Goal: Task Accomplishment & Management: Contribute content

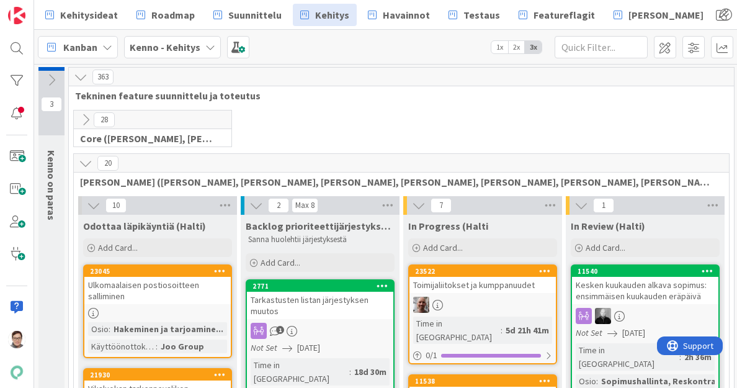
click at [84, 164] on icon at bounding box center [86, 163] width 14 height 14
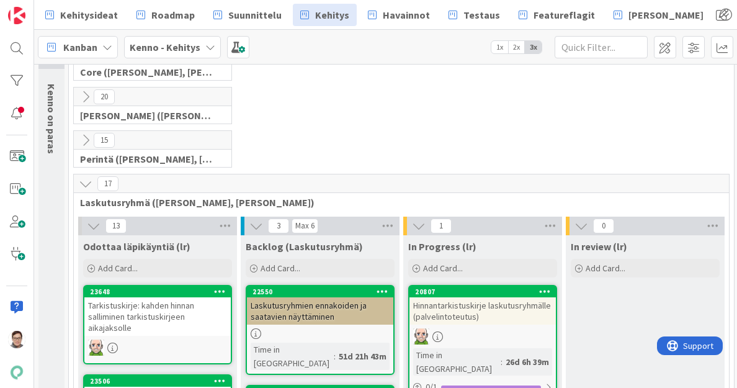
scroll to position [66, 0]
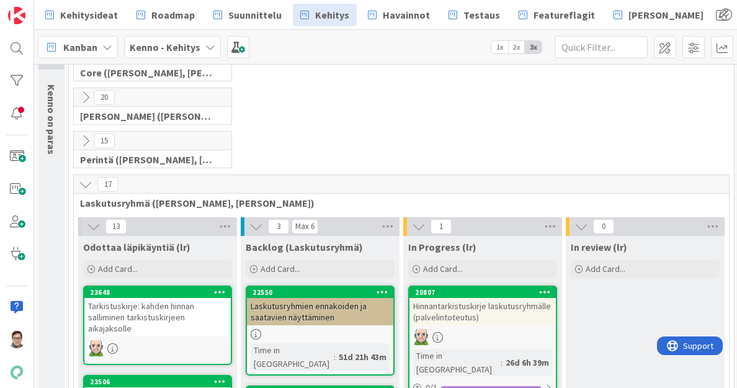
click at [87, 182] on icon at bounding box center [86, 184] width 14 height 14
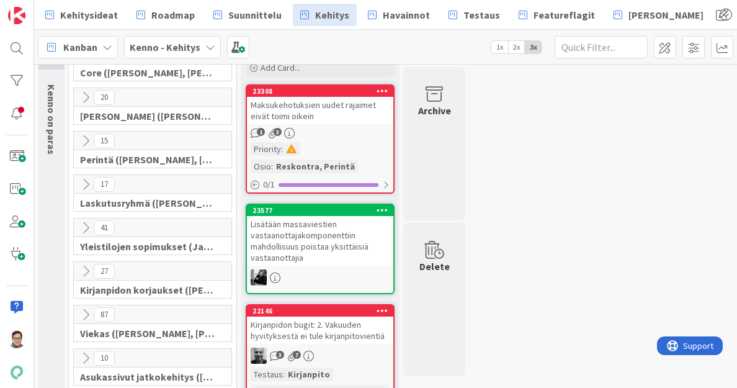
scroll to position [110, 0]
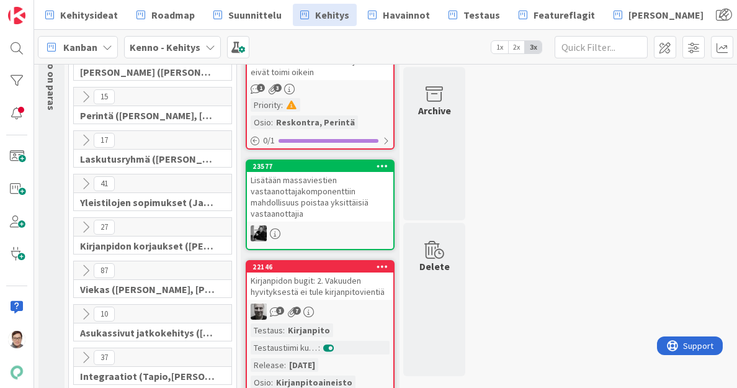
click at [84, 227] on icon at bounding box center [86, 227] width 14 height 14
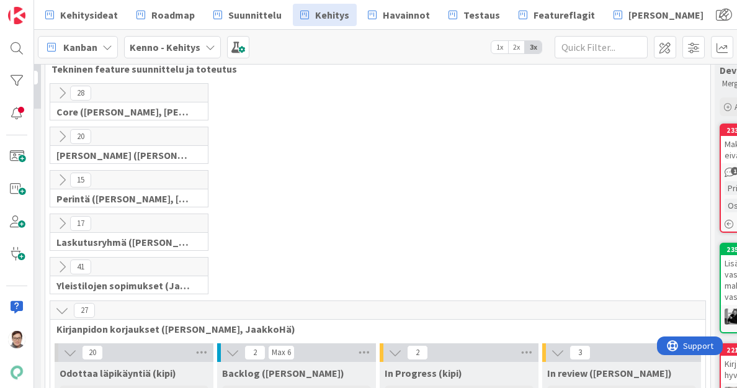
scroll to position [0, 24]
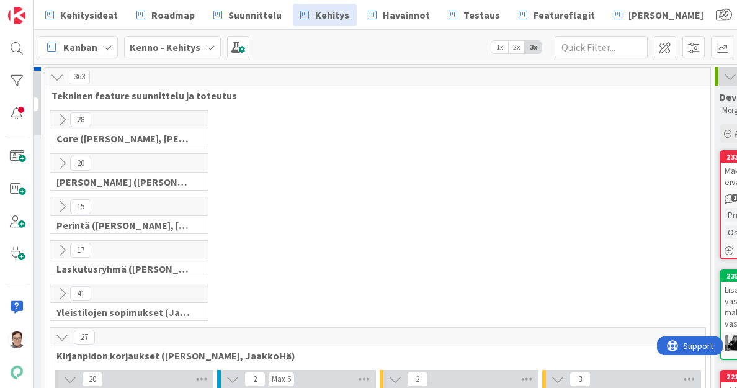
click at [331, 254] on div "17 Laskutusryhmä ([PERSON_NAME], [PERSON_NAME])" at bounding box center [378, 261] width 660 height 43
click at [62, 337] on icon at bounding box center [62, 337] width 14 height 14
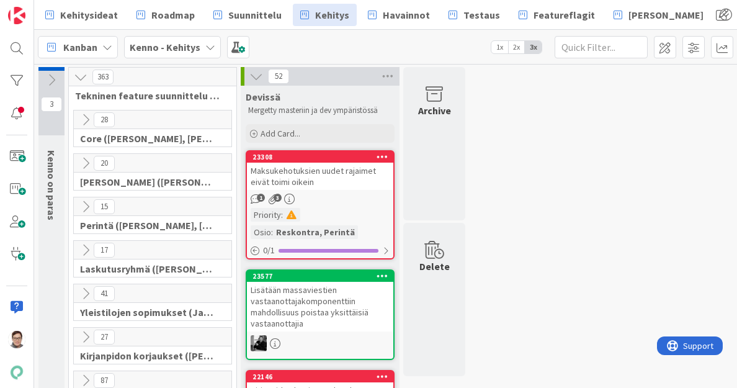
scroll to position [0, 0]
click at [84, 118] on icon at bounding box center [86, 120] width 14 height 14
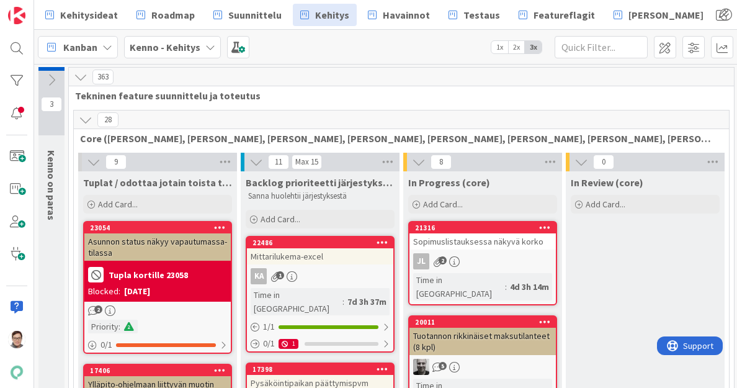
click at [84, 118] on icon at bounding box center [86, 120] width 14 height 14
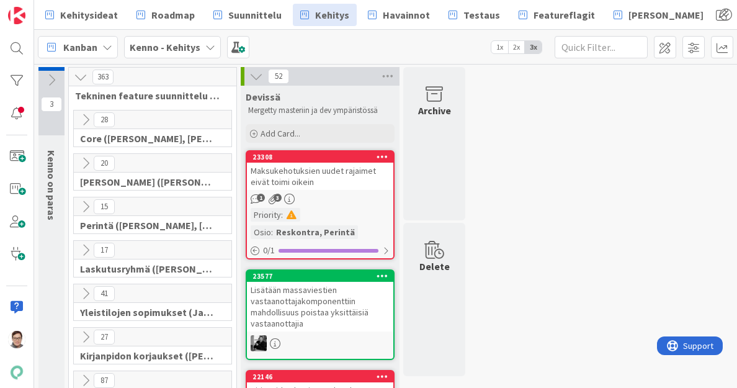
click at [86, 161] on icon at bounding box center [86, 163] width 14 height 14
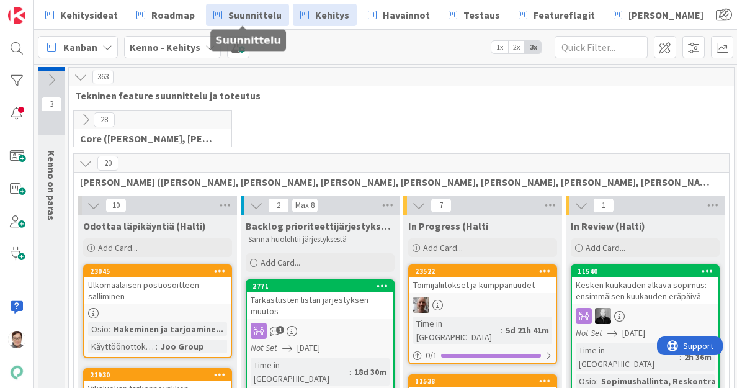
click at [251, 16] on span "Suunnittelu" at bounding box center [254, 14] width 53 height 15
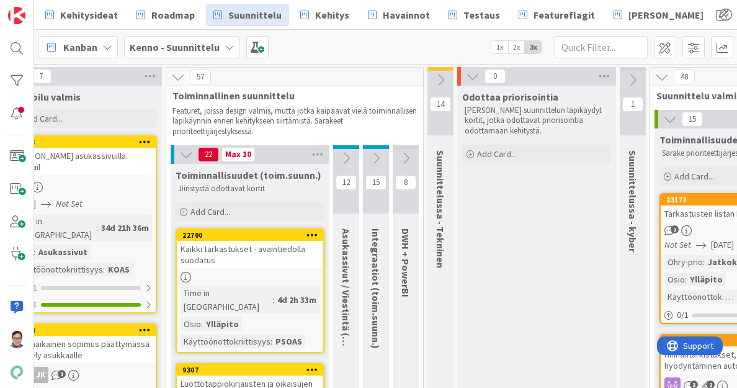
scroll to position [0, 524]
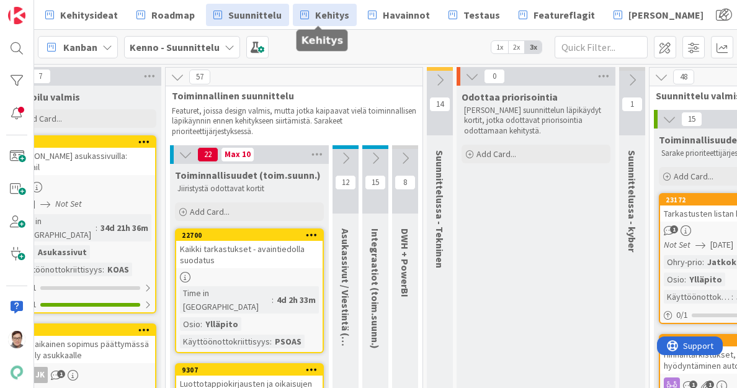
click at [325, 12] on span "Kehitys" at bounding box center [332, 14] width 34 height 15
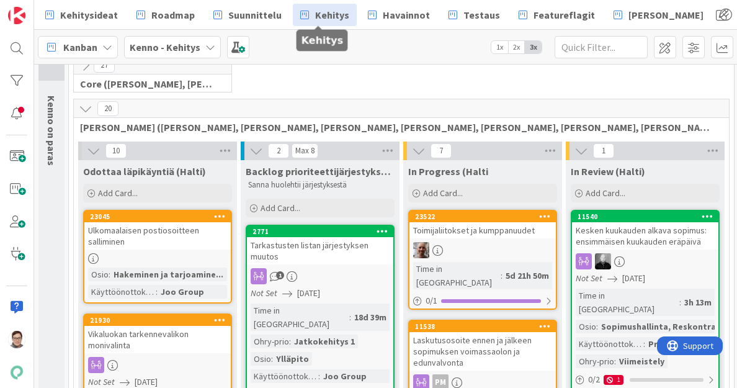
scroll to position [54, 0]
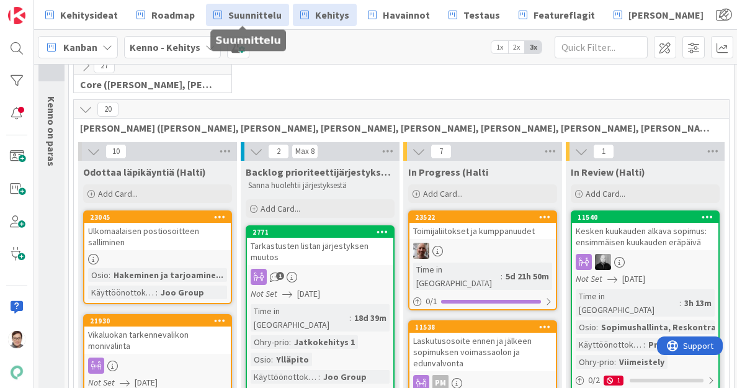
click at [244, 21] on span "Suunnittelu" at bounding box center [254, 14] width 53 height 15
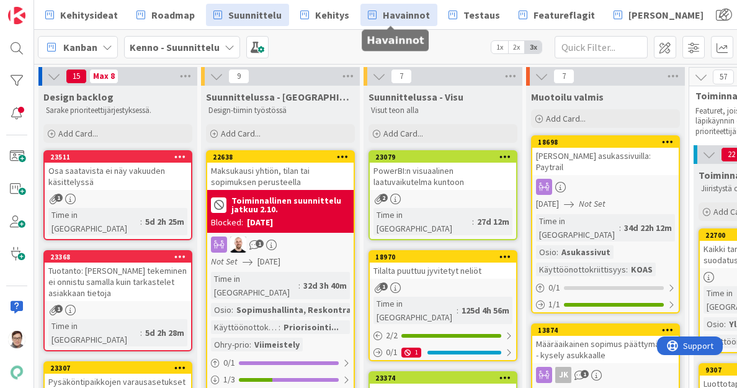
click at [419, 20] on span "Havainnot" at bounding box center [406, 14] width 47 height 15
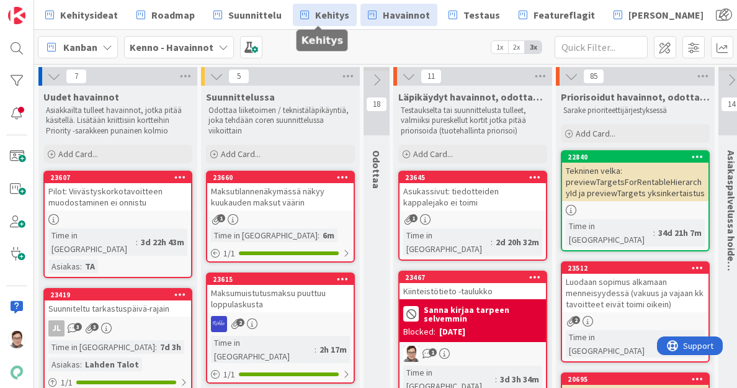
click at [328, 14] on span "Kehitys" at bounding box center [332, 14] width 34 height 15
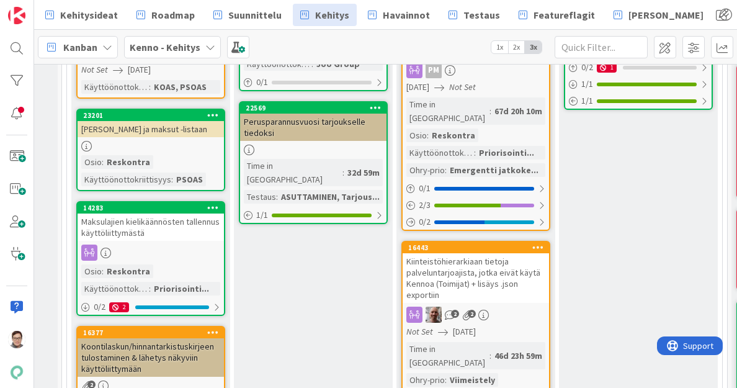
scroll to position [0, 7]
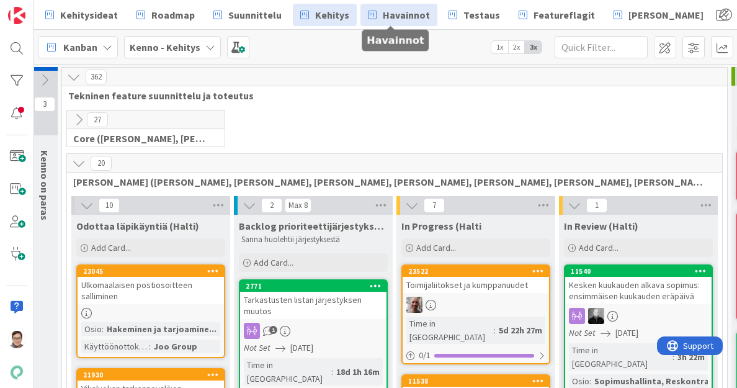
click at [395, 16] on span "Havainnot" at bounding box center [406, 14] width 47 height 15
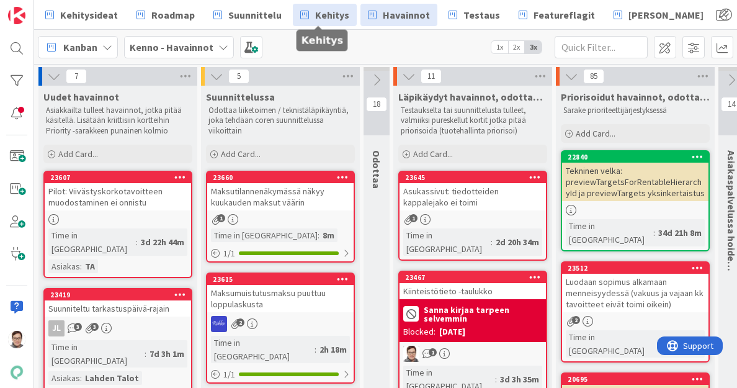
click at [324, 12] on span "Kehitys" at bounding box center [332, 14] width 34 height 15
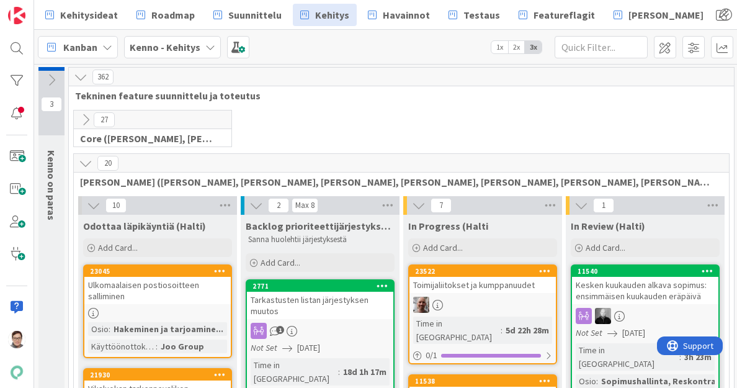
click at [84, 118] on icon at bounding box center [86, 120] width 14 height 14
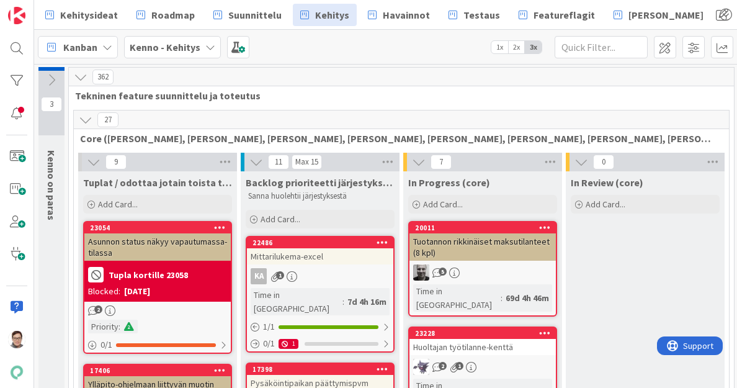
click at [84, 118] on icon at bounding box center [86, 120] width 14 height 14
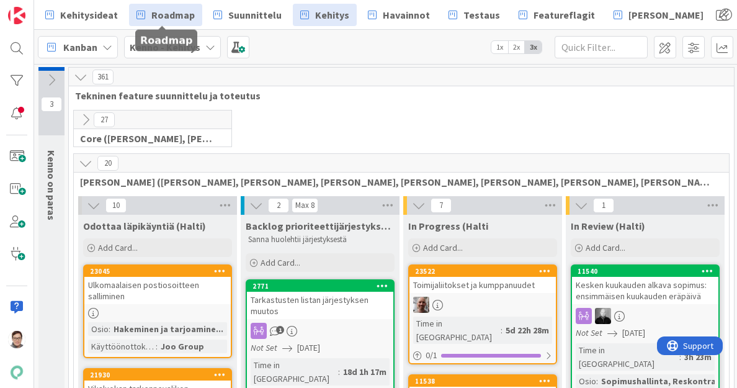
click at [159, 17] on span "Roadmap" at bounding box center [172, 14] width 43 height 15
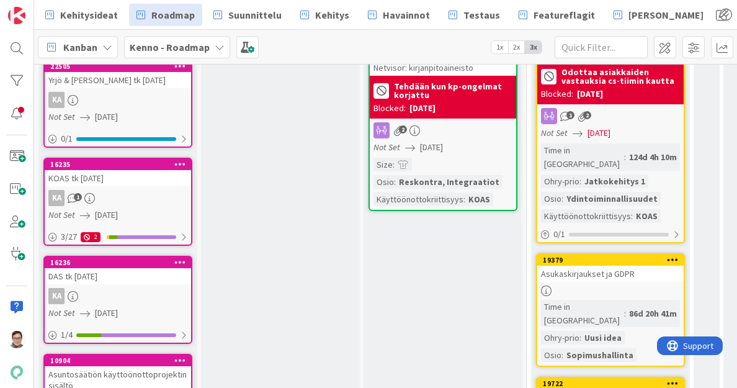
scroll to position [648, 0]
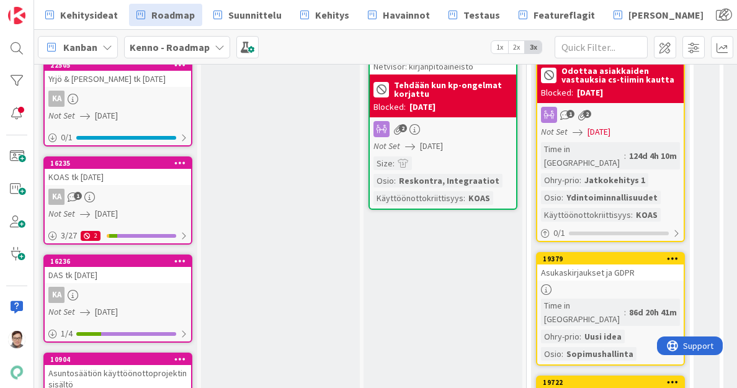
click at [133, 182] on div "KOAS tk [DATE]" at bounding box center [118, 177] width 146 height 16
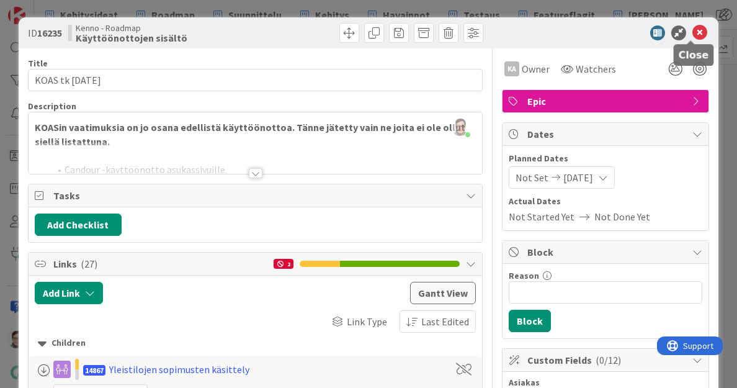
click at [692, 30] on icon at bounding box center [699, 32] width 15 height 15
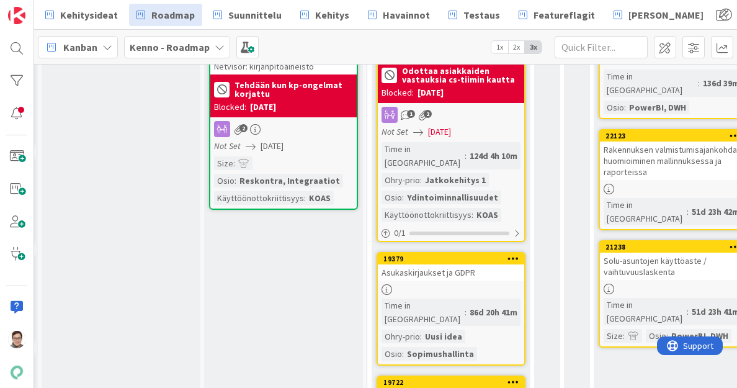
scroll to position [648, 160]
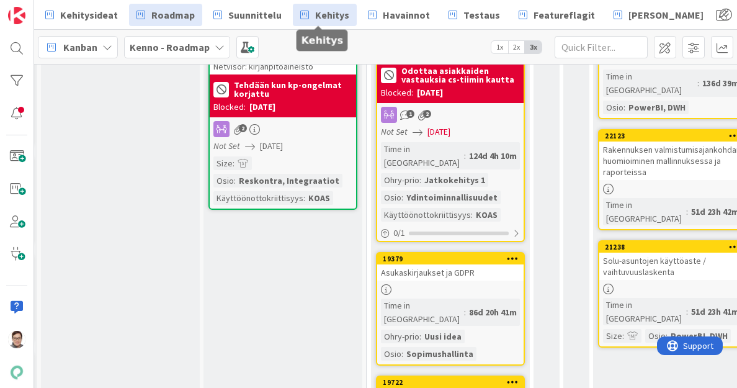
click at [324, 16] on span "Kehitys" at bounding box center [332, 14] width 34 height 15
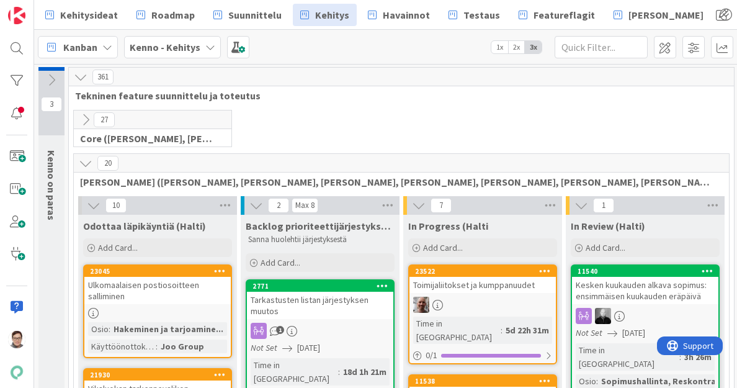
click at [84, 162] on icon at bounding box center [86, 163] width 14 height 14
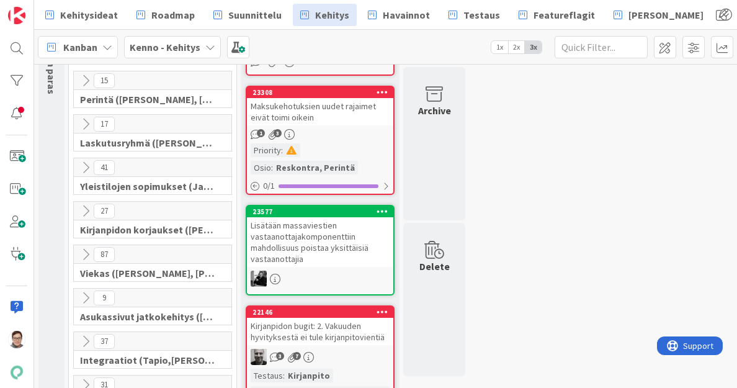
scroll to position [127, 0]
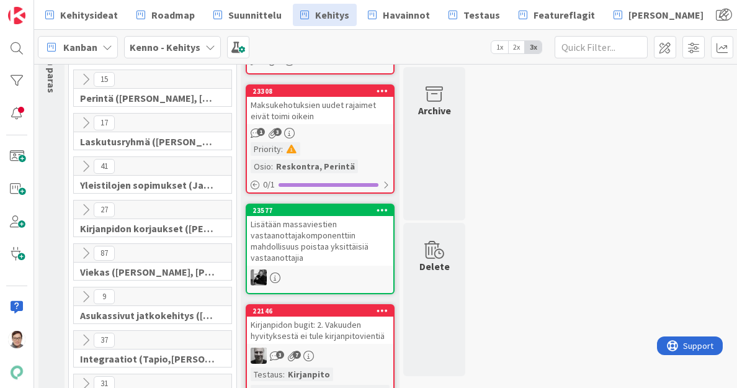
click at [84, 163] on icon at bounding box center [86, 166] width 14 height 14
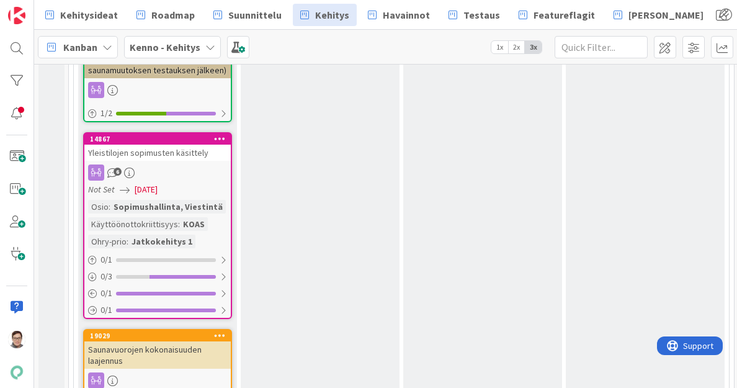
scroll to position [1702, 0]
click at [156, 186] on span "[DATE]" at bounding box center [146, 188] width 23 height 13
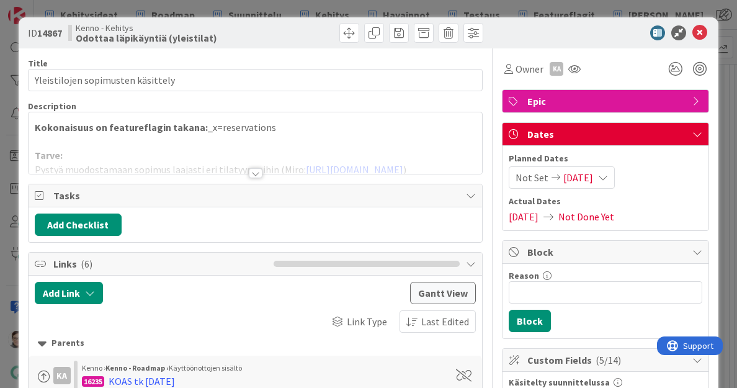
click at [574, 178] on span "[DATE]" at bounding box center [578, 177] width 30 height 15
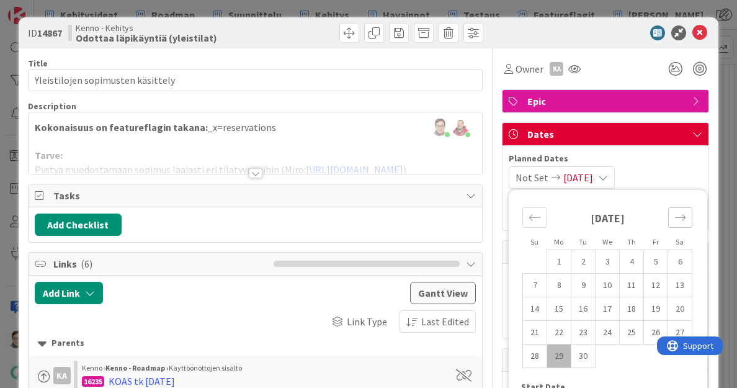
click at [674, 218] on icon "Move forward to switch to the next month." at bounding box center [680, 218] width 12 height 12
click at [602, 355] on td "31" at bounding box center [608, 356] width 24 height 24
type input "[DATE]"
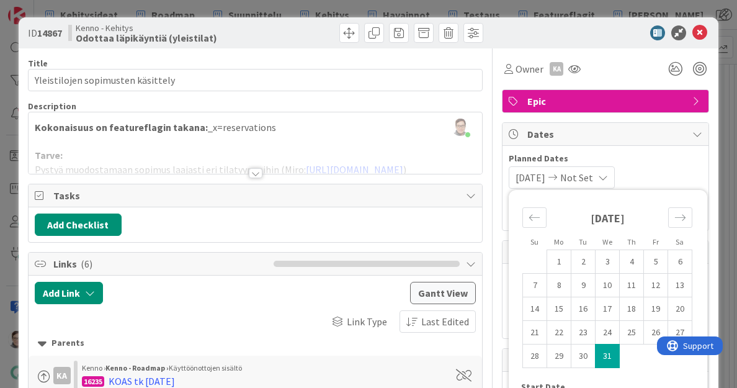
click at [642, 164] on span "Planned Dates" at bounding box center [606, 158] width 194 height 13
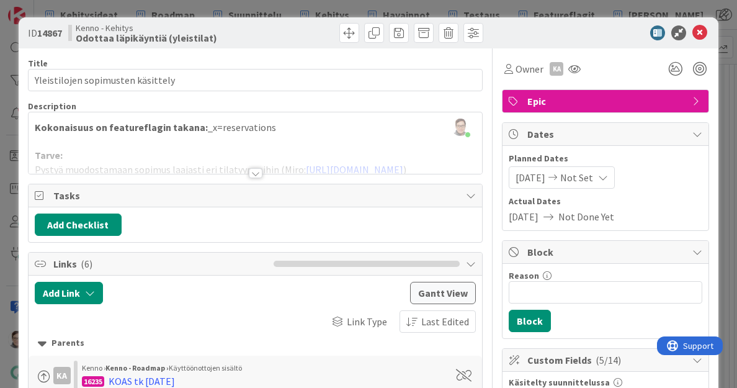
click at [602, 176] on icon at bounding box center [603, 177] width 10 height 10
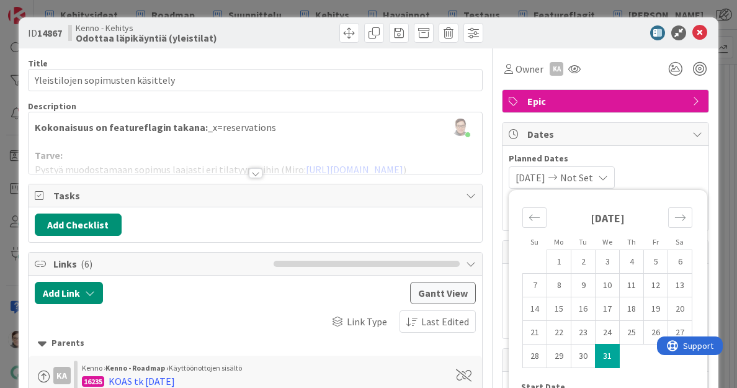
click at [603, 349] on td "31" at bounding box center [608, 356] width 24 height 24
type input "[DATE]"
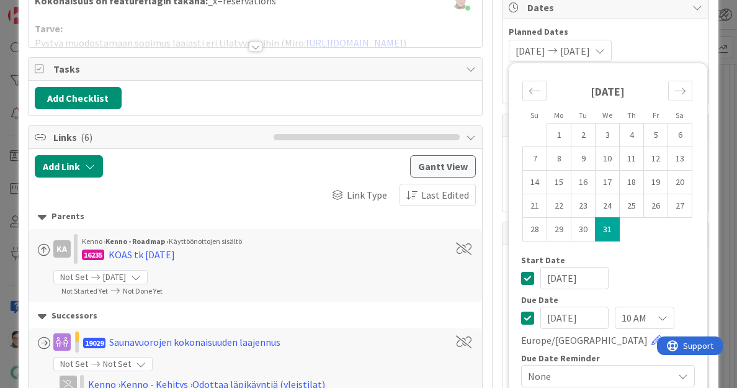
scroll to position [126, 0]
click at [598, 231] on td "31" at bounding box center [608, 230] width 24 height 24
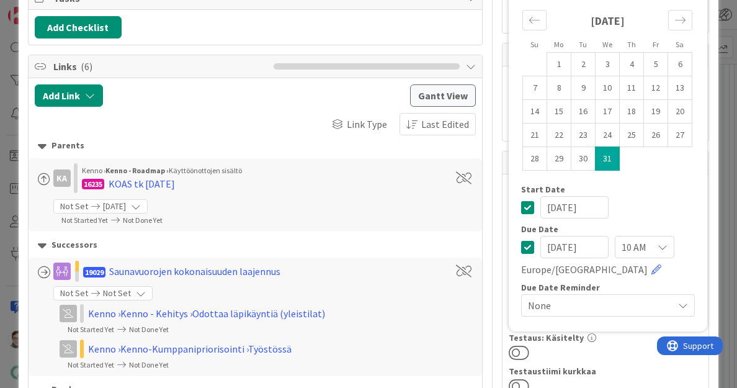
scroll to position [198, 0]
click at [521, 209] on icon at bounding box center [527, 206] width 13 height 15
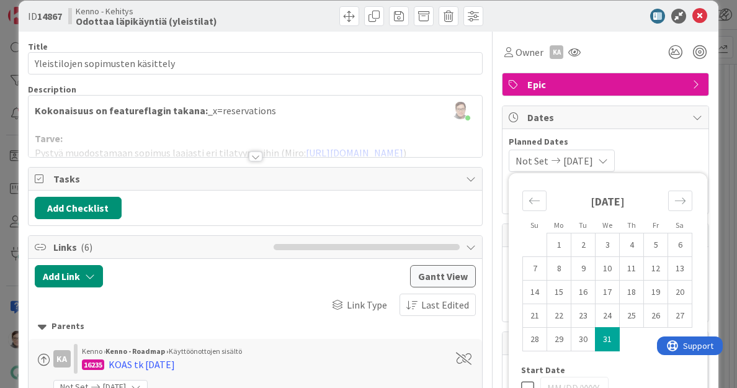
scroll to position [12, 0]
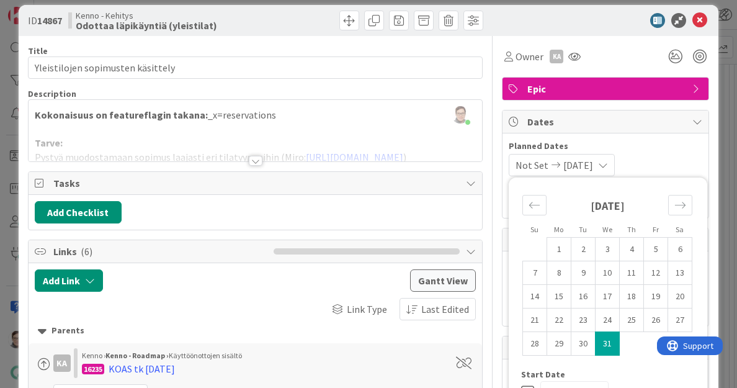
click at [646, 154] on div "Not Set [DATE] Su Mo Tu We Th Fr Sa [DATE] 1 2 3 4 5 6 7 8 9 10 11 12 13 14 15 …" at bounding box center [606, 165] width 194 height 22
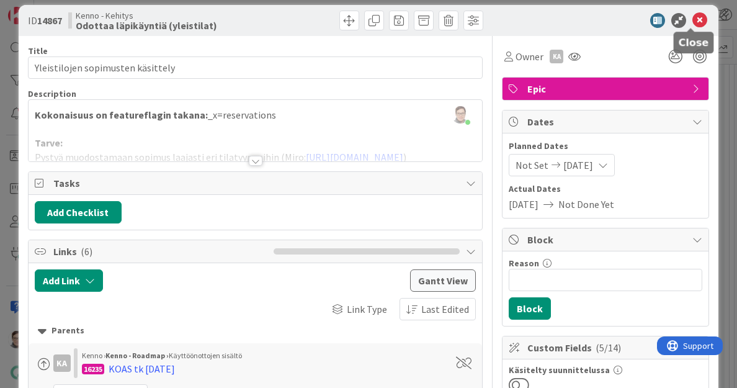
click at [692, 23] on icon at bounding box center [699, 20] width 15 height 15
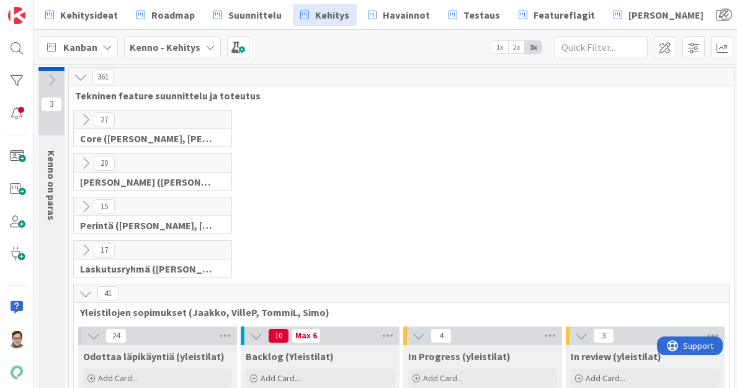
click at [83, 293] on icon at bounding box center [86, 294] width 14 height 14
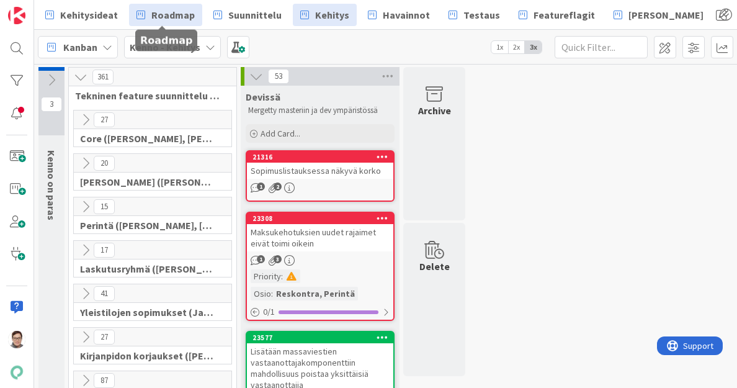
click at [158, 16] on span "Roadmap" at bounding box center [172, 14] width 43 height 15
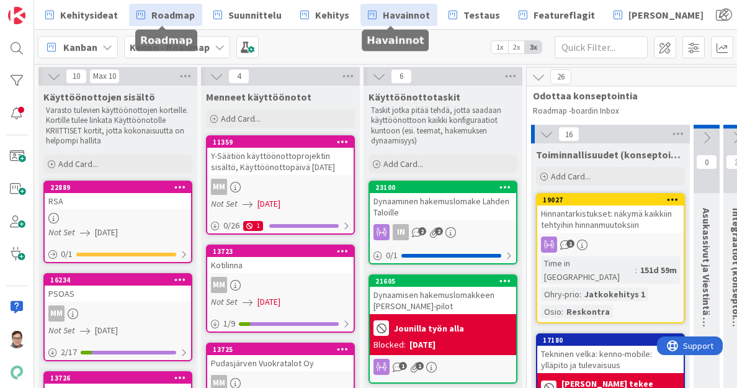
click at [399, 13] on span "Havainnot" at bounding box center [406, 14] width 47 height 15
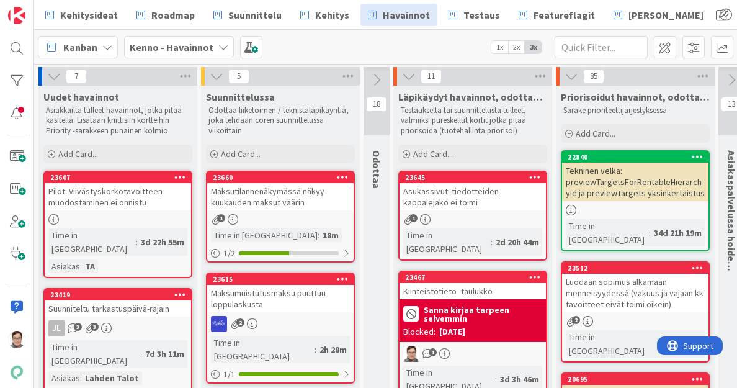
click at [533, 177] on icon at bounding box center [535, 176] width 12 height 9
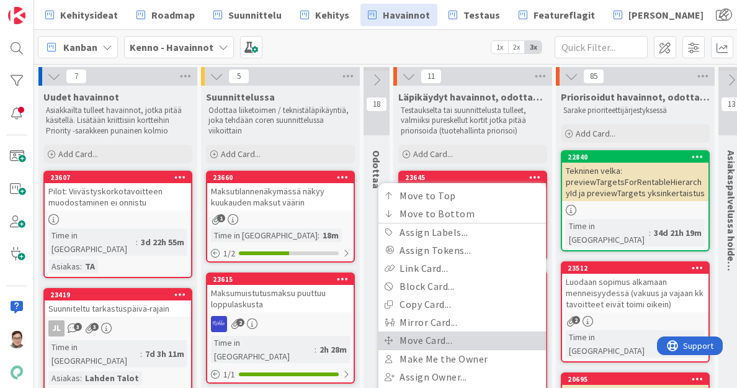
click at [421, 335] on link "Move Card..." at bounding box center [461, 340] width 167 height 18
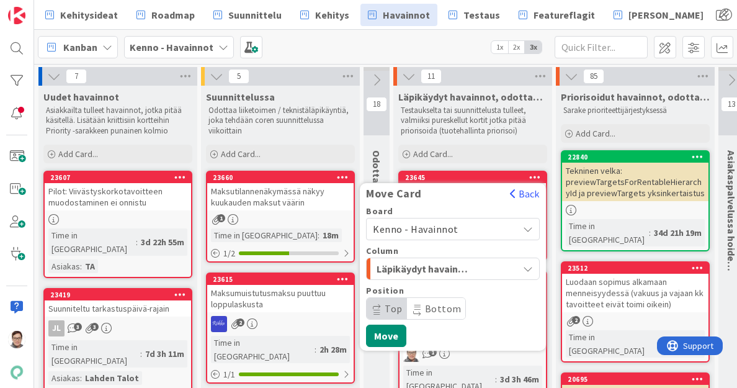
click at [434, 226] on span "Kenno - Havainnot" at bounding box center [416, 229] width 86 height 12
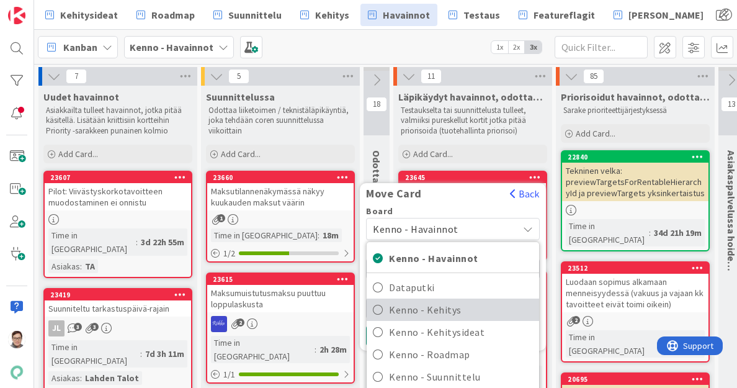
click at [435, 305] on span "Kenno - Kehitys" at bounding box center [461, 309] width 144 height 19
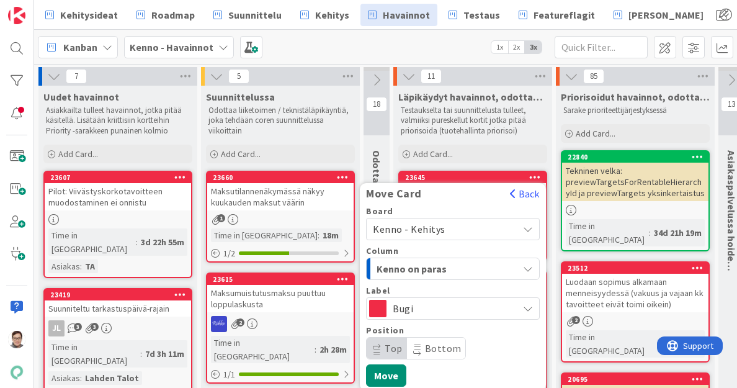
click at [443, 267] on span "Kenno on paras" at bounding box center [423, 269] width 93 height 16
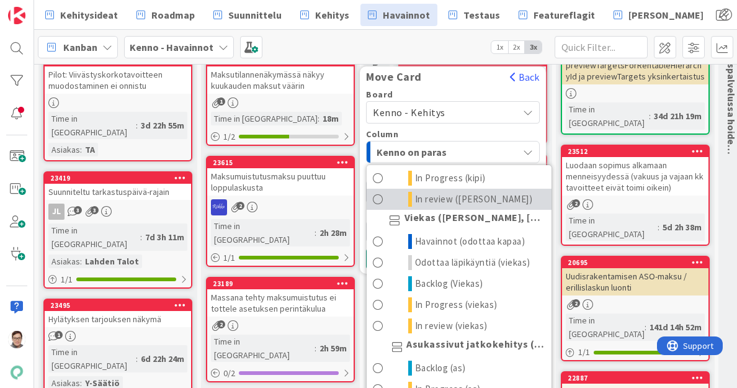
scroll to position [695, 0]
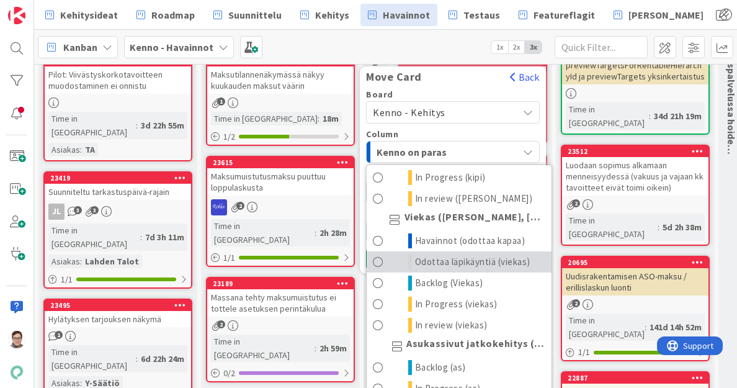
click at [448, 269] on span "Odottaa läpikäyntiä (viekas)" at bounding box center [472, 261] width 115 height 15
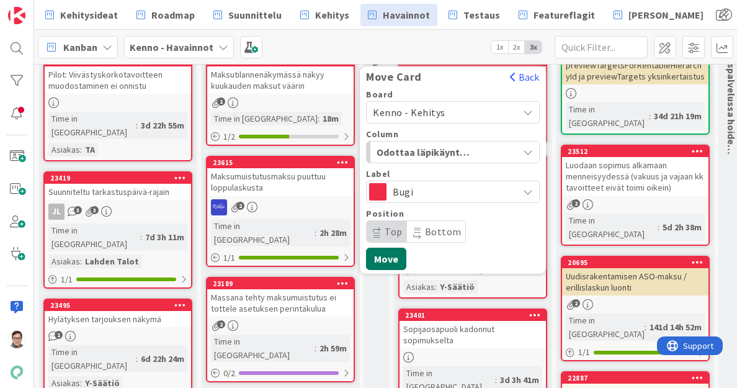
click at [382, 259] on button "Move" at bounding box center [386, 259] width 40 height 22
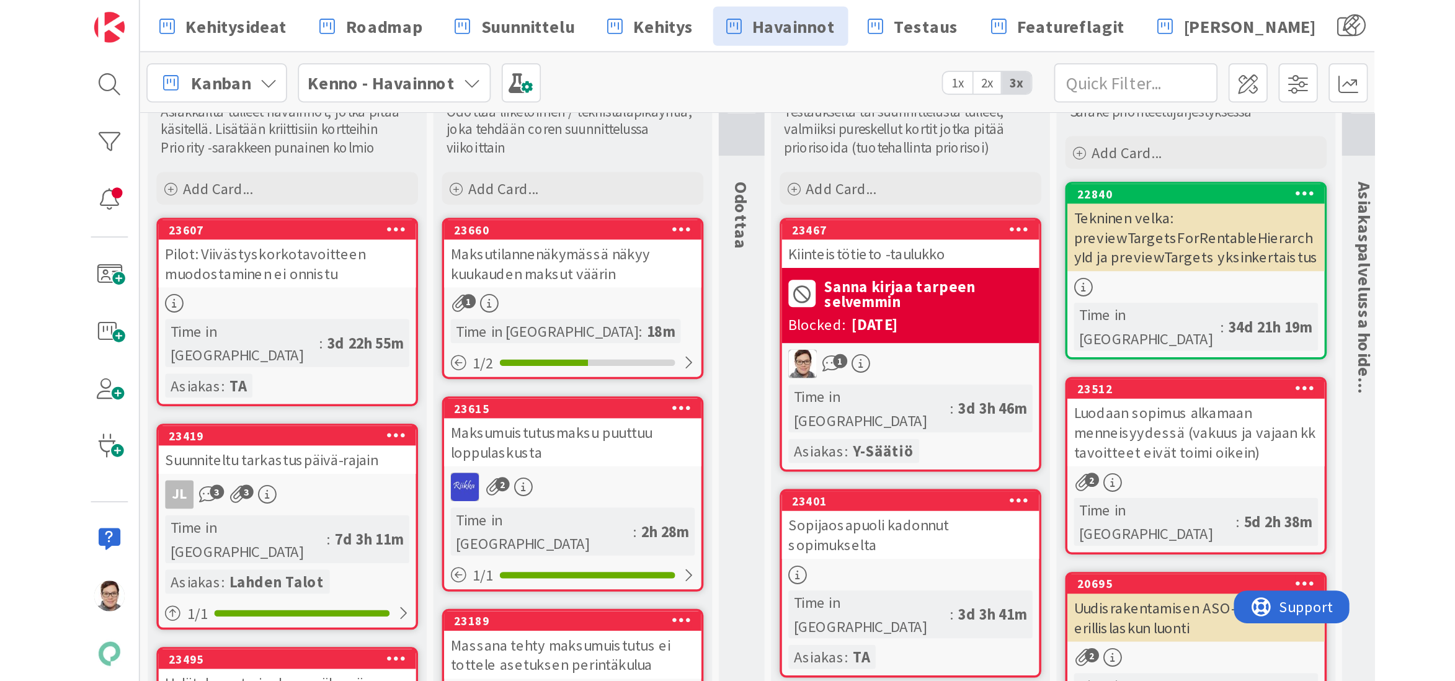
scroll to position [0, 0]
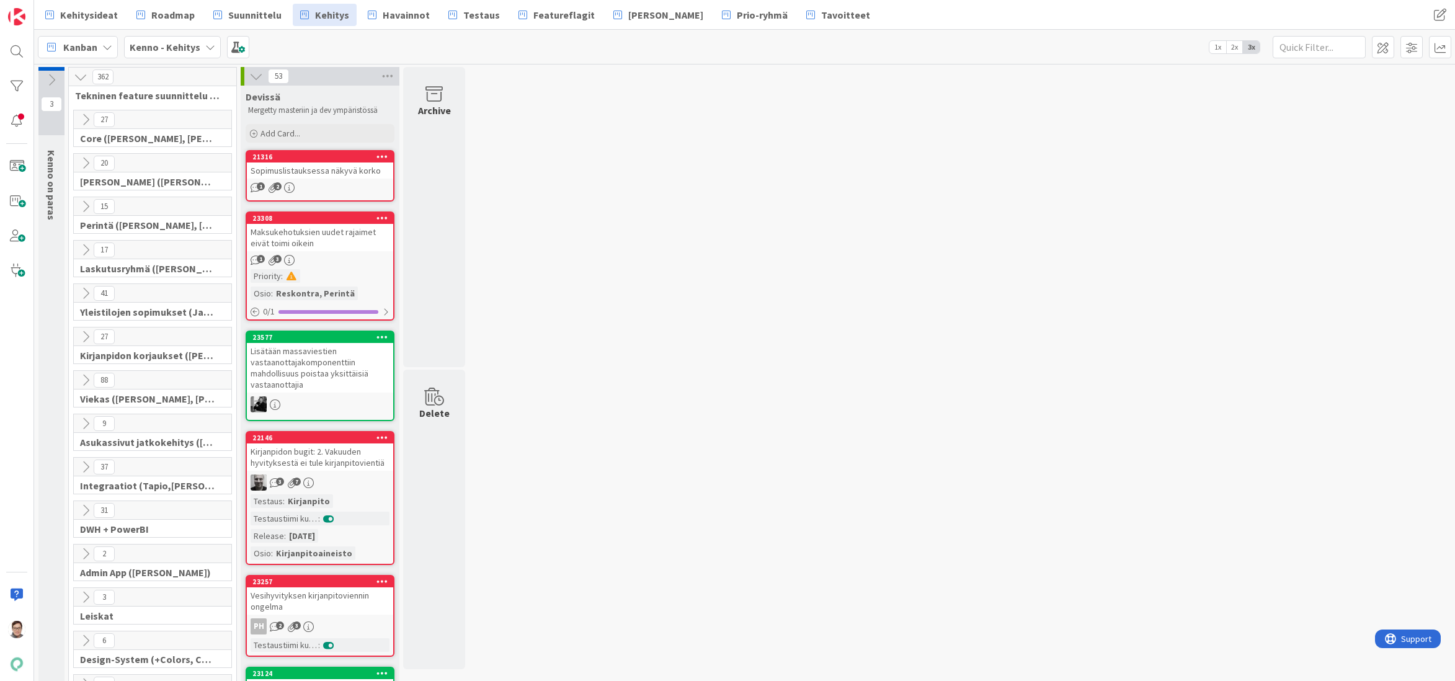
click at [383, 15] on span "Havainnot" at bounding box center [406, 14] width 47 height 15
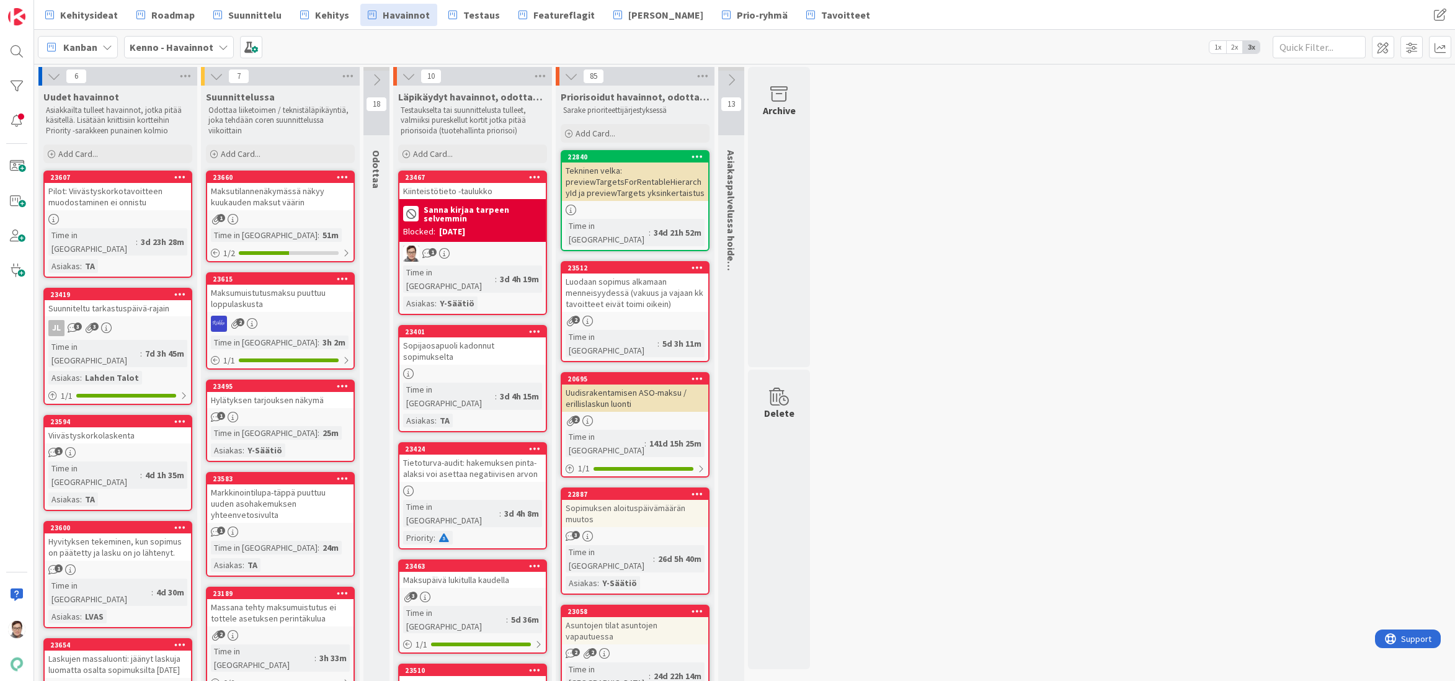
click at [484, 195] on div "Kiinteistötieto -taulukko" at bounding box center [472, 191] width 146 height 16
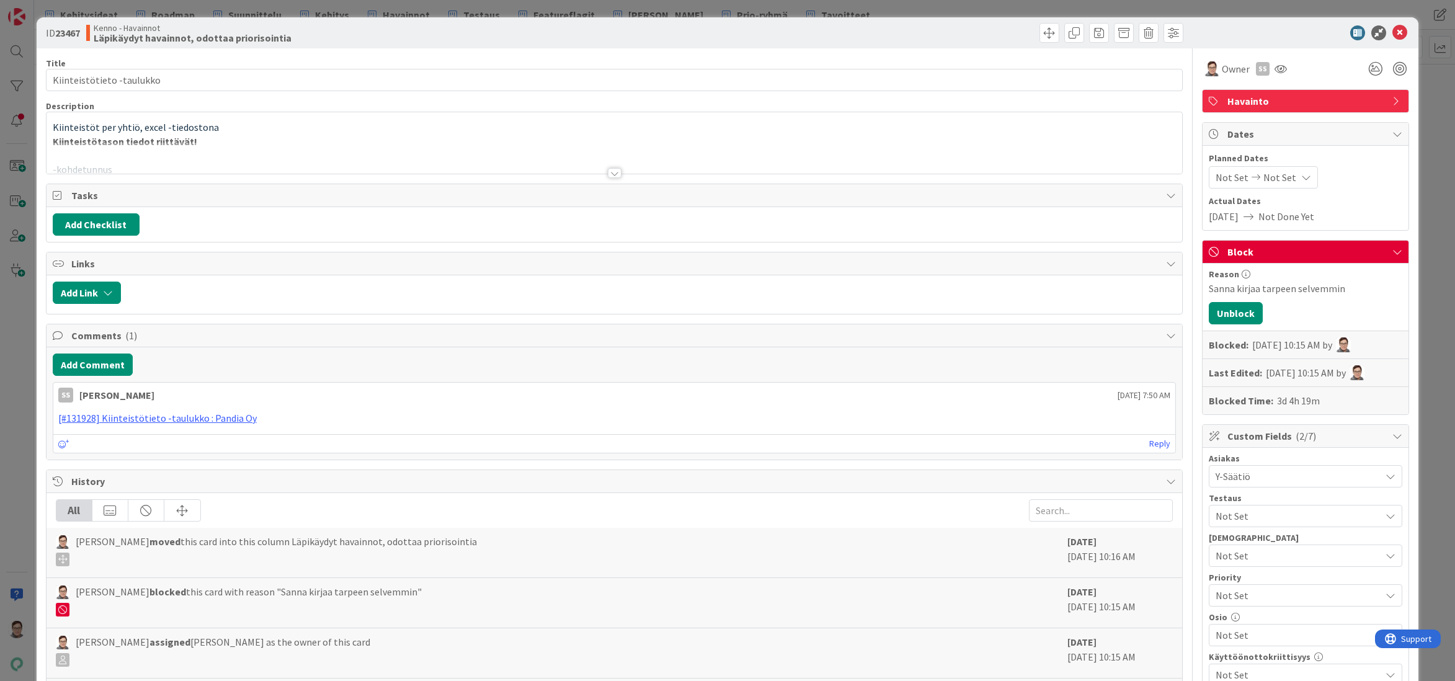
click at [602, 172] on div at bounding box center [615, 158] width 1136 height 32
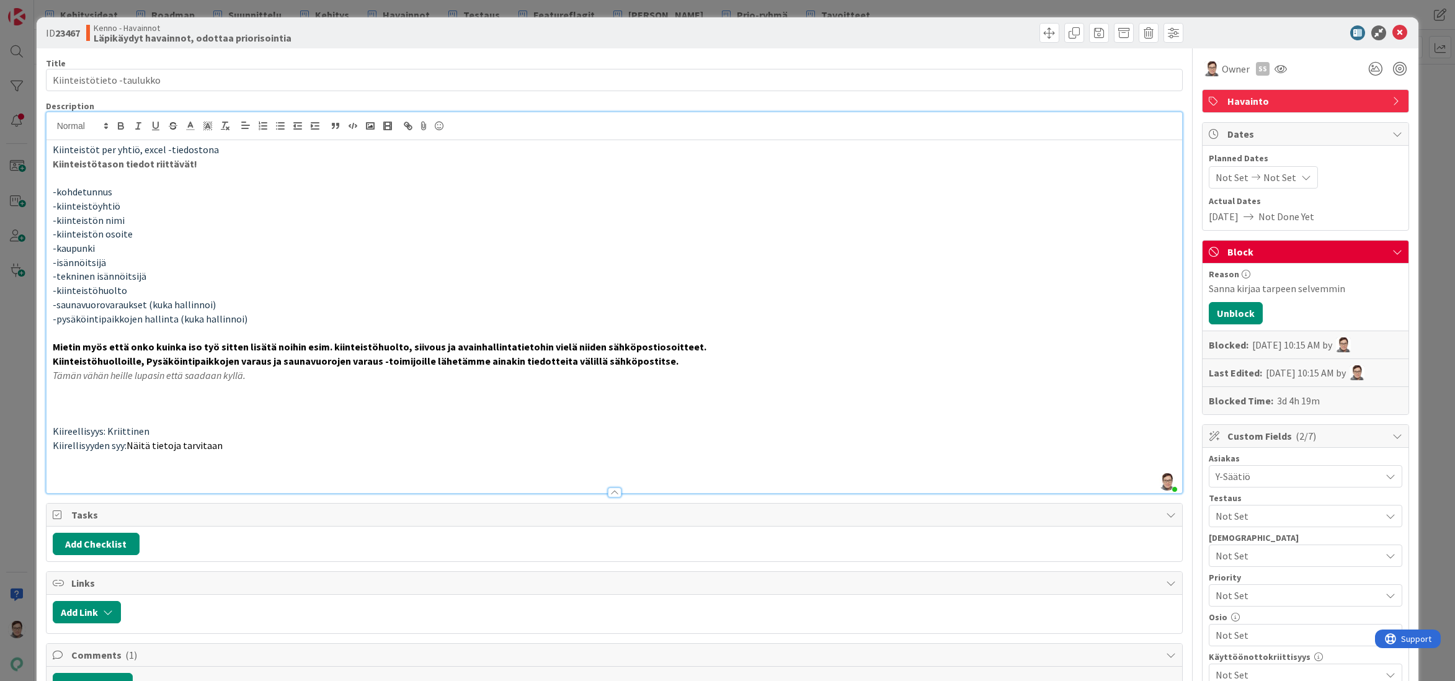
click at [53, 150] on span "Kiinteistöt per yhtiö, excel -tiedostona" at bounding box center [136, 149] width 166 height 12
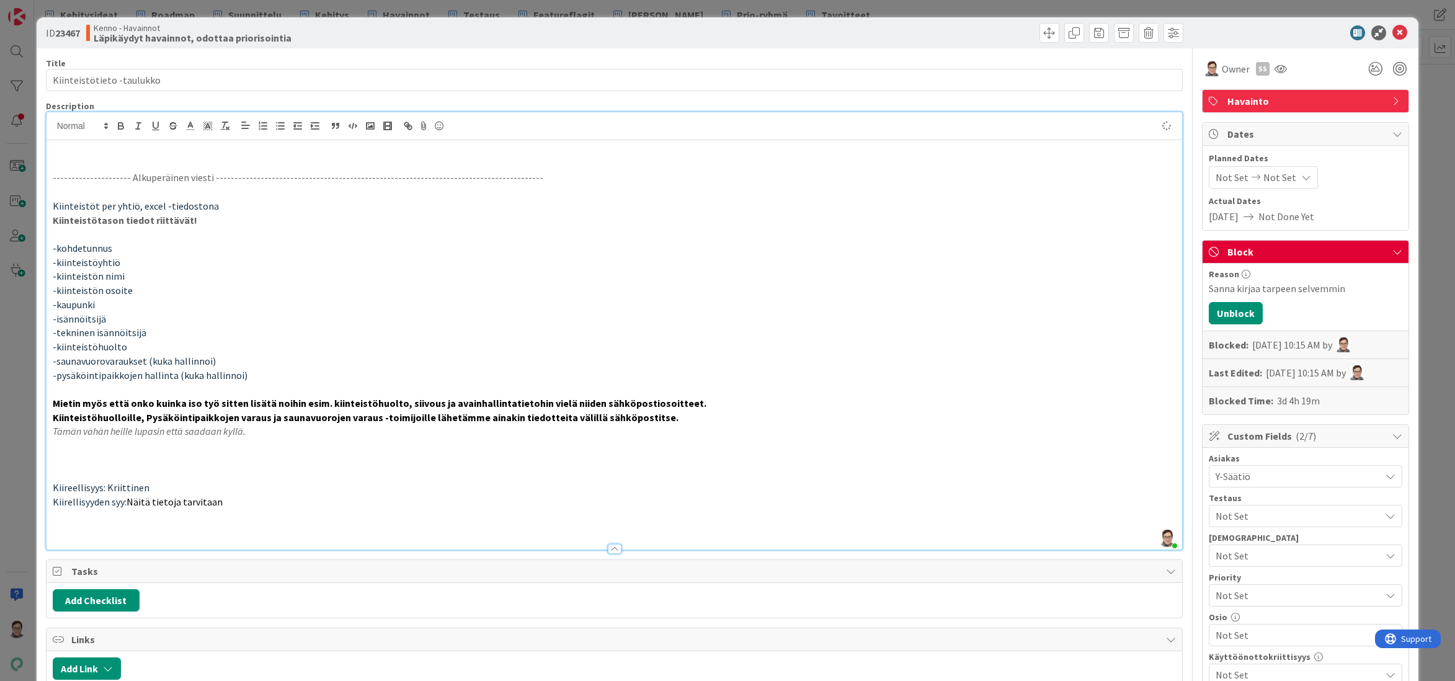
click at [71, 154] on p at bounding box center [615, 150] width 1124 height 14
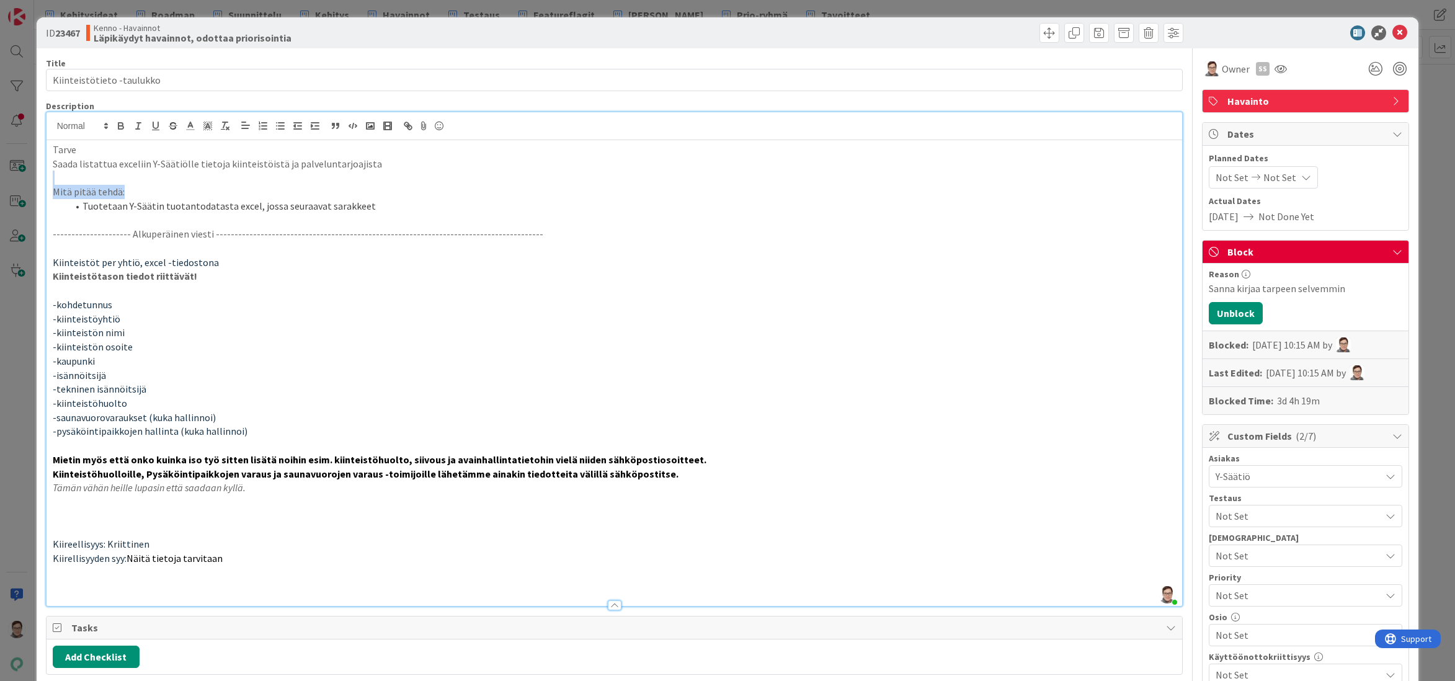
drag, startPoint x: 96, startPoint y: 187, endPoint x: 2, endPoint y: 183, distance: 93.7
click at [2, 183] on div "ID 23467 Kenno - Havainnot Läpikäydyt havainnot, odottaa priorisointia Title 25…" at bounding box center [727, 340] width 1455 height 681
click at [194, 203] on li "Tuotetaan Y-Säätin tuotantodatasta excel, jossa seuraavat sarakkeet" at bounding box center [622, 206] width 1109 height 14
click at [373, 207] on li "Tuotetaan Y-Säätin tuotantodatasta excel, jossa seuraavat sarakkeet" at bounding box center [622, 206] width 1109 height 14
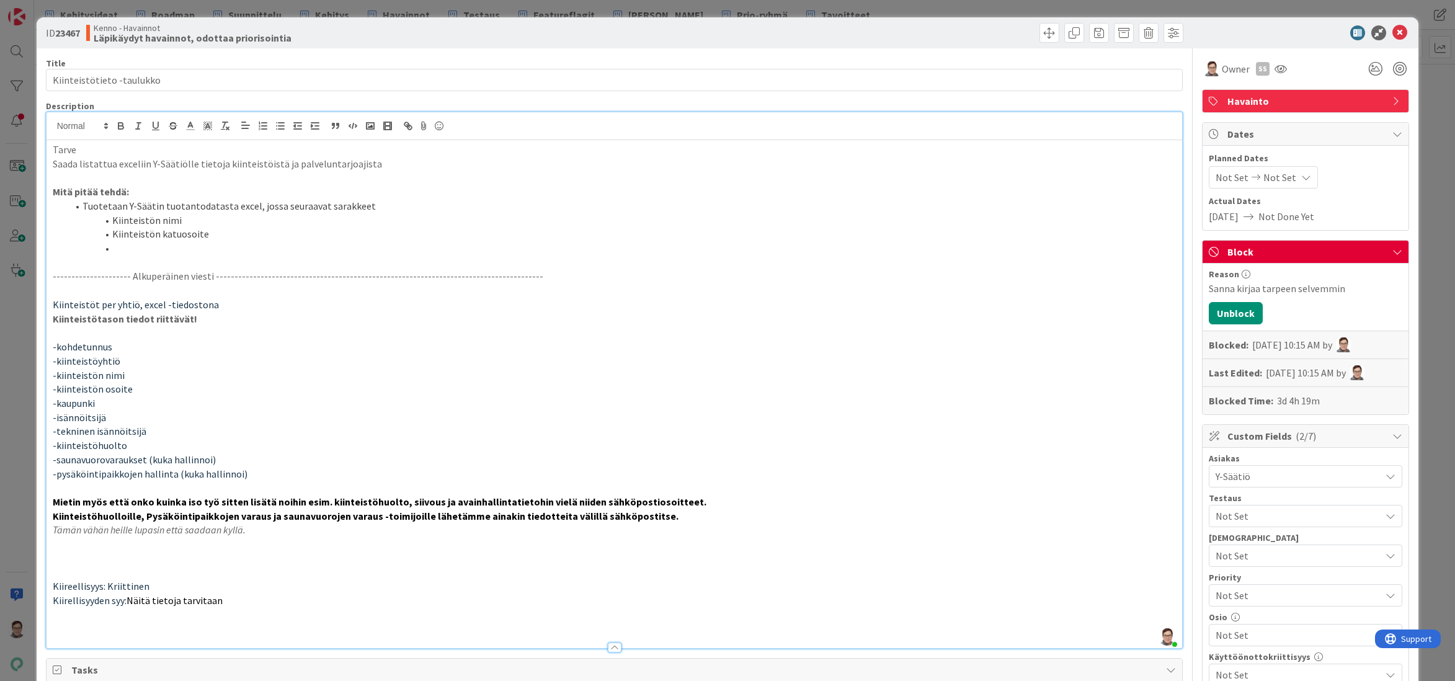
click at [216, 236] on li "Kiinteistön katuosoite" at bounding box center [622, 234] width 1109 height 14
click at [473, 237] on li "Kiinteistön käyntiosoite (katuosoite + postinumero, voivat olla omissa sarakkei…" at bounding box center [622, 234] width 1109 height 14
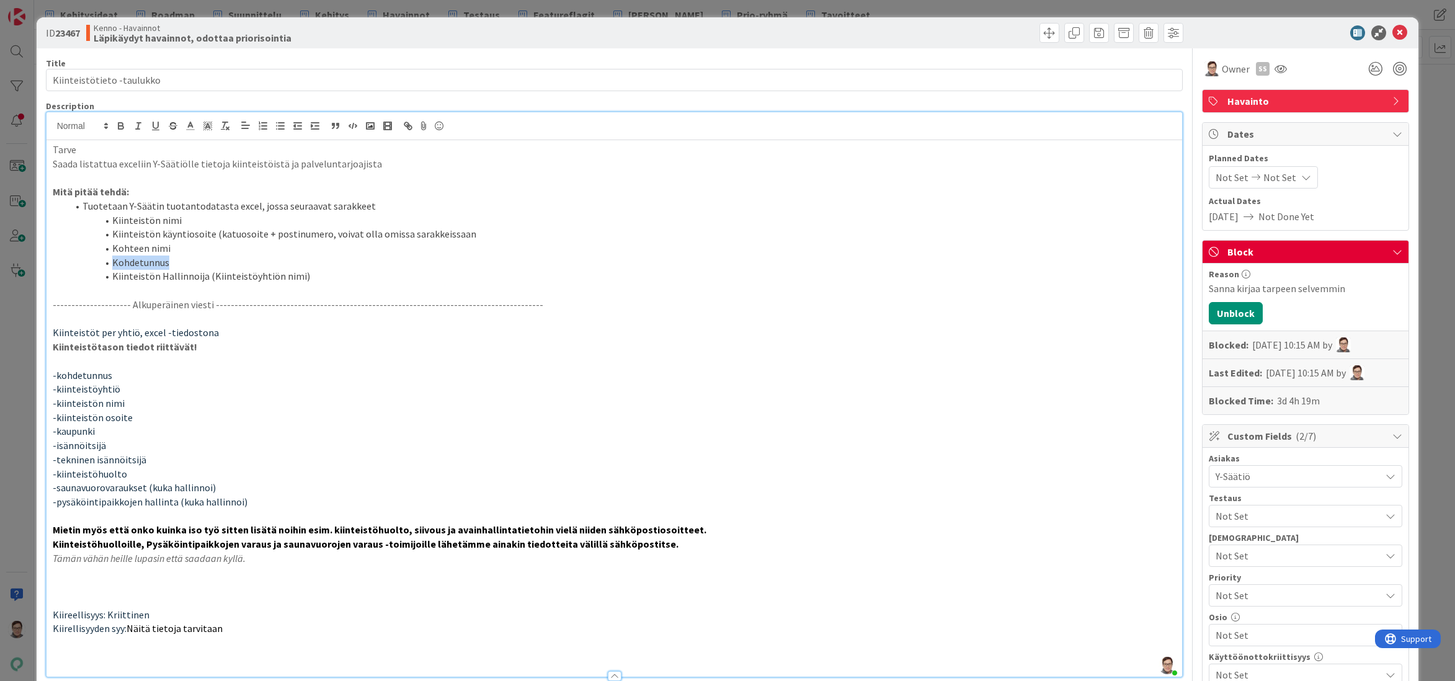
drag, startPoint x: 176, startPoint y: 264, endPoint x: 95, endPoint y: 257, distance: 80.9
click at [95, 257] on li "Kohdetunnus" at bounding box center [622, 263] width 1109 height 14
drag, startPoint x: 114, startPoint y: 246, endPoint x: 157, endPoint y: 245, distance: 43.4
click at [113, 246] on li "Kohteen nimi" at bounding box center [622, 248] width 1109 height 14
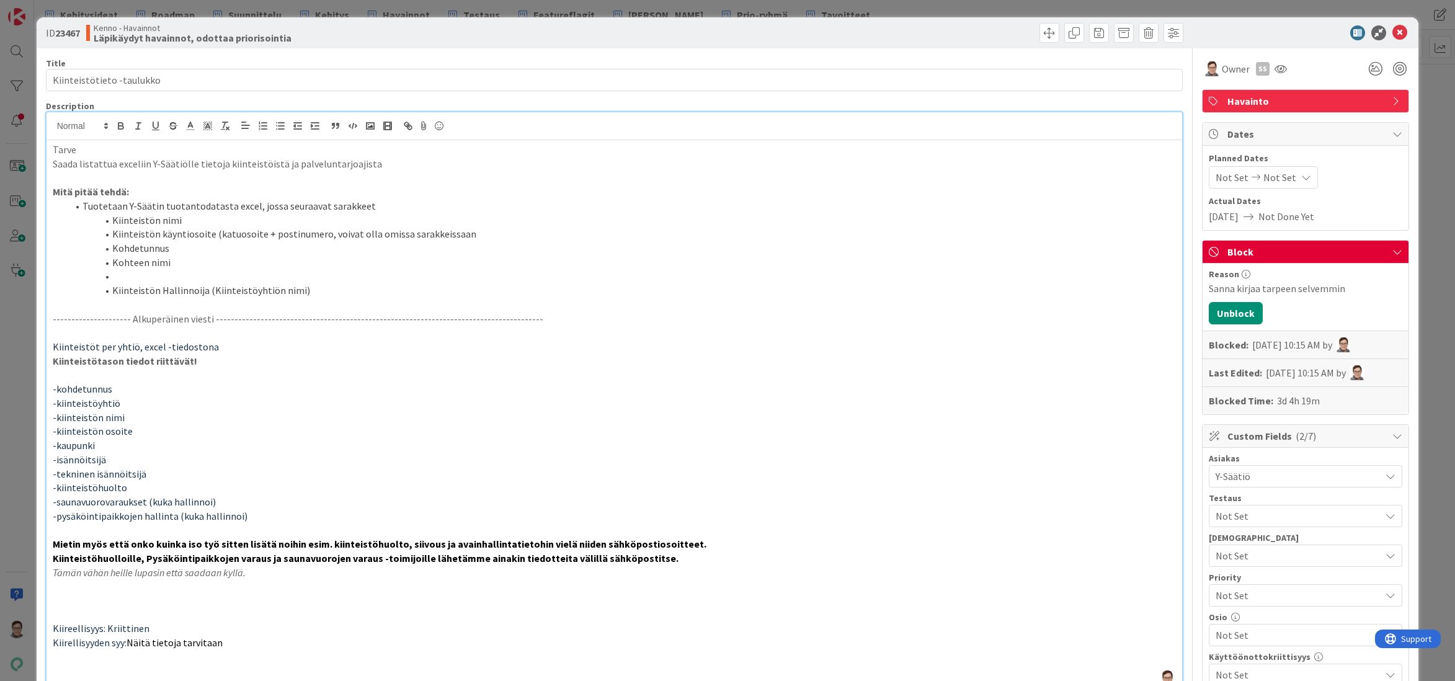
click at [165, 273] on li at bounding box center [622, 276] width 1109 height 14
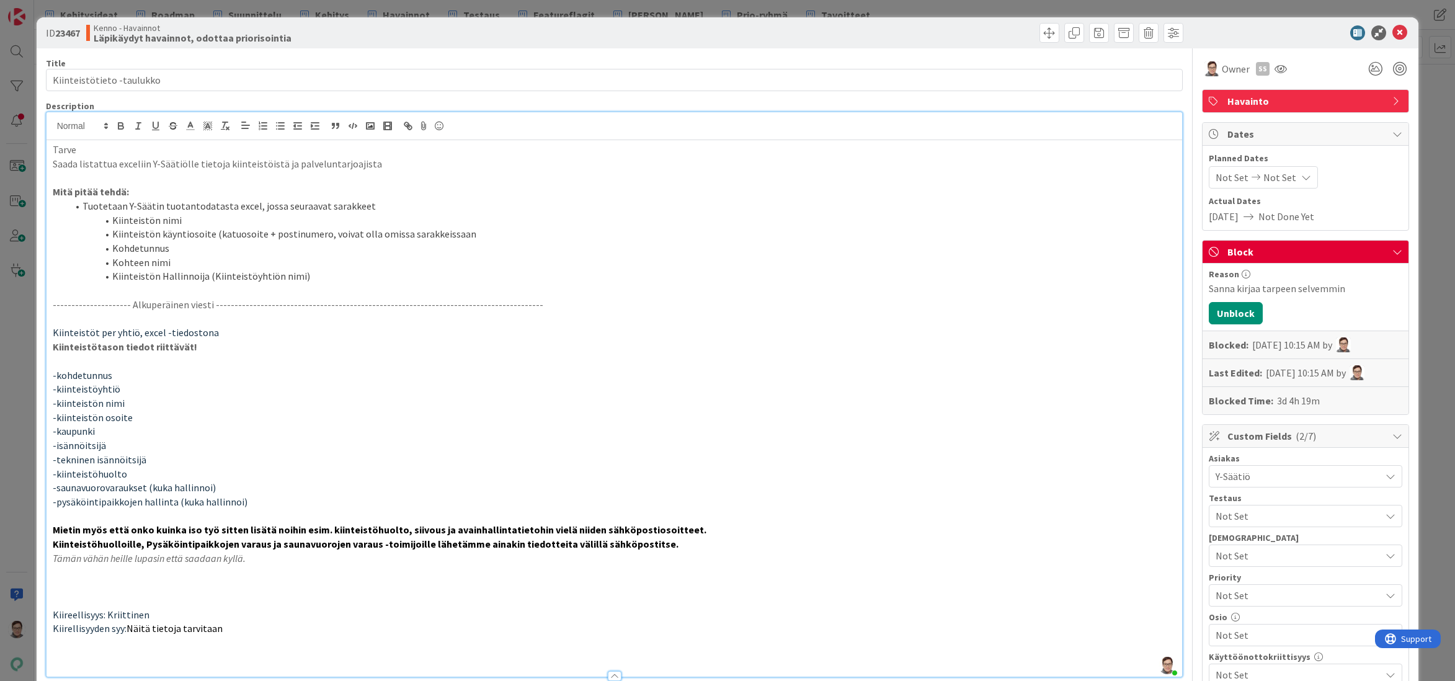
click at [289, 163] on p "Saada listattua exceliin Y-Säätiölle tietoja kiinteistöistä ja palveluntarjoaji…" at bounding box center [615, 164] width 1124 height 14
click at [306, 278] on li "Kiinteistön Hallinnoija (Kiinteistöyhtiön nimi)" at bounding box center [622, 276] width 1109 height 14
drag, startPoint x: 321, startPoint y: 234, endPoint x: 269, endPoint y: 234, distance: 52.1
click at [269, 234] on li "Kiinteistön käyntiosoite (katuosoite + postinumero, voivat olla omissa sarakkei…" at bounding box center [622, 234] width 1109 height 14
click at [292, 234] on li "Kiinteistön käyntiosoite (katuosoite + kaupinki), voivat olla omissa sarakkeiss…" at bounding box center [622, 234] width 1109 height 14
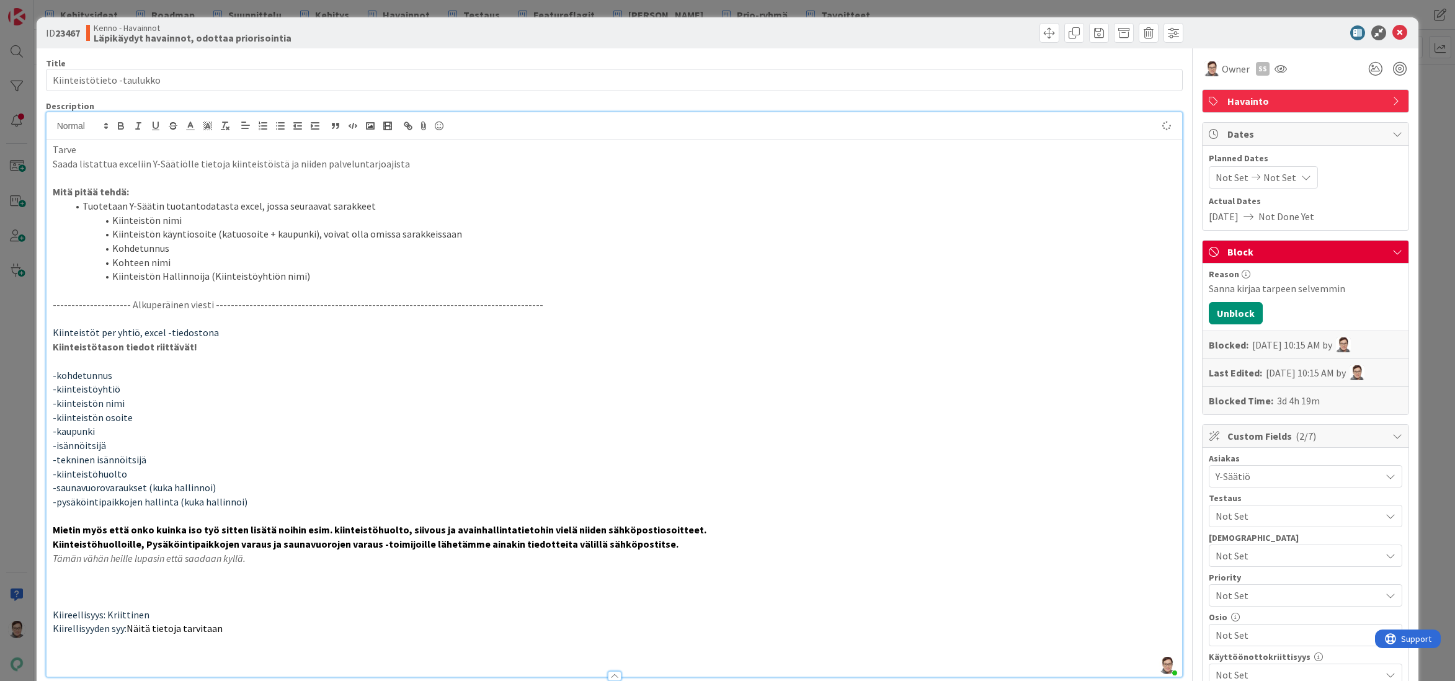
click at [316, 278] on li "Kiinteistön Hallinnoija (Kiinteistöyhtiön nimi)" at bounding box center [622, 276] width 1109 height 14
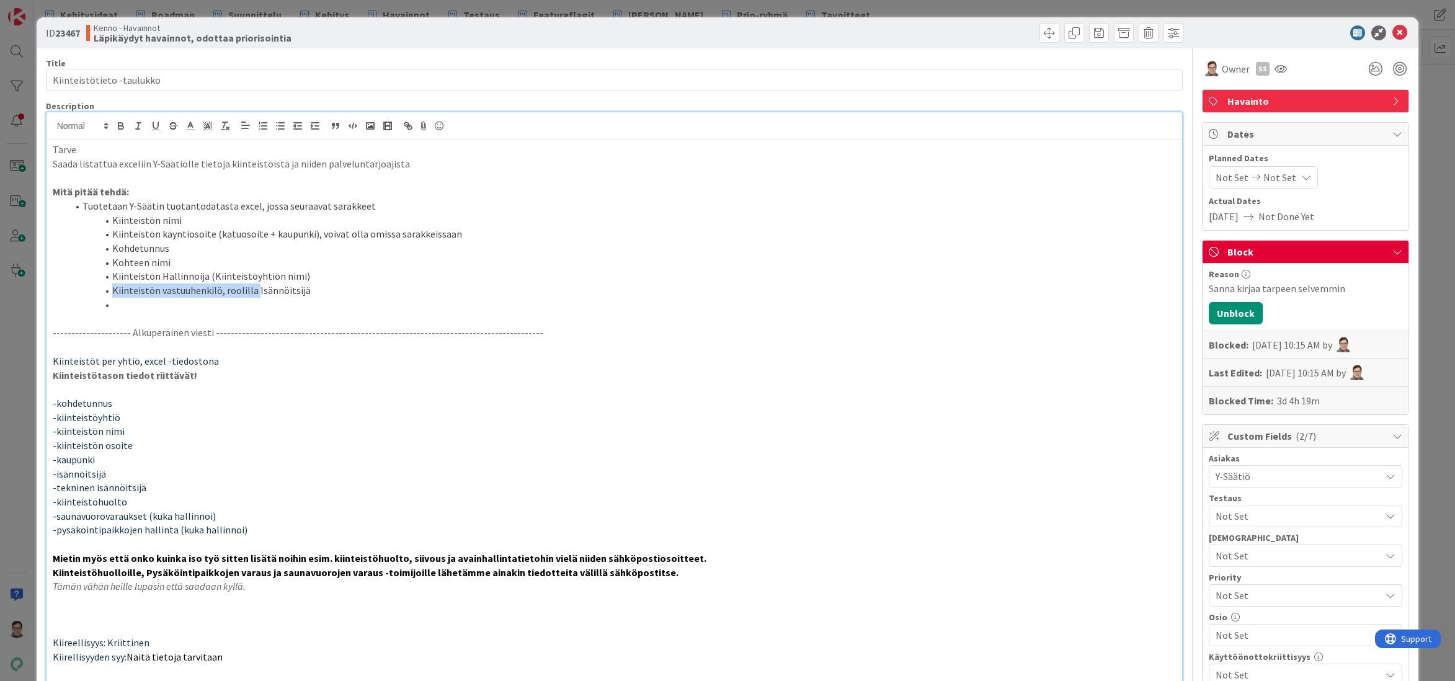
drag, startPoint x: 252, startPoint y: 288, endPoint x: 110, endPoint y: 288, distance: 142.1
click at [110, 288] on li "Kiinteistön vastuuhenkilö, roolilla Isännöitsijä" at bounding box center [622, 290] width 1109 height 14
click at [295, 291] on li "Kiinteistön vastuuhenkilö, roolilla Isännöitsijä" at bounding box center [622, 290] width 1109 height 14
drag, startPoint x: 297, startPoint y: 290, endPoint x: 111, endPoint y: 291, distance: 185.5
click at [111, 291] on li "Kiinteistön vastuuhenkilö, roolilla Isännöitsijä" at bounding box center [622, 290] width 1109 height 14
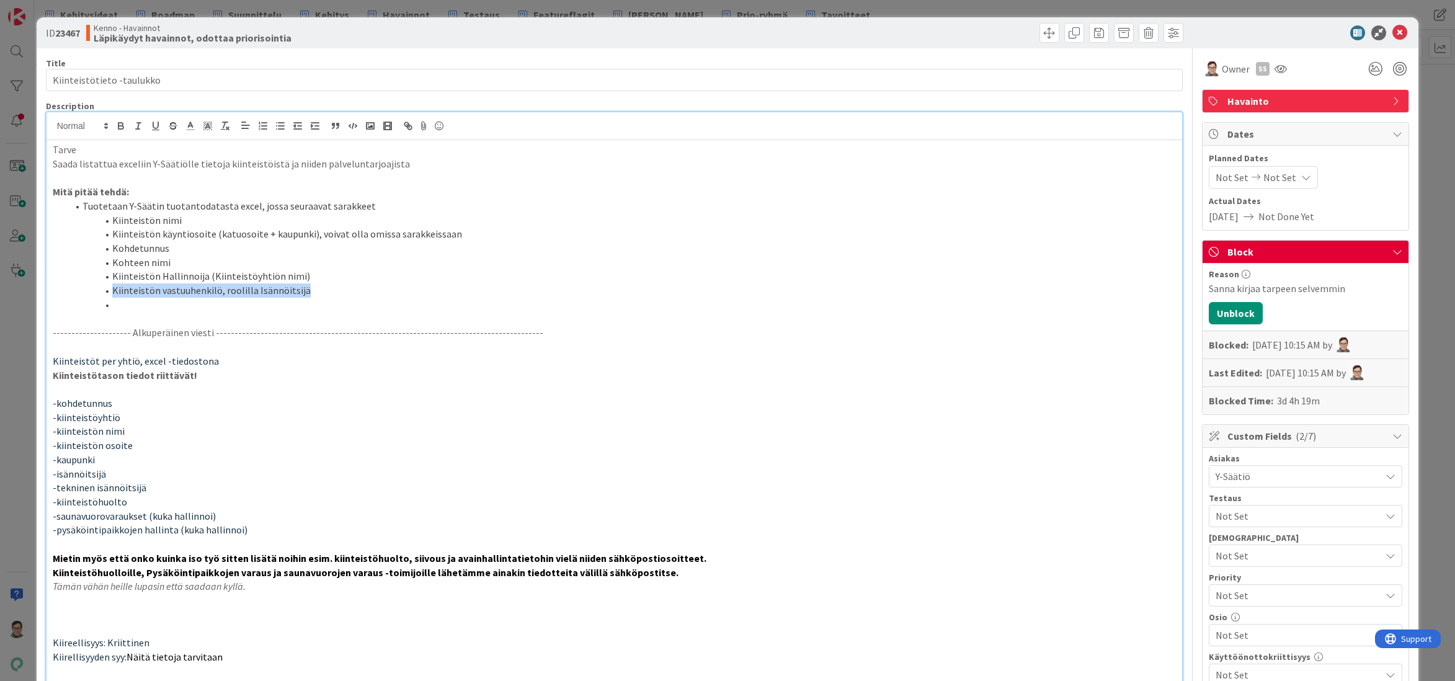
copy li "Kiinteistön vastuuhenkilö, roolilla Isännöitsijä"
click at [123, 308] on li at bounding box center [622, 305] width 1109 height 14
click at [254, 305] on li "Kiinteistön vastuuhenkilö, roolilla Isännöitsijä" at bounding box center [622, 305] width 1109 height 14
click at [367, 303] on li "Kiinteistön vastuuhenkilö, roolilla Tekninen isännöitsijä" at bounding box center [622, 305] width 1109 height 14
click at [352, 288] on li "Kiinteistön vastuuhenkilö, roolilla Isännöitsijä" at bounding box center [622, 290] width 1109 height 14
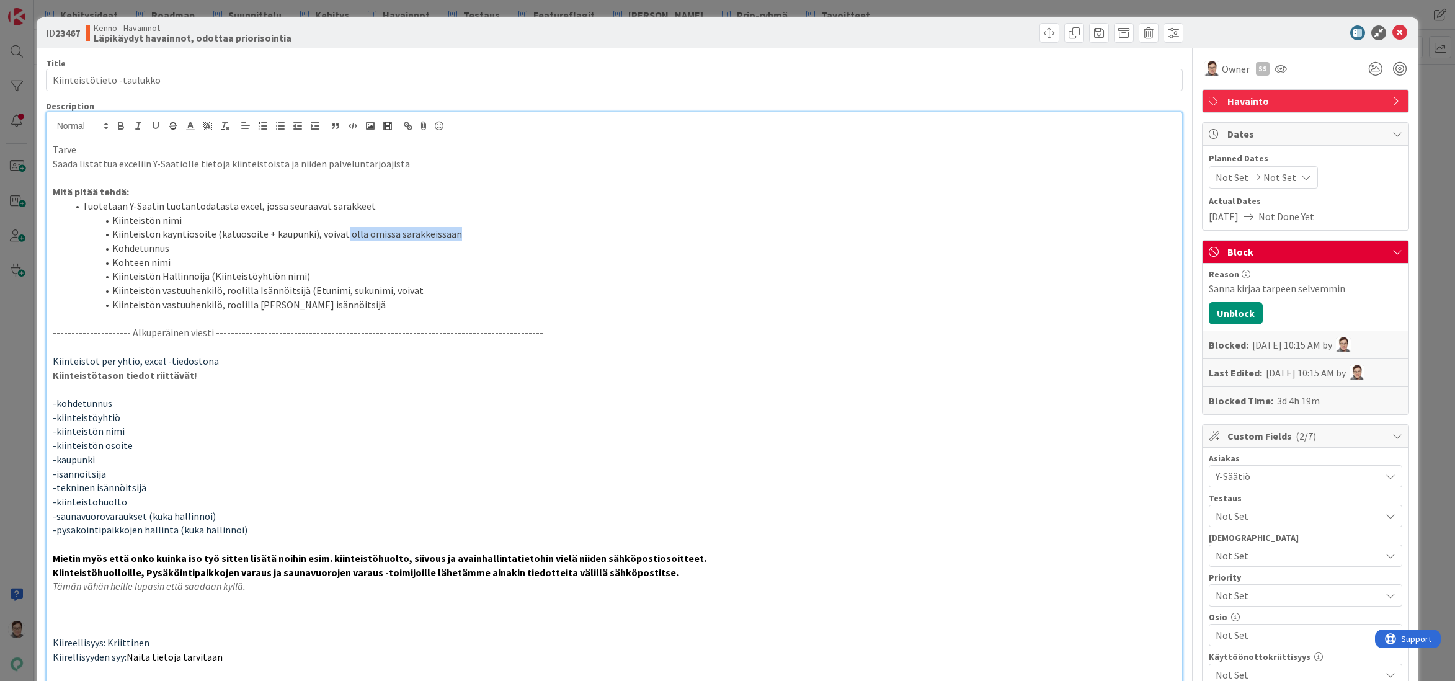
drag, startPoint x: 453, startPoint y: 234, endPoint x: 339, endPoint y: 233, distance: 114.8
click at [339, 233] on li "Kiinteistön käyntiosoite (katuosoite + kaupunki), voivat olla omissa sarakkeiss…" at bounding box center [622, 234] width 1109 height 14
copy li "olla omissa sarakkeissaan"
click at [427, 287] on li "Kiinteistön vastuuhenkilö, roolilla Isännöitsijä (Etunimi, sukunimi, voivat" at bounding box center [622, 290] width 1109 height 14
drag, startPoint x: 529, startPoint y: 290, endPoint x: 303, endPoint y: 288, distance: 226.4
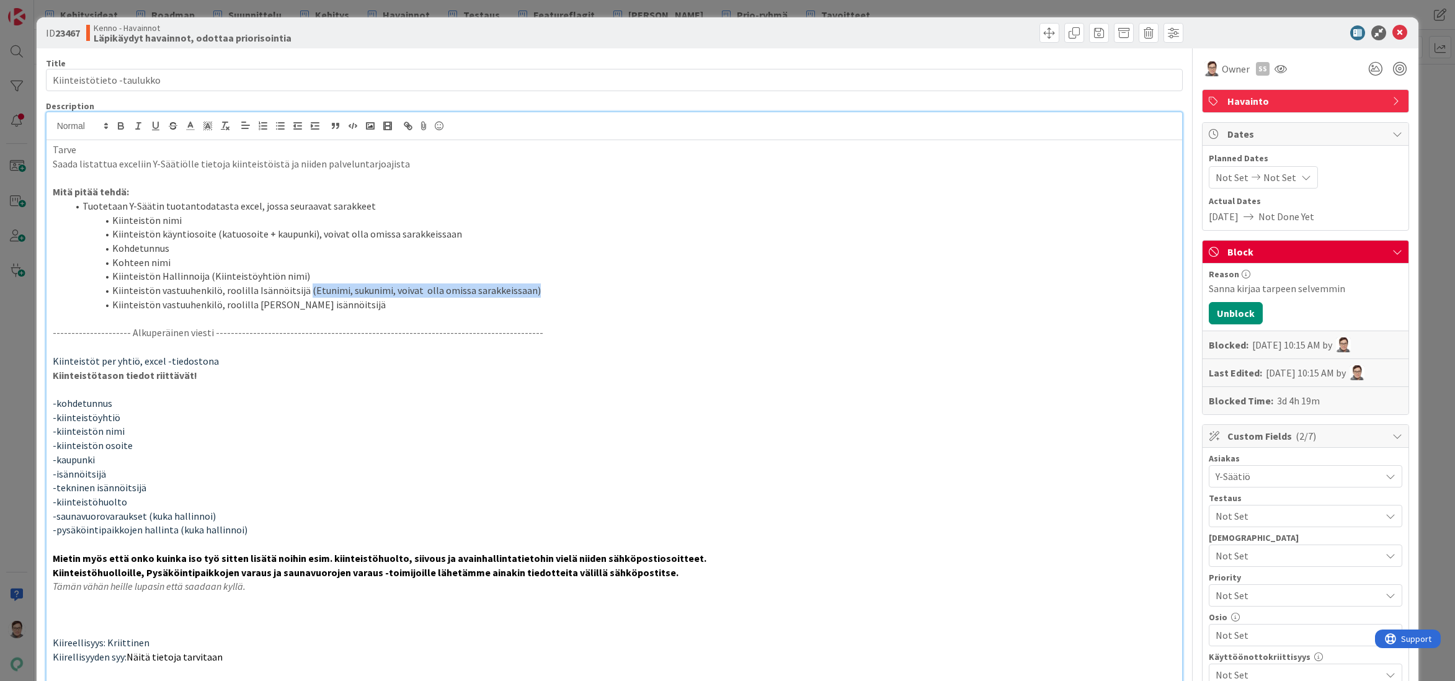
click at [303, 288] on li "Kiinteistön vastuuhenkilö, roolilla Isännöitsijä (Etunimi, sukunimi, voivat oll…" at bounding box center [622, 290] width 1109 height 14
copy li "(Etunimi, sukunimi, voivat olla omissa sarakkeissaan)"
click at [366, 305] on li "Kiinteistön vastuuhenkilö, roolilla Tekninen isännöitsijä" at bounding box center [622, 305] width 1109 height 14
click at [338, 303] on li "Kiinteistön vastuuhenkilö, roolilla Tekninen isännöitsijä(Etunimi, sukunimi, vo…" at bounding box center [622, 305] width 1109 height 14
click at [578, 303] on li "Kiinteistön vastuuhenkilö, roolilla Tekninen isännöitsijä (Etunimi, sukunimi, v…" at bounding box center [622, 305] width 1109 height 14
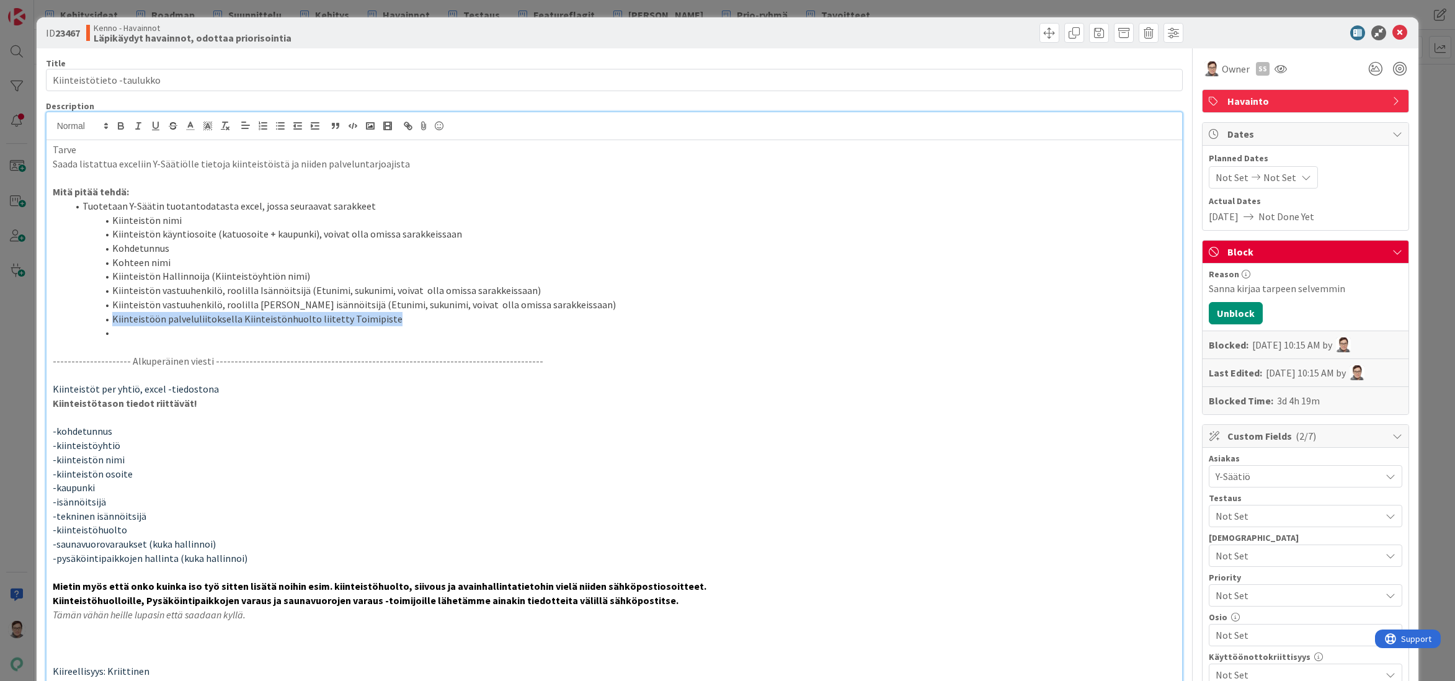
drag, startPoint x: 375, startPoint y: 320, endPoint x: 111, endPoint y: 319, distance: 263.6
click at [111, 319] on li "Kiinteistöön palveluliitoksella Kiinteistönhuolto liitetty Toimipiste" at bounding box center [622, 319] width 1109 height 14
copy li "Kiinteistöön palveluliitoksella Kiinteistönhuolto liitetty Toimipiste"
click at [126, 329] on li at bounding box center [622, 333] width 1109 height 14
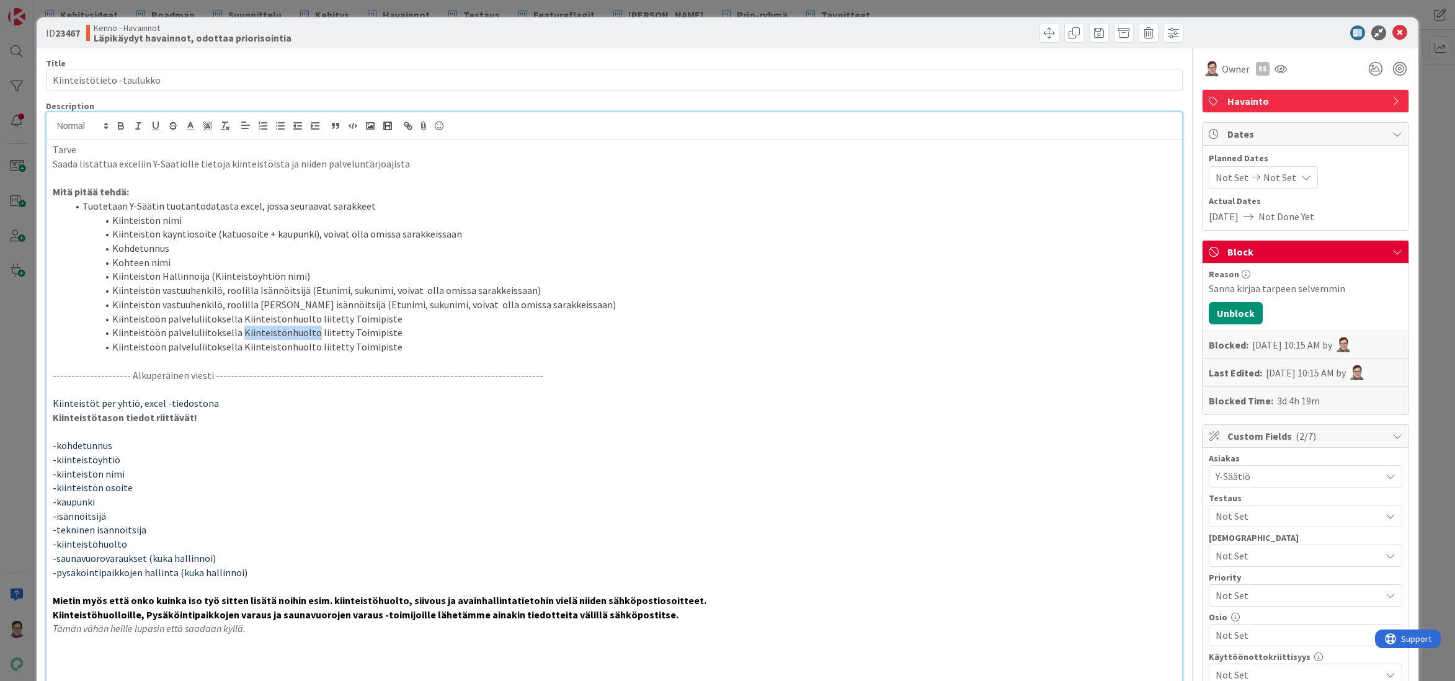
drag, startPoint x: 236, startPoint y: 333, endPoint x: 306, endPoint y: 335, distance: 70.1
click at [306, 335] on li "Kiinteistöön palveluliitoksella Kiinteistönhuolto liitetty Toimipiste" at bounding box center [622, 333] width 1109 height 14
click at [238, 316] on li "Kiinteistöön palveluliitoksella Kiinteistönhuolto liitetty Toimipiste" at bounding box center [622, 319] width 1109 height 14
click at [313, 318] on li "Kiinteistöön palveluliitoksella "Kiinteistönhuolto liitetty Toimipiste" at bounding box center [622, 319] width 1109 height 14
click at [236, 333] on li "Kiinteistöön palveluliitoksella Pysäköintipaikkojen varaukset liitetty Toimipis…" at bounding box center [622, 333] width 1109 height 14
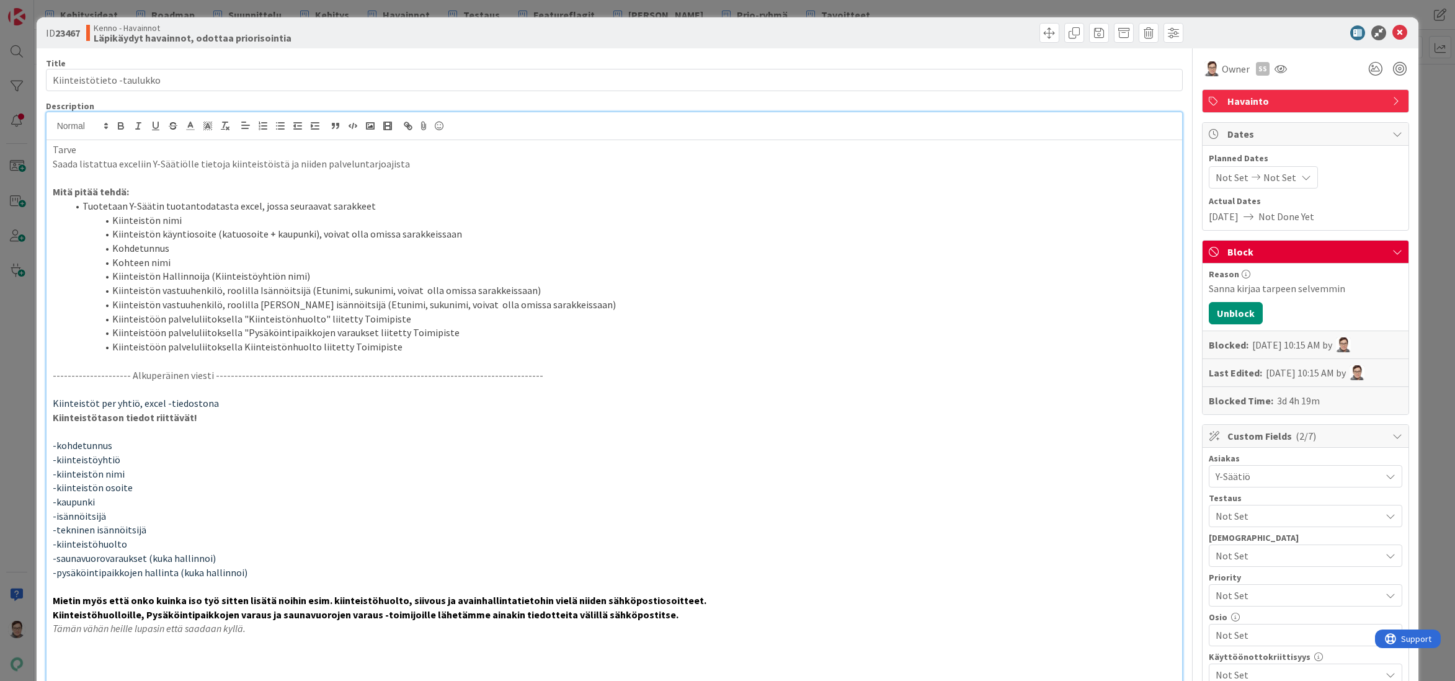
click at [367, 336] on li "Kiinteistöön palveluliitoksella "Pysäköintipaikkojen varaukset liitetty Toimipi…" at bounding box center [622, 333] width 1109 height 14
drag, startPoint x: 238, startPoint y: 347, endPoint x: 306, endPoint y: 347, distance: 68.2
click at [306, 347] on li "Kiinteistöön palveluliitoksella Kiinteistönhuolto liitetty Toimipiste" at bounding box center [622, 347] width 1109 height 14
click at [395, 347] on li "Kiinteistöön palveluliitoksella "Saunavaraukset" liitetty Toimipiste" at bounding box center [622, 347] width 1109 height 14
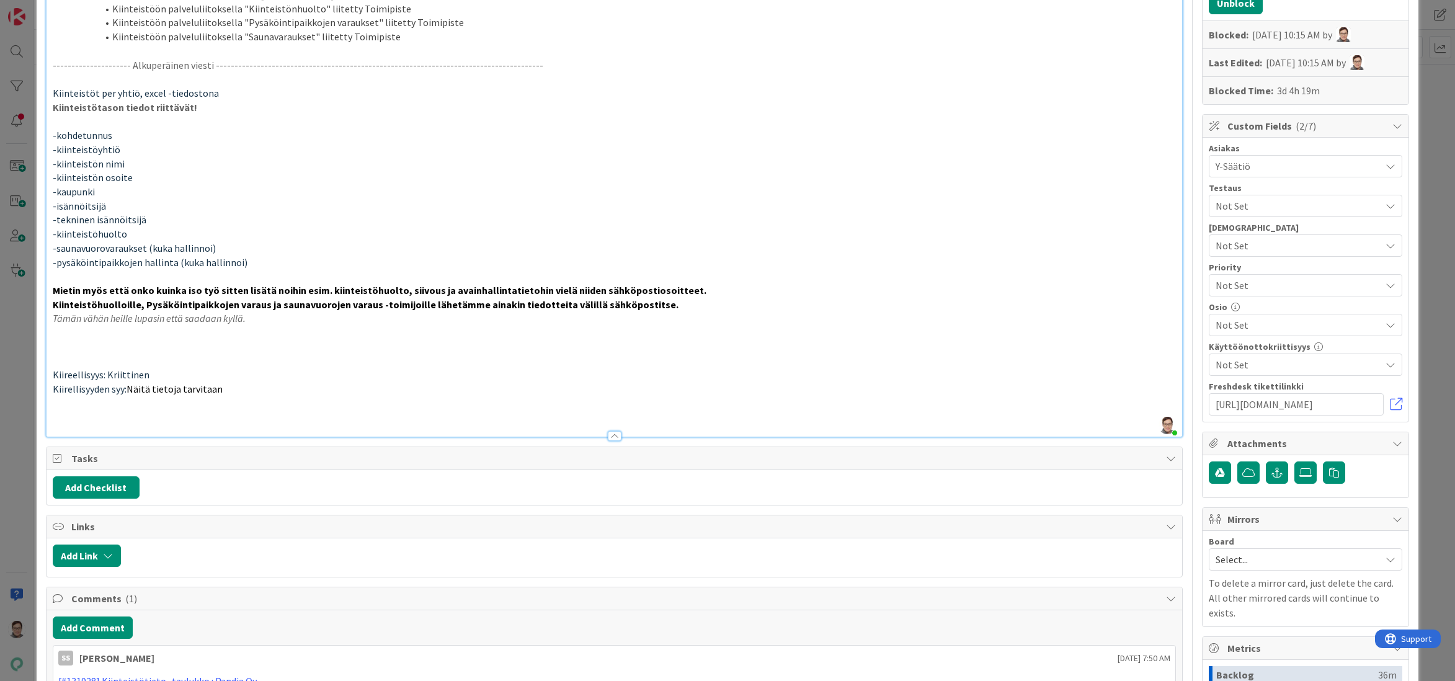
scroll to position [372, 0]
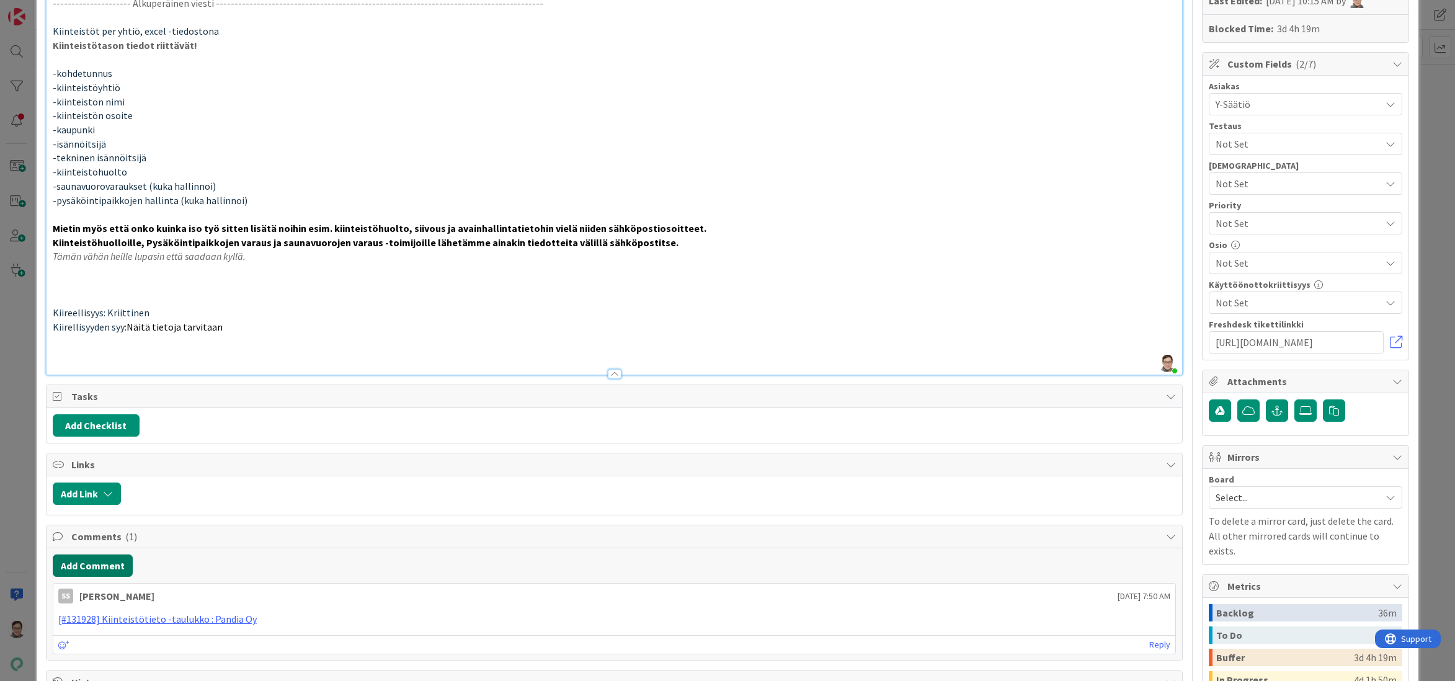
click at [86, 565] on button "Add Comment" at bounding box center [93, 566] width 80 height 22
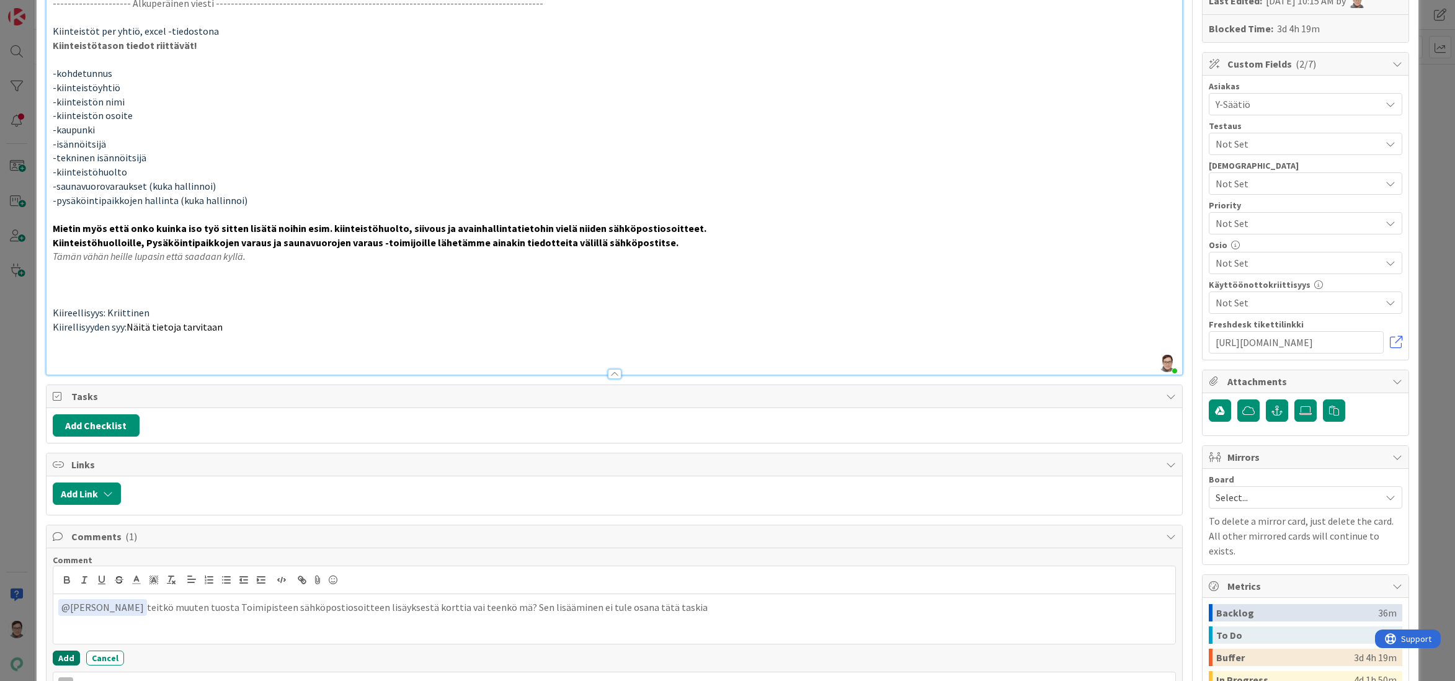
click at [68, 660] on button "Add" at bounding box center [66, 658] width 27 height 15
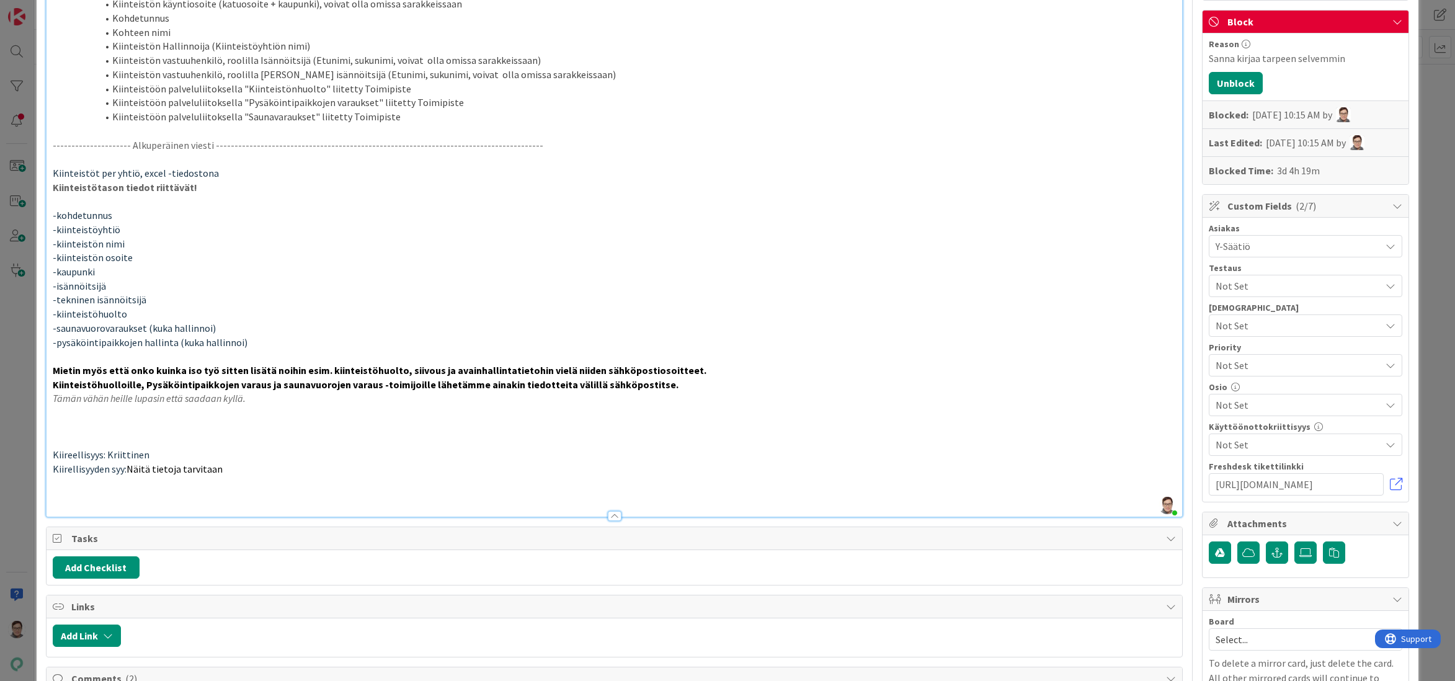
scroll to position [124, 0]
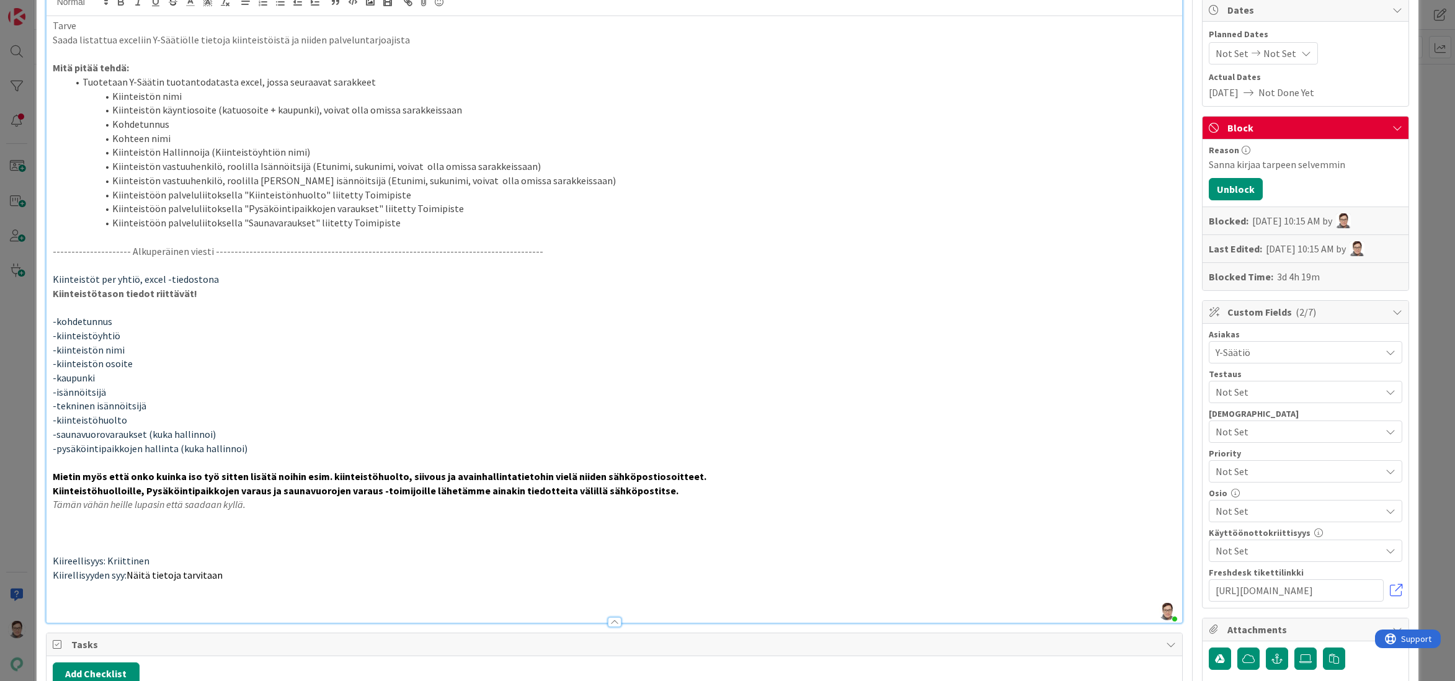
click at [406, 188] on li "Kiinteistöön palveluliitoksella "Kiinteistönhuolto" liitetty Toimipiste" at bounding box center [622, 195] width 1109 height 14
drag, startPoint x: 482, startPoint y: 195, endPoint x: 391, endPoint y: 195, distance: 91.2
click at [391, 195] on li "Kiinteistöön palveluliitoksella "Kiinteistönhuolto" liitetty Toimipiste (Toimip…" at bounding box center [622, 195] width 1109 height 14
copy li "(Toimipisteen nimi)"
click at [468, 212] on li "Kiinteistöön palveluliitoksella "Pysäköintipaikkojen varaukset" liitetty Toimip…" at bounding box center [622, 209] width 1109 height 14
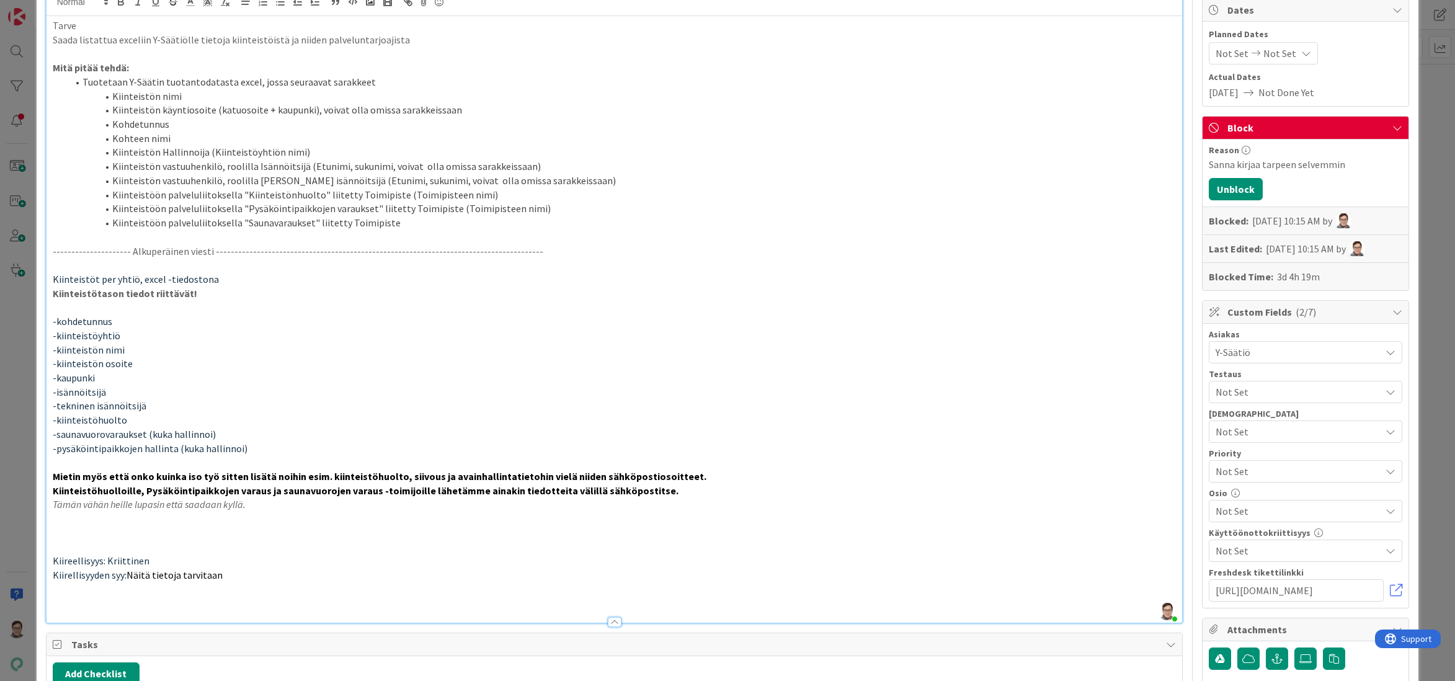
click at [431, 226] on li "Kiinteistöön palveluliitoksella "Saunavaraukset" liitetty Toimipiste" at bounding box center [622, 223] width 1109 height 14
click at [185, 138] on li "Kohteen nimi" at bounding box center [622, 139] width 1109 height 14
click at [480, 218] on li "Kiinteistöön palveluliitoksella "Saunavaraukset" liitetty Toimipiste (Toimipist…" at bounding box center [622, 223] width 1109 height 14
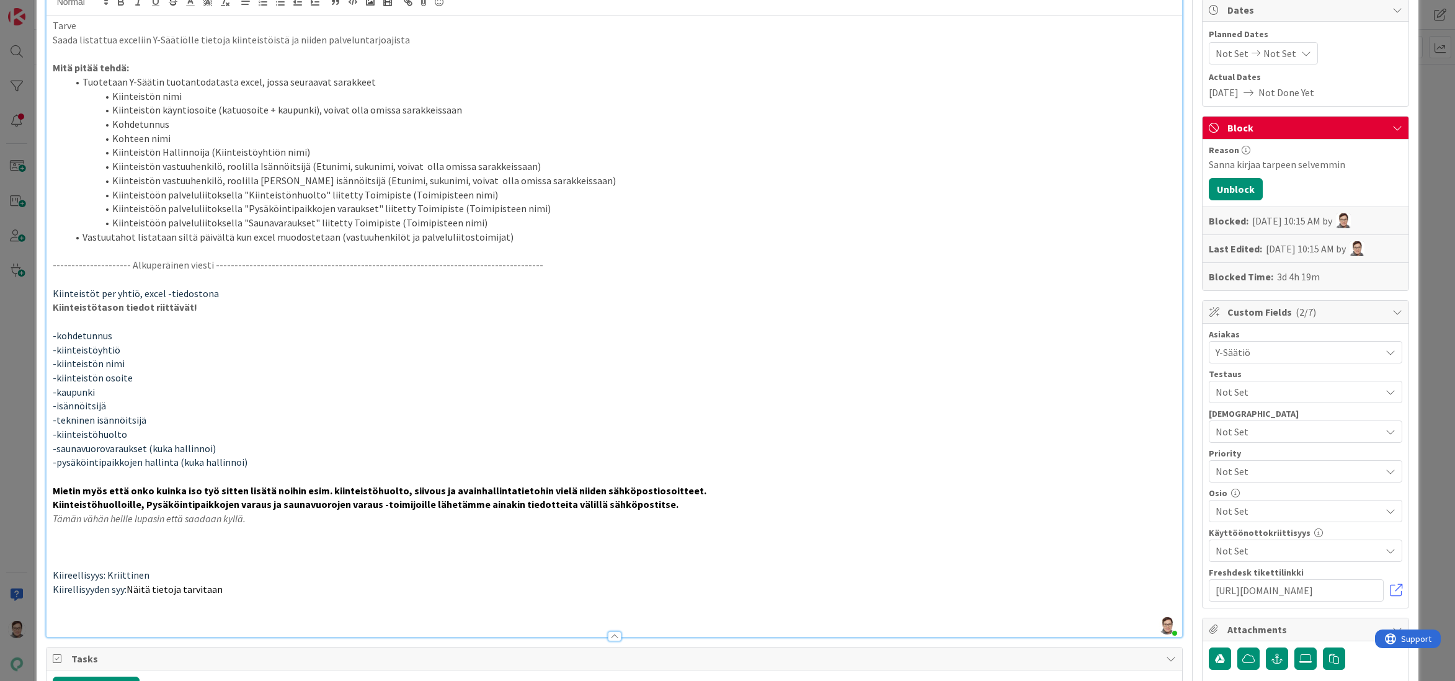
click at [486, 217] on li "Kiinteistöön palveluliitoksella "Saunavaraukset" liitetty Toimipiste (Toimipist…" at bounding box center [622, 223] width 1109 height 14
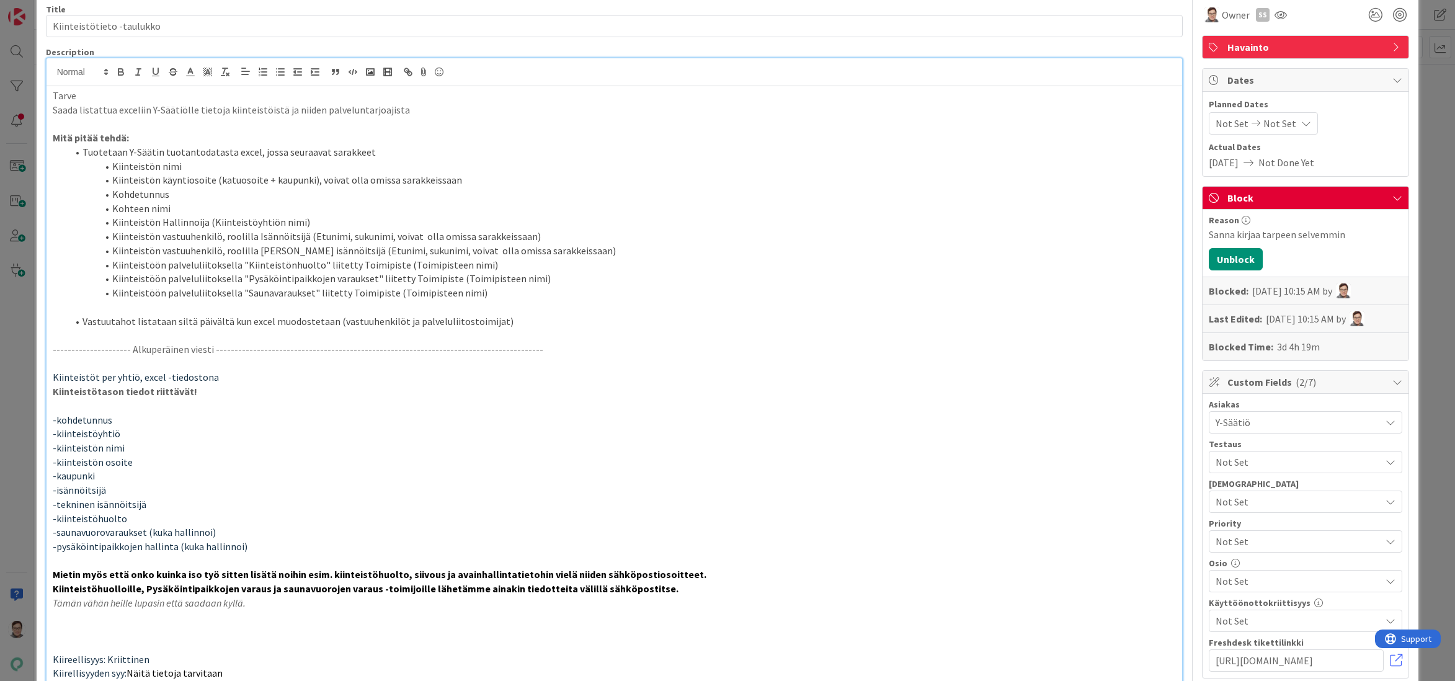
scroll to position [0, 0]
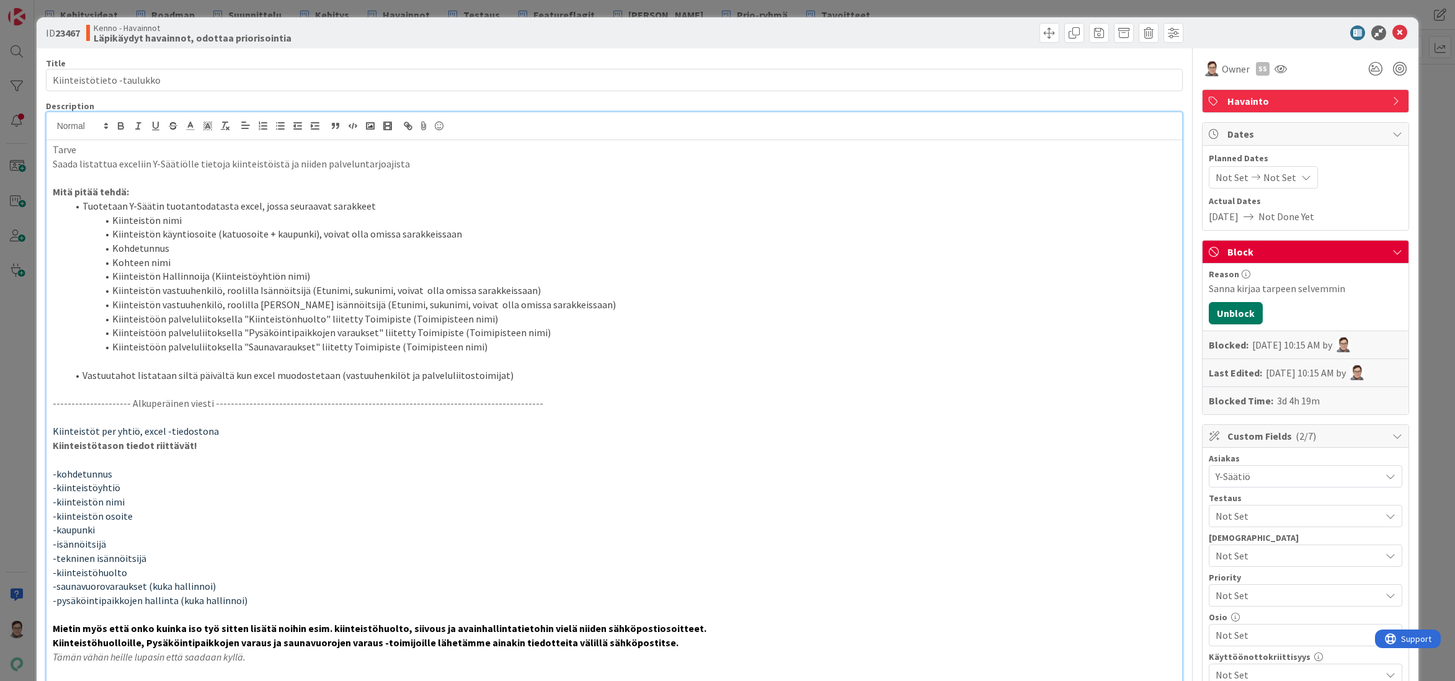
click at [1236, 306] on button "Unblock" at bounding box center [1236, 313] width 54 height 22
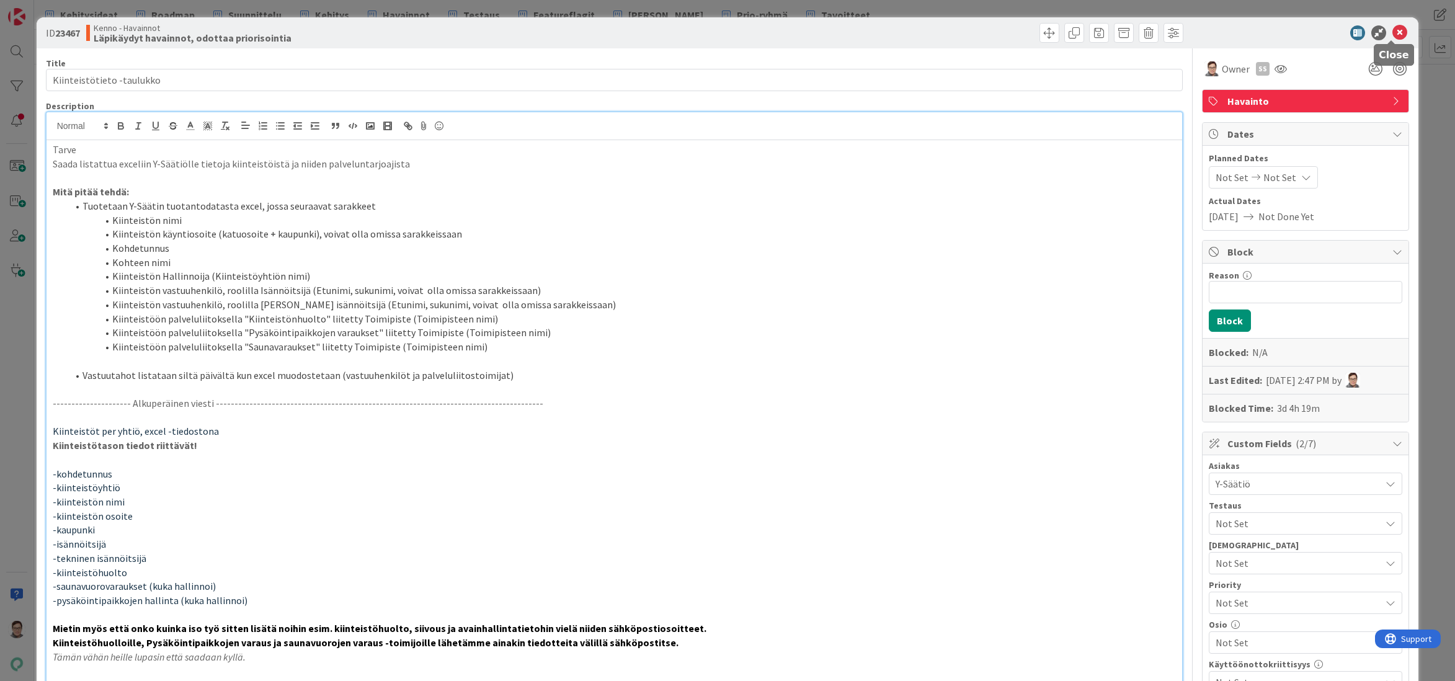
click at [1393, 35] on icon at bounding box center [1400, 32] width 15 height 15
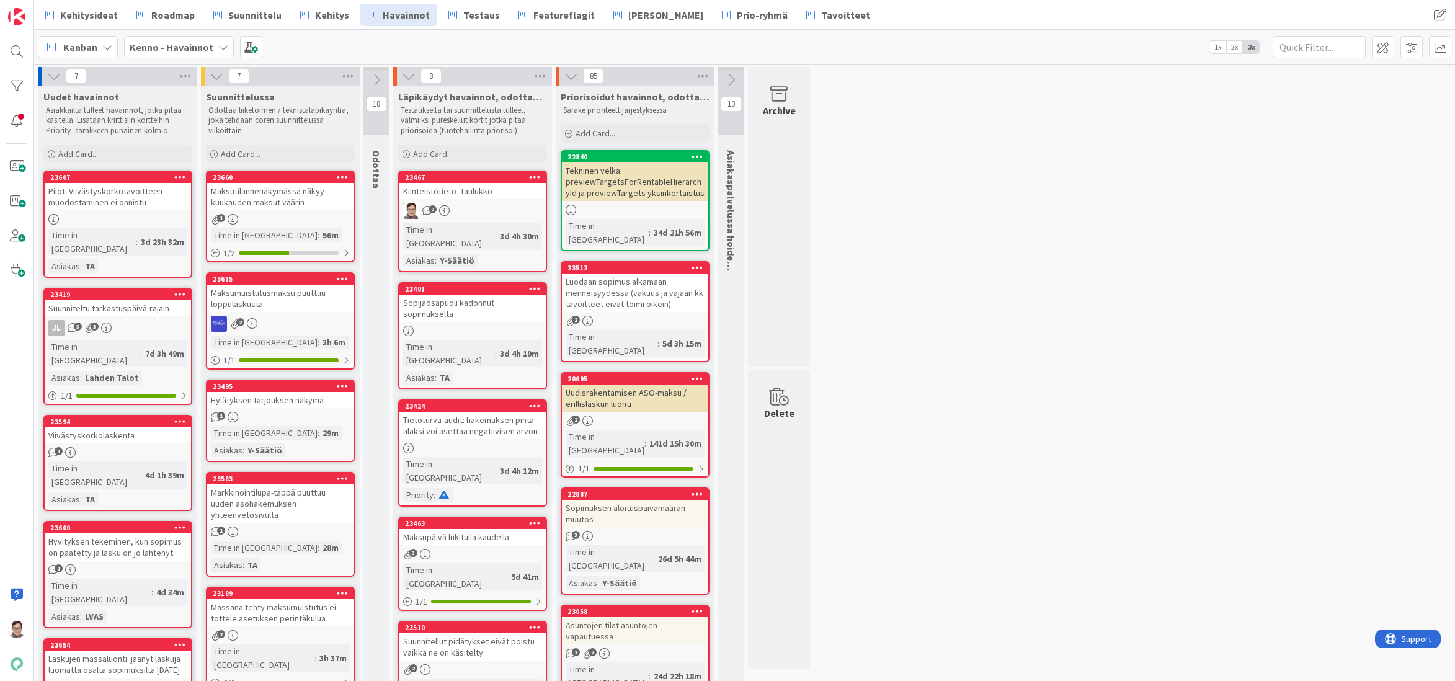
click at [465, 207] on div "2" at bounding box center [472, 211] width 146 height 16
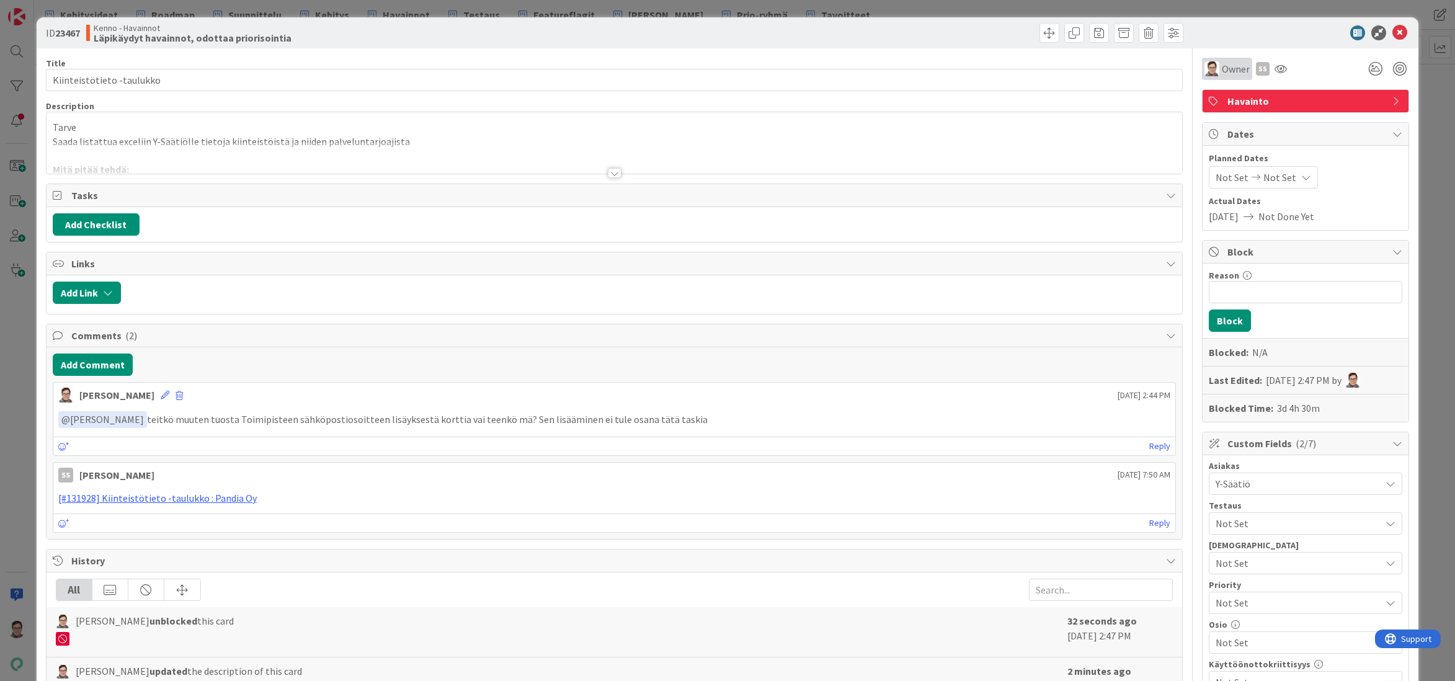
click at [1222, 70] on span "Owner" at bounding box center [1236, 68] width 28 height 15
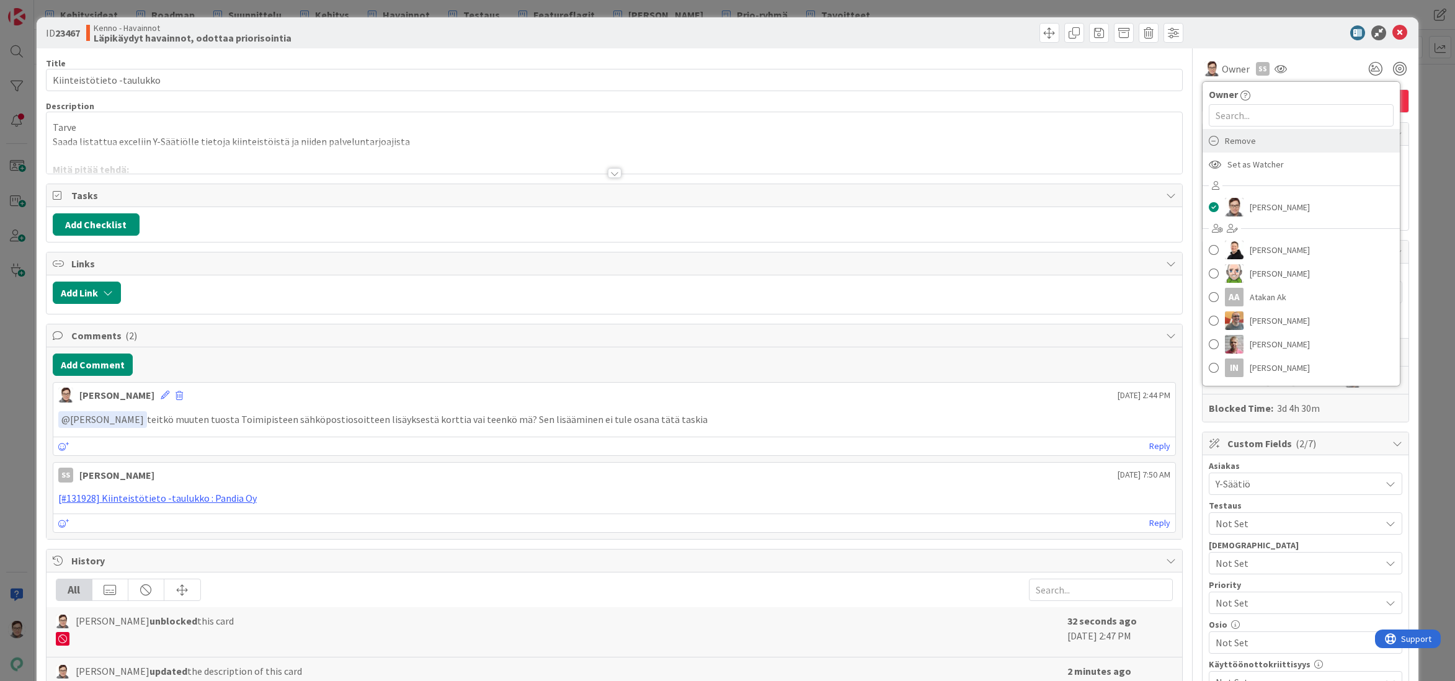
click at [1237, 136] on span "Remove" at bounding box center [1240, 141] width 31 height 19
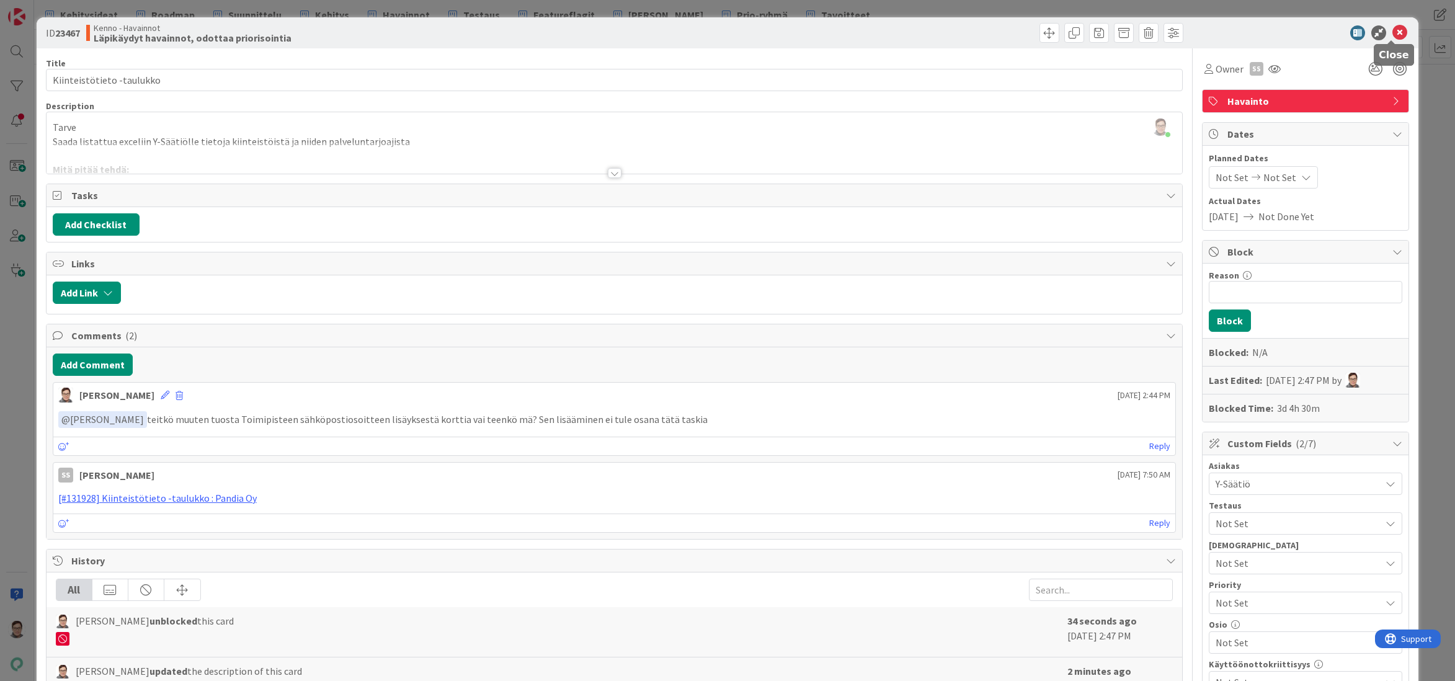
click at [1393, 32] on icon at bounding box center [1400, 32] width 15 height 15
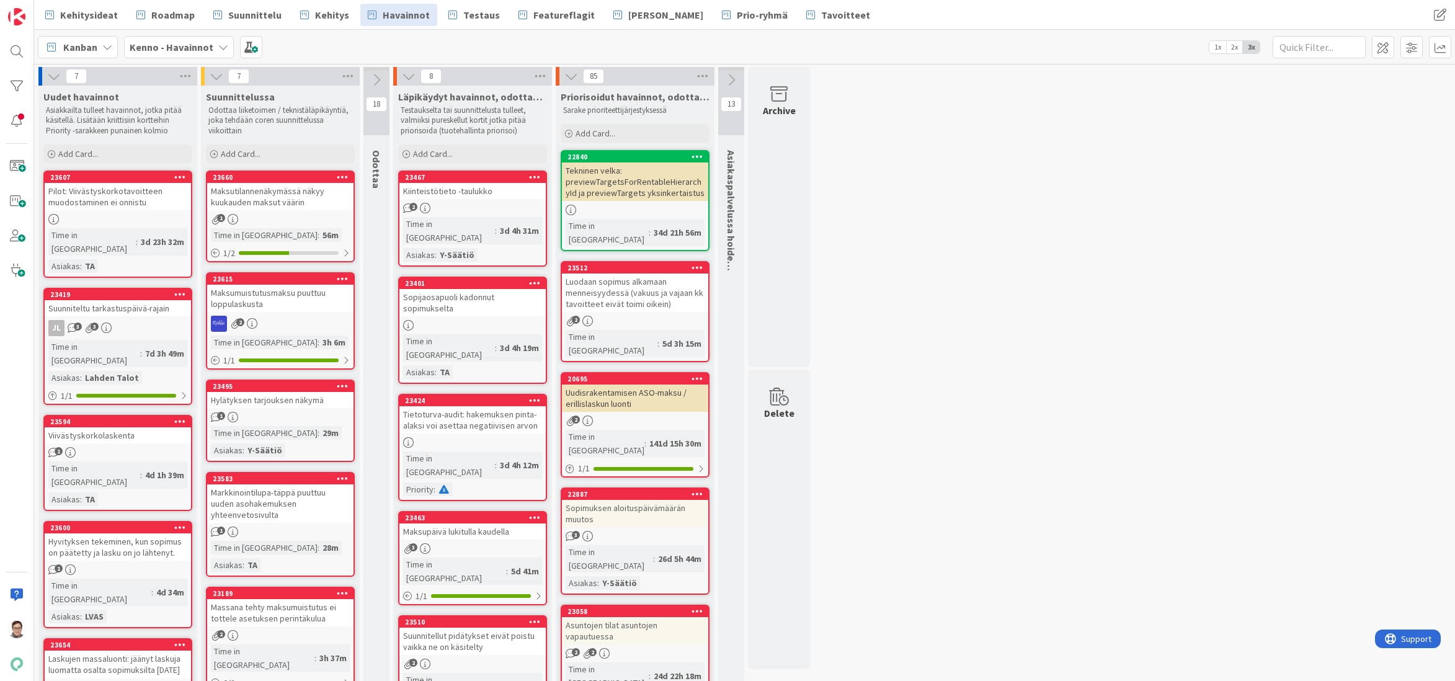
click at [533, 175] on icon at bounding box center [535, 176] width 12 height 9
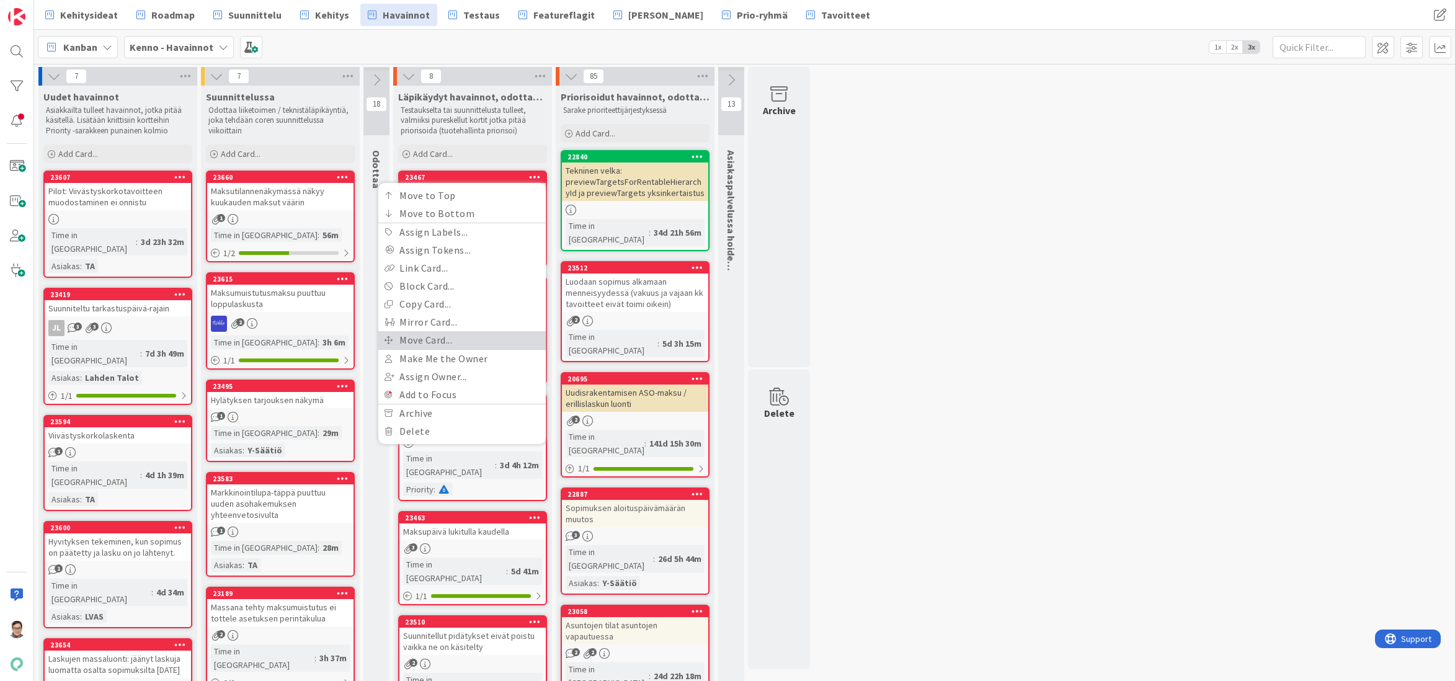
click at [428, 340] on link "Move Card..." at bounding box center [461, 340] width 167 height 18
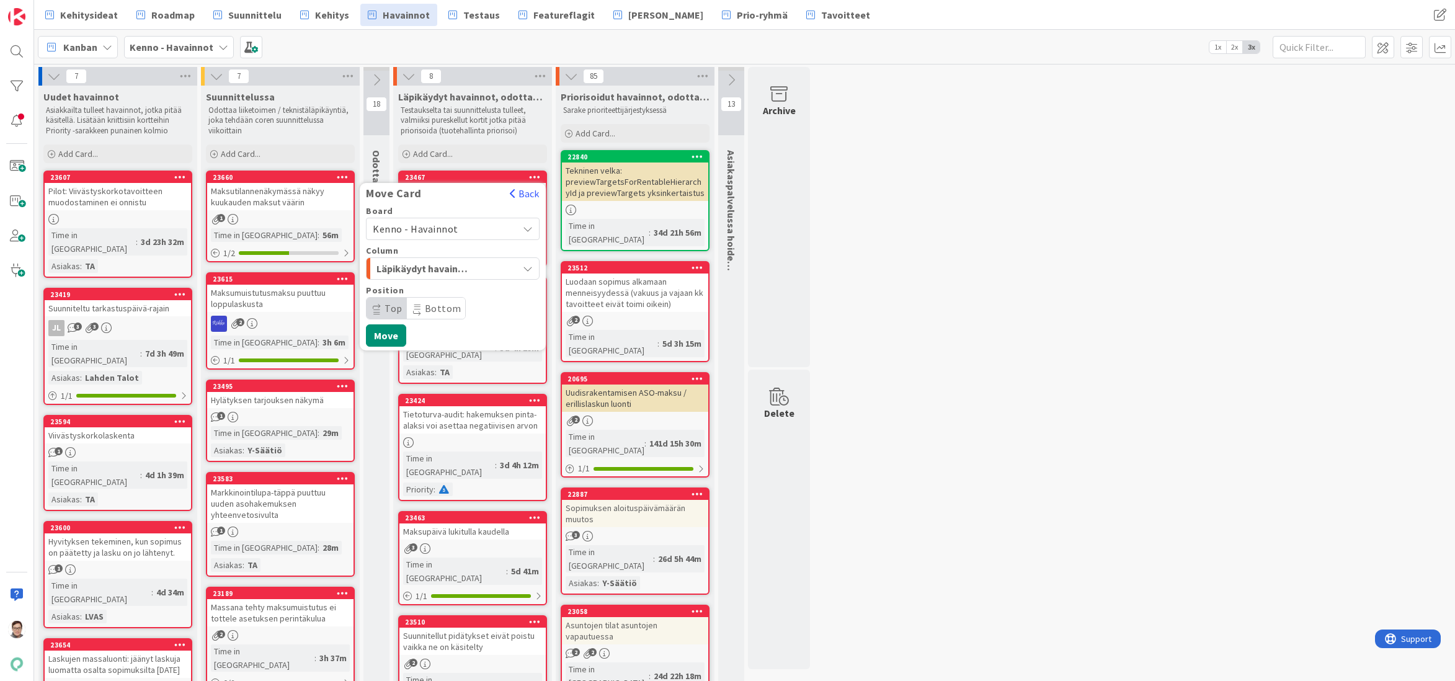
click at [424, 230] on span "Kenno - Havainnot" at bounding box center [416, 229] width 86 height 12
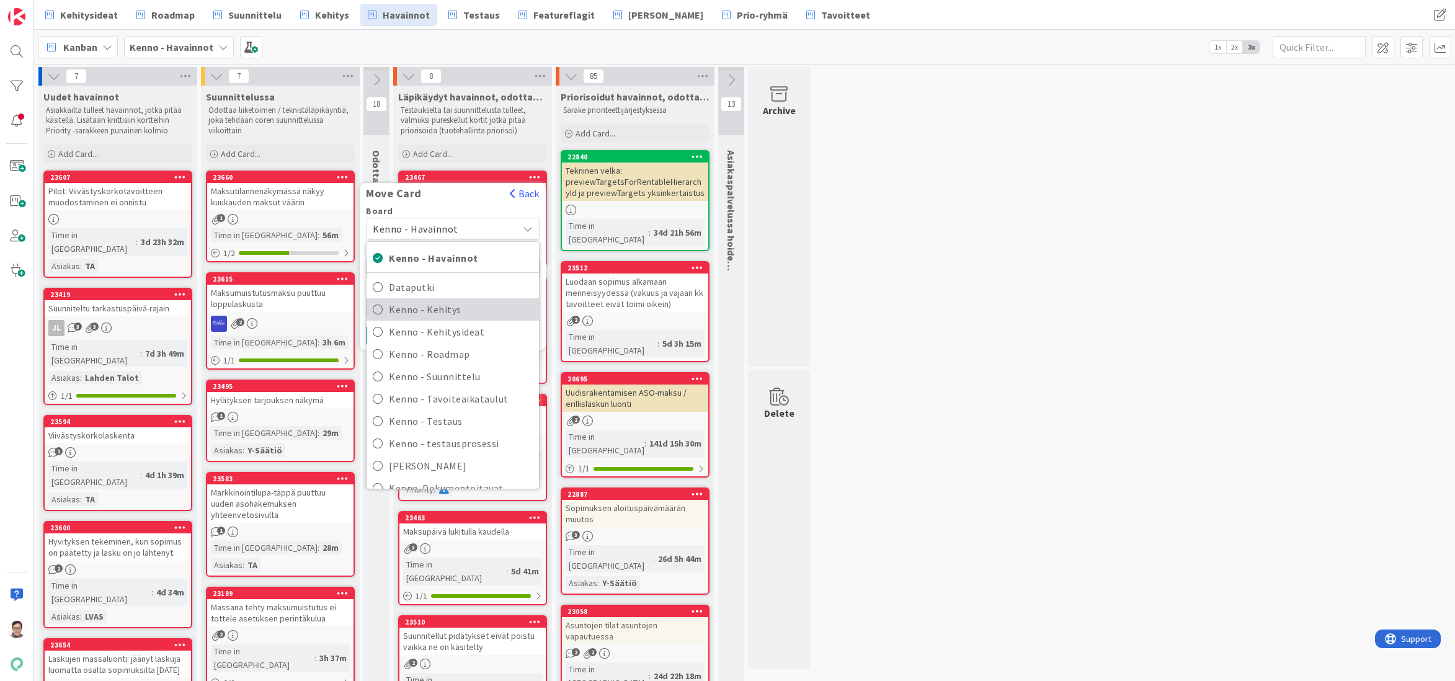
click at [429, 312] on span "Kenno - Kehitys" at bounding box center [461, 309] width 144 height 19
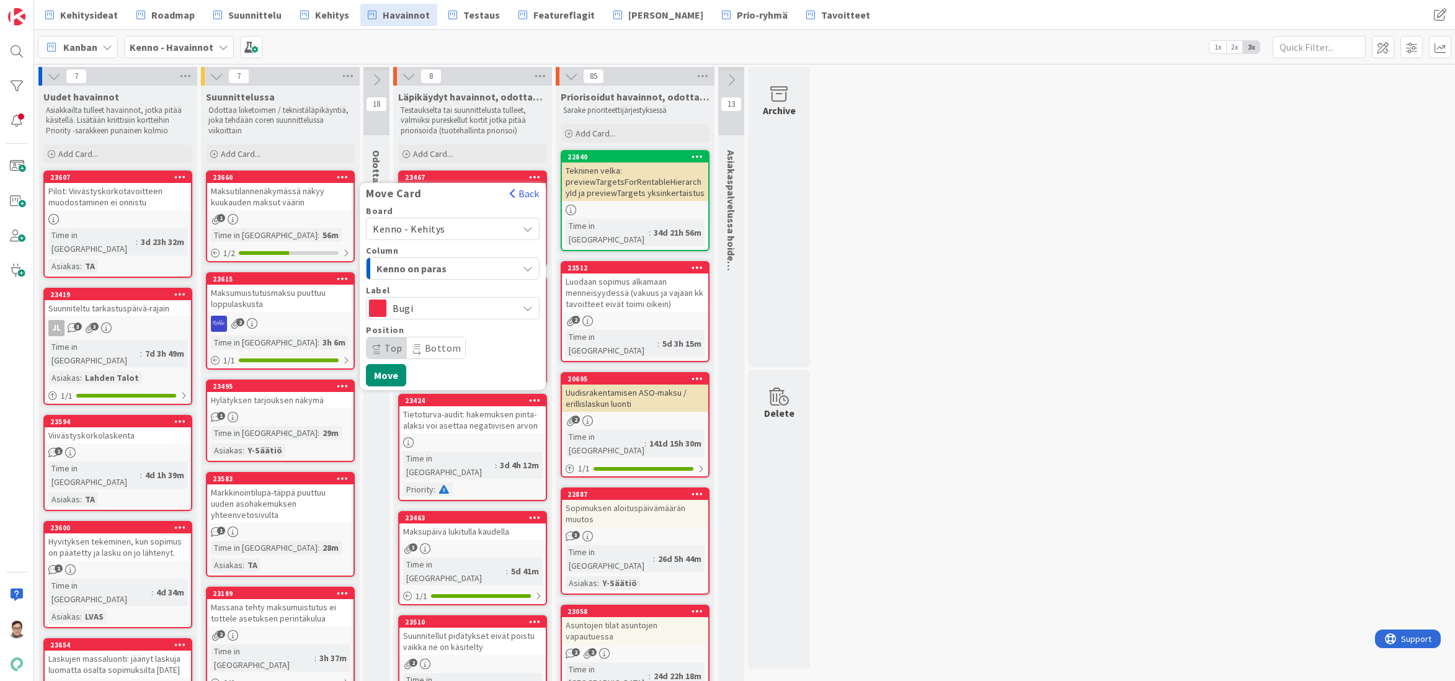
click at [435, 267] on span "Kenno on paras" at bounding box center [423, 269] width 93 height 16
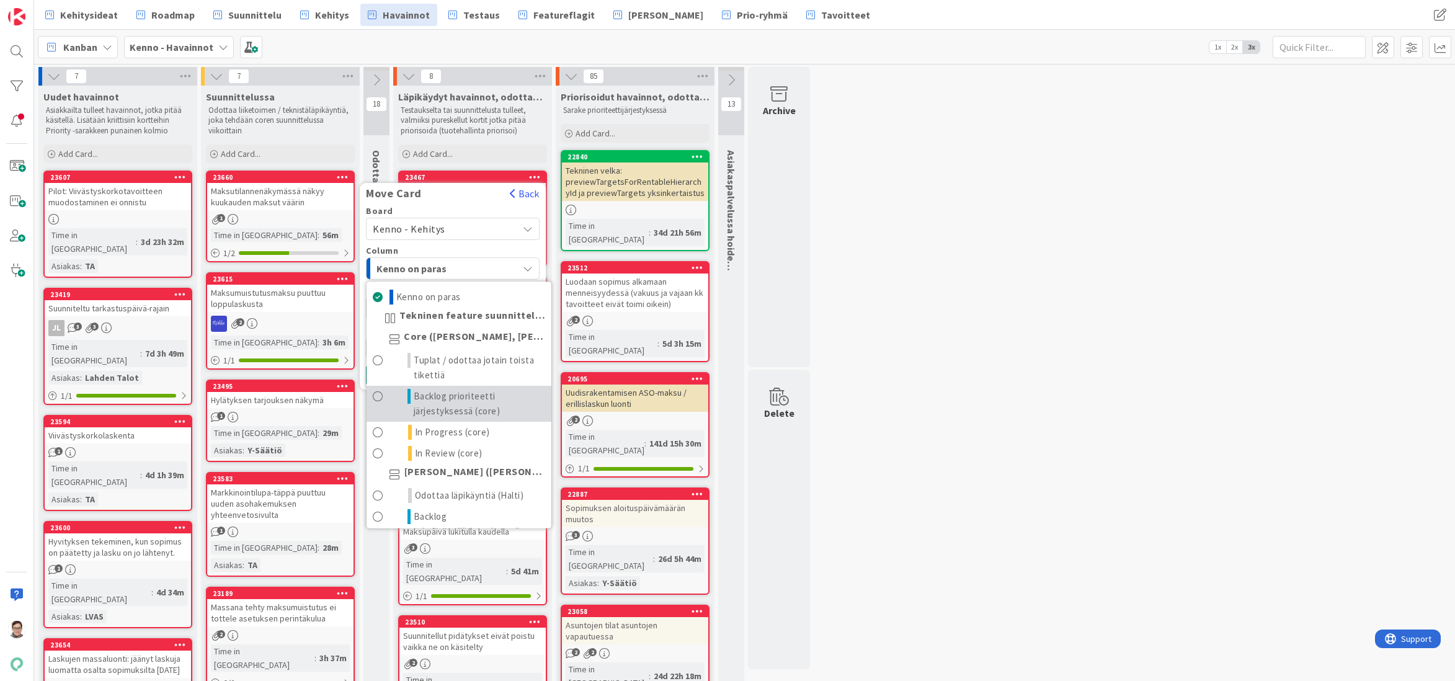
click at [452, 395] on span "Backlog prioriteetti järjestyksessä (core)" at bounding box center [480, 404] width 132 height 30
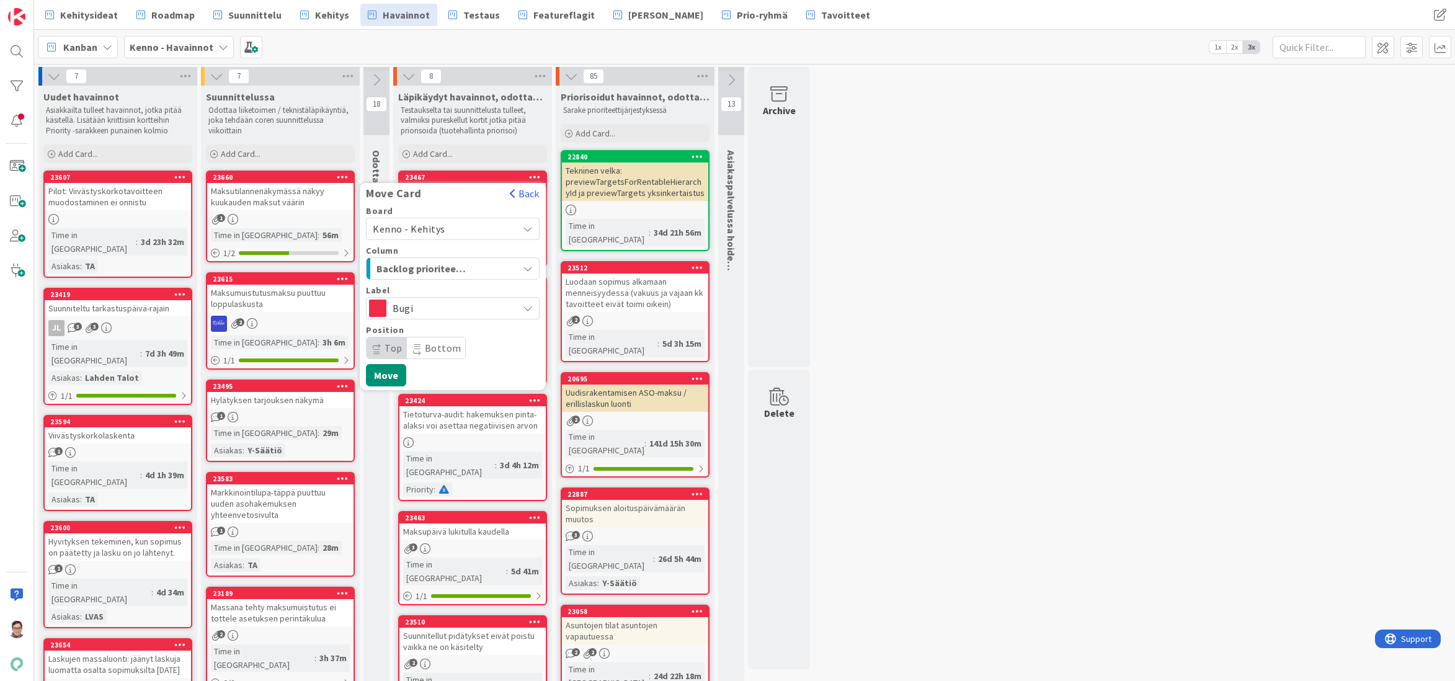
click at [392, 358] on span "Top" at bounding box center [387, 347] width 40 height 21
click at [392, 377] on button "Move" at bounding box center [386, 375] width 40 height 22
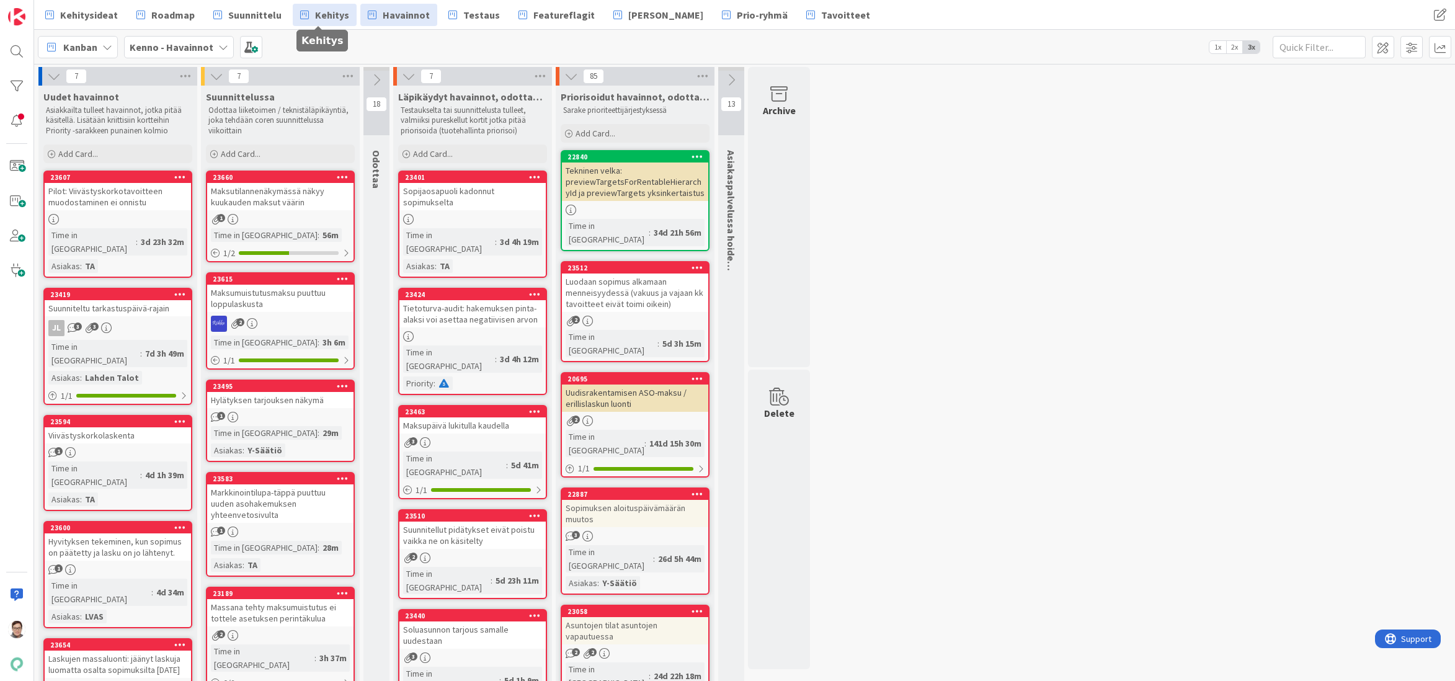
click at [323, 17] on span "Kehitys" at bounding box center [332, 14] width 34 height 15
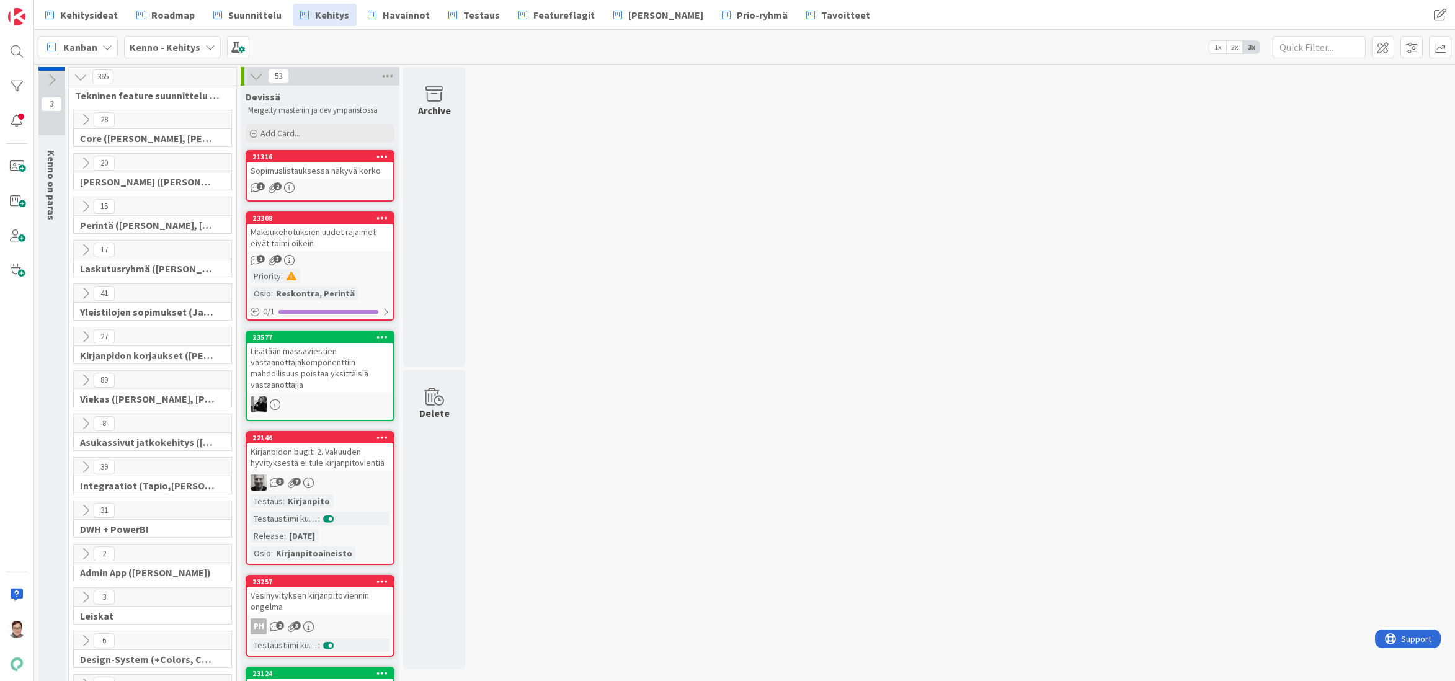
click at [84, 115] on icon at bounding box center [86, 120] width 14 height 14
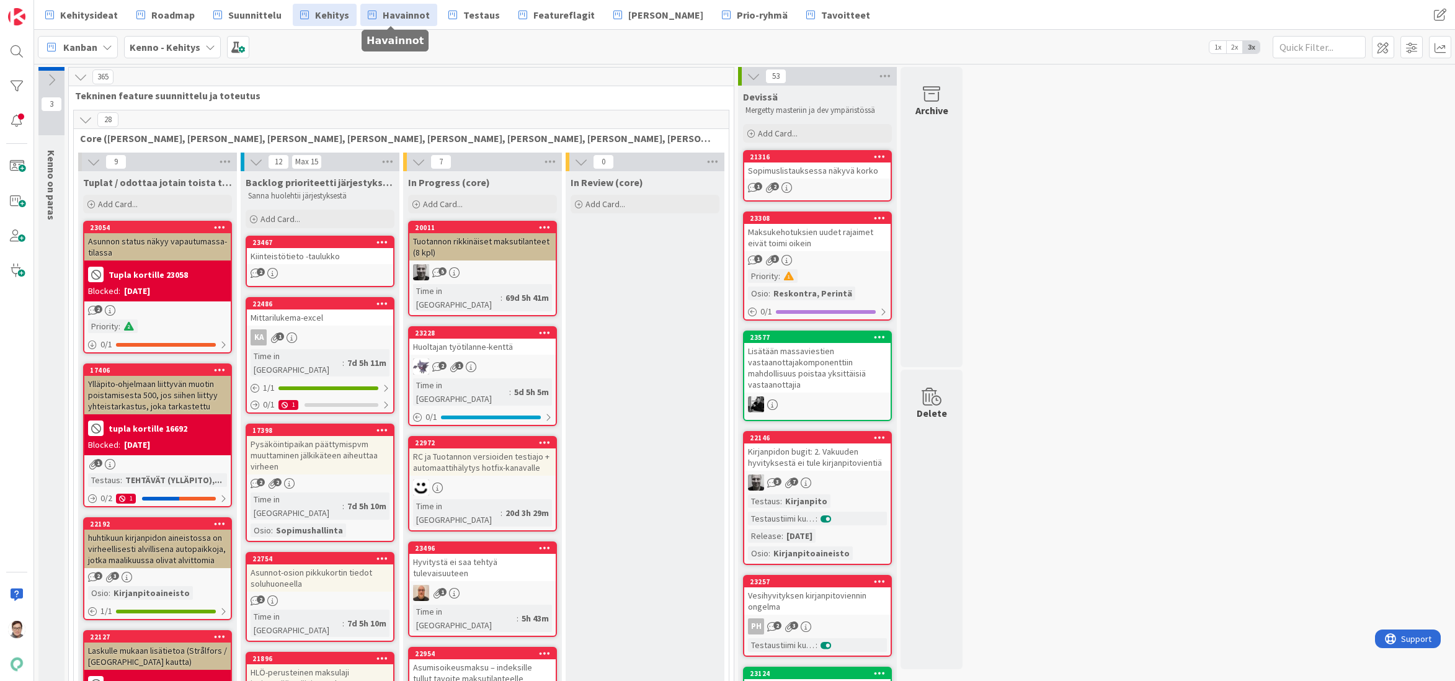
click at [403, 18] on span "Havainnot" at bounding box center [406, 14] width 47 height 15
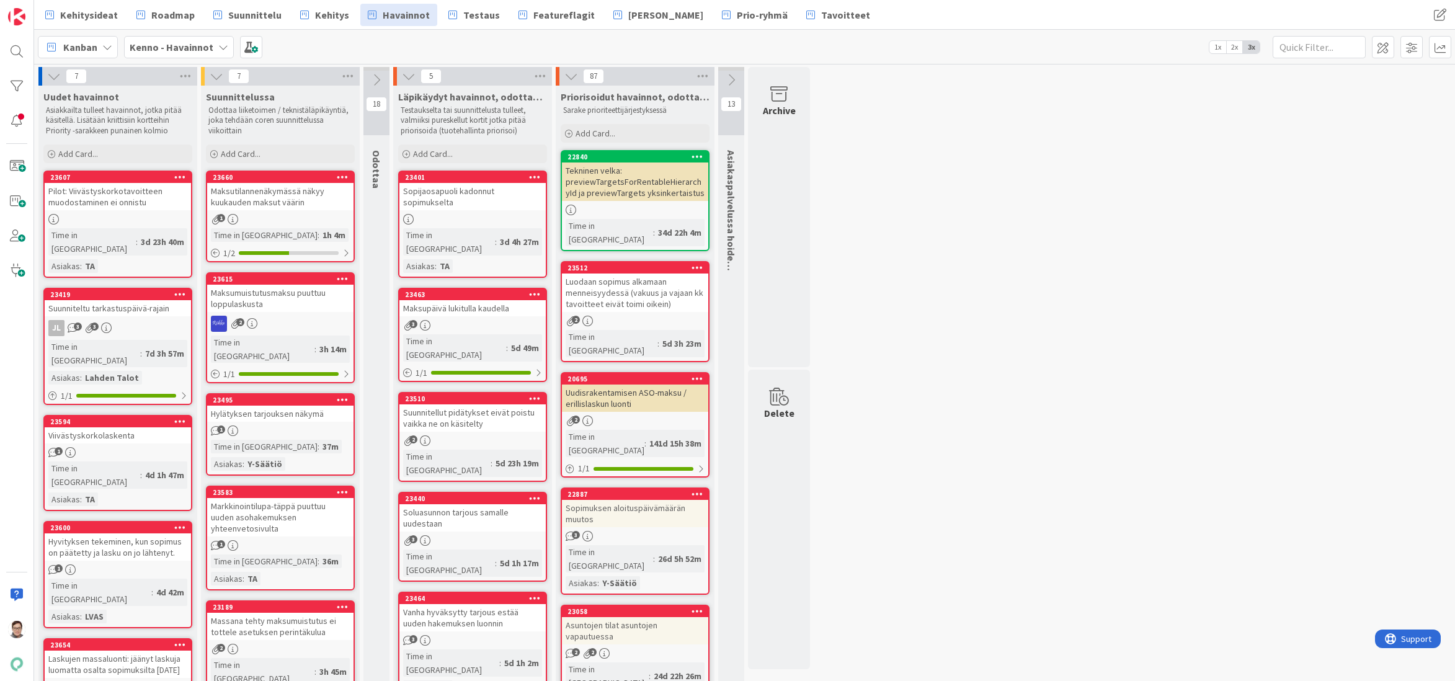
click at [476, 604] on div "Vanha hyväksytty tarjous estää uuden hakemuksen luonnin" at bounding box center [472, 617] width 146 height 27
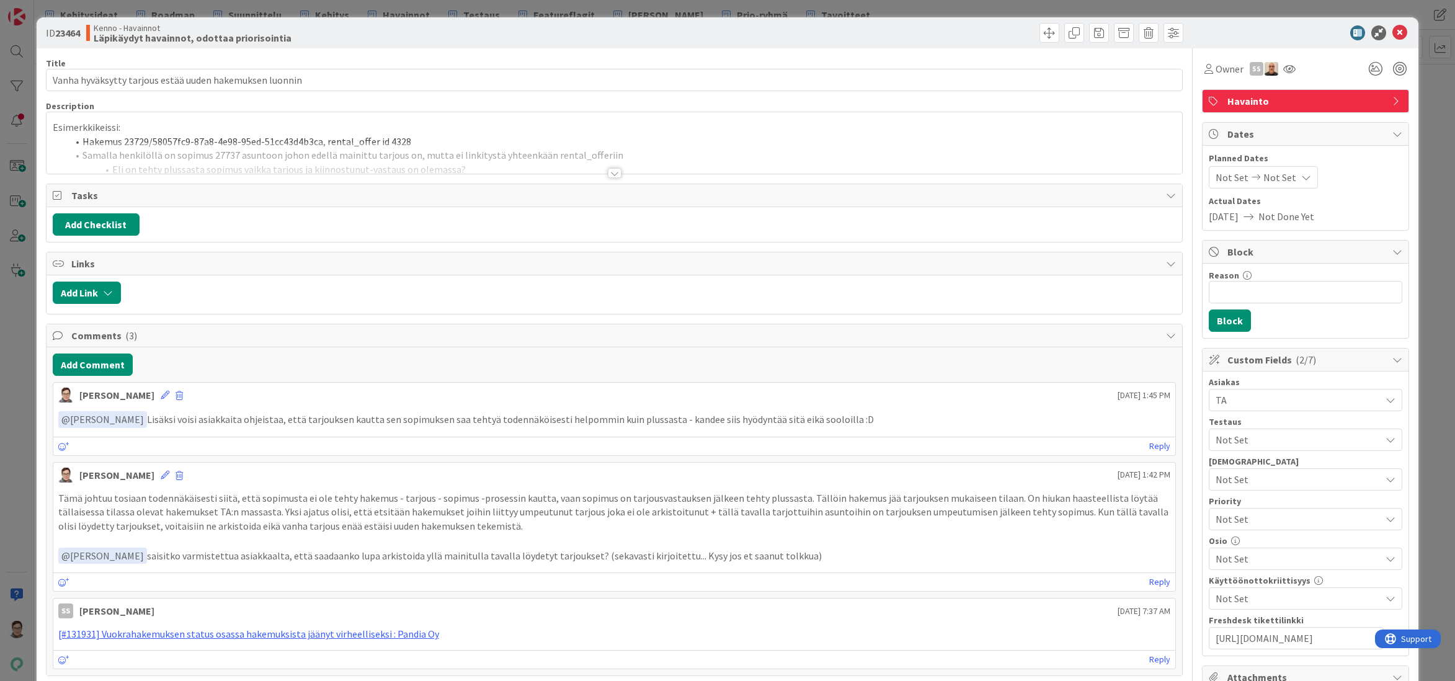
click at [608, 169] on div at bounding box center [615, 173] width 14 height 10
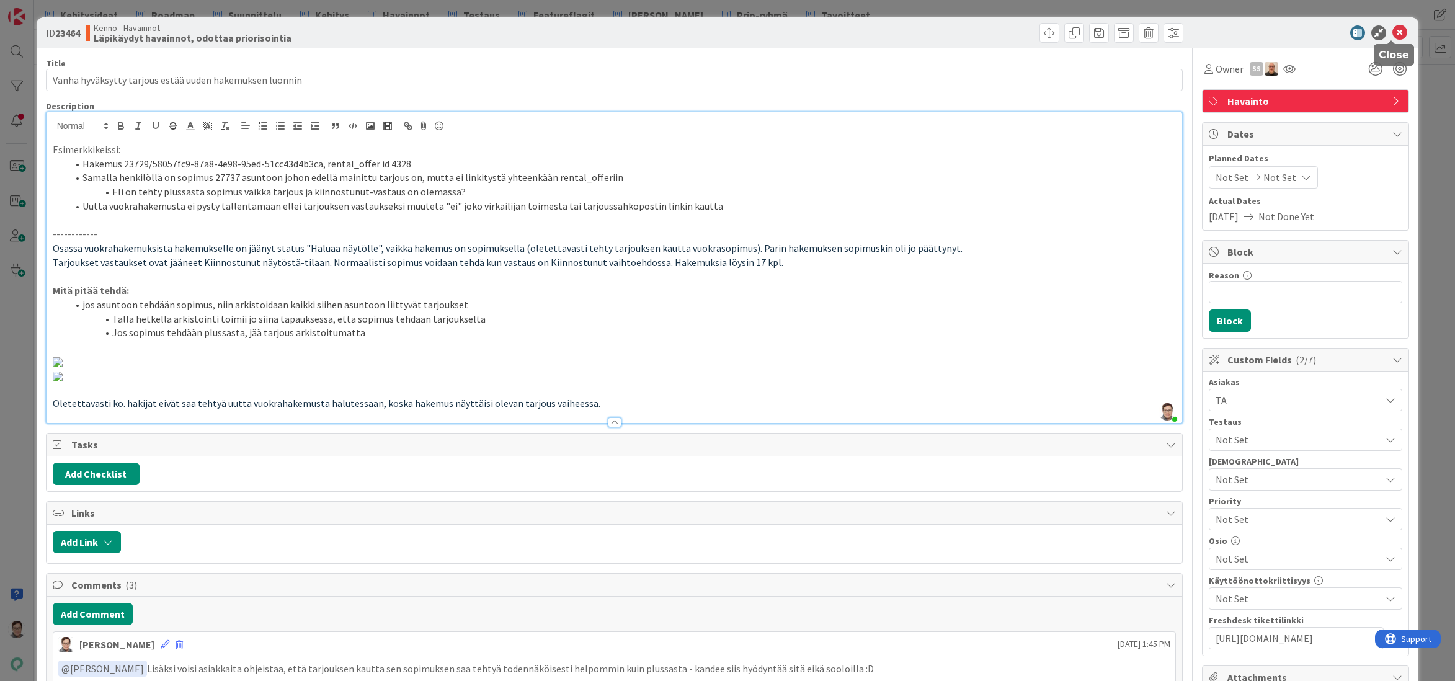
click at [1393, 32] on icon at bounding box center [1400, 32] width 15 height 15
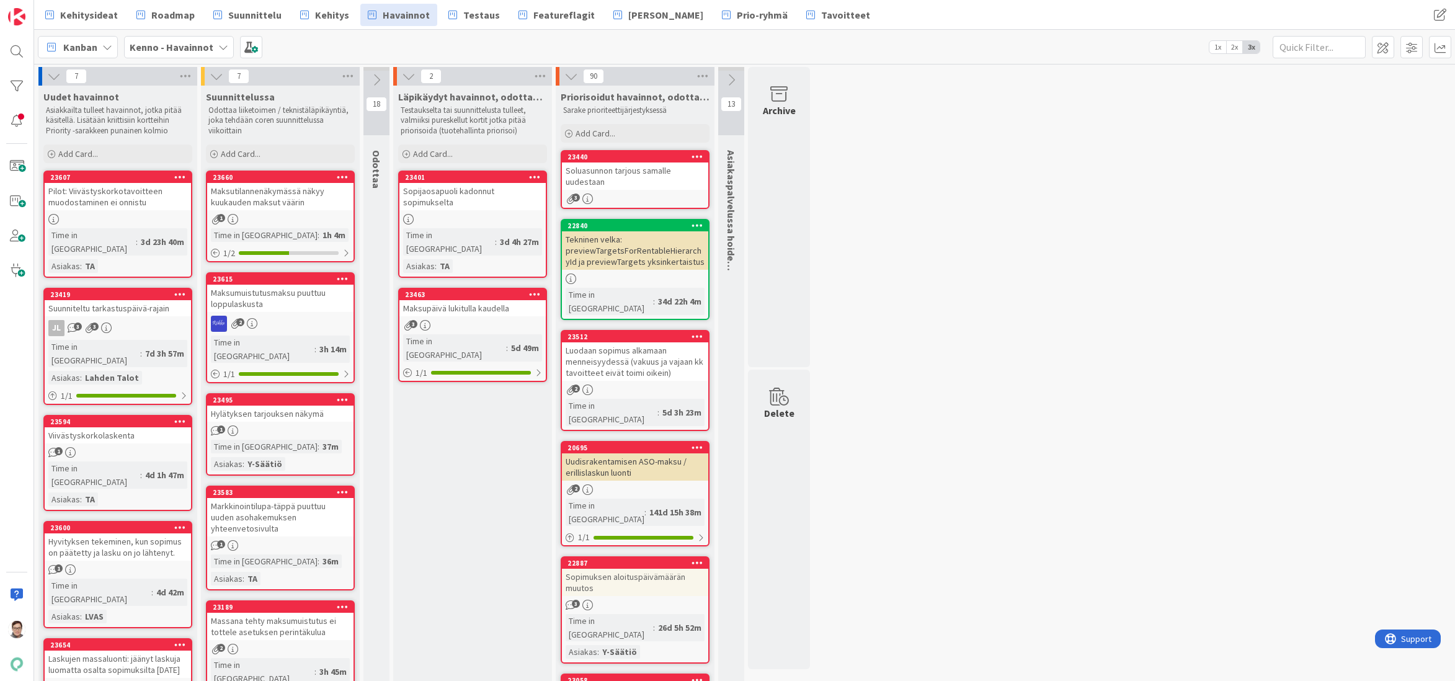
click at [496, 300] on div "Maksupäivä lukitulla kaudella" at bounding box center [472, 308] width 146 height 16
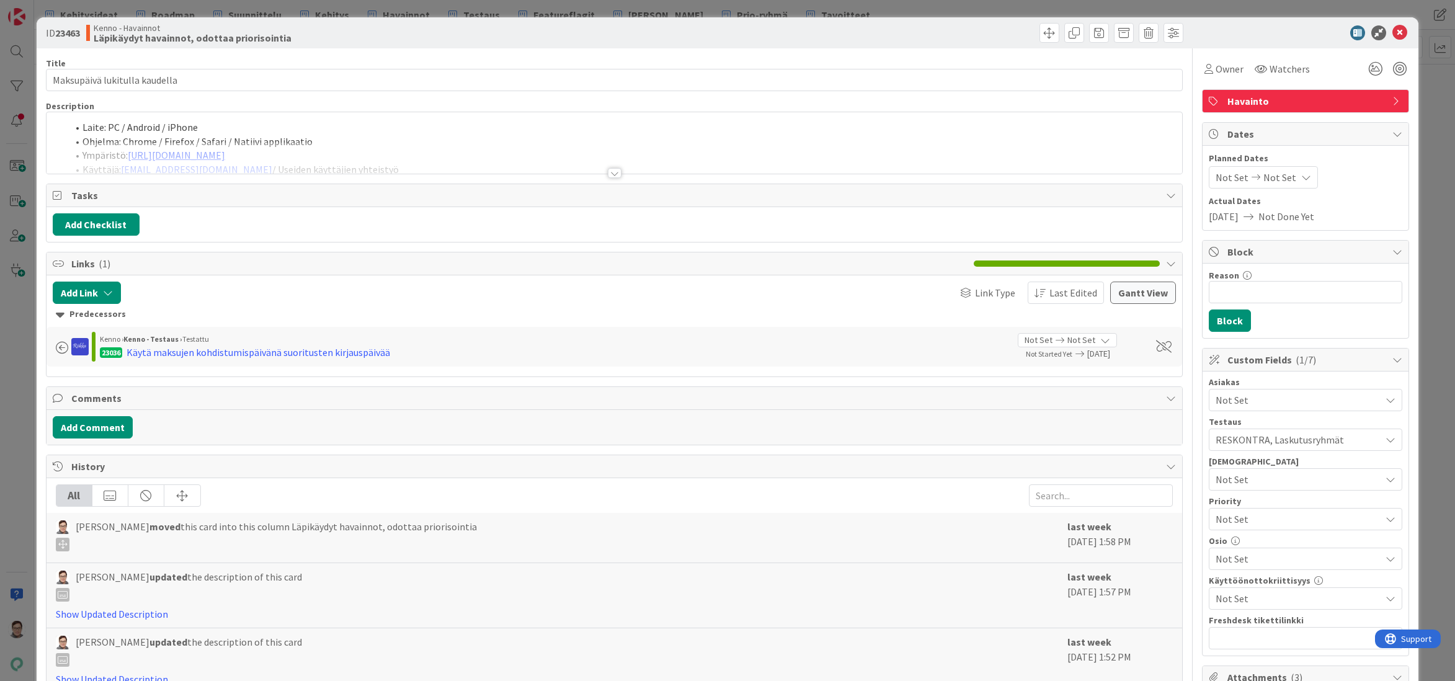
click at [610, 172] on div at bounding box center [615, 173] width 14 height 10
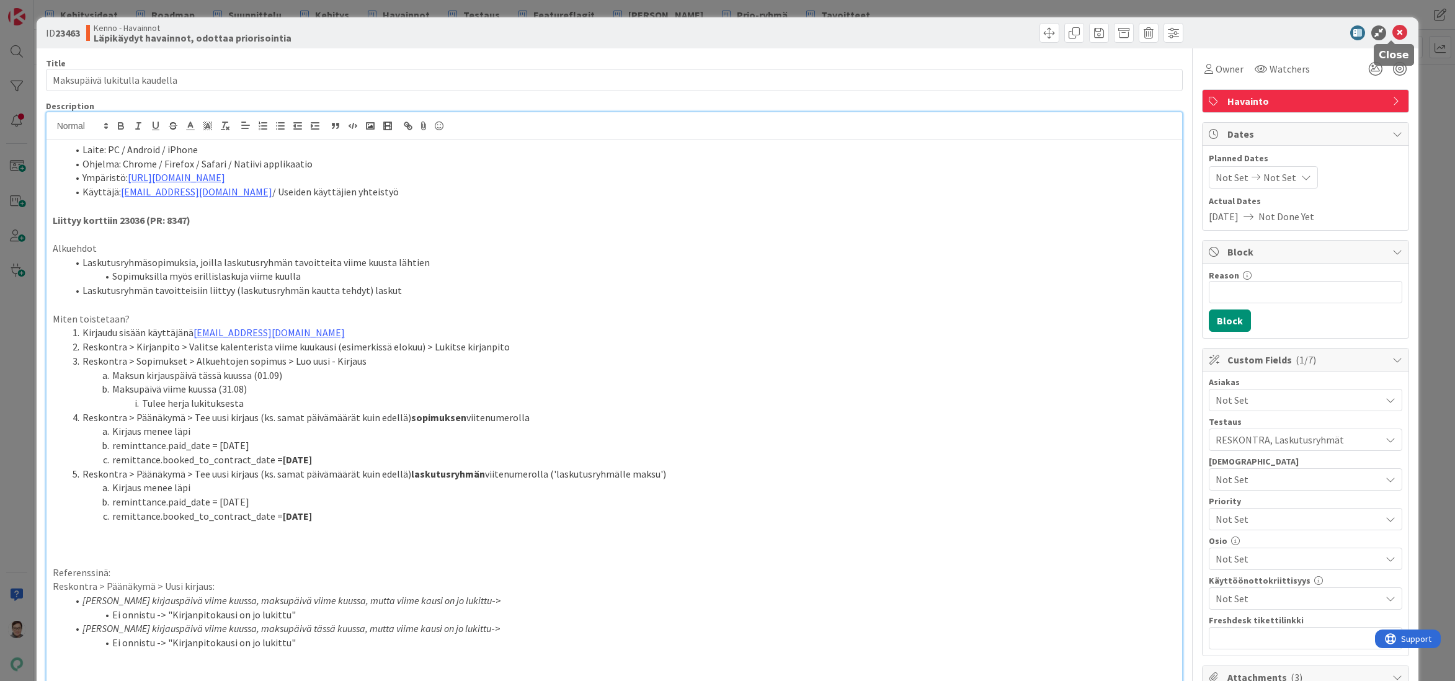
click at [1393, 34] on icon at bounding box center [1400, 32] width 15 height 15
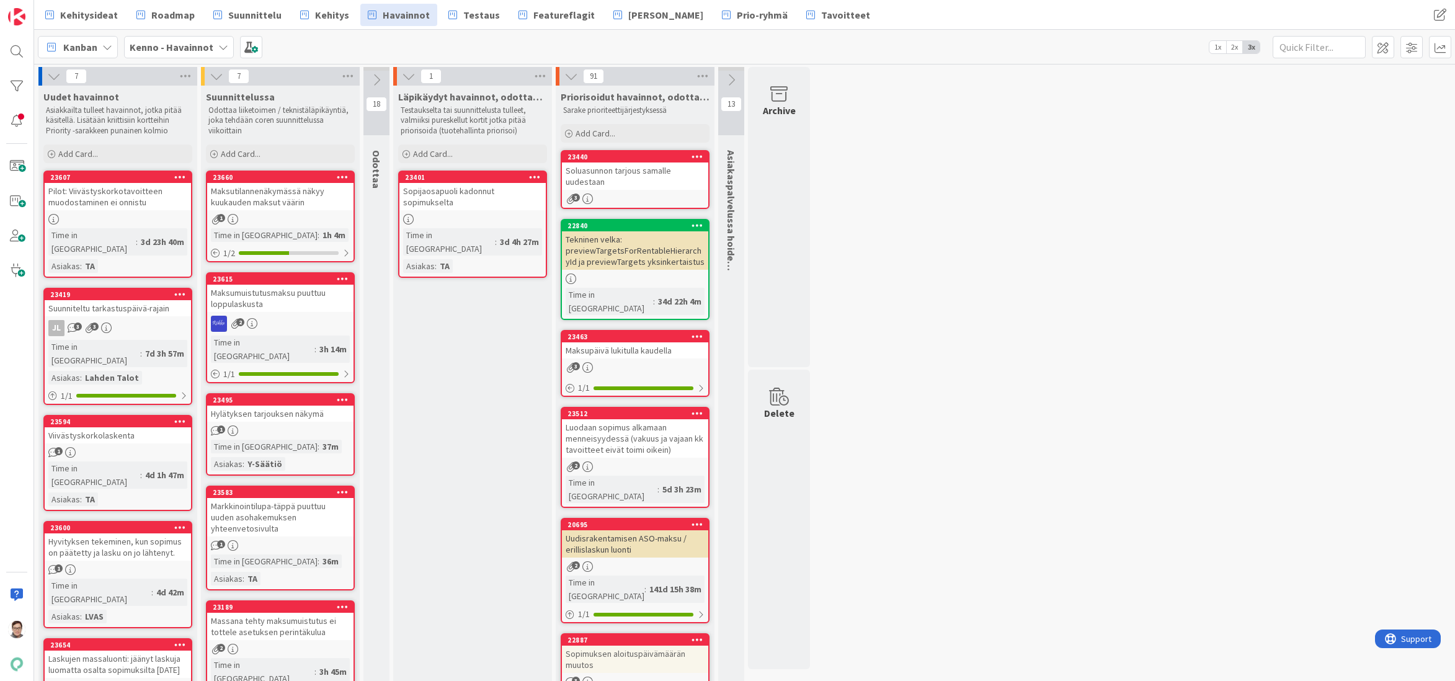
click at [463, 204] on div "Sopijaosapuoli kadonnut sopimukselta" at bounding box center [472, 196] width 146 height 27
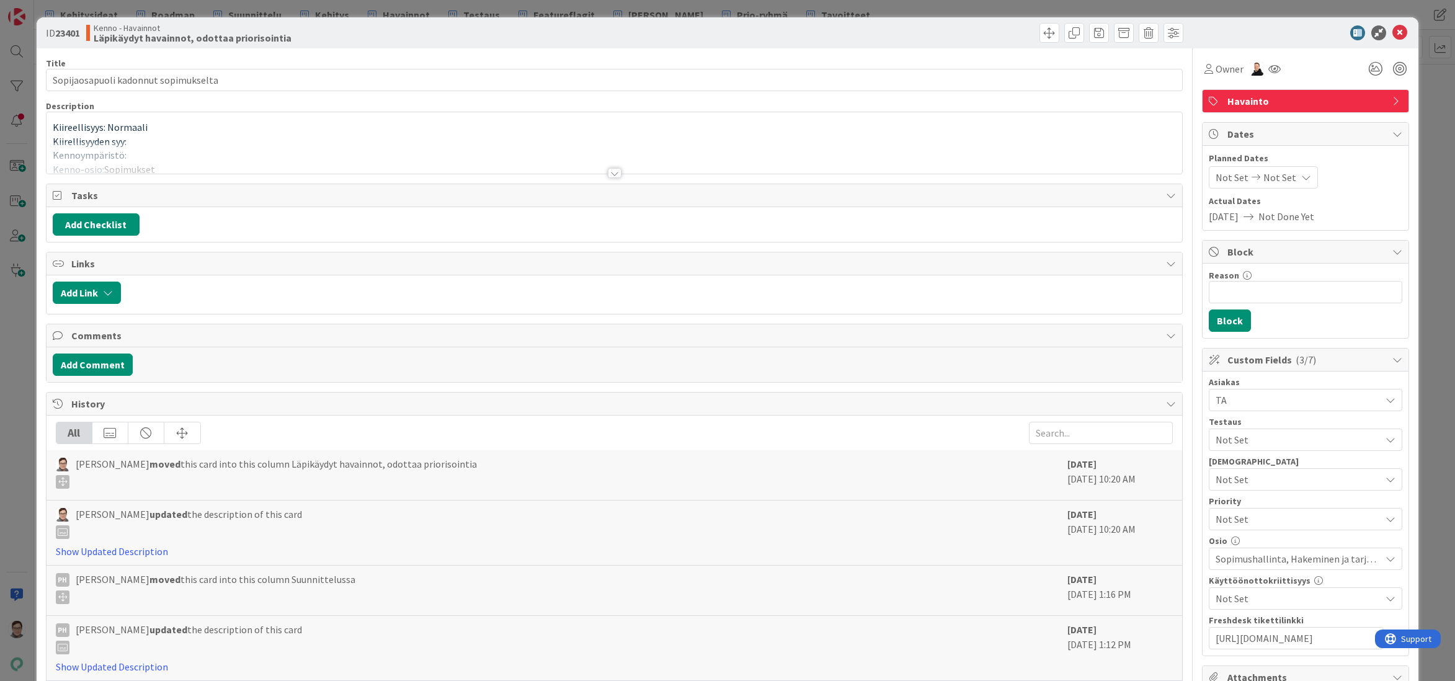
click at [610, 169] on div at bounding box center [615, 173] width 14 height 10
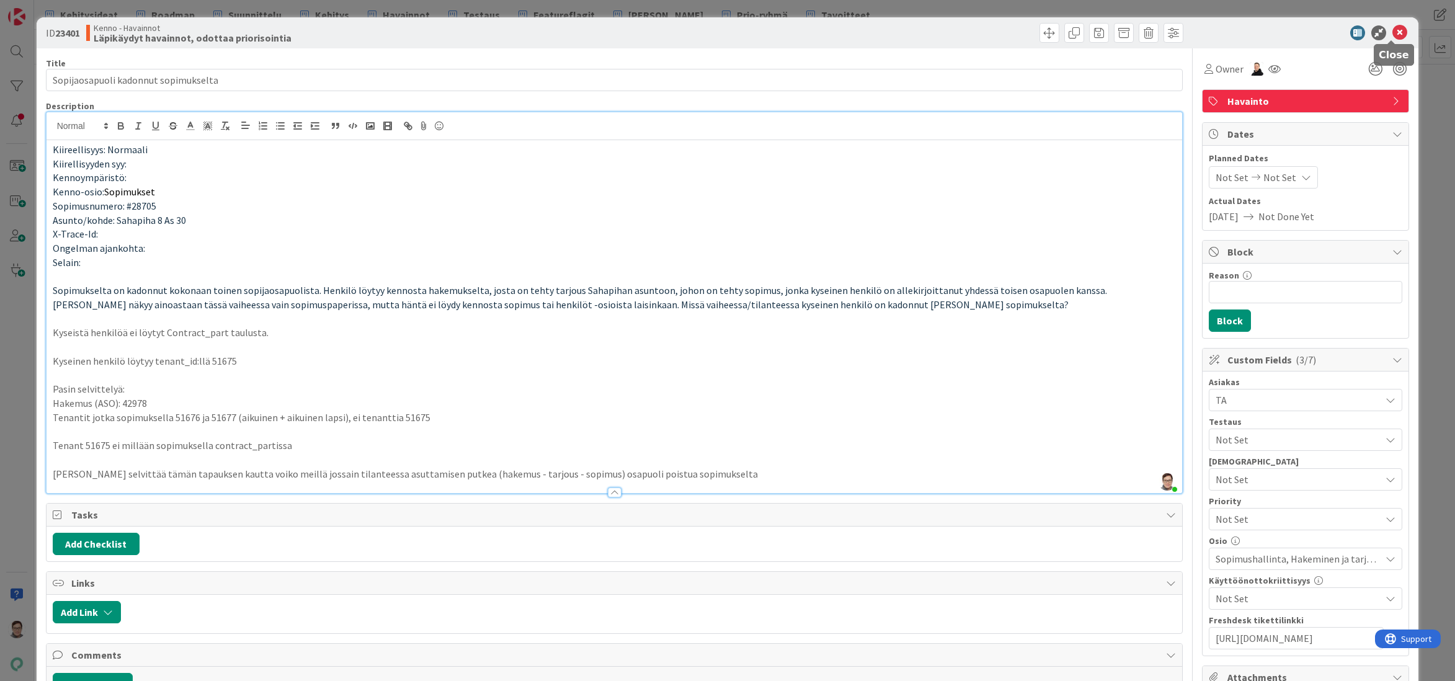
click at [1393, 34] on icon at bounding box center [1400, 32] width 15 height 15
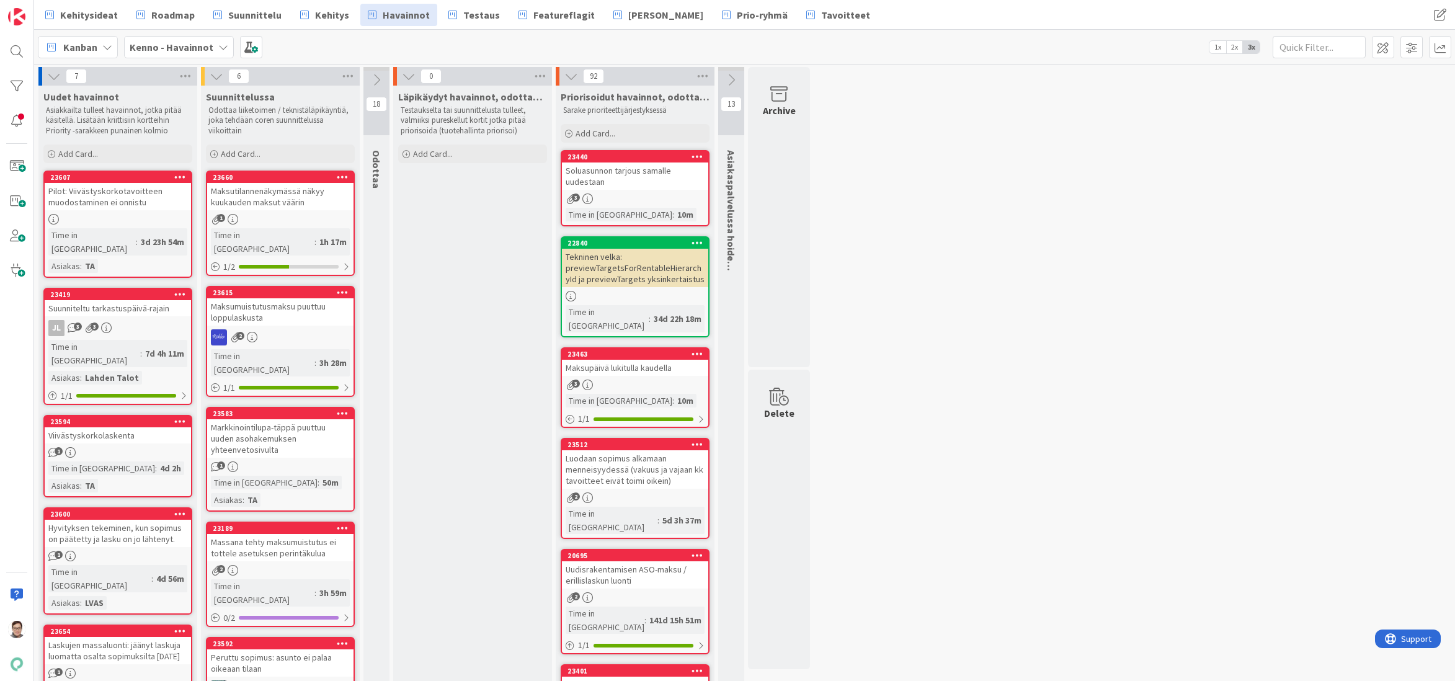
drag, startPoint x: 482, startPoint y: 660, endPoint x: 482, endPoint y: 667, distance: 6.8
click at [13, 52] on div at bounding box center [16, 51] width 25 height 25
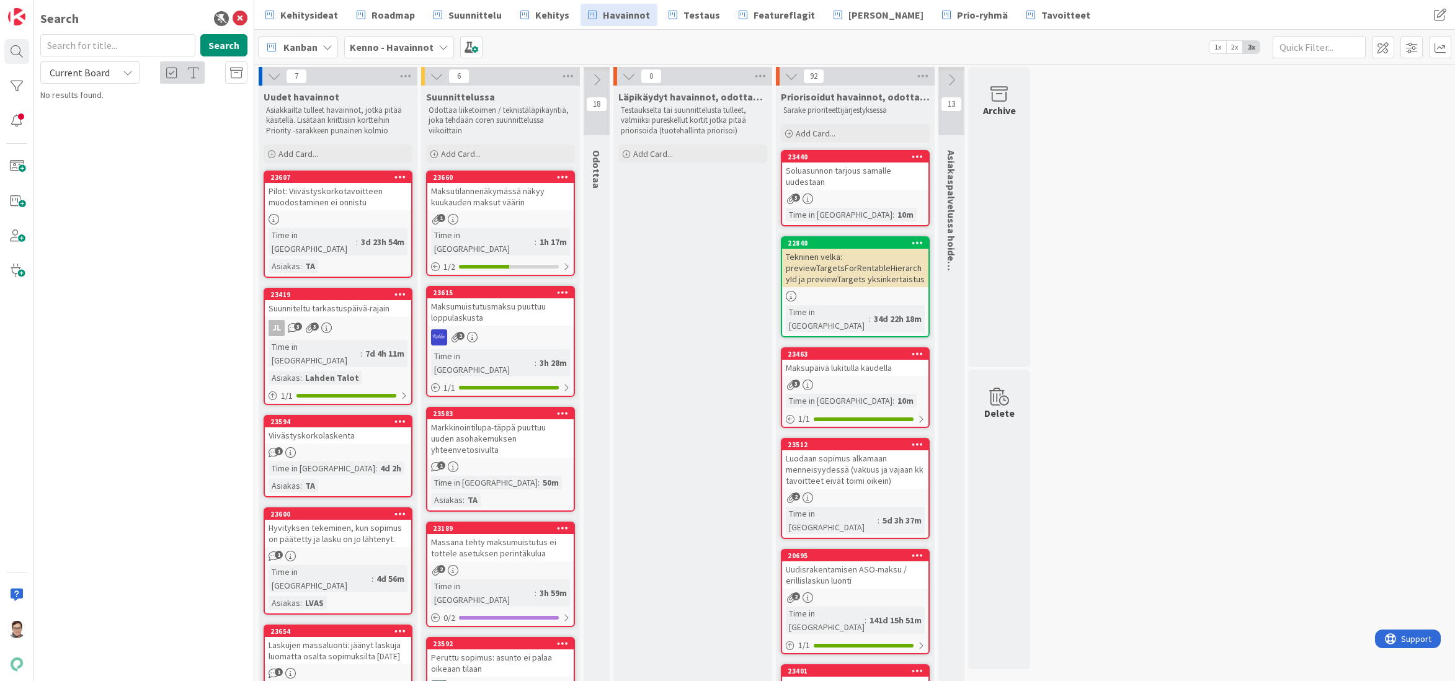
click at [97, 49] on input "text" at bounding box center [117, 45] width 155 height 22
type input "22522"
click at [90, 73] on span "Current Board" at bounding box center [80, 72] width 60 height 12
click at [73, 119] on span "All Boards" at bounding box center [111, 124] width 129 height 19
click at [236, 22] on icon at bounding box center [240, 18] width 15 height 15
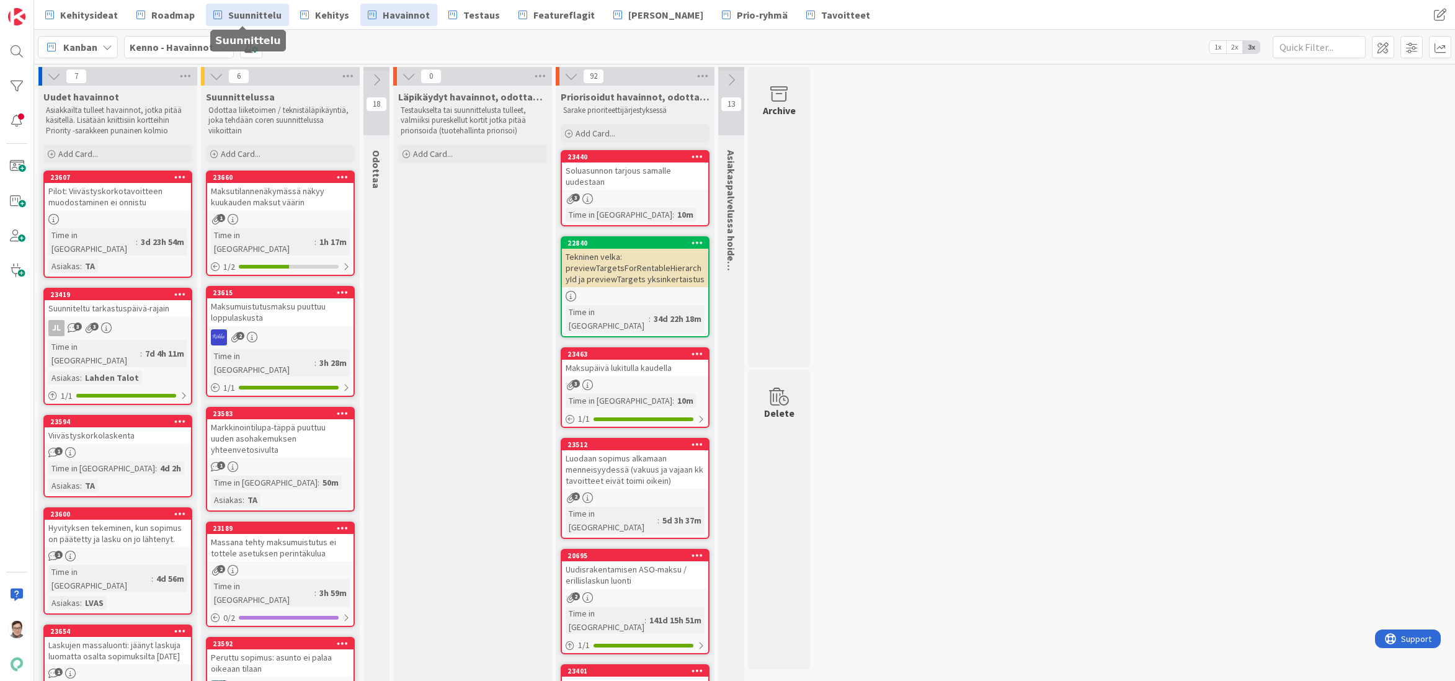
click at [237, 15] on span "Suunnittelu" at bounding box center [254, 14] width 53 height 15
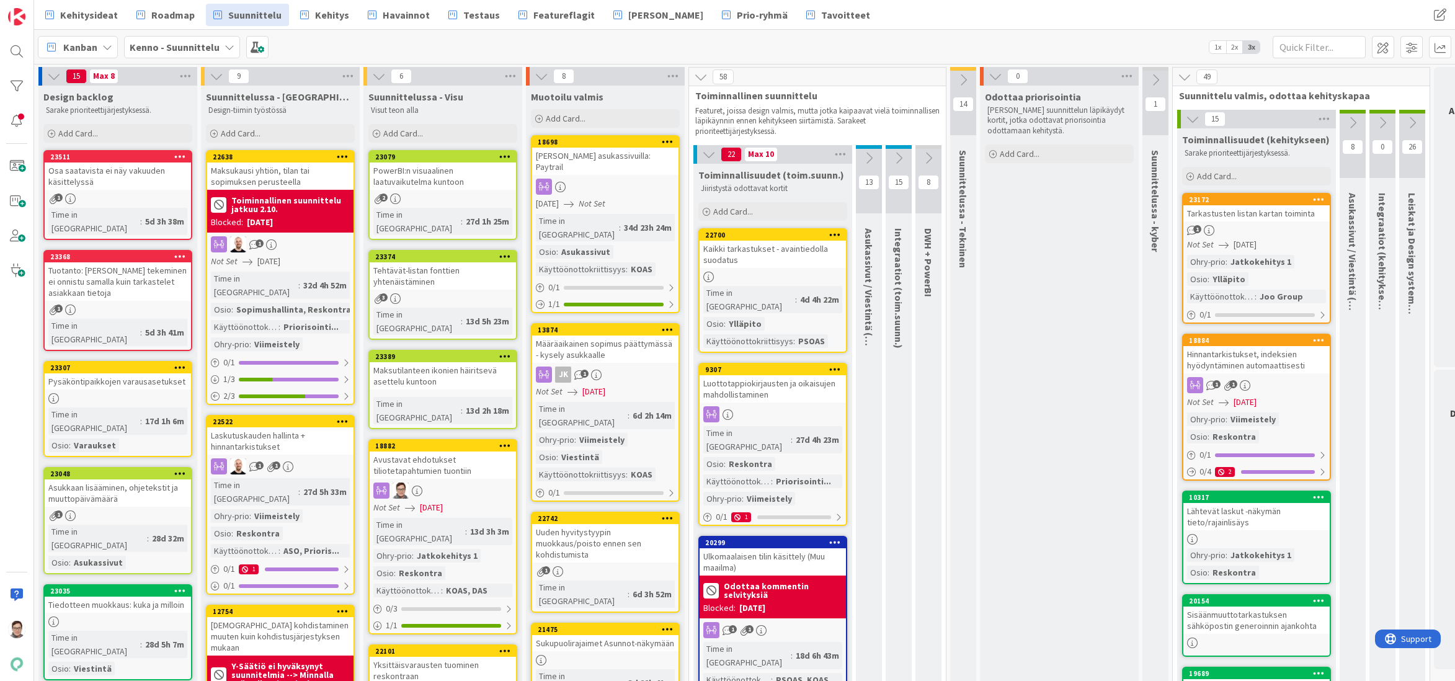
click at [281, 428] on div "Laskutuskauden hallinta + hinnantarkistukset" at bounding box center [280, 440] width 146 height 27
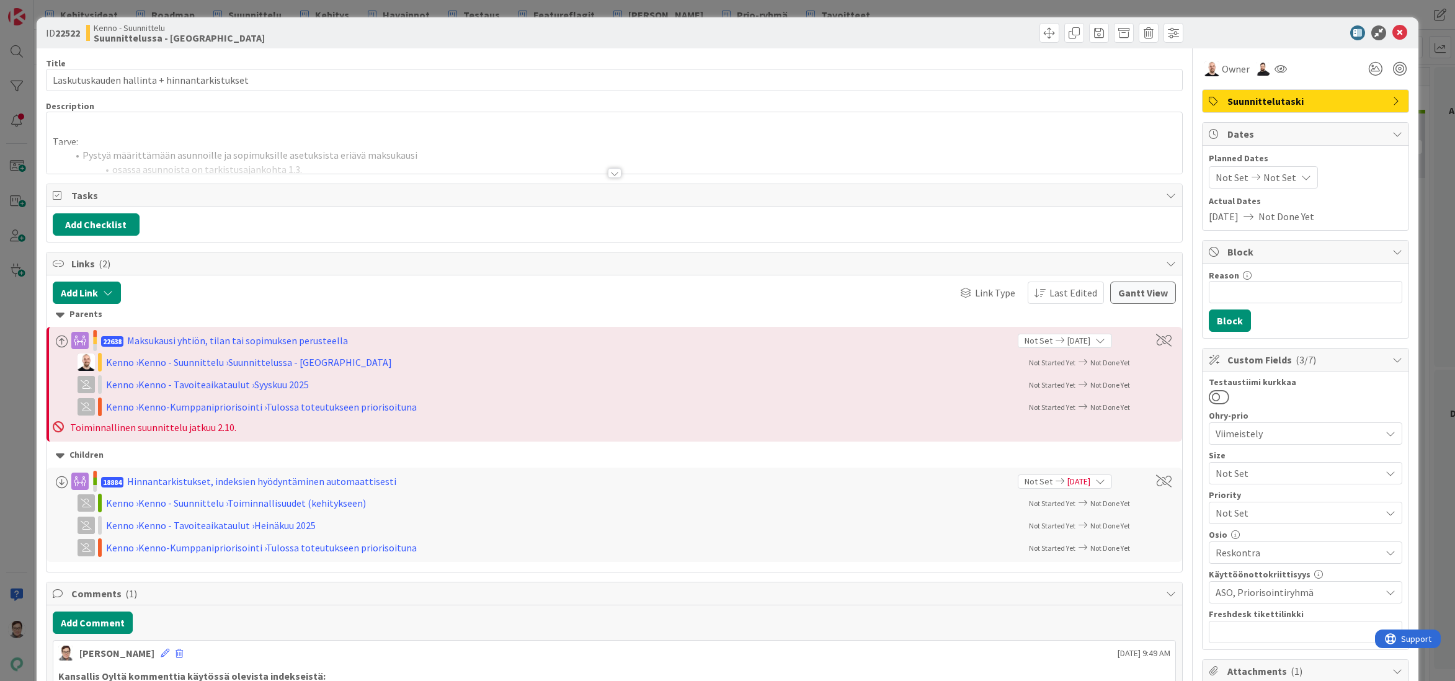
click at [610, 171] on div at bounding box center [615, 173] width 14 height 10
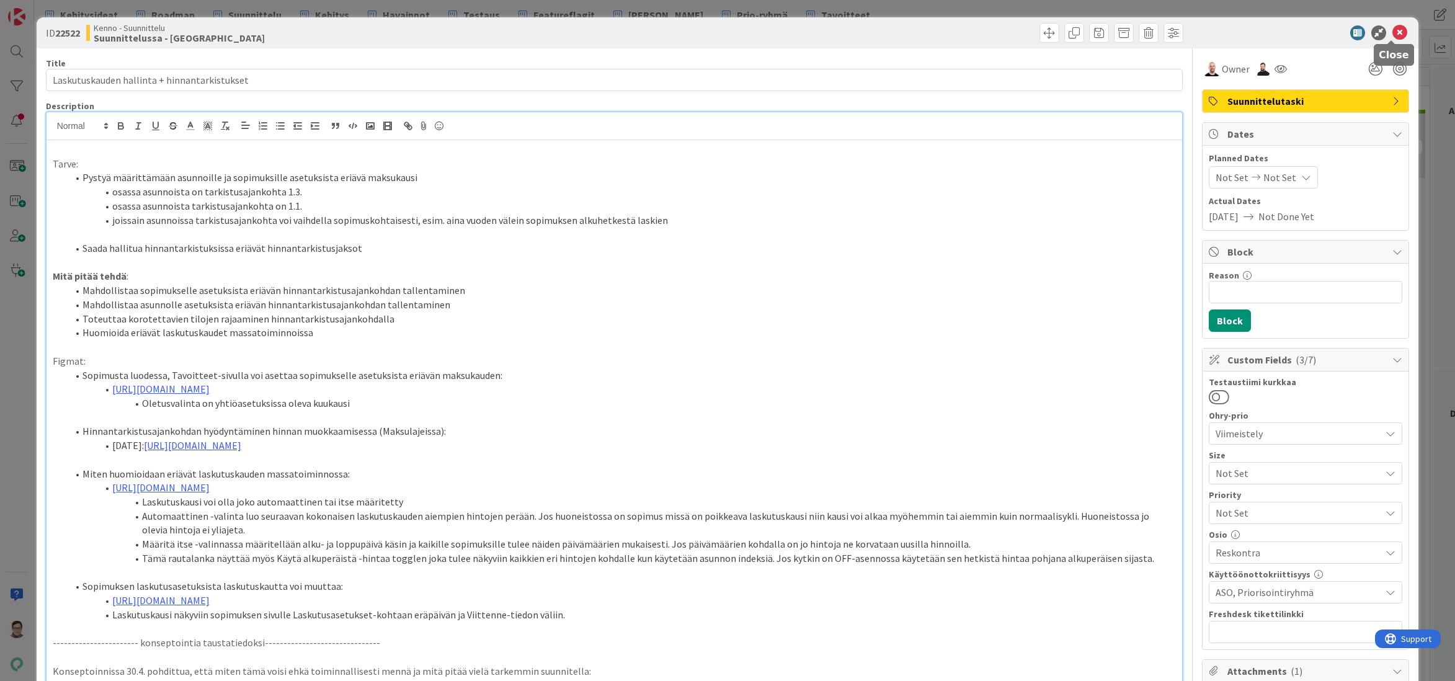
click at [1393, 36] on icon at bounding box center [1400, 32] width 15 height 15
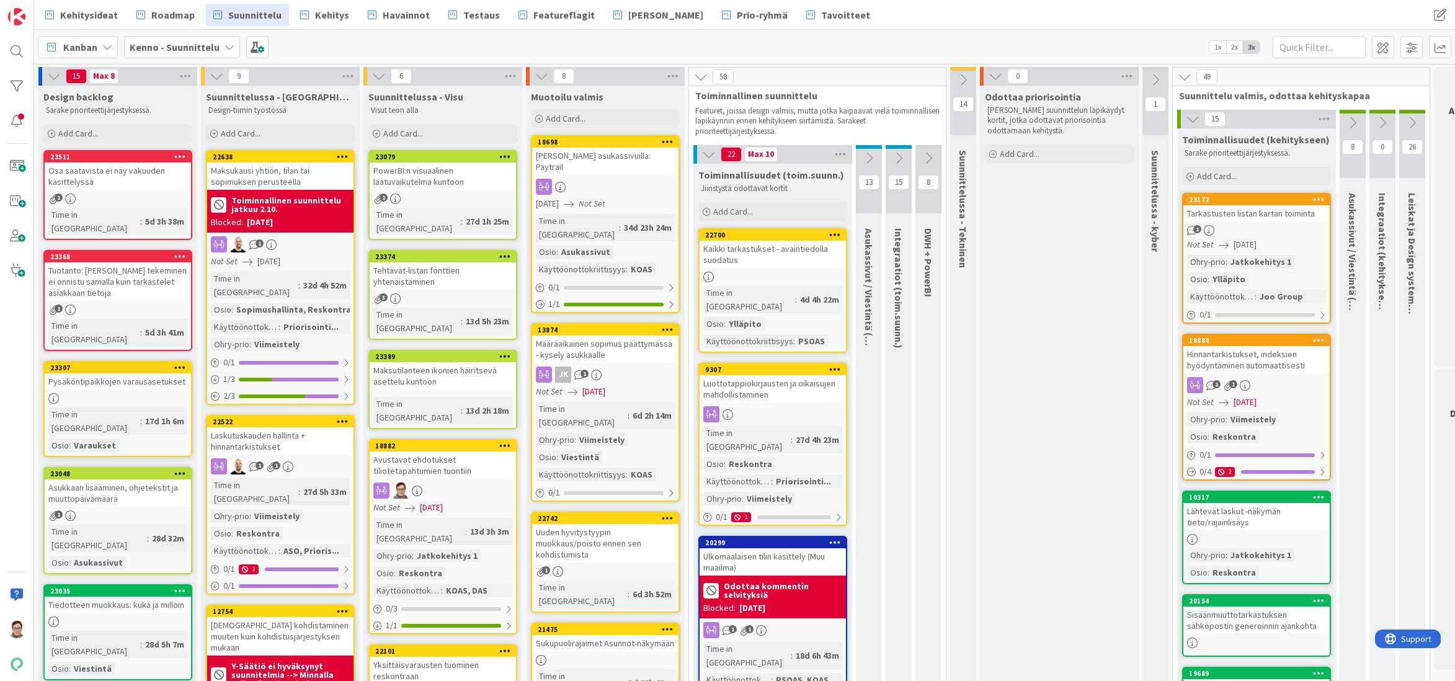
click at [274, 427] on div "Laskutuskauden hallinta + hinnantarkistukset" at bounding box center [280, 440] width 146 height 27
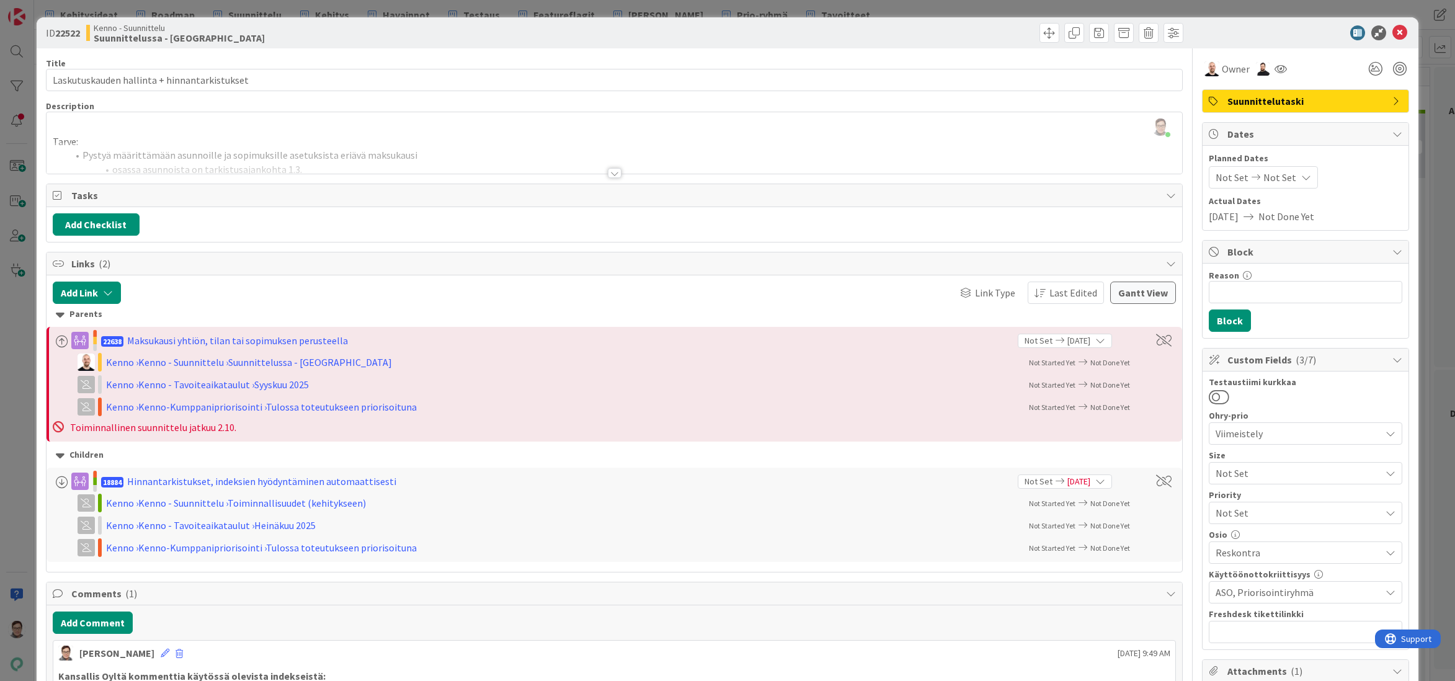
click at [609, 169] on div at bounding box center [615, 173] width 14 height 10
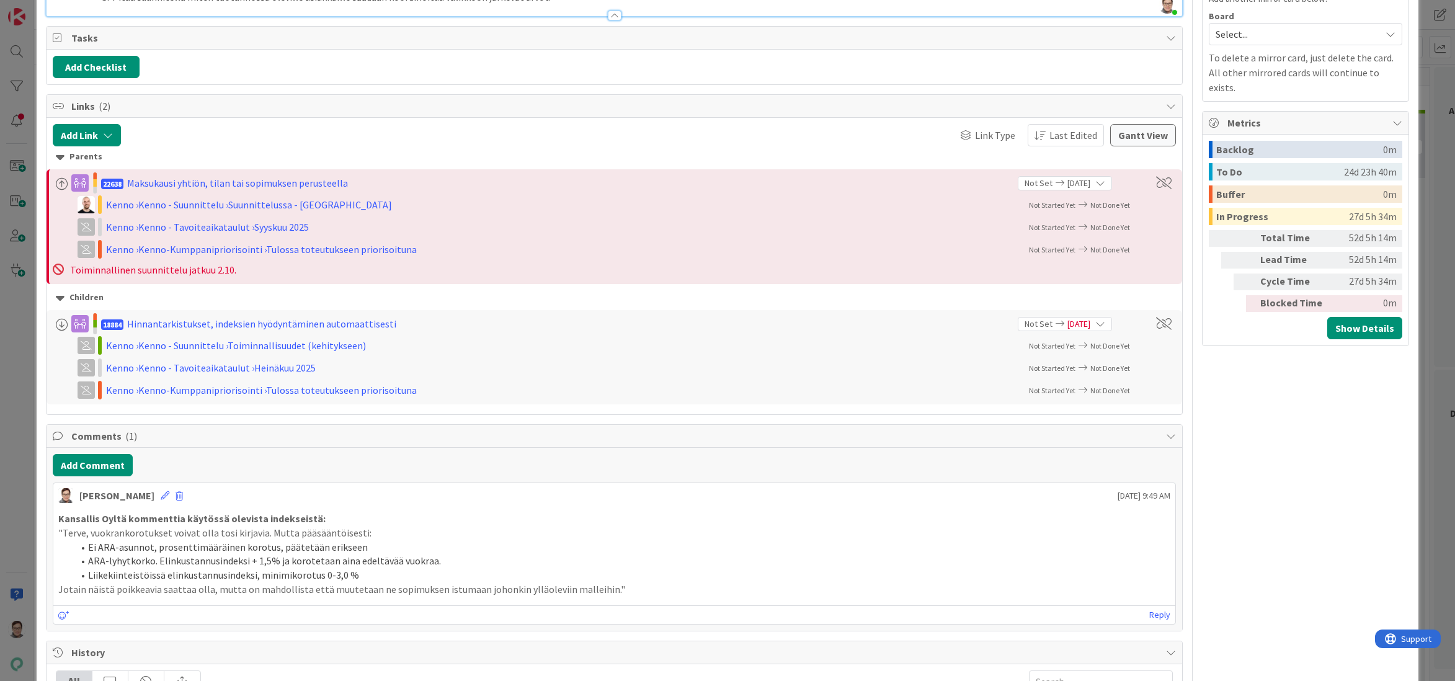
scroll to position [1117, 0]
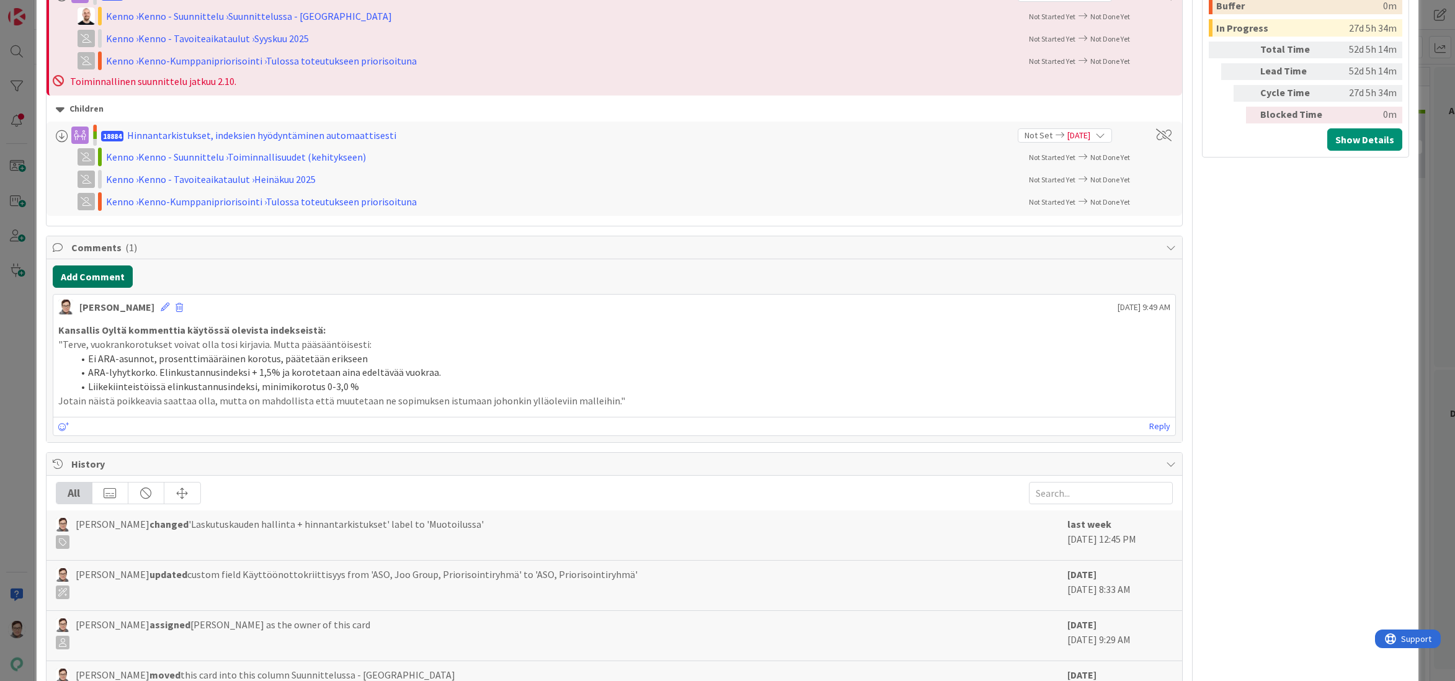
click at [106, 271] on button "Add Comment" at bounding box center [93, 277] width 80 height 22
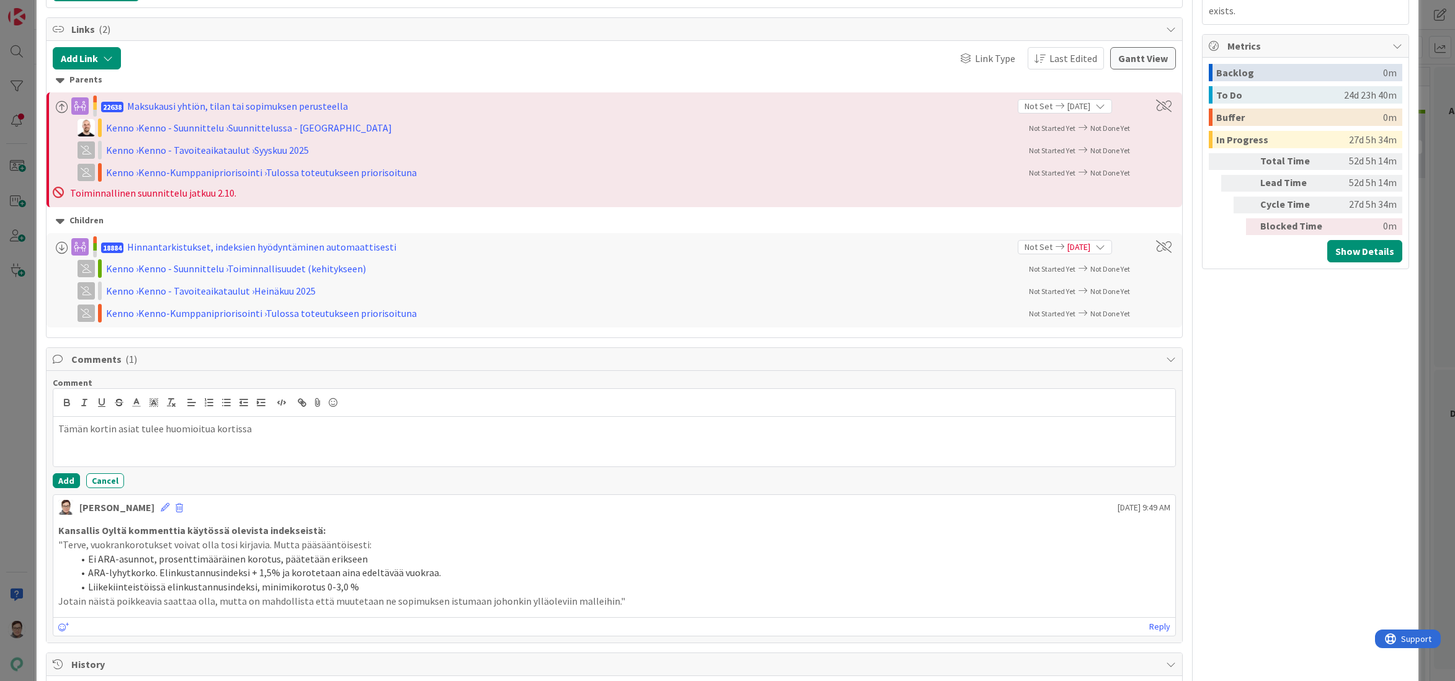
scroll to position [993, 0]
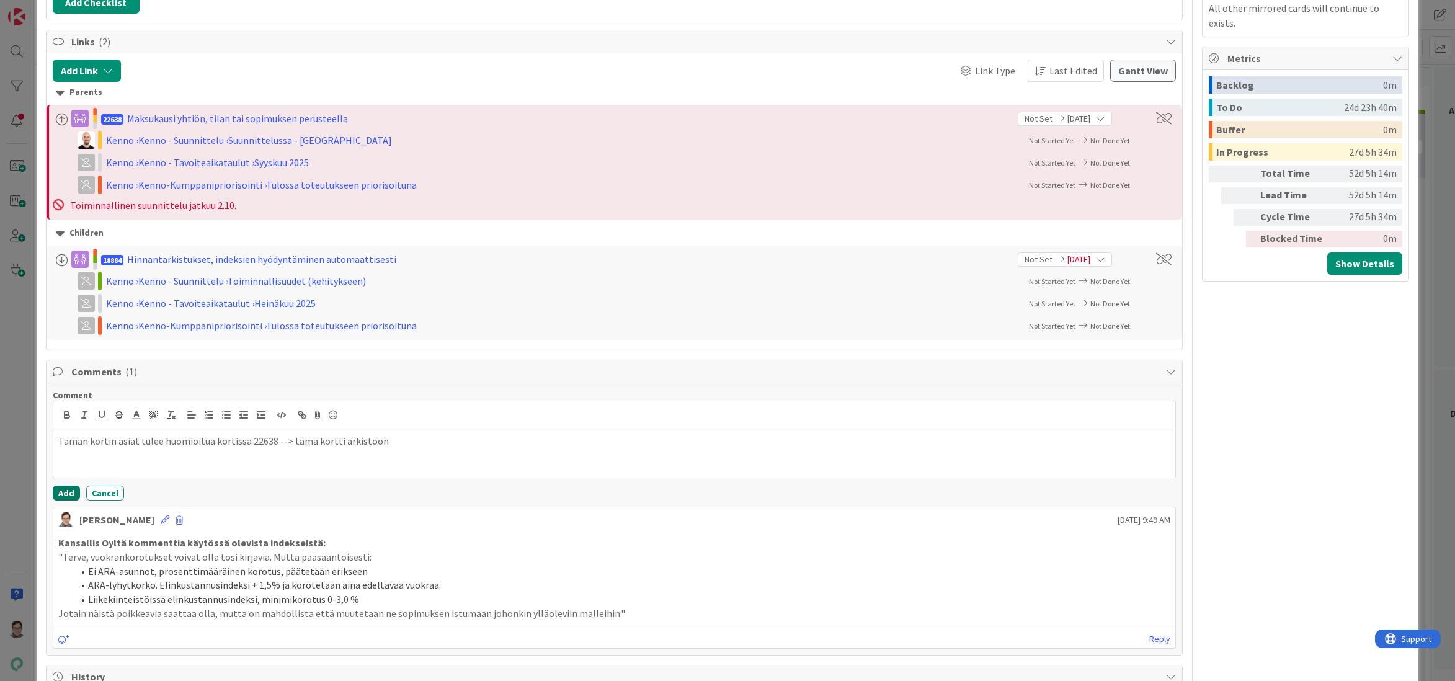
click at [63, 491] on button "Add" at bounding box center [66, 493] width 27 height 15
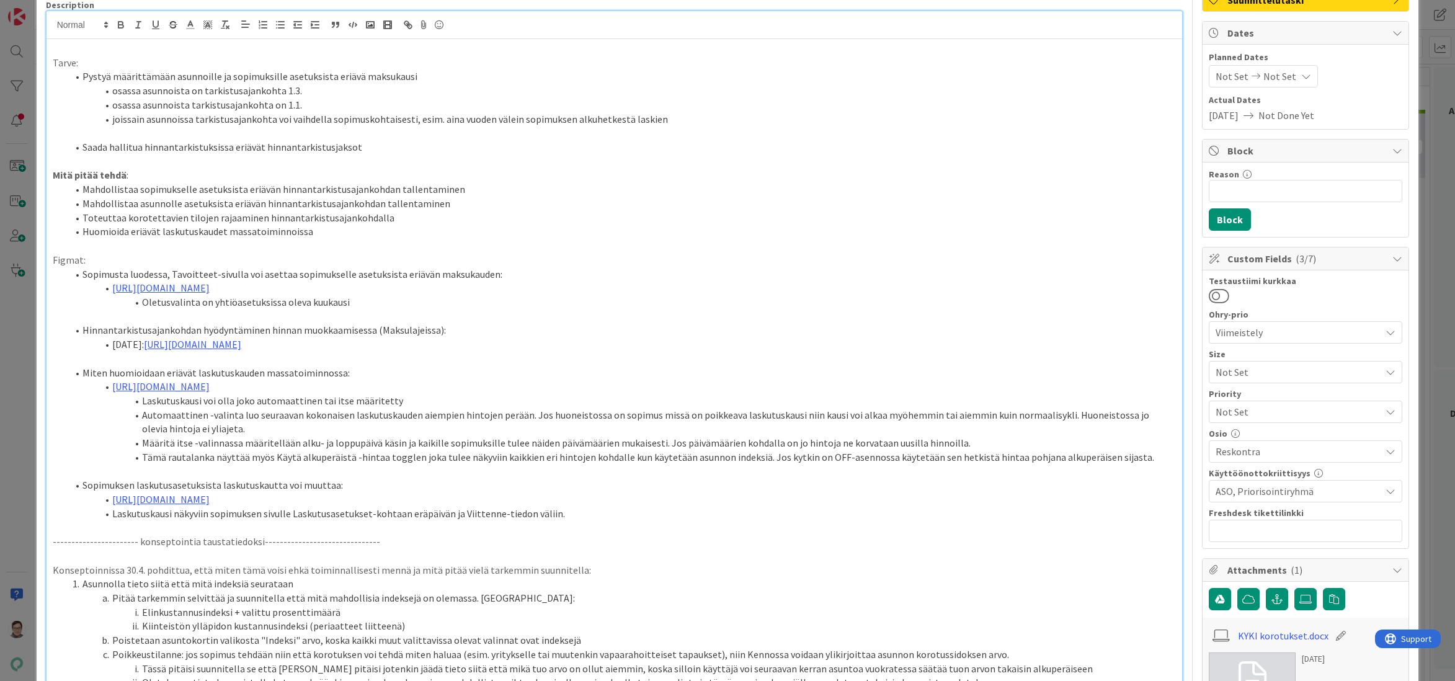
scroll to position [0, 0]
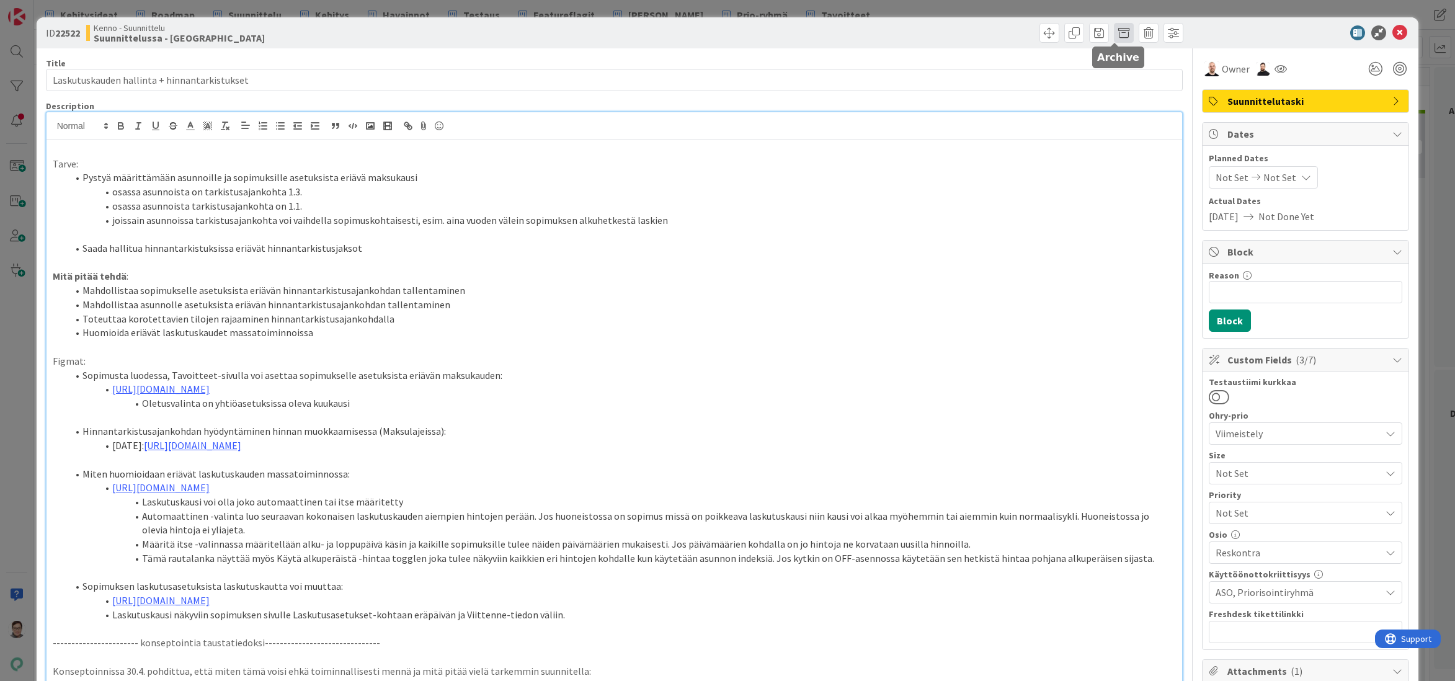
click at [1115, 31] on span at bounding box center [1124, 33] width 20 height 20
click at [1134, 90] on button "Archive" at bounding box center [1144, 91] width 49 height 22
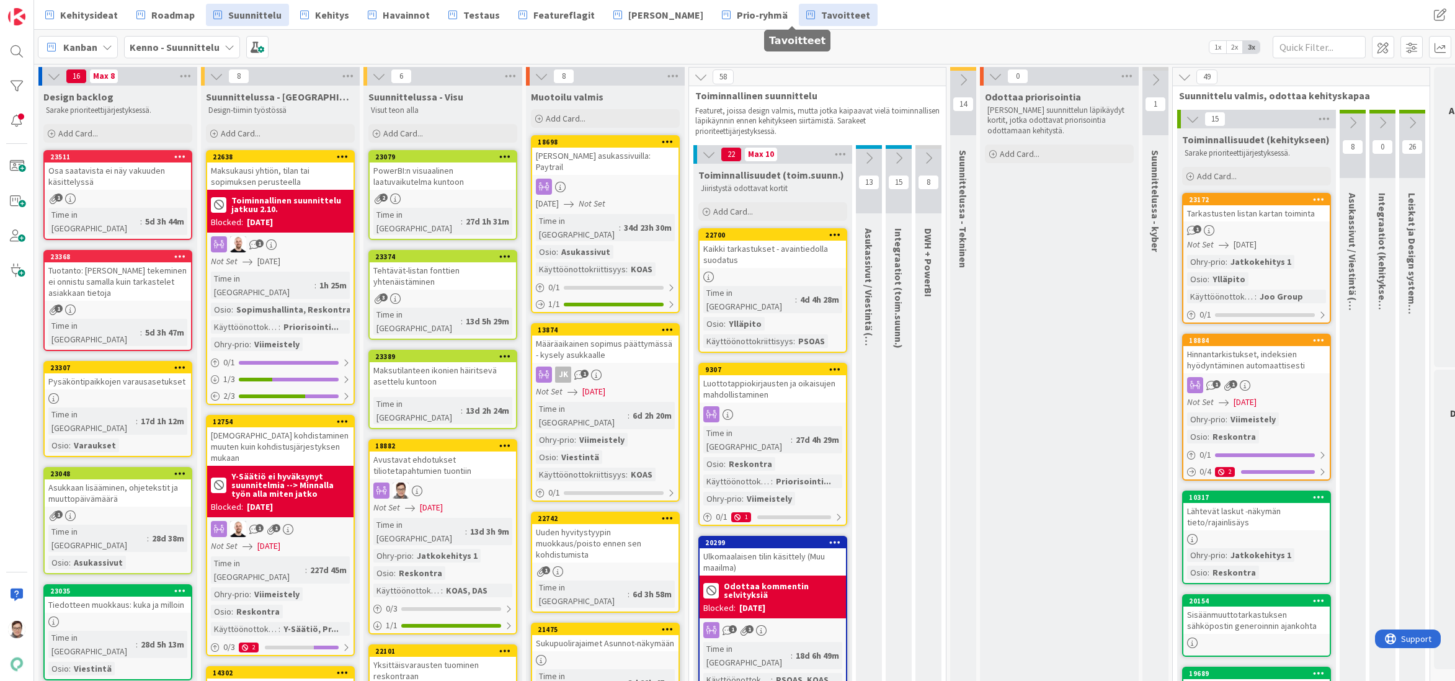
click at [821, 12] on span "Tavoitteet" at bounding box center [845, 14] width 49 height 15
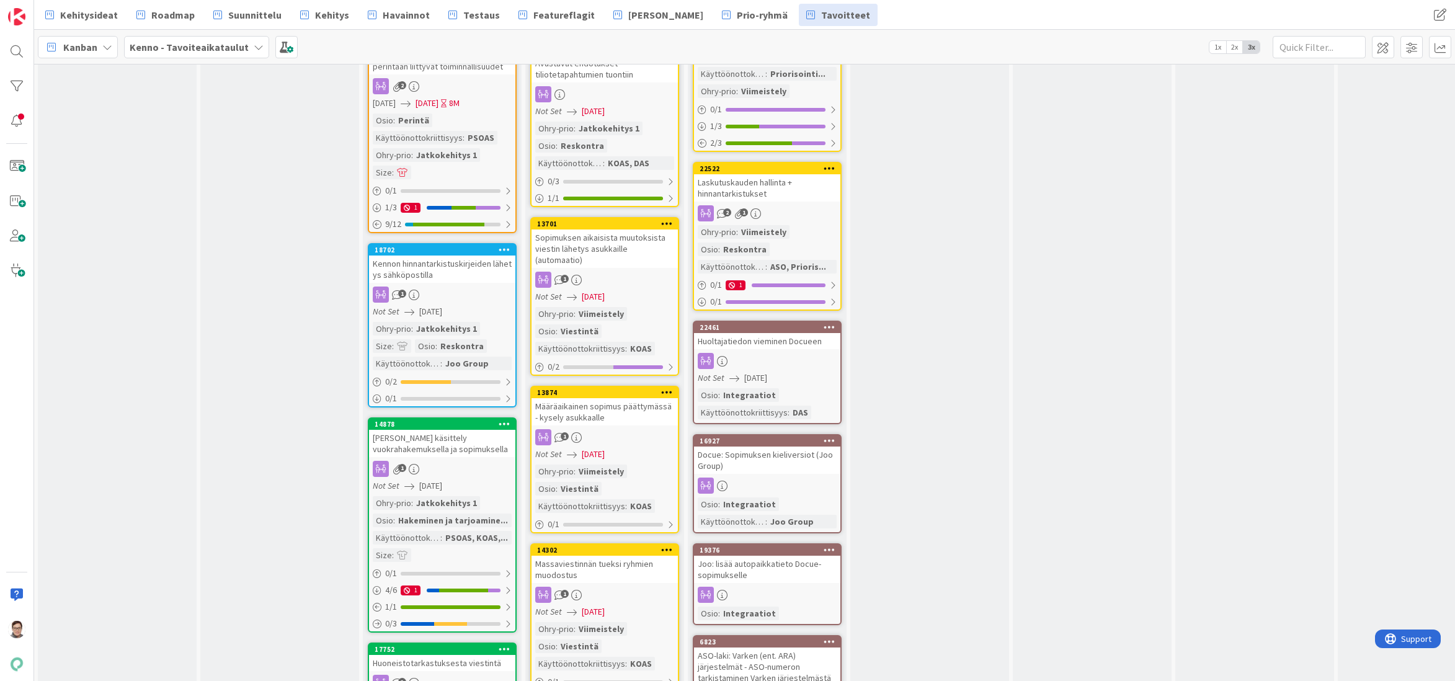
scroll to position [806, 488]
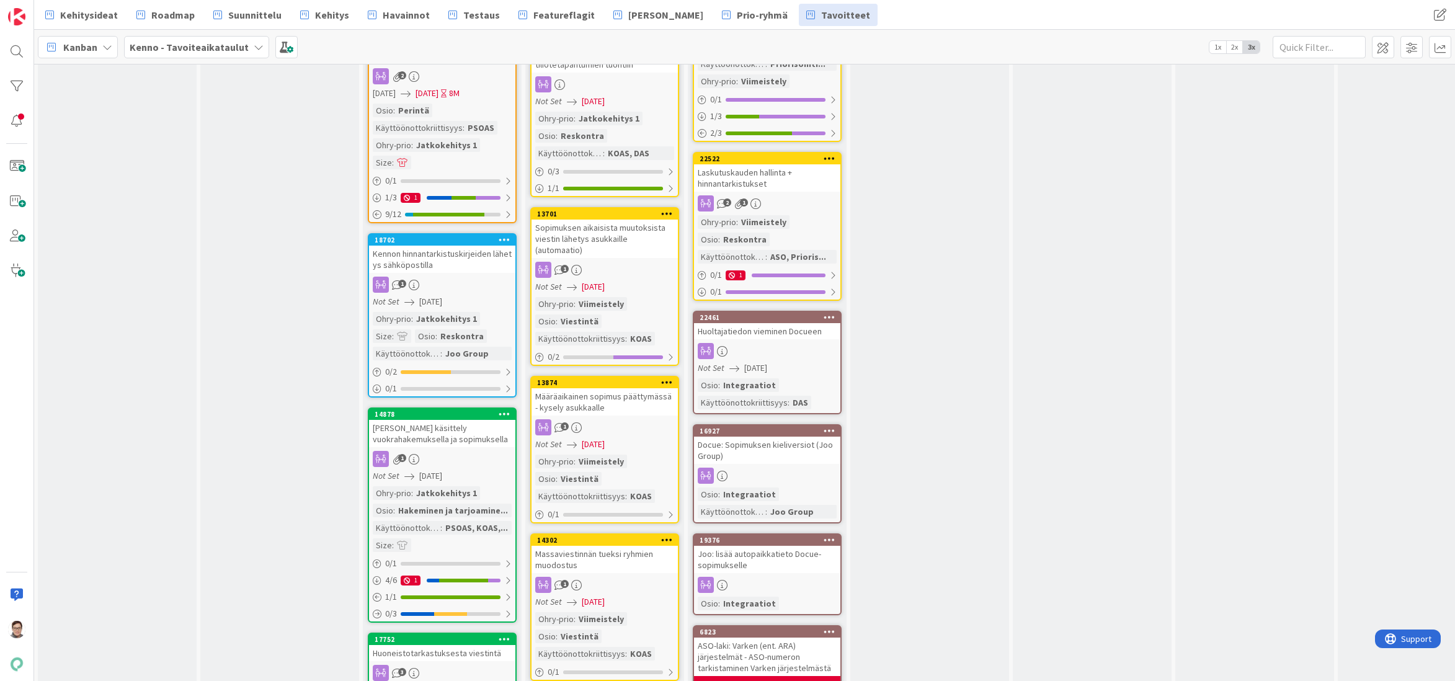
click at [828, 158] on icon at bounding box center [830, 158] width 12 height 9
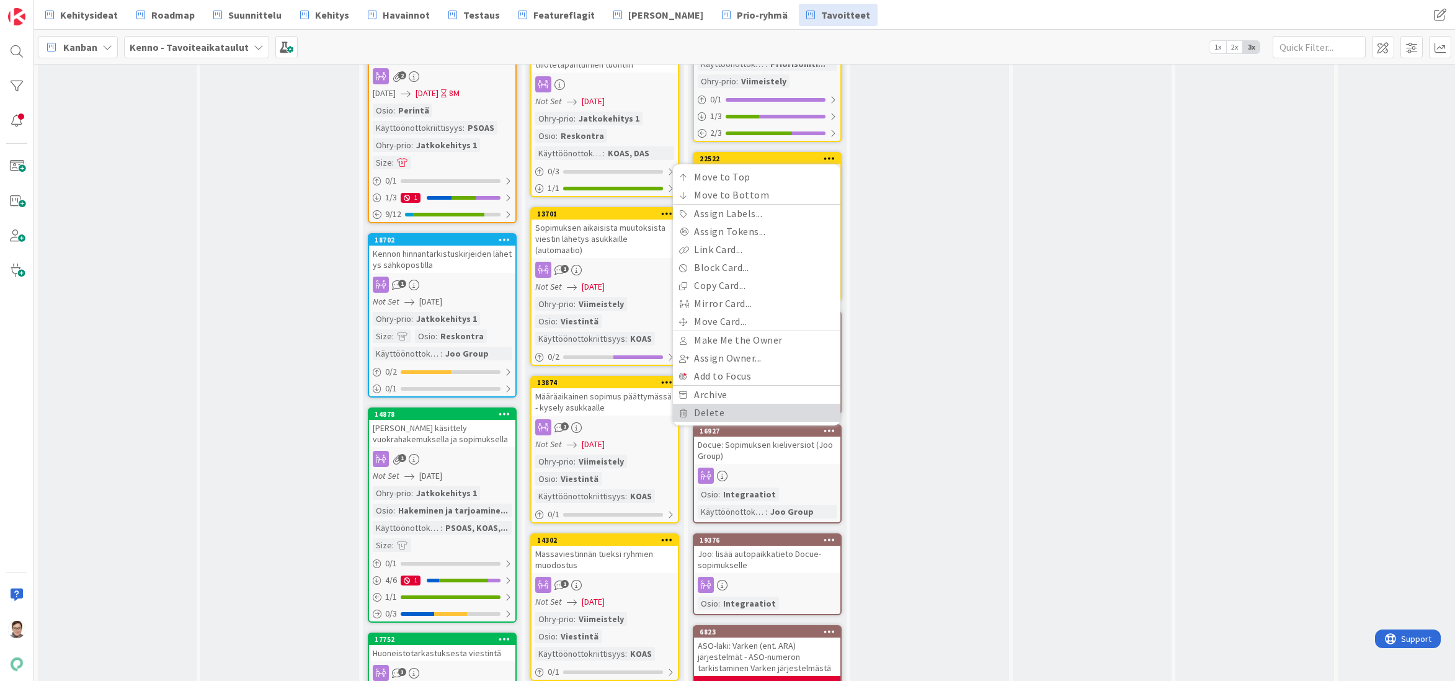
click at [714, 411] on link "Delete" at bounding box center [756, 413] width 167 height 18
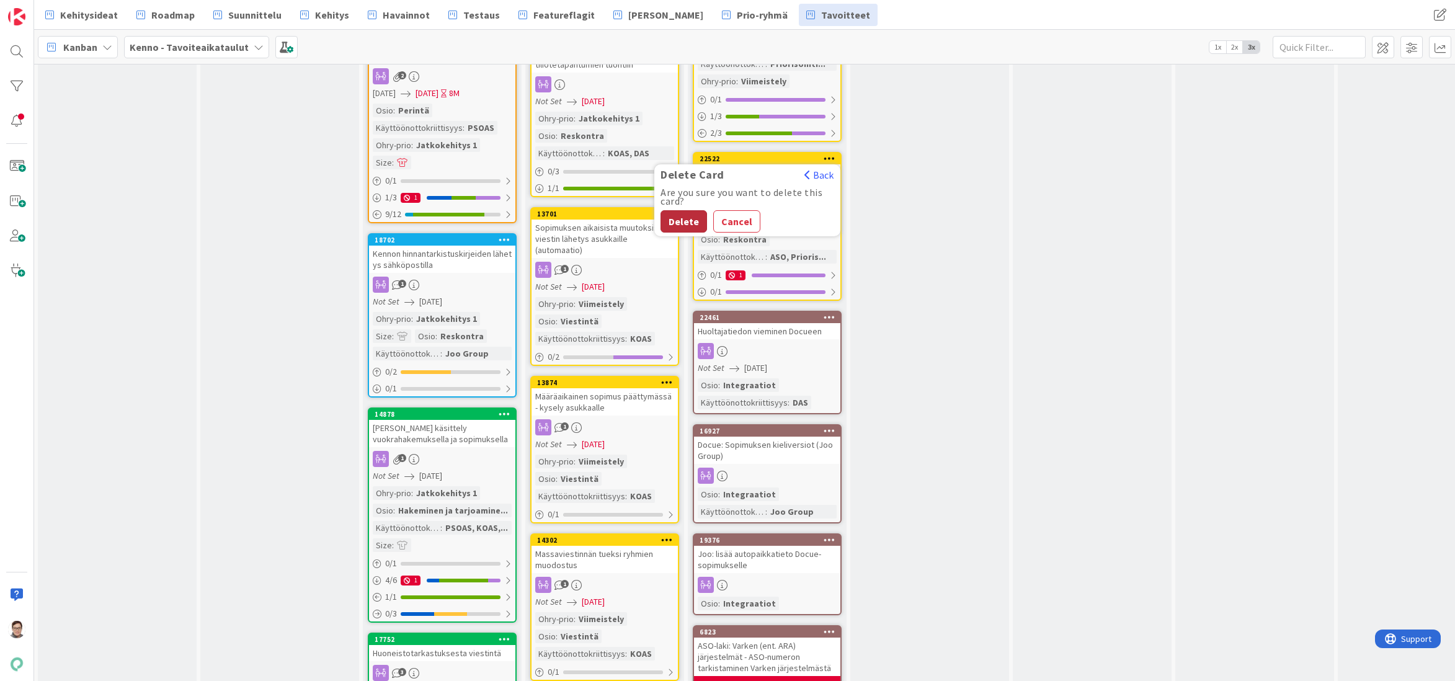
click at [684, 221] on button "Delete" at bounding box center [684, 221] width 47 height 22
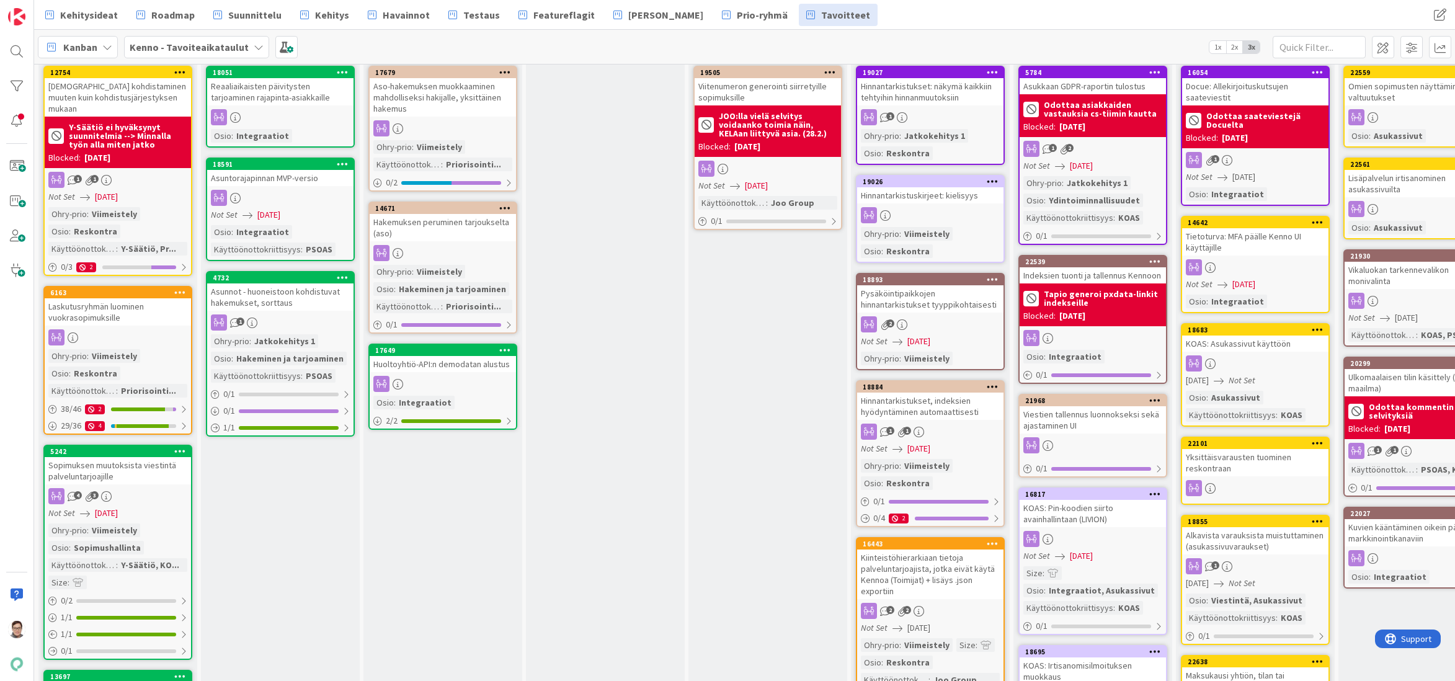
scroll to position [0, 0]
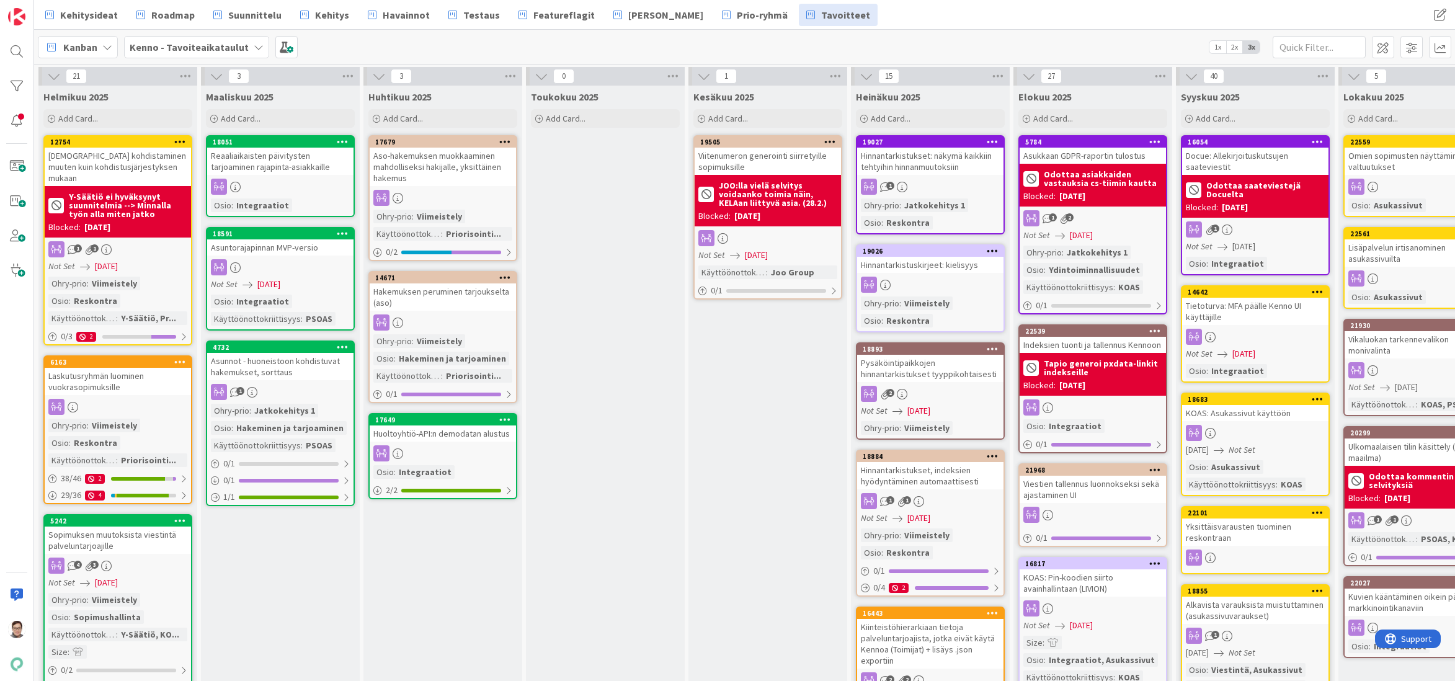
click at [927, 279] on div at bounding box center [930, 285] width 146 height 16
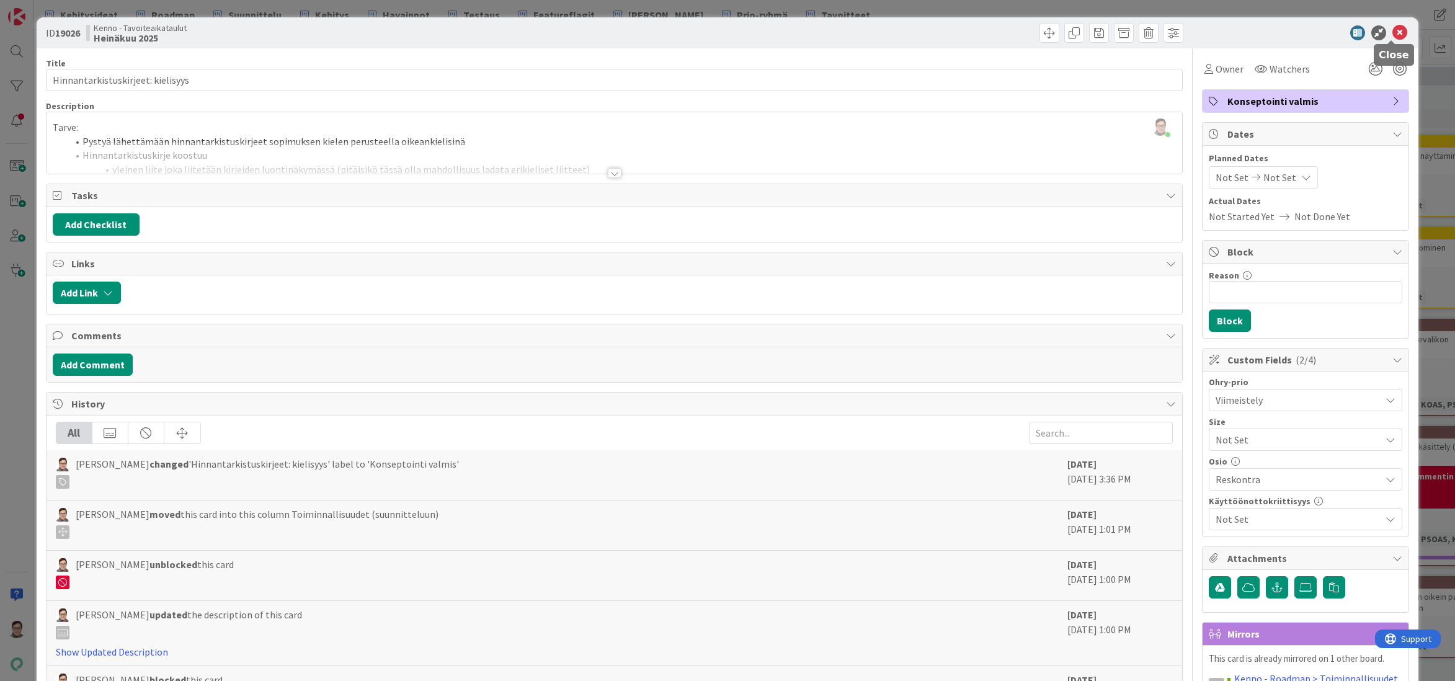
click at [1393, 35] on icon at bounding box center [1400, 32] width 15 height 15
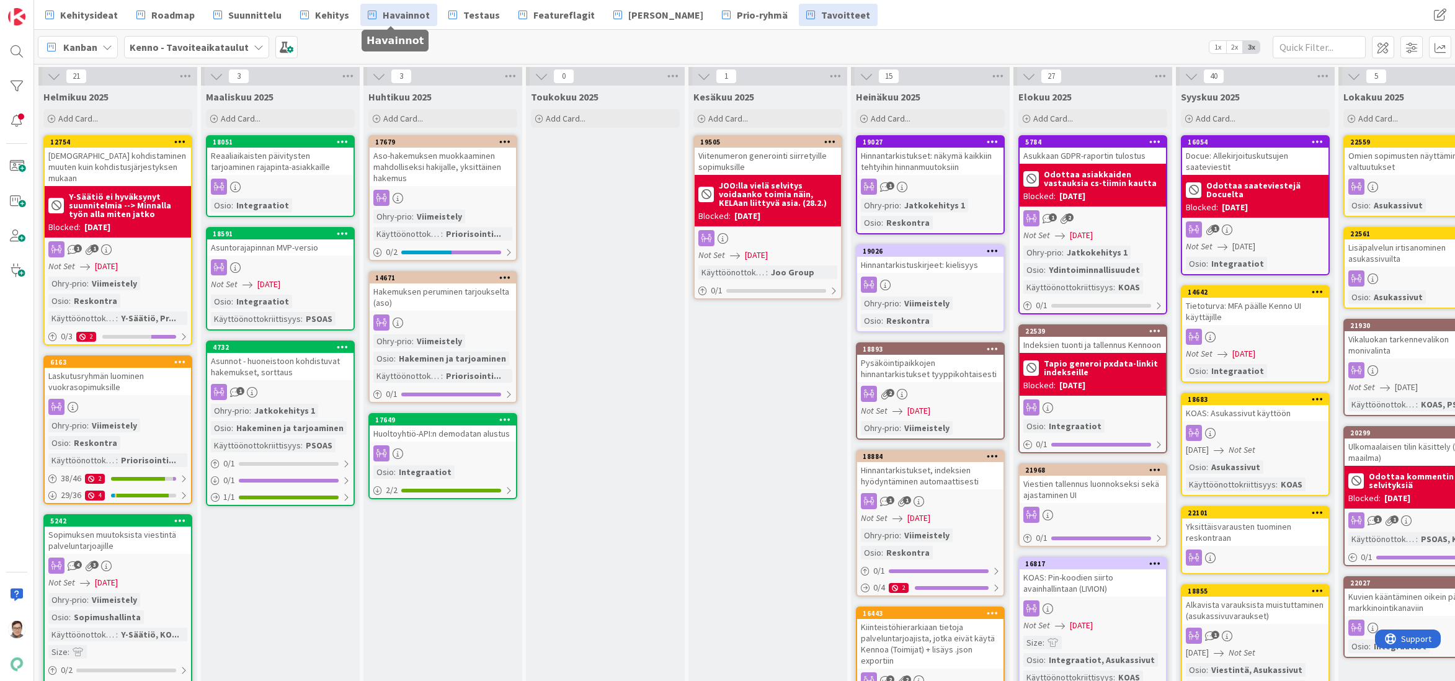
click at [409, 19] on span "Havainnot" at bounding box center [406, 14] width 47 height 15
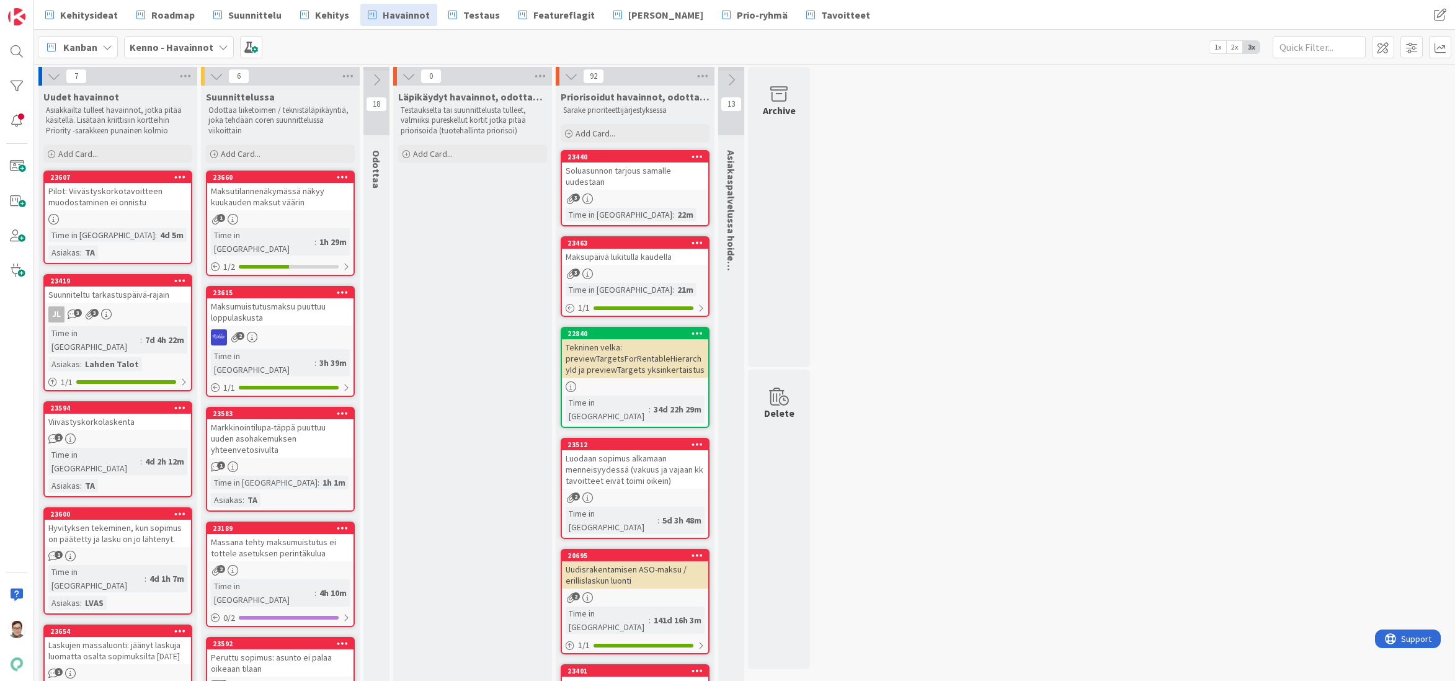
click at [738, 17] on span "Prio-ryhmä" at bounding box center [762, 14] width 51 height 15
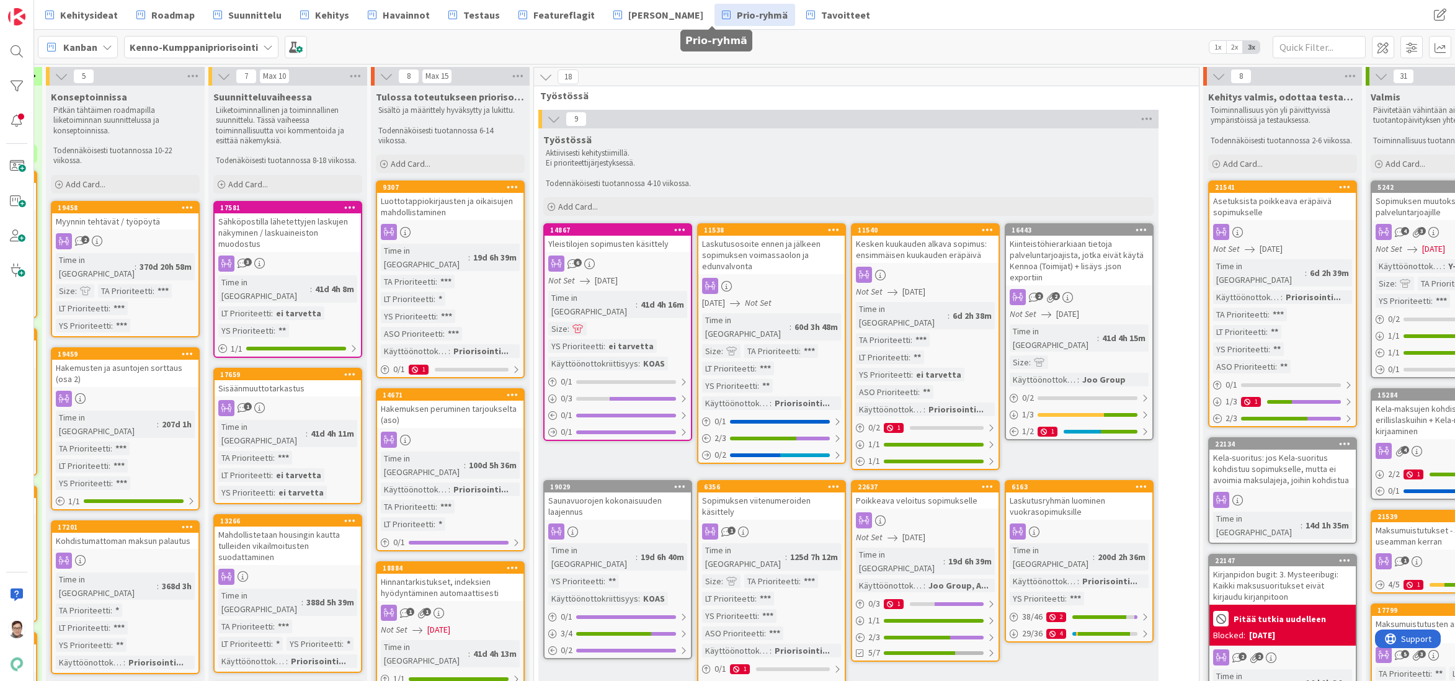
scroll to position [0, 629]
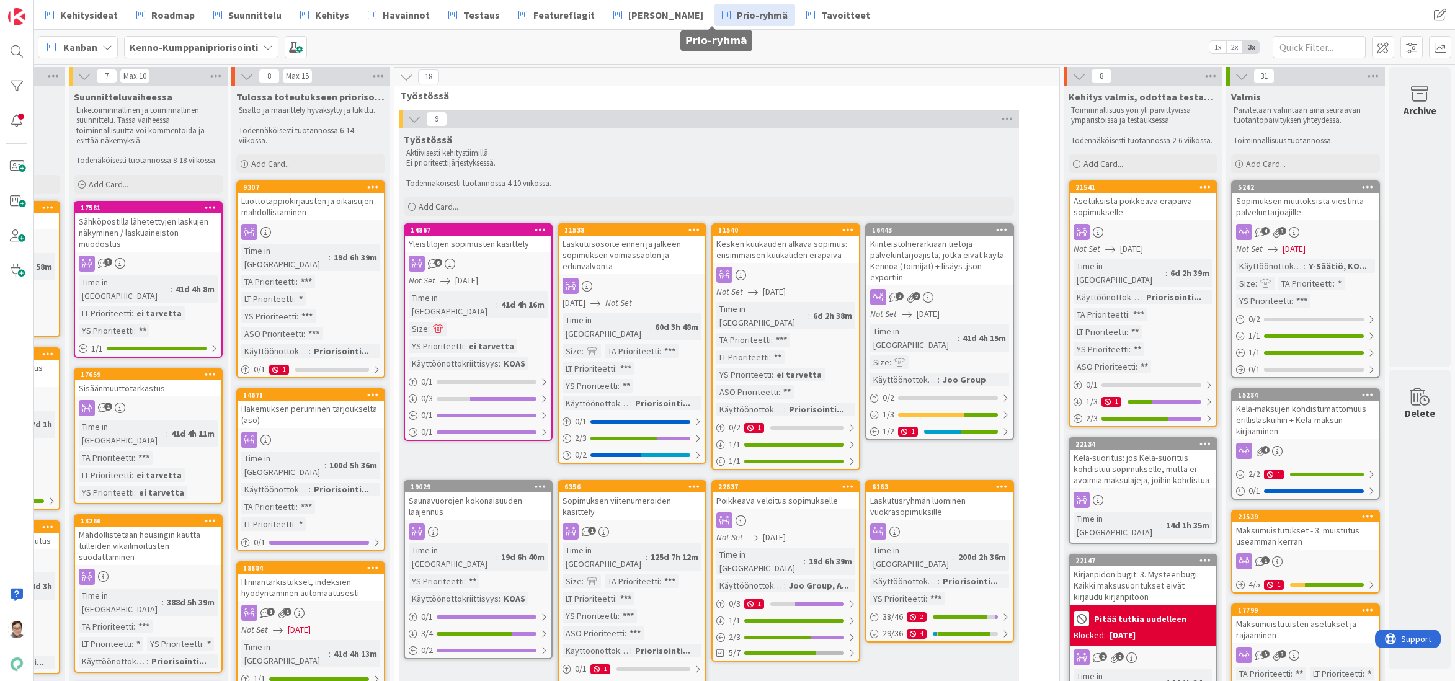
click at [1138, 220] on div "21541 Asetuksista poikkeava eräpäivä sopimukselle Not Set 09/30/2025 Time in Co…" at bounding box center [1143, 304] width 149 height 247
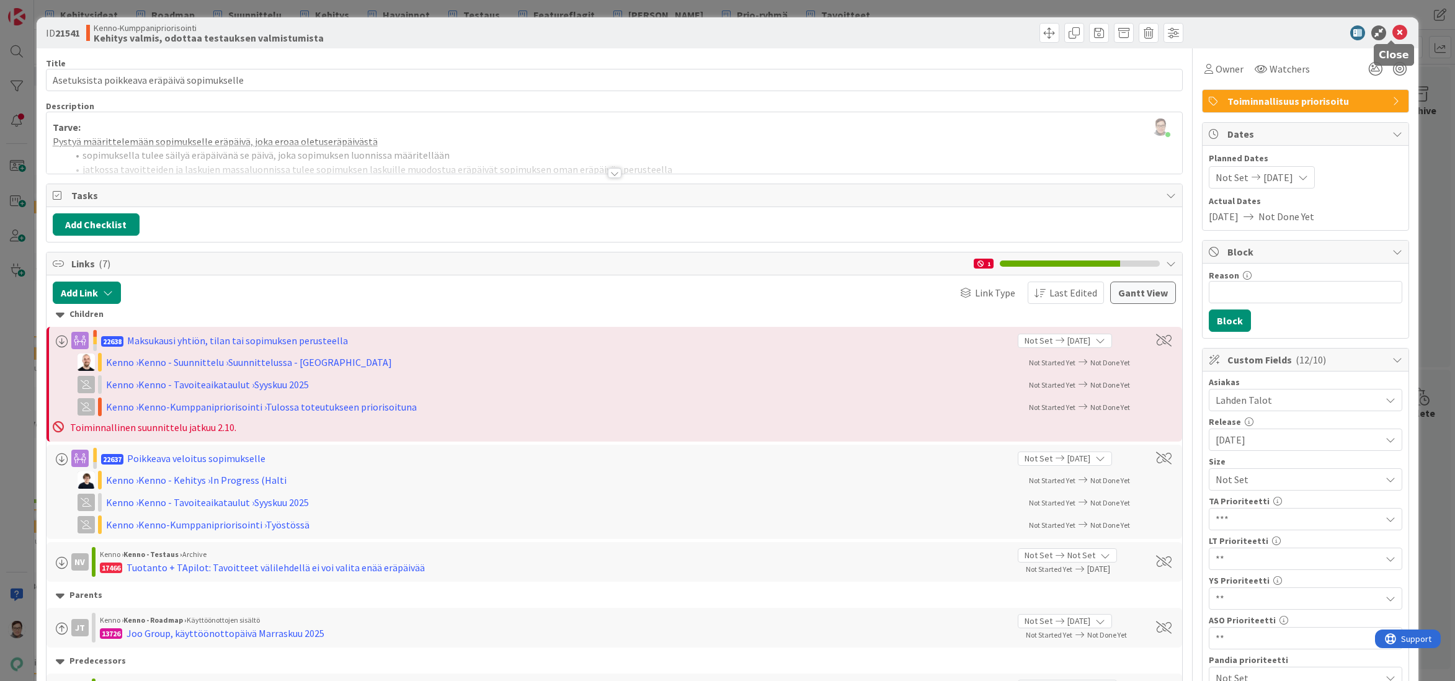
click at [1393, 31] on icon at bounding box center [1400, 32] width 15 height 15
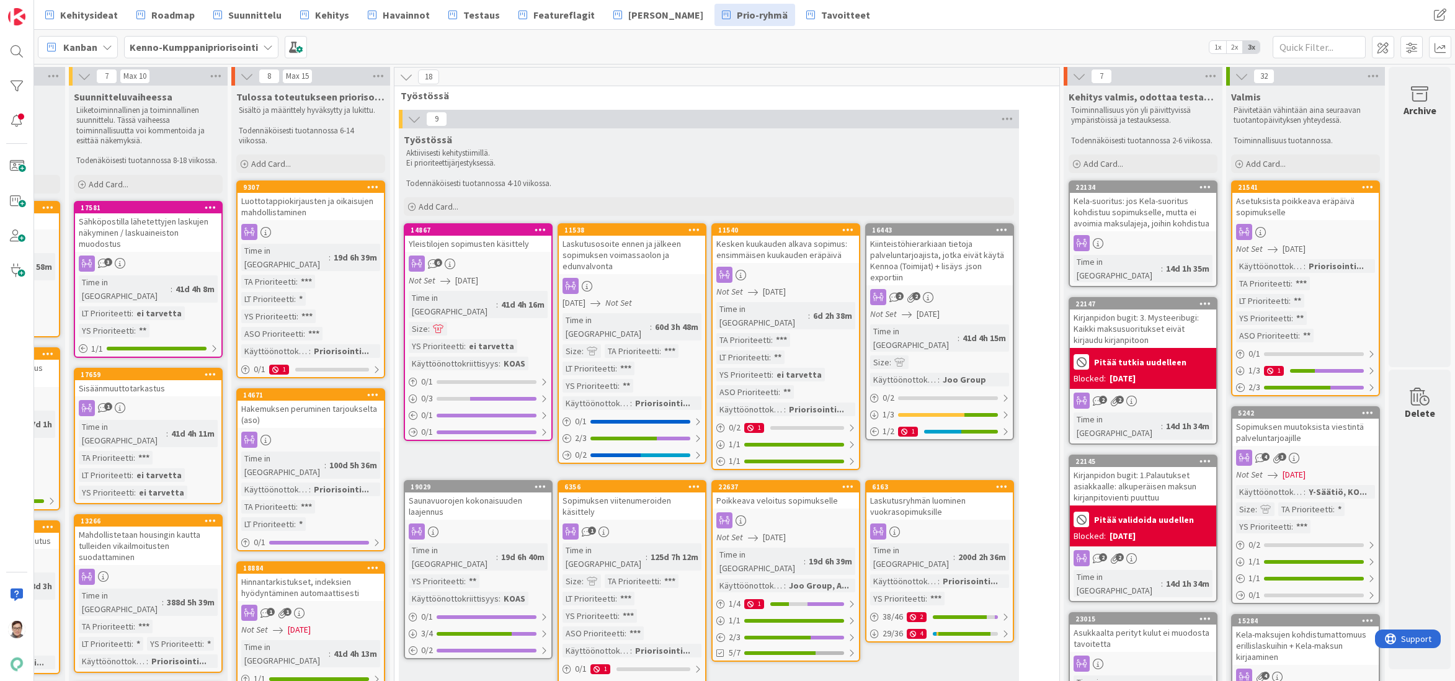
click at [1122, 215] on div "Kela-suoritus: jos Kela-suoritus kohdistuu sopimukselle, mutta ei avoimia maksu…" at bounding box center [1143, 212] width 146 height 38
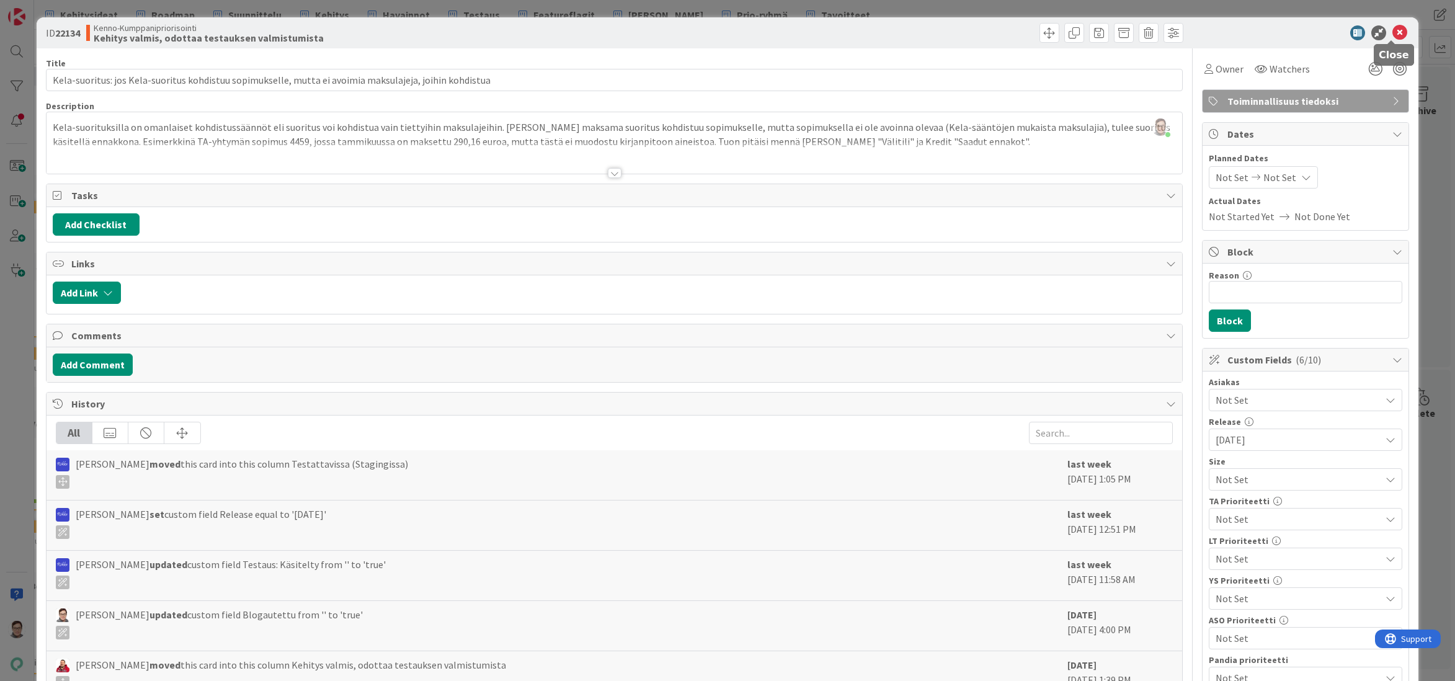
click at [1393, 35] on icon at bounding box center [1400, 32] width 15 height 15
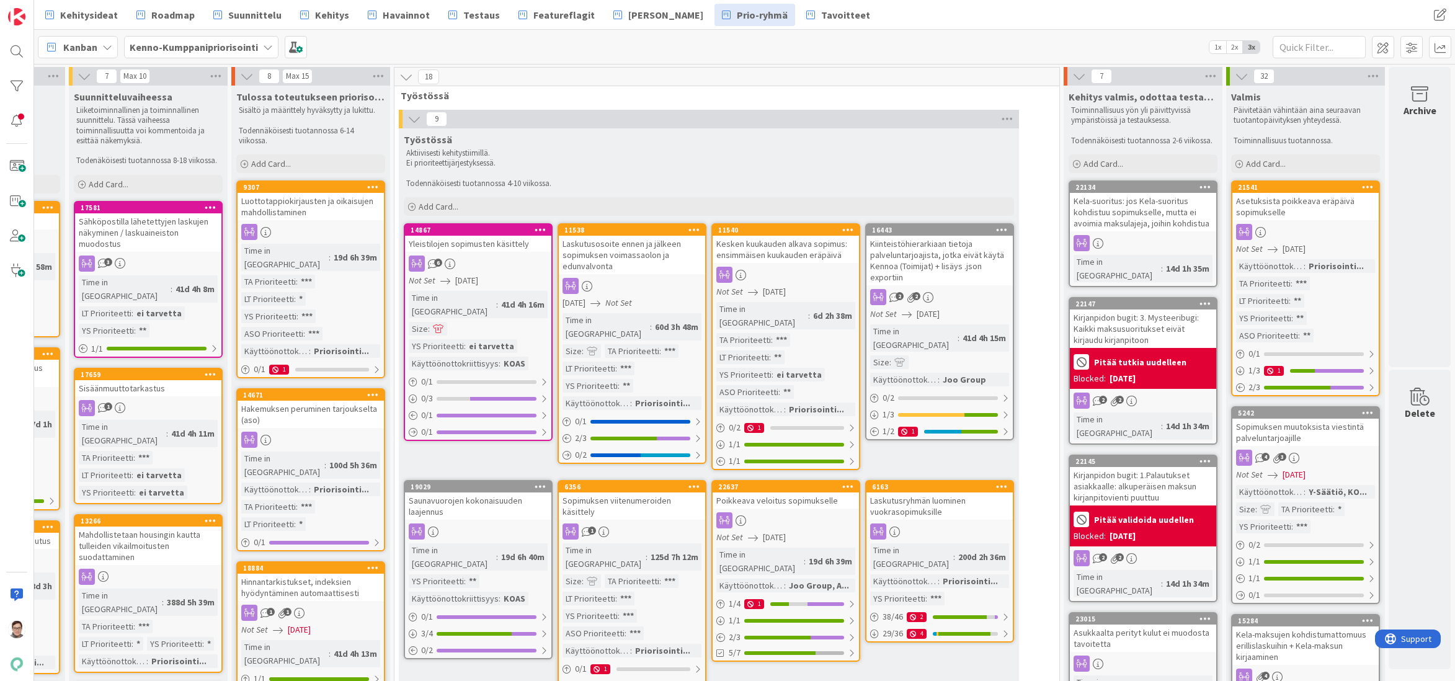
click at [1115, 314] on div "Kirjanpidon bugit: 3. Mysteeribugi: Kaikki maksusuoritukset eivät kirjaudu kirj…" at bounding box center [1143, 329] width 146 height 38
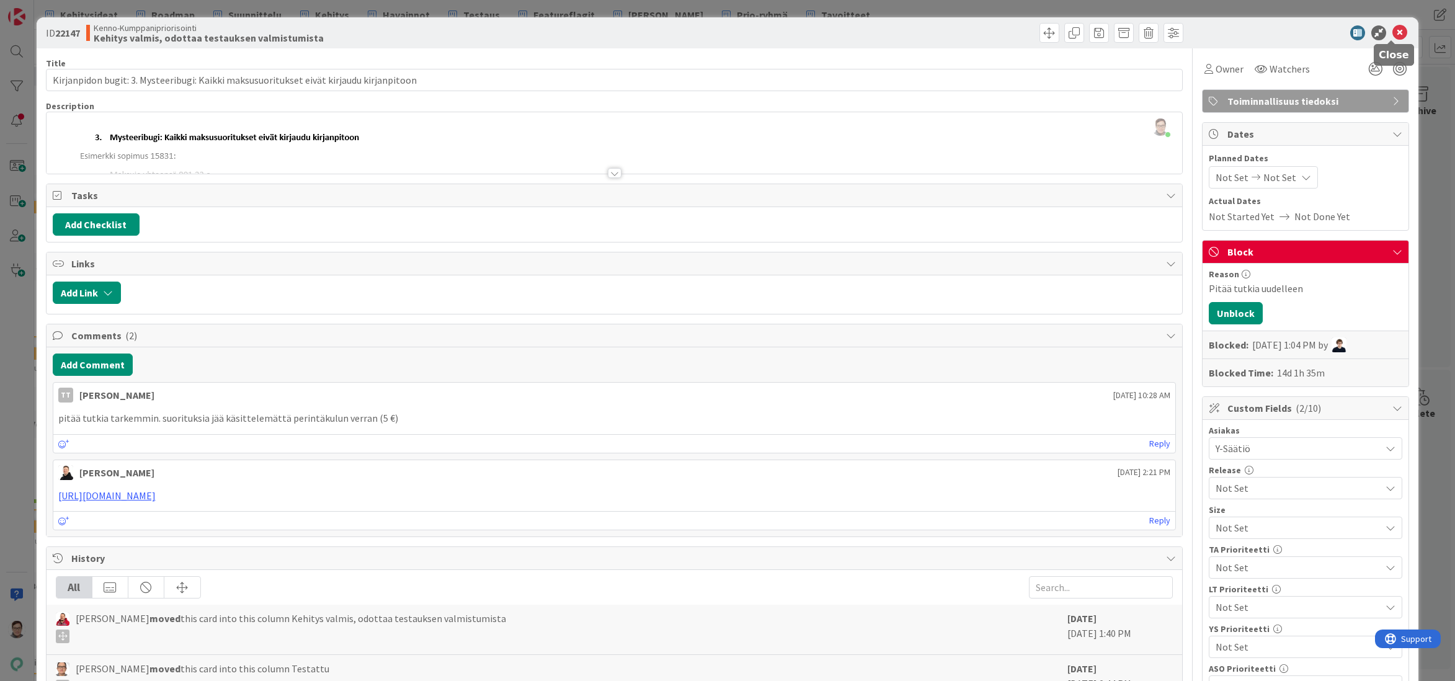
click at [1394, 29] on icon at bounding box center [1400, 32] width 15 height 15
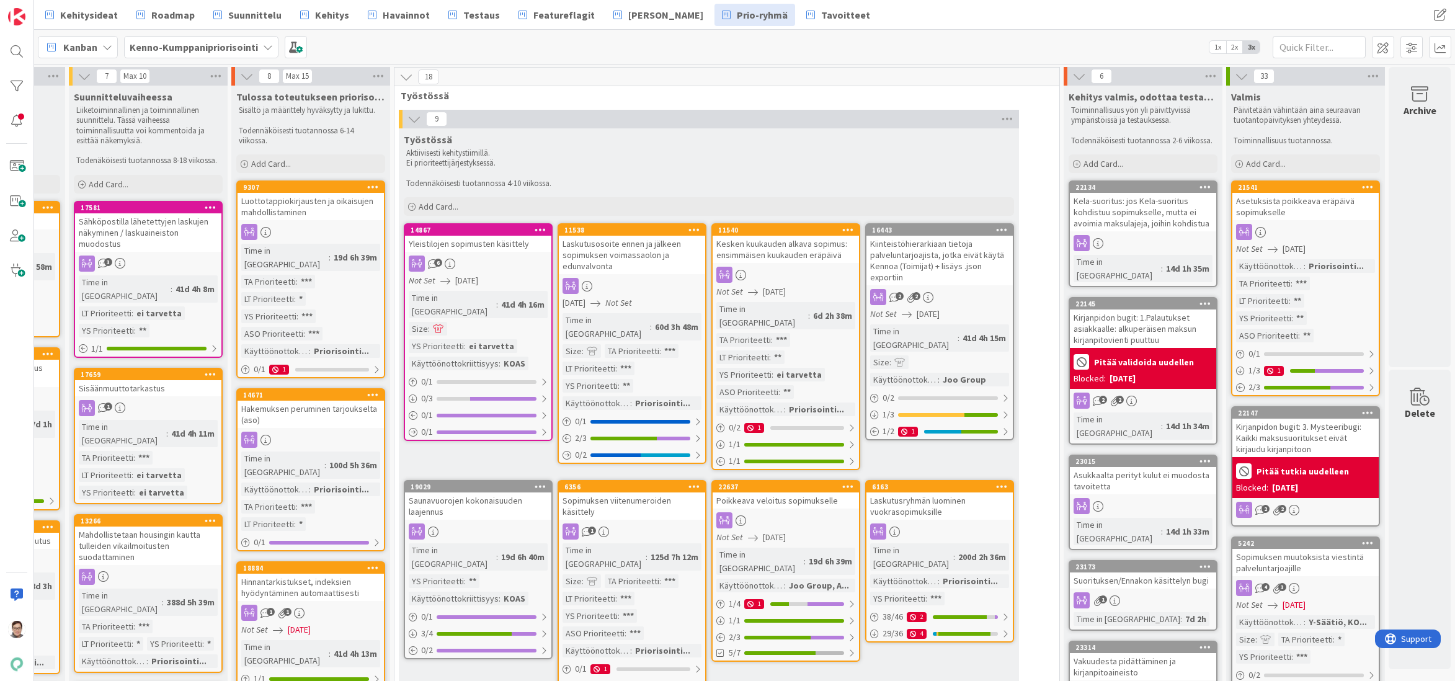
click at [1130, 311] on div "Kirjanpidon bugit: 1.Palautukset asiakkaalle: alkuperäisen maksun kirjanpitovie…" at bounding box center [1143, 329] width 146 height 38
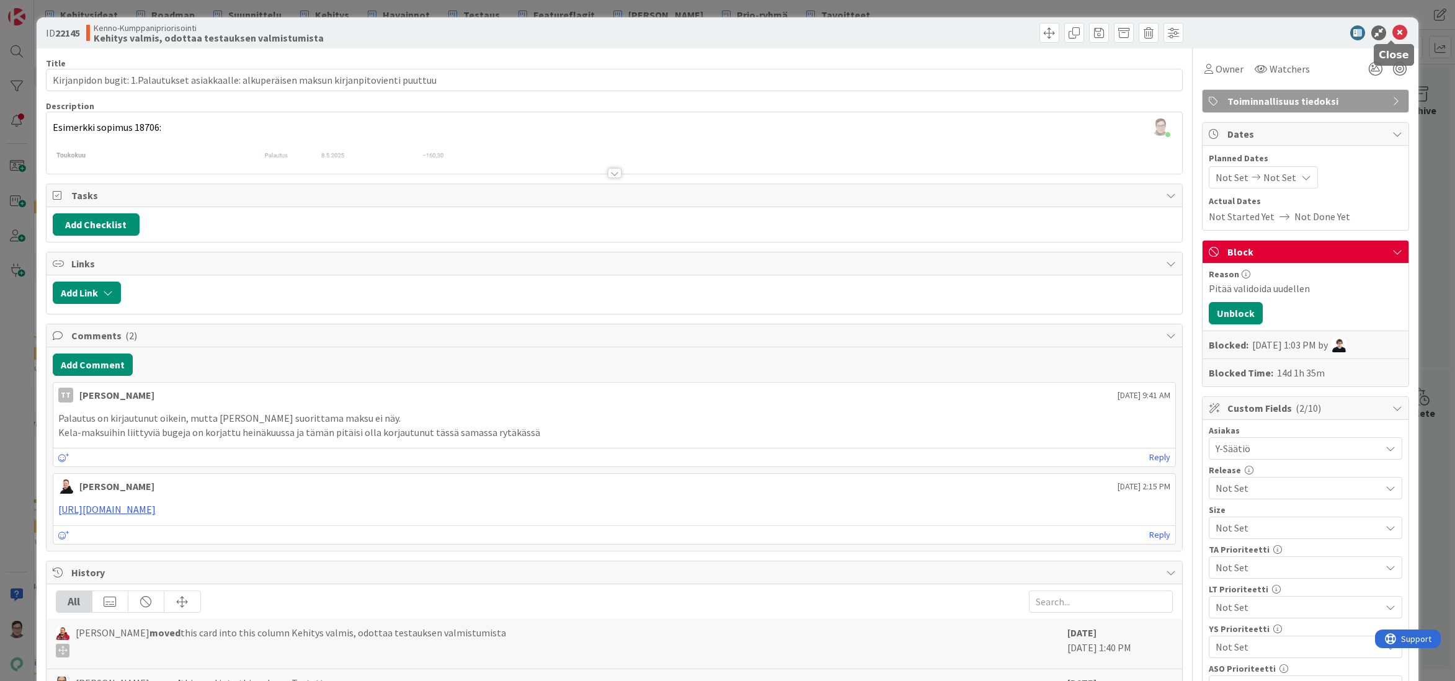
click at [1393, 35] on icon at bounding box center [1400, 32] width 15 height 15
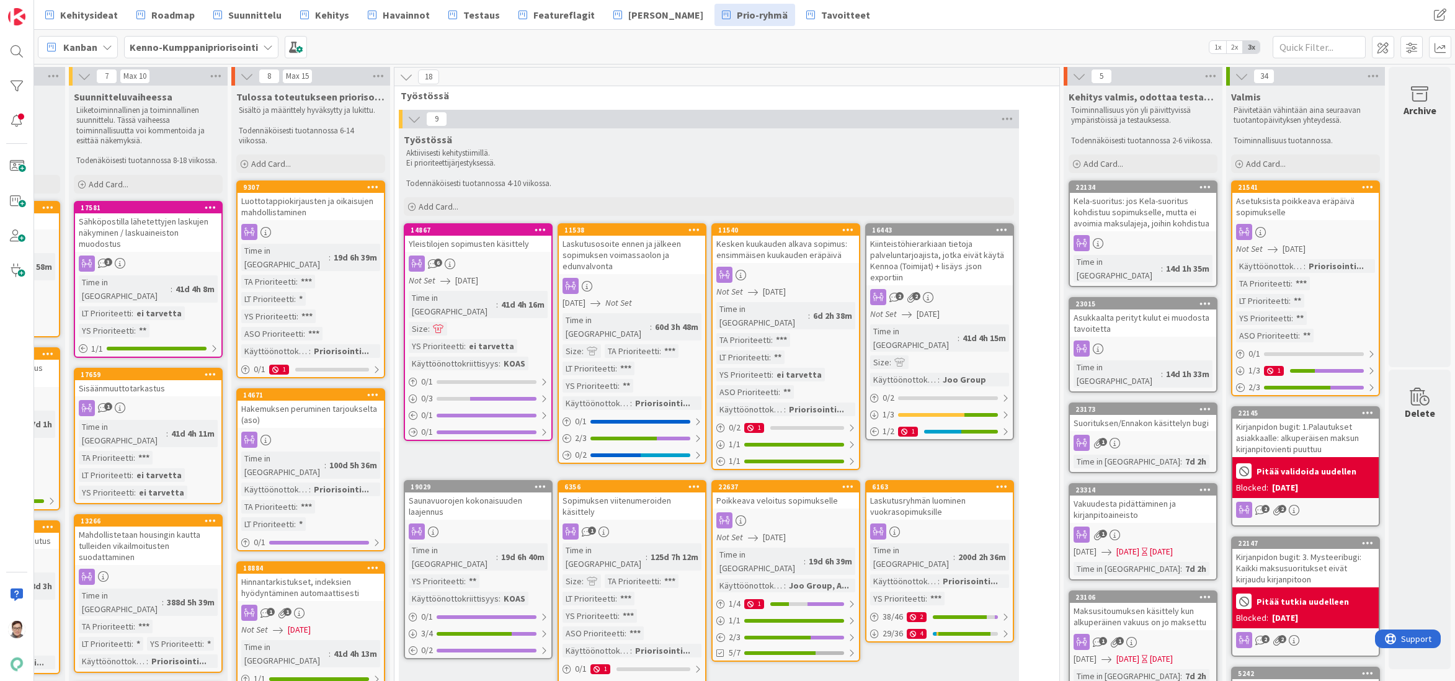
click at [1151, 316] on div "Asukkaalta perityt kulut ei muodosta tavoitetta" at bounding box center [1143, 323] width 146 height 27
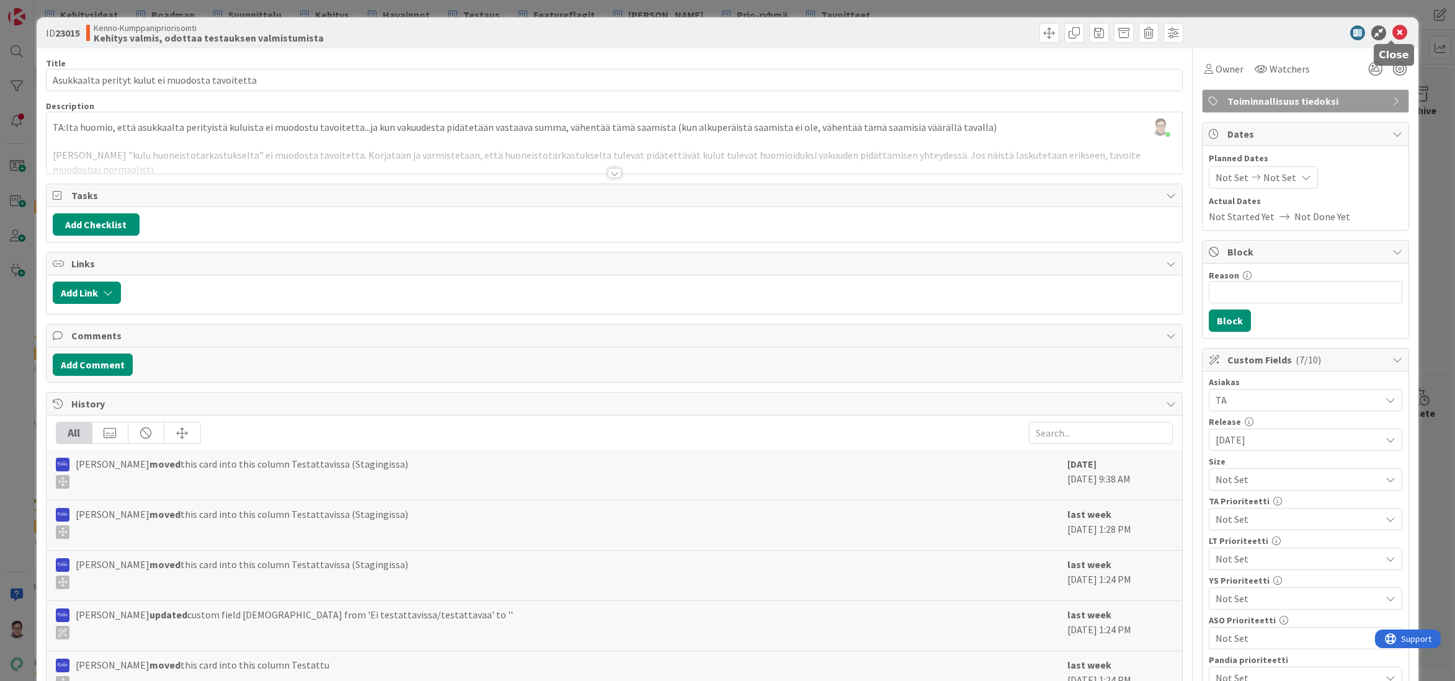
click at [1393, 32] on icon at bounding box center [1400, 32] width 15 height 15
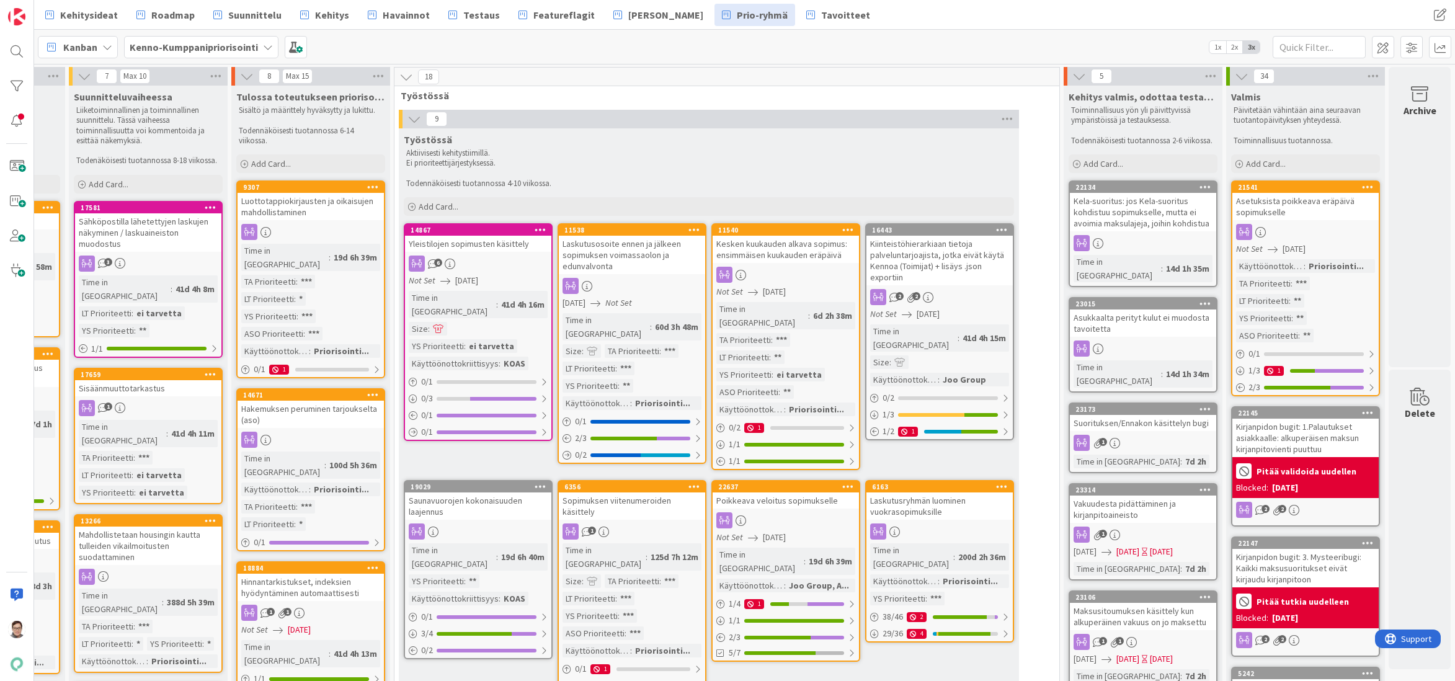
click at [1126, 415] on div "Suorituksen/Ennakon käsittelyn bugi" at bounding box center [1143, 423] width 146 height 16
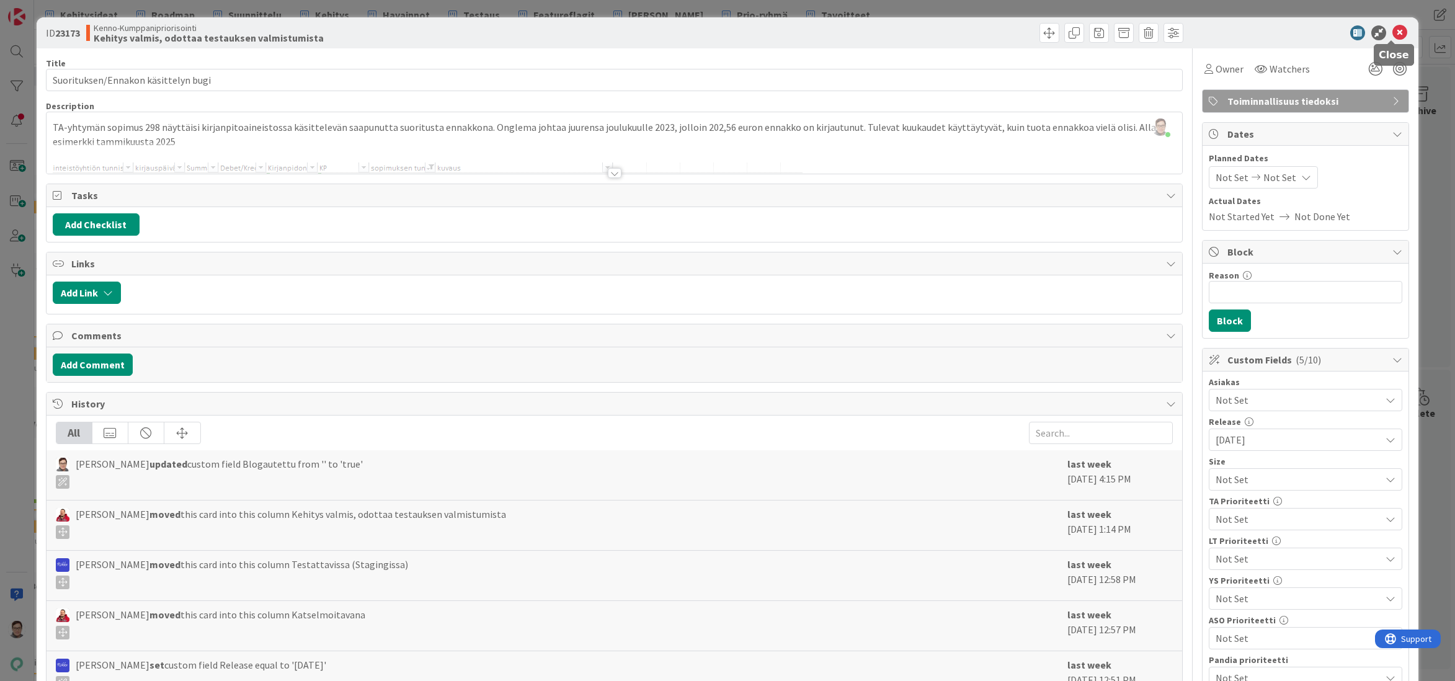
click at [1393, 36] on icon at bounding box center [1400, 32] width 15 height 15
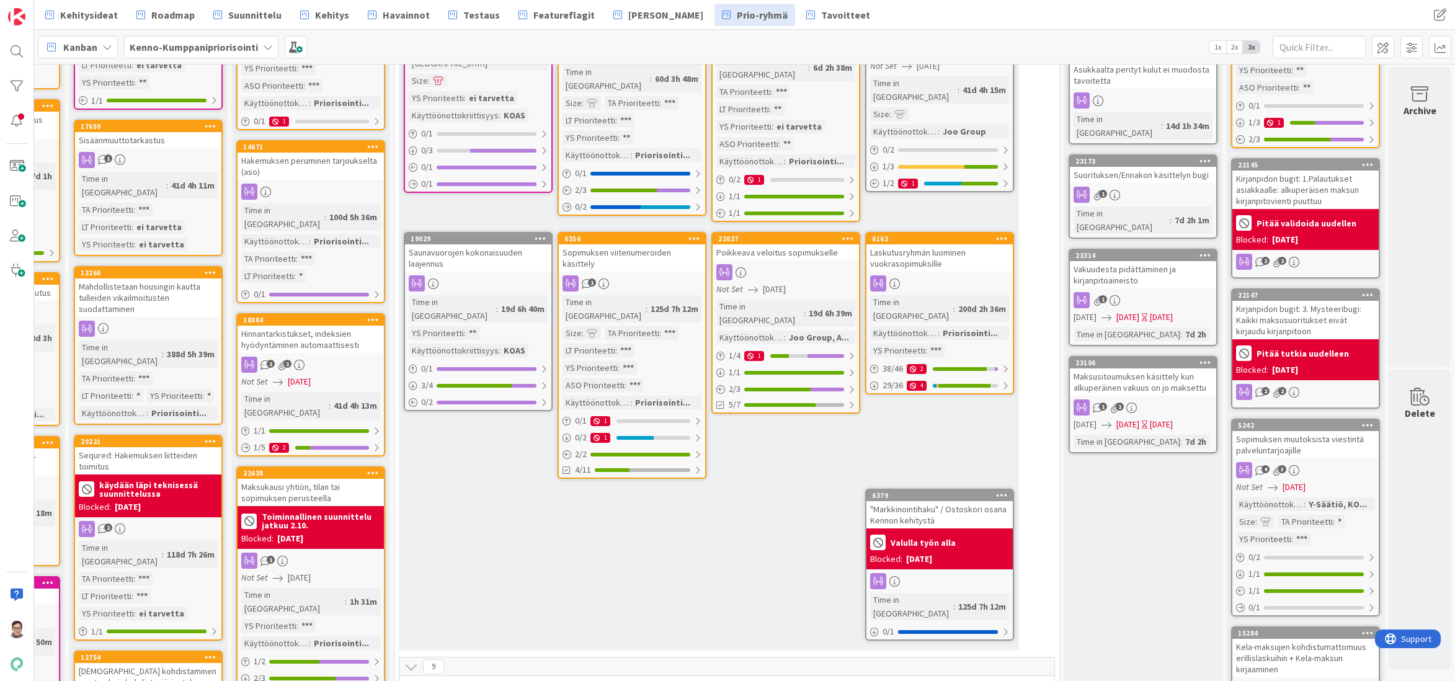
click at [1151, 261] on div "Vakuudesta pidättäminen ja kirjanpitoaineisto" at bounding box center [1143, 274] width 146 height 27
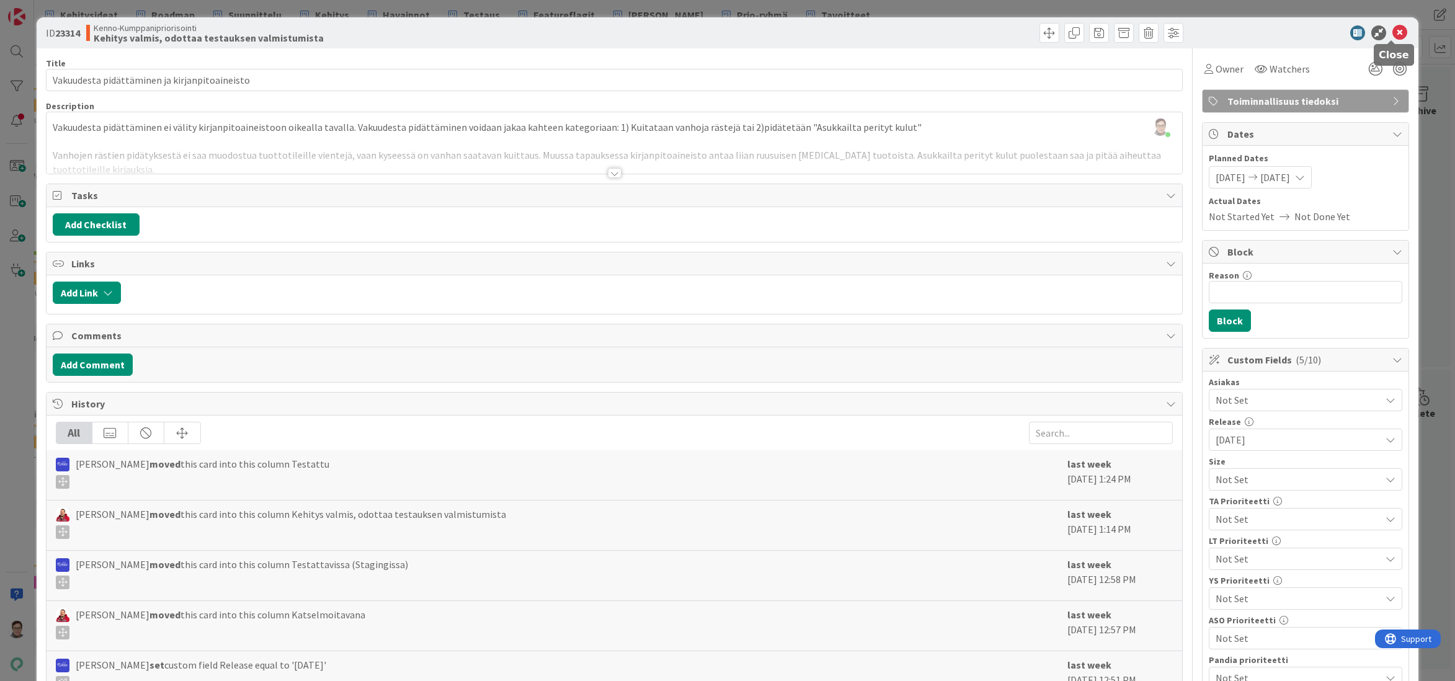
click at [1393, 31] on icon at bounding box center [1400, 32] width 15 height 15
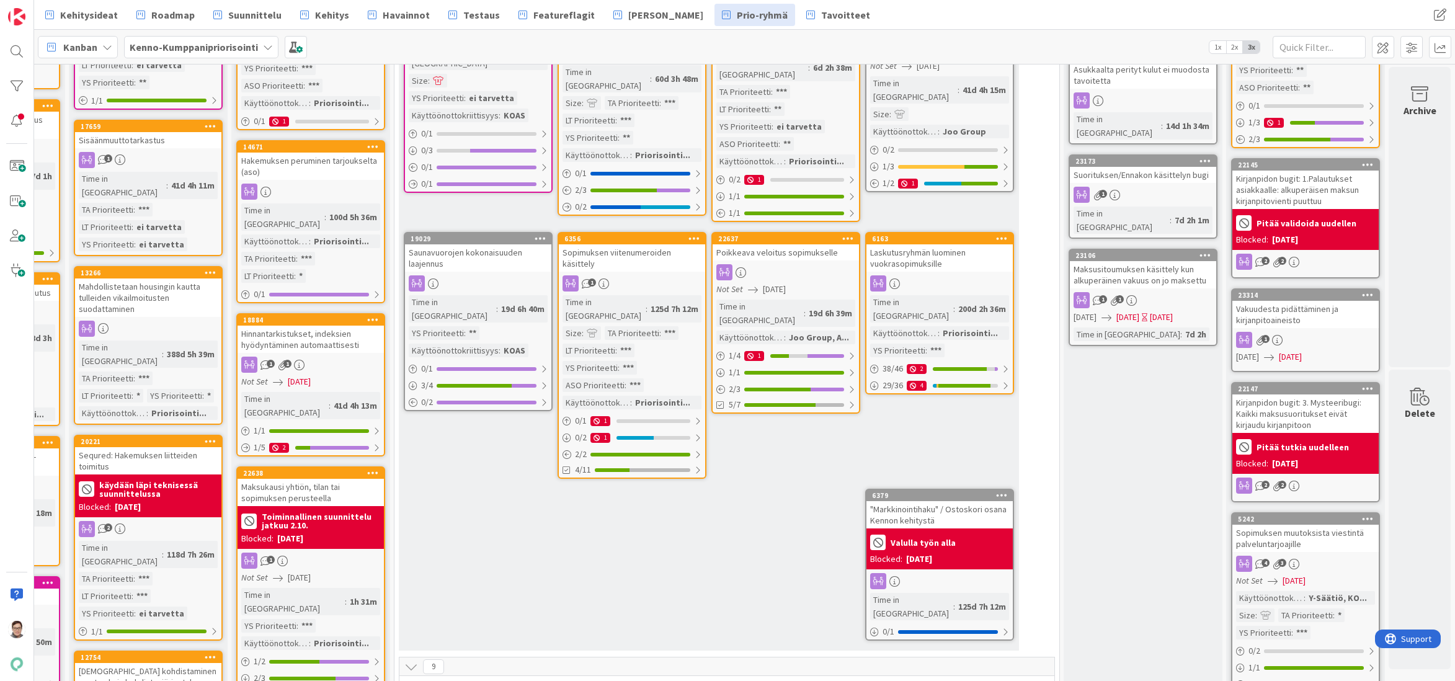
click at [1151, 261] on div "Maksusitoumuksen käsittely kun alkuperäinen vakuus on jo maksettu" at bounding box center [1143, 274] width 146 height 27
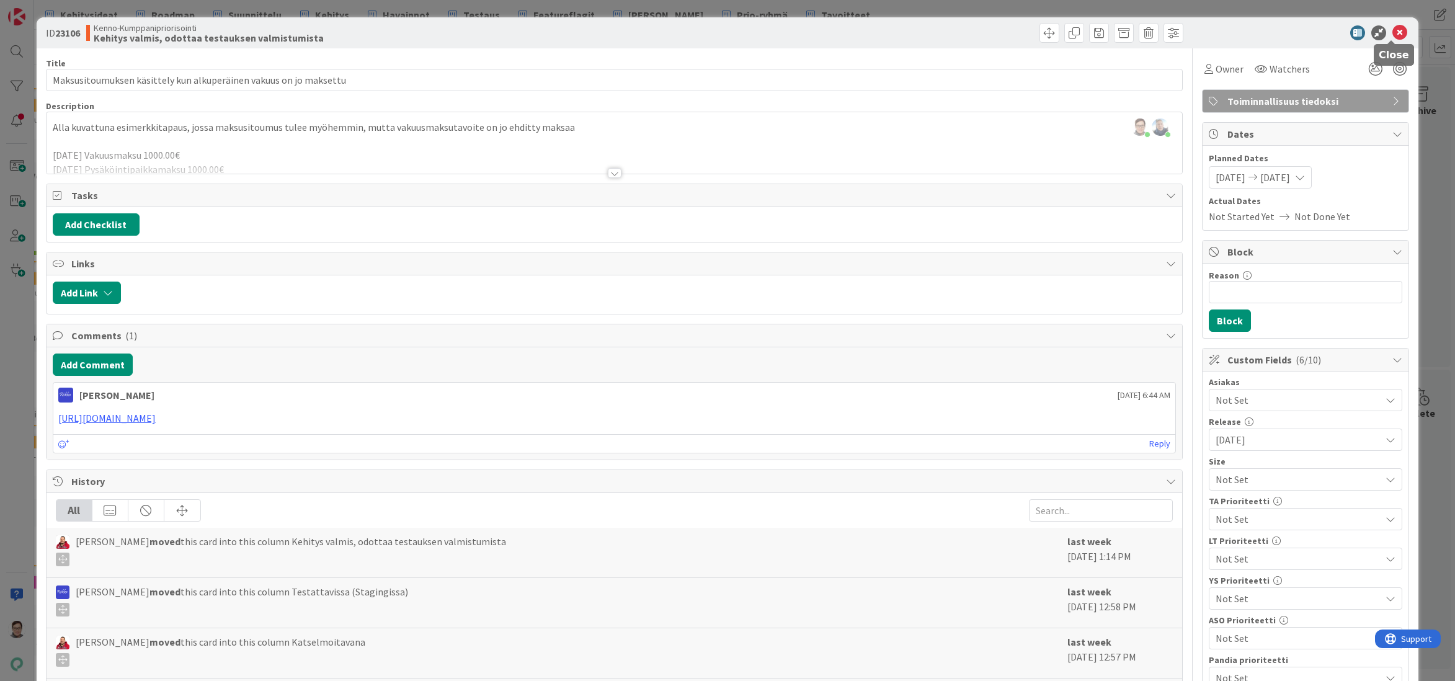
click at [1393, 33] on icon at bounding box center [1400, 32] width 15 height 15
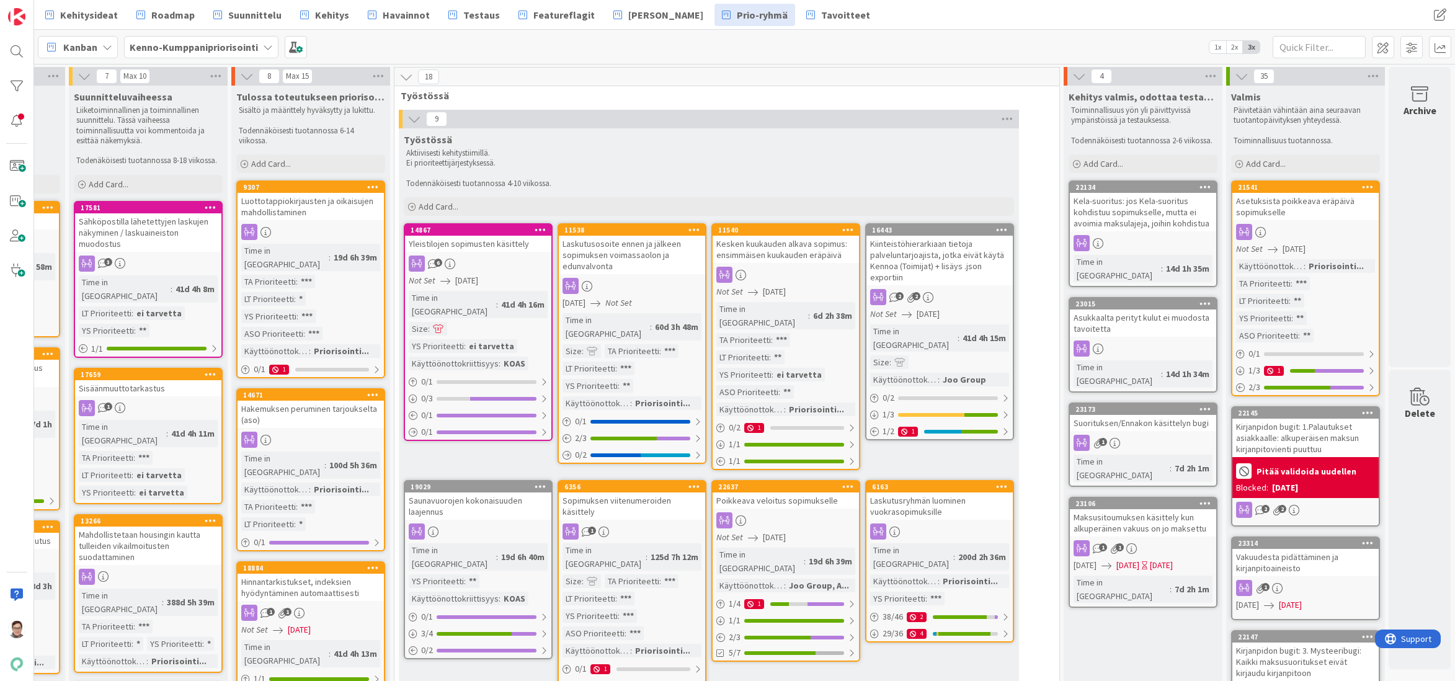
click at [776, 262] on div "Kesken kuukauden alkava sopimus: ensimmäisen kuukauden eräpäivä" at bounding box center [786, 249] width 146 height 27
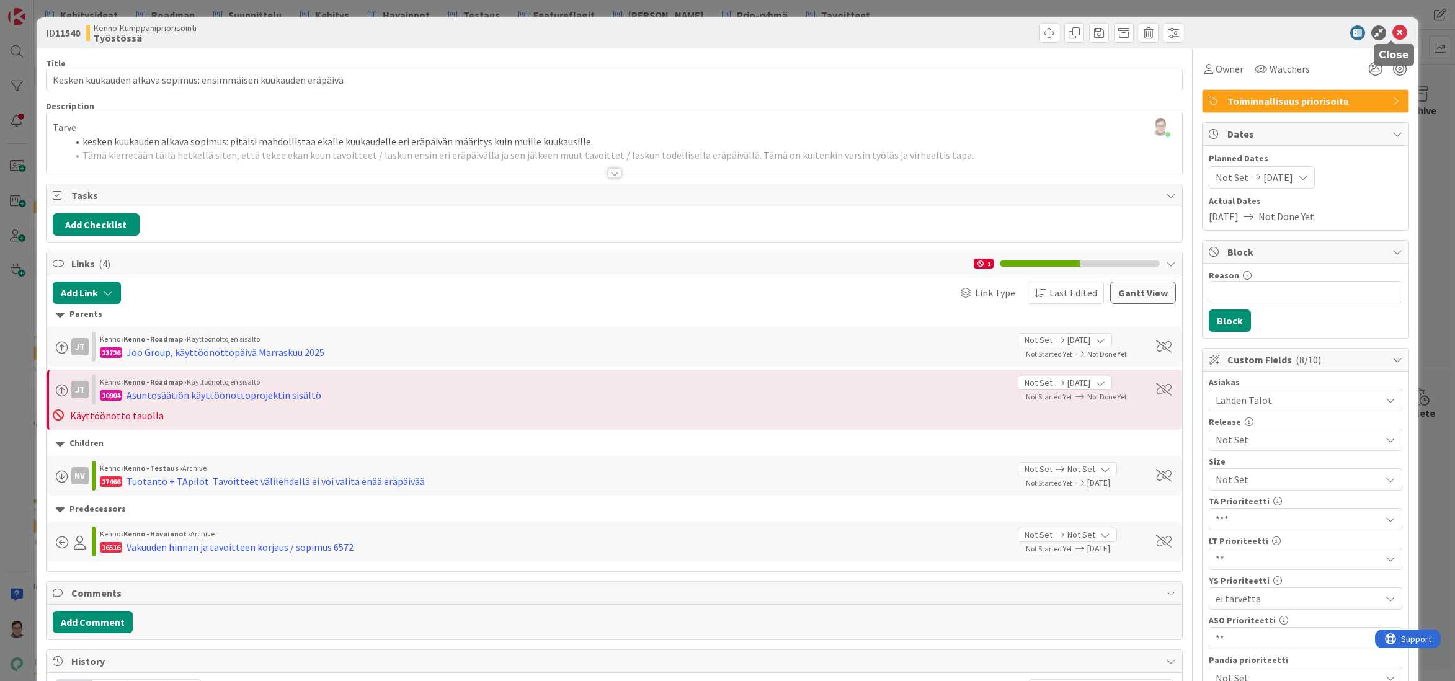
click at [1393, 34] on icon at bounding box center [1400, 32] width 15 height 15
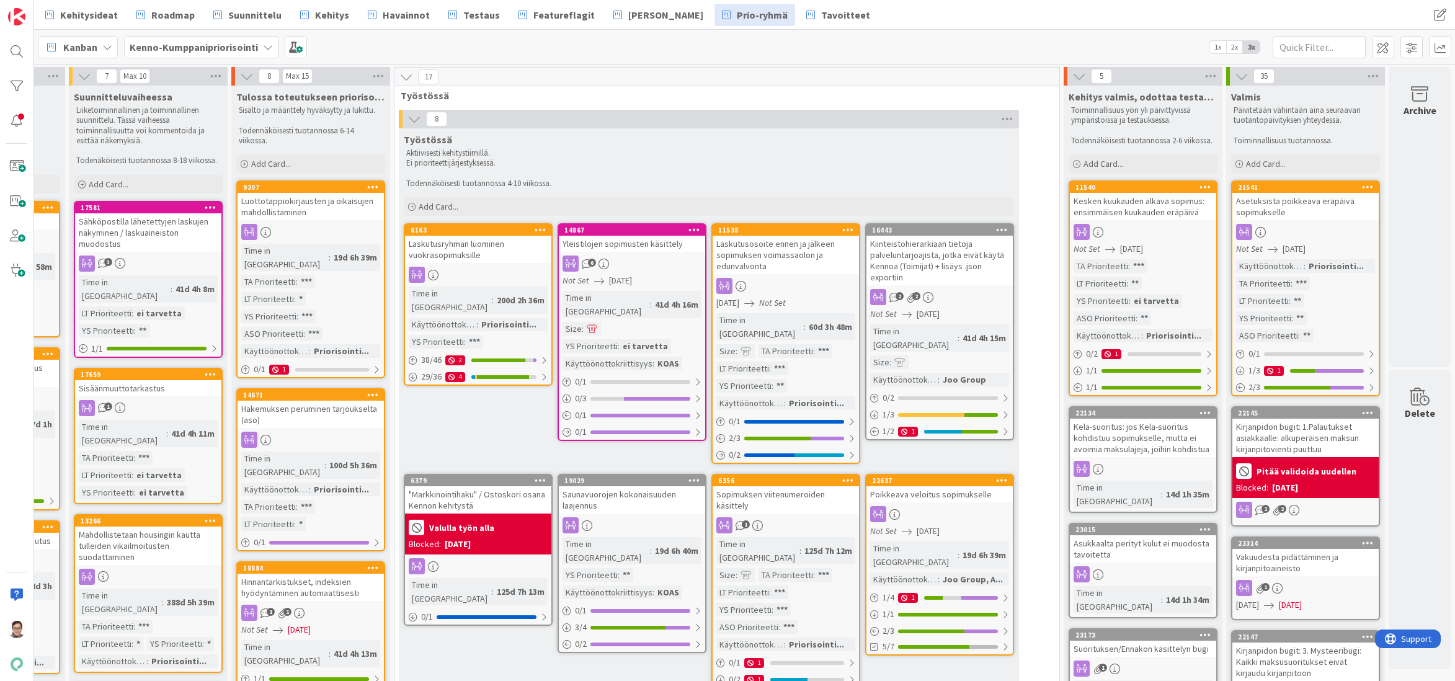
click at [926, 259] on div "Kiinteistöhierarkiaan tietoja palveluntarjoajista, jotka eivät käytä Kennoa (To…" at bounding box center [940, 261] width 146 height 50
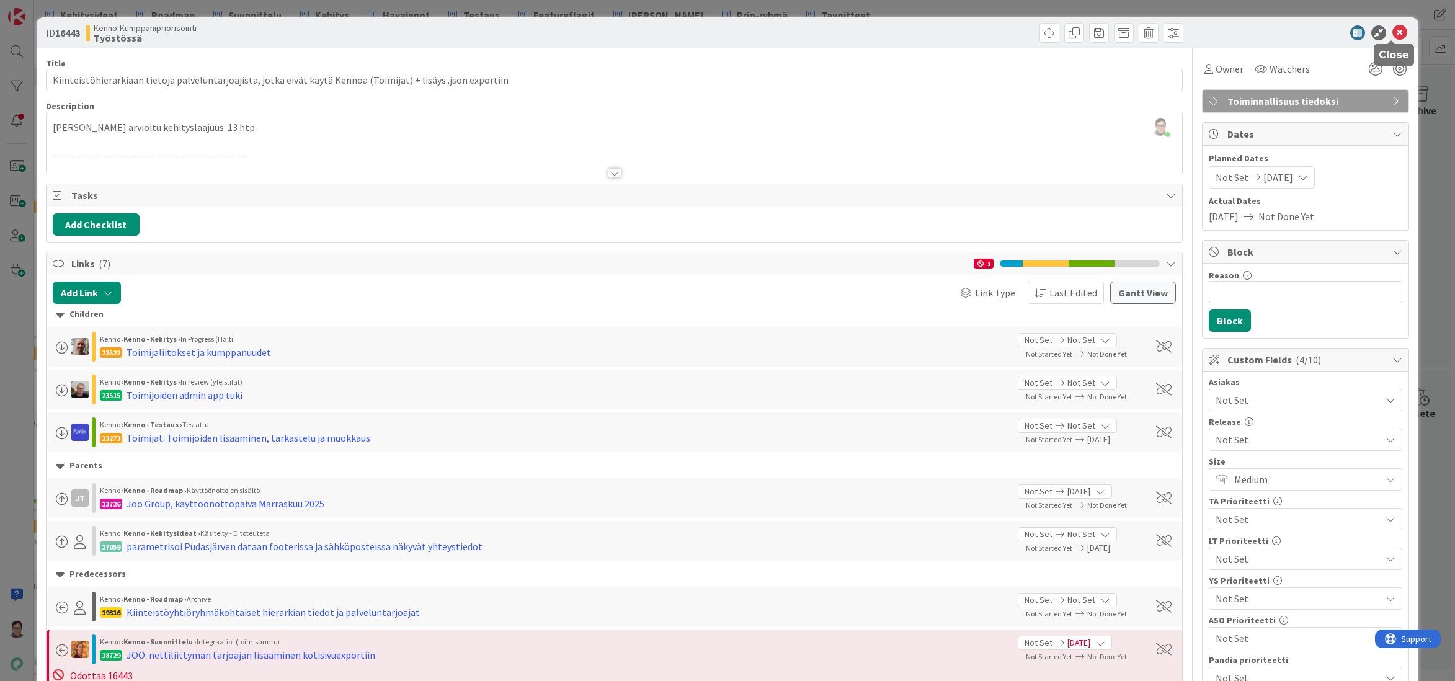
click at [1393, 31] on icon at bounding box center [1400, 32] width 15 height 15
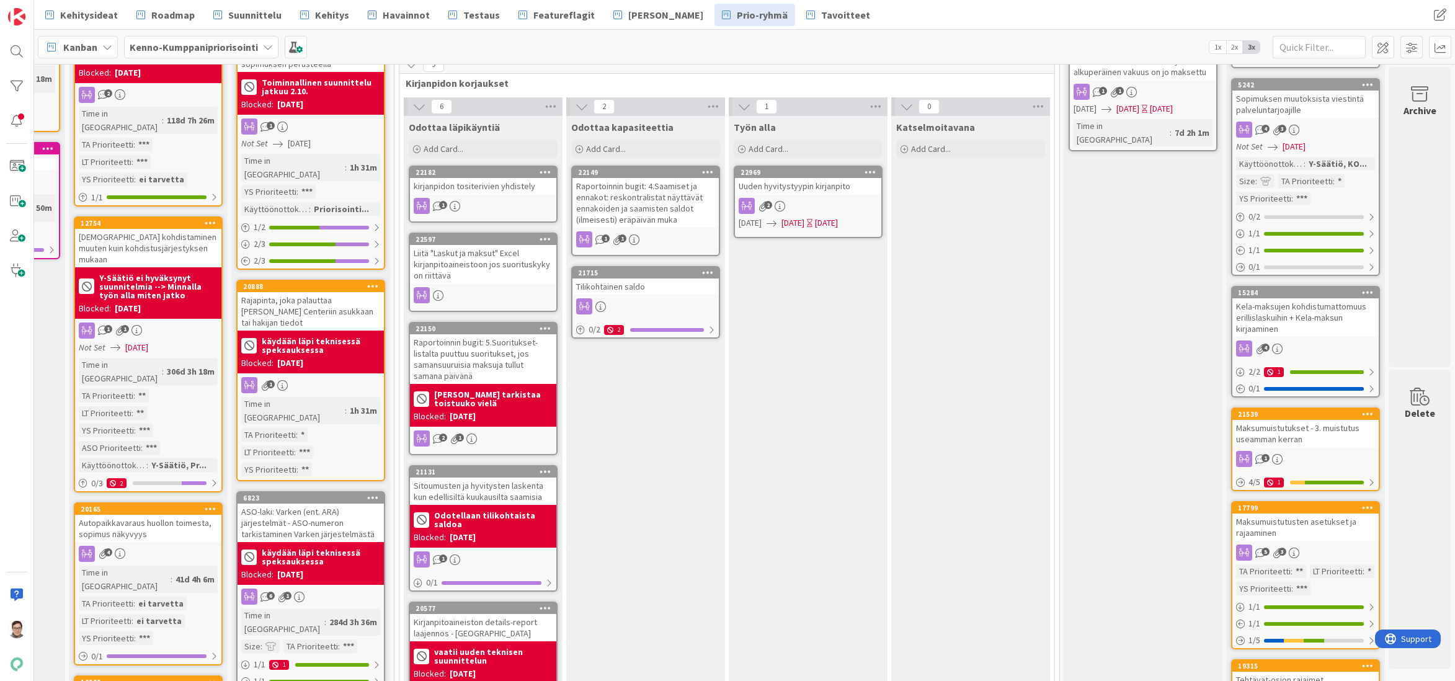
click at [801, 178] on div "Uuden hyvitystyypin kirjanpito" at bounding box center [808, 186] width 146 height 16
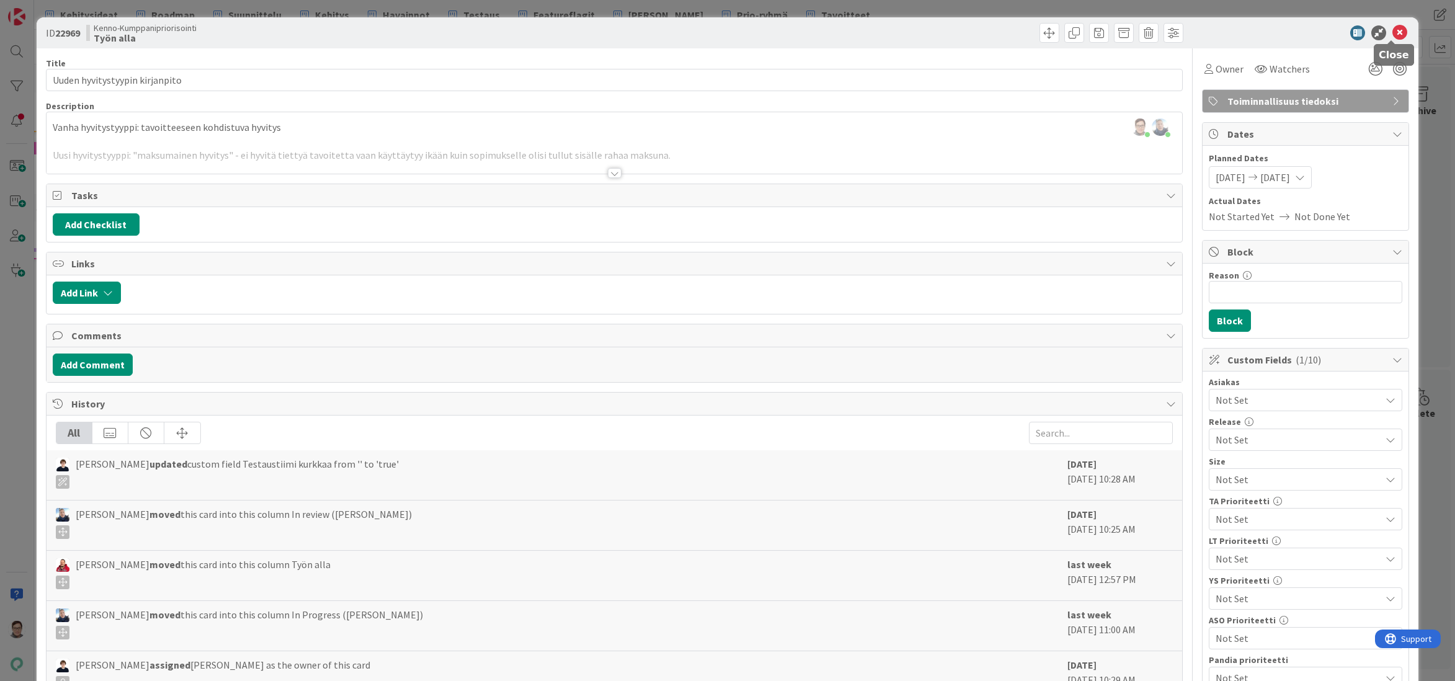
click at [1393, 30] on icon at bounding box center [1400, 32] width 15 height 15
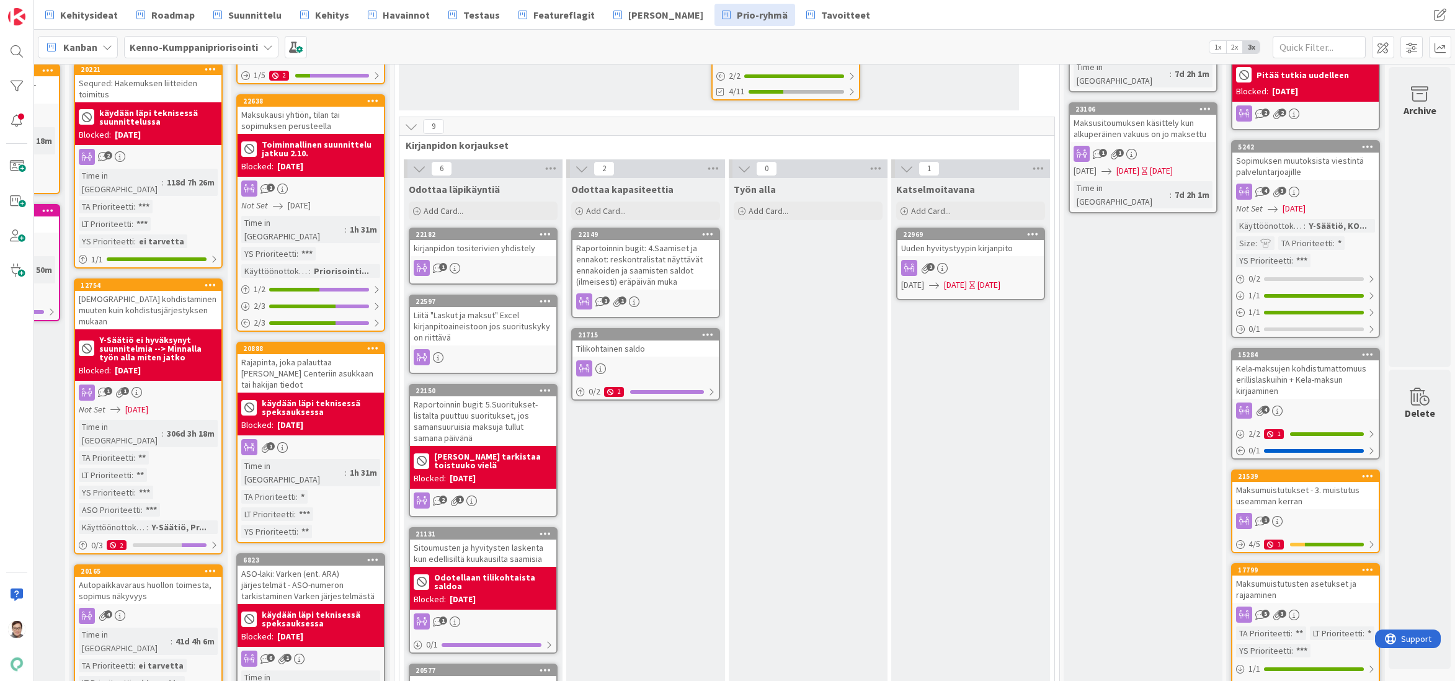
click at [670, 240] on div "Raportoinnin bugit: 4.Saamiset ja ennakot: reskontralistat näyttävät ennakoiden…" at bounding box center [646, 265] width 146 height 50
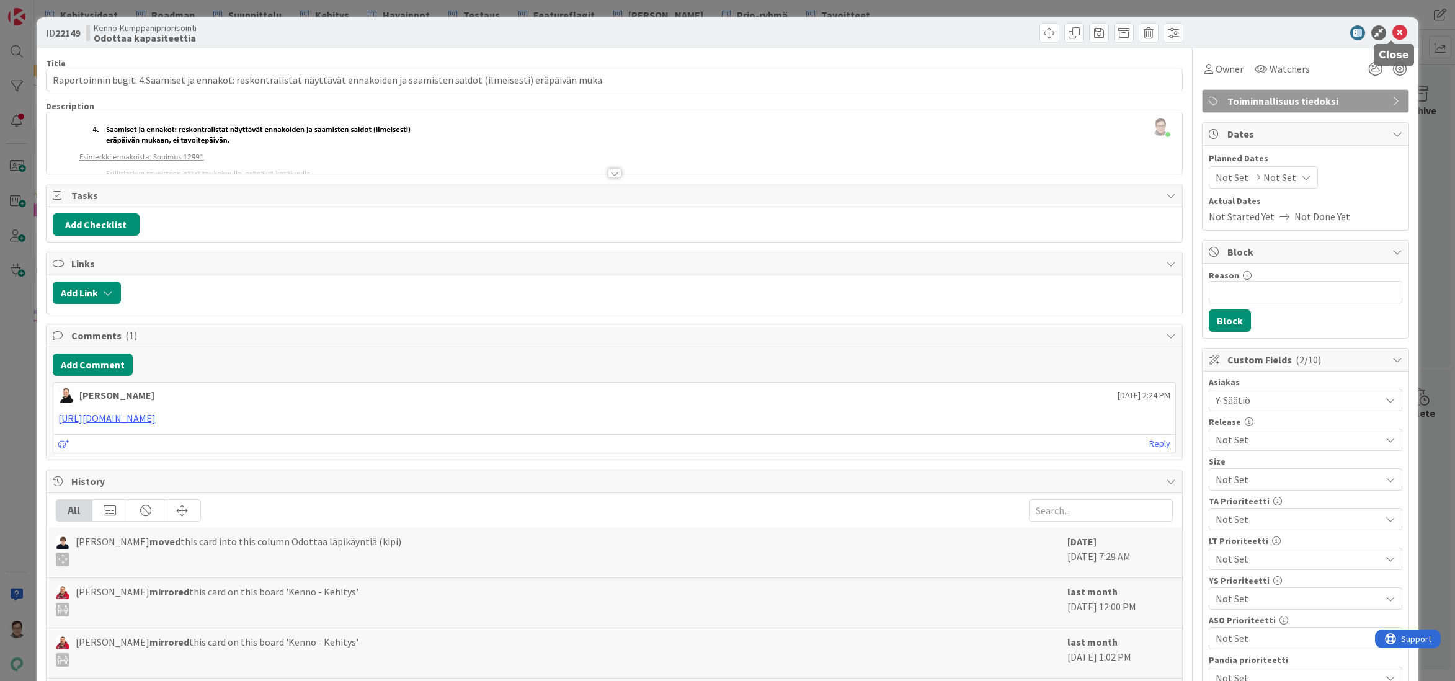
click at [1393, 32] on icon at bounding box center [1400, 32] width 15 height 15
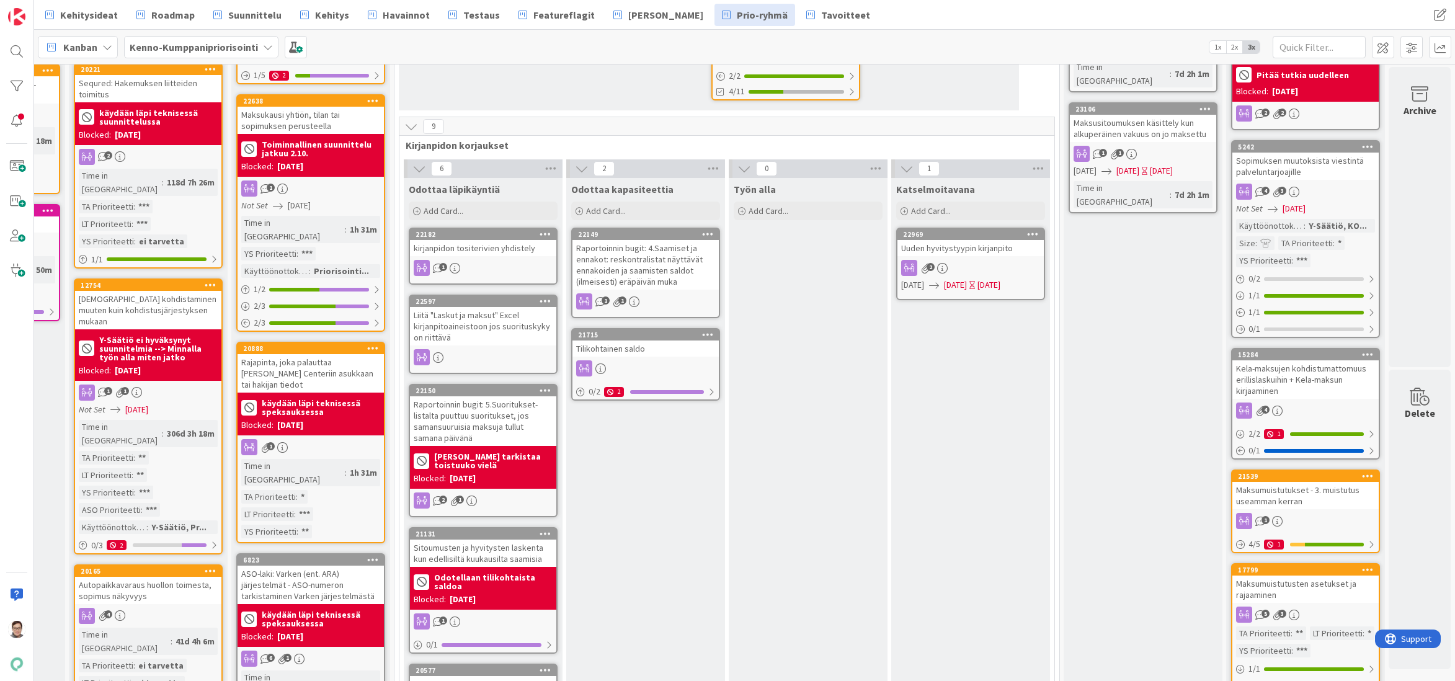
click at [645, 341] on div "Tilikohtainen saldo" at bounding box center [646, 349] width 146 height 16
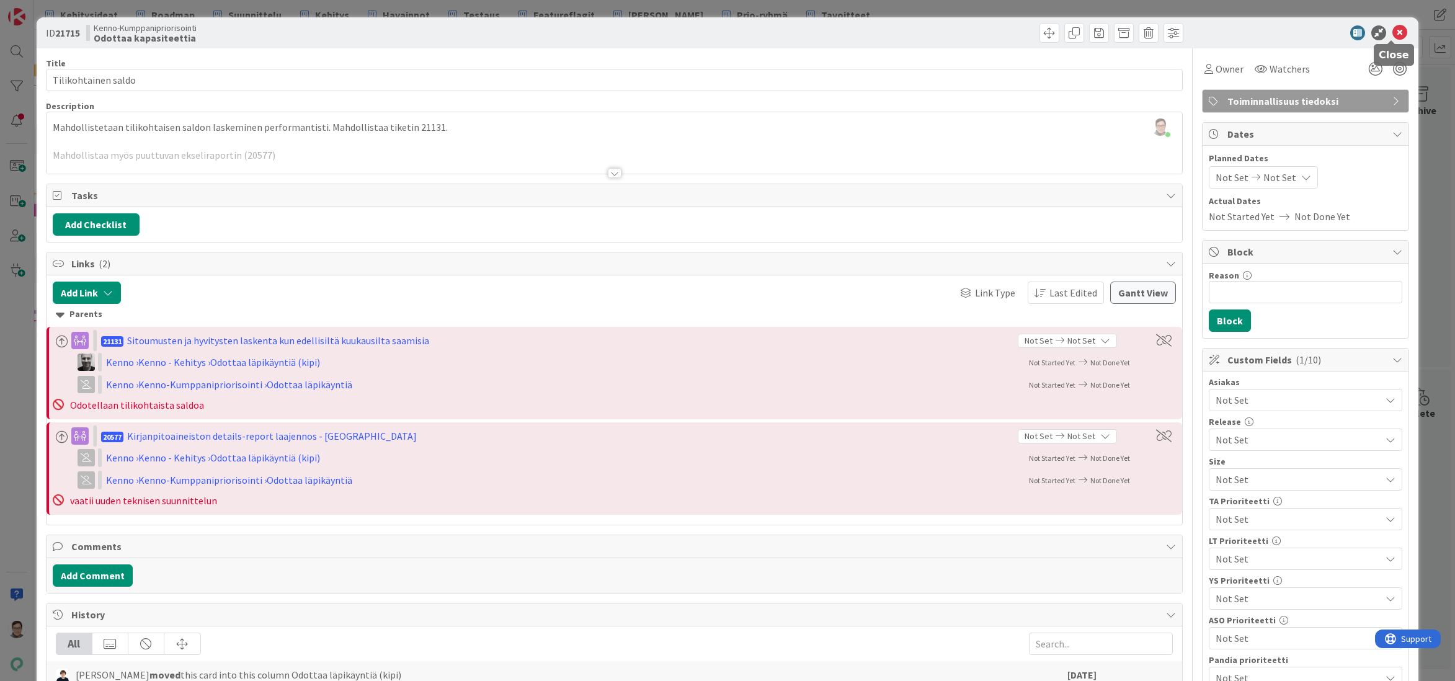
click at [1393, 33] on icon at bounding box center [1400, 32] width 15 height 15
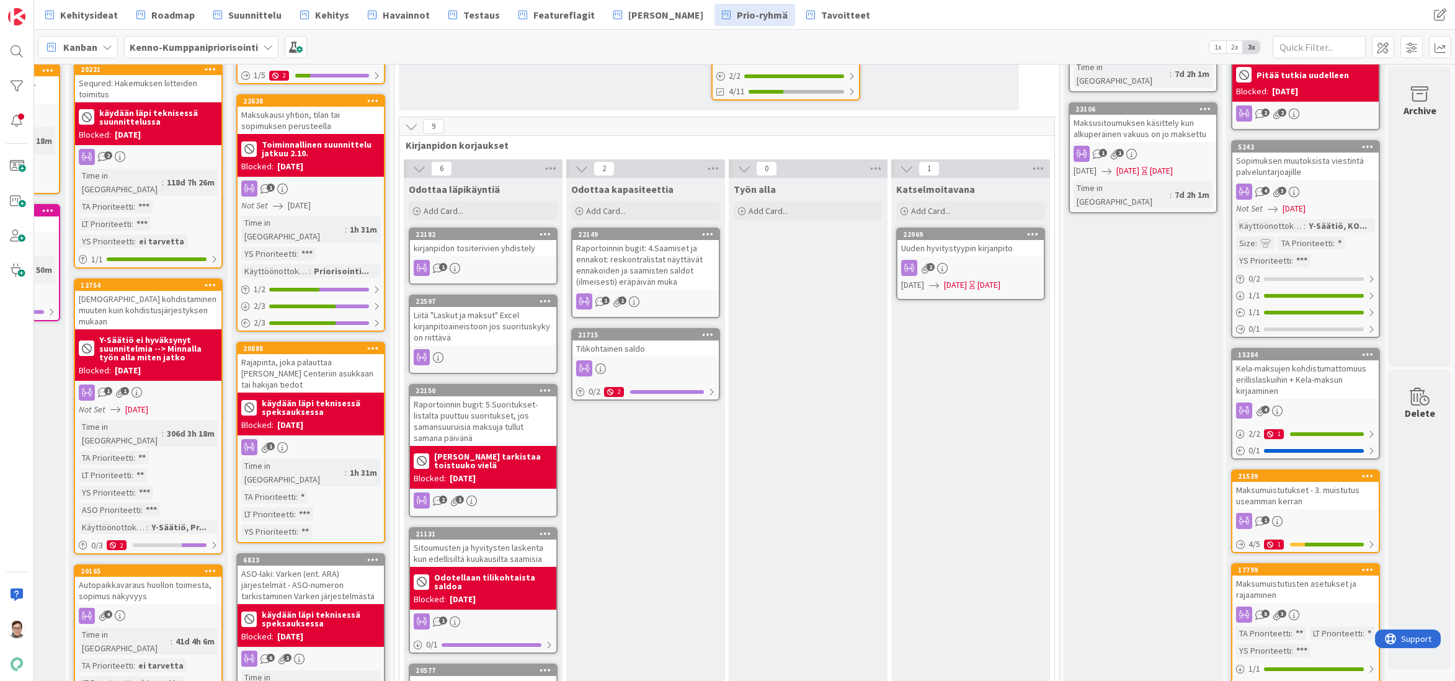
click at [452, 240] on div "kirjanpidon tositerivien yhdistely" at bounding box center [483, 248] width 146 height 16
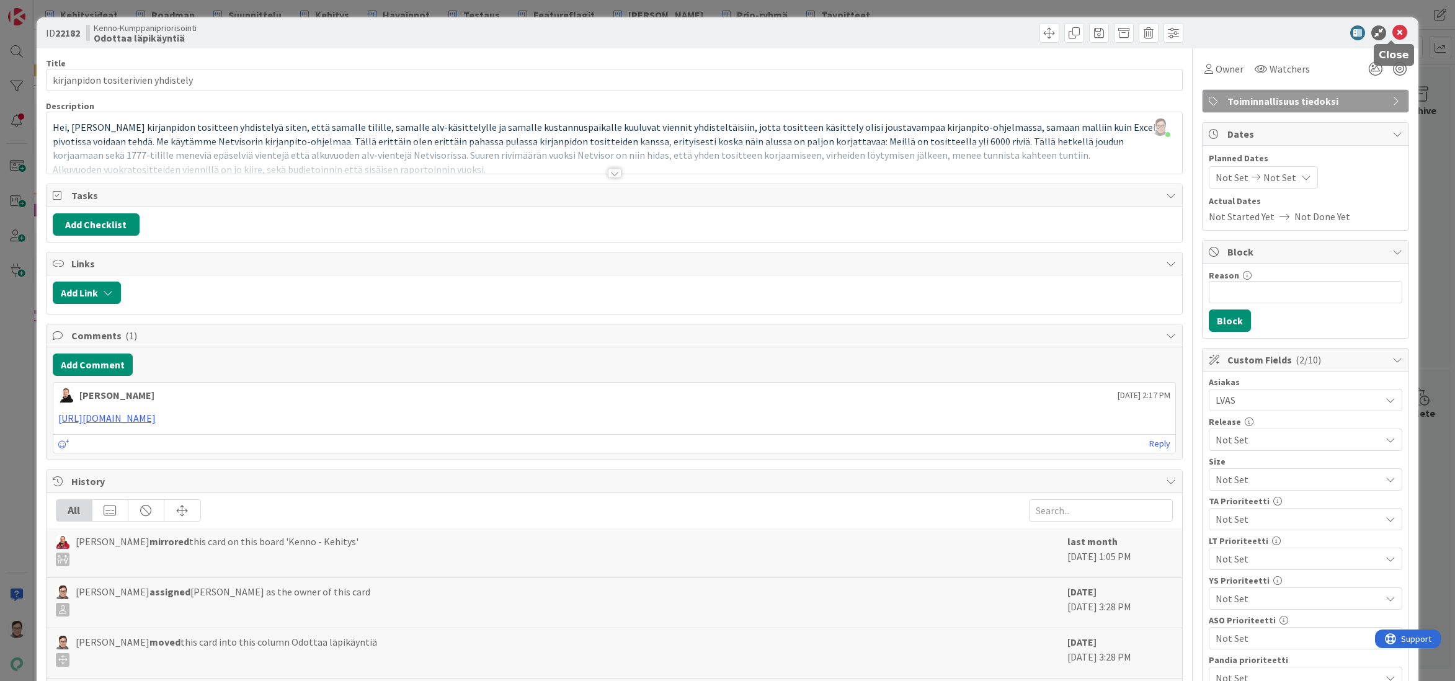
click at [1393, 35] on icon at bounding box center [1400, 32] width 15 height 15
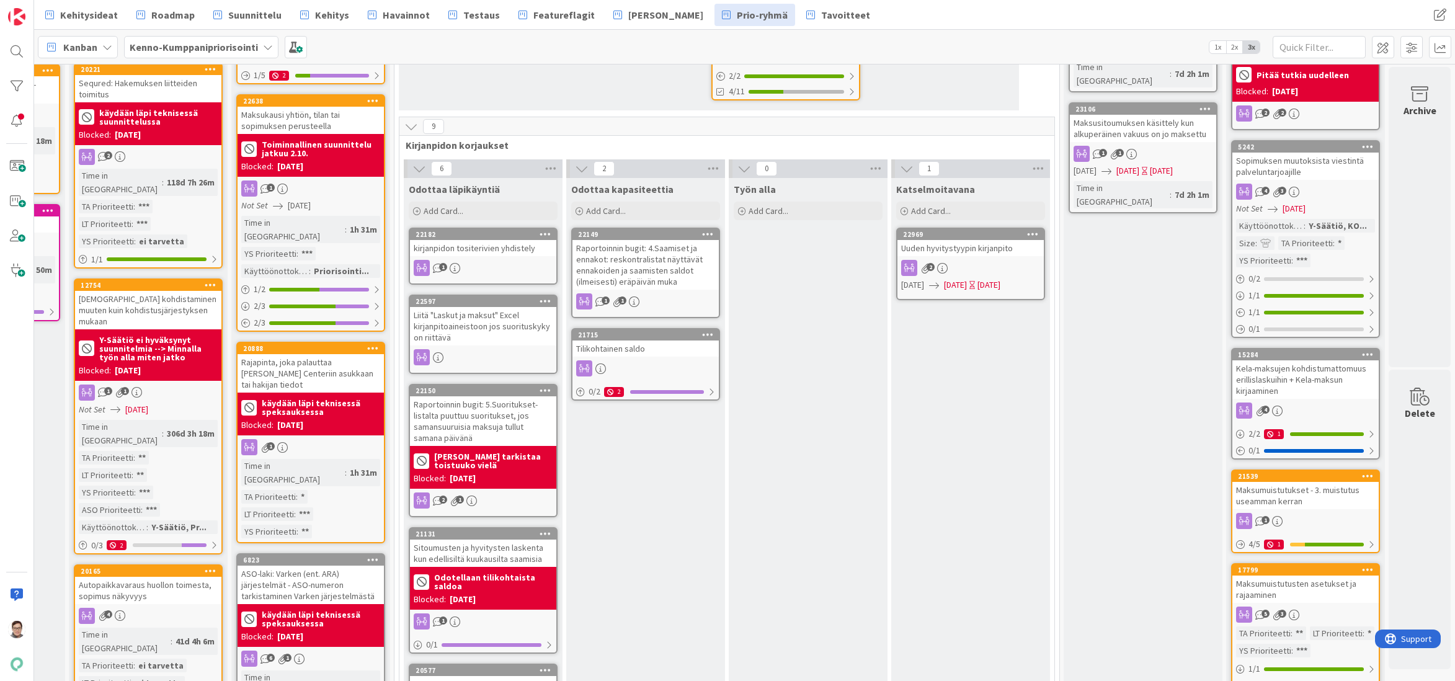
click at [472, 240] on div "kirjanpidon tositerivien yhdistely" at bounding box center [483, 248] width 146 height 16
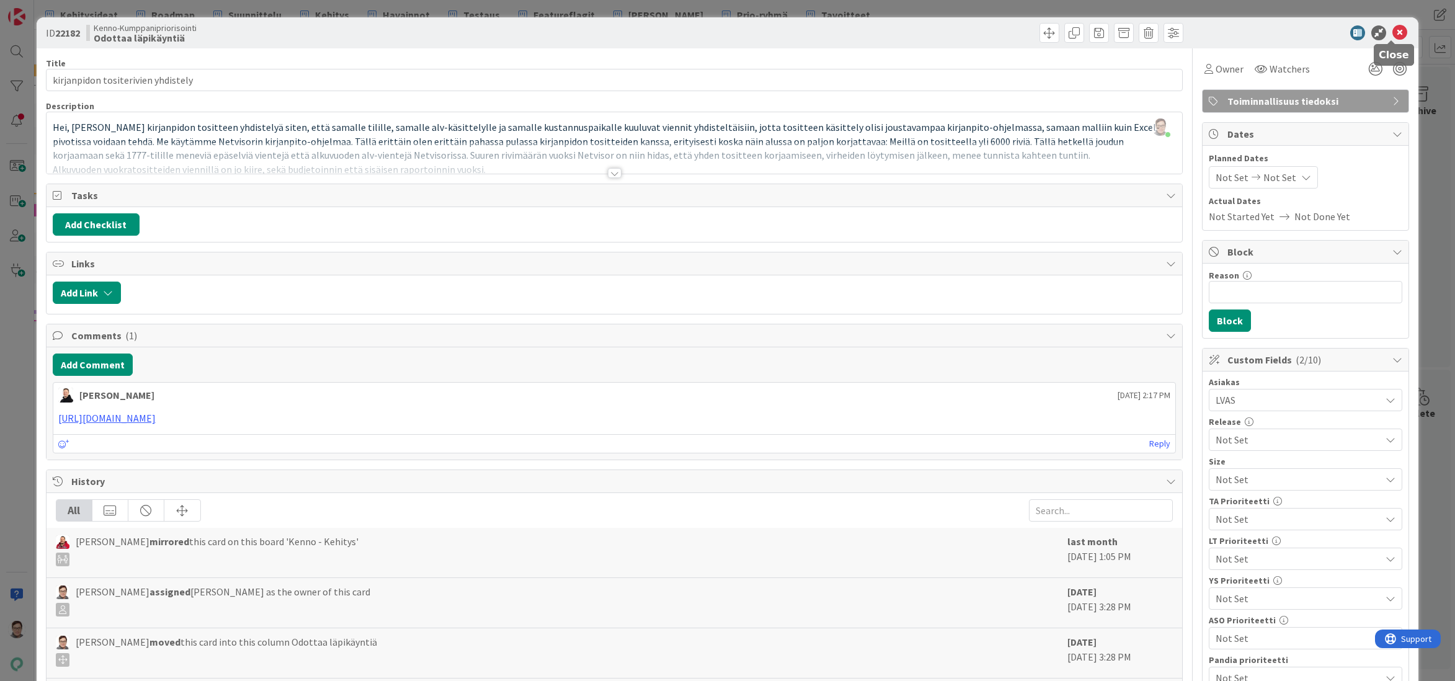
click at [1393, 31] on icon at bounding box center [1400, 32] width 15 height 15
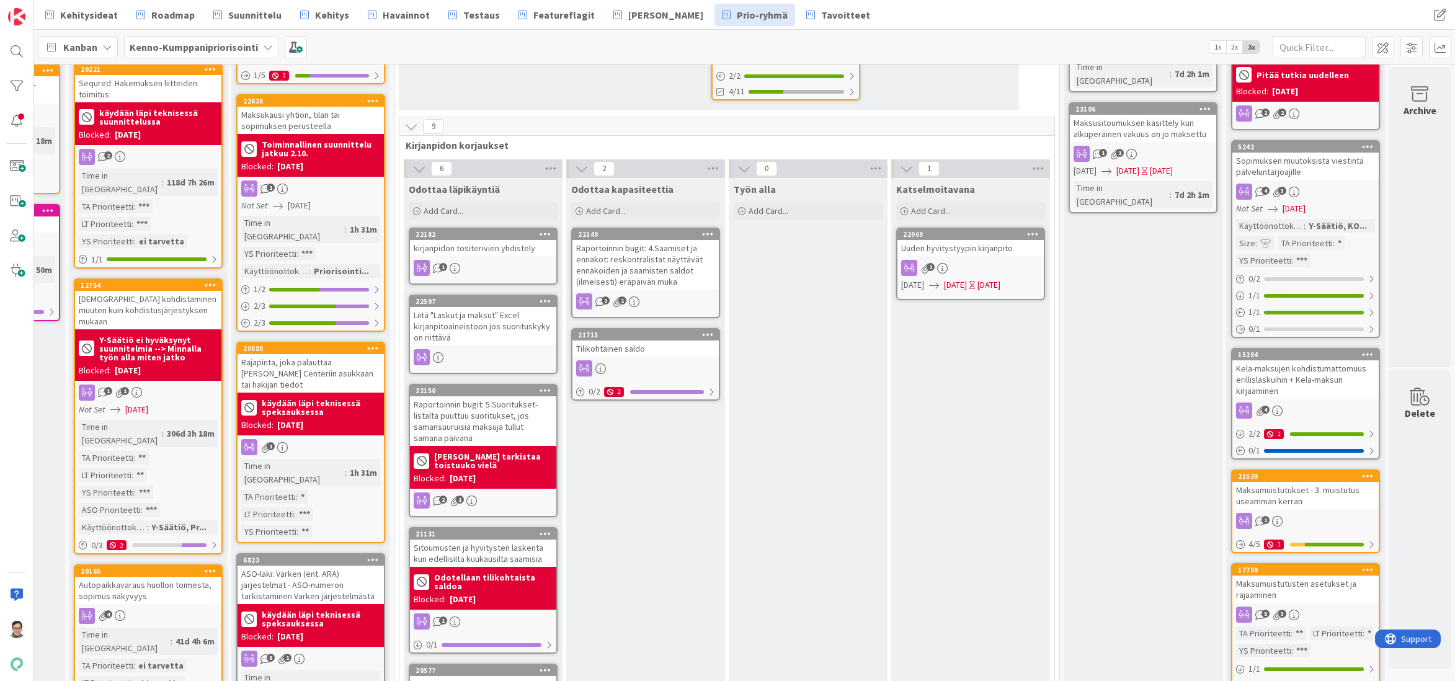
click at [625, 240] on div "Raportoinnin bugit: 4.Saamiset ja ennakot: reskontralistat näyttävät ennakoiden…" at bounding box center [646, 265] width 146 height 50
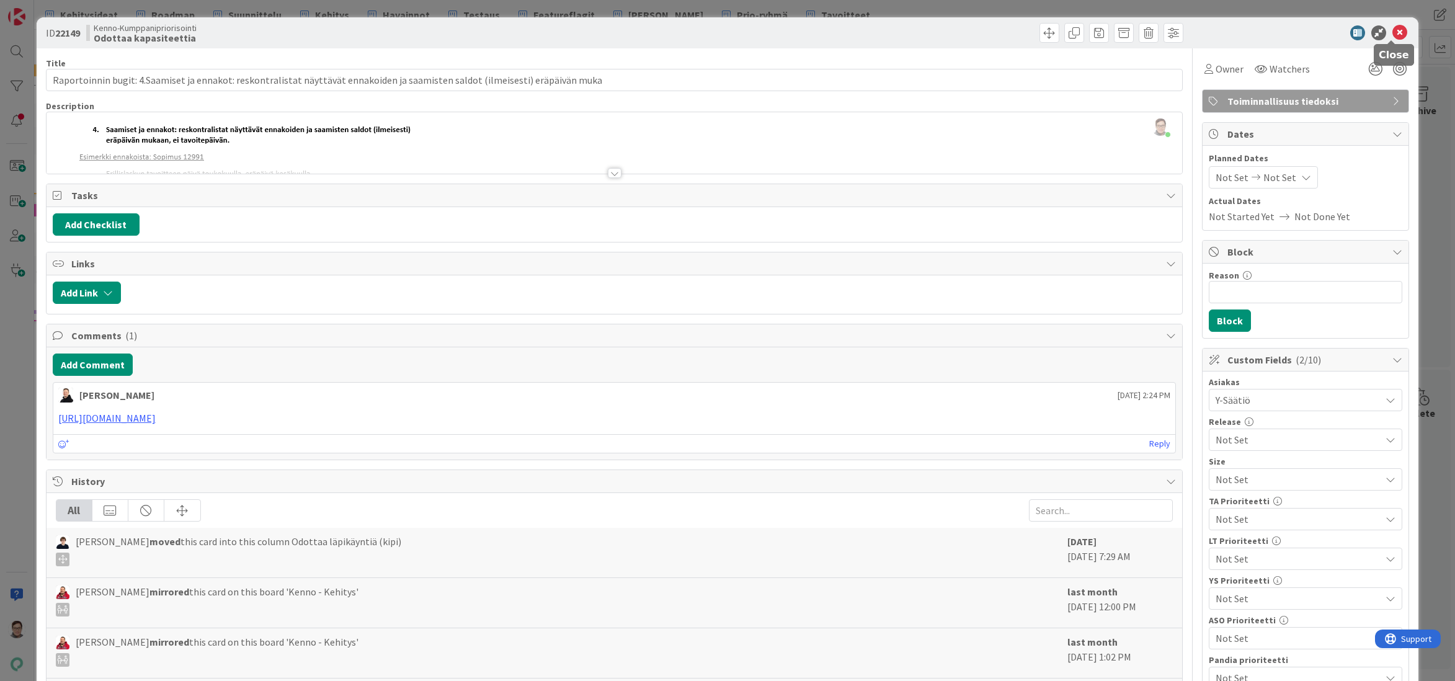
click at [1393, 34] on icon at bounding box center [1400, 32] width 15 height 15
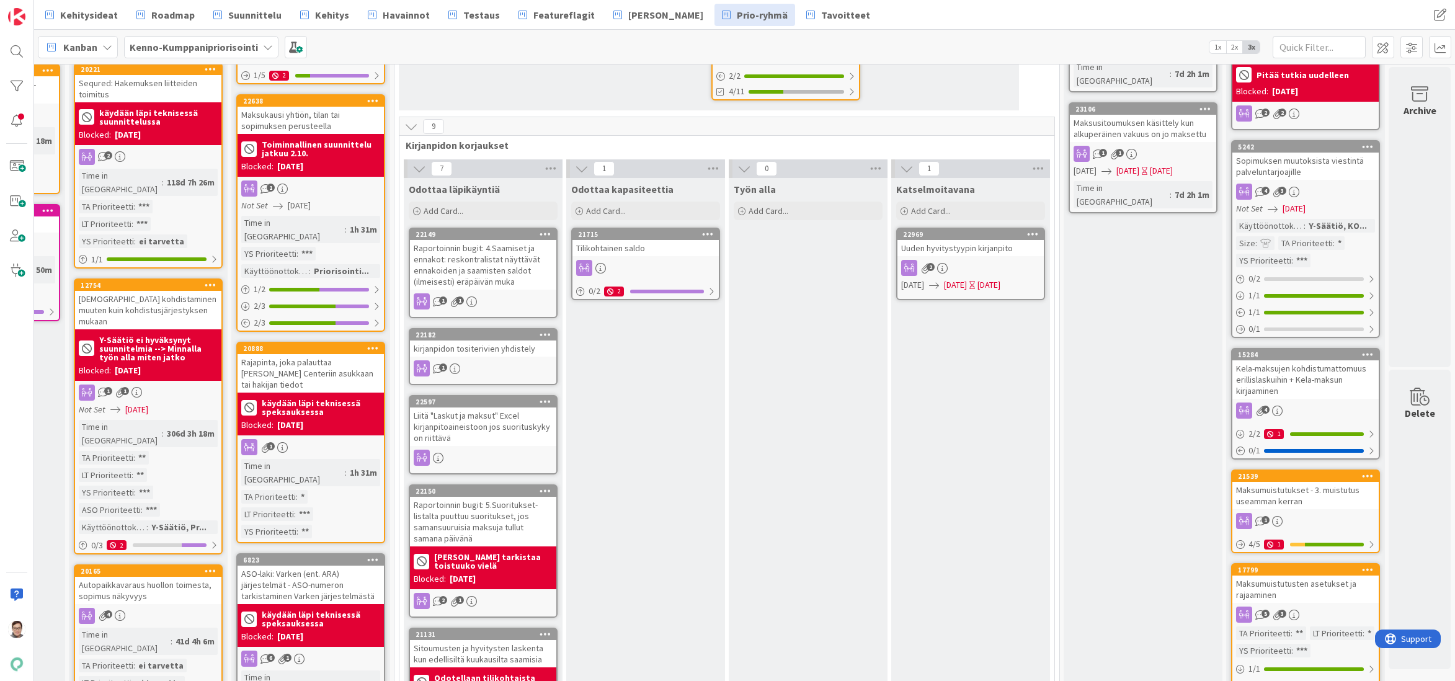
click at [606, 240] on div "Tilikohtainen saldo" at bounding box center [646, 248] width 146 height 16
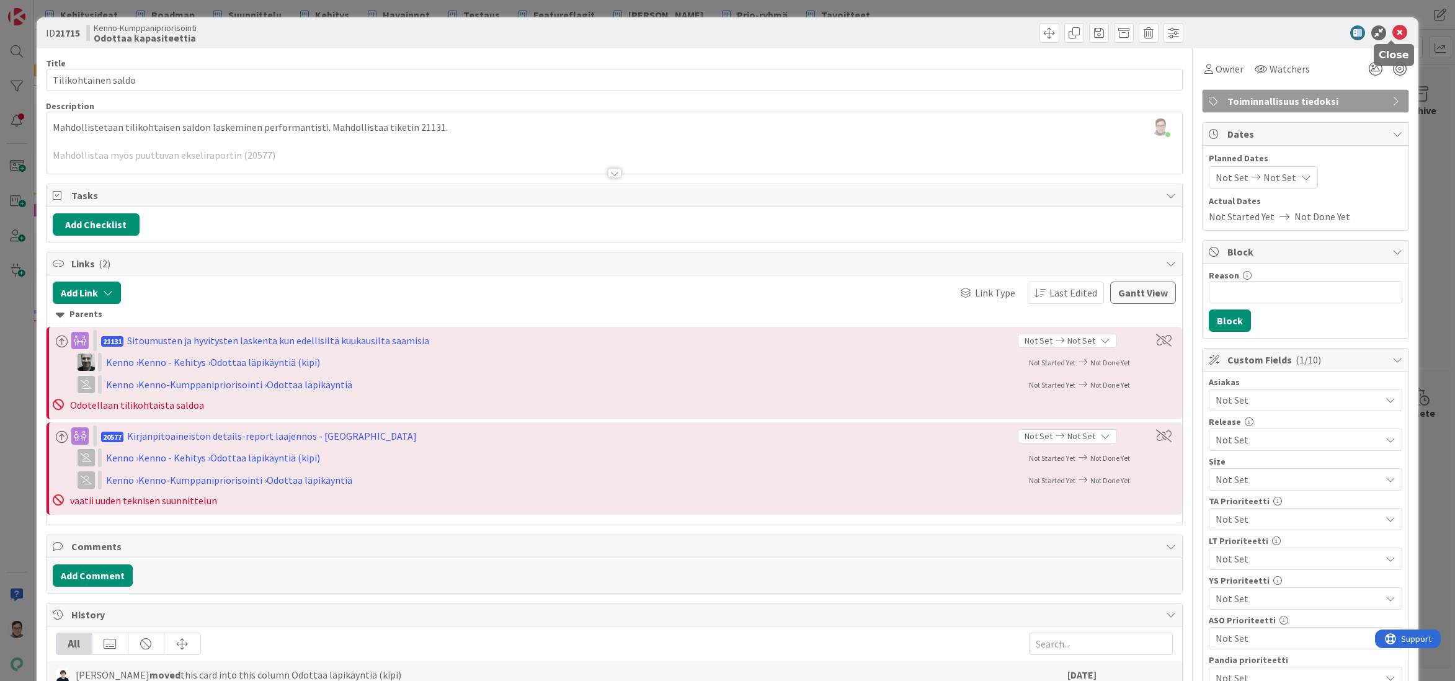
click at [1394, 36] on icon at bounding box center [1400, 32] width 15 height 15
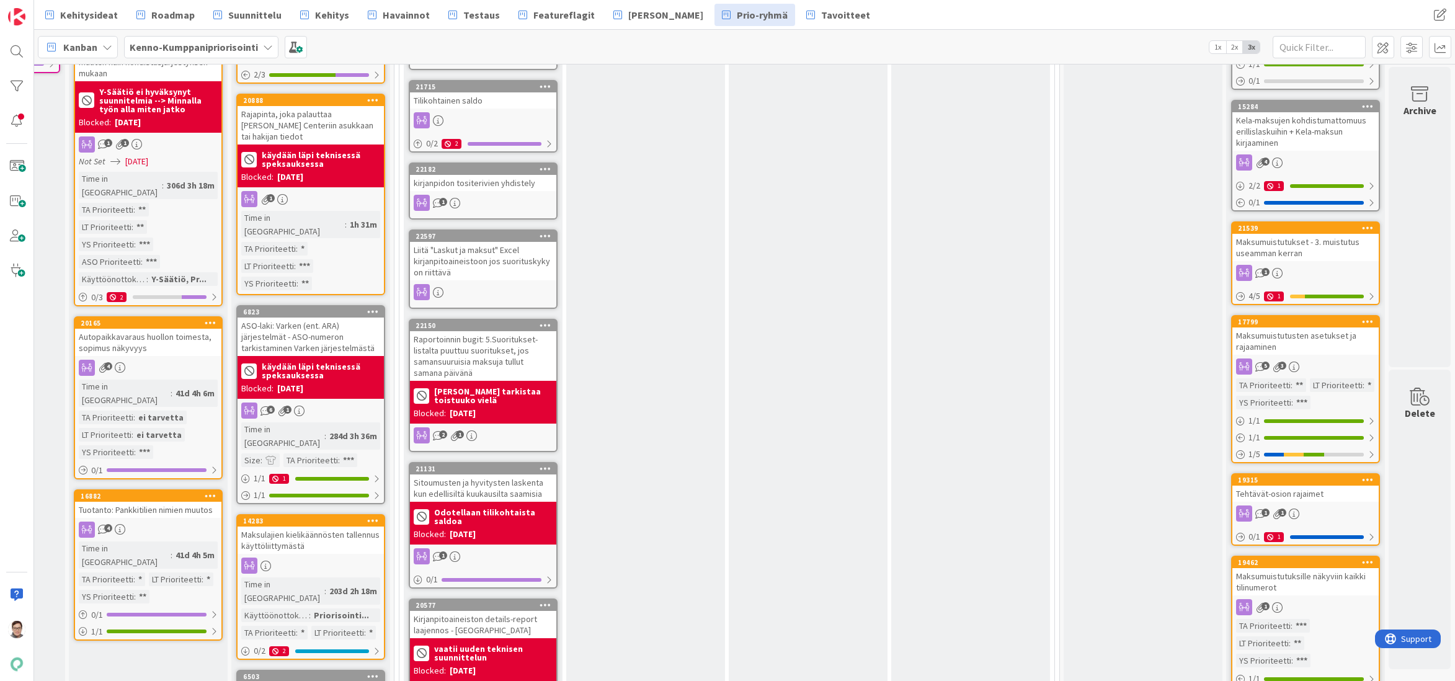
click at [496, 242] on div "Liitä "Laskut ja maksut" Excel kirjanpitoaineistoon jos suorituskyky on riittävä" at bounding box center [483, 261] width 146 height 38
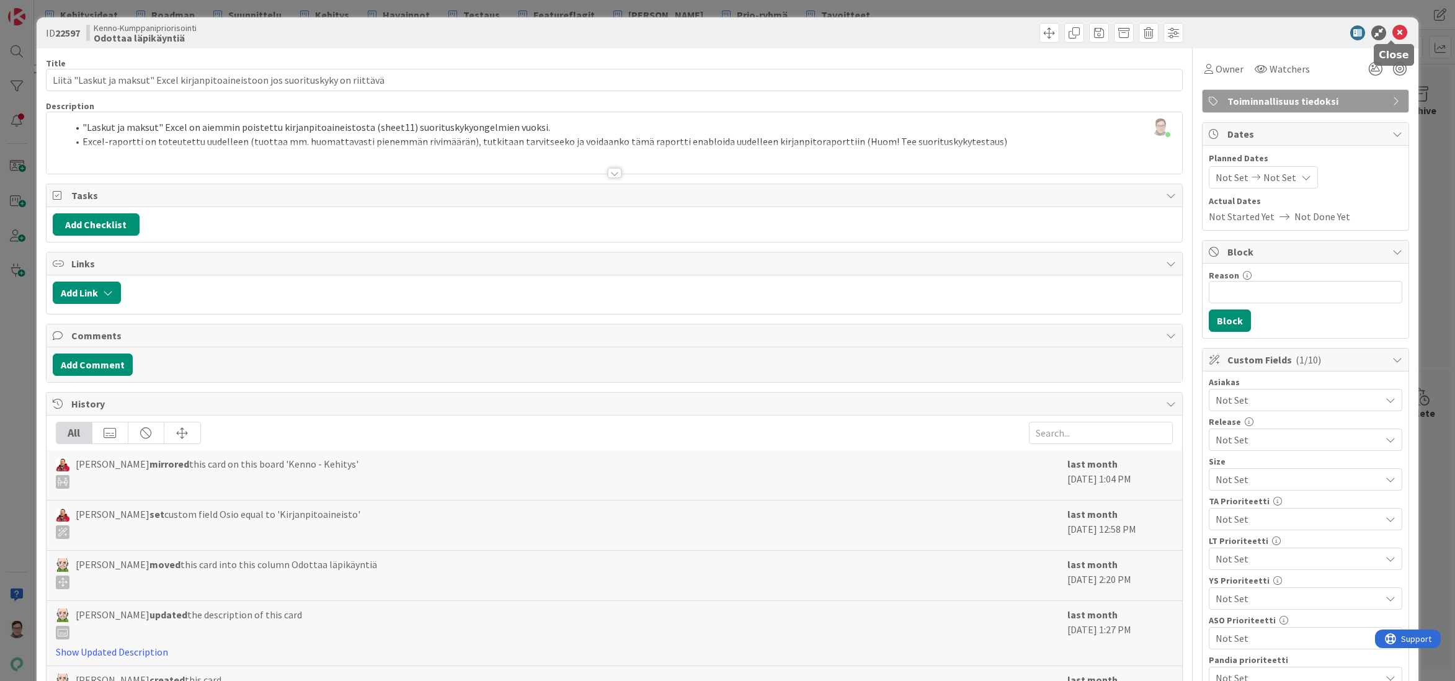
click at [1395, 39] on icon at bounding box center [1400, 32] width 15 height 15
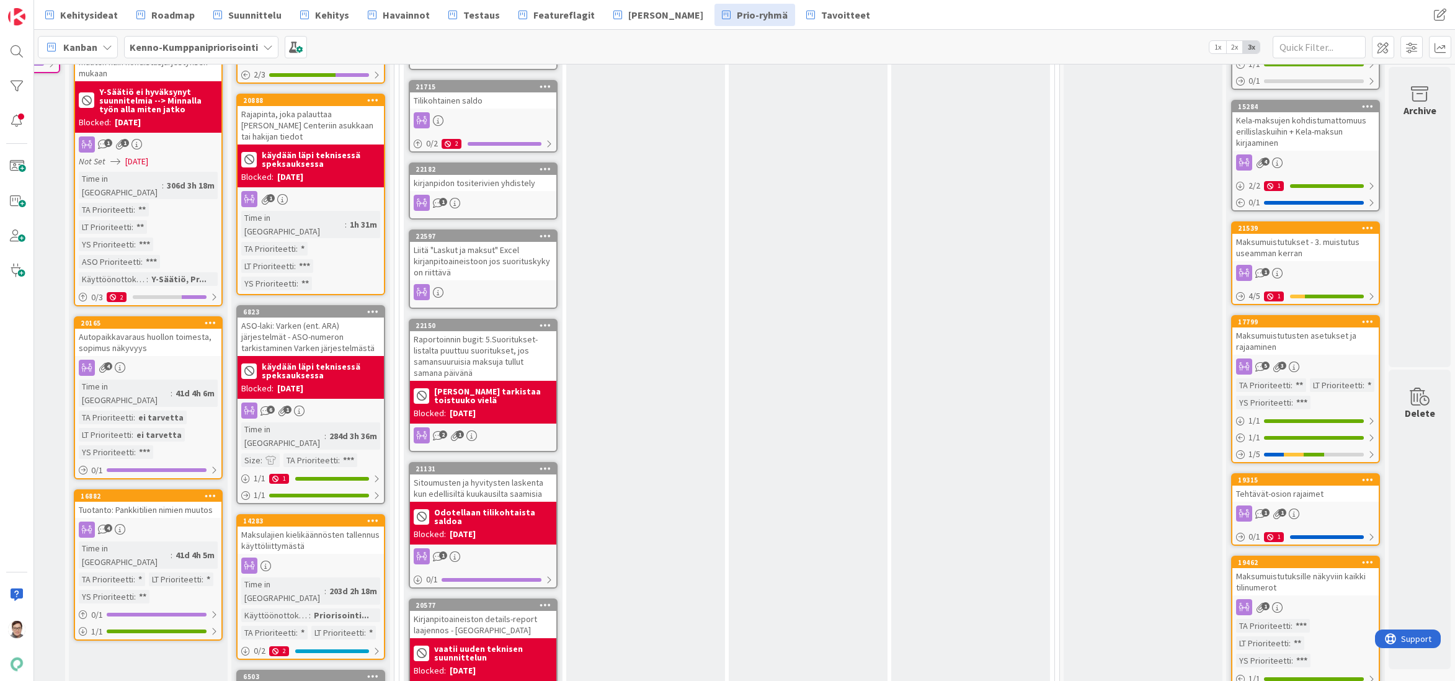
click at [465, 331] on div "Raportoinnin bugit: 5.Suoritukset-listalta puuttuu suoritukset, jos samansuurui…" at bounding box center [483, 356] width 146 height 50
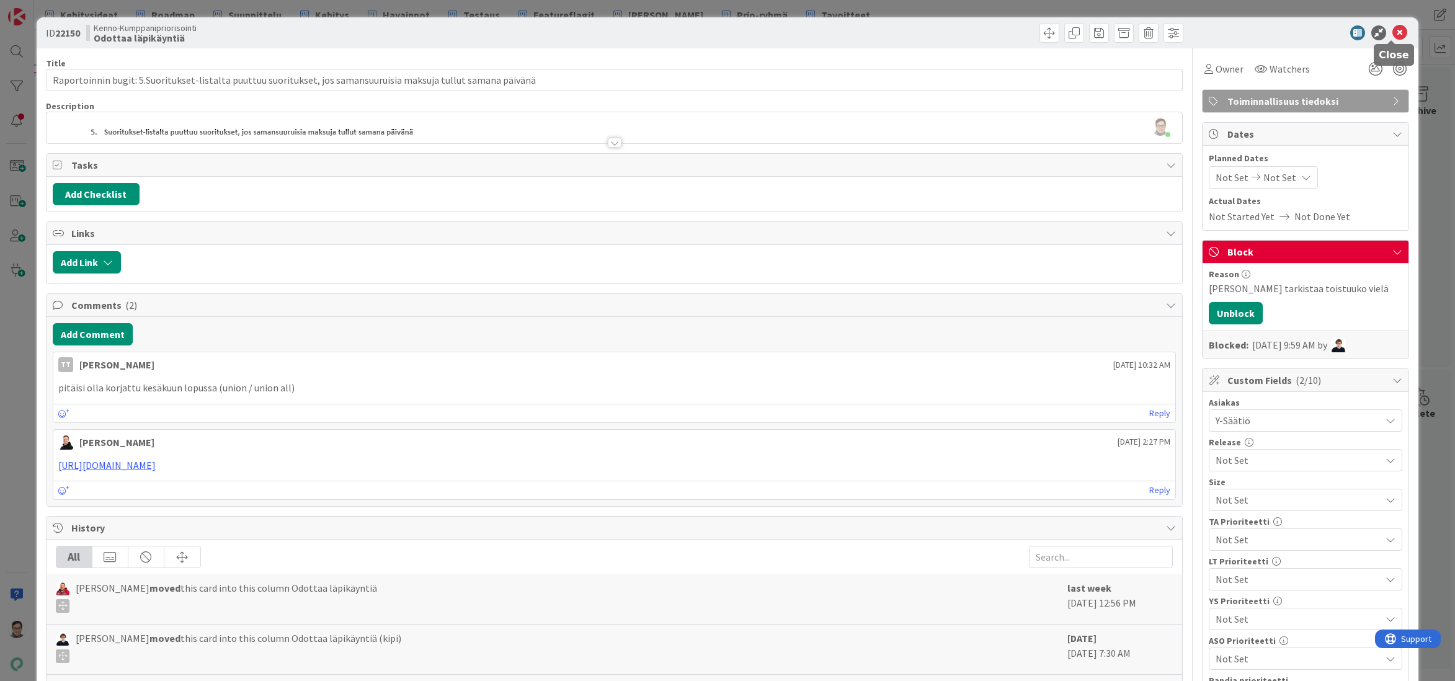
click at [1393, 32] on icon at bounding box center [1400, 32] width 15 height 15
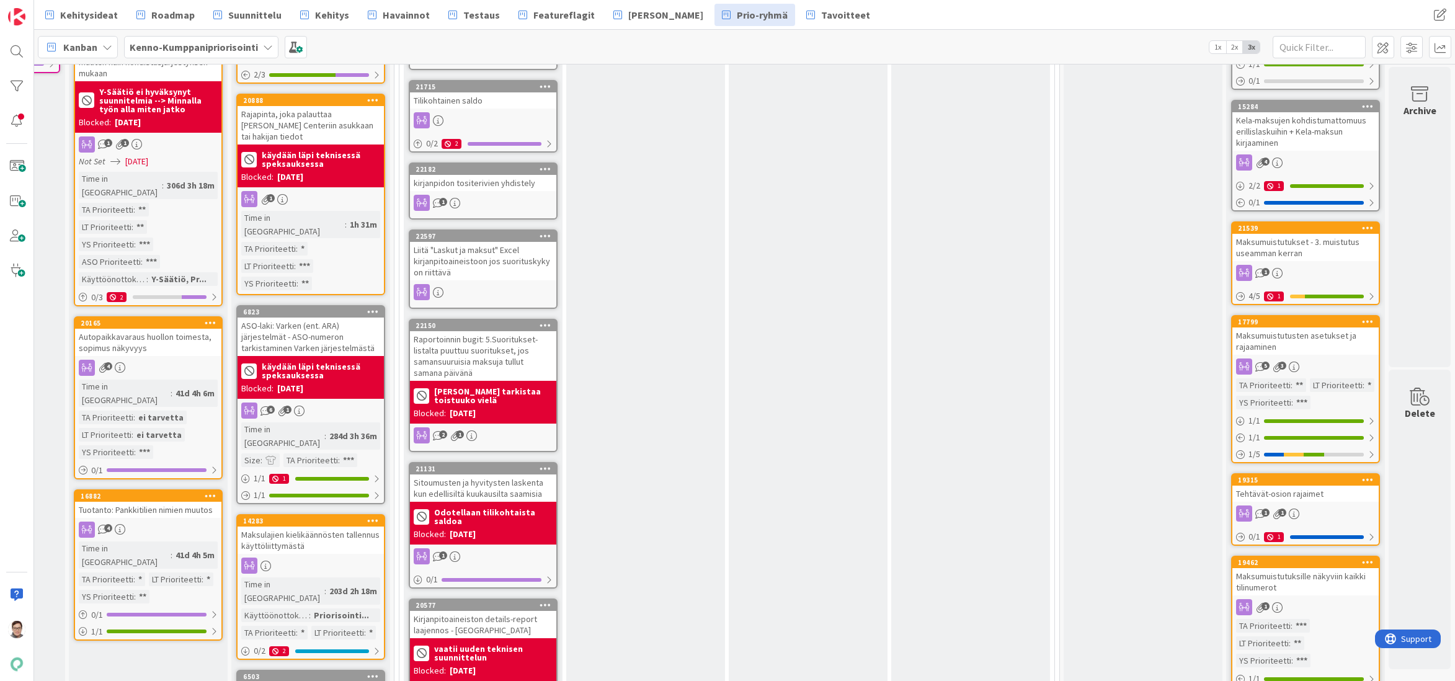
click at [488, 475] on div "Sitoumusten ja hyvitysten laskenta kun edellisiltä kuukausilta saamisia" at bounding box center [483, 488] width 146 height 27
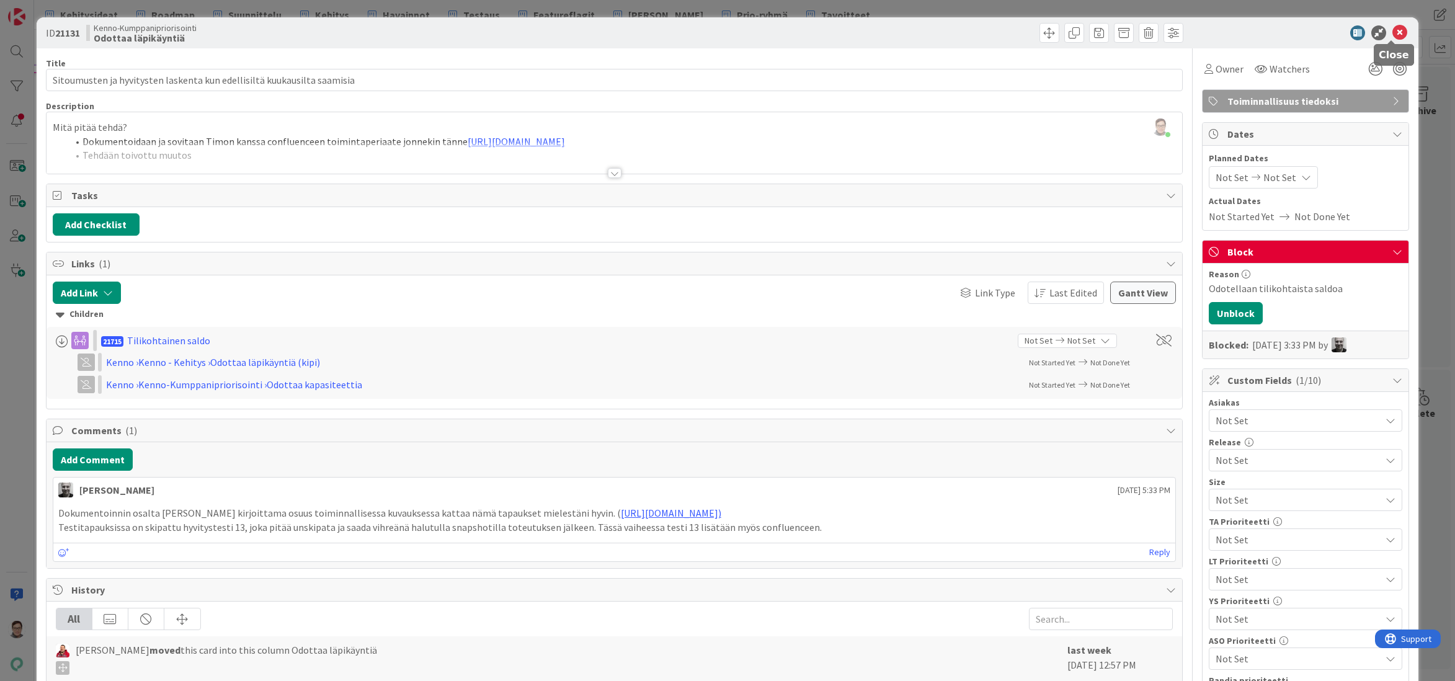
click at [1393, 36] on icon at bounding box center [1400, 32] width 15 height 15
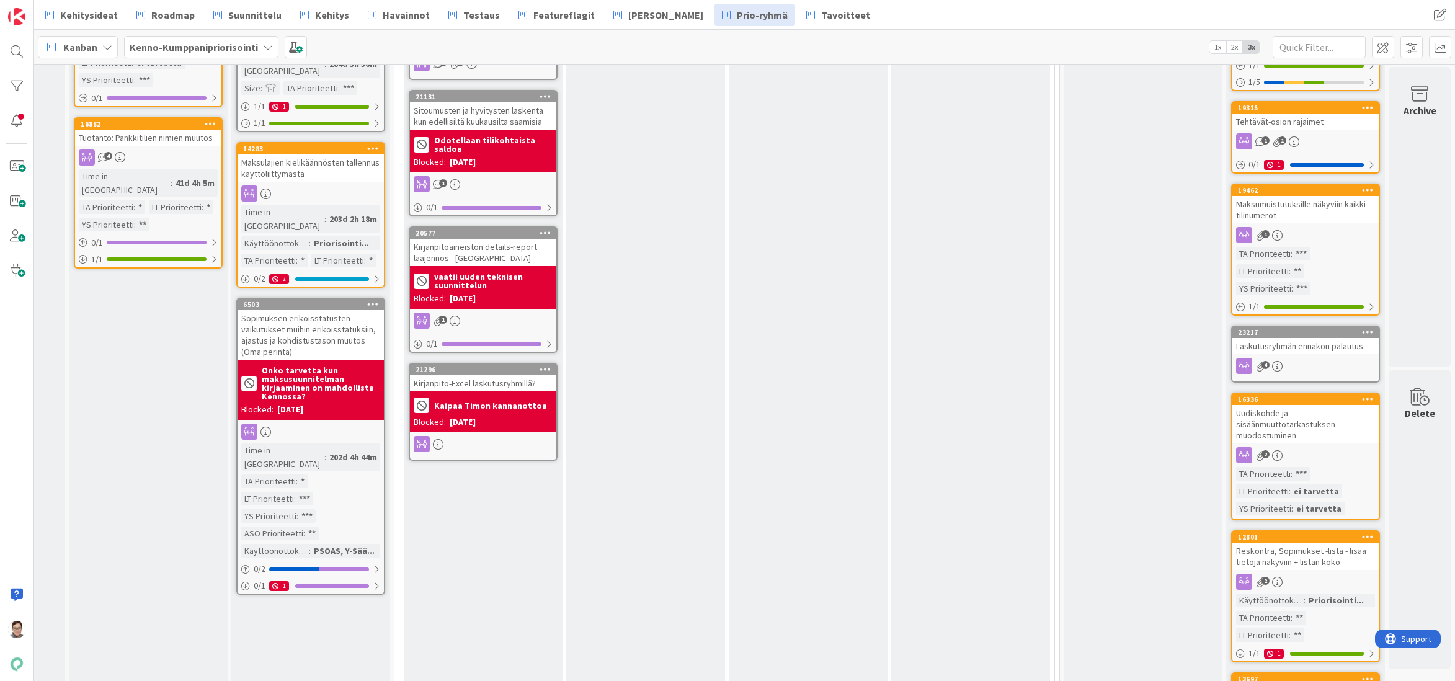
click at [478, 239] on div "Kirjanpitoaineiston details-report laajennos - Tasetilit" at bounding box center [483, 252] width 146 height 27
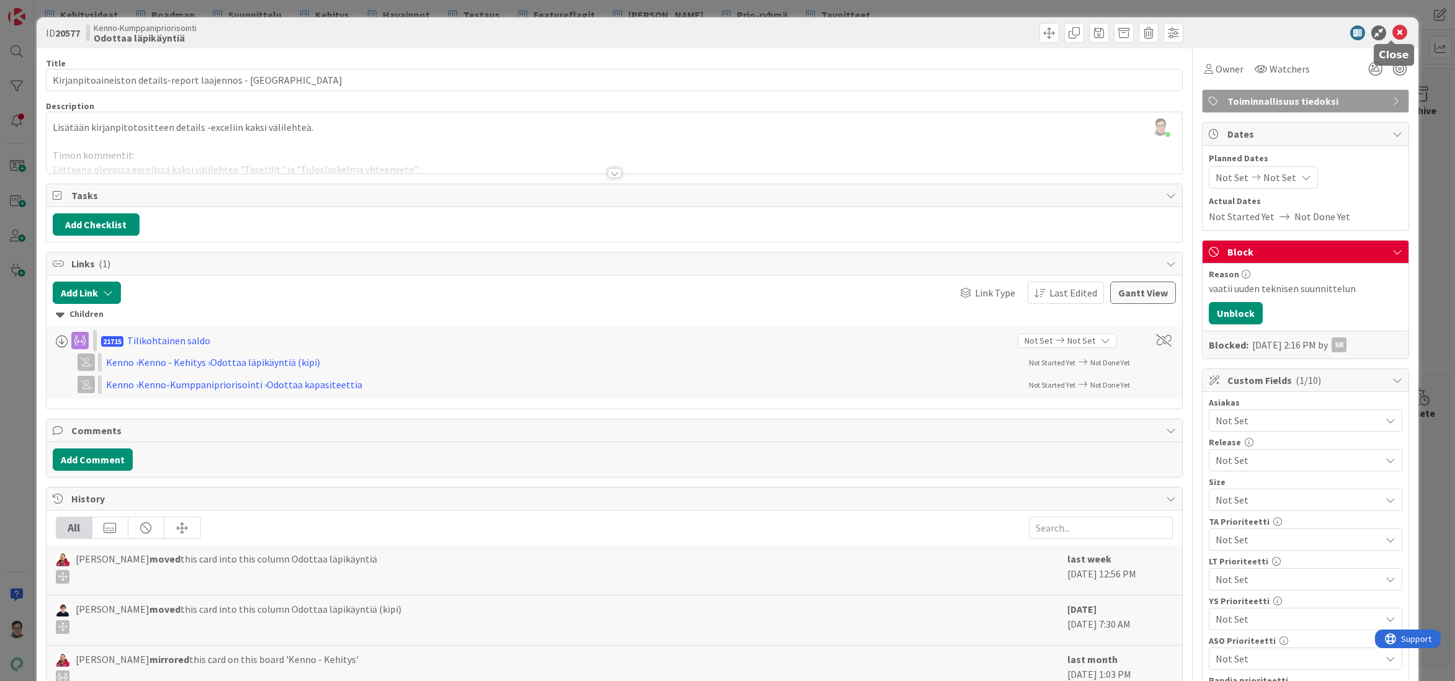
drag, startPoint x: 1389, startPoint y: 31, endPoint x: 1357, endPoint y: 42, distance: 33.5
click at [1393, 32] on icon at bounding box center [1400, 32] width 15 height 15
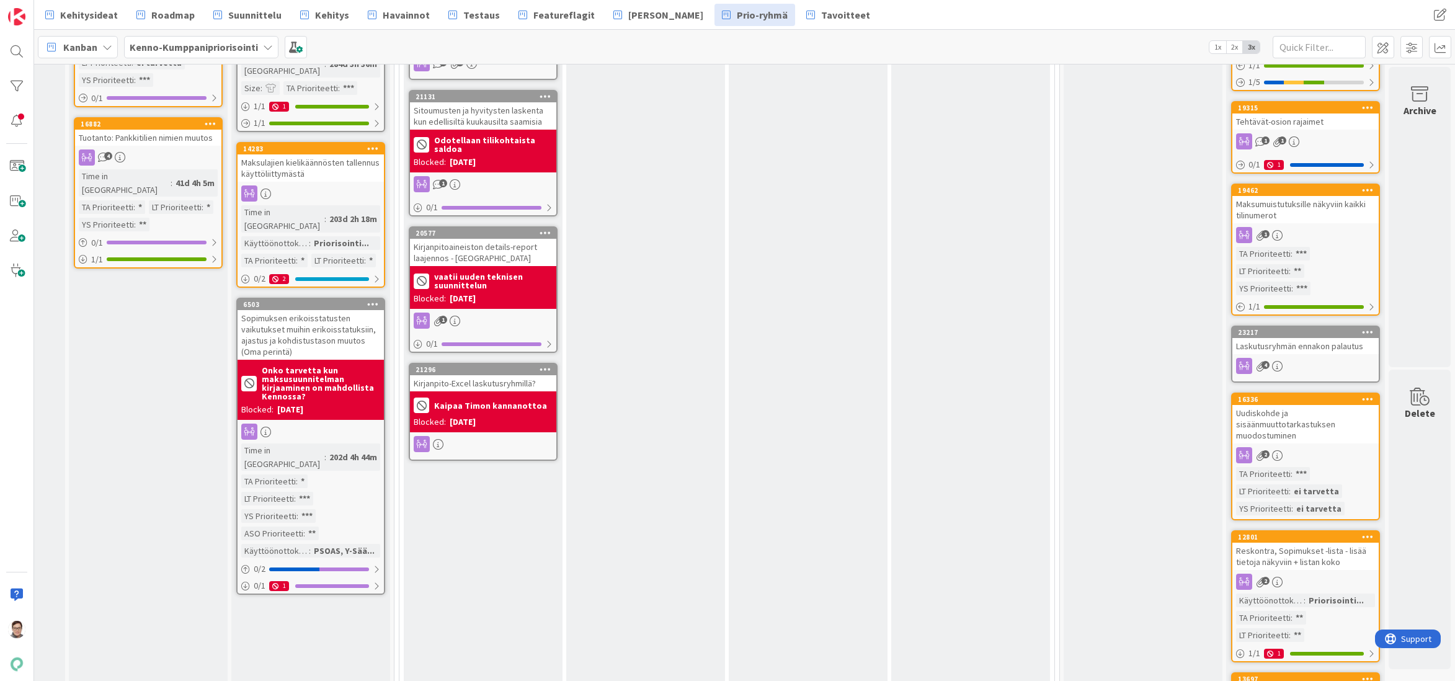
click at [480, 375] on div "Kirjanpito-Excel laskutusryhmillä?" at bounding box center [483, 383] width 146 height 16
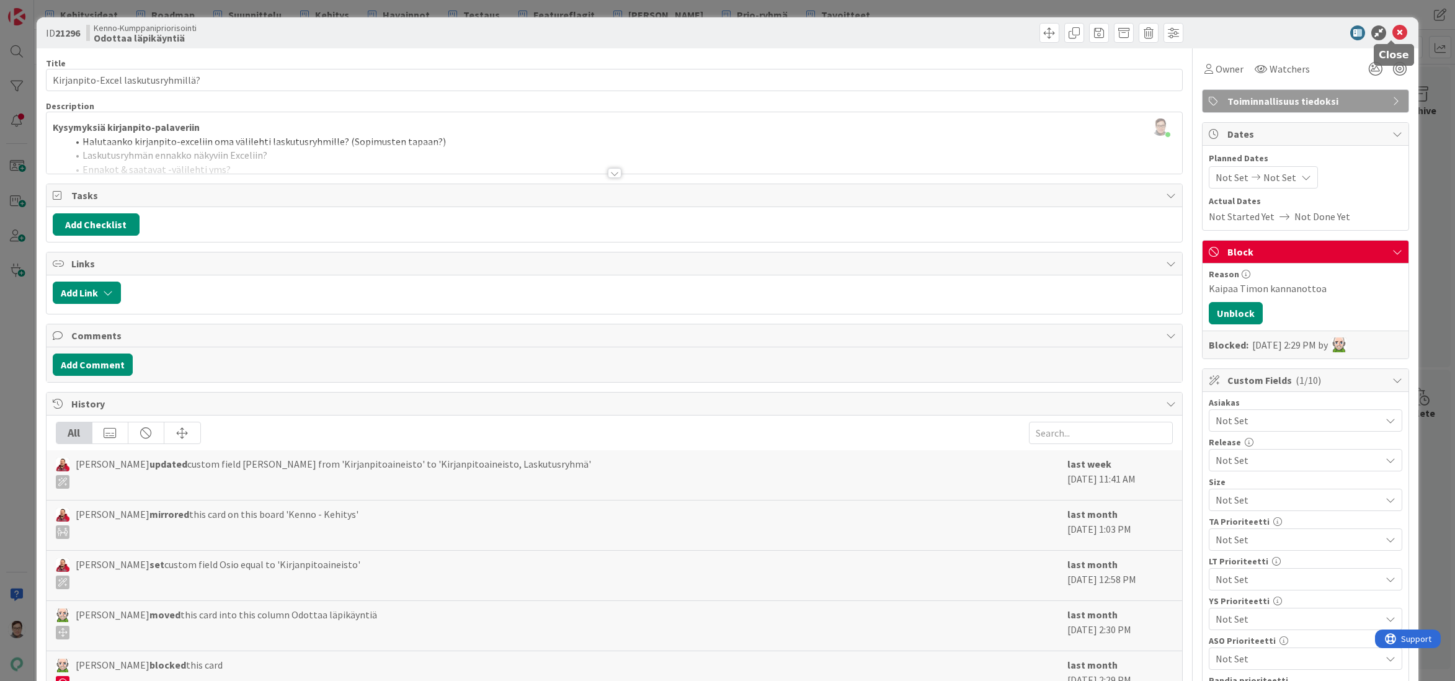
click at [1393, 37] on icon at bounding box center [1400, 32] width 15 height 15
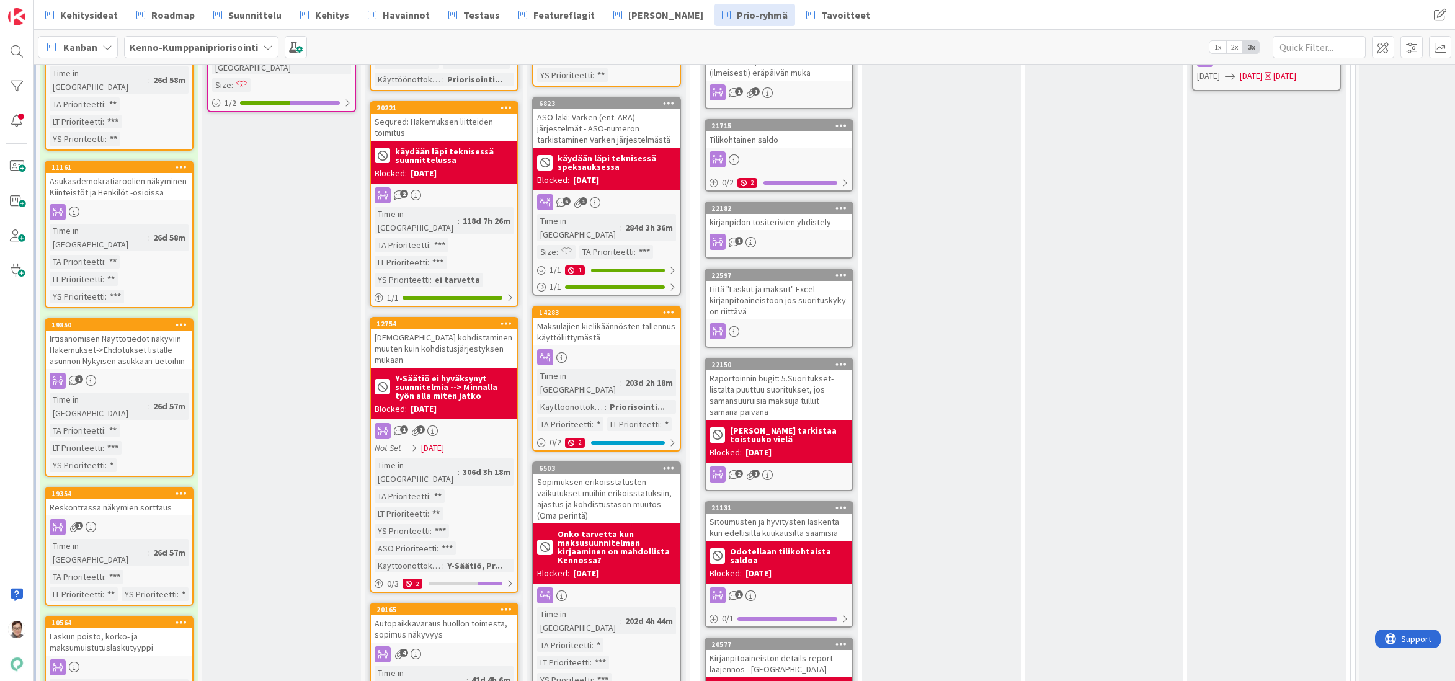
click at [616, 318] on div "Maksulajien kielikäännösten tallennus käyttöliittymästä" at bounding box center [606, 331] width 146 height 27
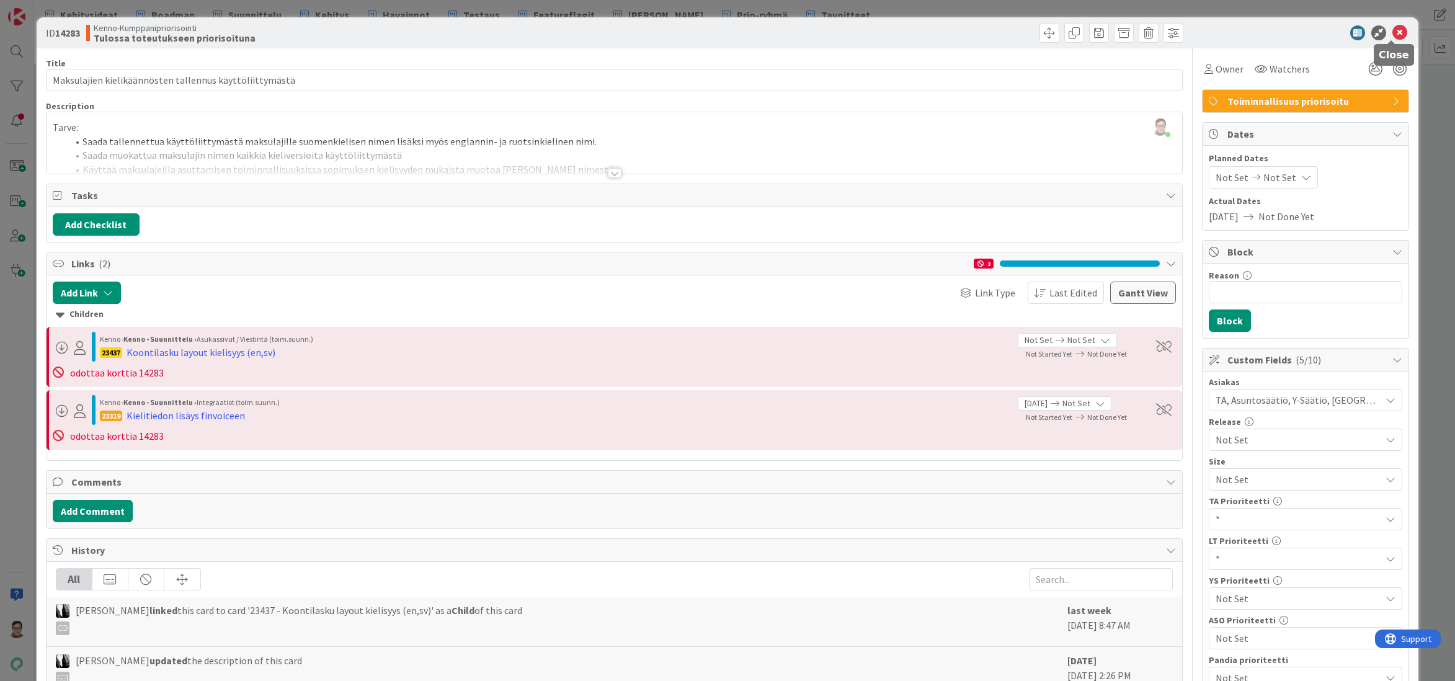
click at [1393, 30] on icon at bounding box center [1400, 32] width 15 height 15
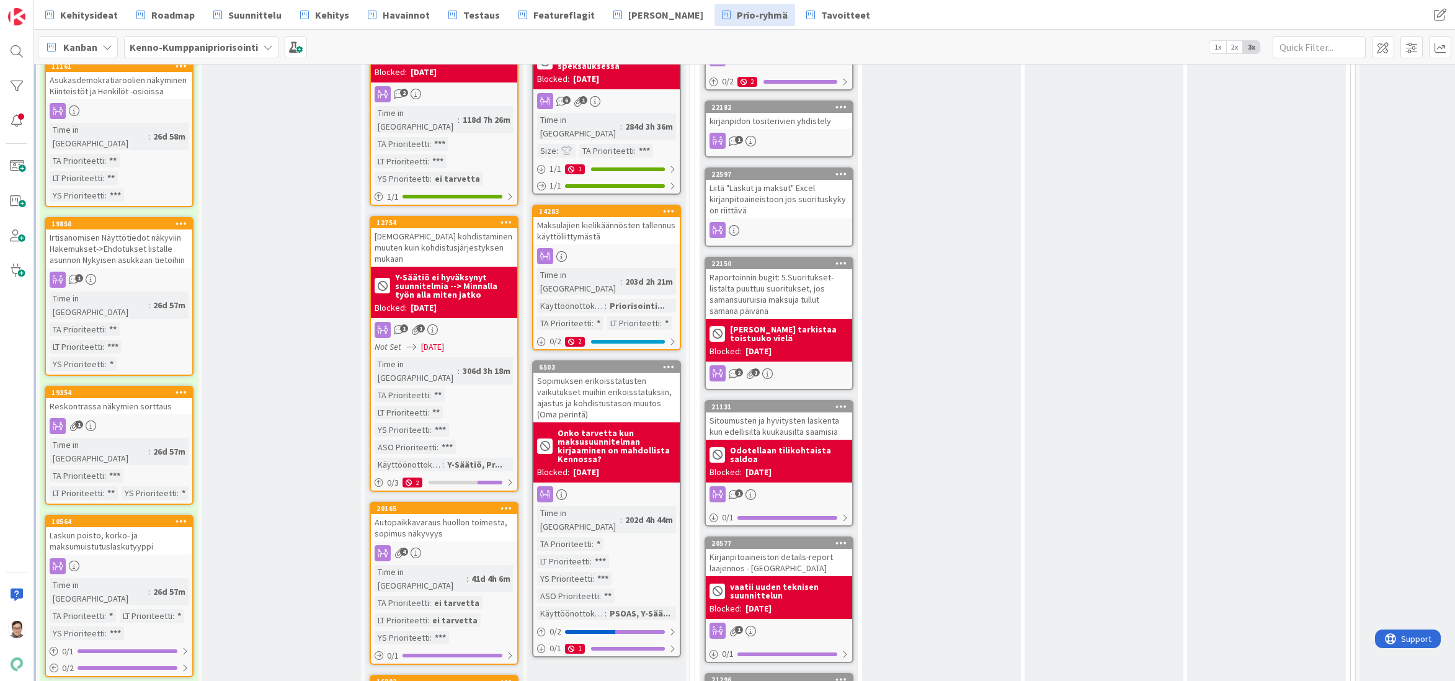
click at [592, 373] on div "Sopimuksen erikoisstatusten vaikutukset muihin erikoisstatuksiin, ajastus ja ko…" at bounding box center [606, 398] width 146 height 50
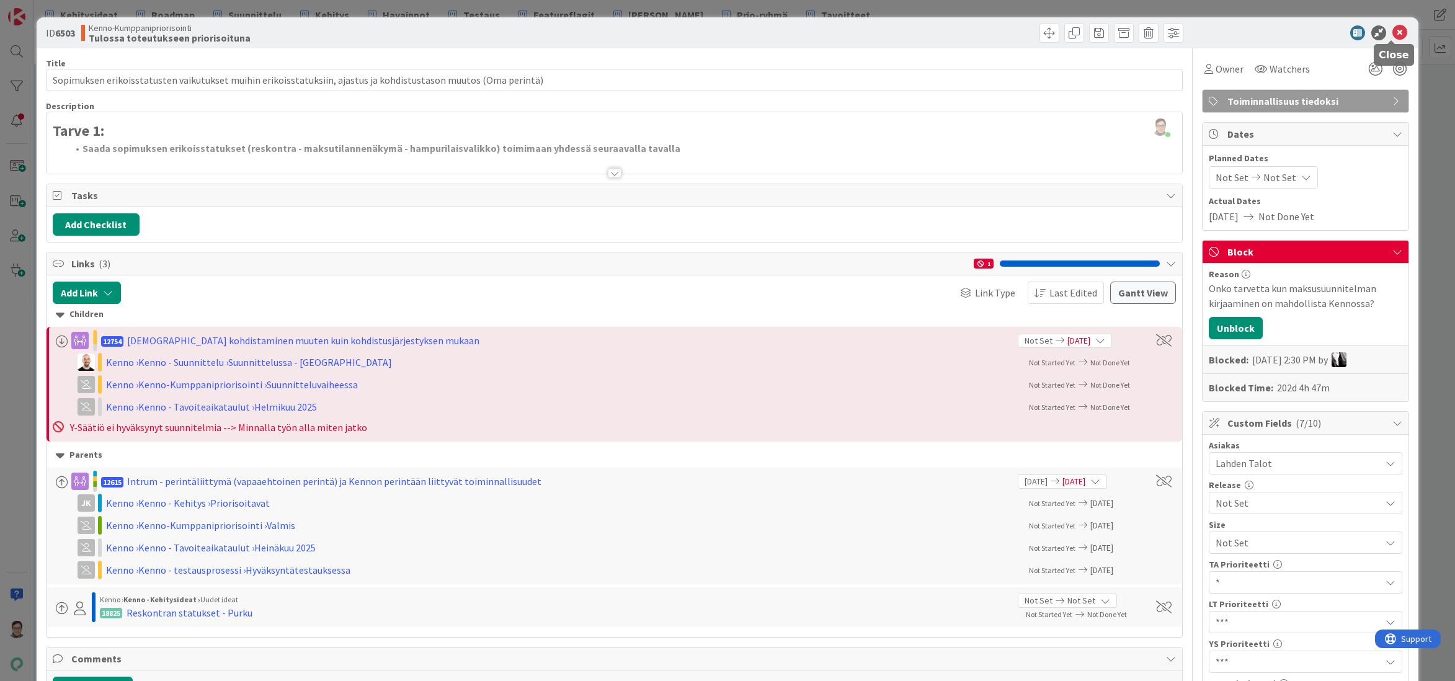
click at [1393, 31] on icon at bounding box center [1400, 32] width 15 height 15
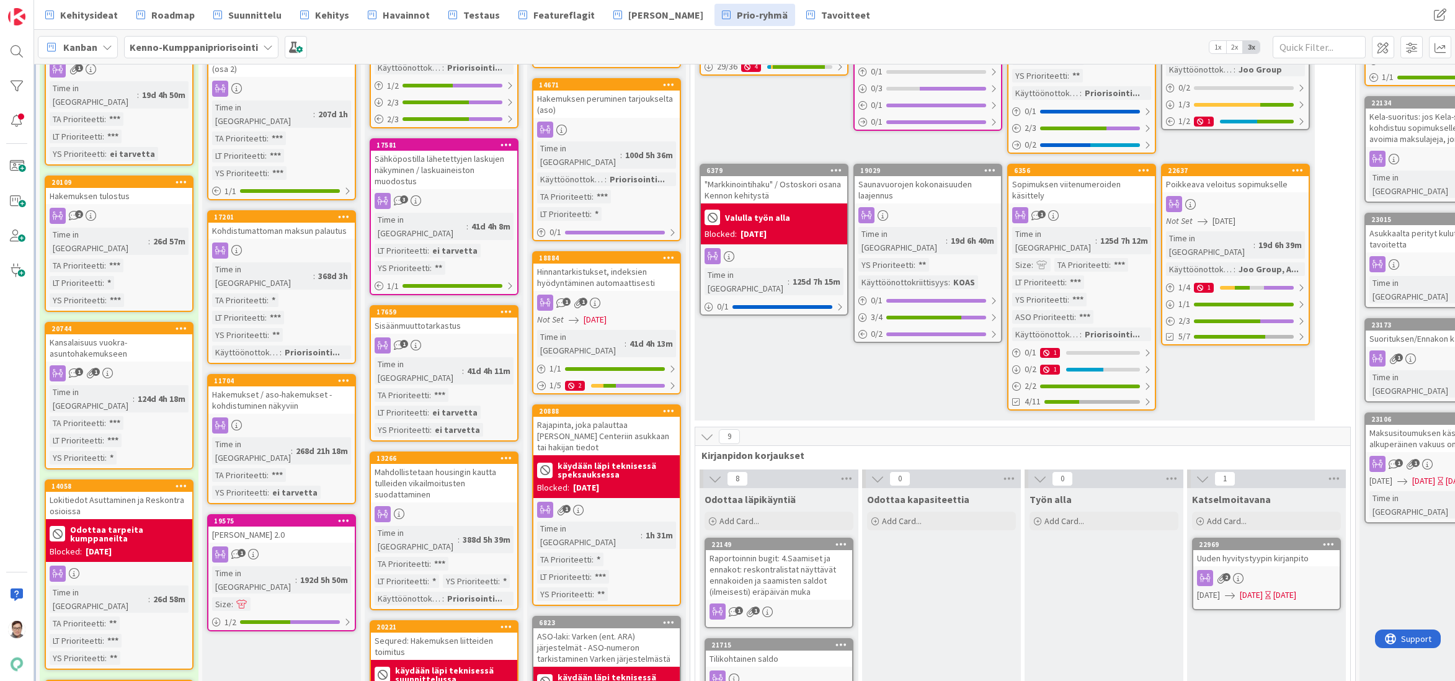
click at [441, 154] on div "Sähköpostilla lähetettyjen laskujen näkyminen / laskuaineiston muodostus" at bounding box center [444, 170] width 146 height 38
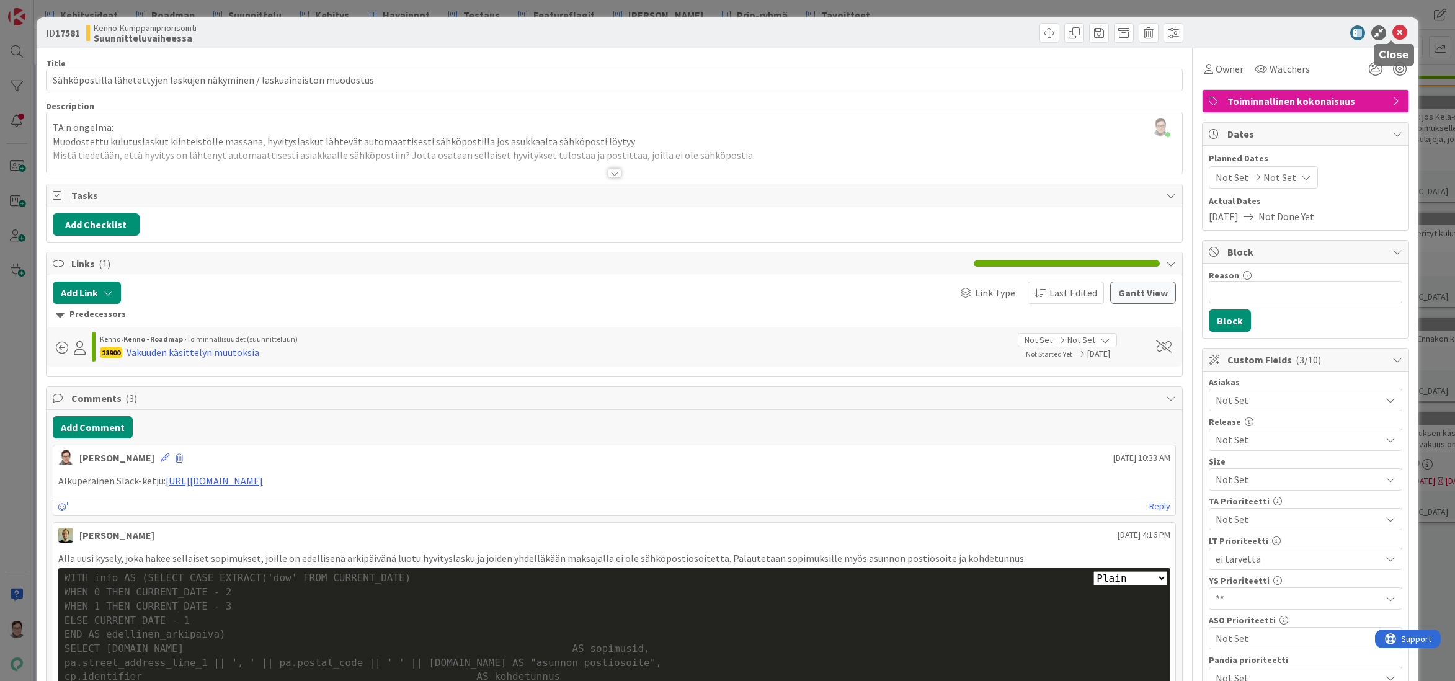
click at [1393, 32] on icon at bounding box center [1400, 32] width 15 height 15
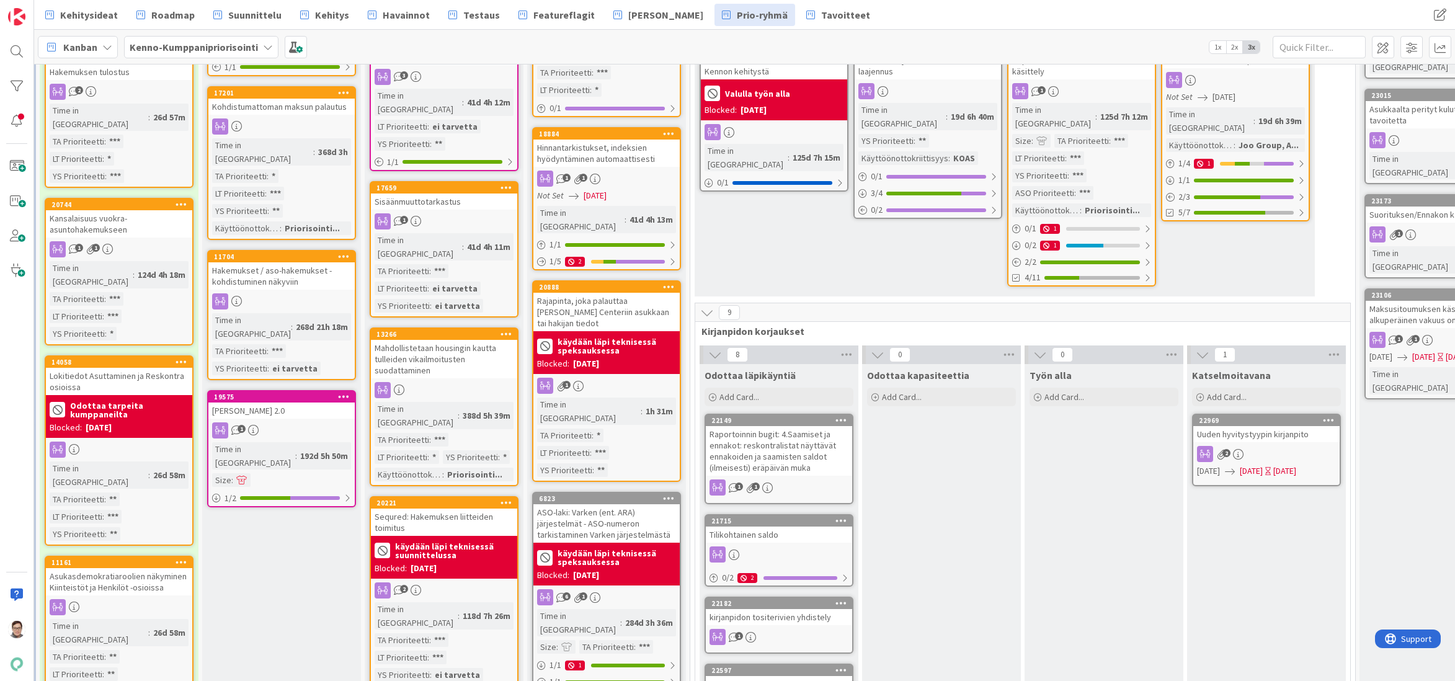
click at [432, 183] on div "17659 Sisäänmuuttotarkastus 1 Time in Column : 41d 4h 11m TA Prioriteetti : ***…" at bounding box center [444, 249] width 149 height 136
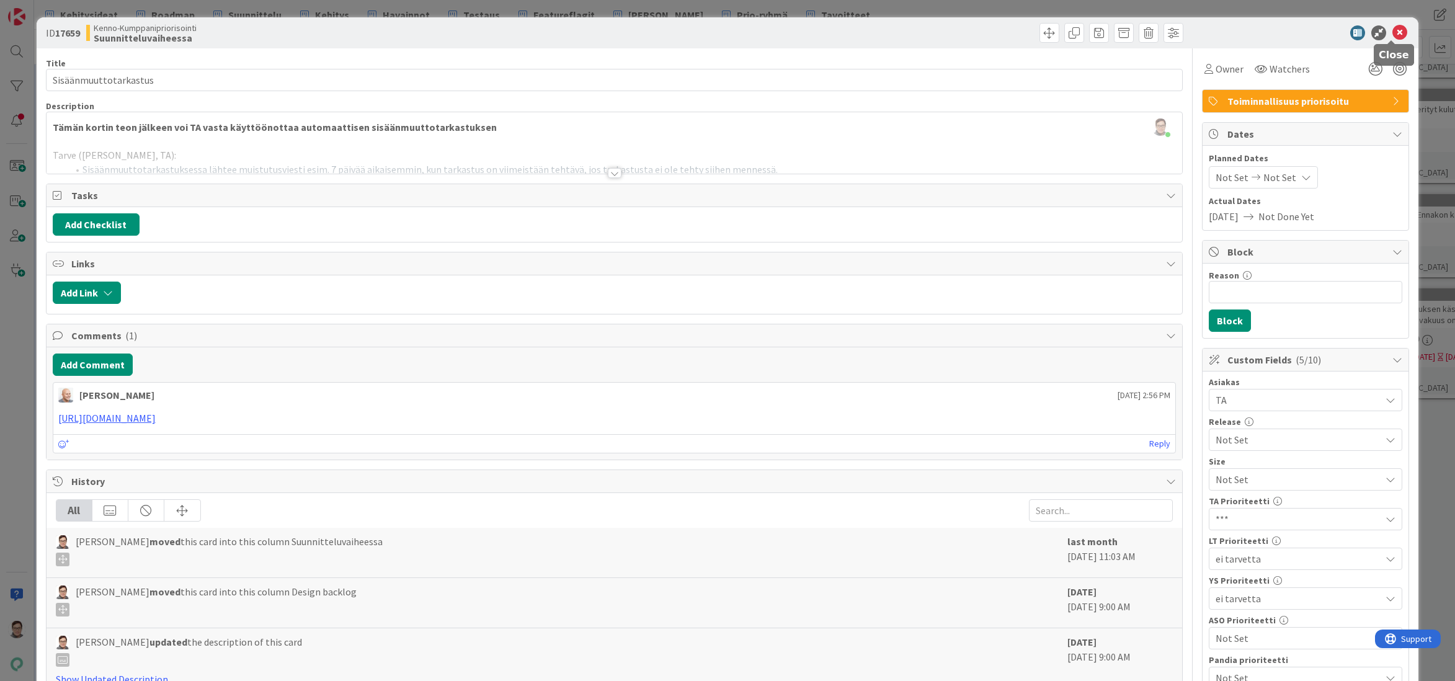
click at [1393, 30] on icon at bounding box center [1400, 32] width 15 height 15
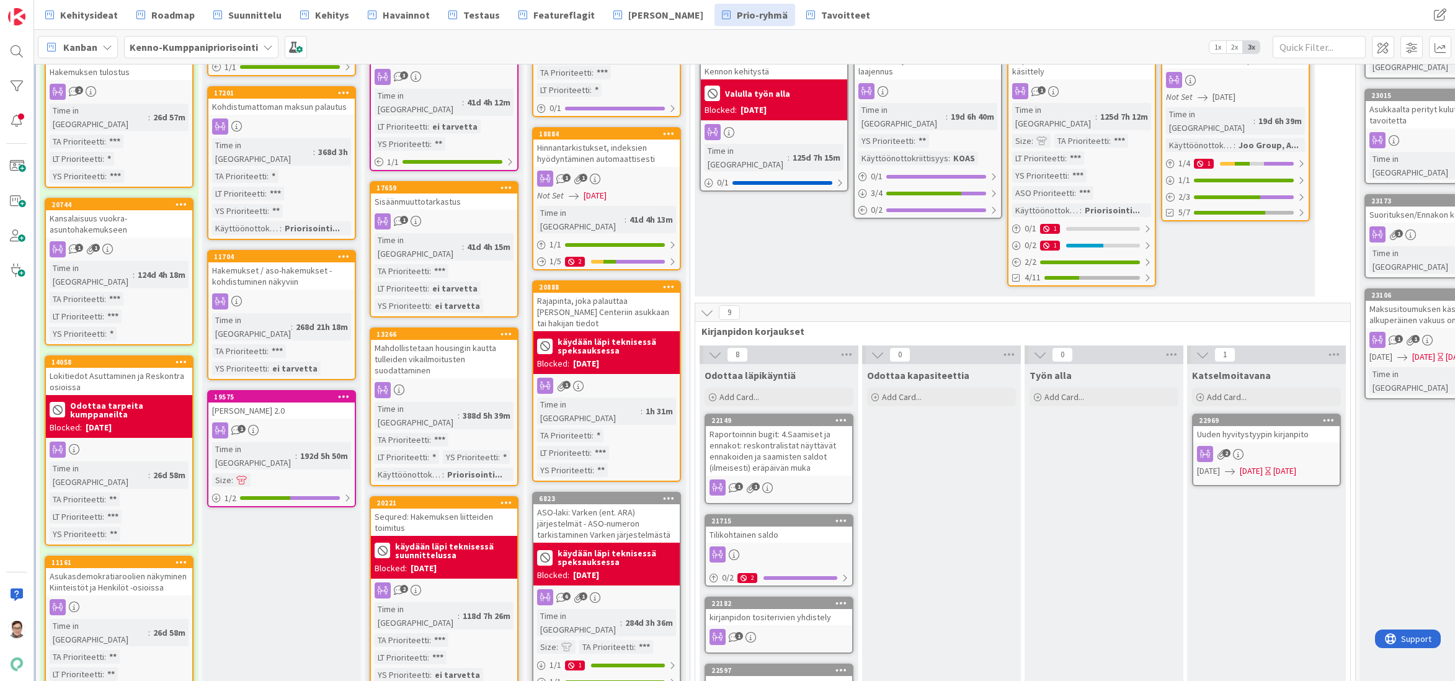
click at [432, 340] on div "Mahdollistetaan housingin kautta tulleiden vikailmoitusten suodattaminen" at bounding box center [444, 359] width 146 height 38
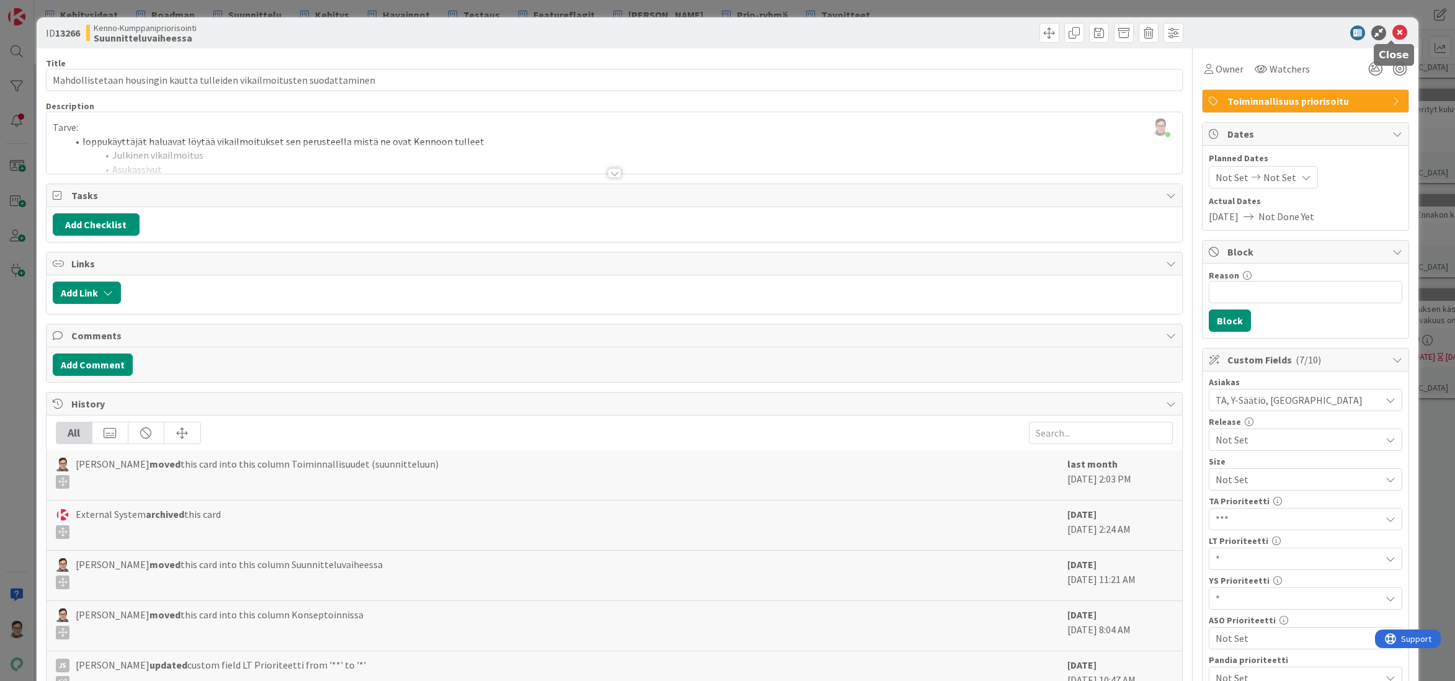
click at [1393, 33] on icon at bounding box center [1400, 32] width 15 height 15
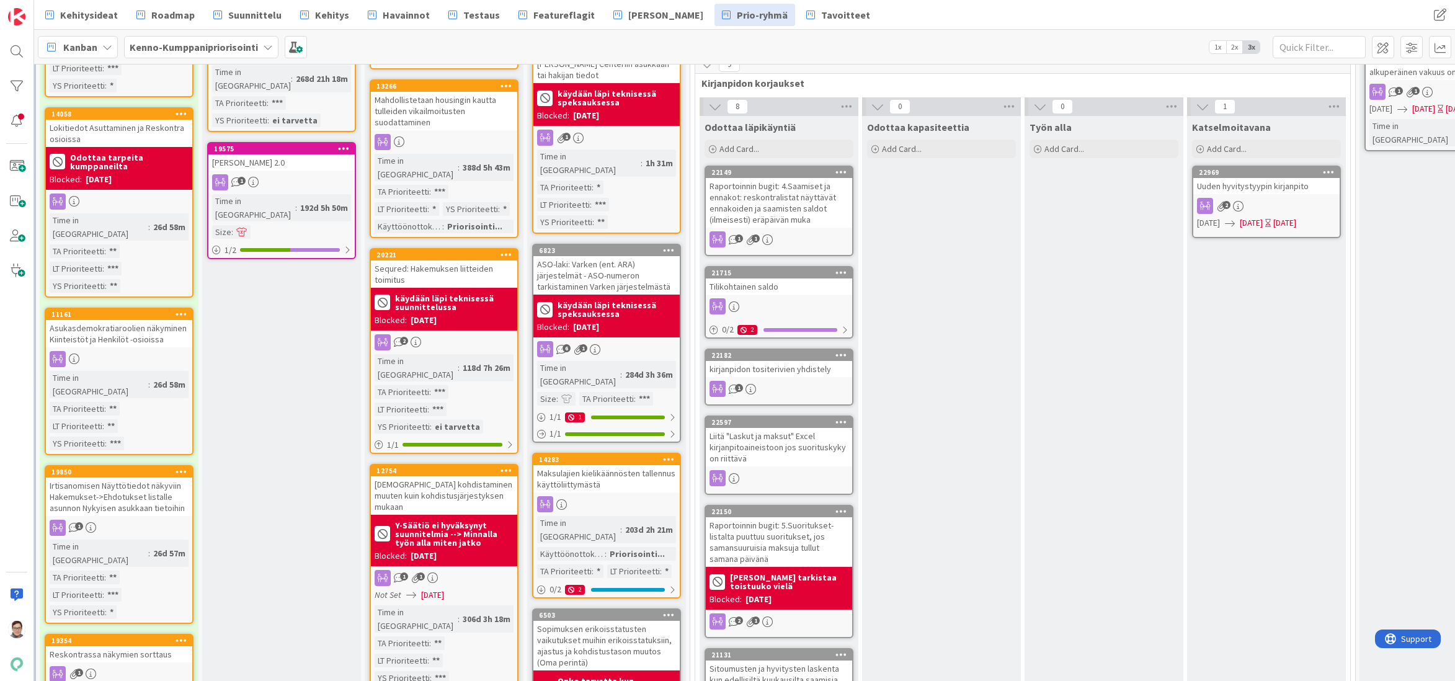
click at [460, 361] on div "118d 7h 26m" at bounding box center [487, 368] width 54 height 14
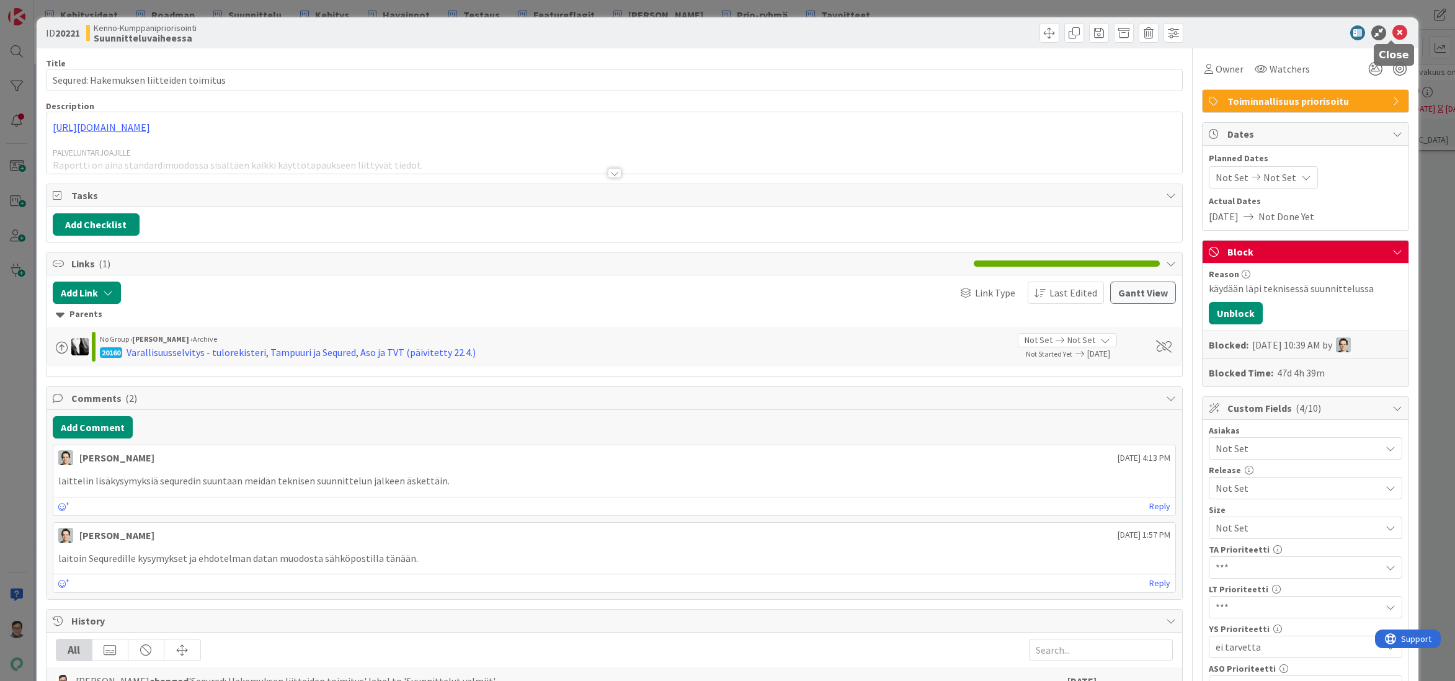
click at [1393, 35] on icon at bounding box center [1400, 32] width 15 height 15
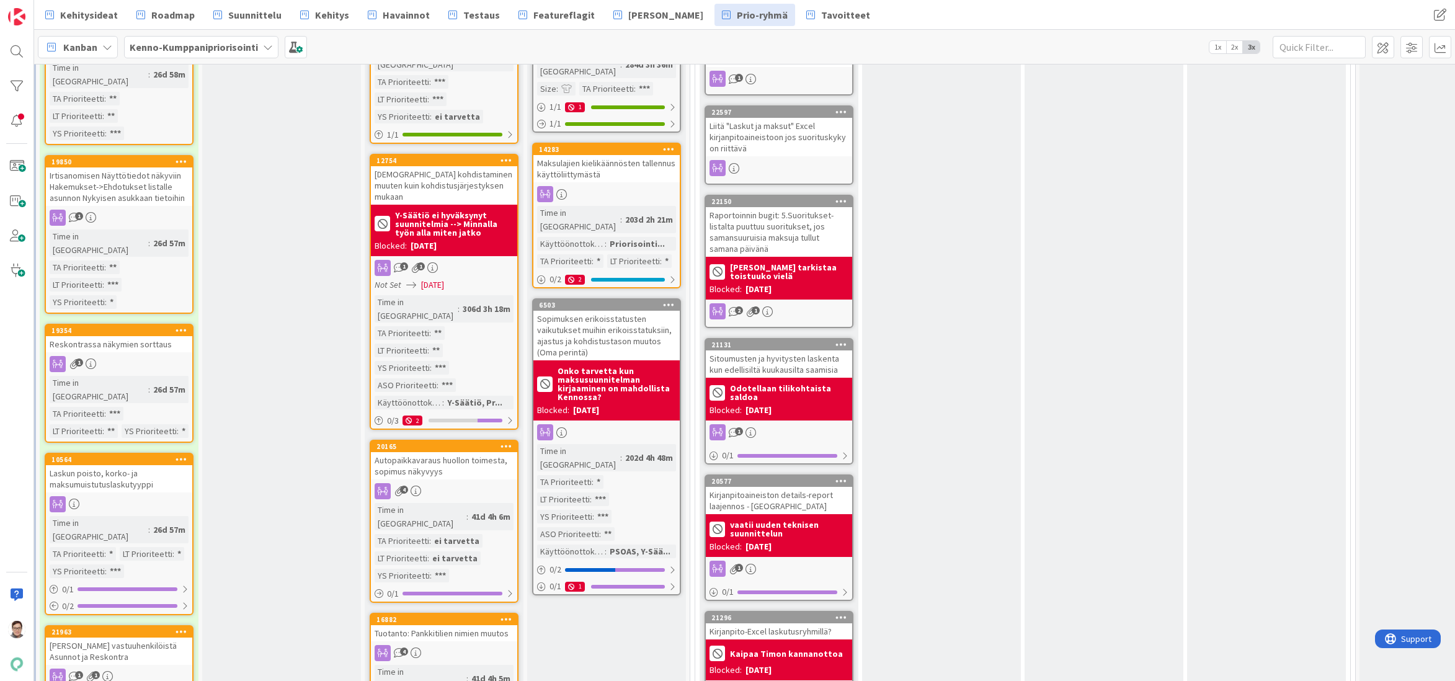
click at [442, 452] on div "Autopaikkavaraus huollon toimesta, sopimus näkyvyys" at bounding box center [444, 465] width 146 height 27
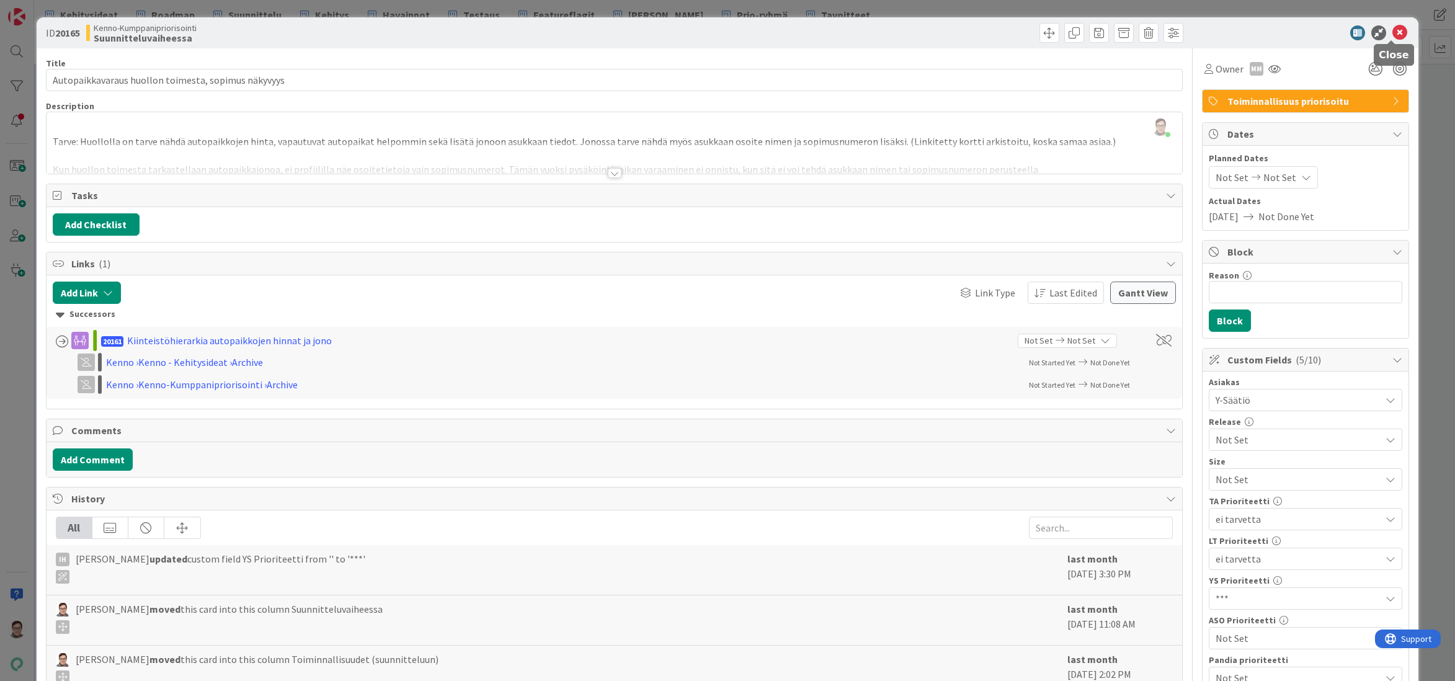
click at [1393, 30] on icon at bounding box center [1400, 32] width 15 height 15
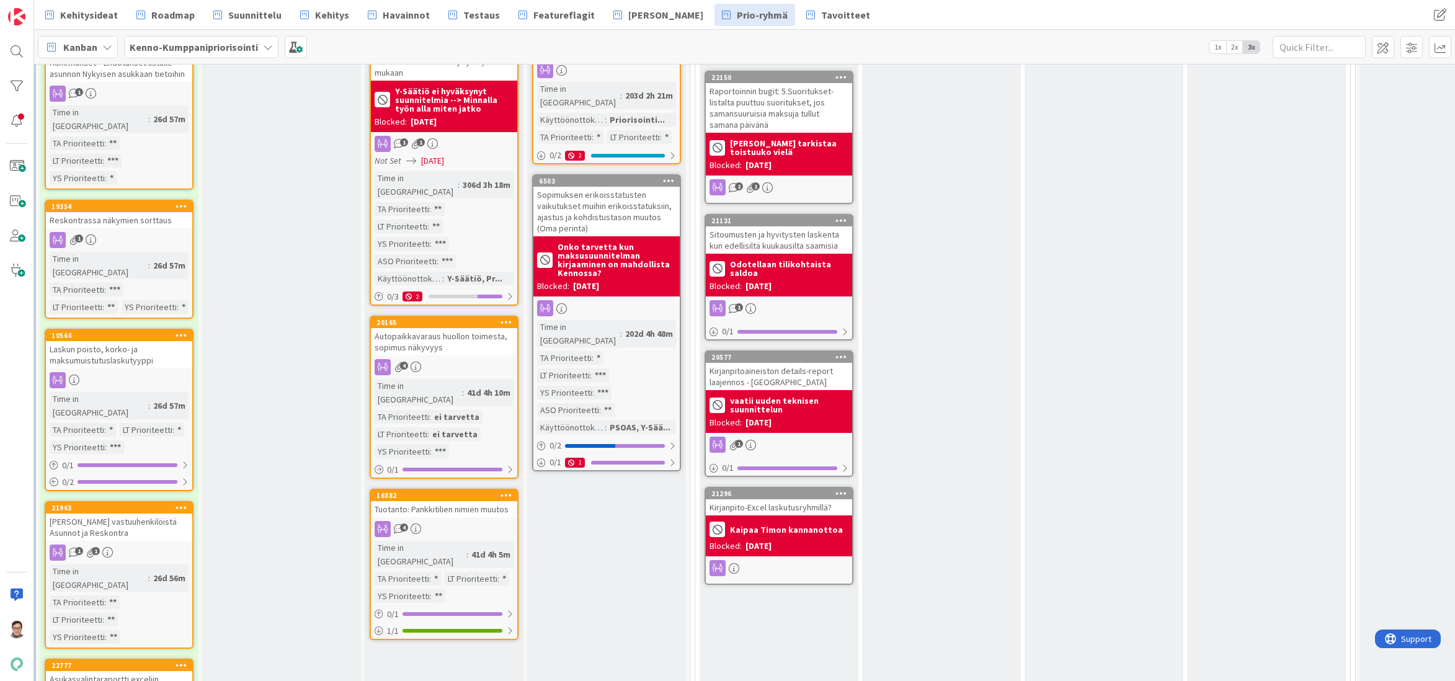
click at [442, 501] on div "Tuotanto: Pankkitilien nimien muutos" at bounding box center [444, 509] width 146 height 16
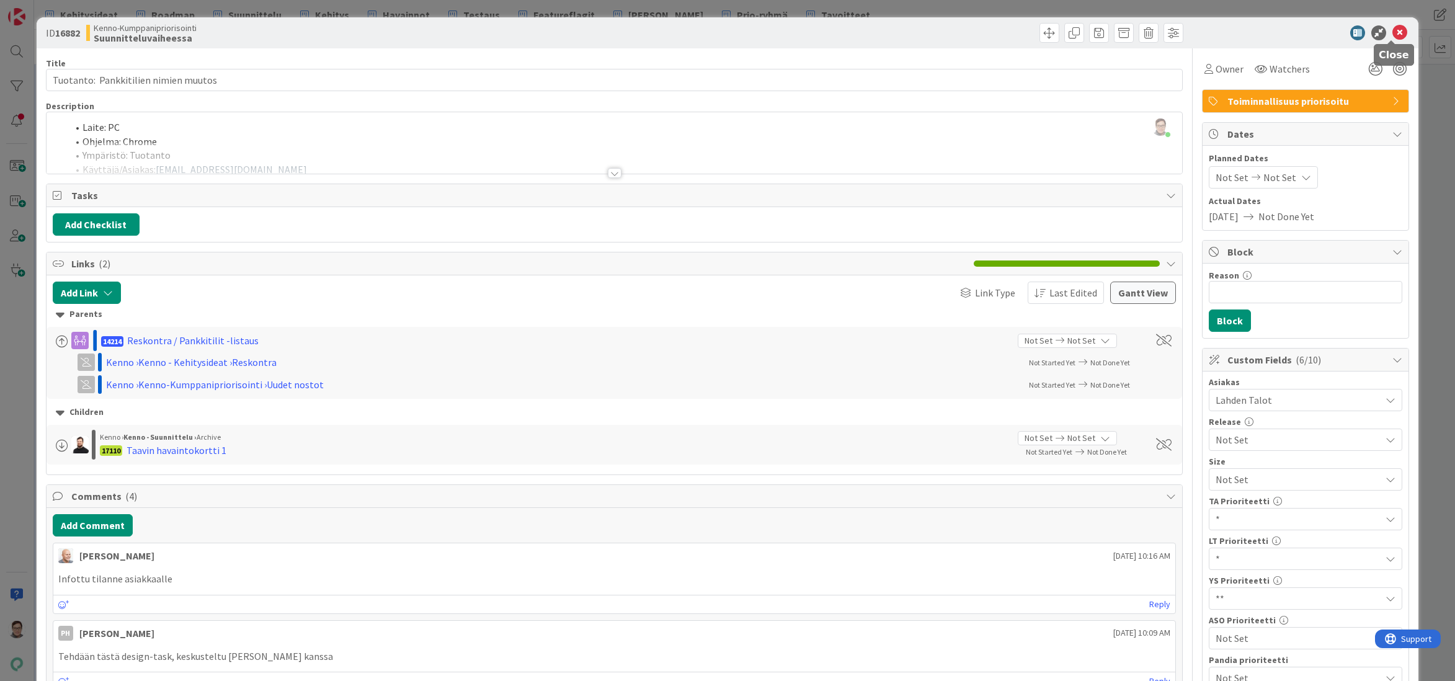
click at [1393, 34] on icon at bounding box center [1400, 32] width 15 height 15
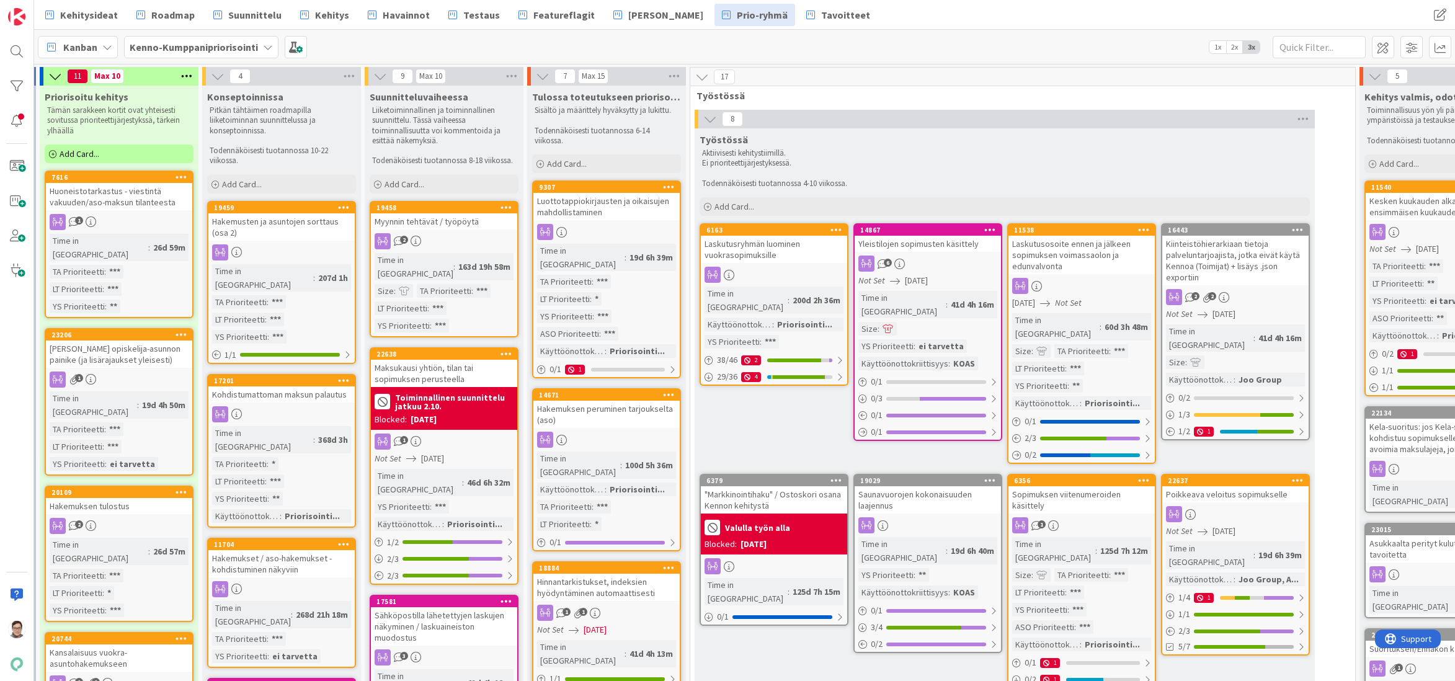
click at [274, 236] on div "Hakemusten ja asuntojen sorttaus (osa 2)" at bounding box center [281, 226] width 146 height 27
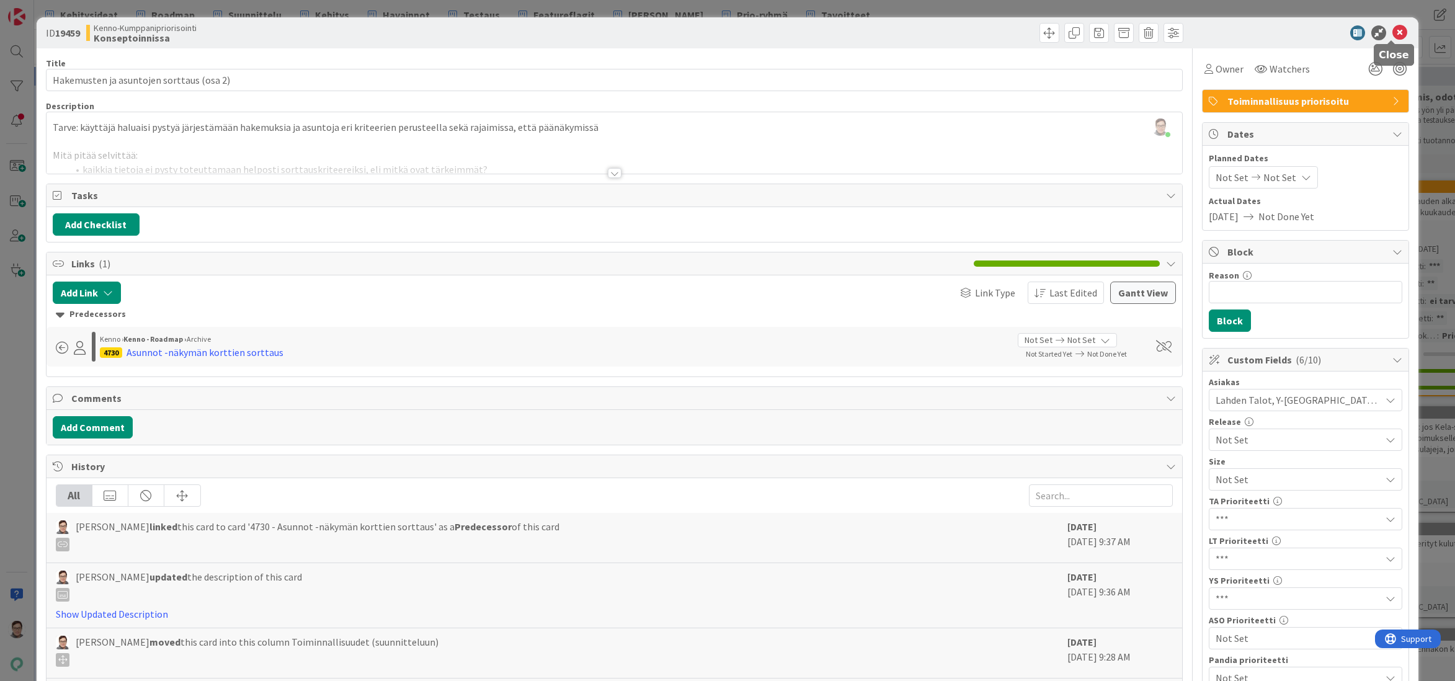
click at [1393, 33] on icon at bounding box center [1400, 32] width 15 height 15
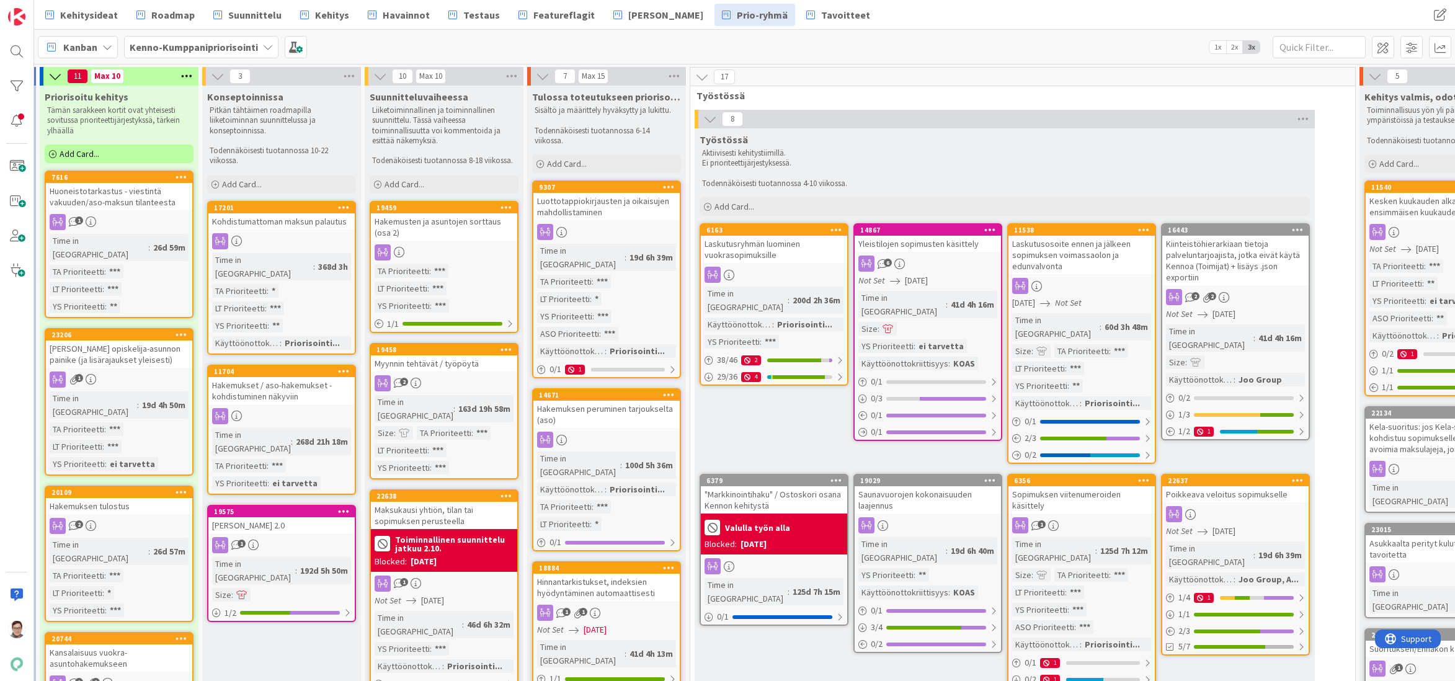
click at [305, 233] on div at bounding box center [281, 241] width 146 height 16
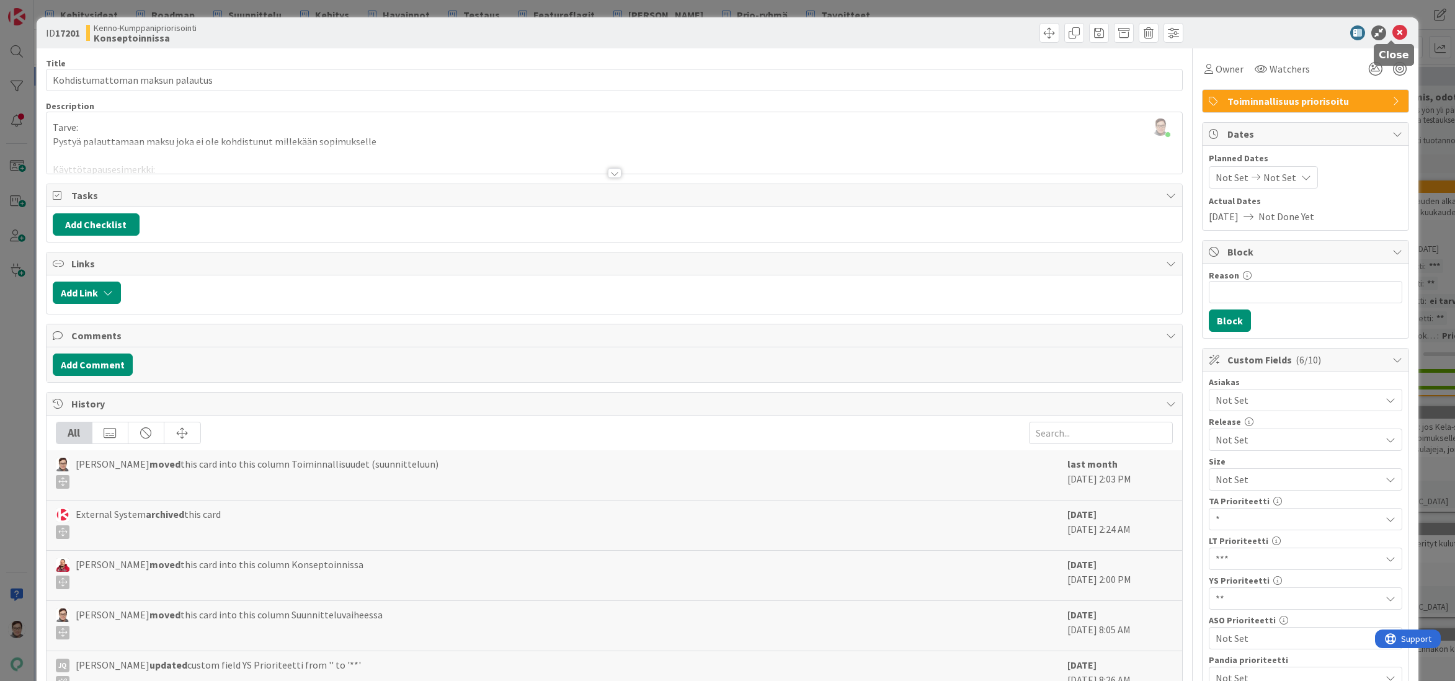
click at [1393, 32] on icon at bounding box center [1400, 32] width 15 height 15
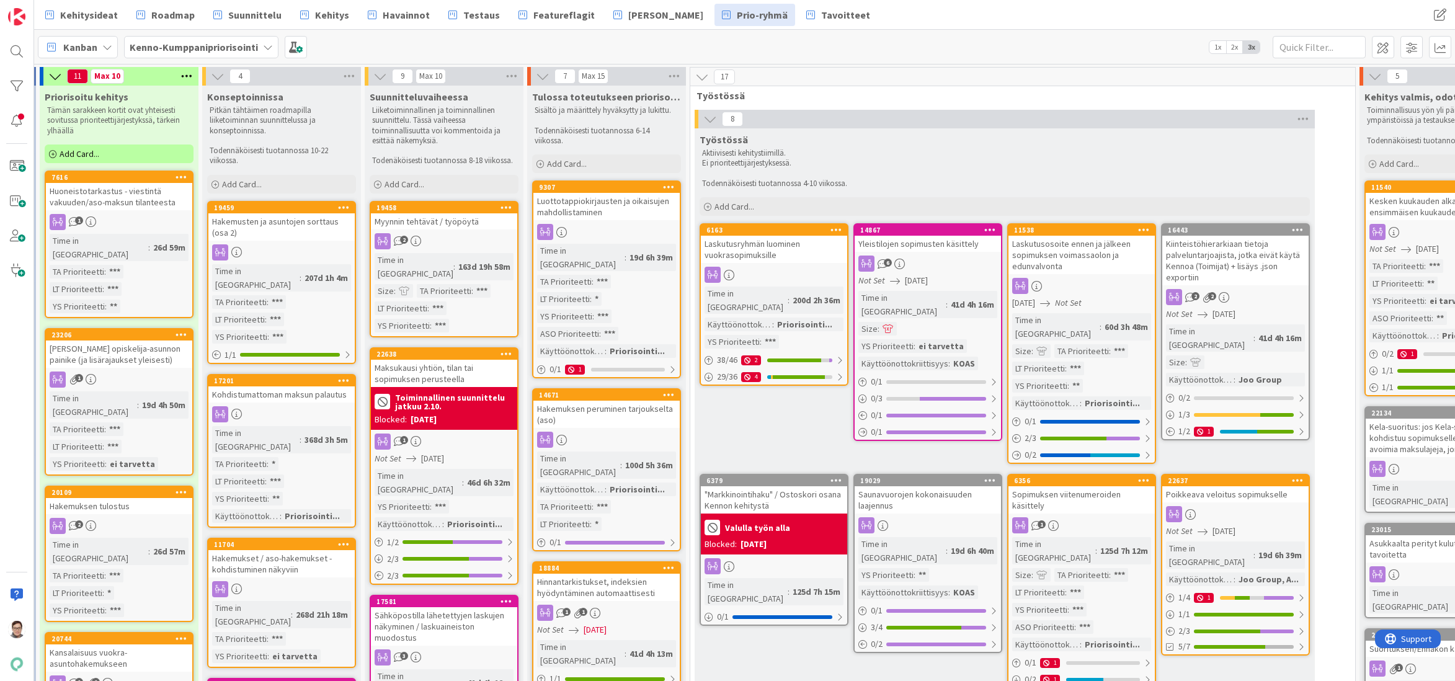
click at [277, 550] on div "Hakemukset / aso-hakemukset - kohdistuminen näkyviin" at bounding box center [281, 563] width 146 height 27
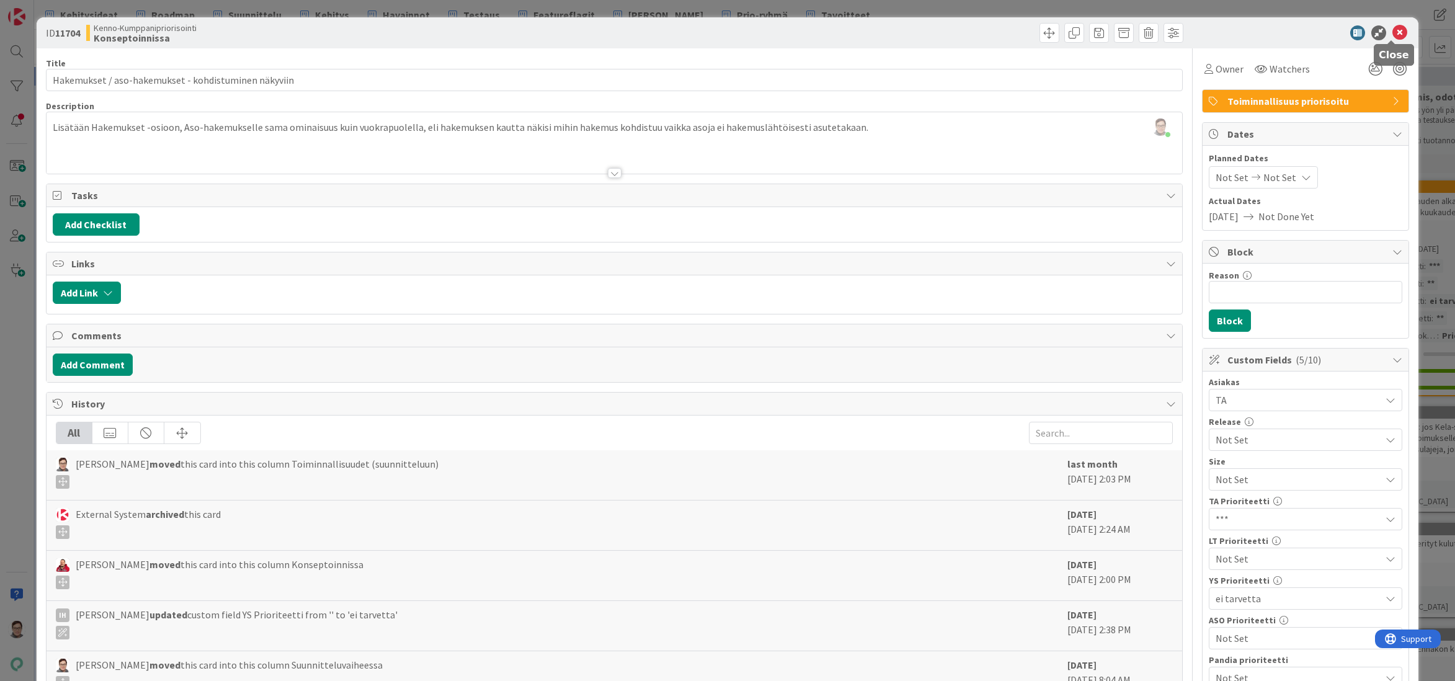
click at [1395, 30] on icon at bounding box center [1400, 32] width 15 height 15
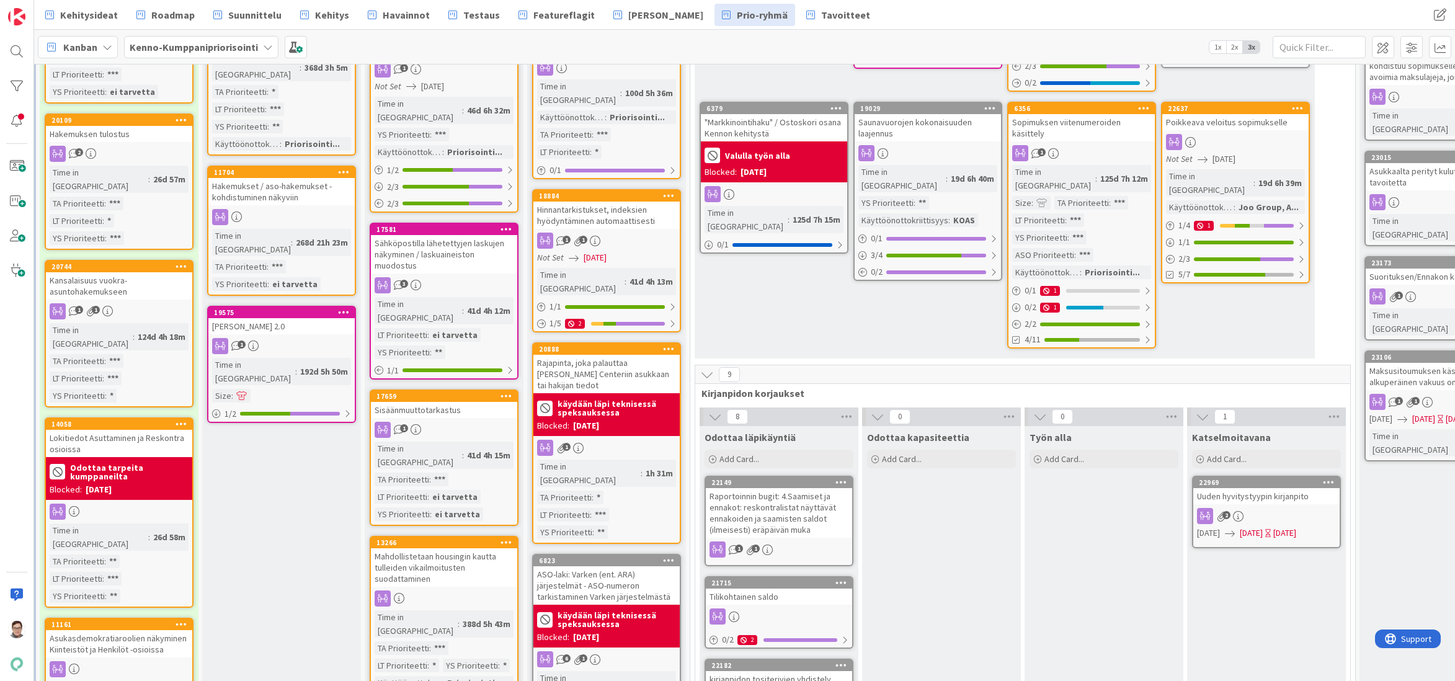
click at [269, 318] on div "[PERSON_NAME] 2.0" at bounding box center [281, 326] width 146 height 16
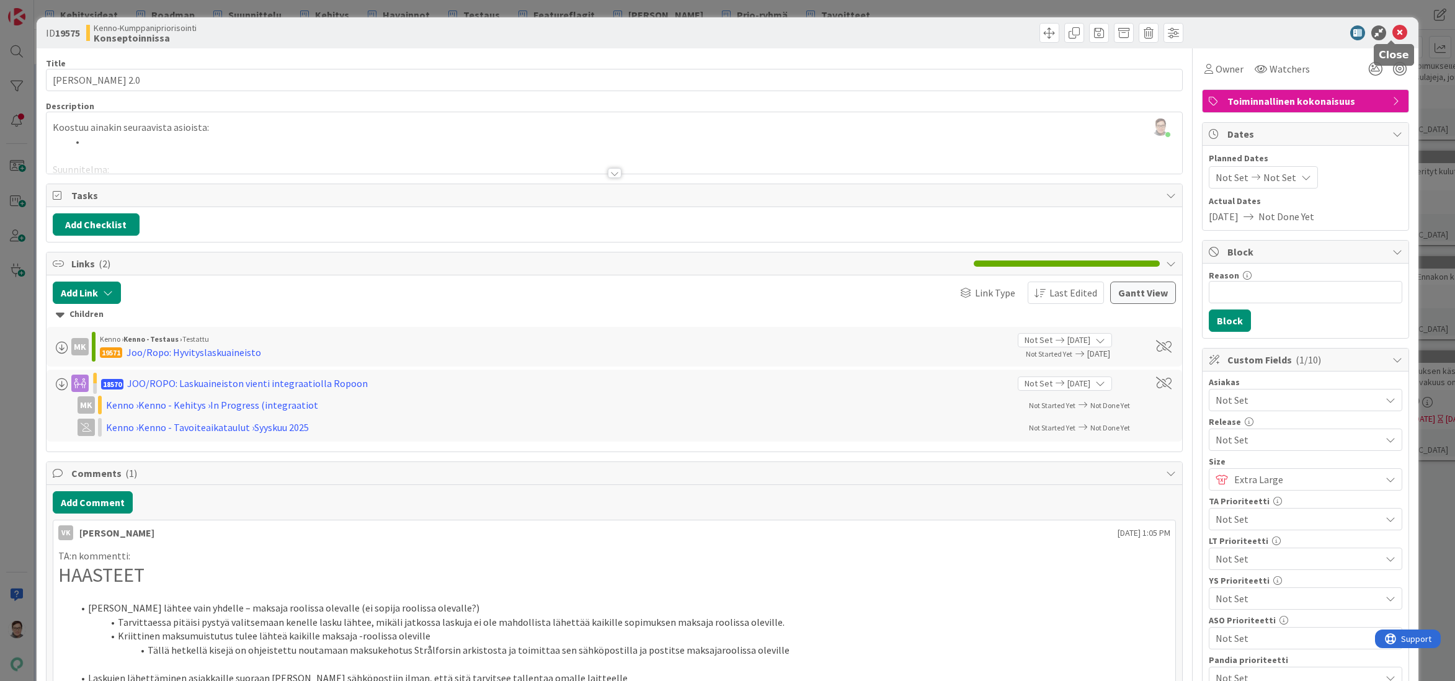
click at [1395, 35] on icon at bounding box center [1400, 32] width 15 height 15
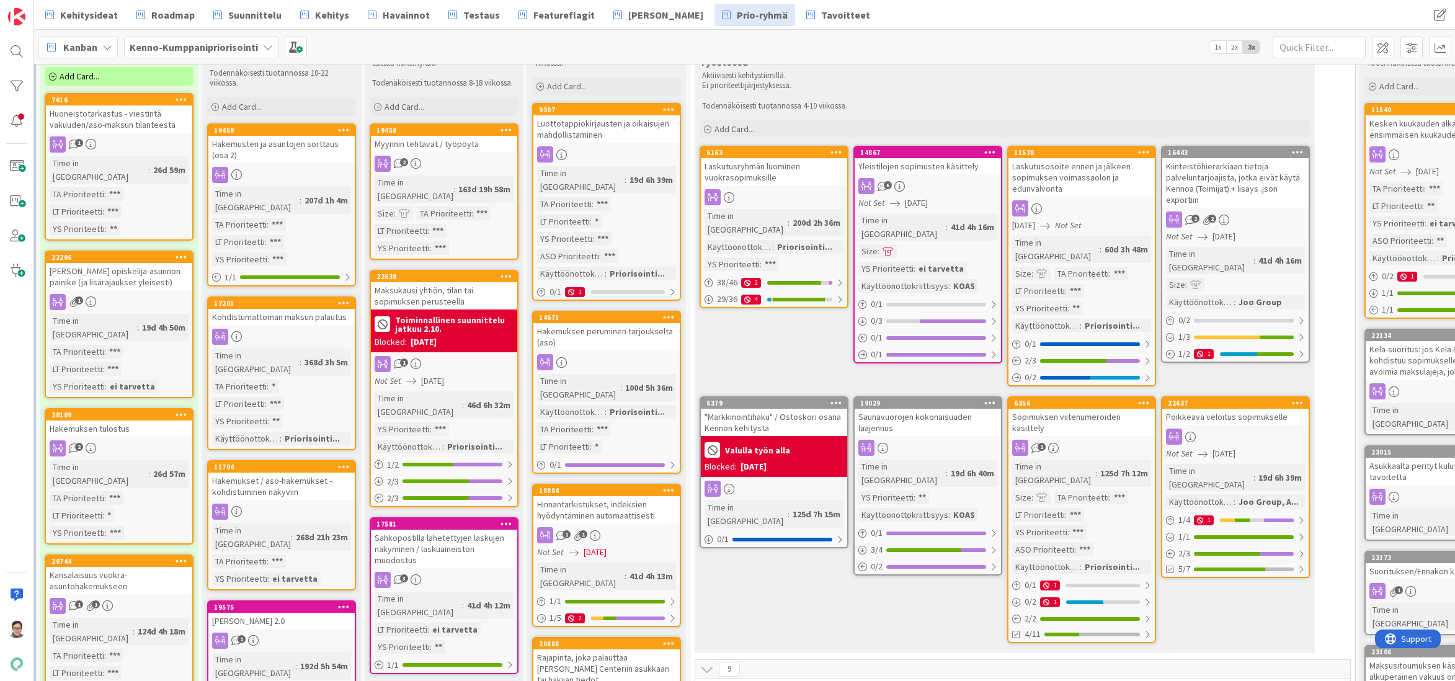
scroll to position [372, 324]
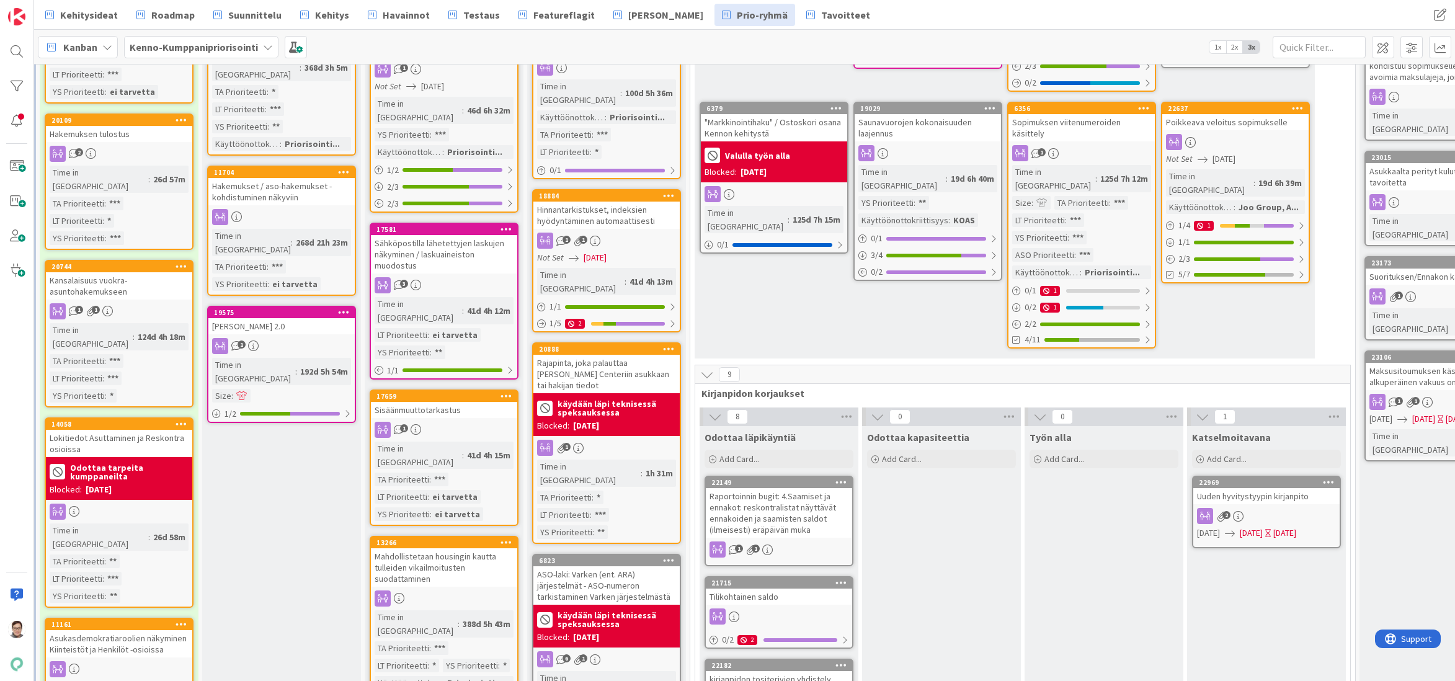
click at [344, 308] on icon at bounding box center [344, 312] width 12 height 9
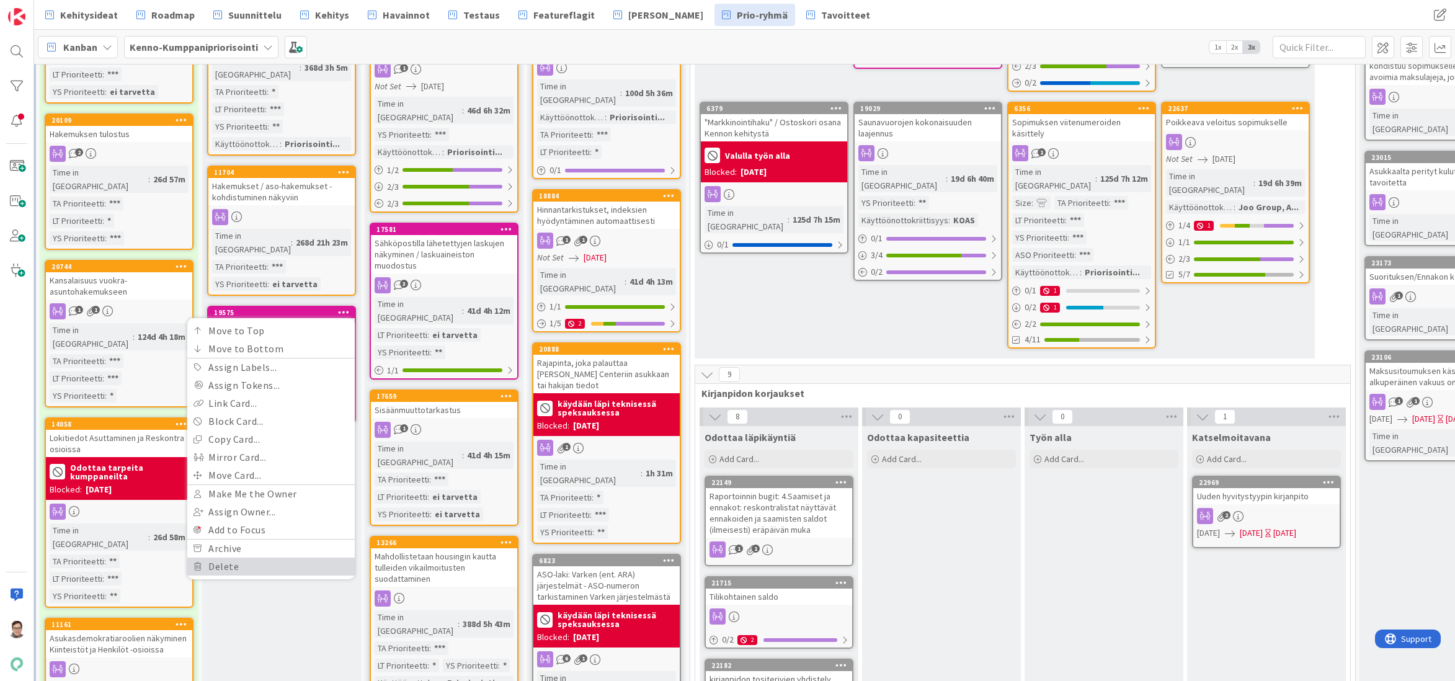
click at [232, 558] on link "Delete" at bounding box center [270, 567] width 167 height 18
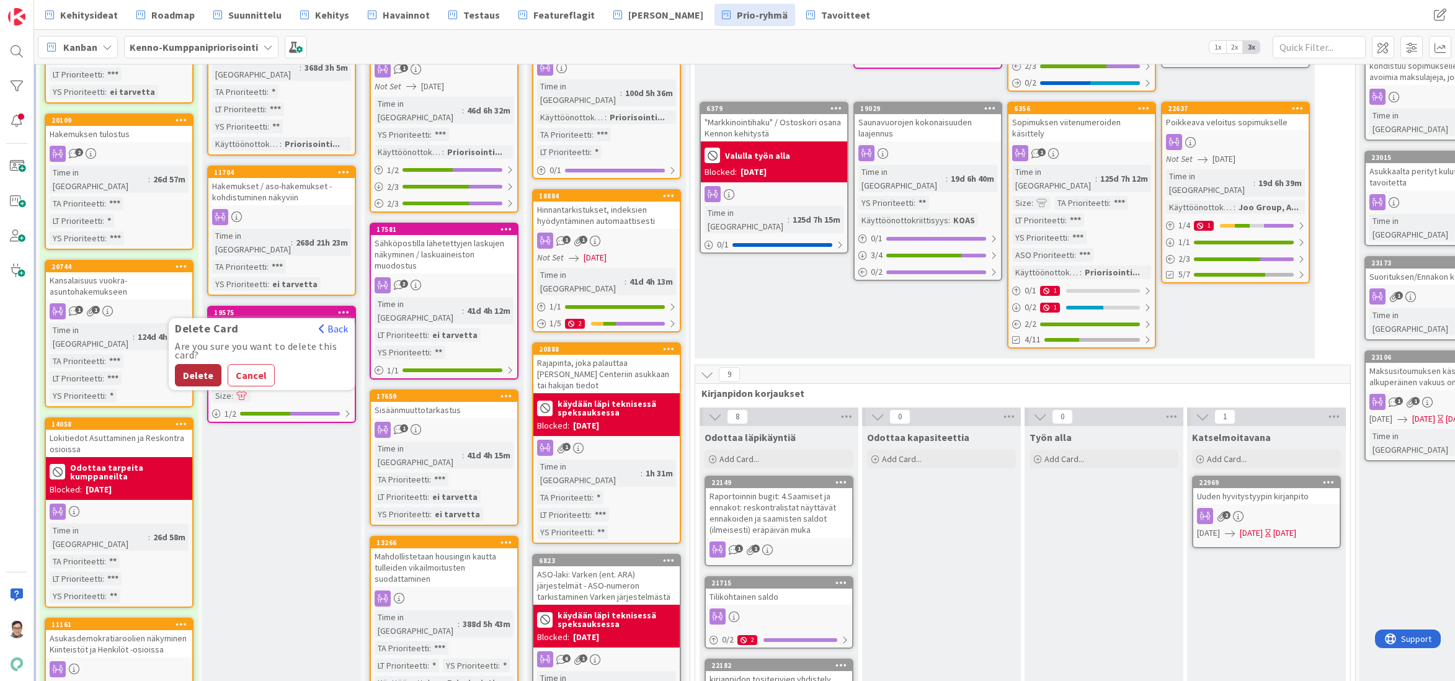
click at [200, 364] on button "Delete" at bounding box center [198, 375] width 47 height 22
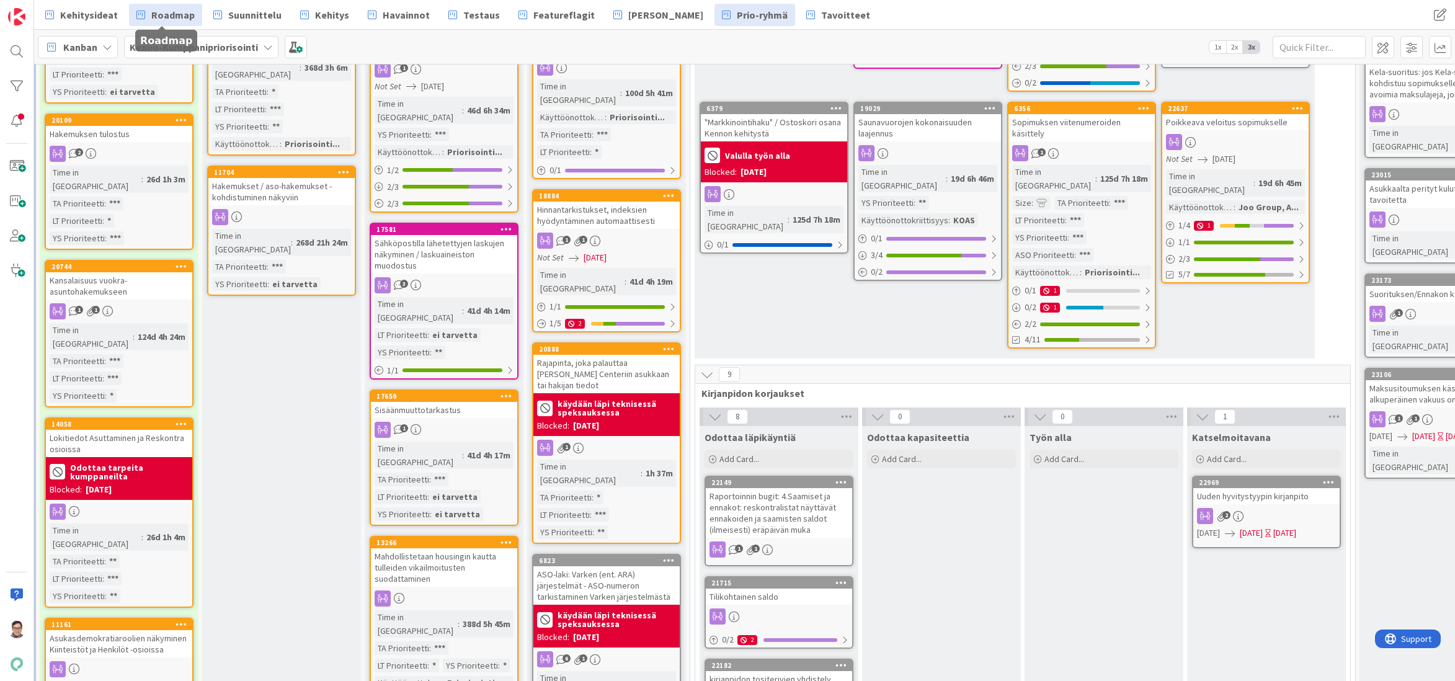
click at [159, 17] on span "Roadmap" at bounding box center [172, 14] width 43 height 15
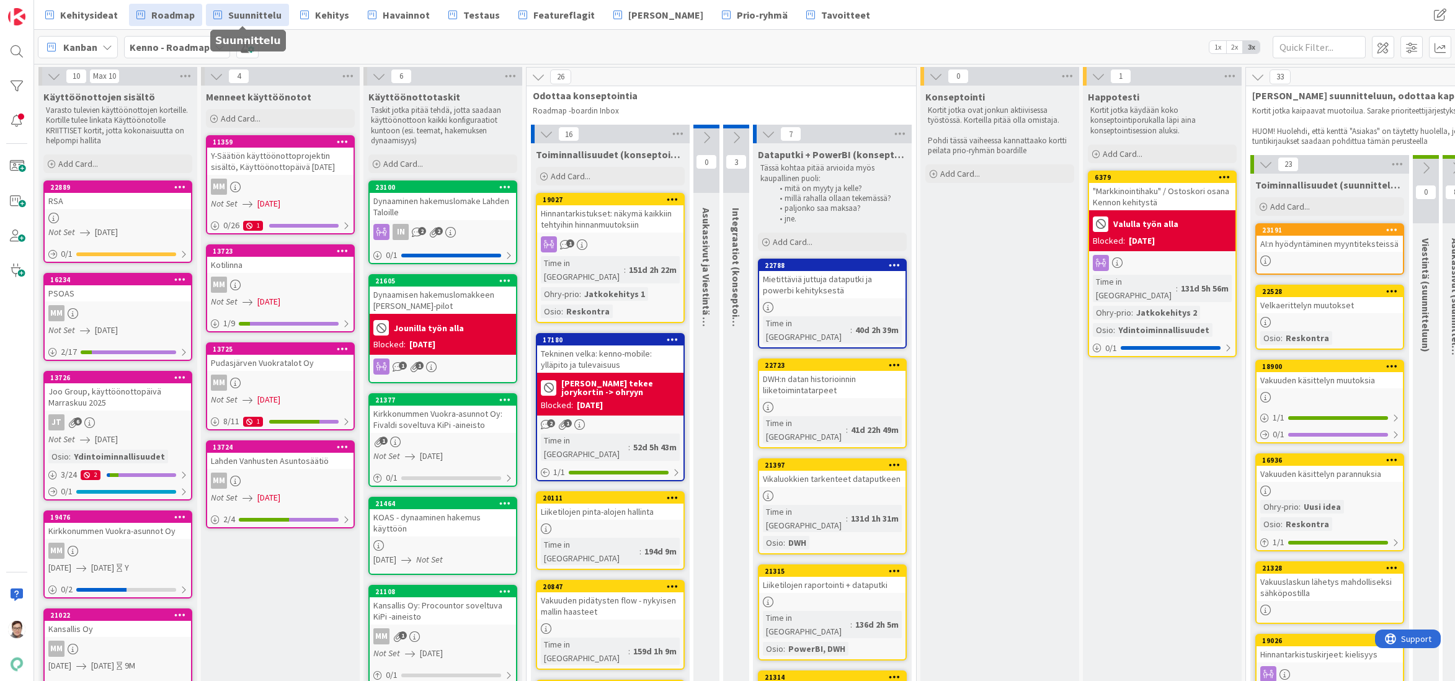
click at [231, 11] on span "Suunnittelu" at bounding box center [254, 14] width 53 height 15
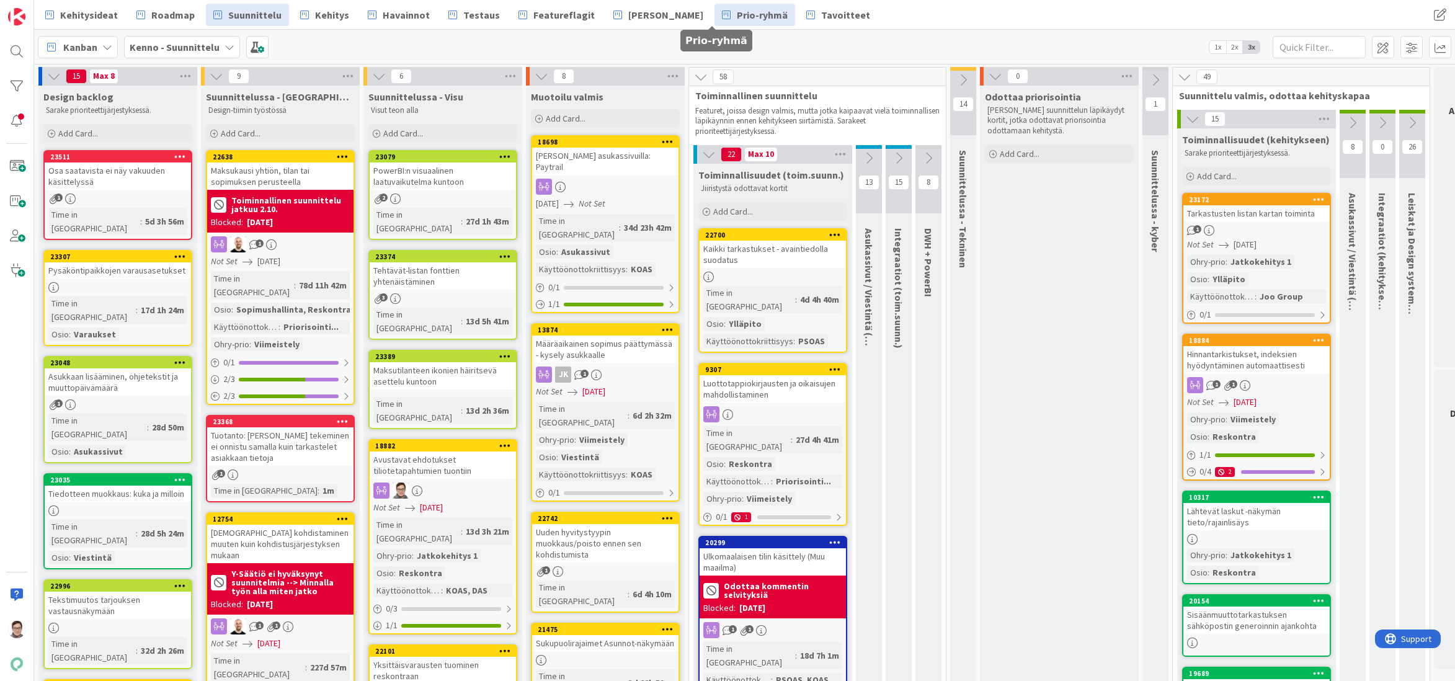
click at [737, 15] on span "Prio-ryhmä" at bounding box center [762, 14] width 51 height 15
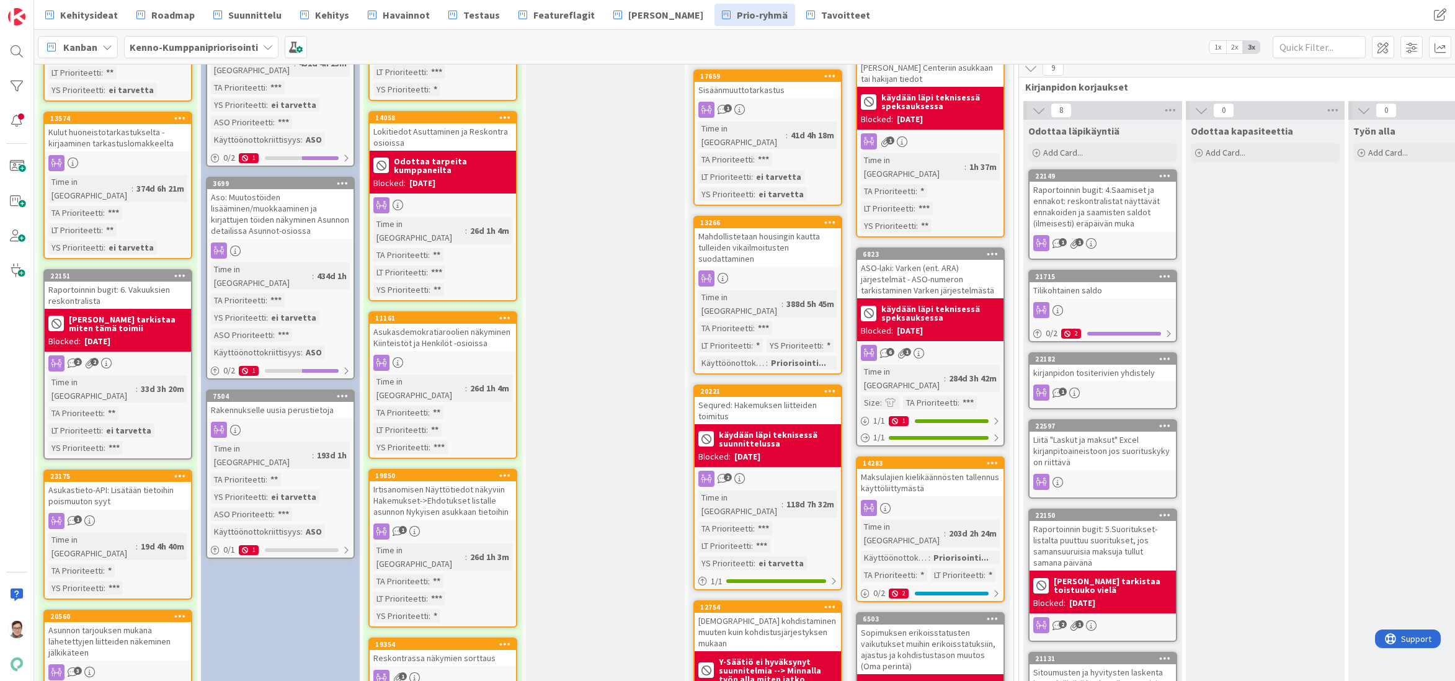
scroll to position [682, 0]
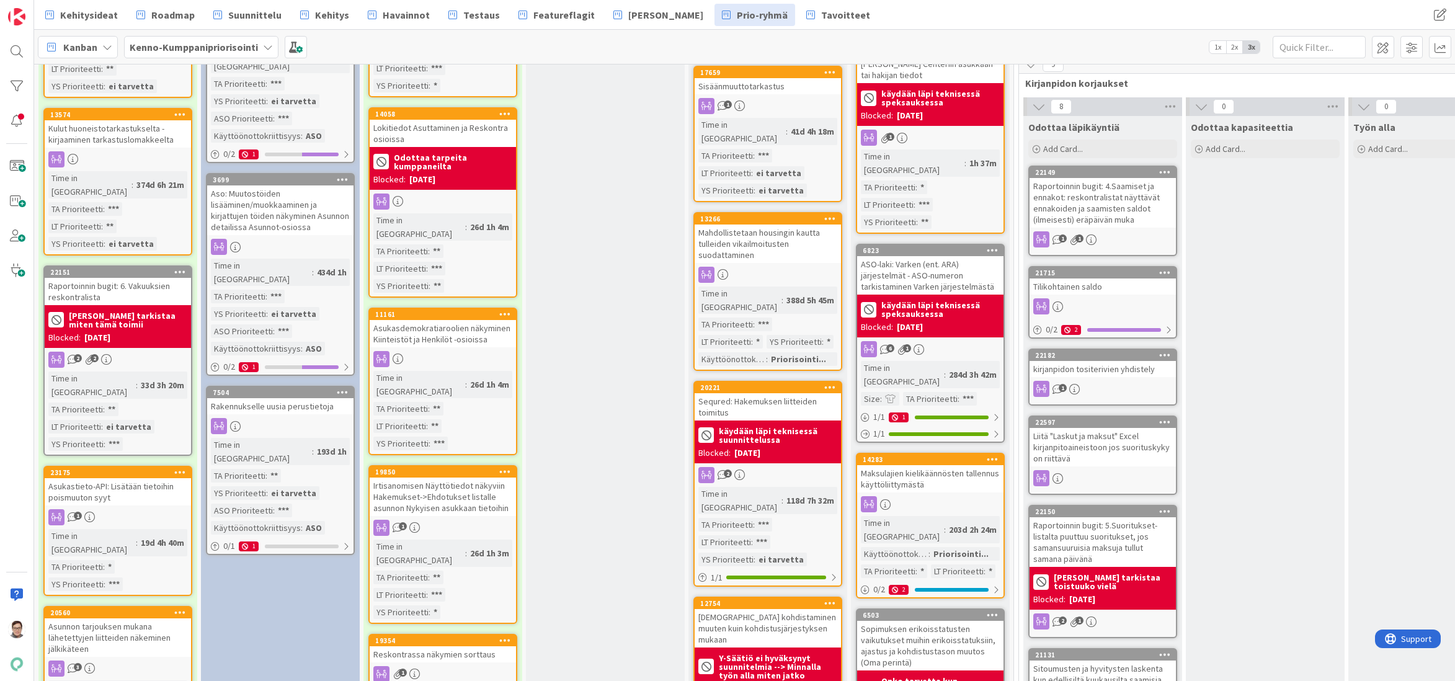
click at [117, 278] on div "Raportoinnin bugit: 6. Vakuuksien reskontralista" at bounding box center [118, 291] width 146 height 27
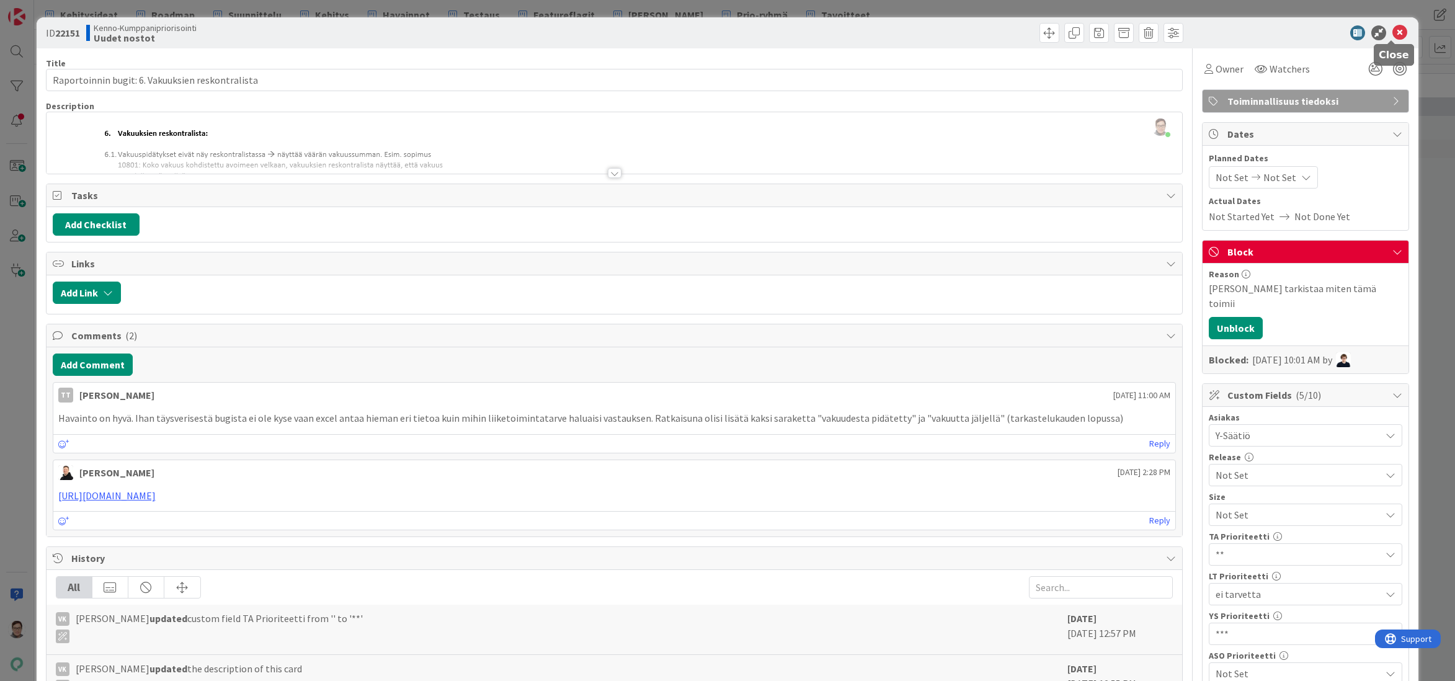
click at [1393, 30] on icon at bounding box center [1400, 32] width 15 height 15
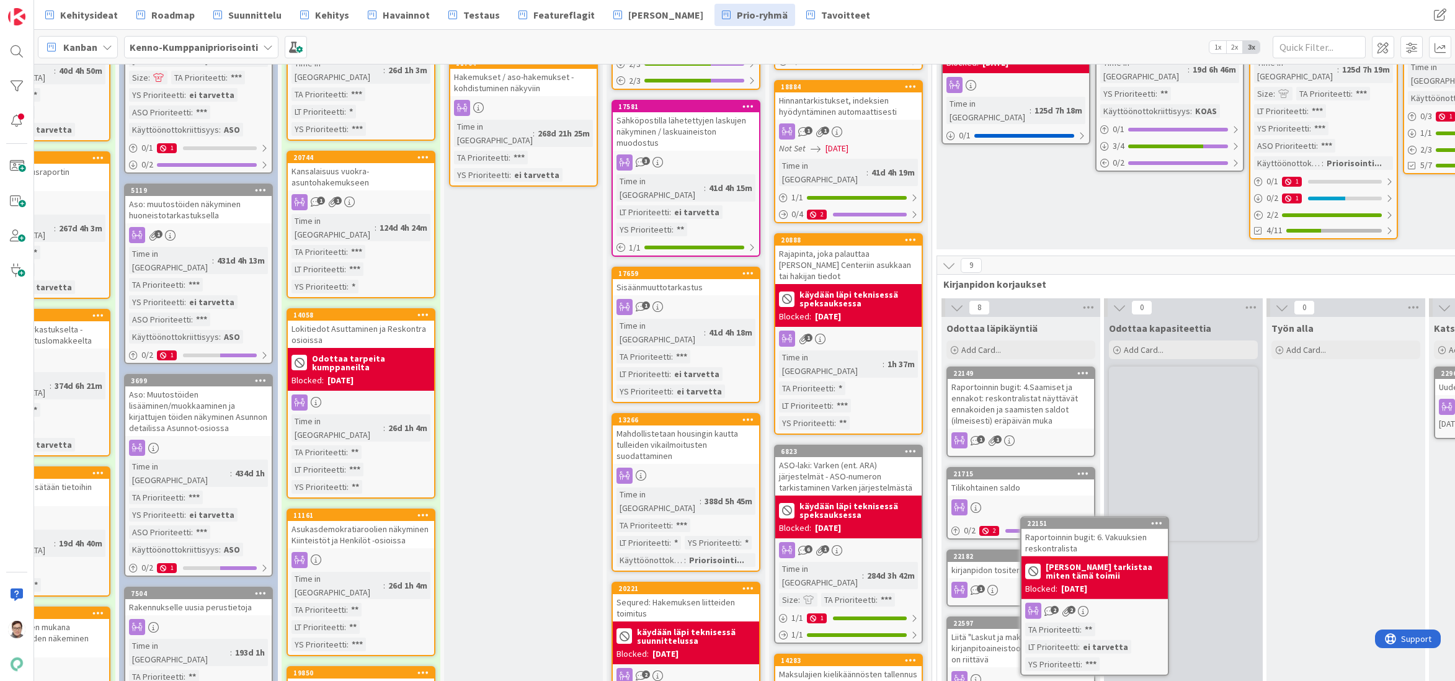
scroll to position [491, 82]
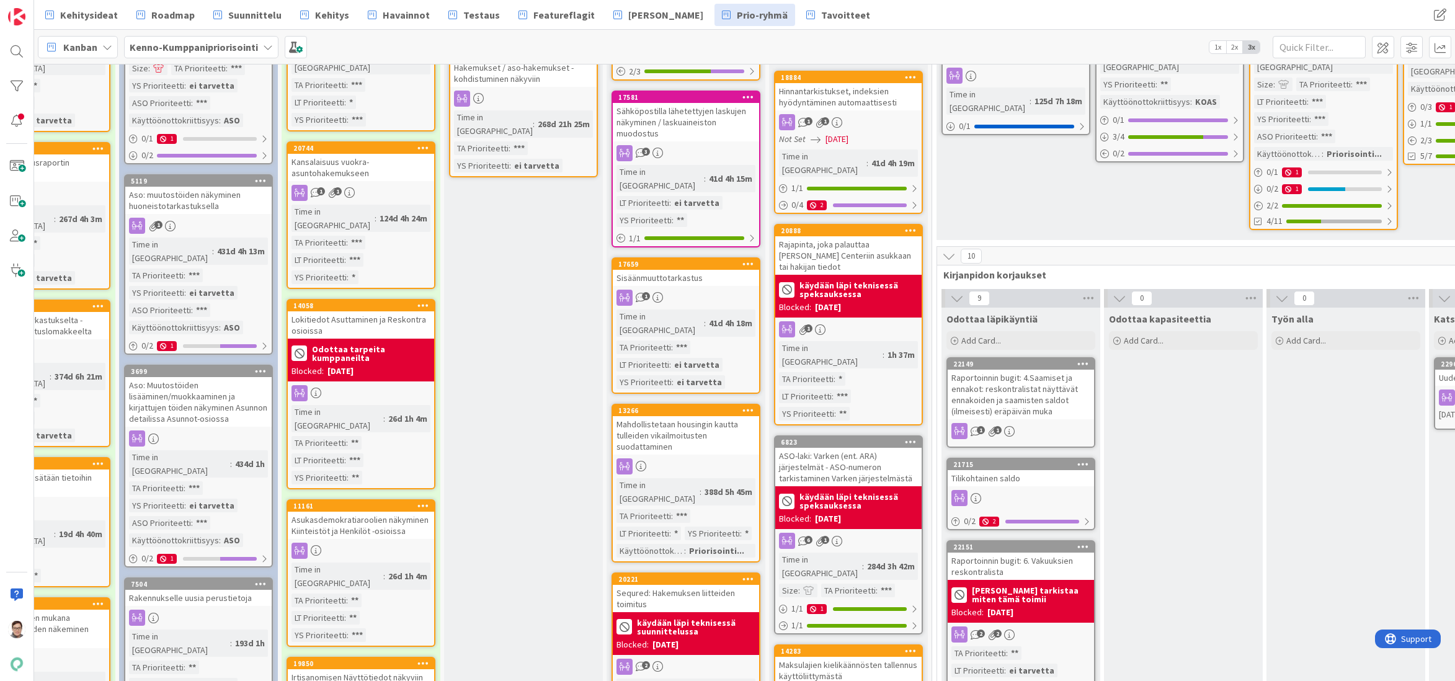
click at [1082, 542] on icon at bounding box center [1084, 546] width 12 height 9
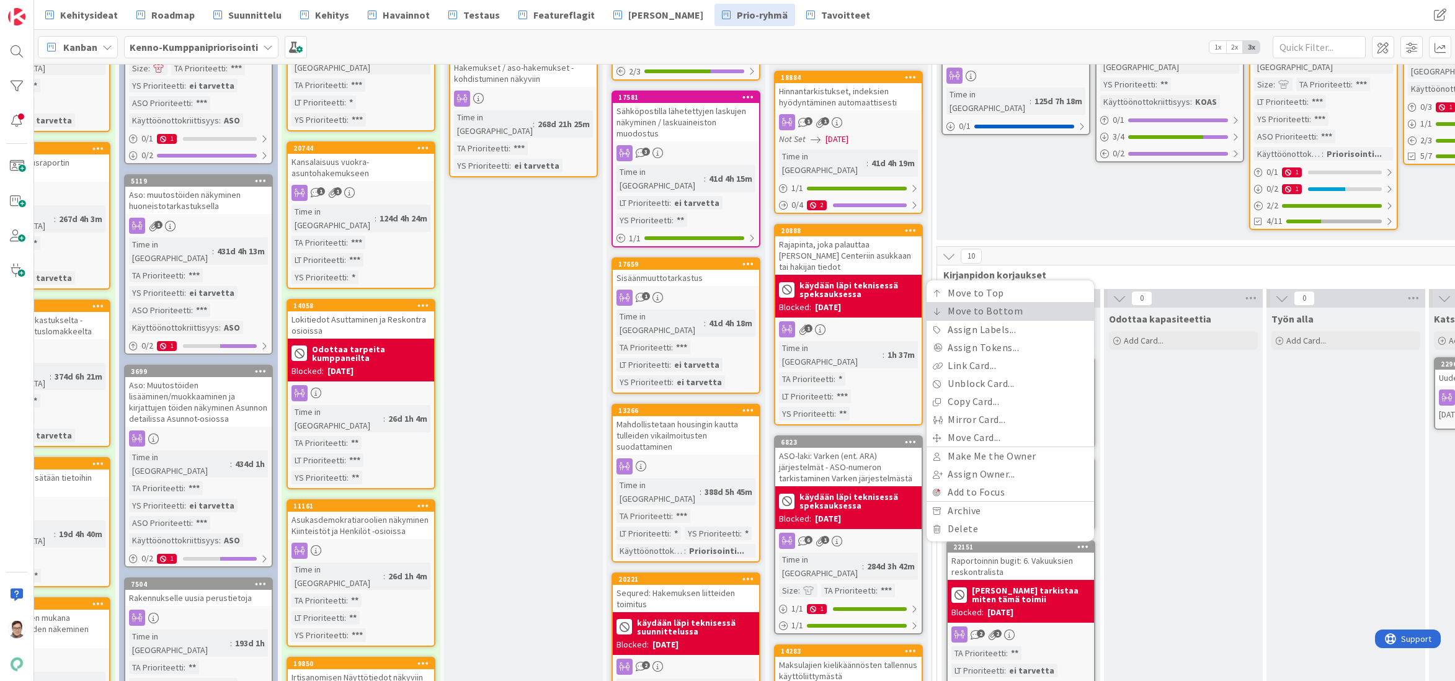
click at [988, 302] on link "Move to Bottom" at bounding box center [1010, 311] width 167 height 18
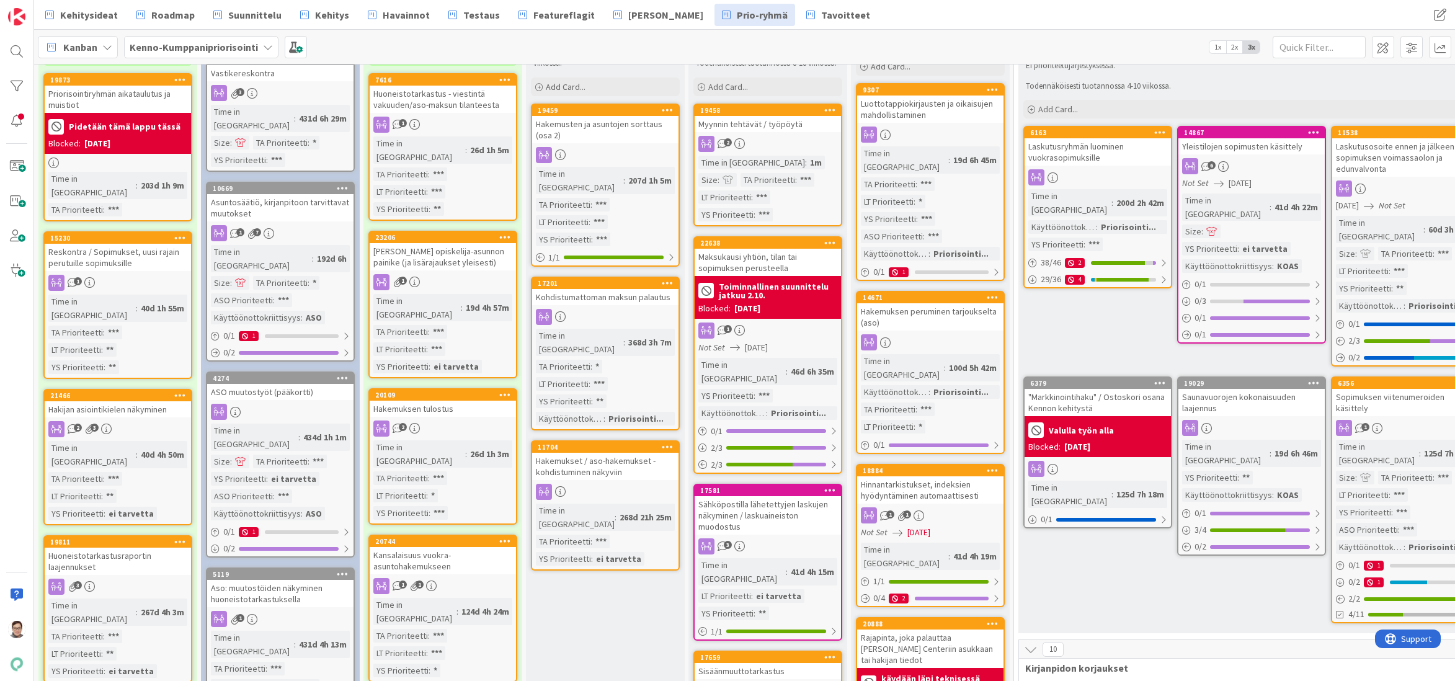
scroll to position [0, 0]
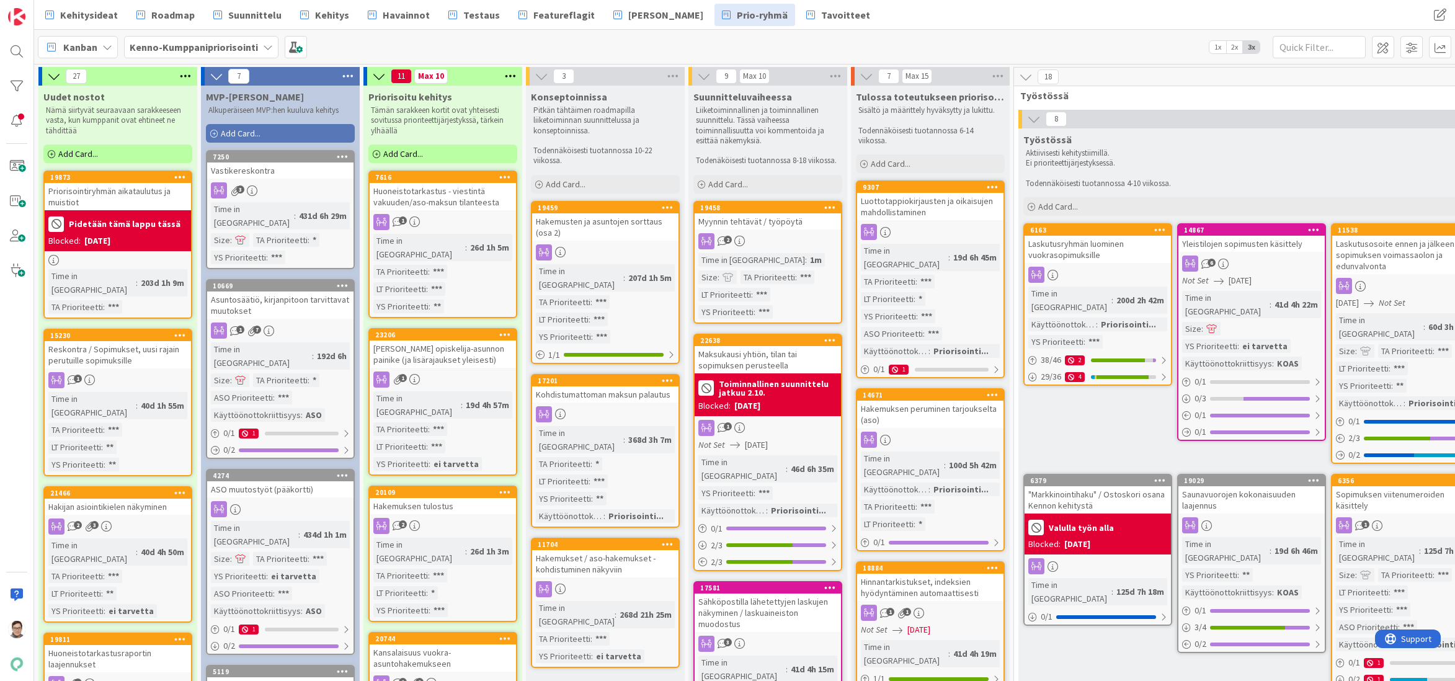
click at [761, 364] on div "Maksukausi yhtiön, tilan tai sopimuksen perusteella" at bounding box center [768, 359] width 146 height 27
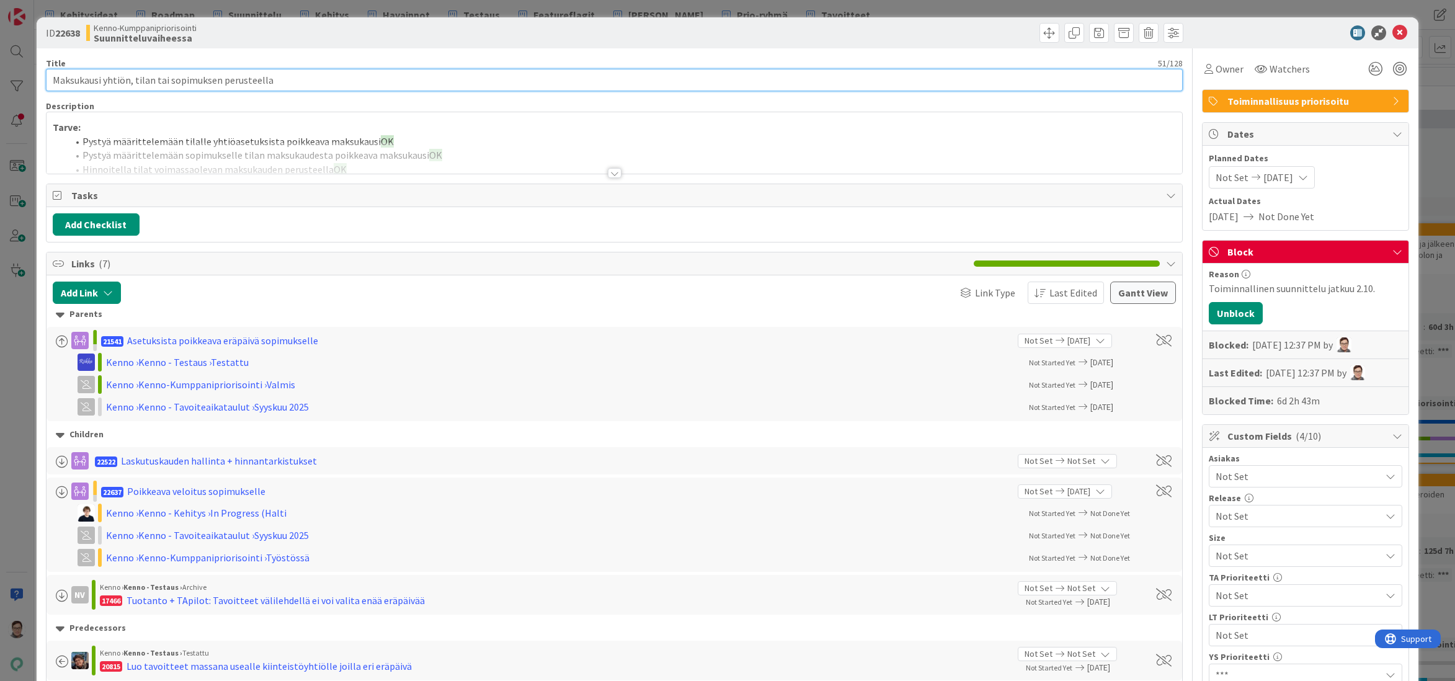
click at [317, 77] on input "Maksukausi yhtiön, tilan tai sopimuksen perusteella" at bounding box center [615, 80] width 1138 height 22
type input "Maksukausi yhtiön, tilan tai sopimuksen perusteella + hinnantarkistukset"
click at [1393, 33] on icon at bounding box center [1400, 32] width 15 height 15
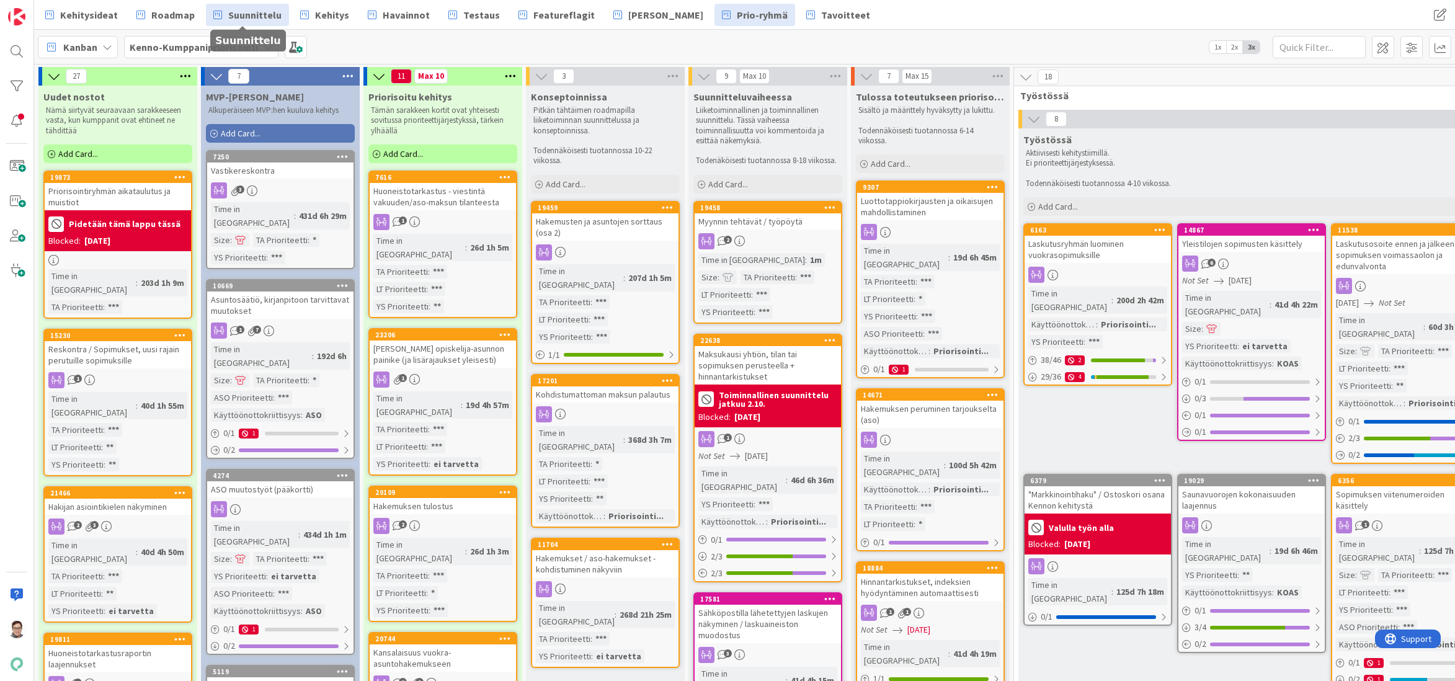
click at [263, 11] on span "Suunnittelu" at bounding box center [254, 14] width 53 height 15
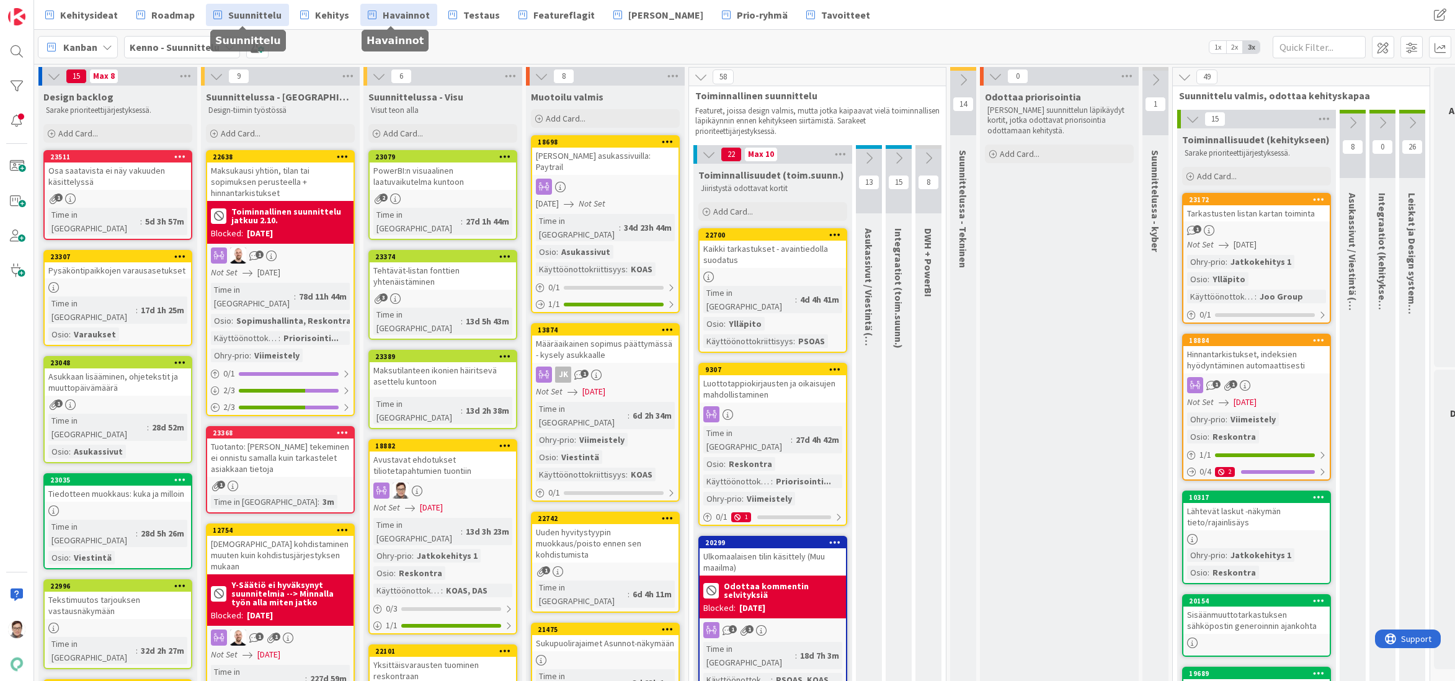
click at [390, 12] on span "Havainnot" at bounding box center [406, 14] width 47 height 15
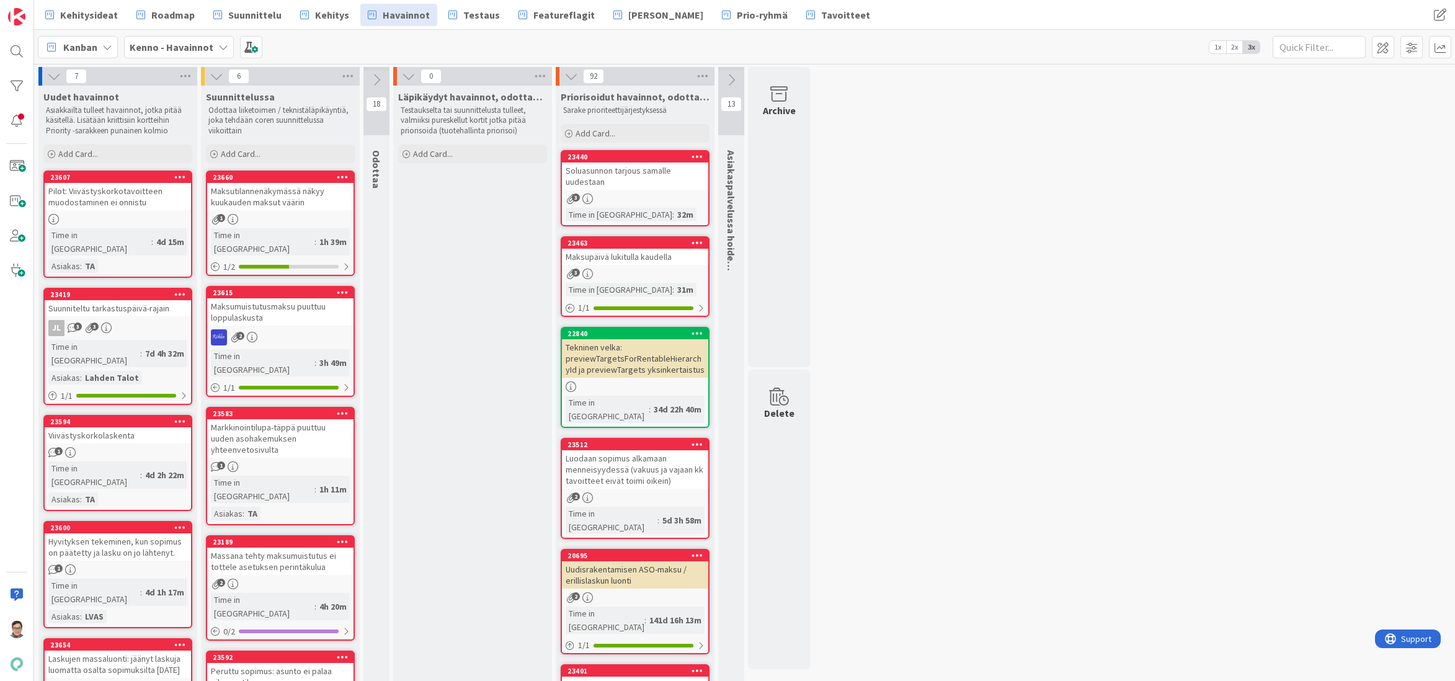
click at [14, 56] on div at bounding box center [16, 51] width 25 height 25
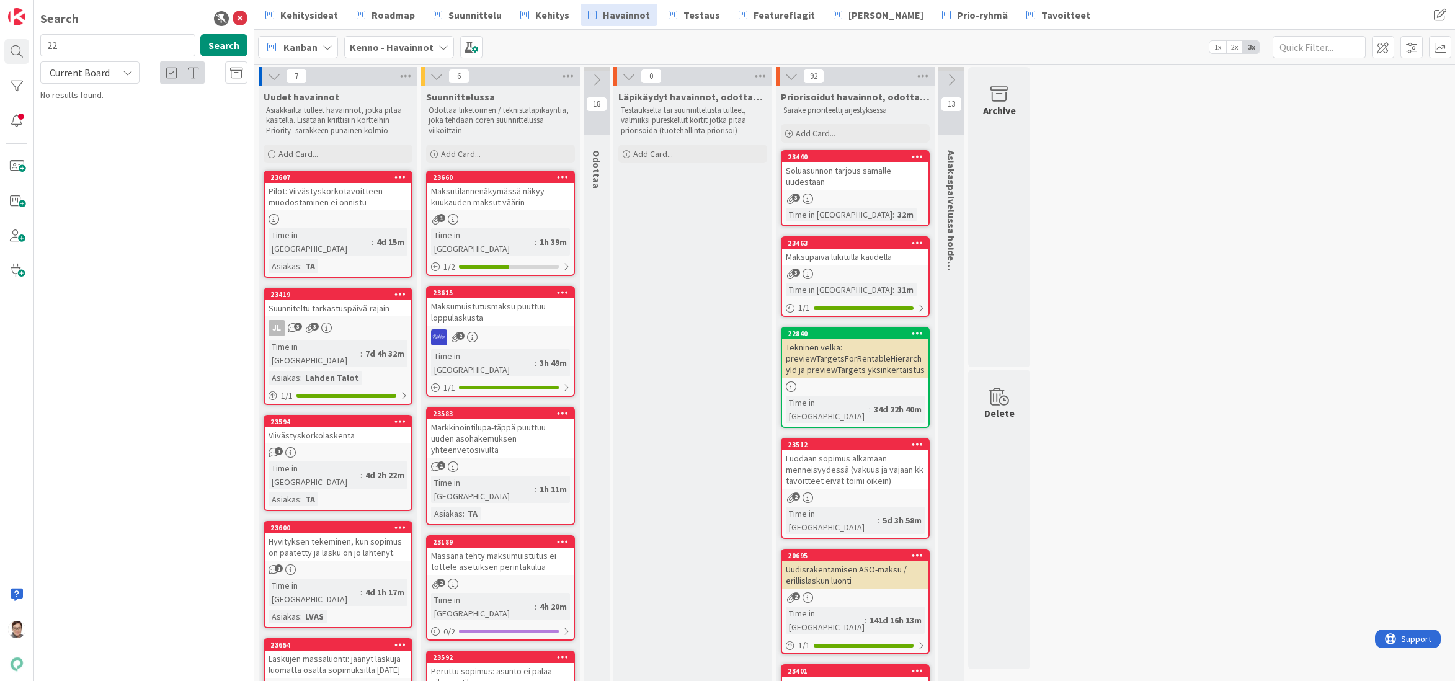
type input "2"
type input "21990"
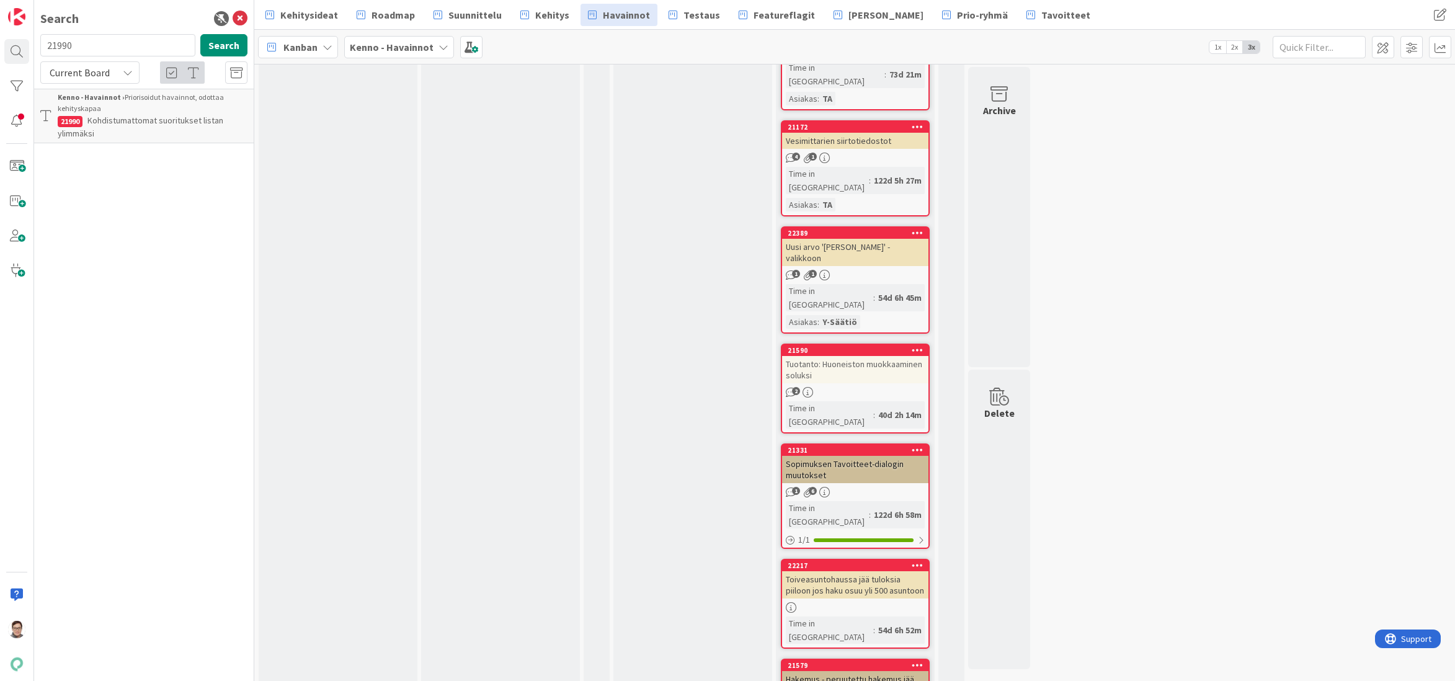
scroll to position [1489, 0]
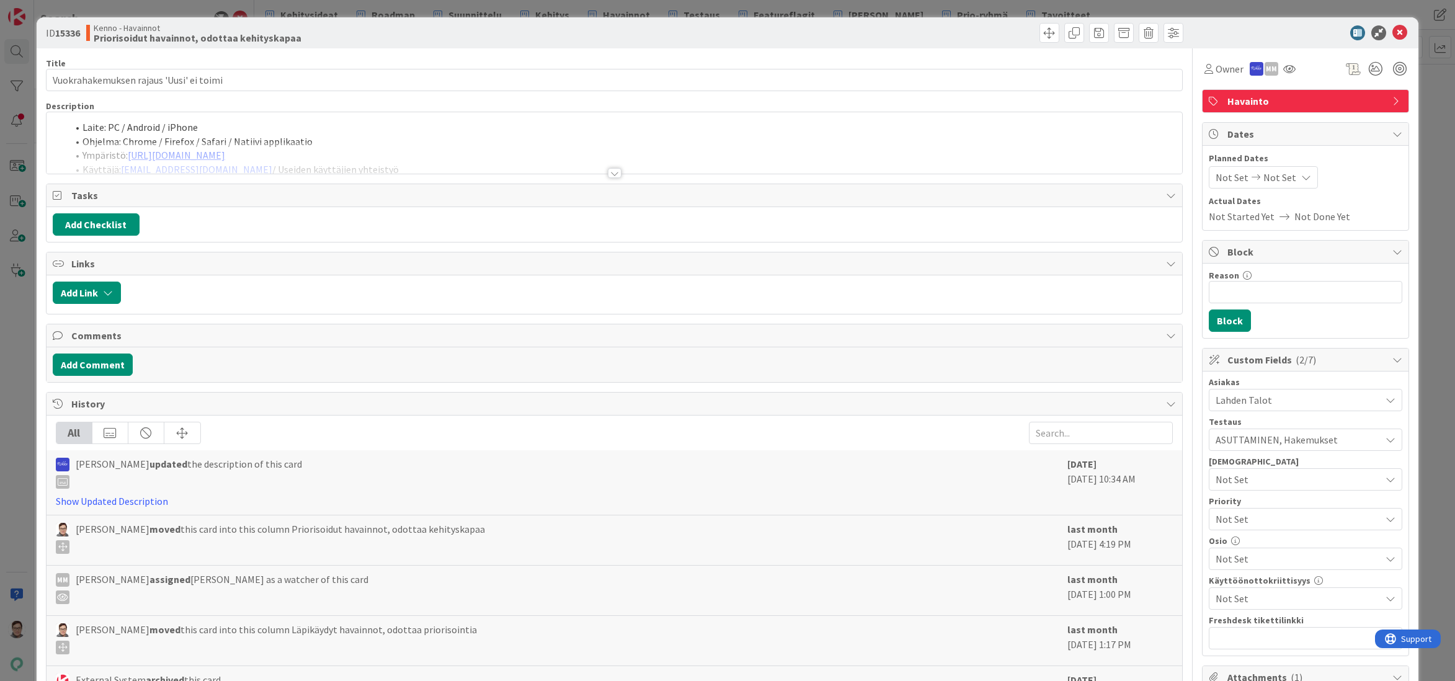
click at [610, 172] on div at bounding box center [615, 173] width 14 height 10
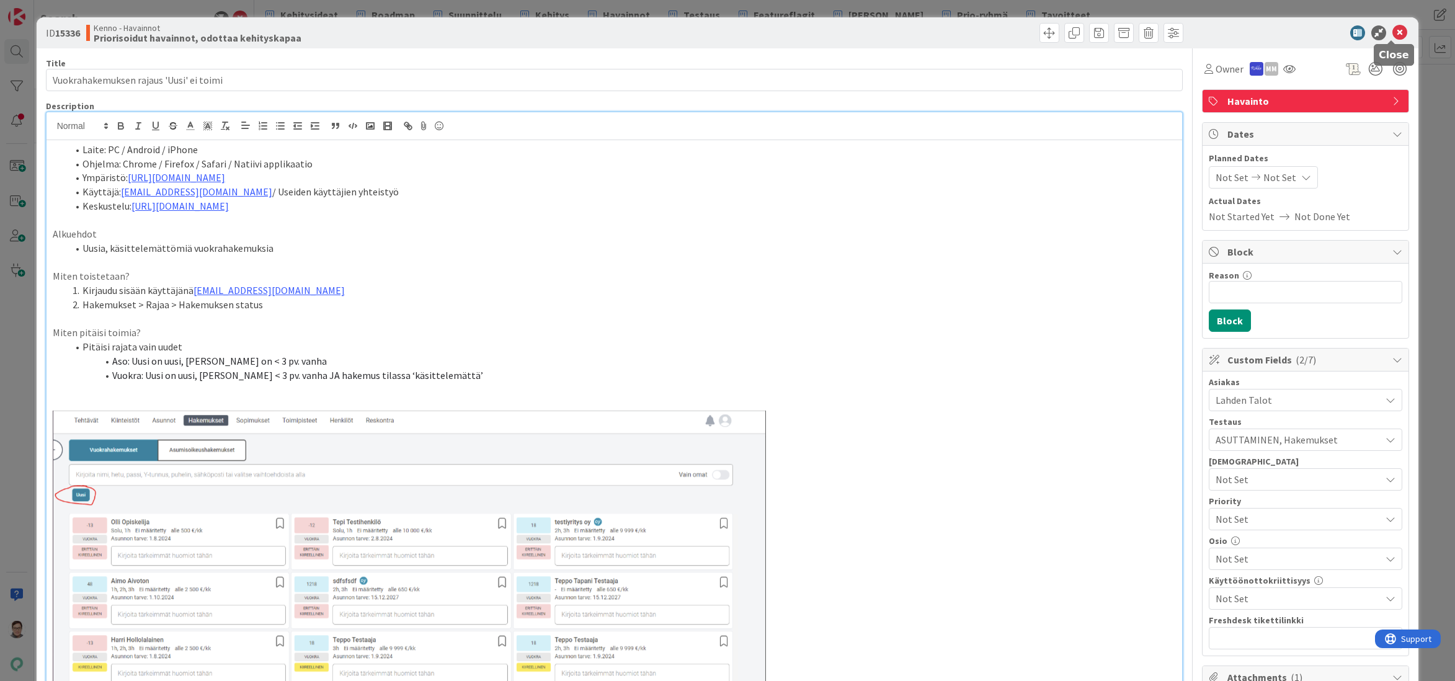
click at [1393, 35] on icon at bounding box center [1400, 32] width 15 height 15
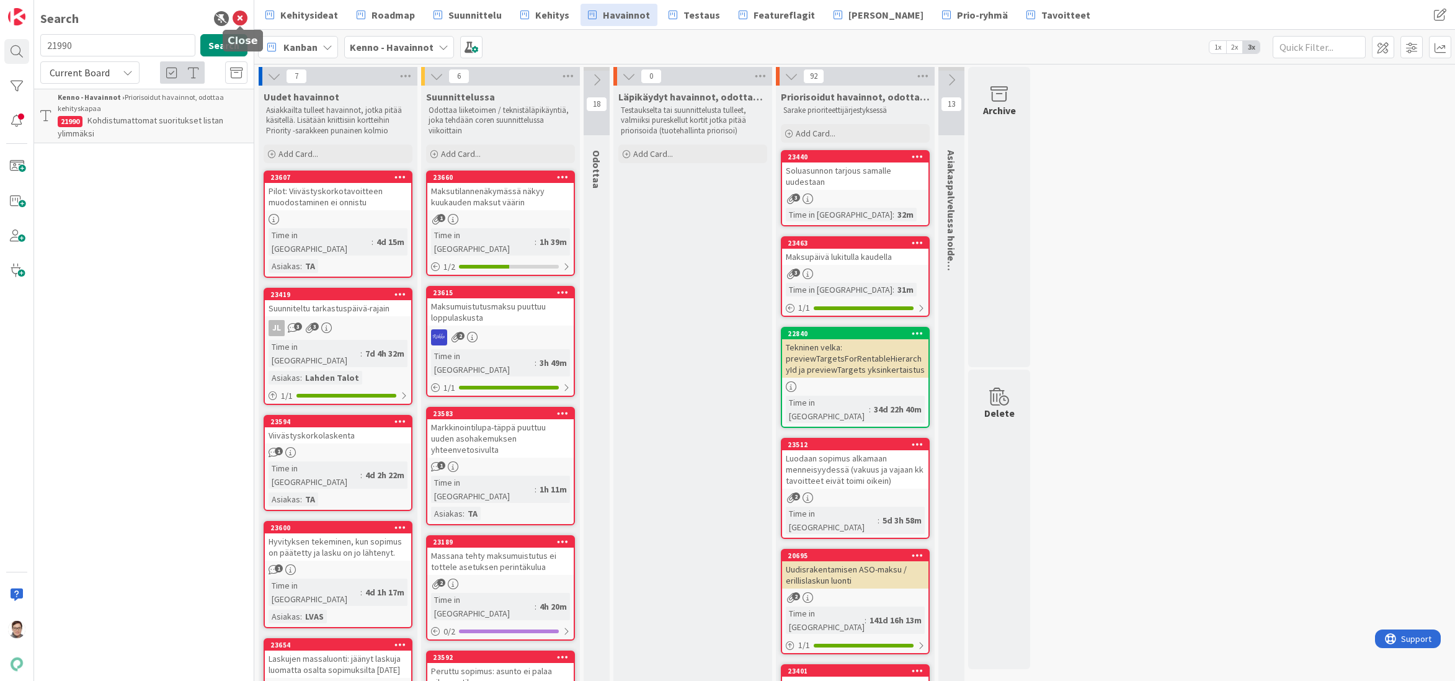
click at [245, 21] on icon at bounding box center [240, 18] width 15 height 15
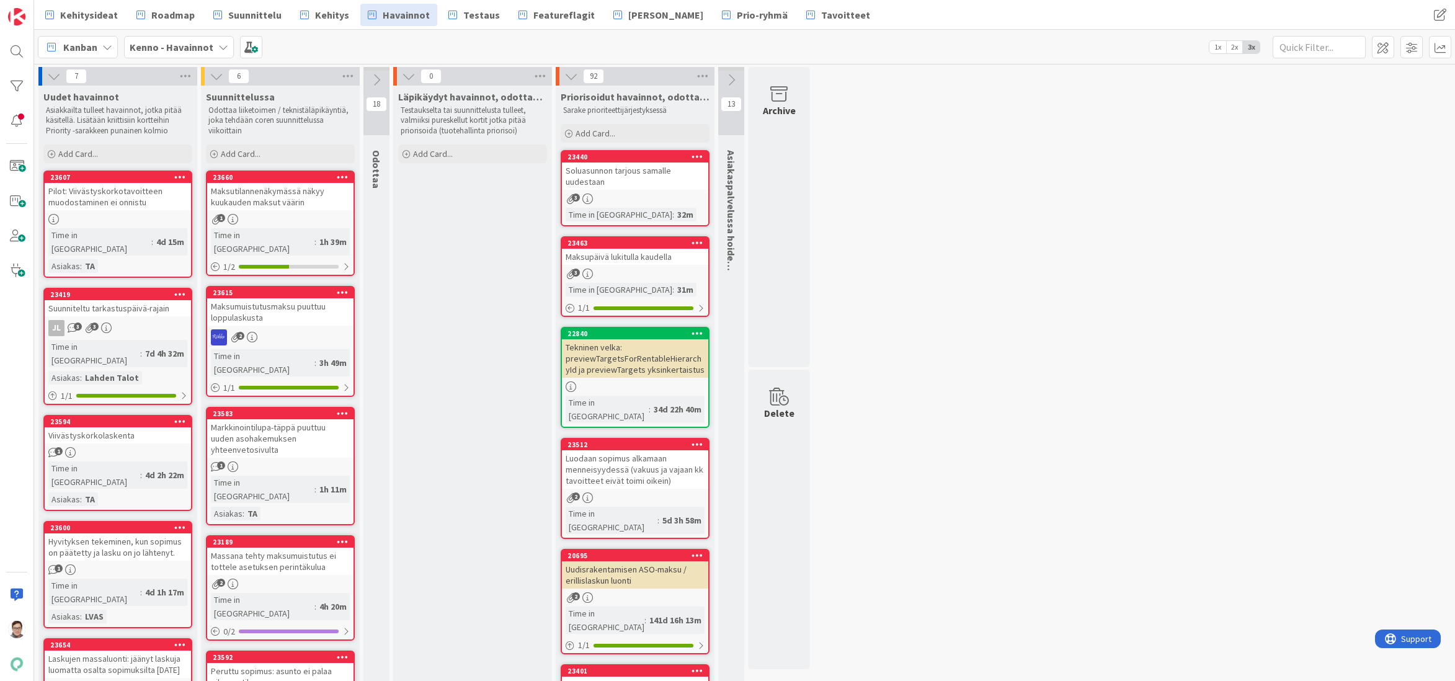
click at [81, 17] on span "Kehitysideat" at bounding box center [89, 14] width 58 height 15
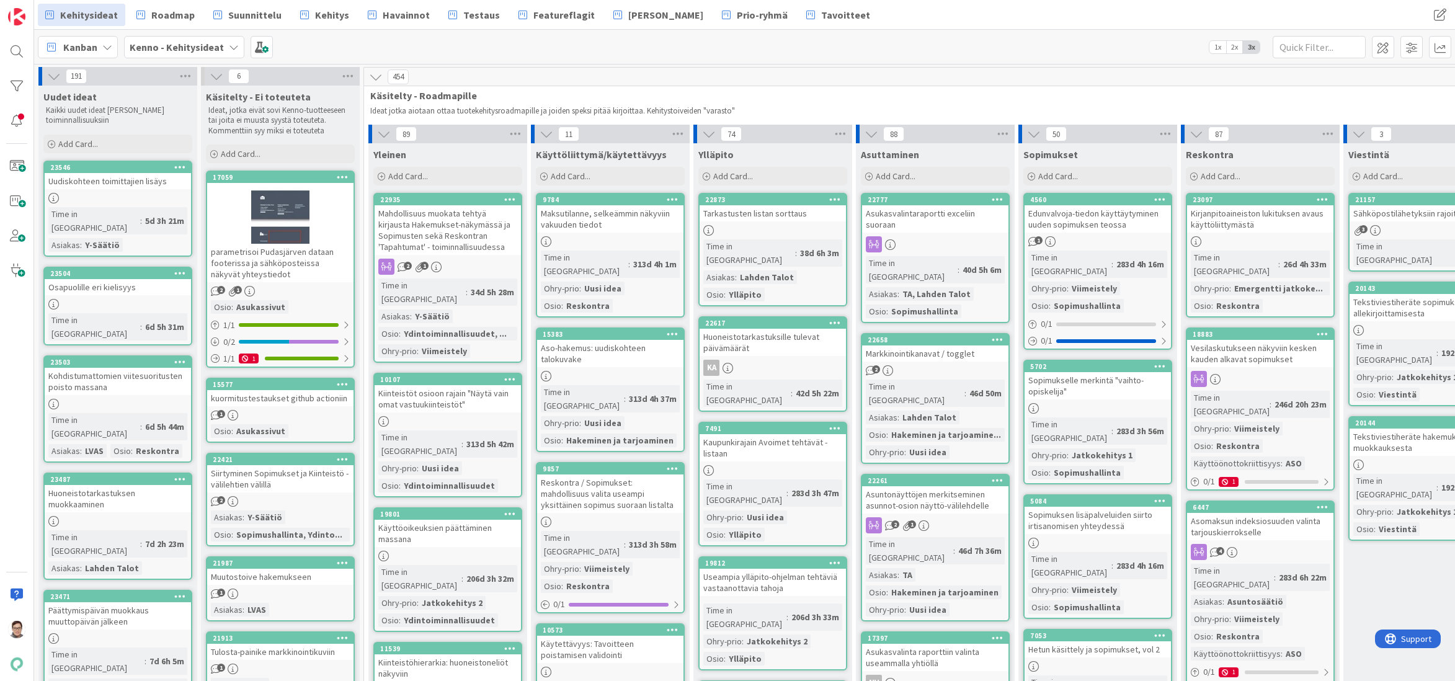
click at [132, 185] on div "Uudiskohteen toimittajien lisäys" at bounding box center [118, 181] width 146 height 16
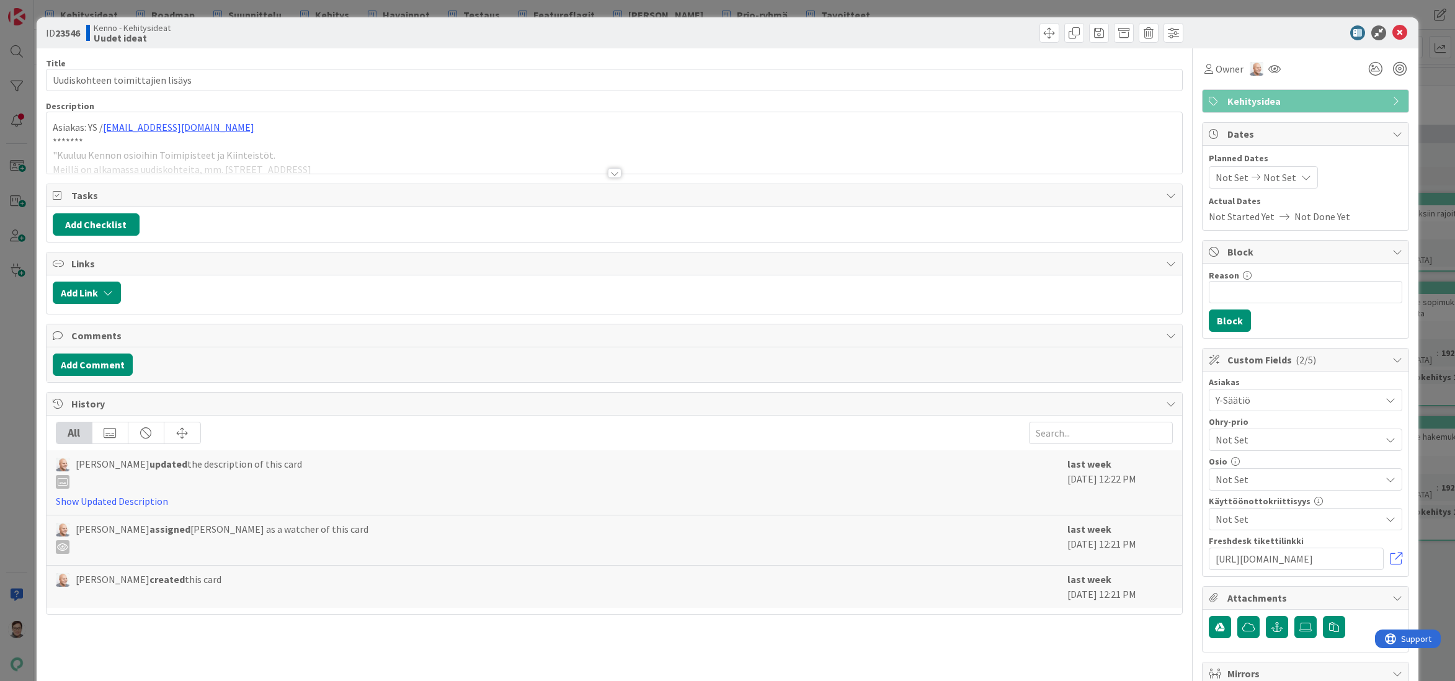
click at [612, 169] on div at bounding box center [615, 173] width 14 height 10
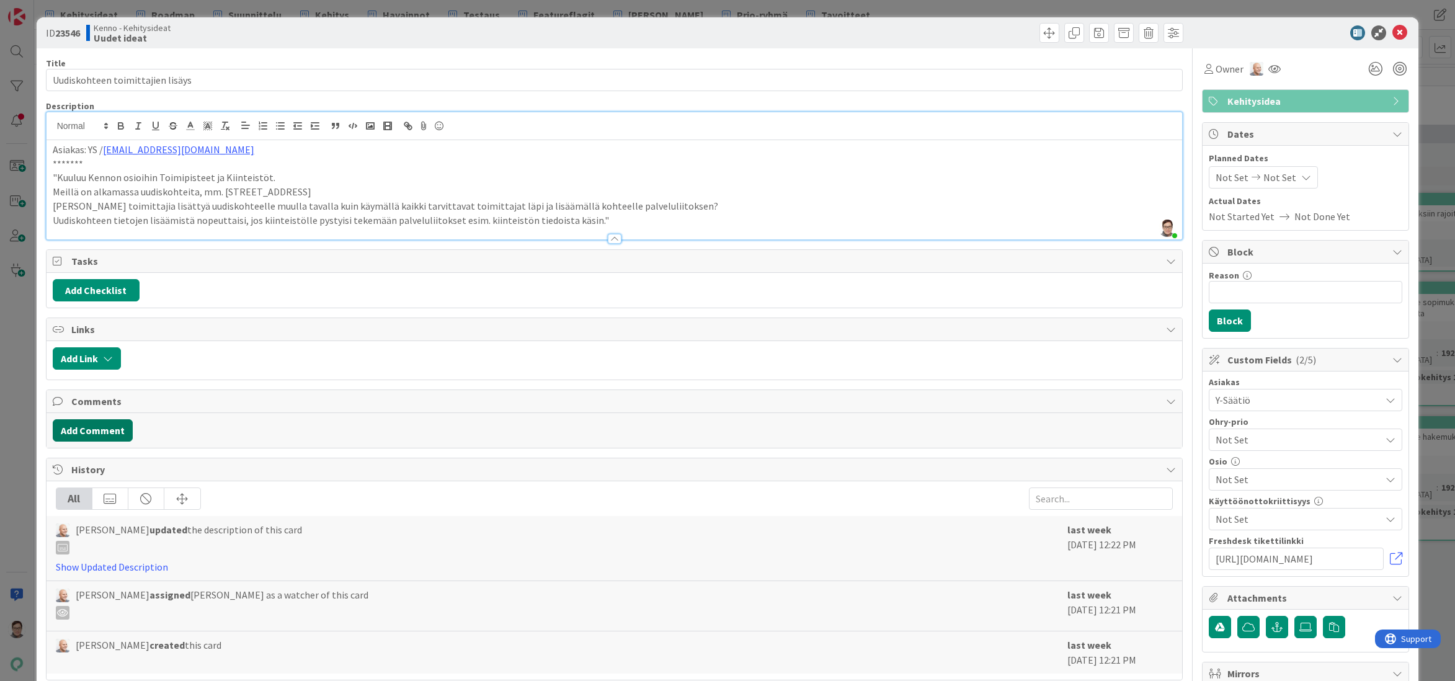
click at [91, 429] on button "Add Comment" at bounding box center [93, 430] width 80 height 22
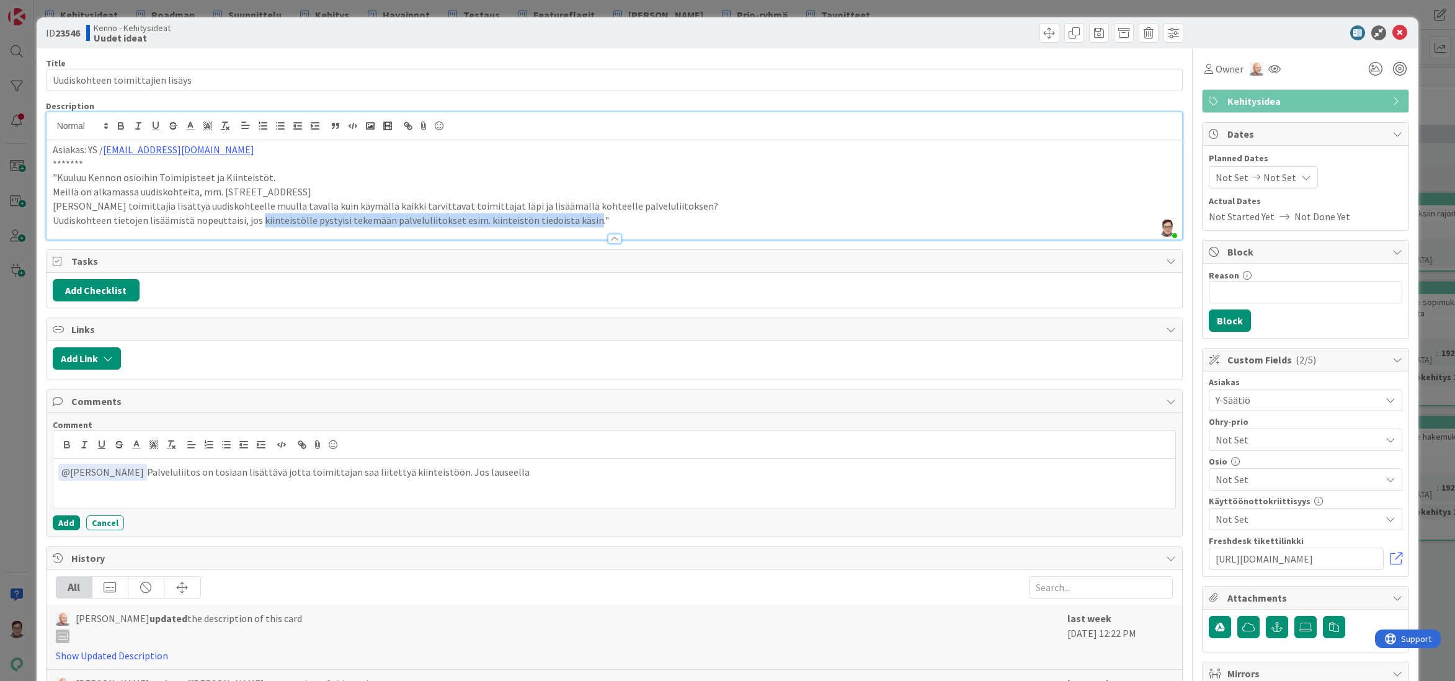
drag, startPoint x: 256, startPoint y: 221, endPoint x: 578, endPoint y: 225, distance: 322.0
click at [578, 225] on p "Uudiskohteen tietojen lisäämistä nopeuttaisi, jos kiinteistölle pystyisi tekemä…" at bounding box center [615, 220] width 1124 height 14
copy p "kiinteistölle pystyisi tekemään palveluliitokset esim. kiinteistön tiedoista kä…"
click at [529, 480] on p "﻿ @ Nicklas Granroth ﻿ Palveluliitos on tosiaan lisättävä jotta toimittajan saa…" at bounding box center [614, 472] width 1113 height 17
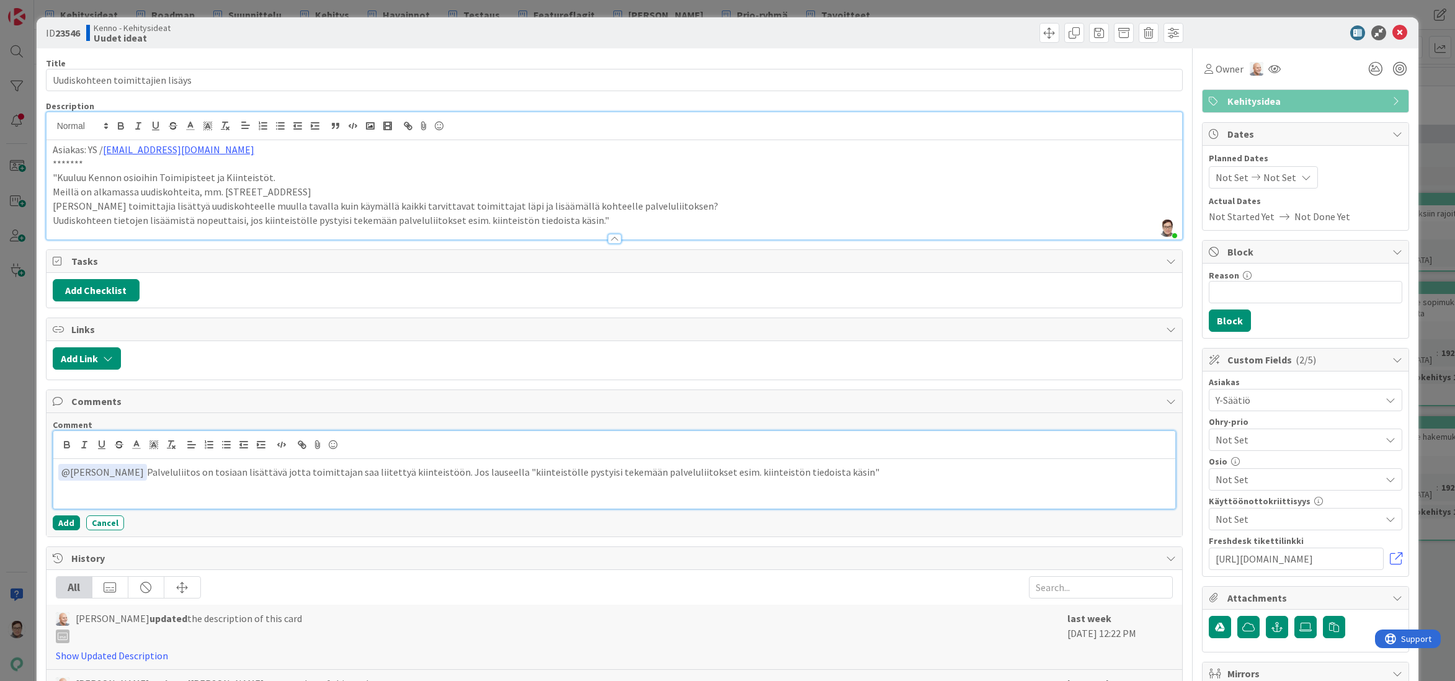
click at [855, 465] on p "﻿ @ Nicklas Granroth ﻿ Palveluliitos on tosiaan lisättävä jotta toimittajan saa…" at bounding box center [614, 472] width 1113 height 17
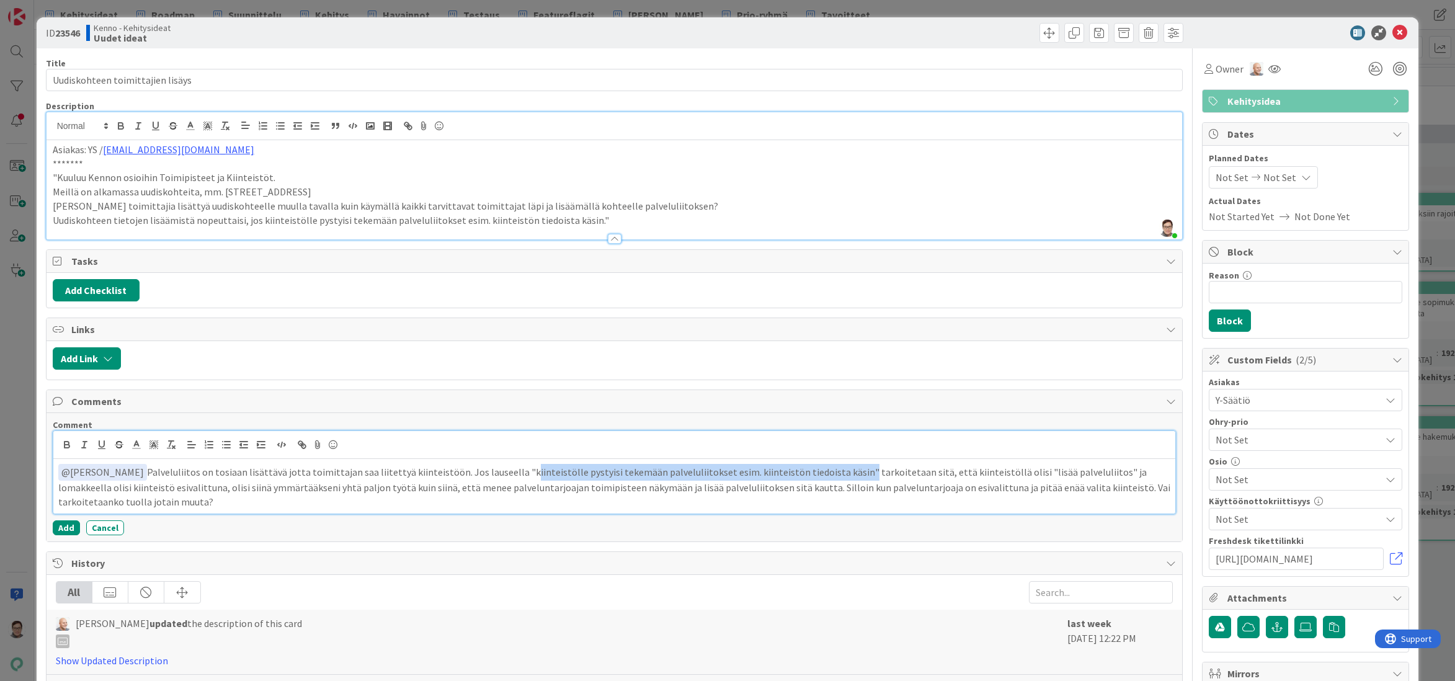
drag, startPoint x: 511, startPoint y: 471, endPoint x: 829, endPoint y: 471, distance: 318.2
click at [829, 471] on p "﻿ @ Nicklas Granroth ﻿ Palveluliitos on tosiaan lisättävä jotta toimittajan saa…" at bounding box center [614, 486] width 1113 height 45
click at [84, 444] on line "button" at bounding box center [84, 445] width 1 height 6
click at [785, 489] on p "﻿ @ Nicklas Granroth ﻿ Palveluliitos on tosiaan lisättävä jotta toimittajan saa…" at bounding box center [614, 486] width 1113 height 45
click at [132, 502] on p "﻿ @ Nicklas Granroth ﻿ Palveluliitos on tosiaan lisättävä jotta toimittajan saa…" at bounding box center [614, 486] width 1113 height 45
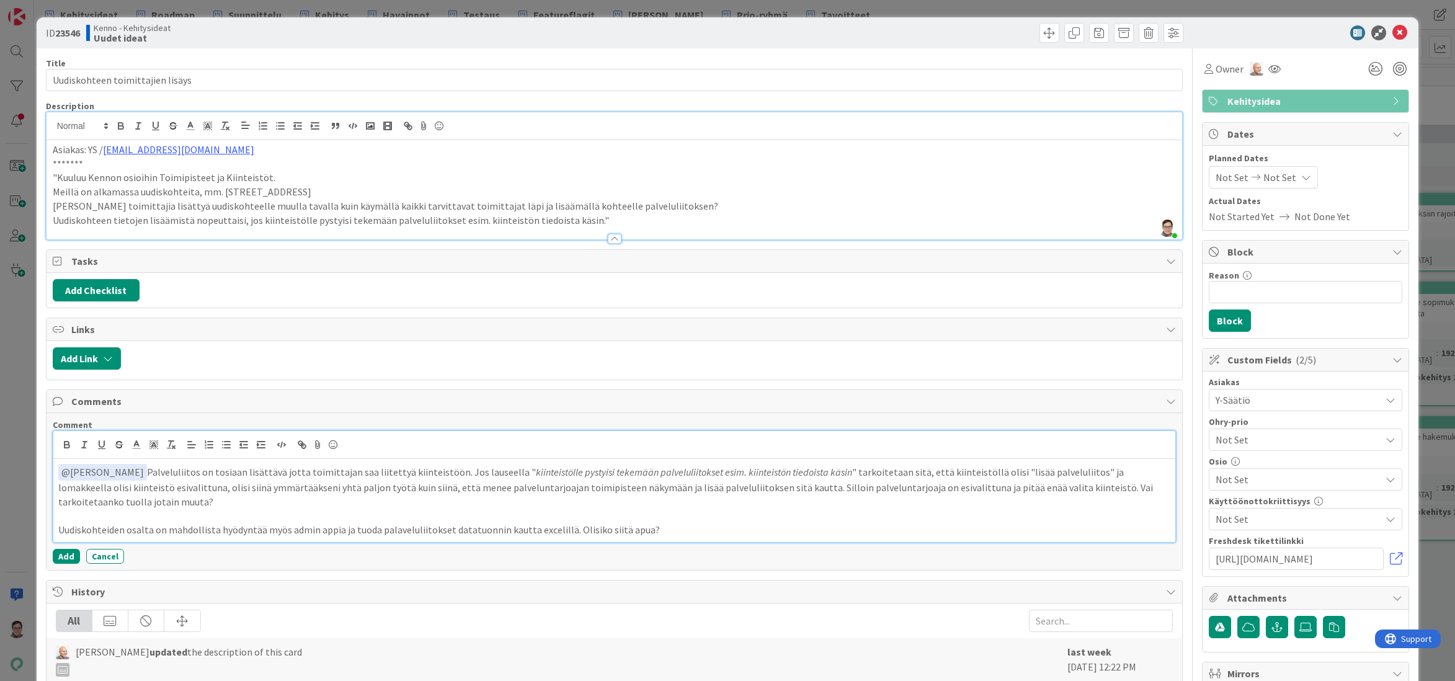
click at [562, 533] on p "Uudiskohteiden osalta on mahdollista hyödyntää myös admin appia ja tuoda palave…" at bounding box center [614, 530] width 1113 height 14
click at [626, 530] on p "Uudiskohteiden osalta on mahdollista hyödyntää myös admin appia ja tuoda palave…" at bounding box center [614, 530] width 1113 height 14
click at [958, 529] on p "Uudiskohteiden osalta on mahdollista hyödyntää myös admin appia ja tuoda palave…" at bounding box center [614, 530] width 1113 height 14
click at [60, 555] on button "Add" at bounding box center [66, 556] width 27 height 15
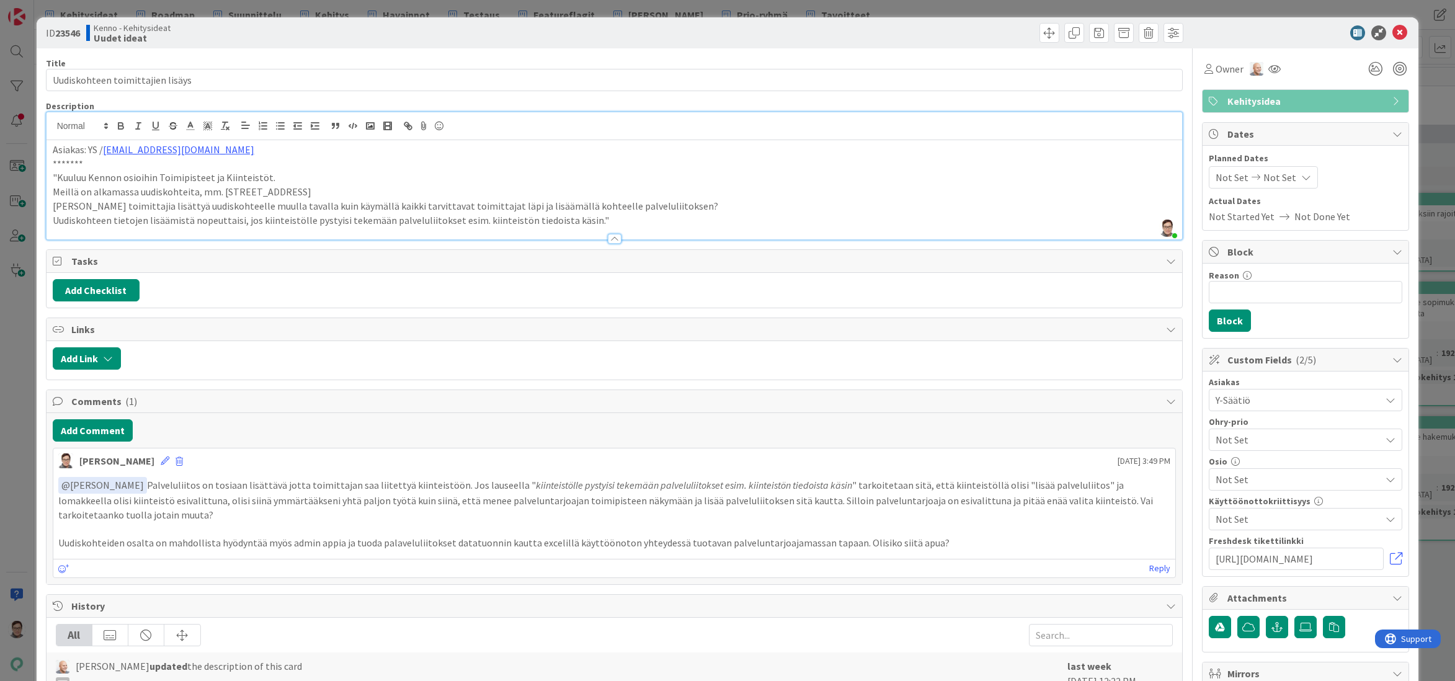
click at [1239, 476] on span "Not Set" at bounding box center [1298, 479] width 165 height 15
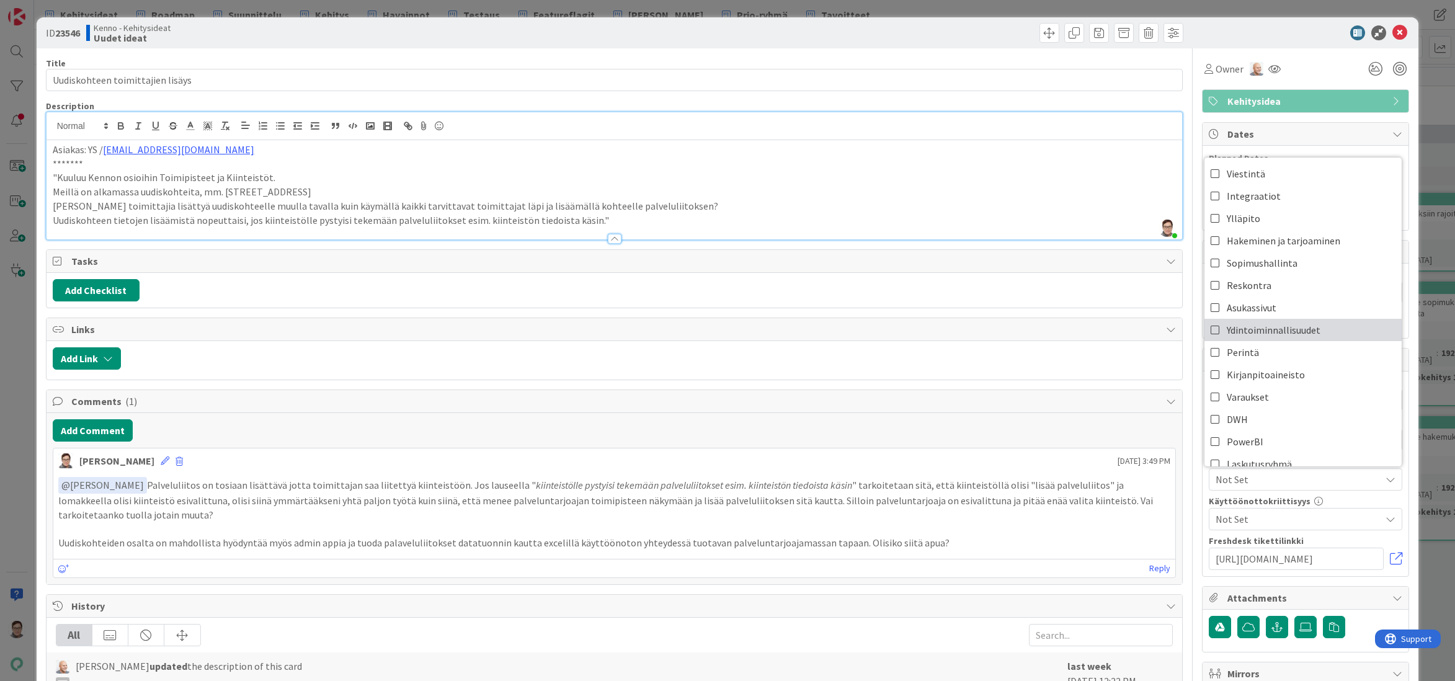
click at [1242, 330] on span "Ydintoiminnallisuudet" at bounding box center [1274, 330] width 94 height 19
click at [1319, 67] on div "Owner" at bounding box center [1305, 69] width 207 height 22
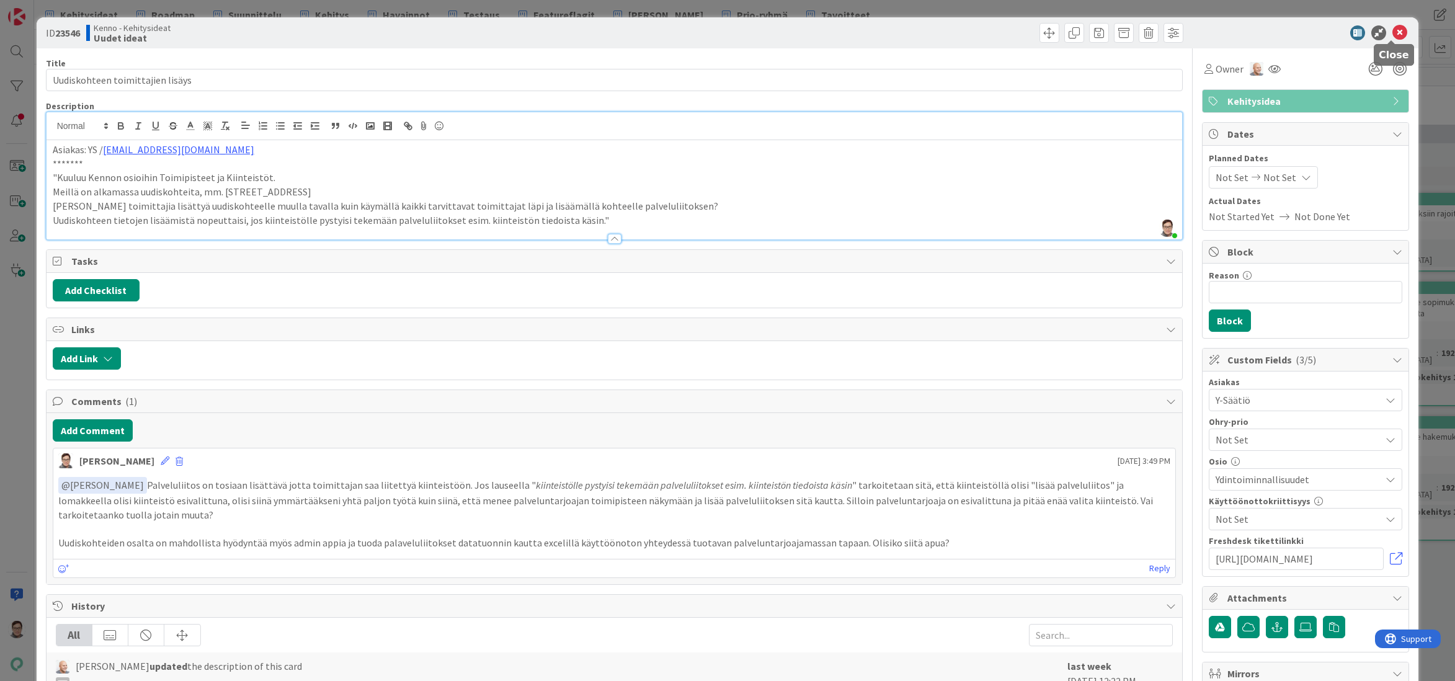
click at [1394, 32] on icon at bounding box center [1400, 32] width 15 height 15
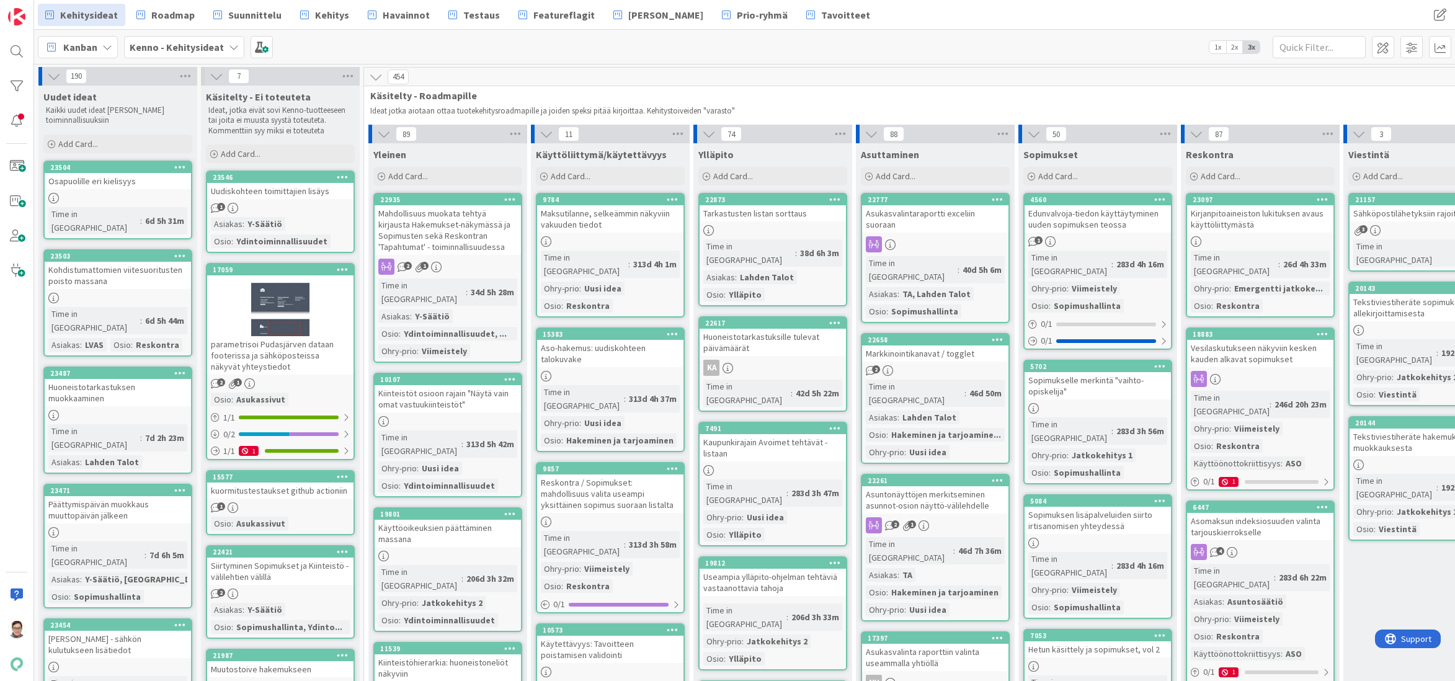
click at [117, 187] on div "Osapuolille eri kielisyys" at bounding box center [118, 181] width 146 height 16
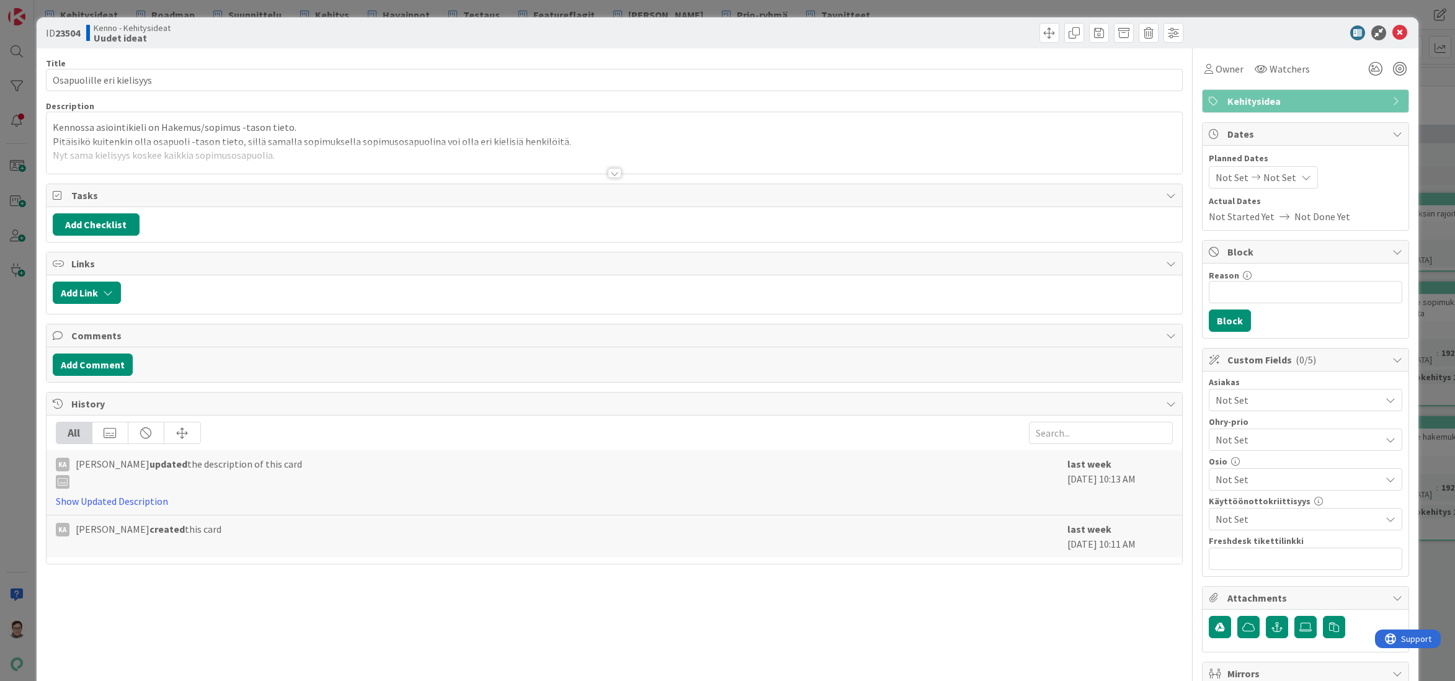
click at [617, 174] on div at bounding box center [615, 168] width 1138 height 14
click at [609, 174] on div at bounding box center [615, 173] width 14 height 10
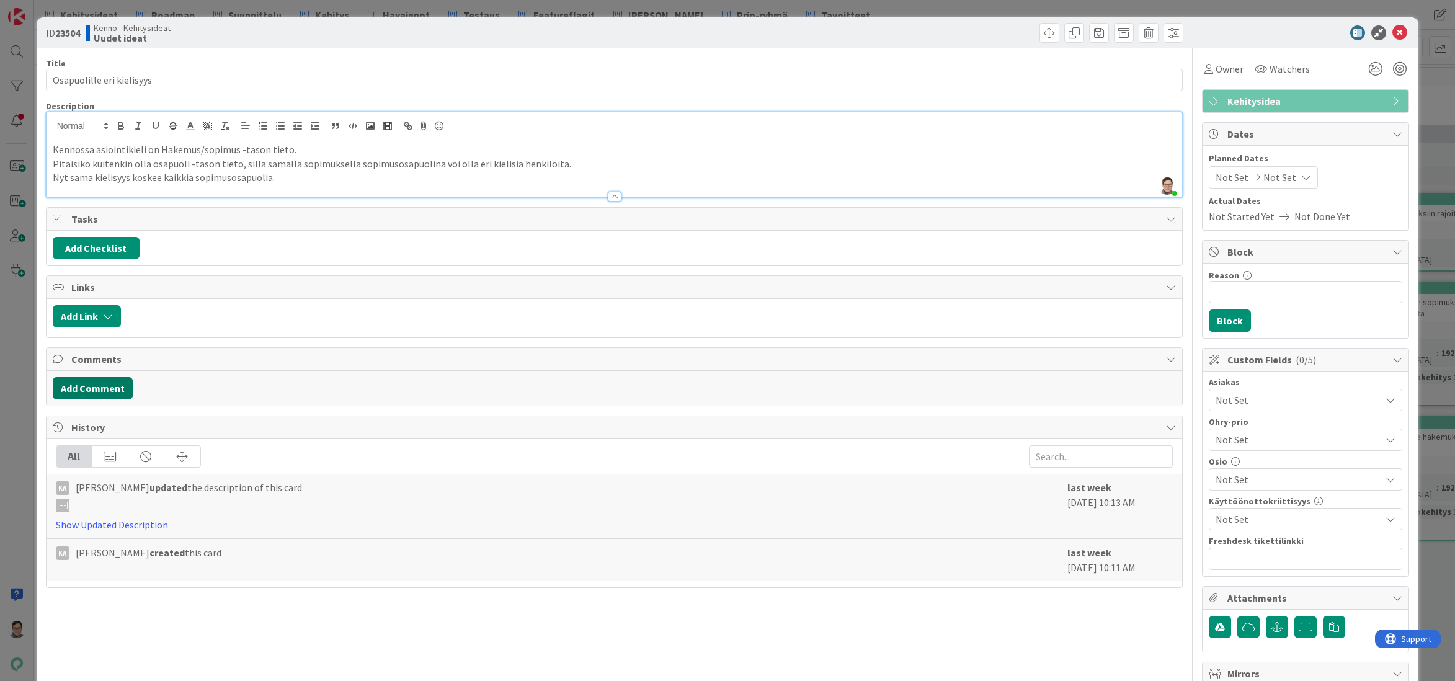
click at [92, 388] on button "Add Comment" at bounding box center [93, 388] width 80 height 22
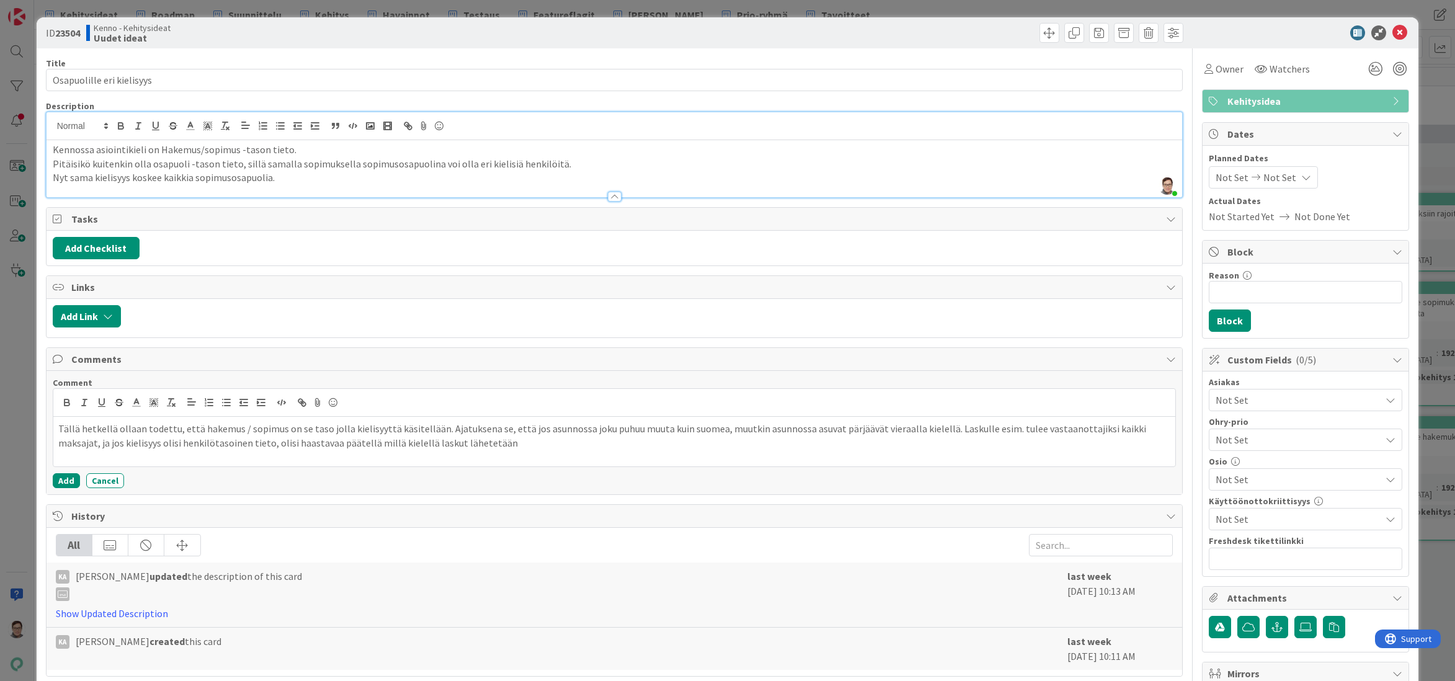
click at [994, 427] on p "Tällä hetkellä ollaan todettu, että hakemus / sopimus on se taso jolla kielisyy…" at bounding box center [614, 436] width 1113 height 28
click at [189, 442] on p "Tällä hetkellä ollaan todettu, että hakemus / sopimus on se taso jolla kielisyy…" at bounding box center [614, 436] width 1113 height 28
click at [243, 443] on p "Tällä hetkellä ollaan todettu, että hakemus / sopimus on se taso jolla kielisyy…" at bounding box center [614, 436] width 1113 height 28
click at [629, 447] on p "Tällä hetkellä ollaan todettu, että hakemus / sopimus on se taso jolla kielisyy…" at bounding box center [614, 436] width 1113 height 28
drag, startPoint x: 572, startPoint y: 445, endPoint x: 547, endPoint y: 445, distance: 24.8
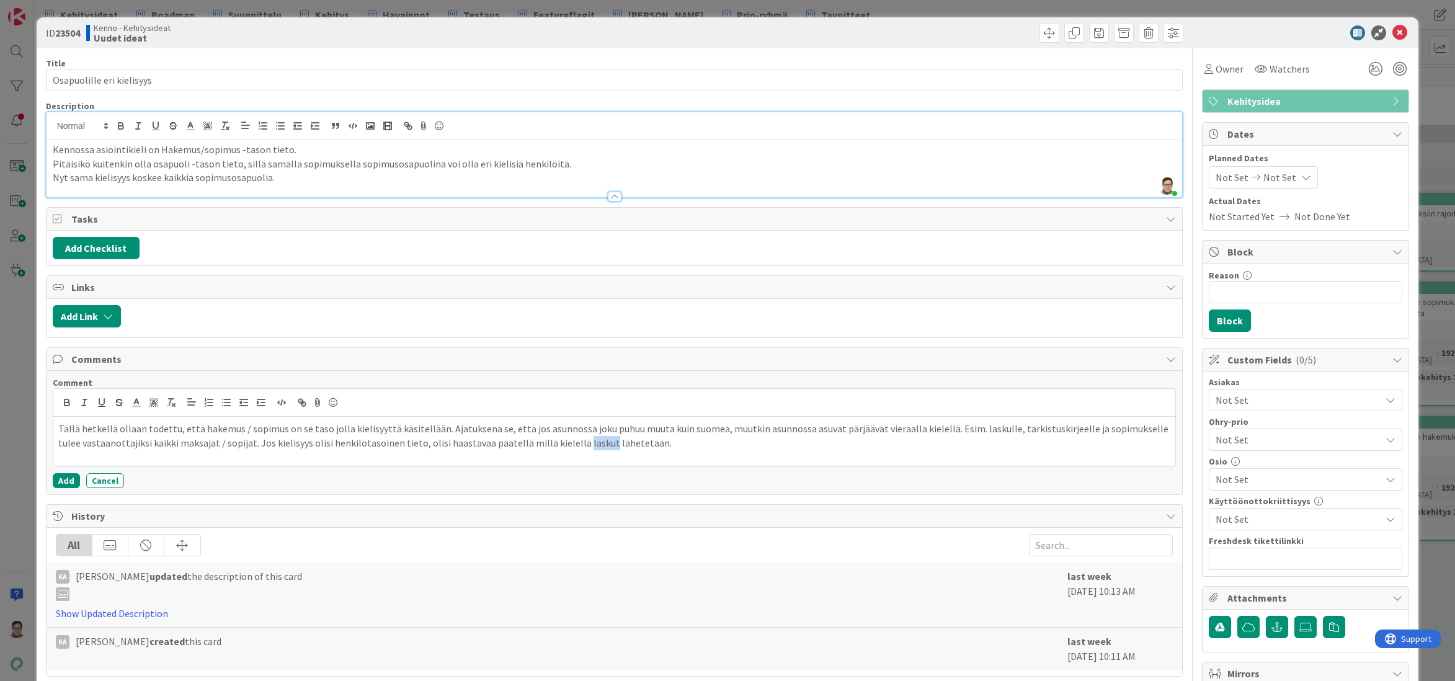
click at [547, 445] on p "Tällä hetkellä ollaan todettu, että hakemus / sopimus on se taso jolla kielisyy…" at bounding box center [614, 436] width 1113 height 28
drag, startPoint x: 618, startPoint y: 444, endPoint x: 504, endPoint y: 450, distance: 114.9
click at [504, 450] on p "Tällä hetkellä ollaan todettu, että hakemus / sopimus on se taso jolla kielisyy…" at bounding box center [614, 436] width 1113 height 28
click at [654, 447] on p "Tällä hetkellä ollaan todettu, että hakemus / sopimus on se taso jolla kielisyy…" at bounding box center [614, 436] width 1113 height 28
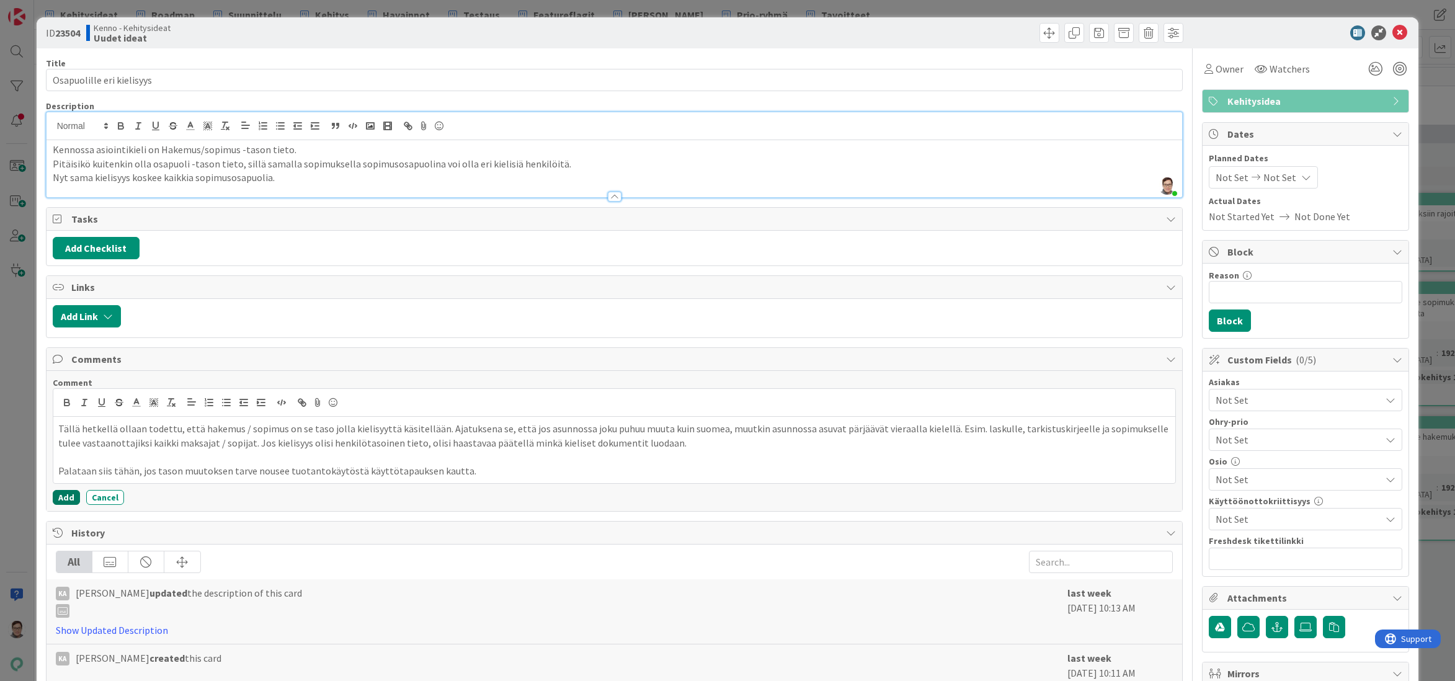
click at [68, 496] on button "Add" at bounding box center [66, 497] width 27 height 15
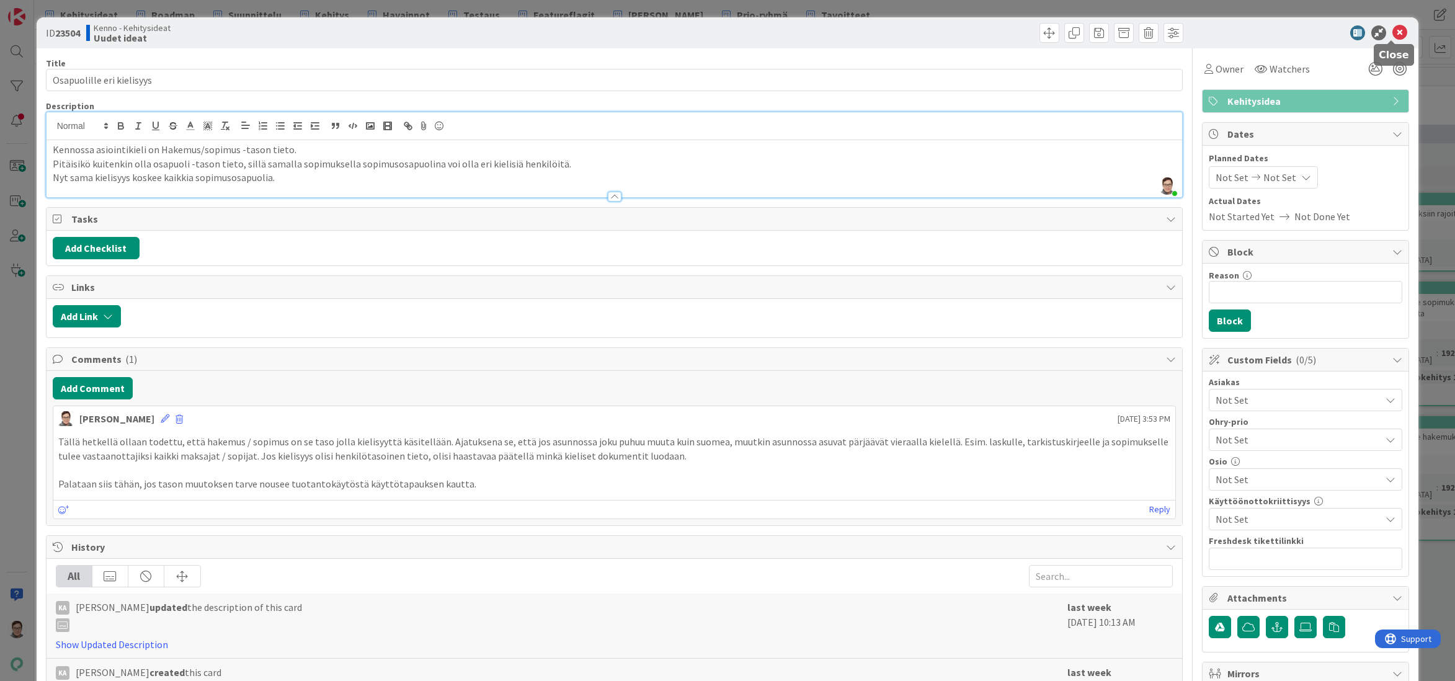
click at [1394, 34] on icon at bounding box center [1400, 32] width 15 height 15
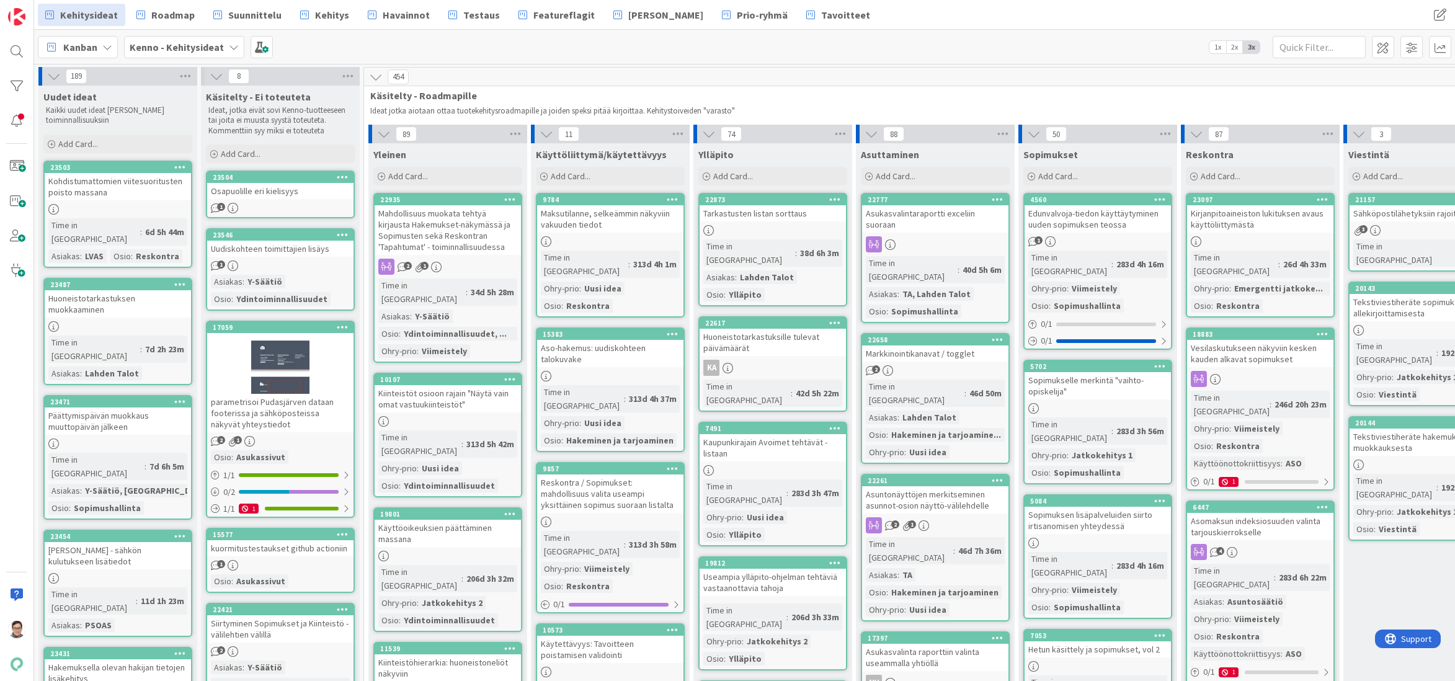
click at [128, 190] on div "Kohdistumattomien viitesuoritusten poisto massana" at bounding box center [118, 186] width 146 height 27
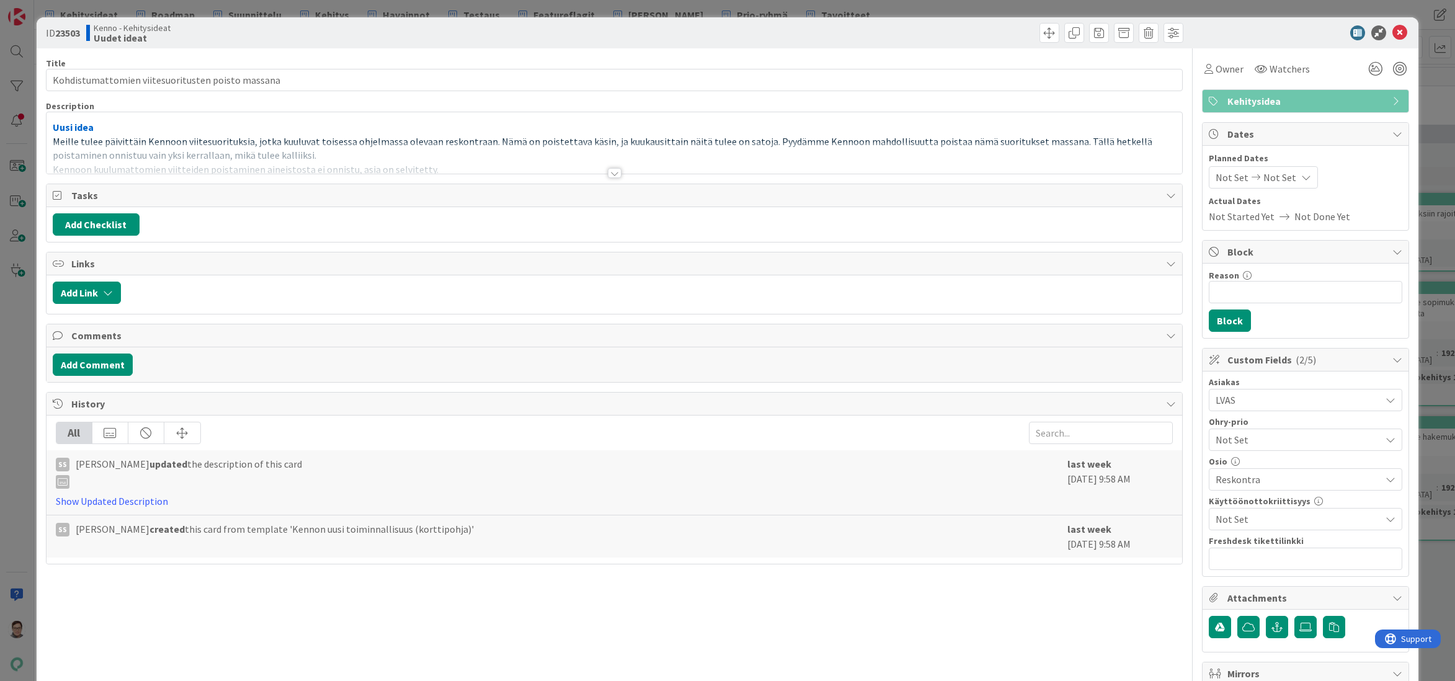
click at [613, 177] on div at bounding box center [615, 173] width 14 height 10
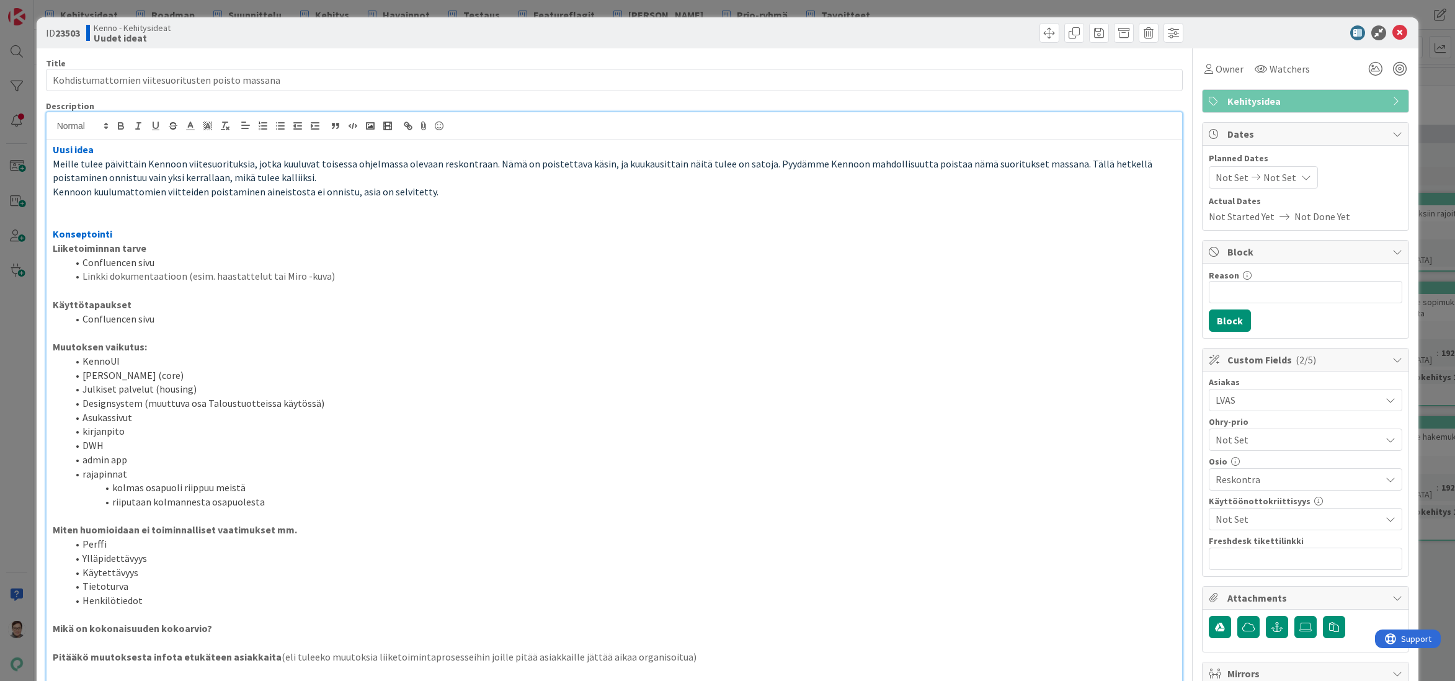
click at [1264, 517] on span "Not Set" at bounding box center [1298, 519] width 165 height 15
click at [1262, 515] on span "Not Set" at bounding box center [1298, 519] width 165 height 15
click at [1260, 437] on span "Not Set" at bounding box center [1295, 439] width 159 height 17
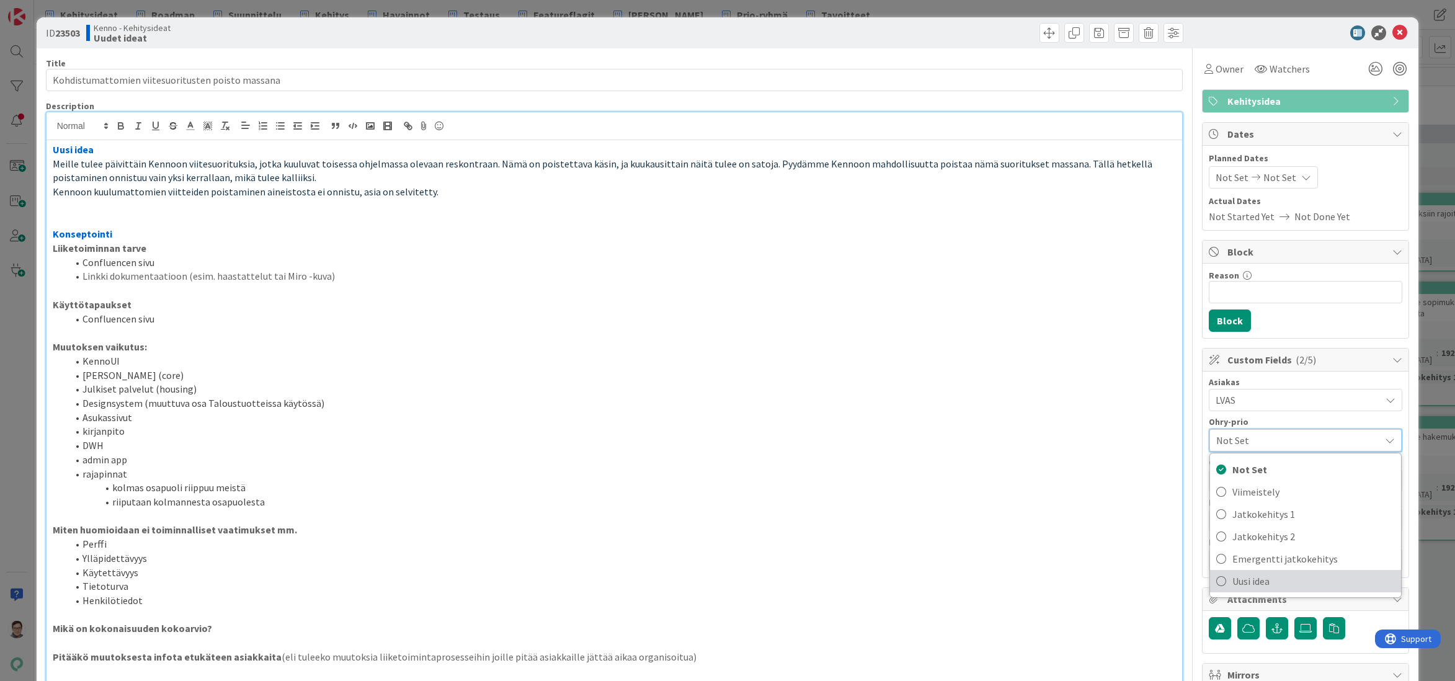
click at [1269, 583] on span "Uusi idea" at bounding box center [1314, 581] width 163 height 19
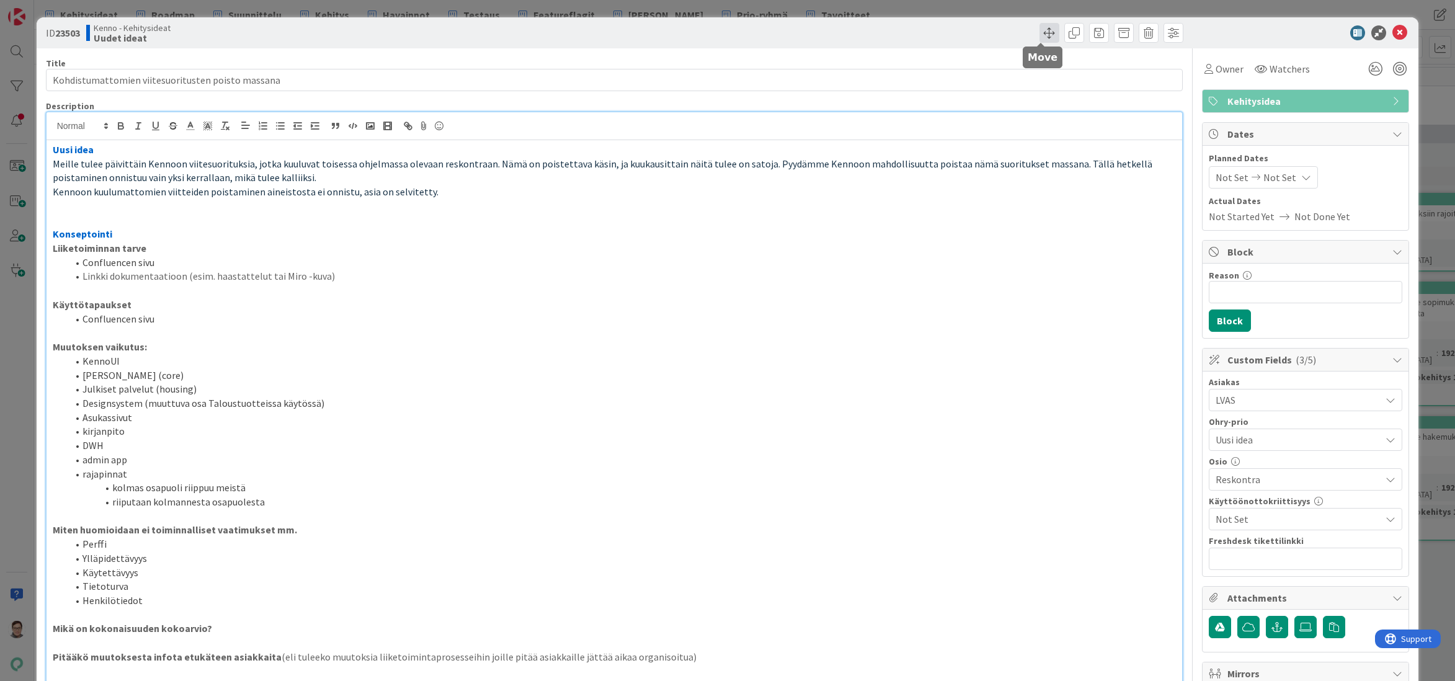
click at [1040, 32] on span at bounding box center [1050, 33] width 20 height 20
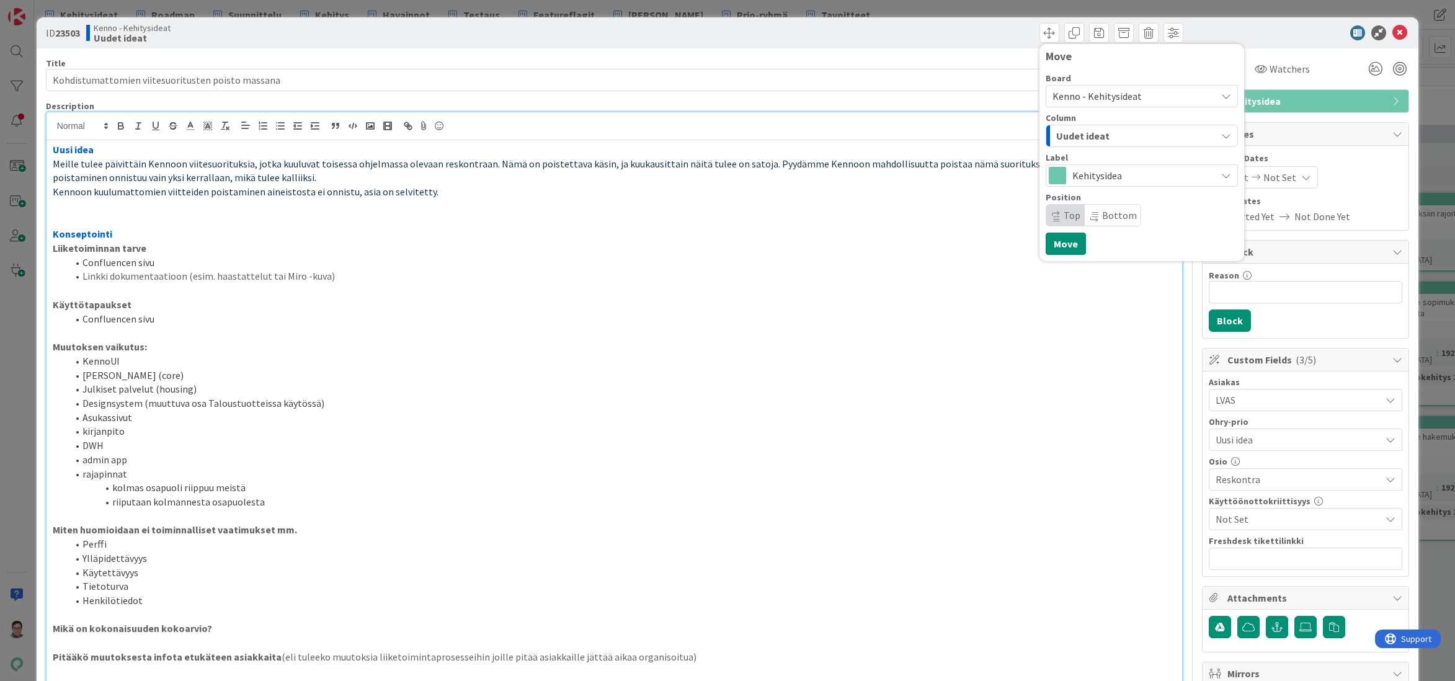
click at [1116, 140] on div "Uudet ideat" at bounding box center [1134, 136] width 163 height 20
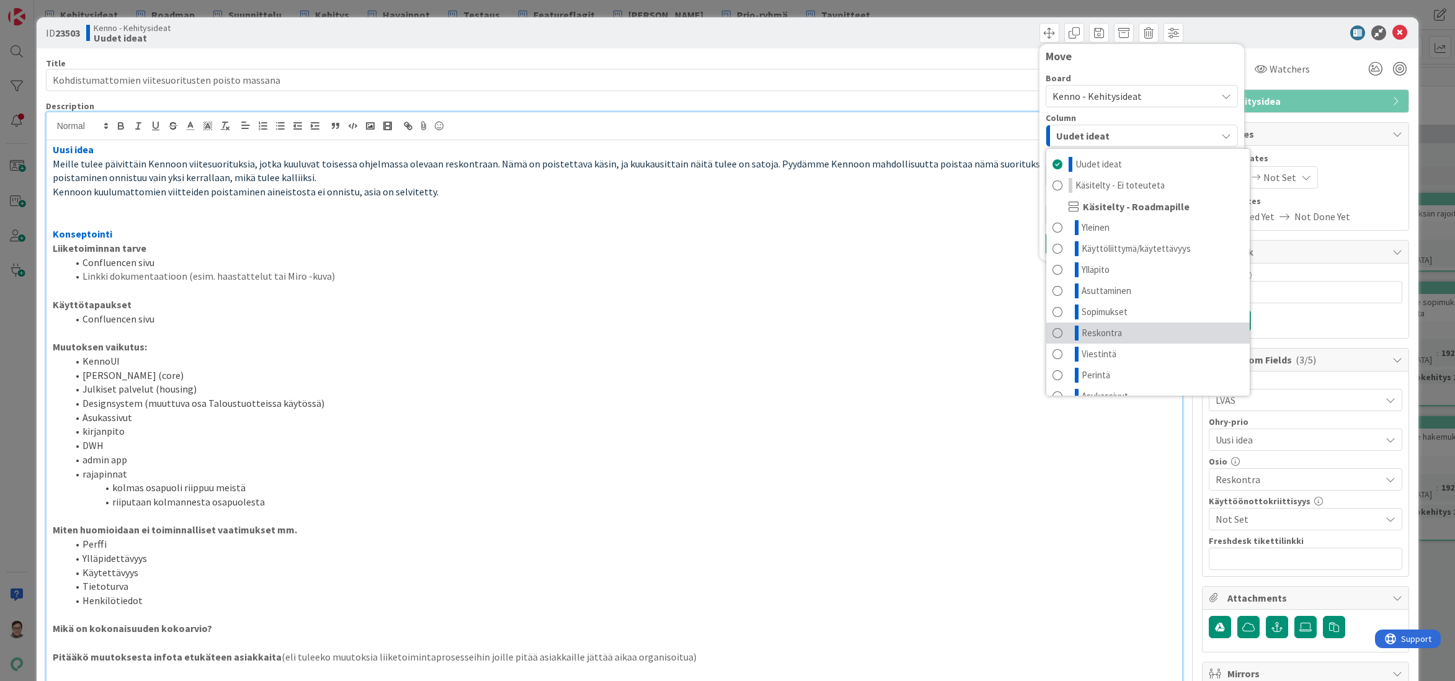
click at [1109, 330] on span "Reskontra" at bounding box center [1102, 333] width 40 height 15
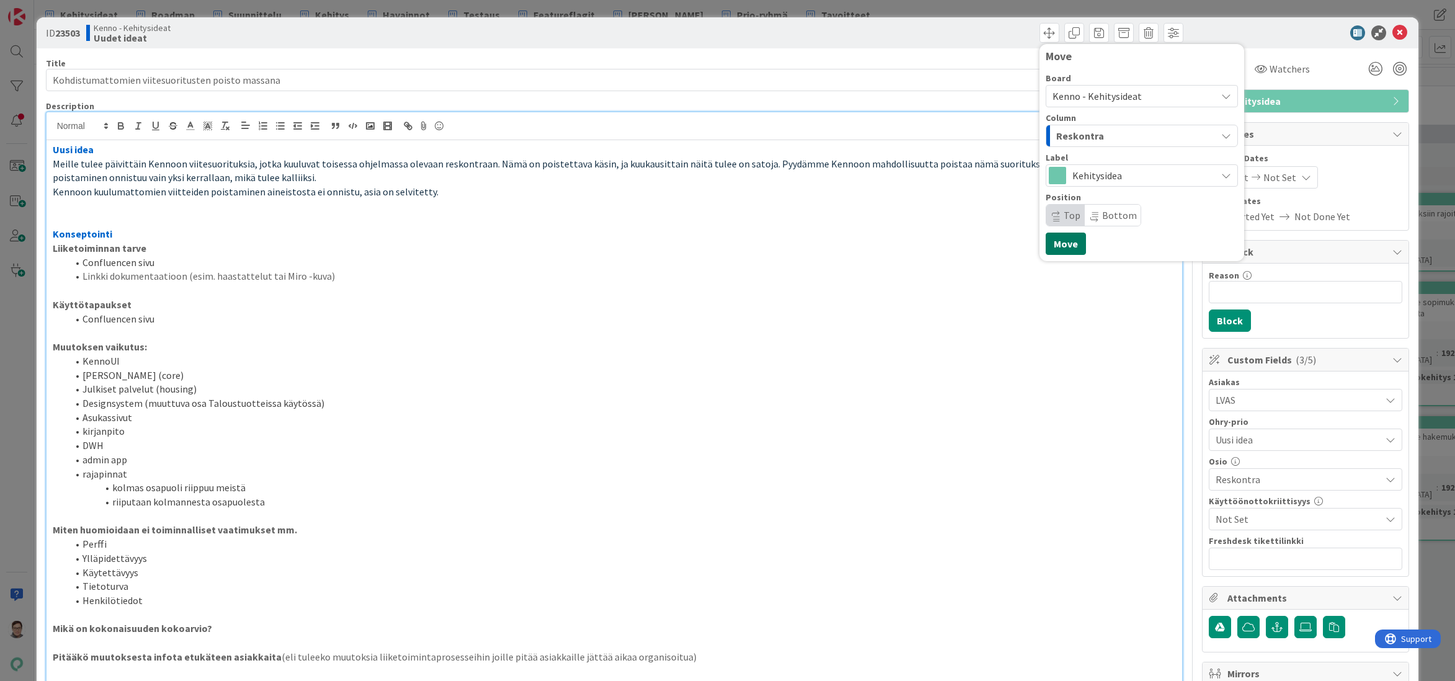
click at [1061, 241] on button "Move" at bounding box center [1066, 244] width 40 height 22
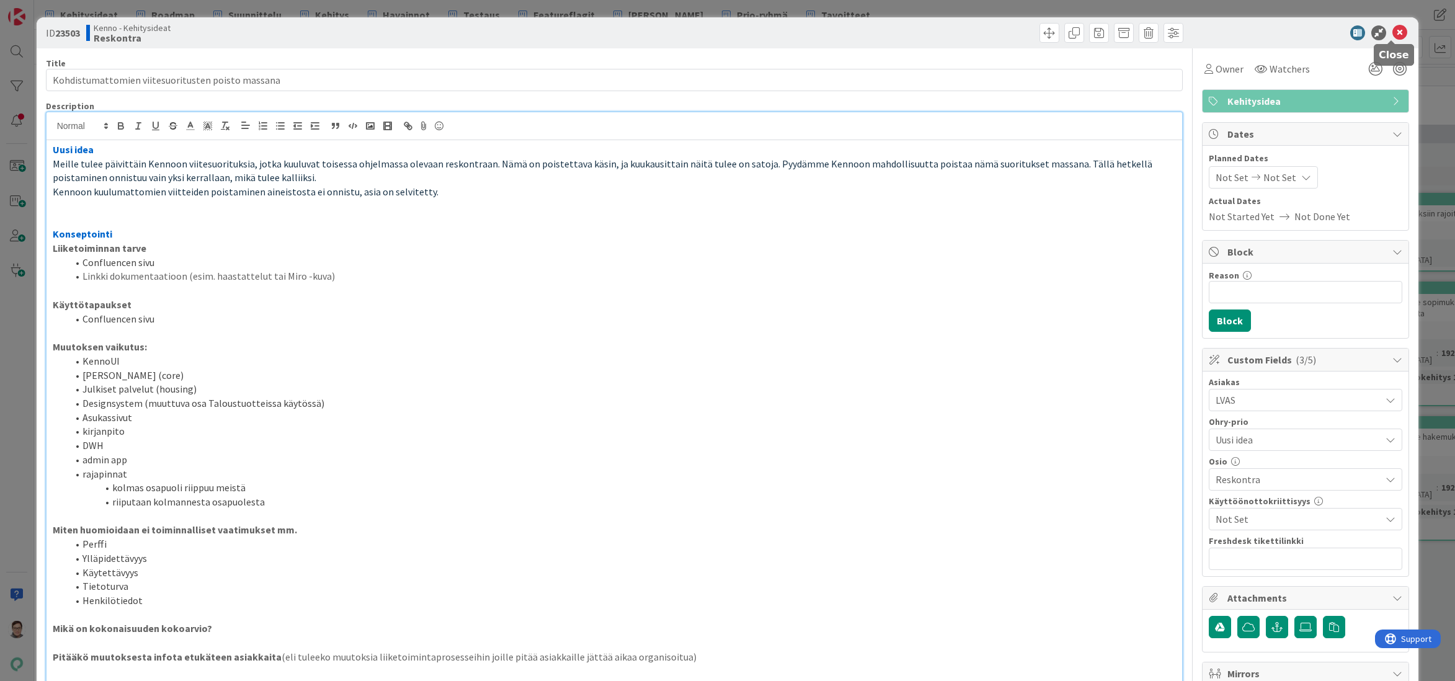
click at [1395, 33] on icon at bounding box center [1400, 32] width 15 height 15
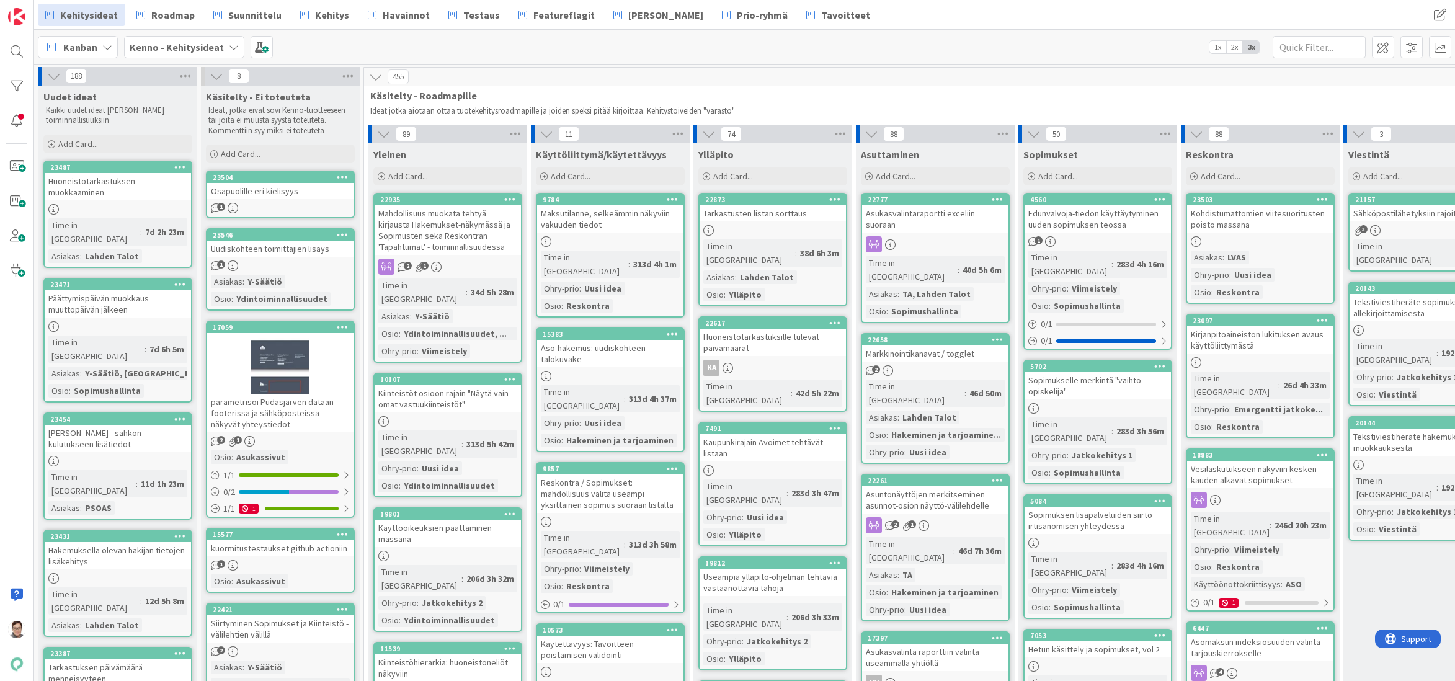
click at [113, 190] on div "Huoneistotarkastuksen muokkaaminen" at bounding box center [118, 186] width 146 height 27
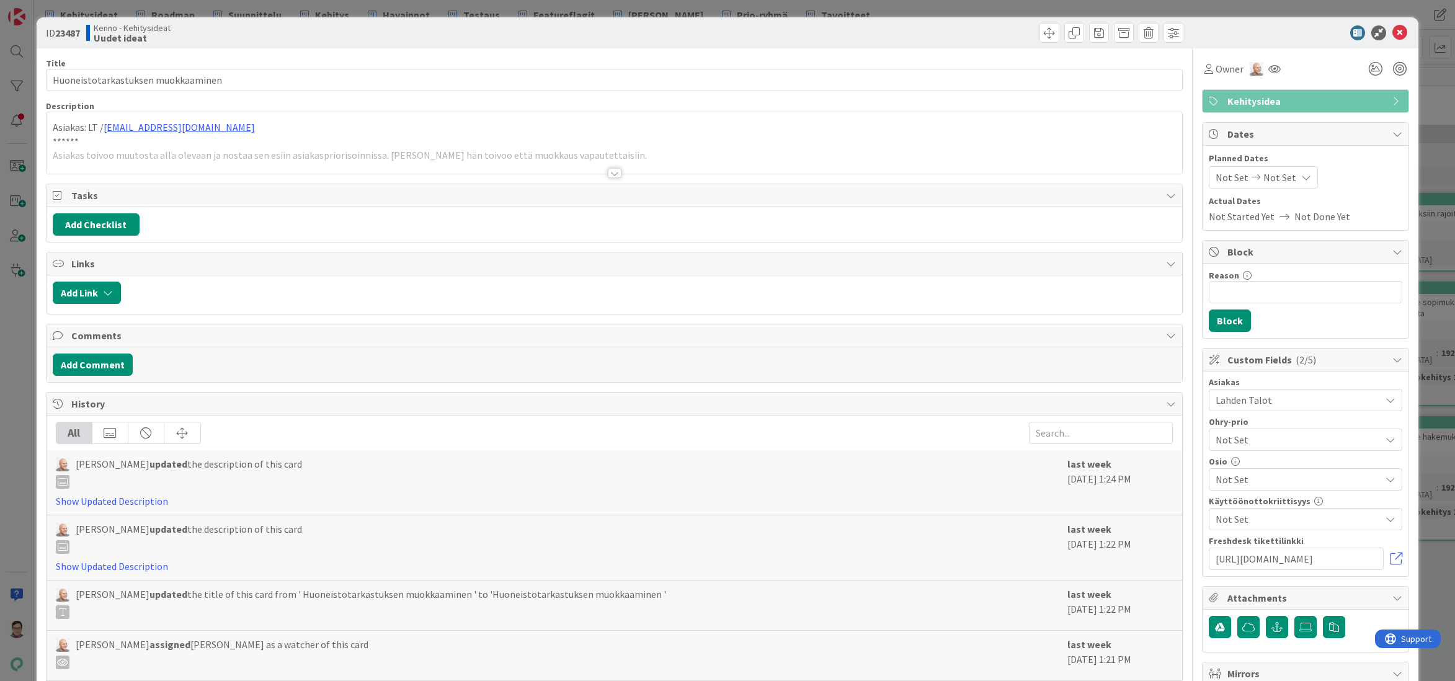
click at [608, 171] on div at bounding box center [615, 173] width 14 height 10
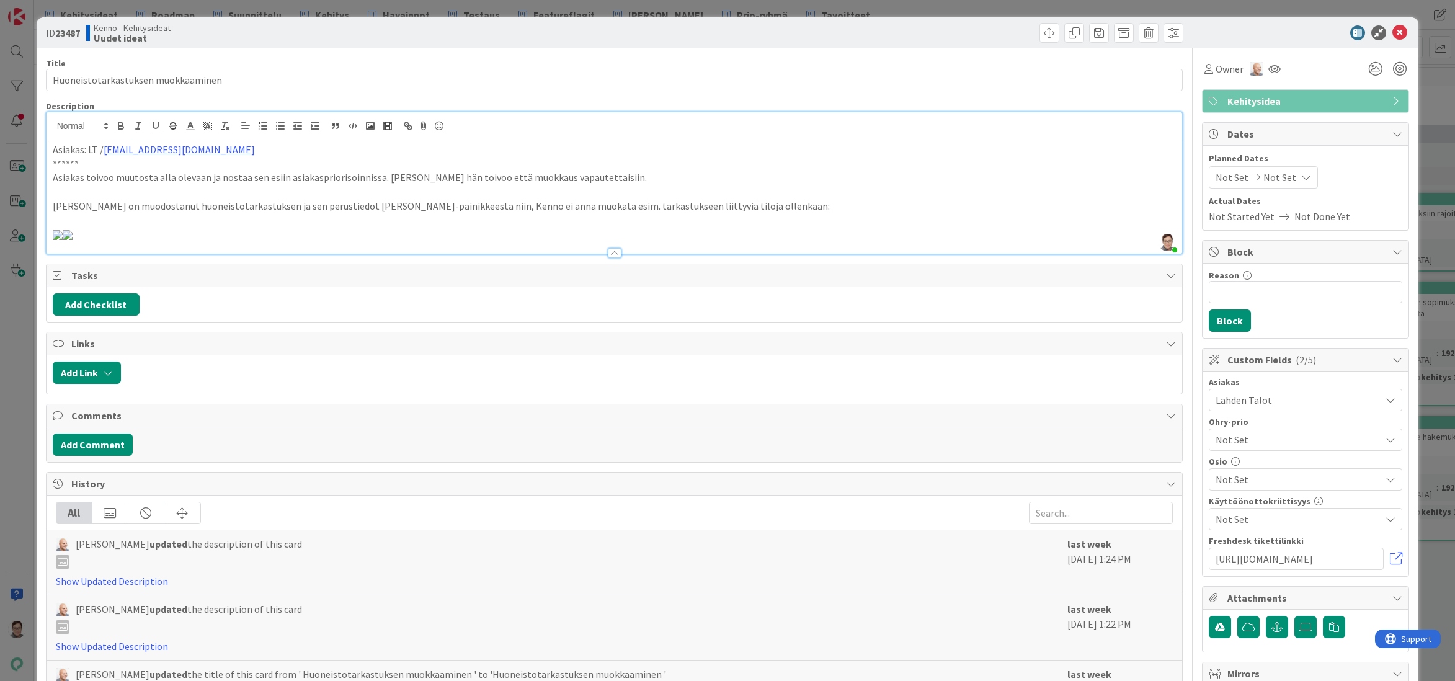
click at [1244, 437] on span "Not Set" at bounding box center [1295, 439] width 159 height 17
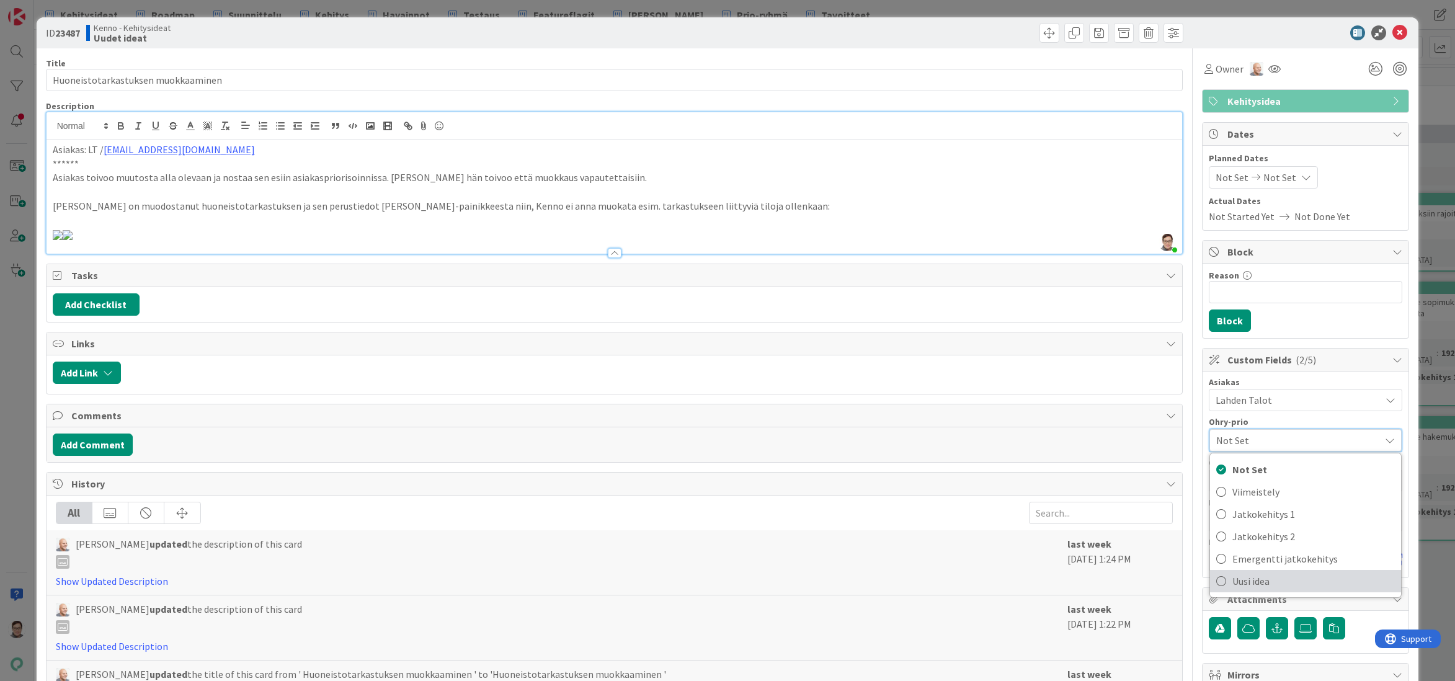
click at [1256, 579] on span "Uusi idea" at bounding box center [1314, 581] width 163 height 19
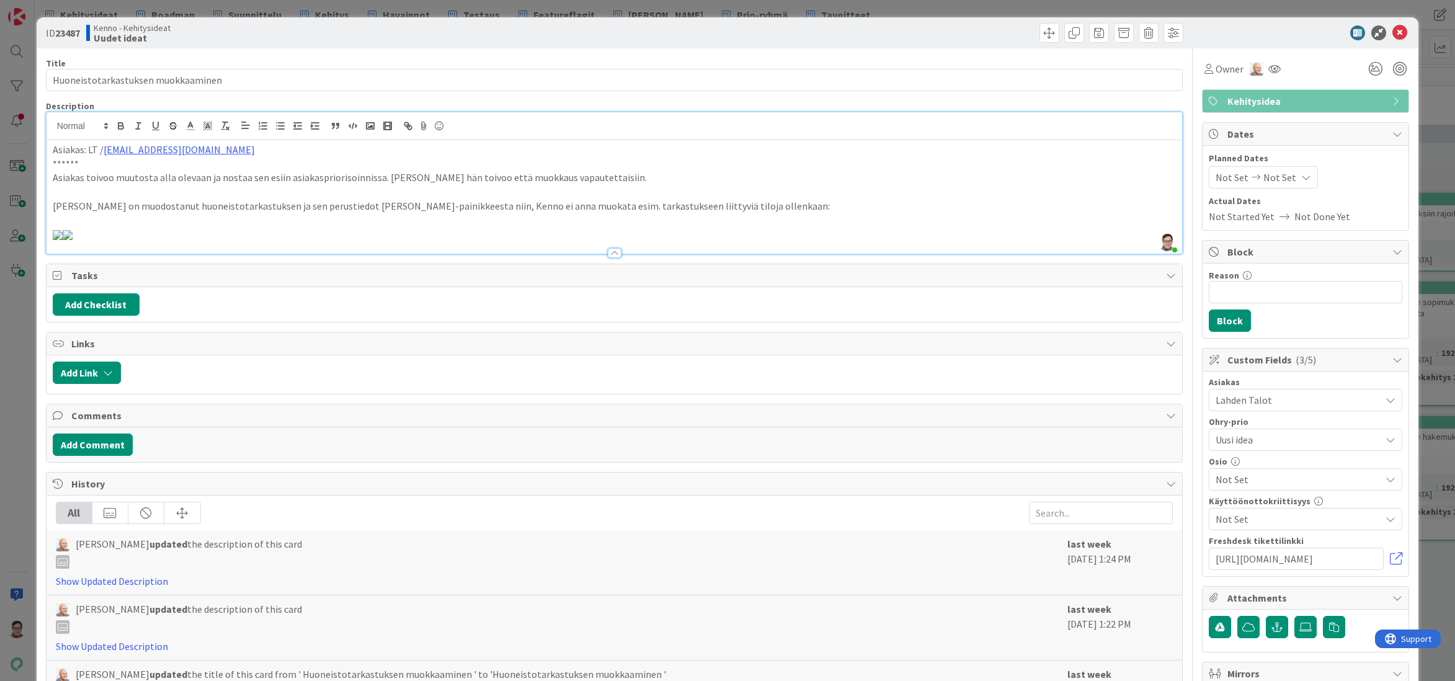
click at [1261, 475] on span "Not Set" at bounding box center [1298, 479] width 165 height 15
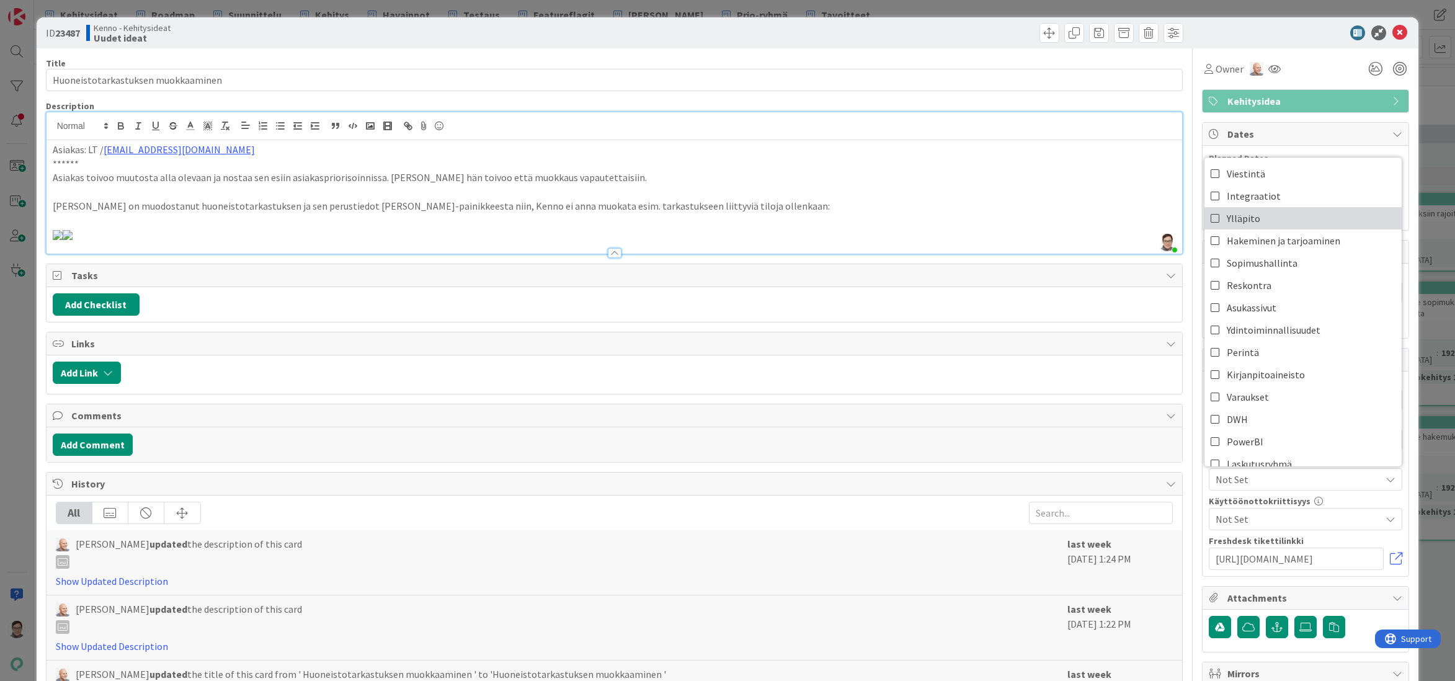
click at [1241, 218] on span "Ylläpito" at bounding box center [1243, 218] width 33 height 19
click at [1123, 241] on p at bounding box center [615, 234] width 1124 height 14
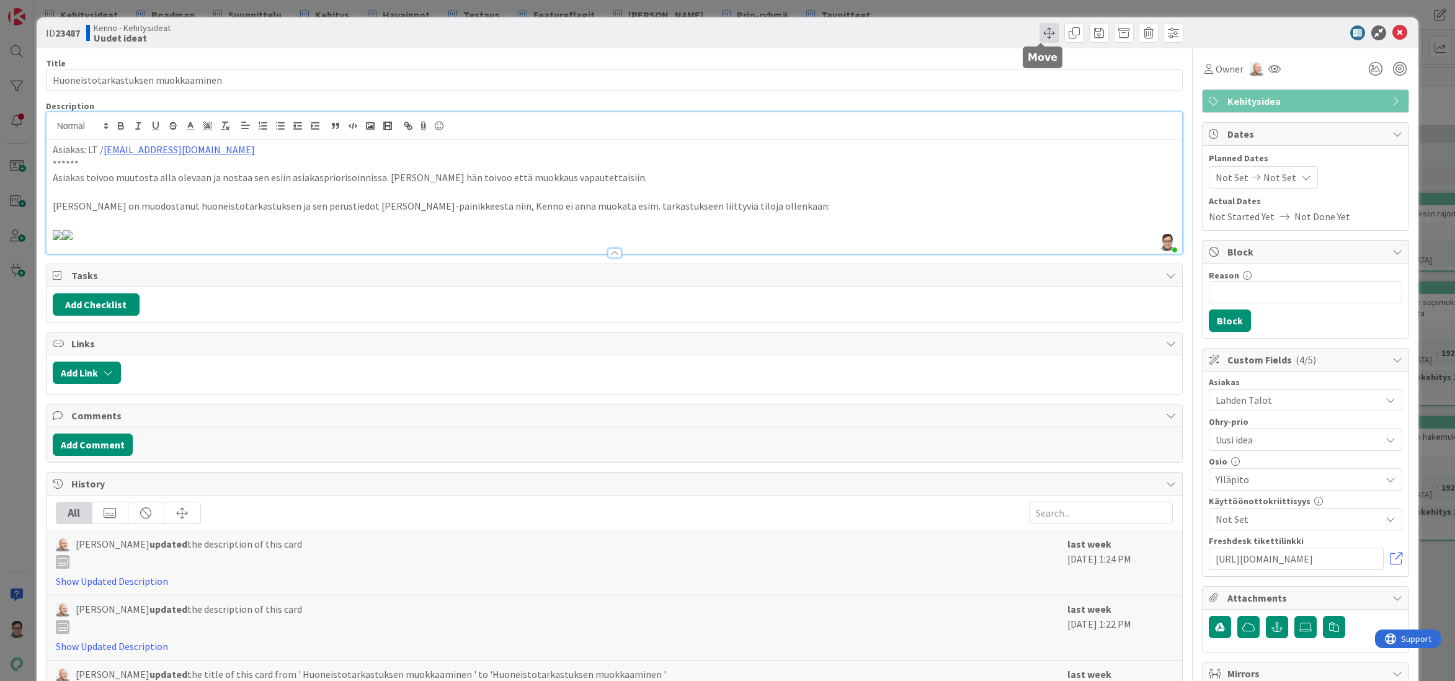
click at [1042, 37] on span at bounding box center [1050, 33] width 20 height 20
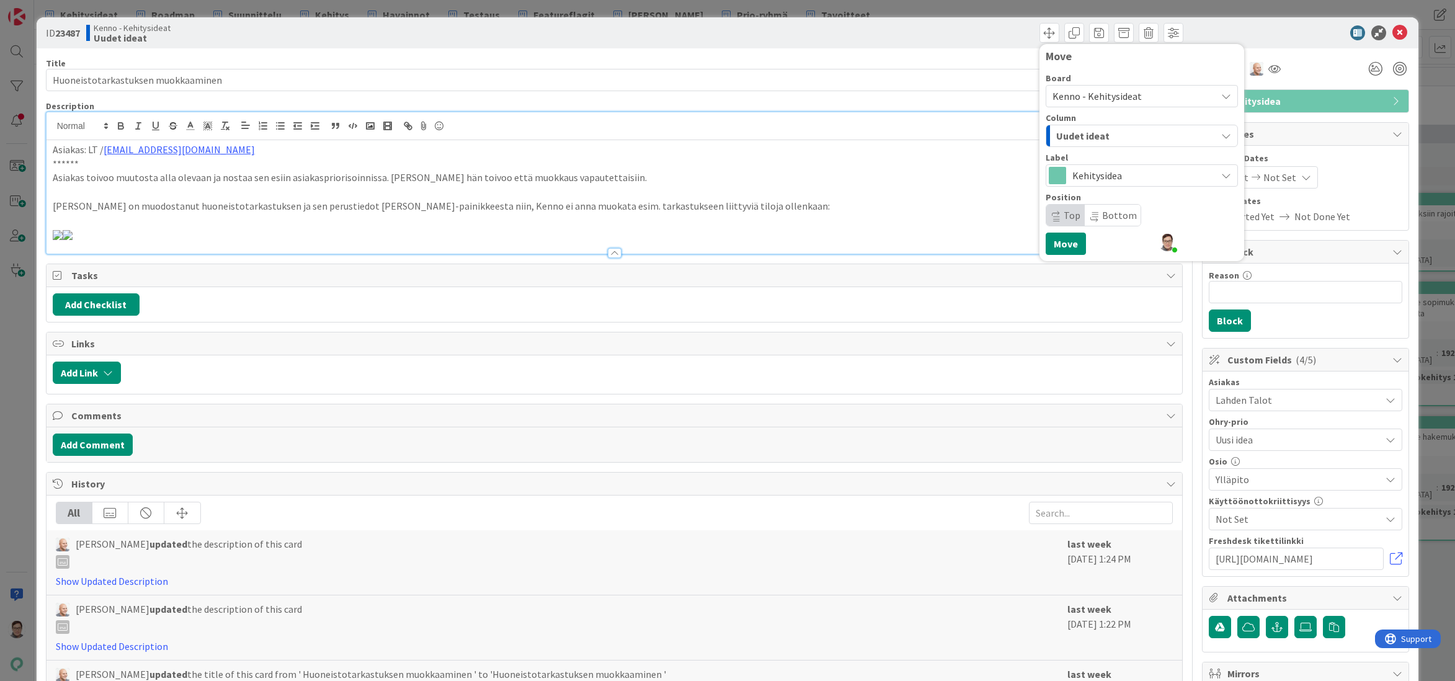
click at [1100, 137] on div "Uudet ideat" at bounding box center [1134, 136] width 163 height 20
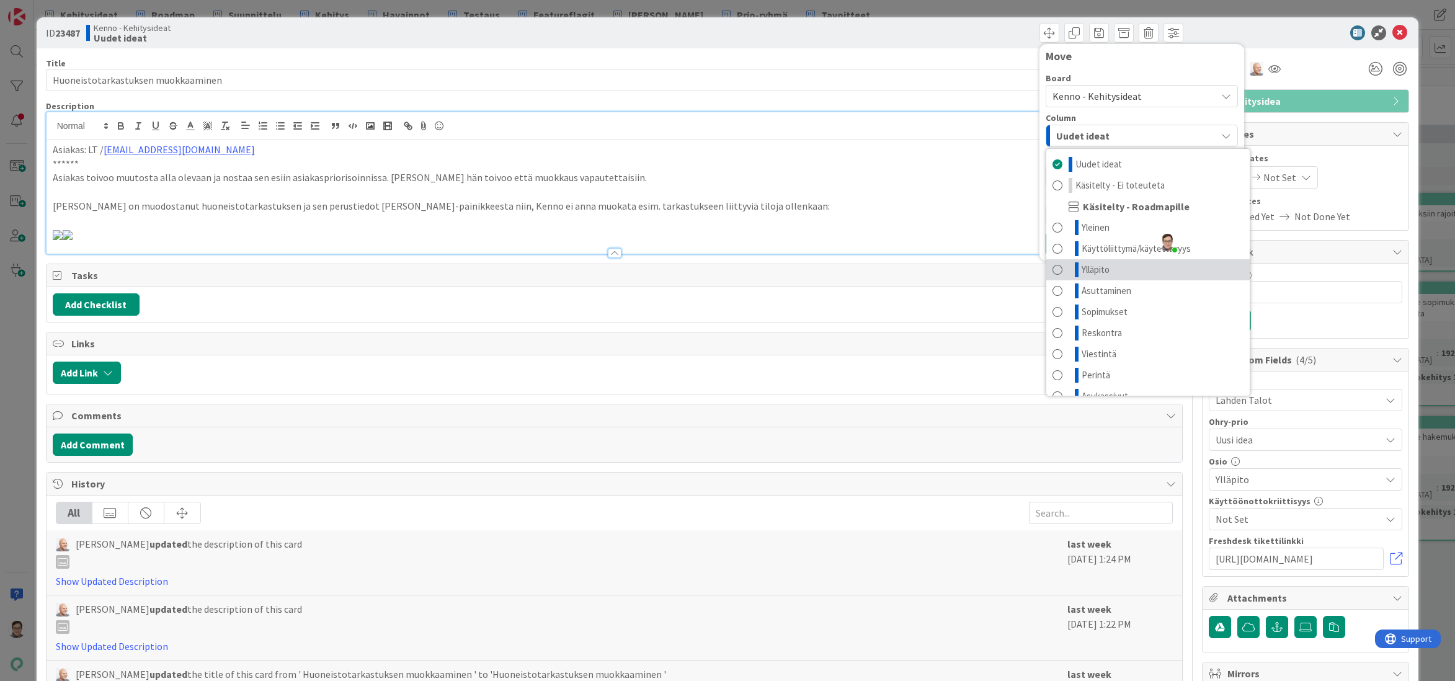
click at [1094, 268] on span "Ylläpito" at bounding box center [1096, 269] width 28 height 15
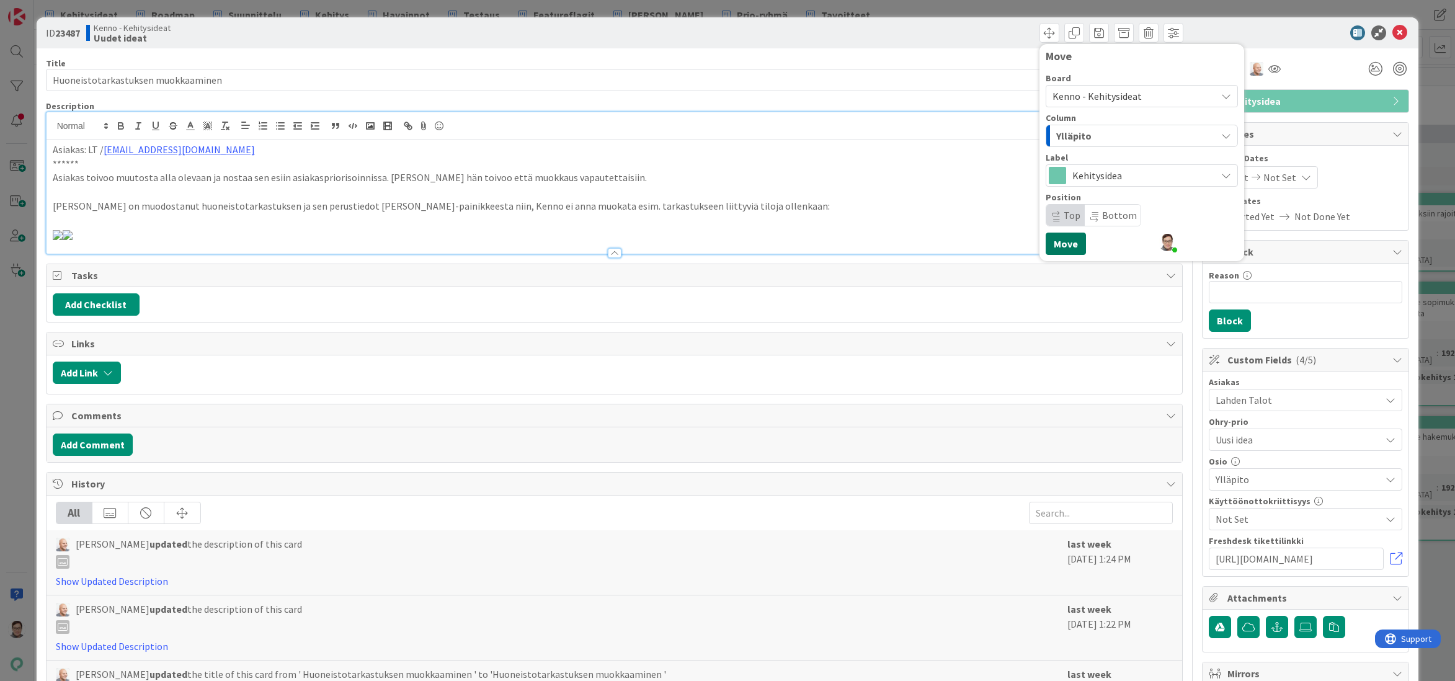
click at [1054, 243] on button "Move" at bounding box center [1066, 244] width 40 height 22
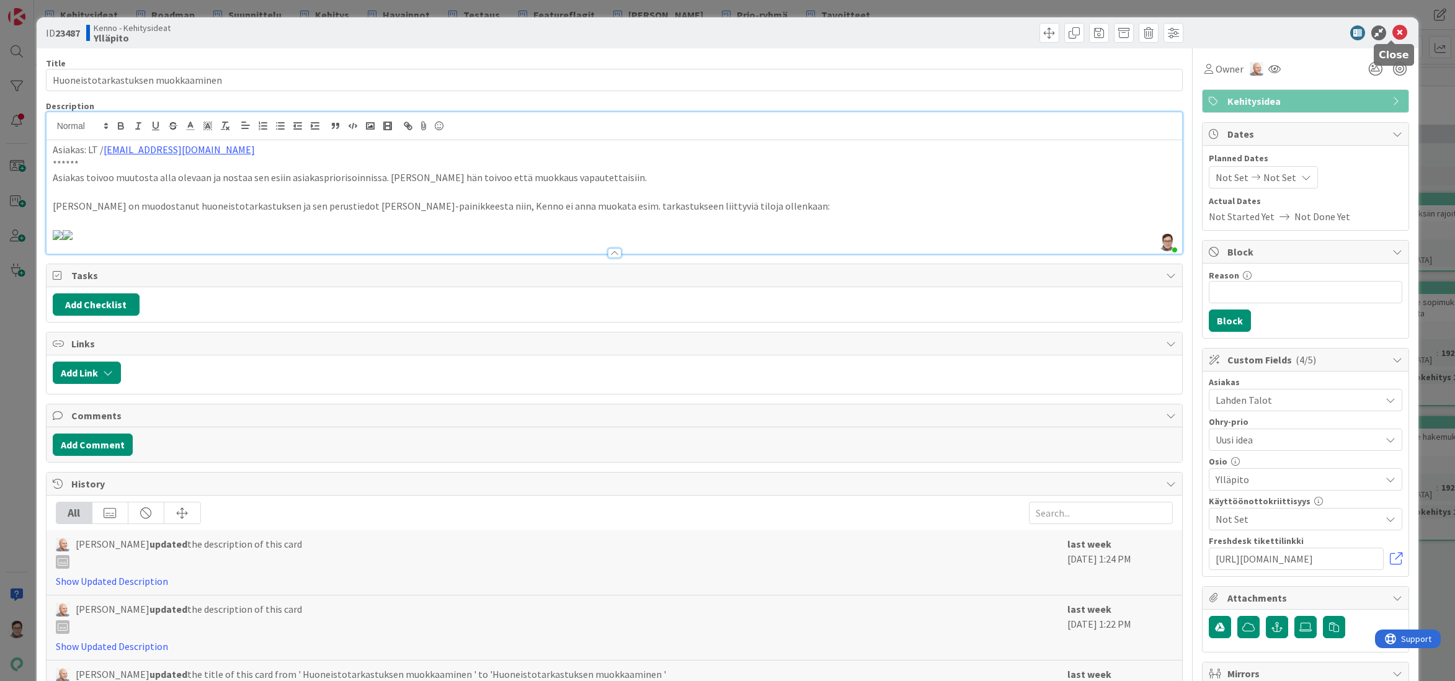
click at [1393, 37] on icon at bounding box center [1400, 32] width 15 height 15
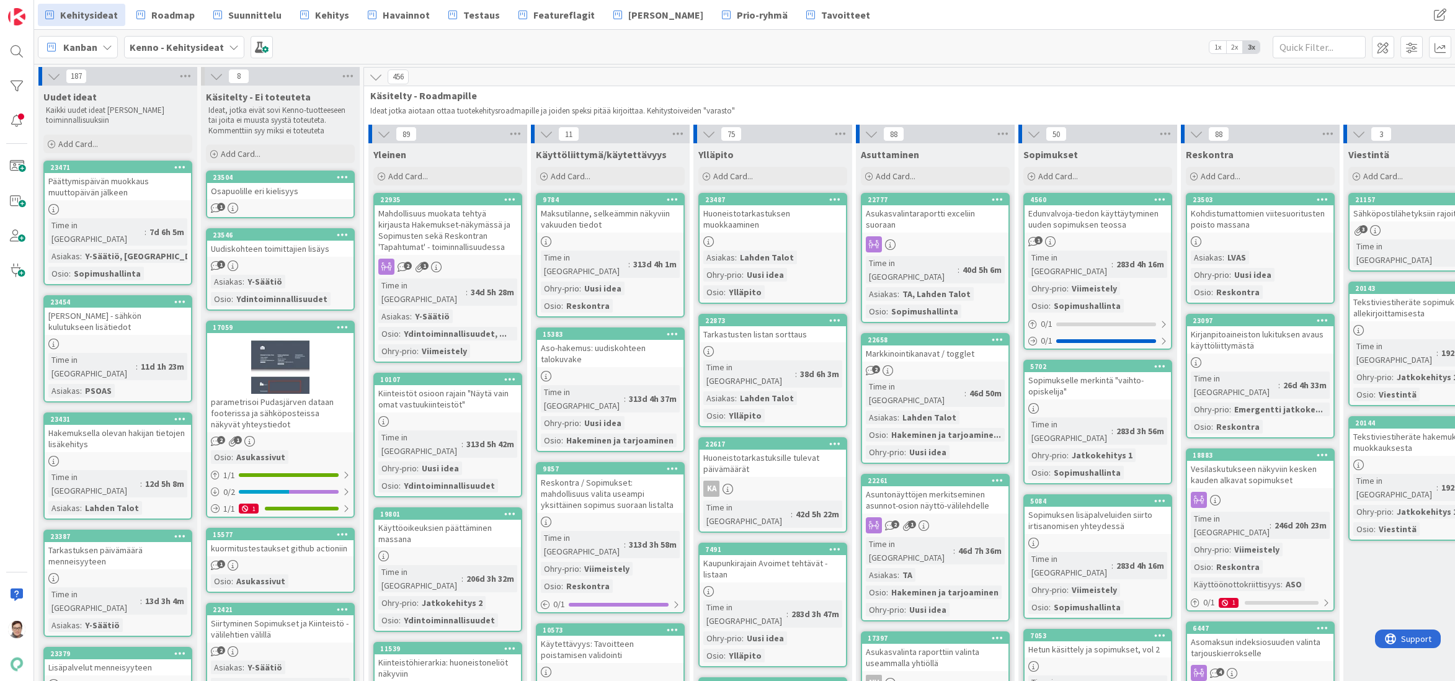
click at [100, 182] on div "Päättymispäivän muokkaus muuttopäivän jälkeen" at bounding box center [118, 186] width 146 height 27
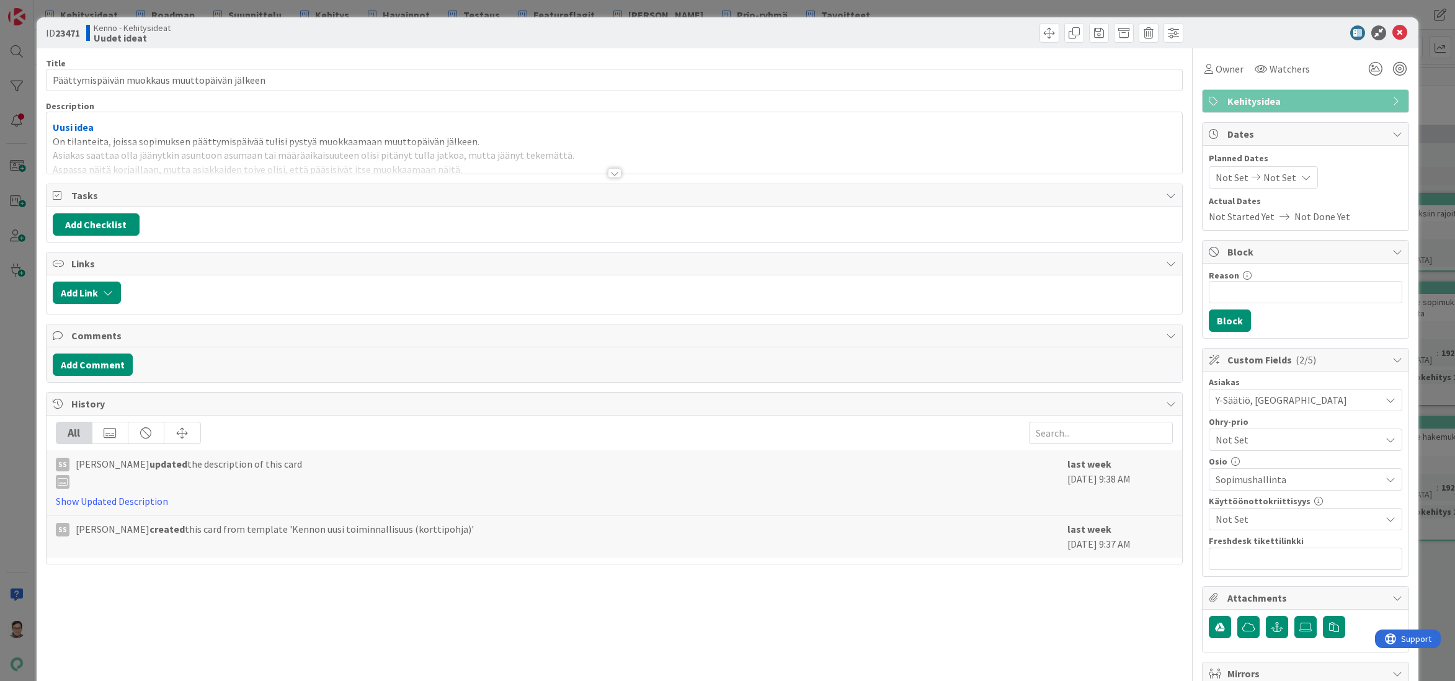
click at [611, 169] on div at bounding box center [615, 173] width 14 height 10
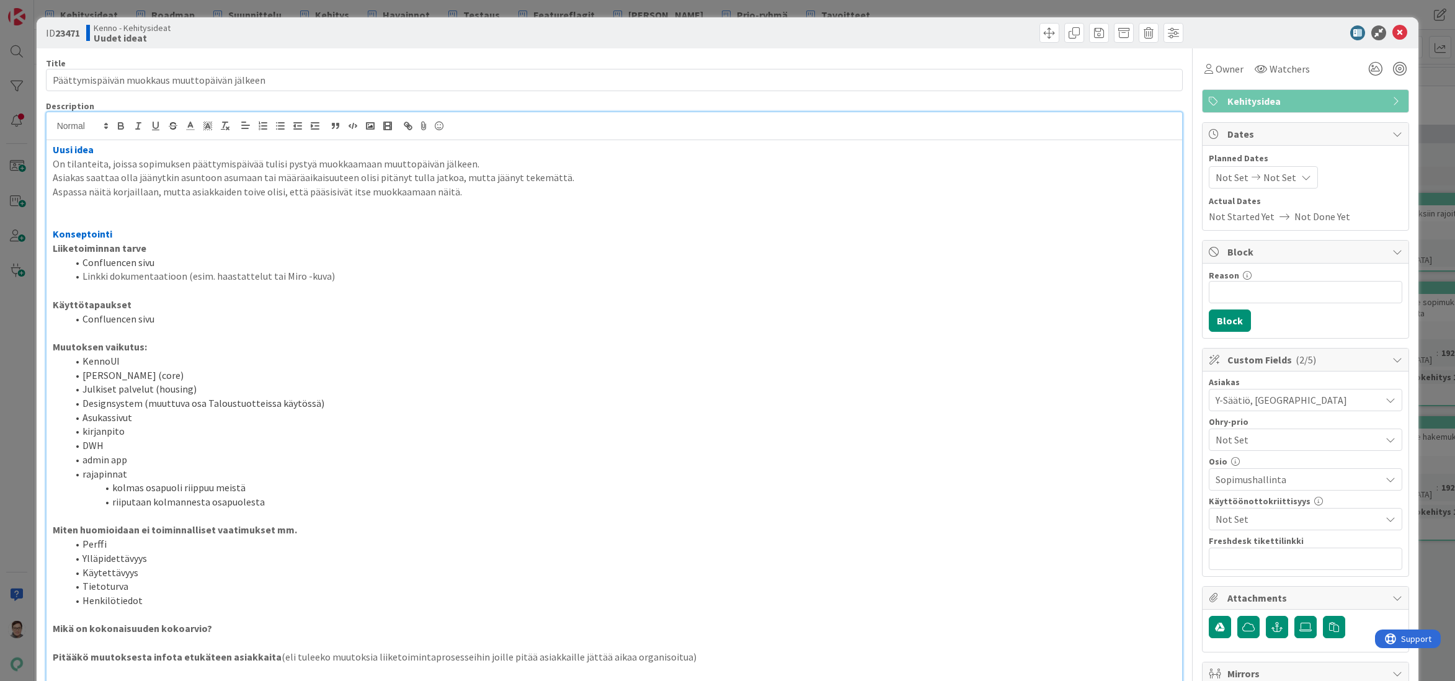
click at [1254, 439] on span "Not Set" at bounding box center [1295, 439] width 159 height 17
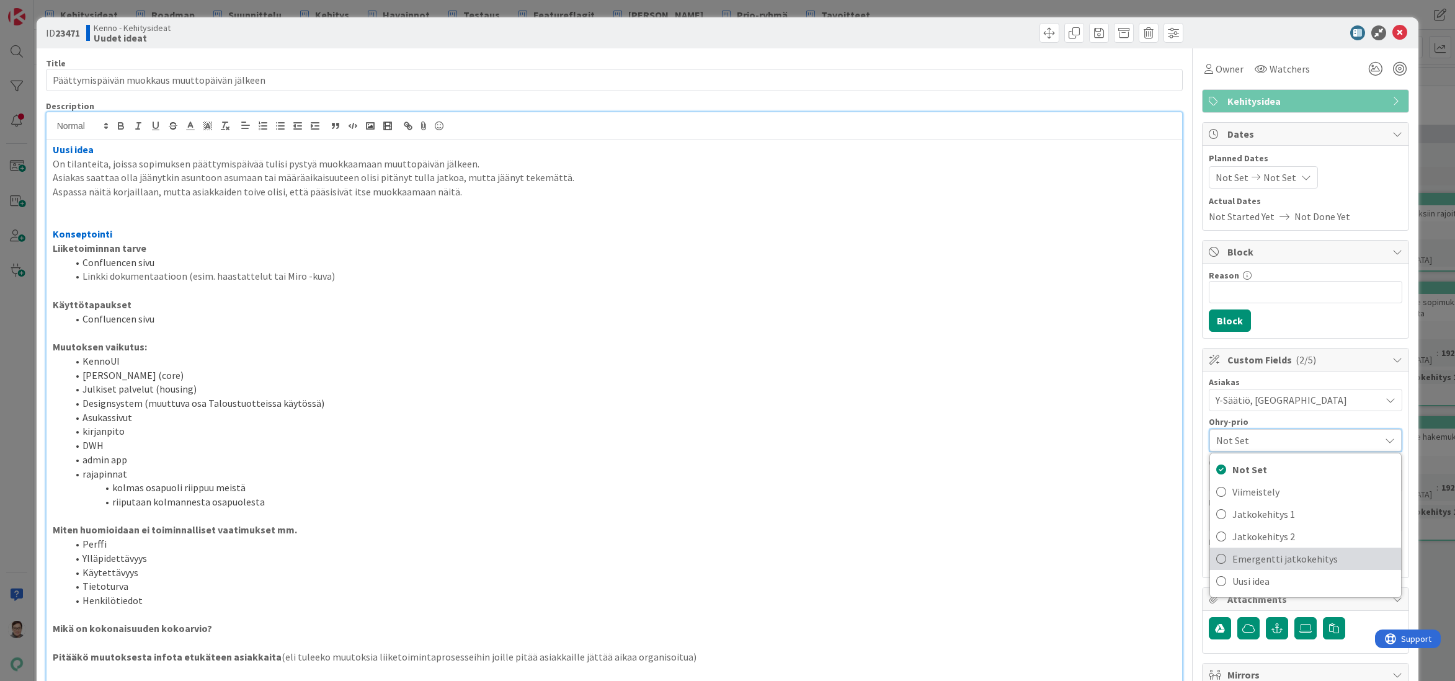
click at [1251, 559] on span "Emergentti jatkokehitys" at bounding box center [1314, 559] width 163 height 19
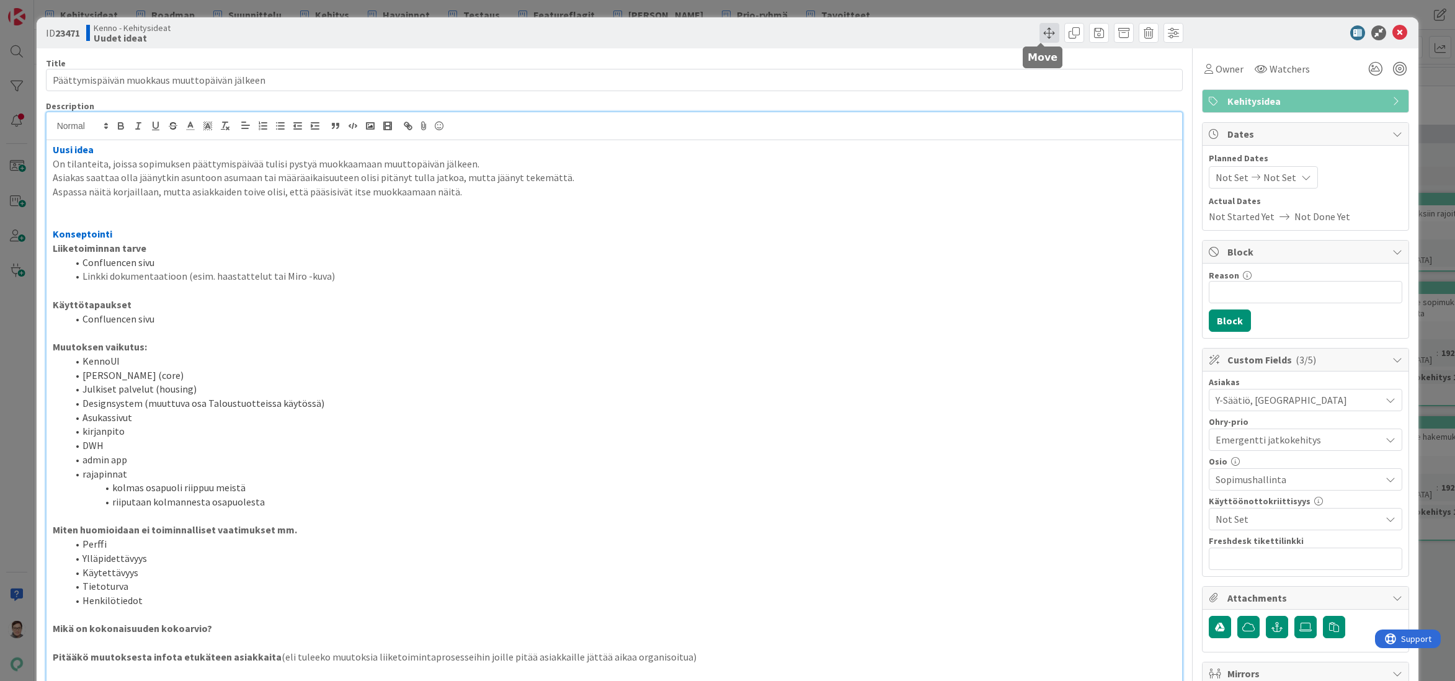
click at [1042, 32] on span at bounding box center [1050, 33] width 20 height 20
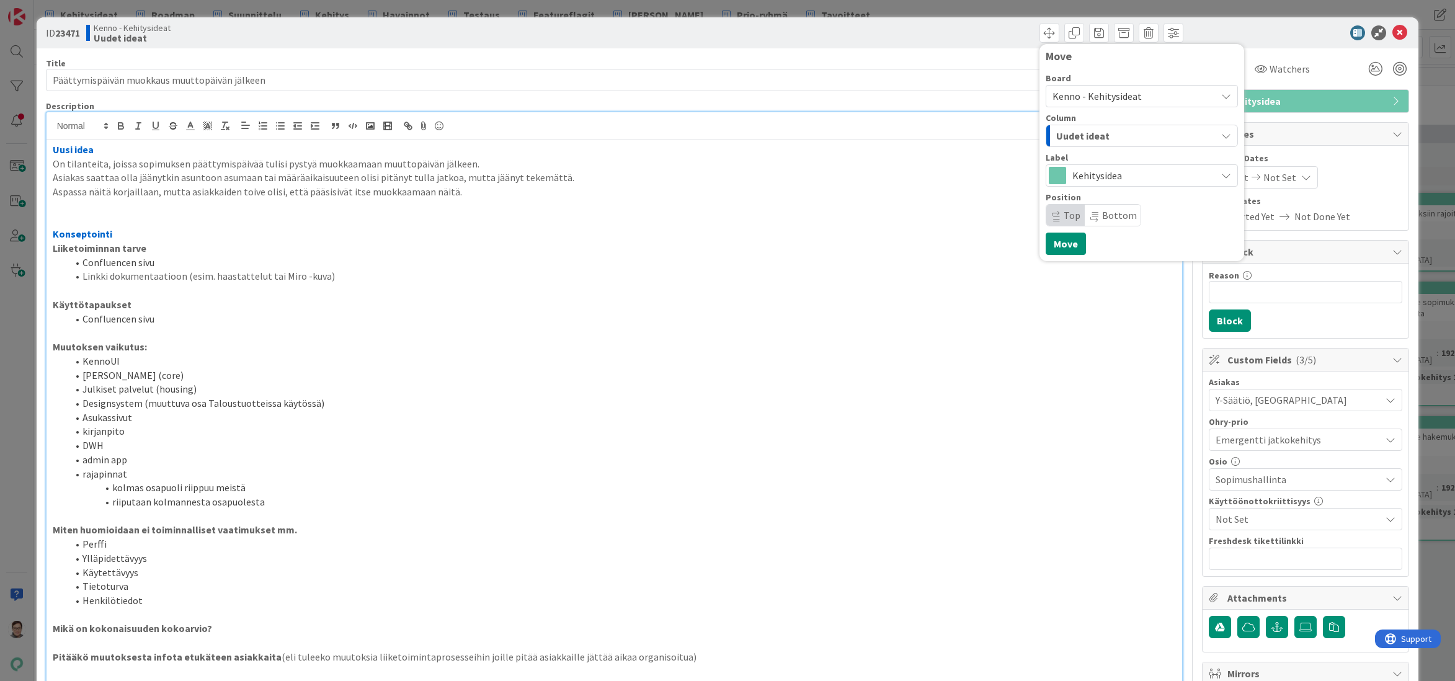
click at [1070, 130] on span "Uudet ideat" at bounding box center [1082, 136] width 53 height 16
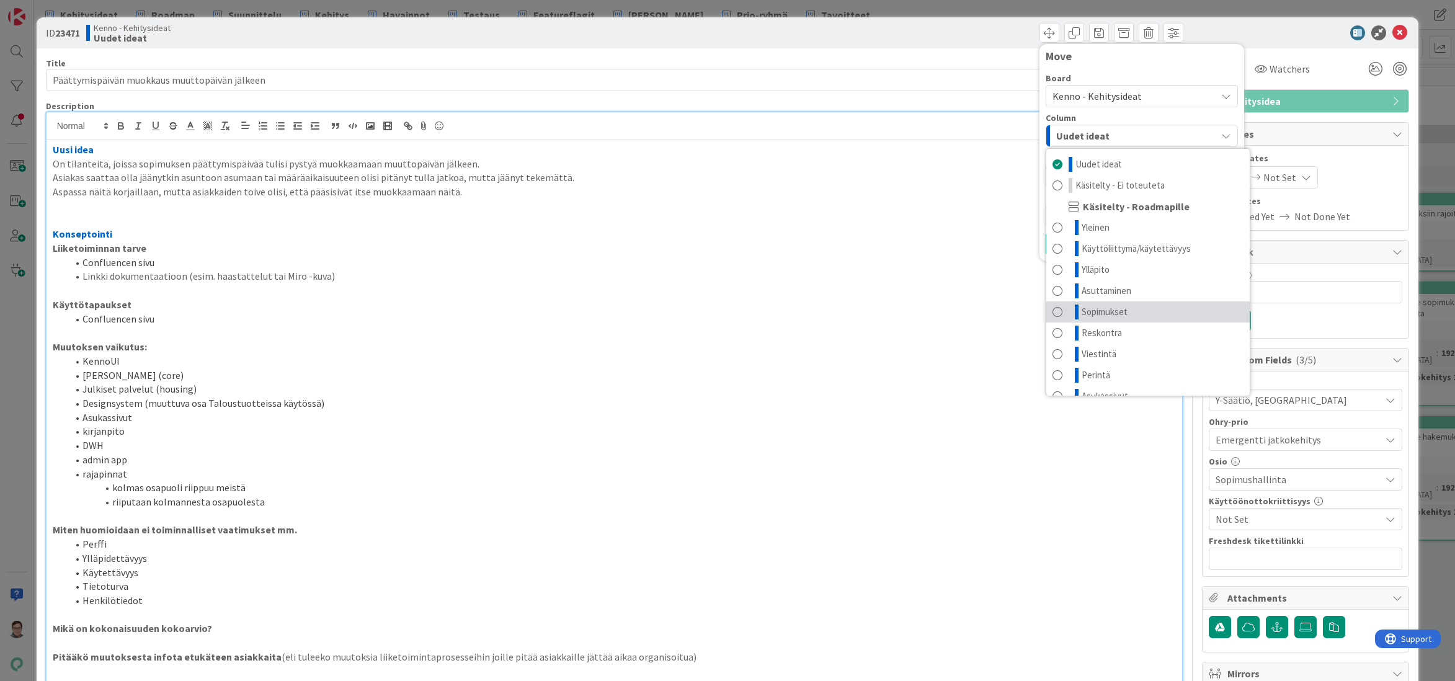
click at [1099, 310] on span "Sopimukset" at bounding box center [1105, 312] width 46 height 15
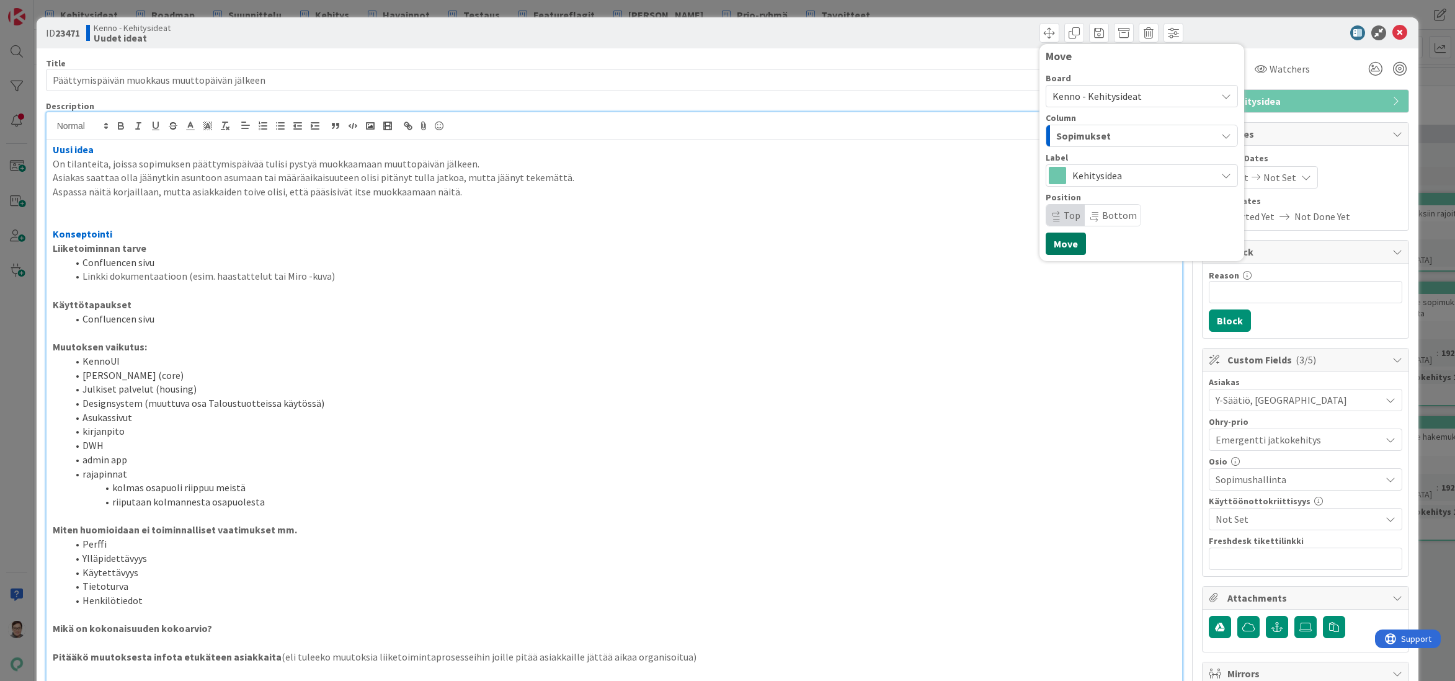
click at [1064, 242] on button "Move" at bounding box center [1066, 244] width 40 height 22
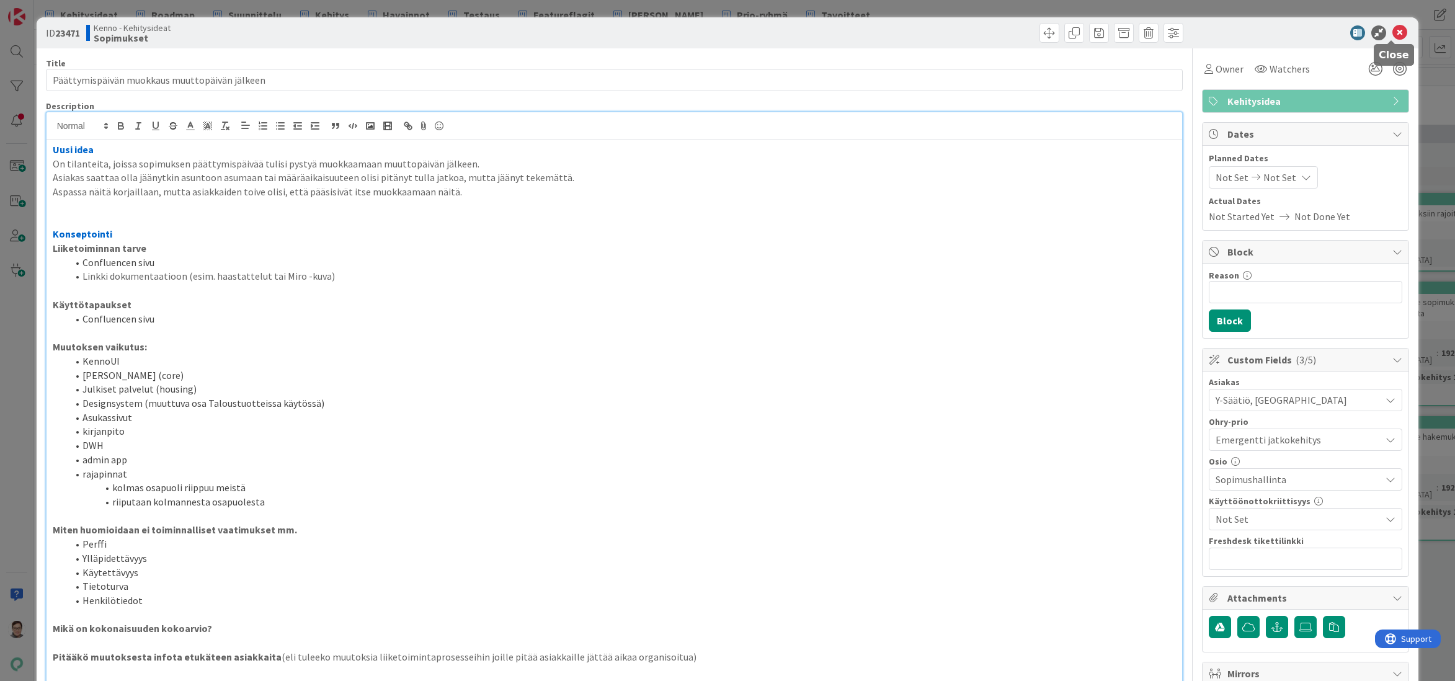
click at [1393, 36] on icon at bounding box center [1400, 32] width 15 height 15
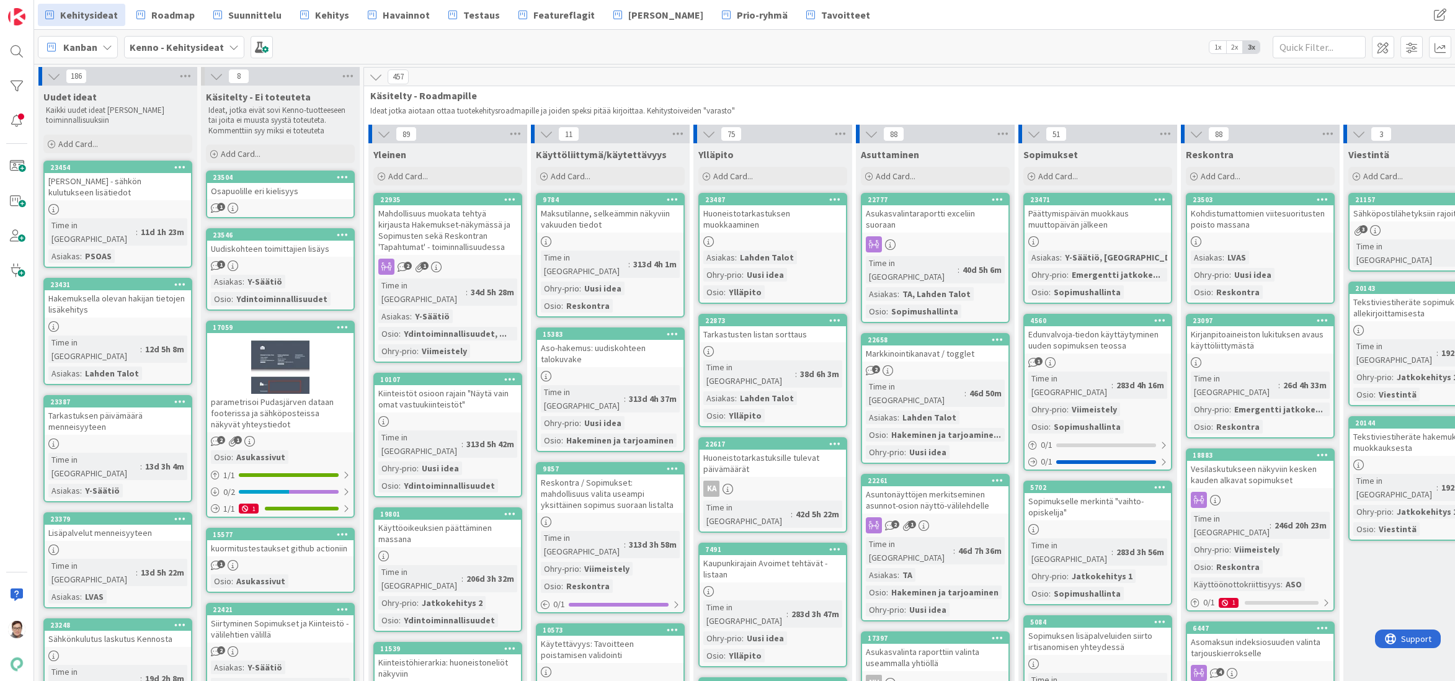
click at [123, 185] on div "Tarjouskirje - sähkön kulutukseen lisätiedot" at bounding box center [118, 186] width 146 height 27
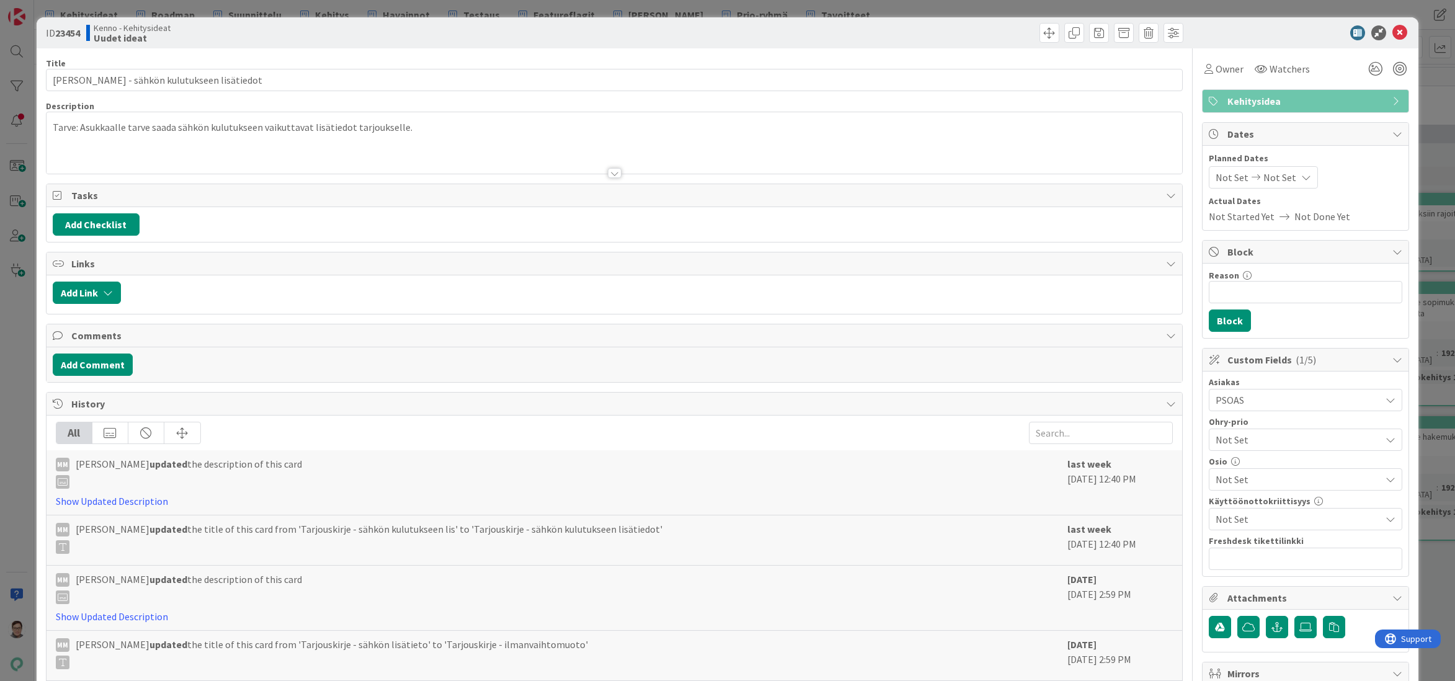
click at [612, 175] on div at bounding box center [615, 173] width 14 height 10
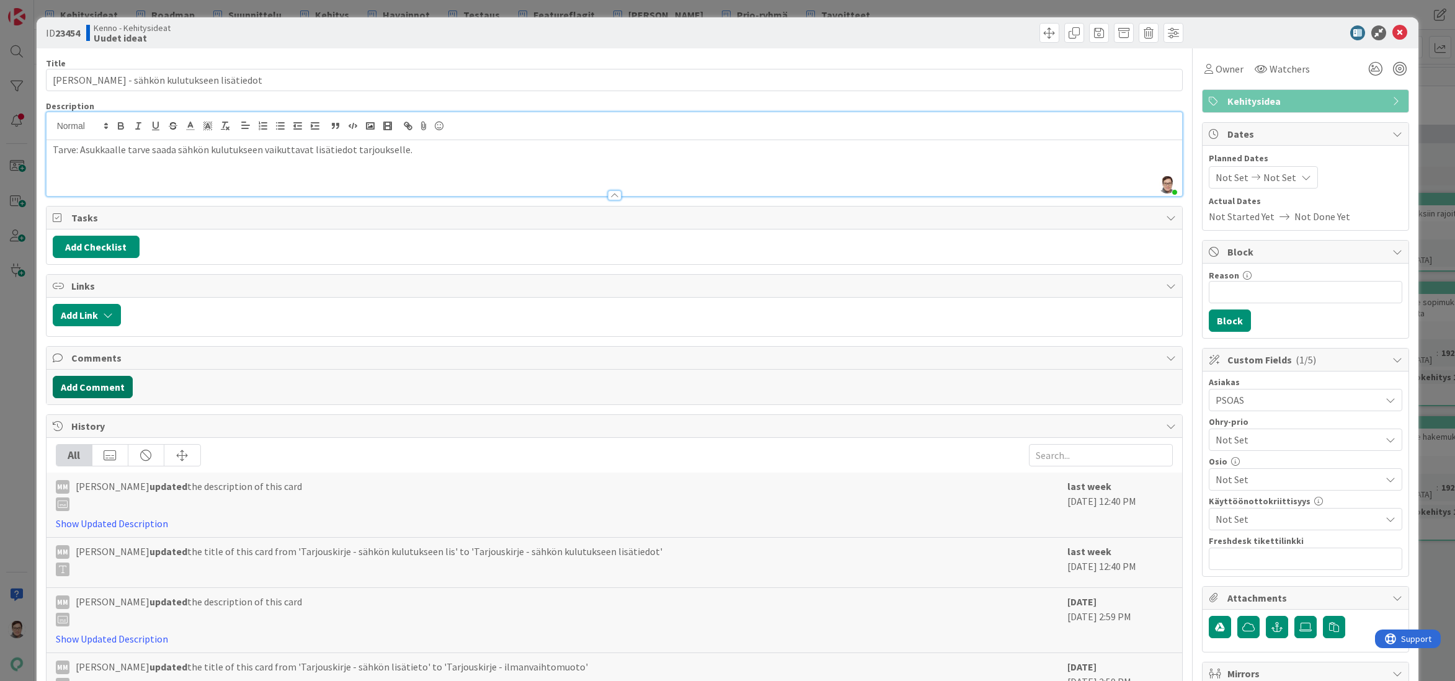
click at [110, 390] on button "Add Comment" at bounding box center [93, 387] width 80 height 22
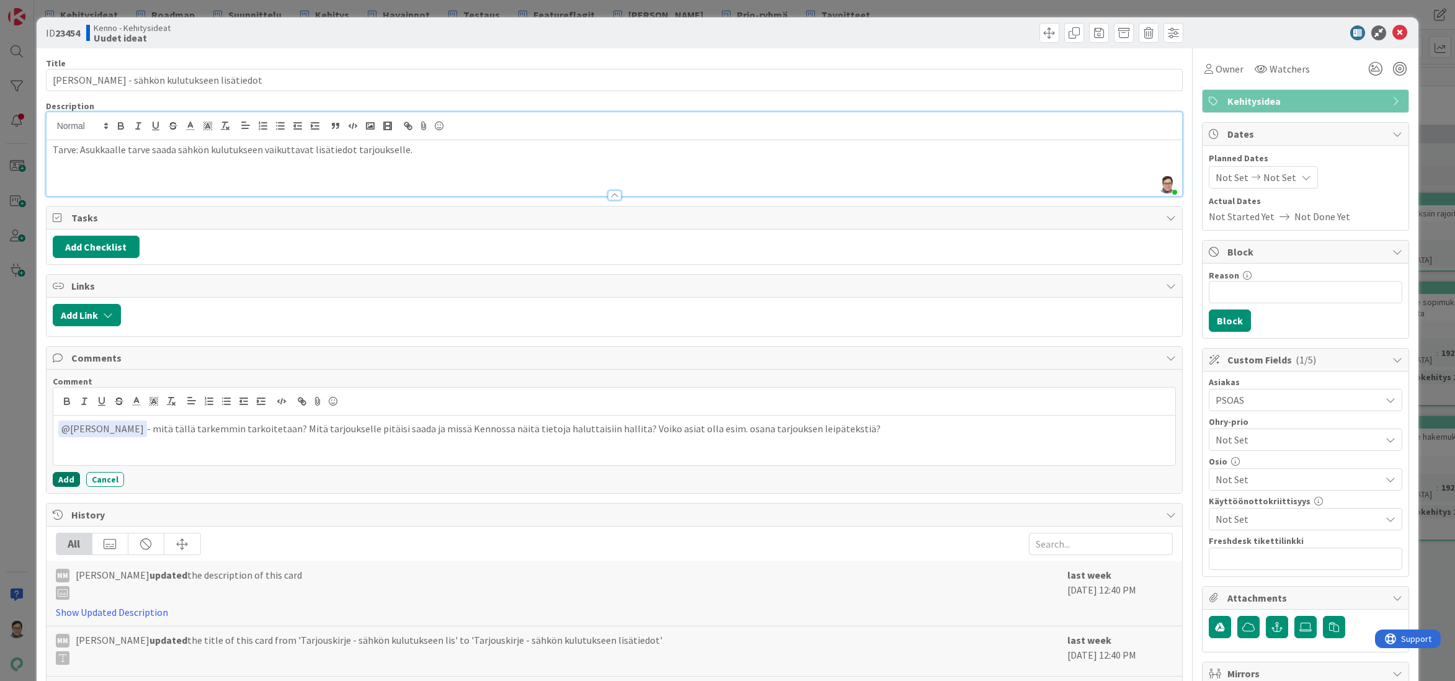
click at [69, 481] on button "Add" at bounding box center [66, 479] width 27 height 15
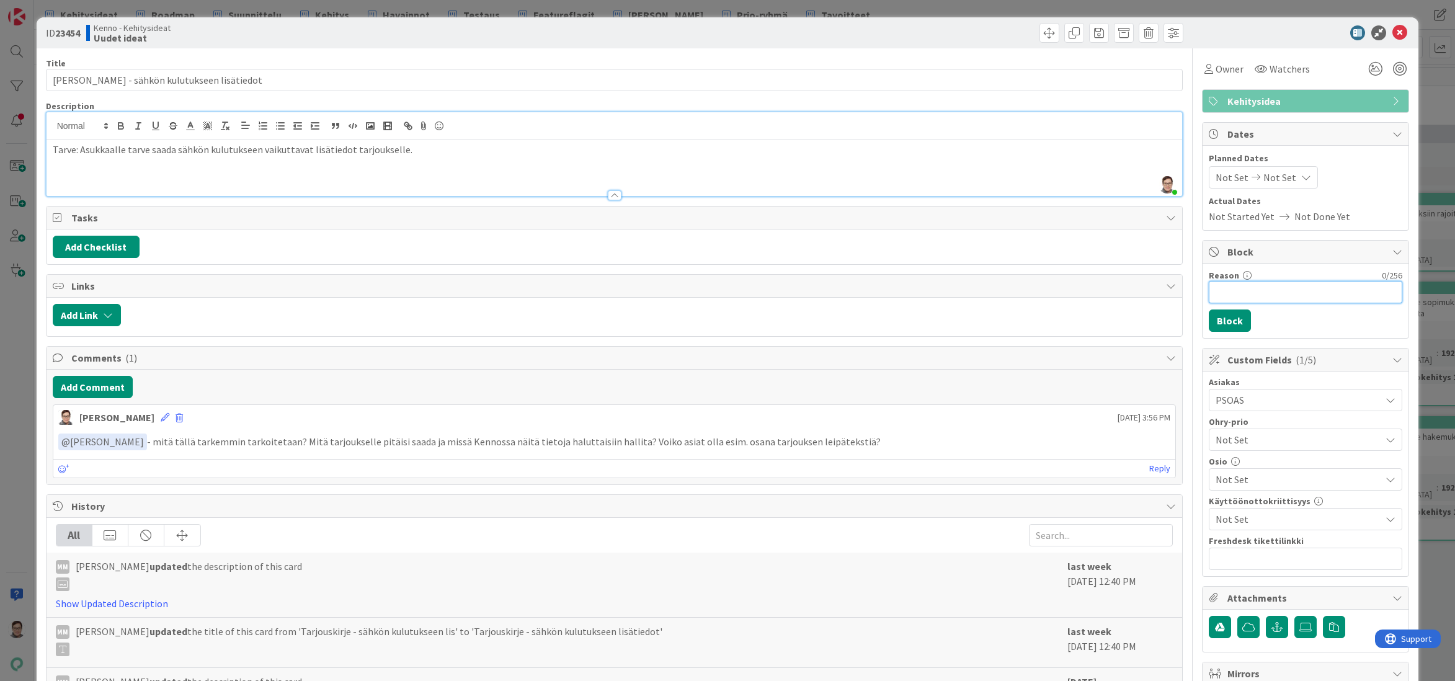
click at [1225, 292] on input "Reason" at bounding box center [1306, 292] width 194 height 22
drag, startPoint x: 1280, startPoint y: 292, endPoint x: 1241, endPoint y: 292, distance: 38.5
click at [1241, 292] on input "odottaa vastausta Minnalta" at bounding box center [1306, 292] width 194 height 22
type input "odottaa tarkennnuksia Minnalta"
click at [1228, 319] on button "Block" at bounding box center [1230, 321] width 42 height 22
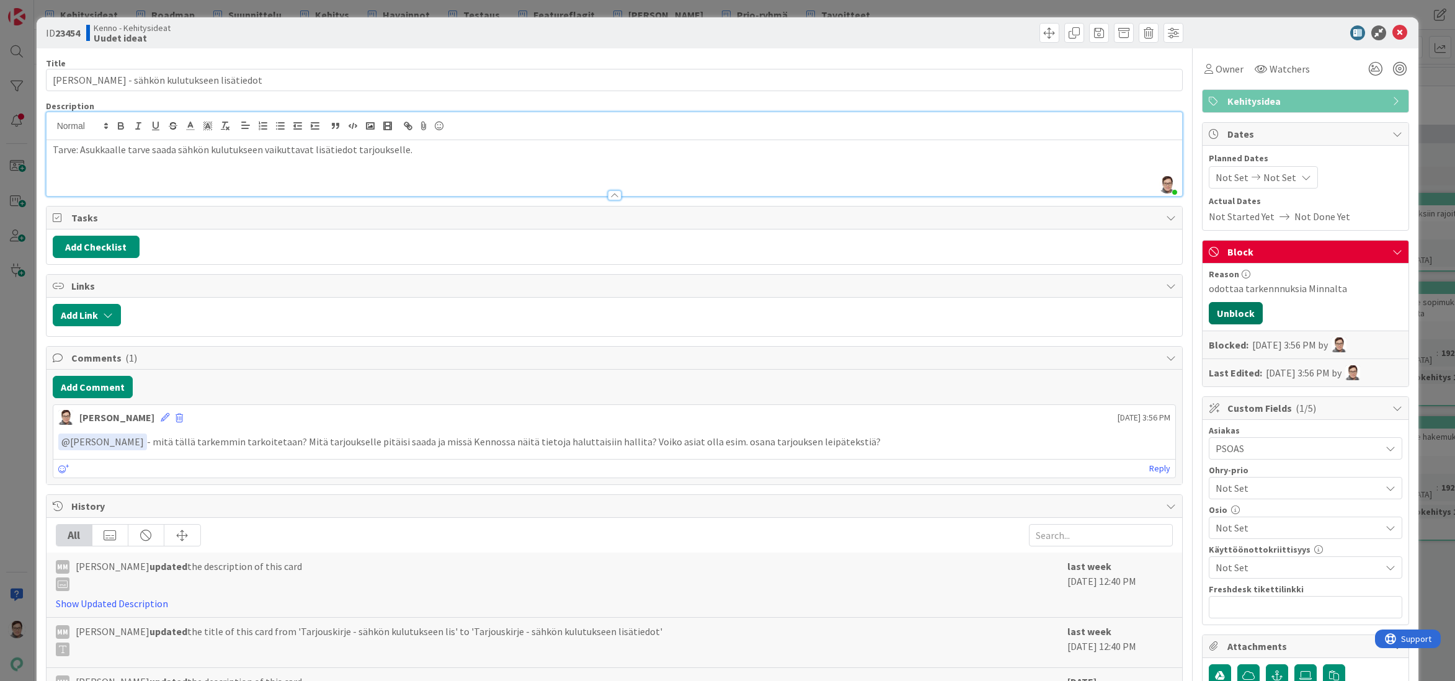
scroll to position [124, 0]
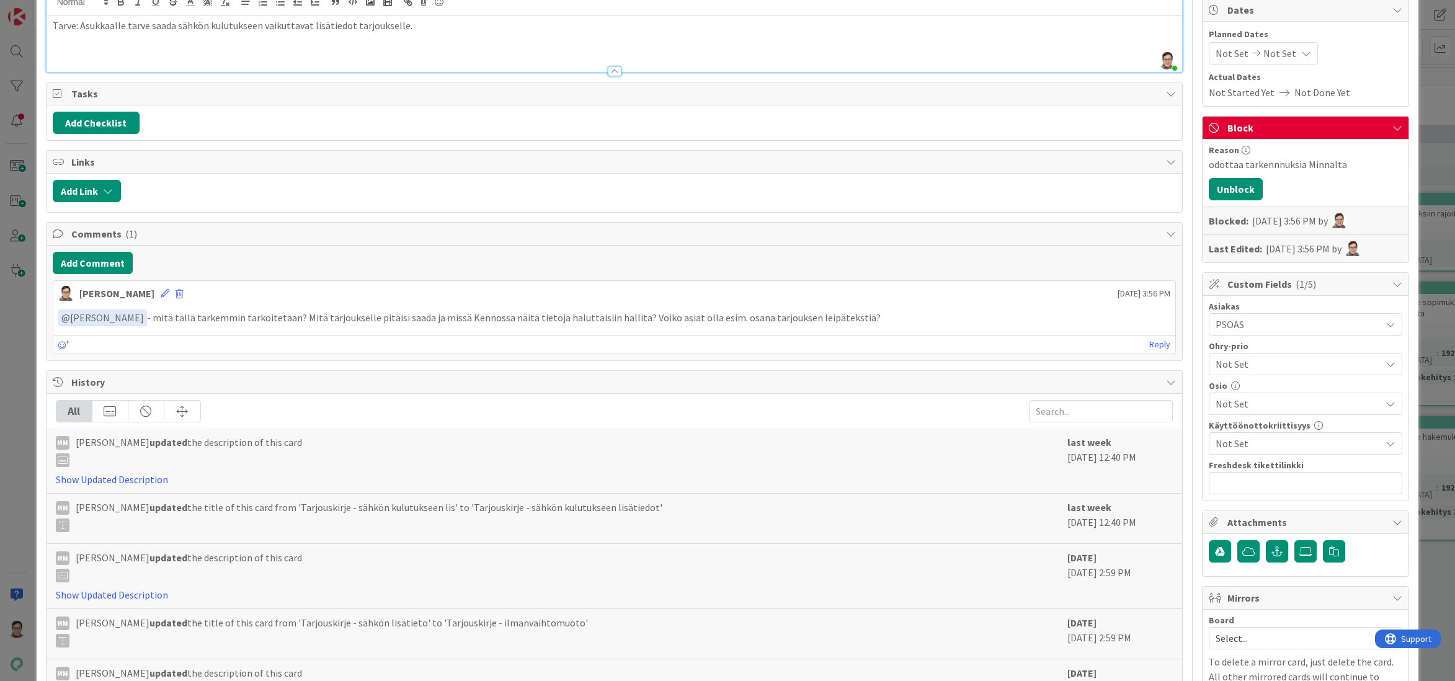
click at [1243, 365] on span "Not Set" at bounding box center [1295, 363] width 159 height 17
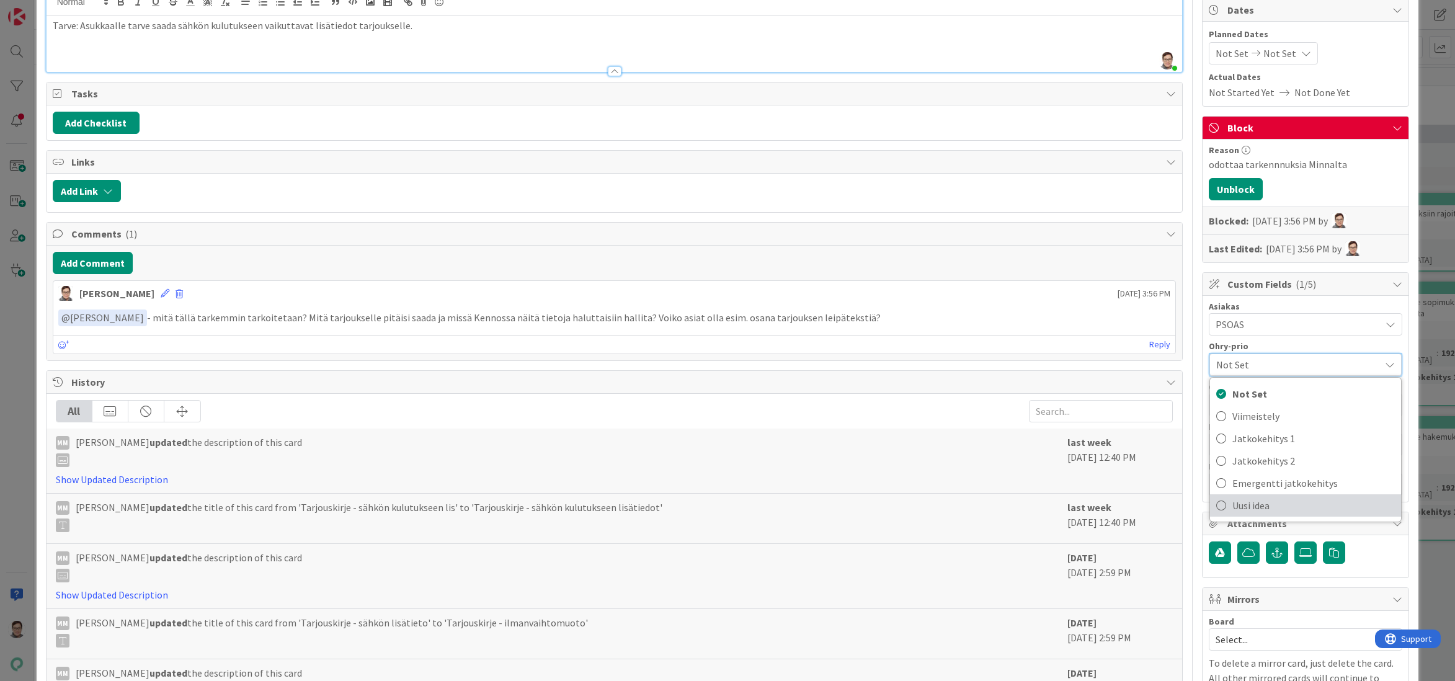
click at [1252, 509] on span "Uusi idea" at bounding box center [1314, 505] width 163 height 19
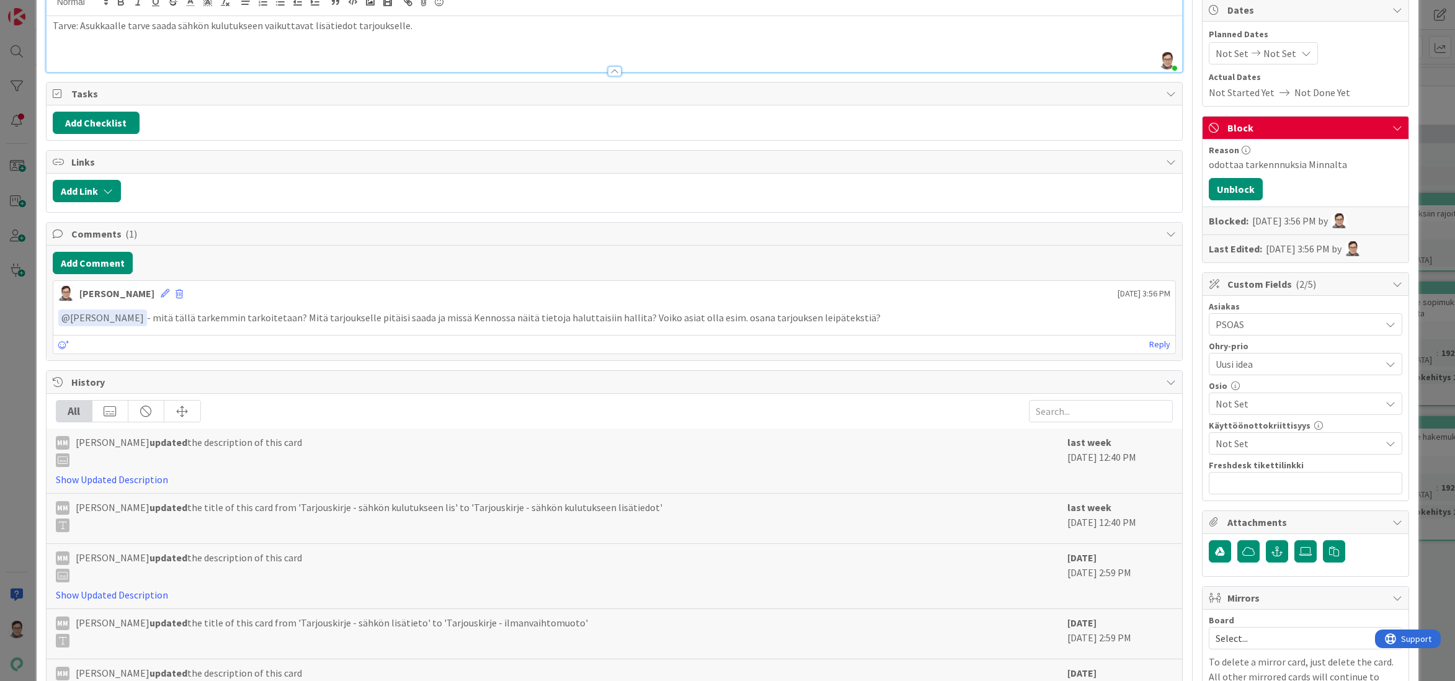
click at [1237, 406] on span "Not Set" at bounding box center [1298, 403] width 165 height 15
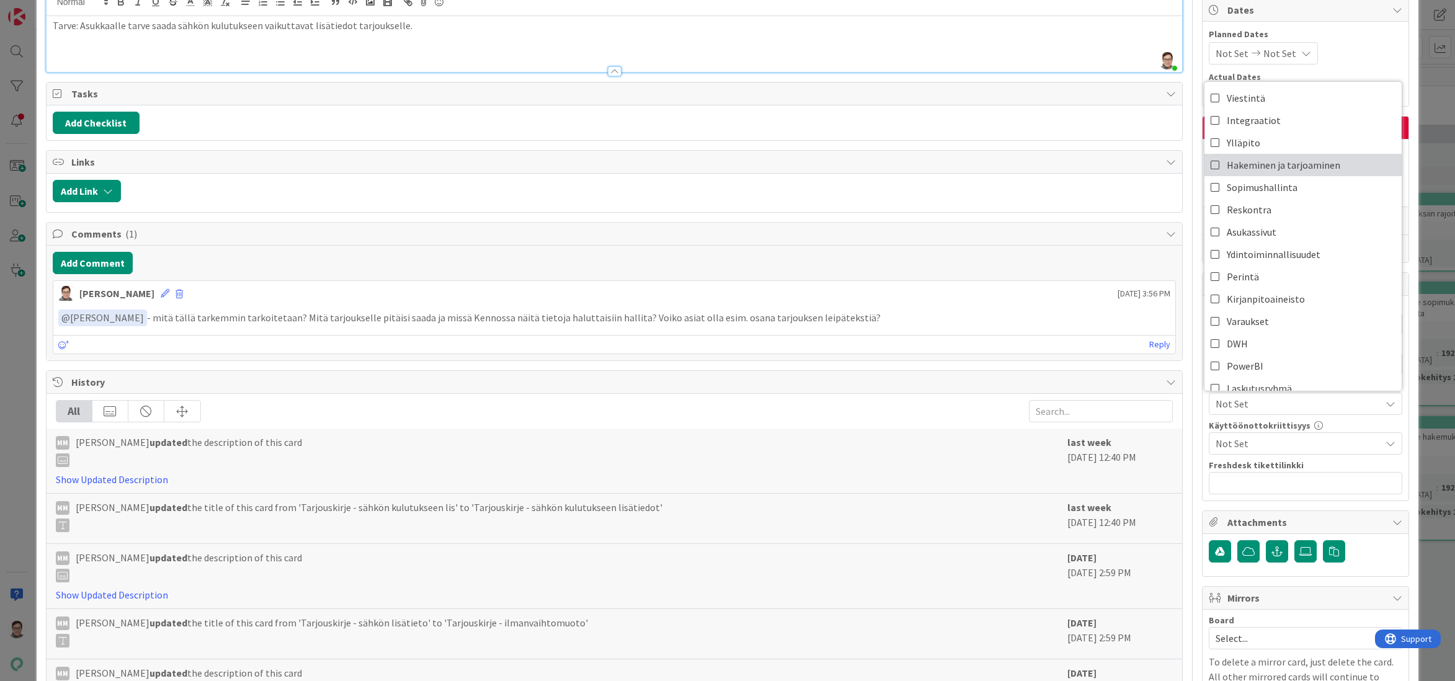
click at [1251, 171] on span "Hakeminen ja tarjoaminen" at bounding box center [1284, 165] width 114 height 19
click at [1348, 421] on div "Käyttöönottokriittisyys" at bounding box center [1306, 425] width 194 height 9
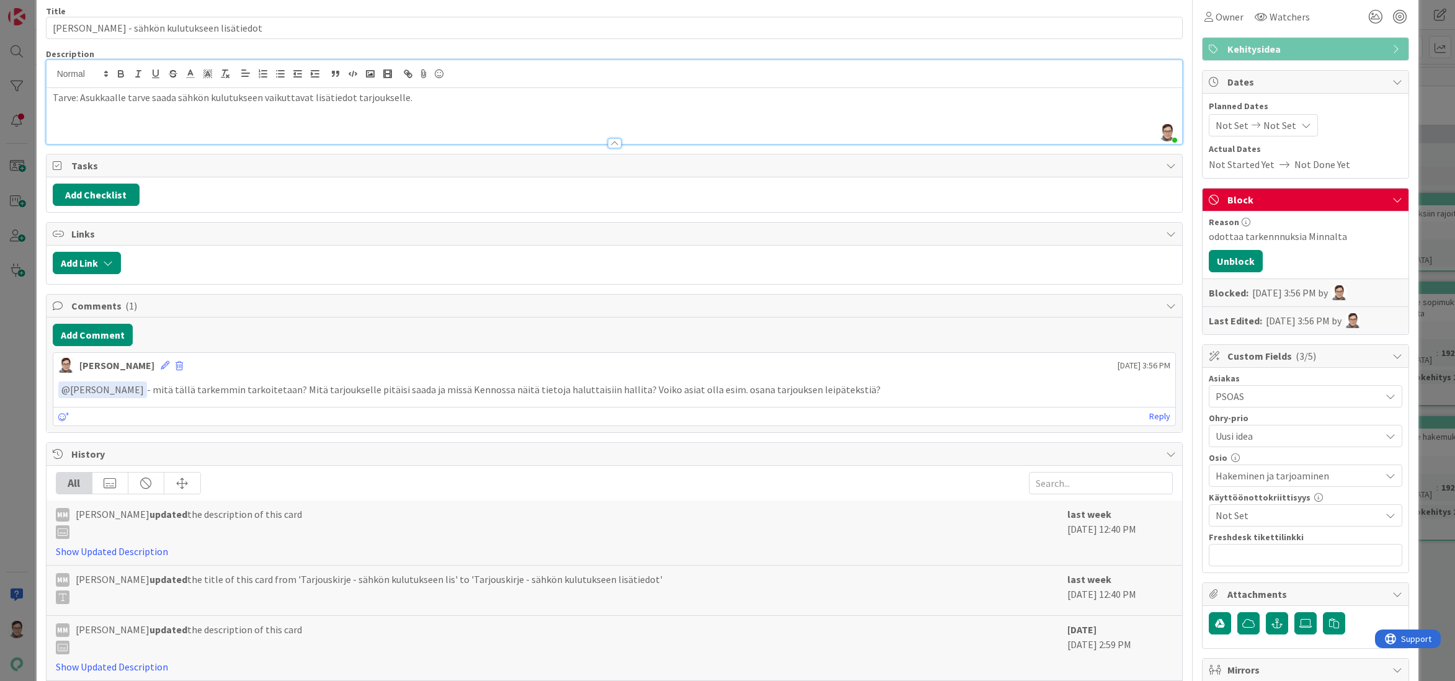
scroll to position [0, 0]
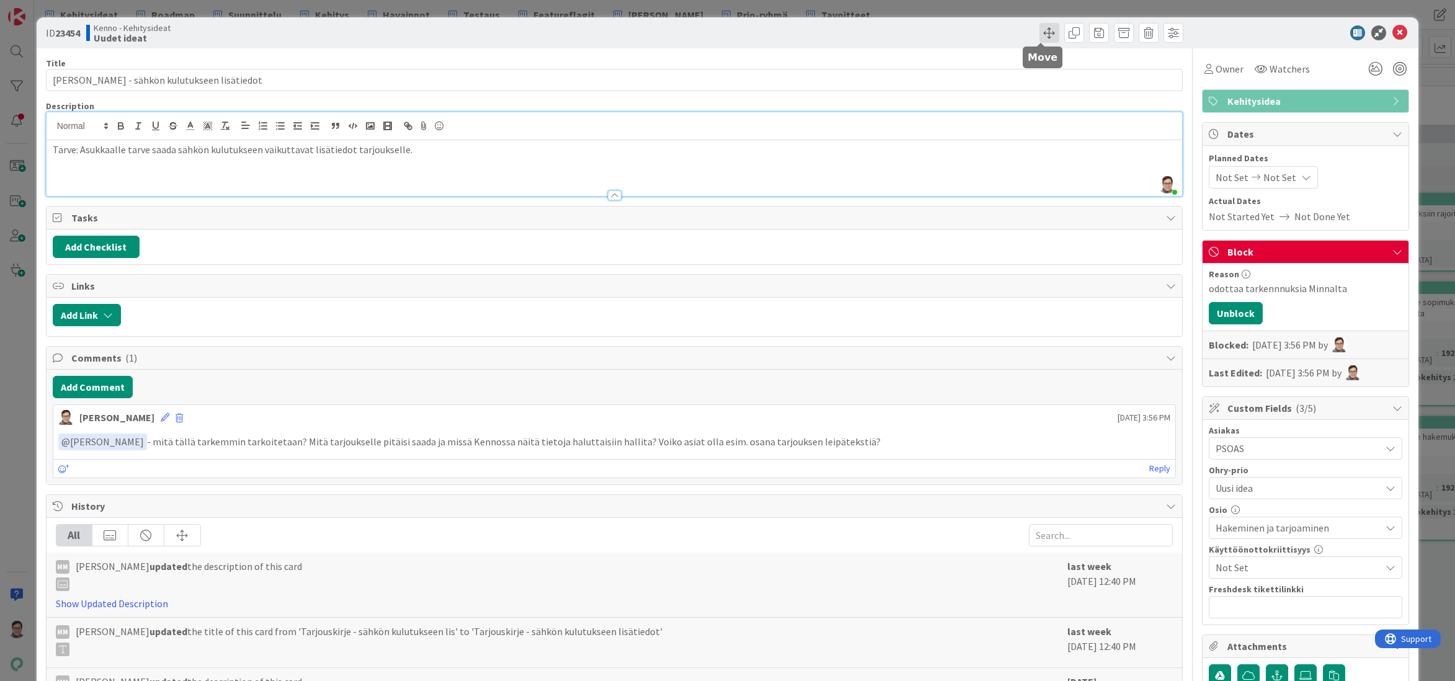
click at [1040, 34] on span at bounding box center [1050, 33] width 20 height 20
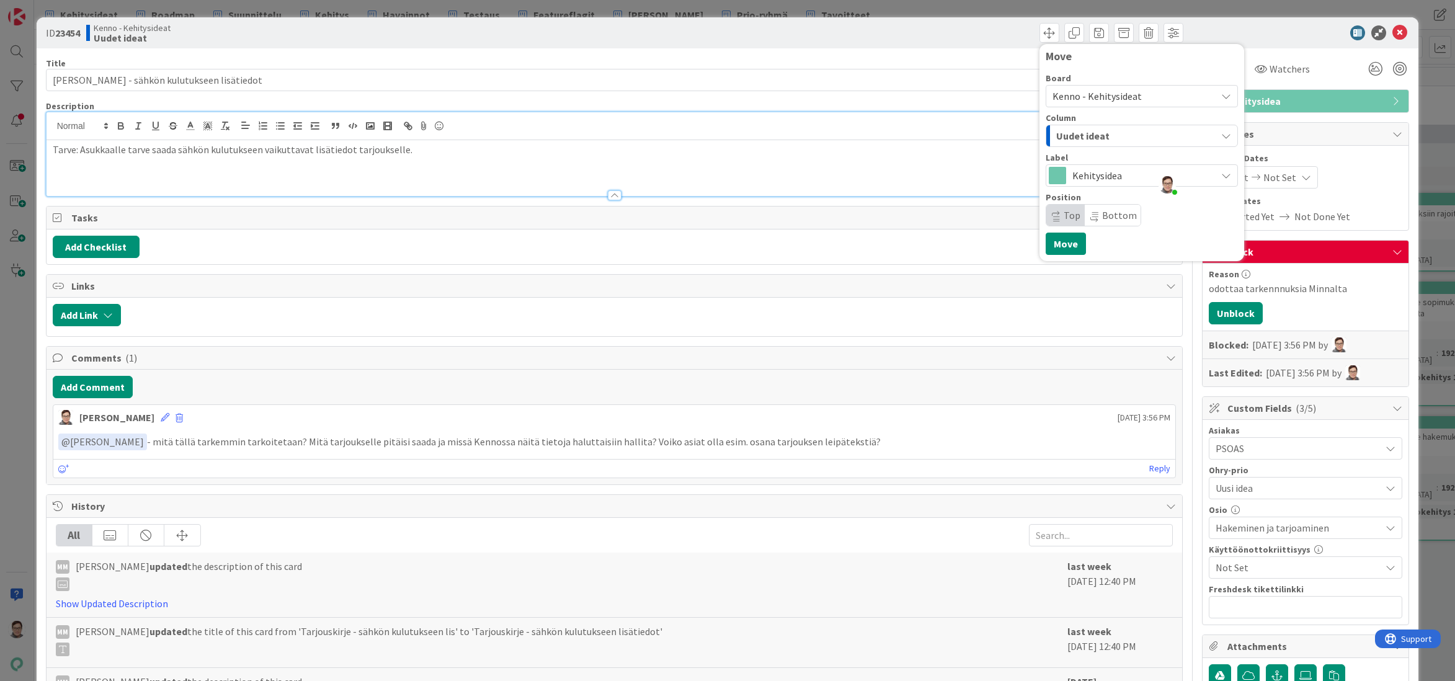
click at [1094, 139] on span "Uudet ideat" at bounding box center [1082, 136] width 53 height 16
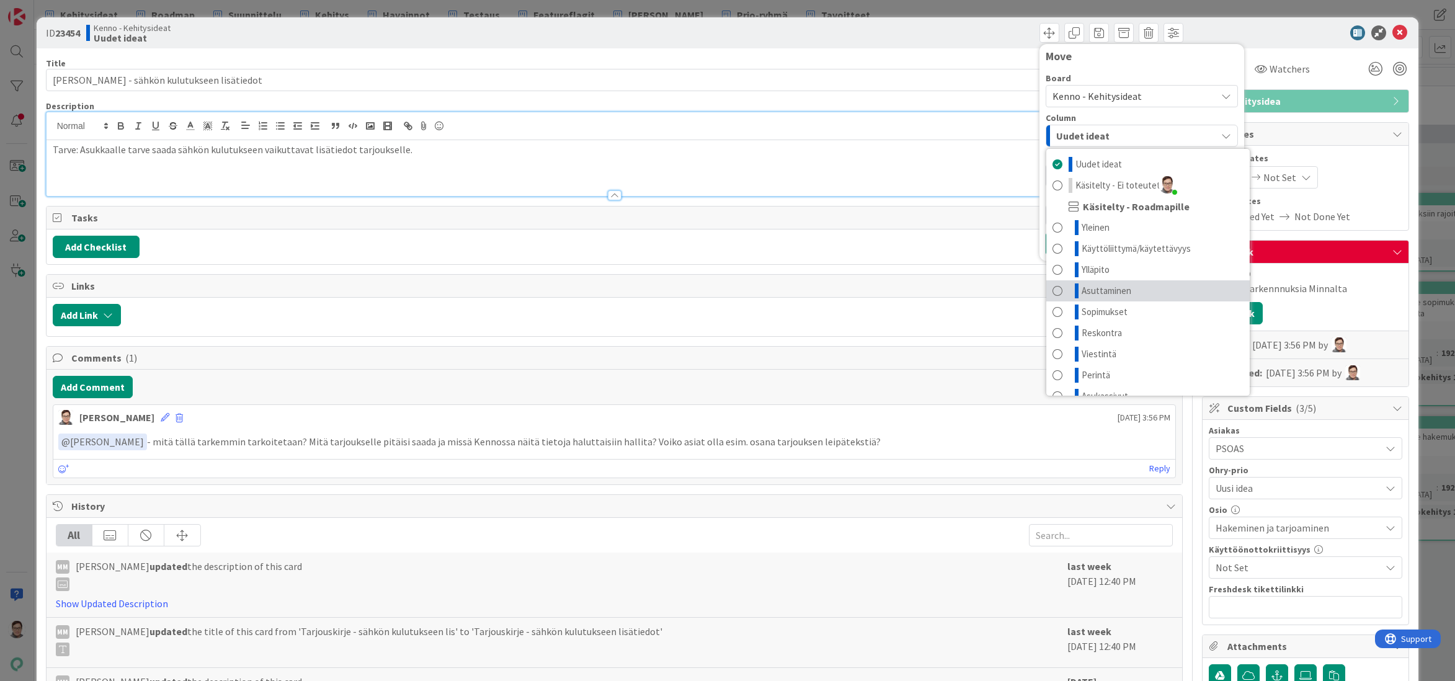
click at [1107, 288] on span "Asuttaminen" at bounding box center [1107, 290] width 50 height 15
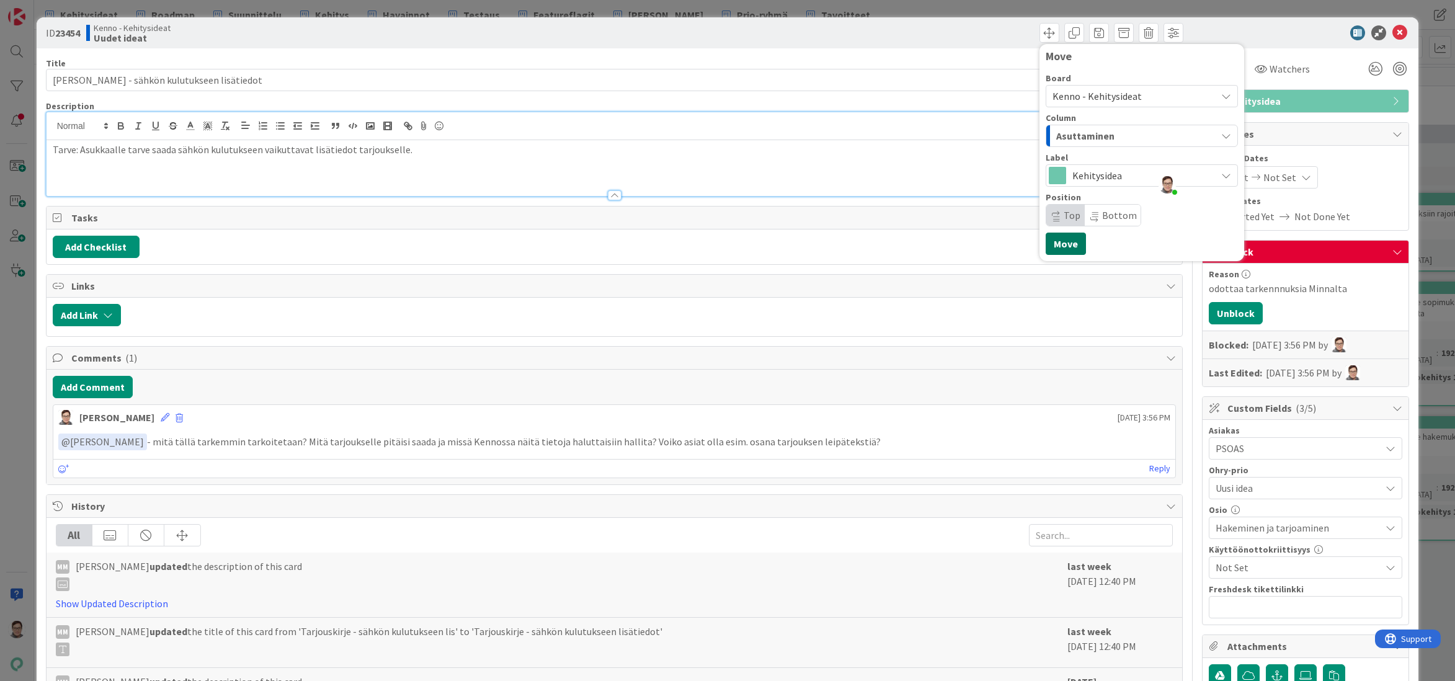
click at [1058, 245] on button "Move" at bounding box center [1066, 244] width 40 height 22
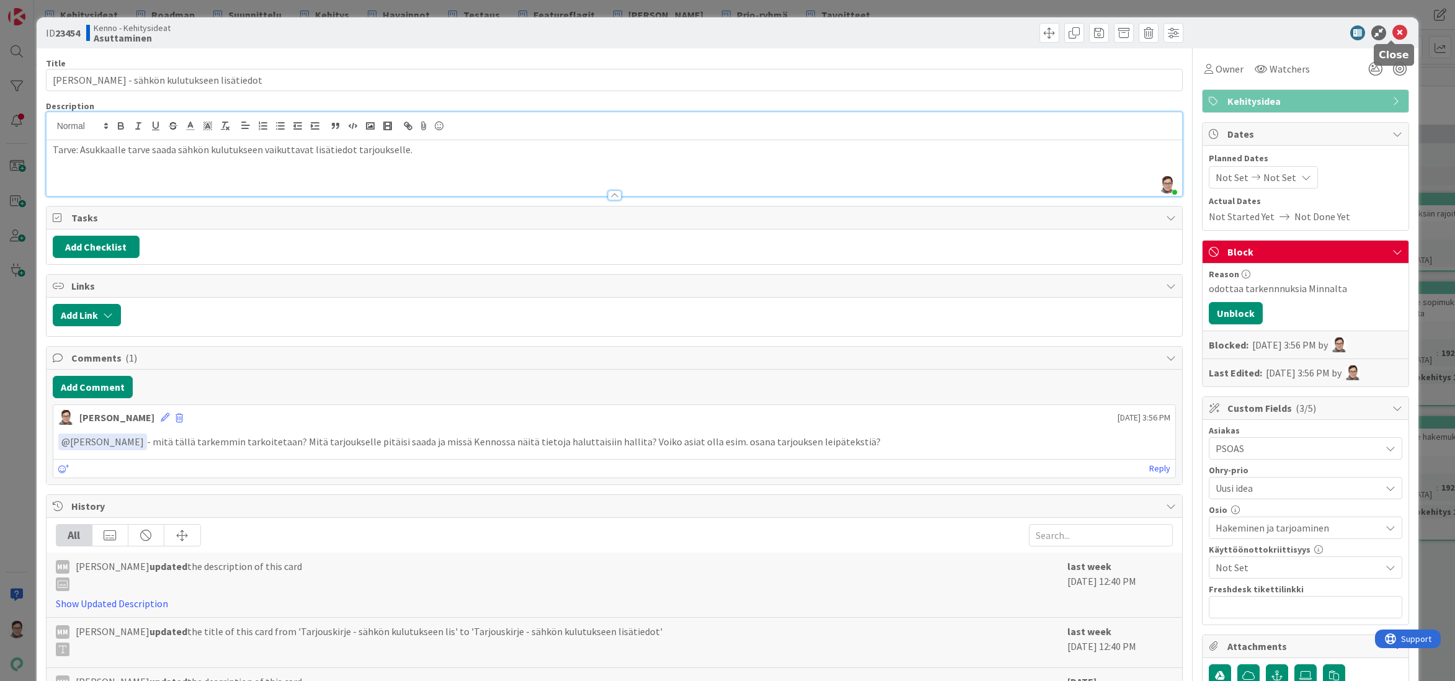
drag, startPoint x: 1391, startPoint y: 34, endPoint x: 1098, endPoint y: 179, distance: 326.5
click at [1393, 34] on icon at bounding box center [1400, 32] width 15 height 15
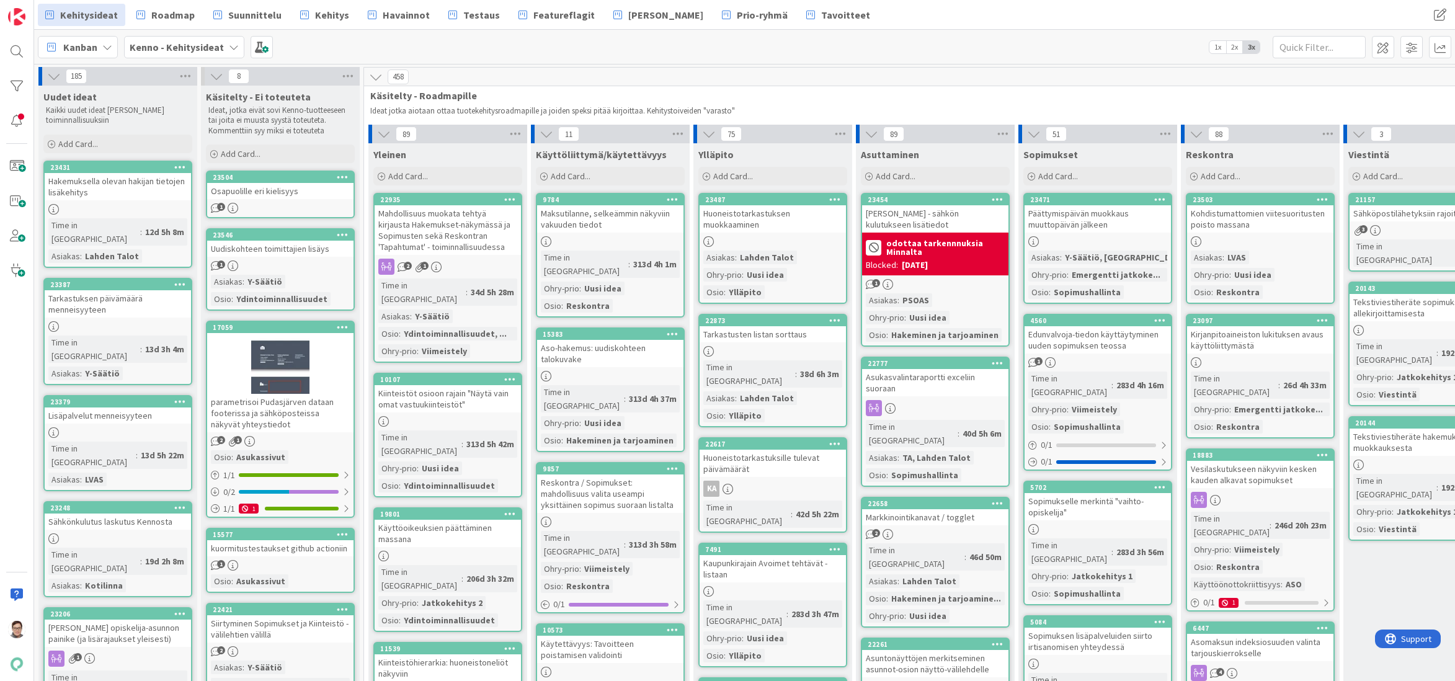
click at [938, 214] on div "Tarjouskirje - sähkön kulutukseen lisätiedot" at bounding box center [935, 218] width 146 height 27
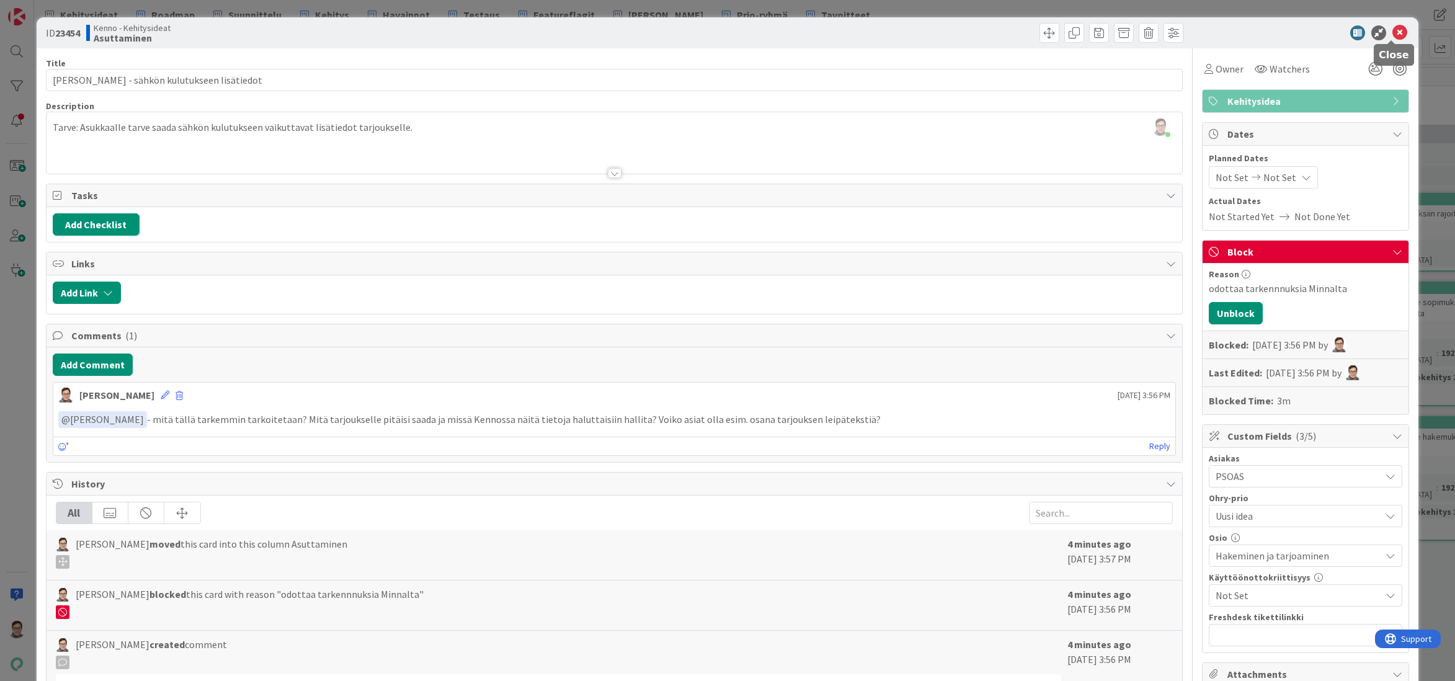
click at [1393, 30] on icon at bounding box center [1400, 32] width 15 height 15
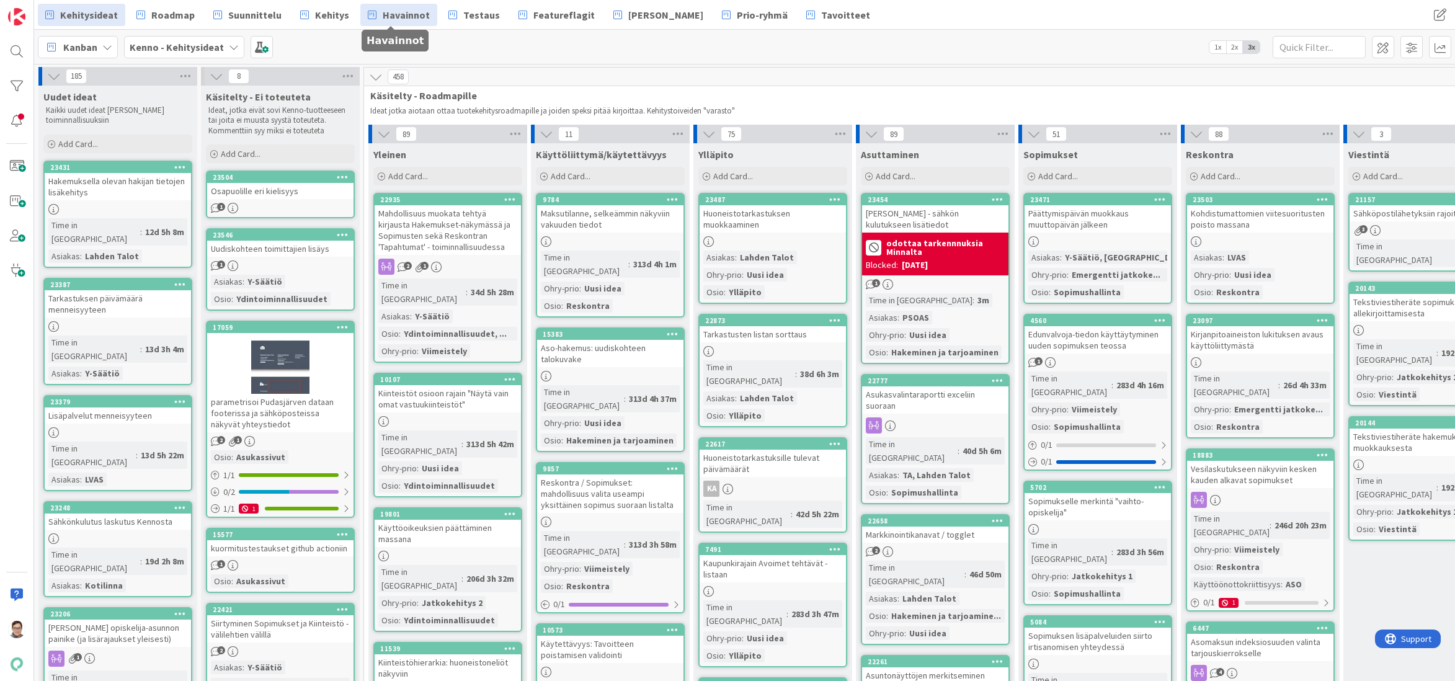
click at [399, 18] on span "Havainnot" at bounding box center [406, 14] width 47 height 15
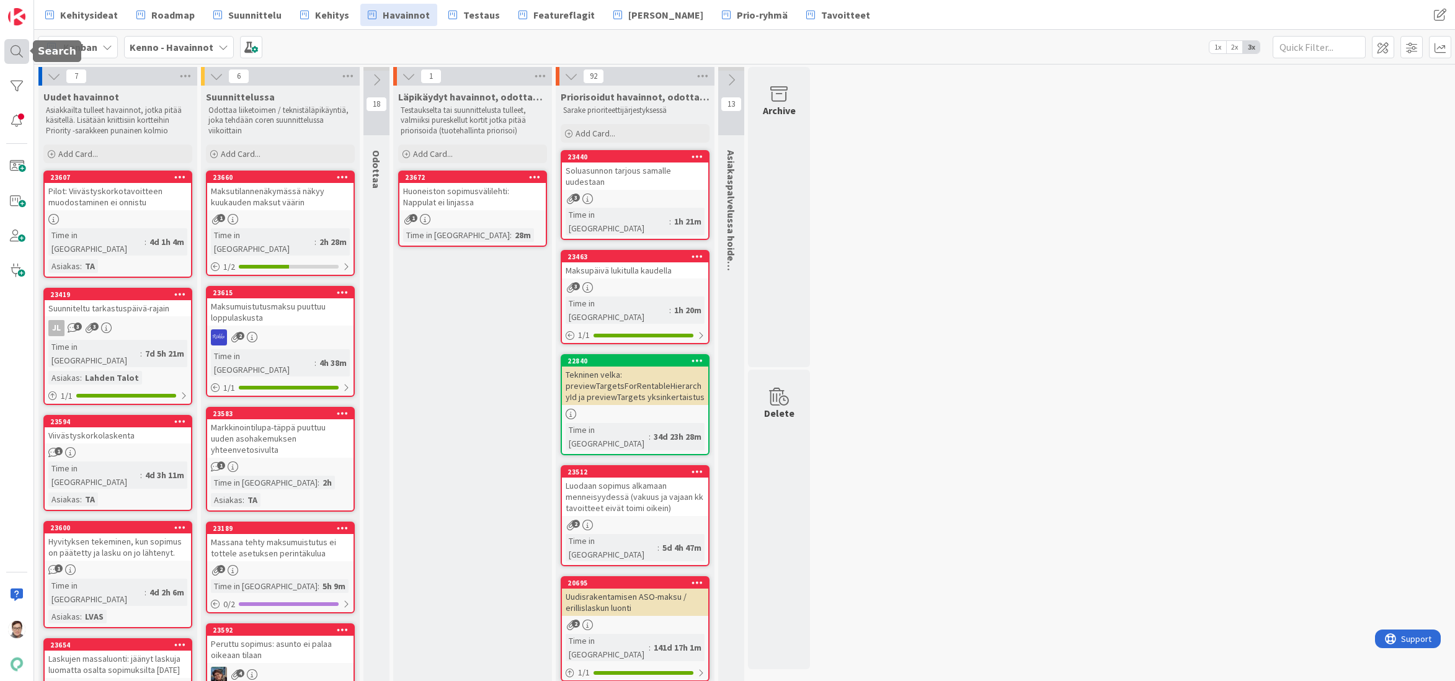
click at [14, 50] on div at bounding box center [16, 51] width 25 height 25
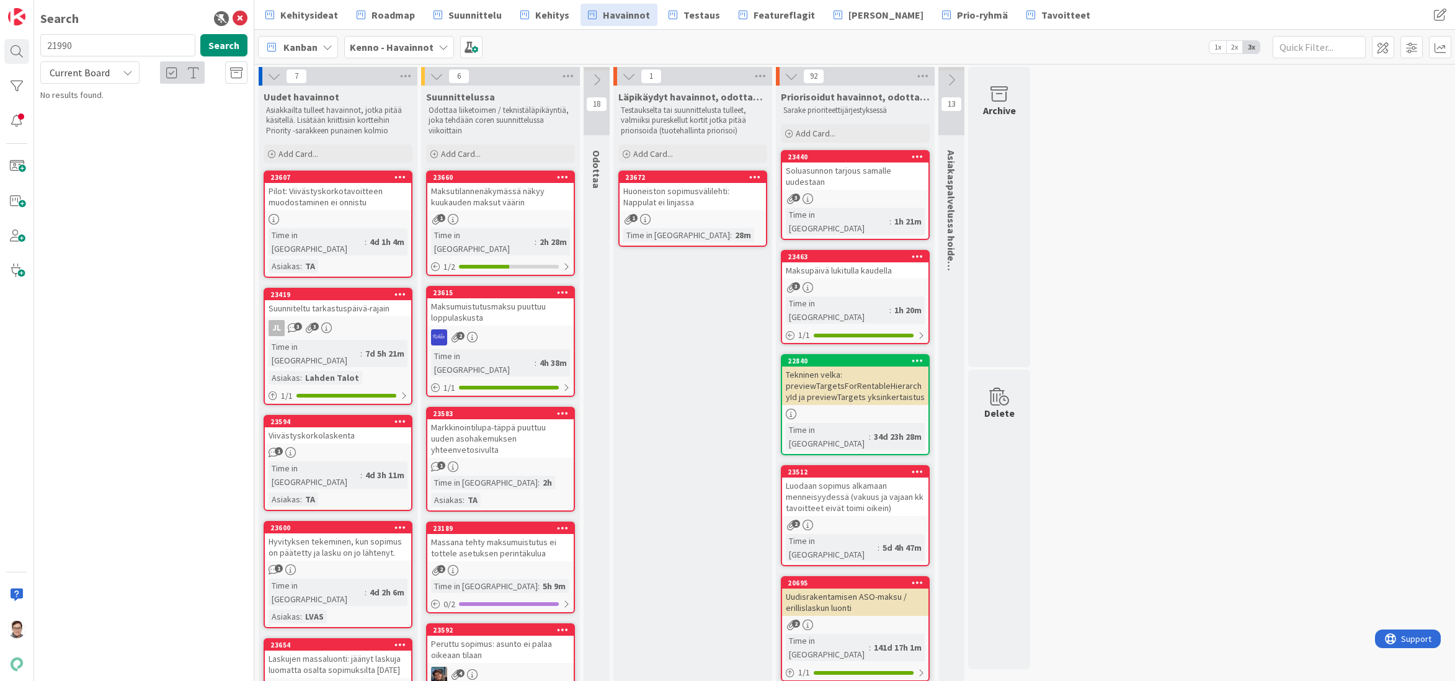
drag, startPoint x: 92, startPoint y: 47, endPoint x: 29, endPoint y: 47, distance: 63.3
click at [29, 47] on div "Search 21990 Search Current Board No results found." at bounding box center [127, 340] width 254 height 681
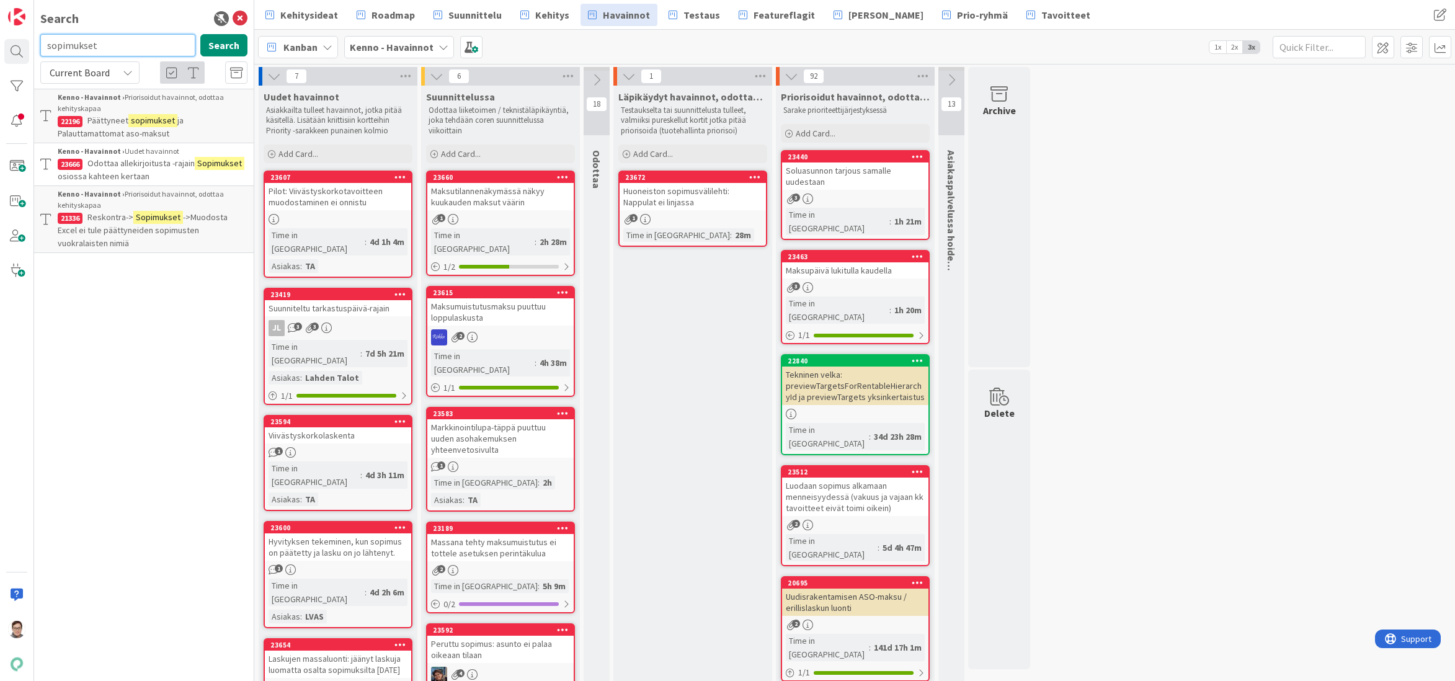
click at [113, 42] on input "sopimukset" at bounding box center [117, 45] width 155 height 22
type input "järjestys"
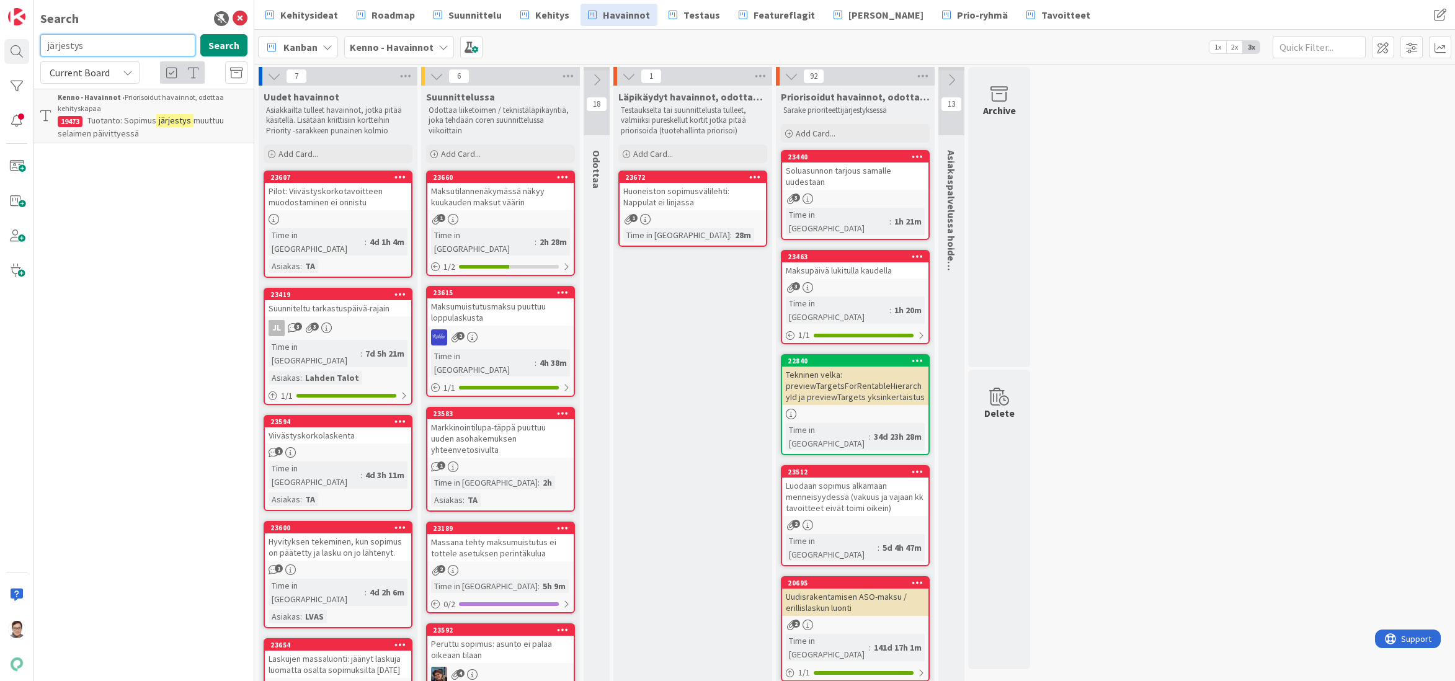
click at [108, 47] on input "järjestys" at bounding box center [117, 45] width 155 height 22
click at [241, 21] on icon at bounding box center [240, 18] width 15 height 15
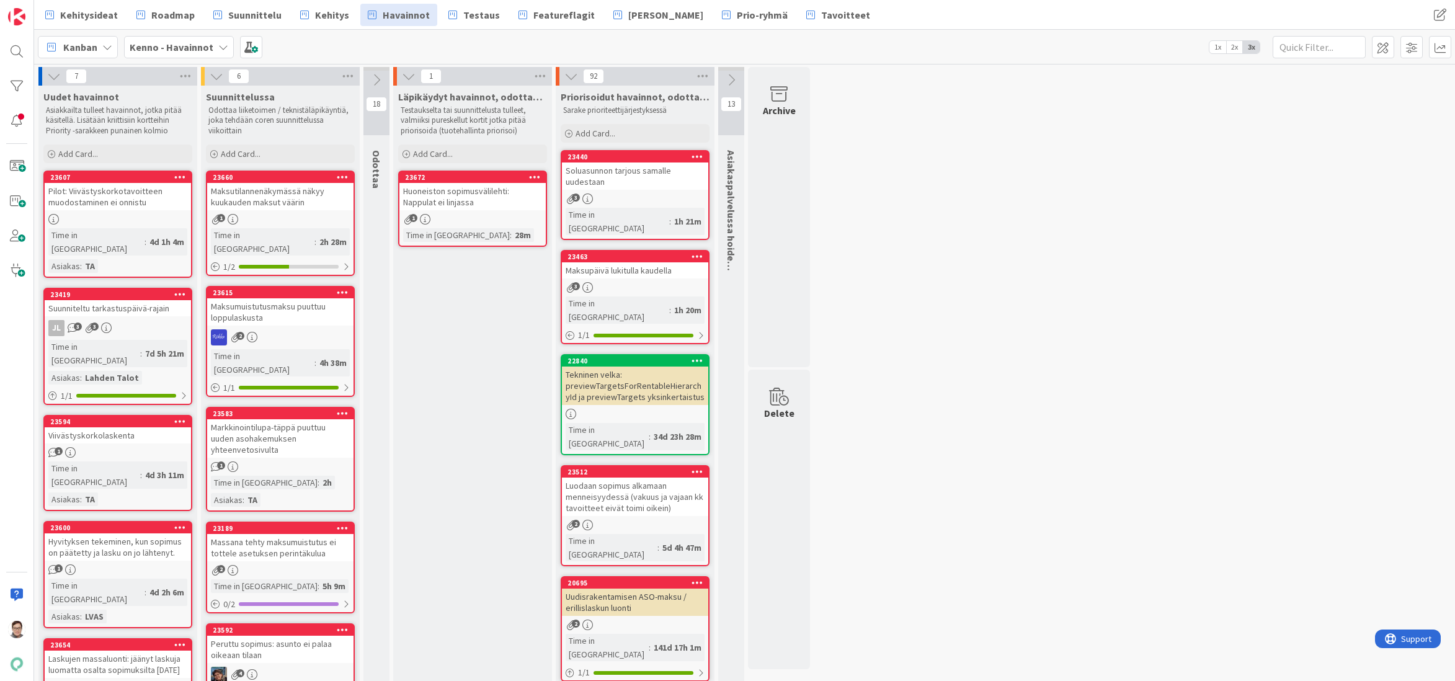
drag, startPoint x: 437, startPoint y: 665, endPoint x: 435, endPoint y: 673, distance: 8.3
click at [230, 16] on span "Suunnittelu" at bounding box center [254, 14] width 53 height 15
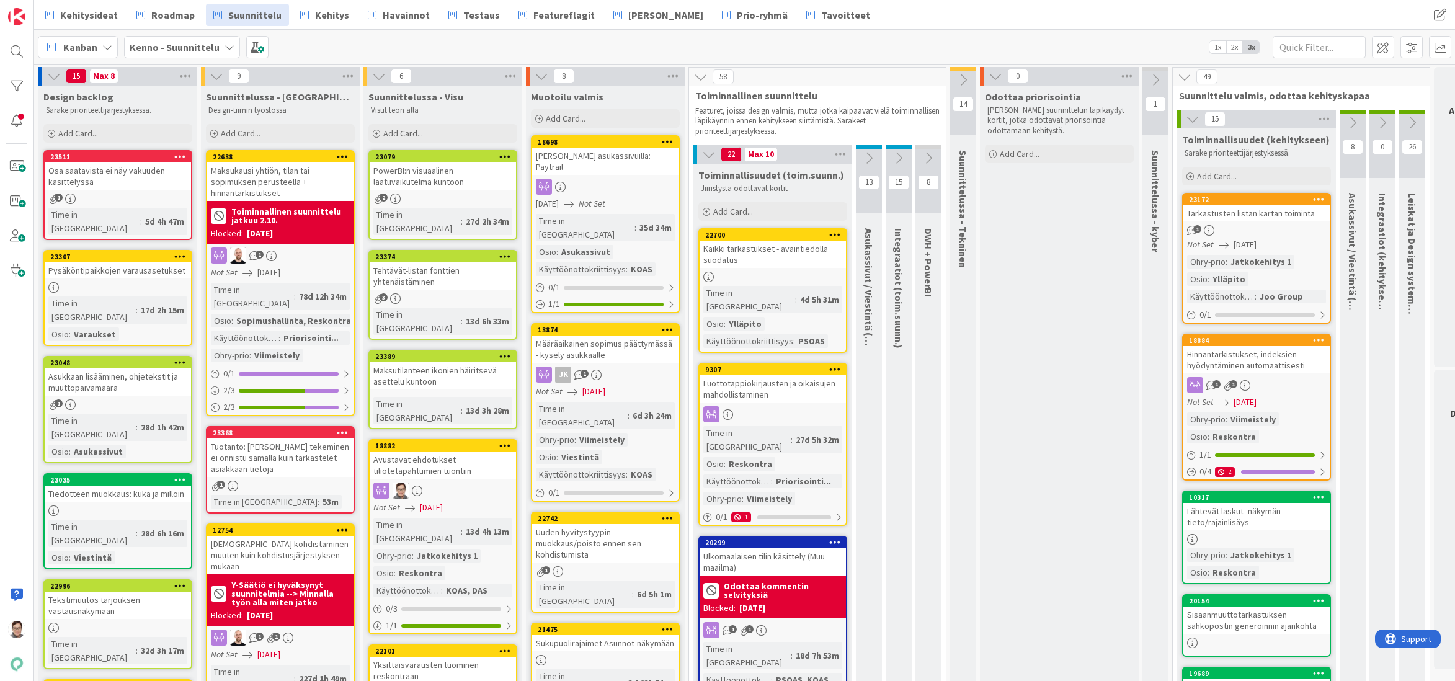
click at [440, 452] on div "Avustavat ehdotukset tiliotetapahtumien tuontiin" at bounding box center [443, 465] width 146 height 27
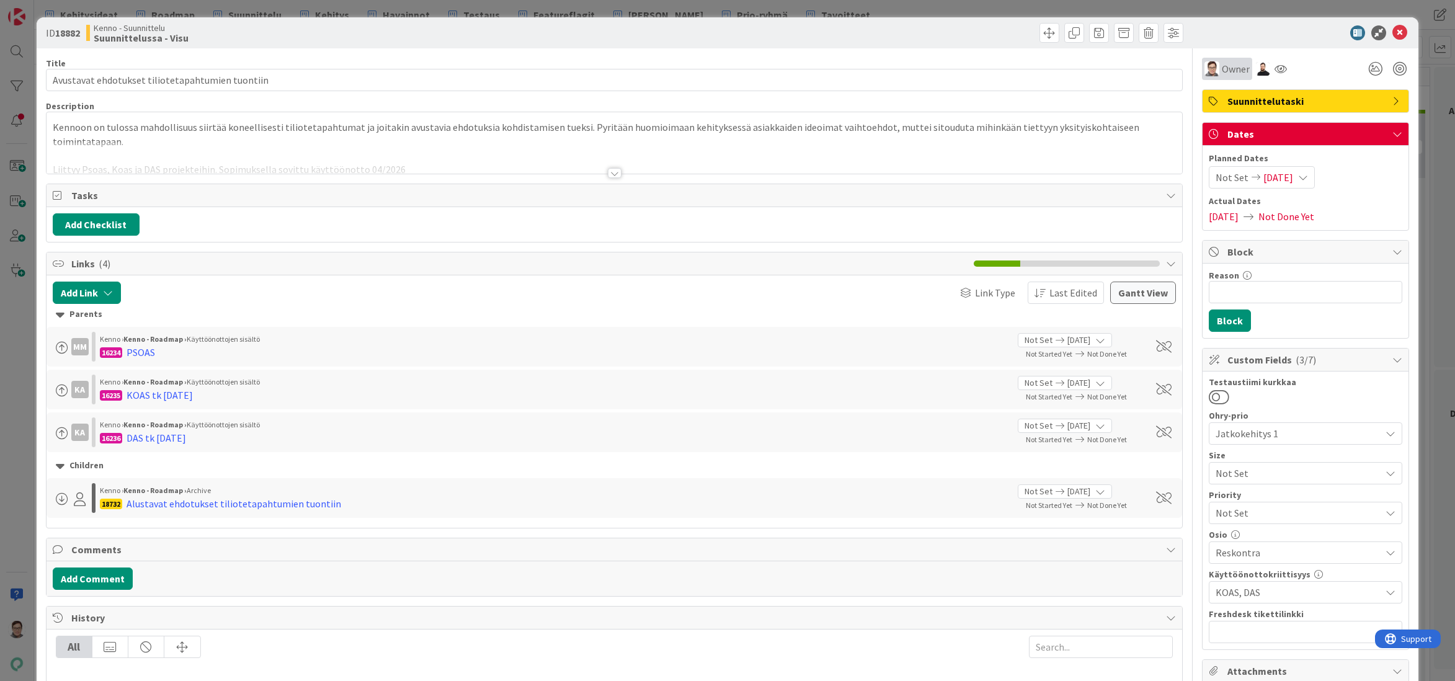
click at [1224, 74] on span "Owner" at bounding box center [1236, 68] width 28 height 15
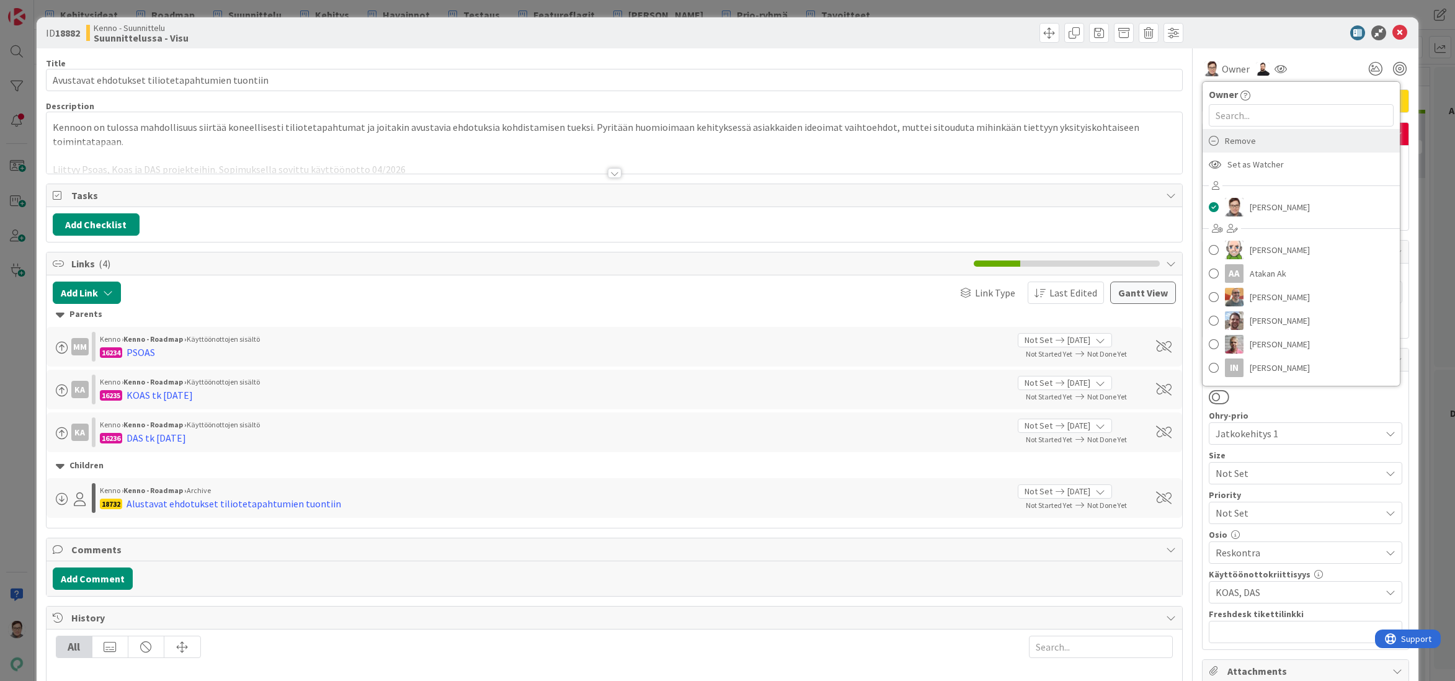
click at [1244, 145] on span "Remove" at bounding box center [1240, 141] width 31 height 19
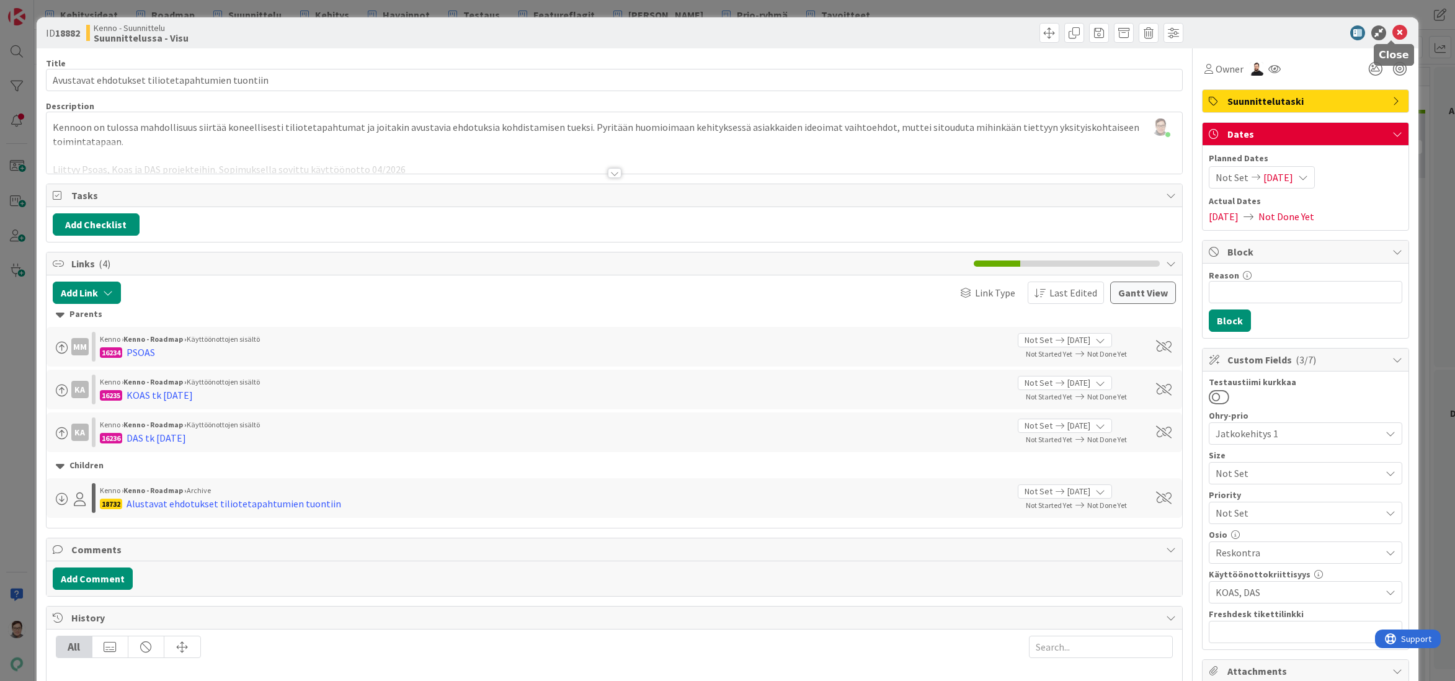
click at [1393, 32] on icon at bounding box center [1400, 32] width 15 height 15
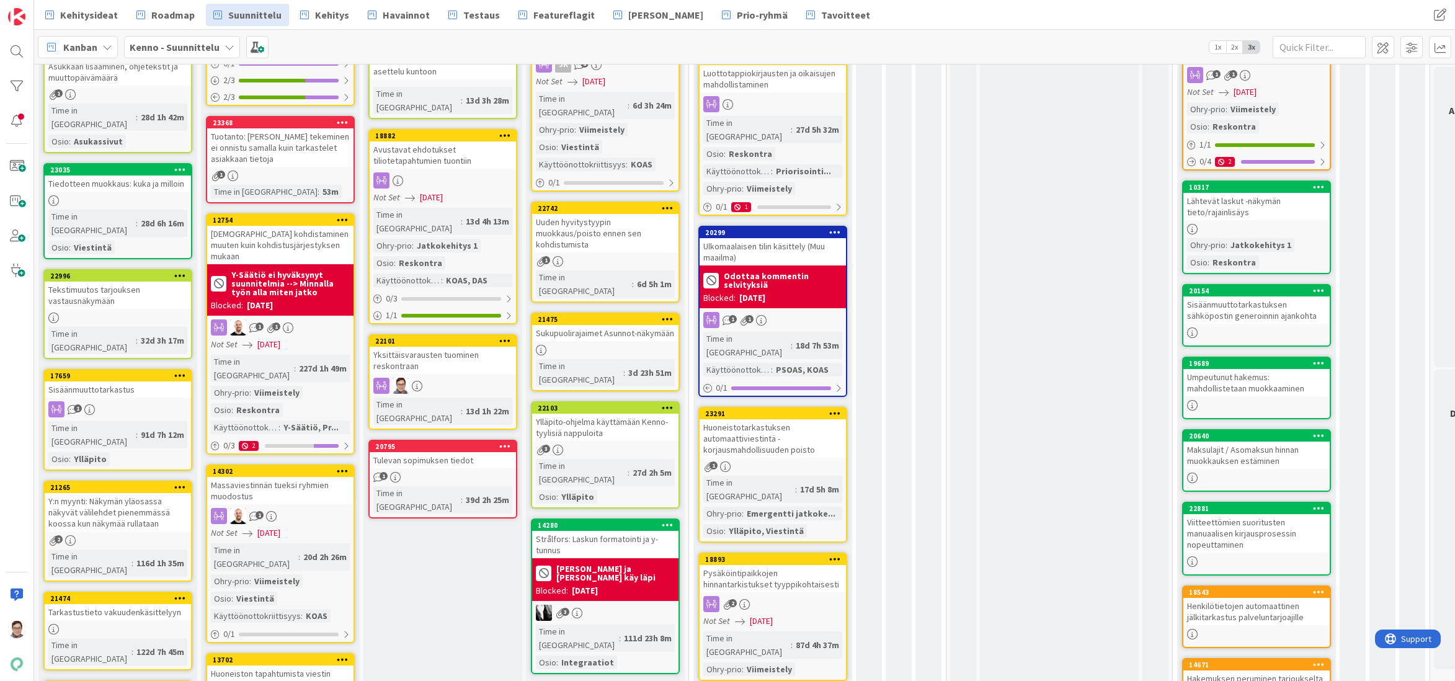
click at [438, 347] on div "Yksittäisvarausten tuominen reskontraan" at bounding box center [443, 360] width 146 height 27
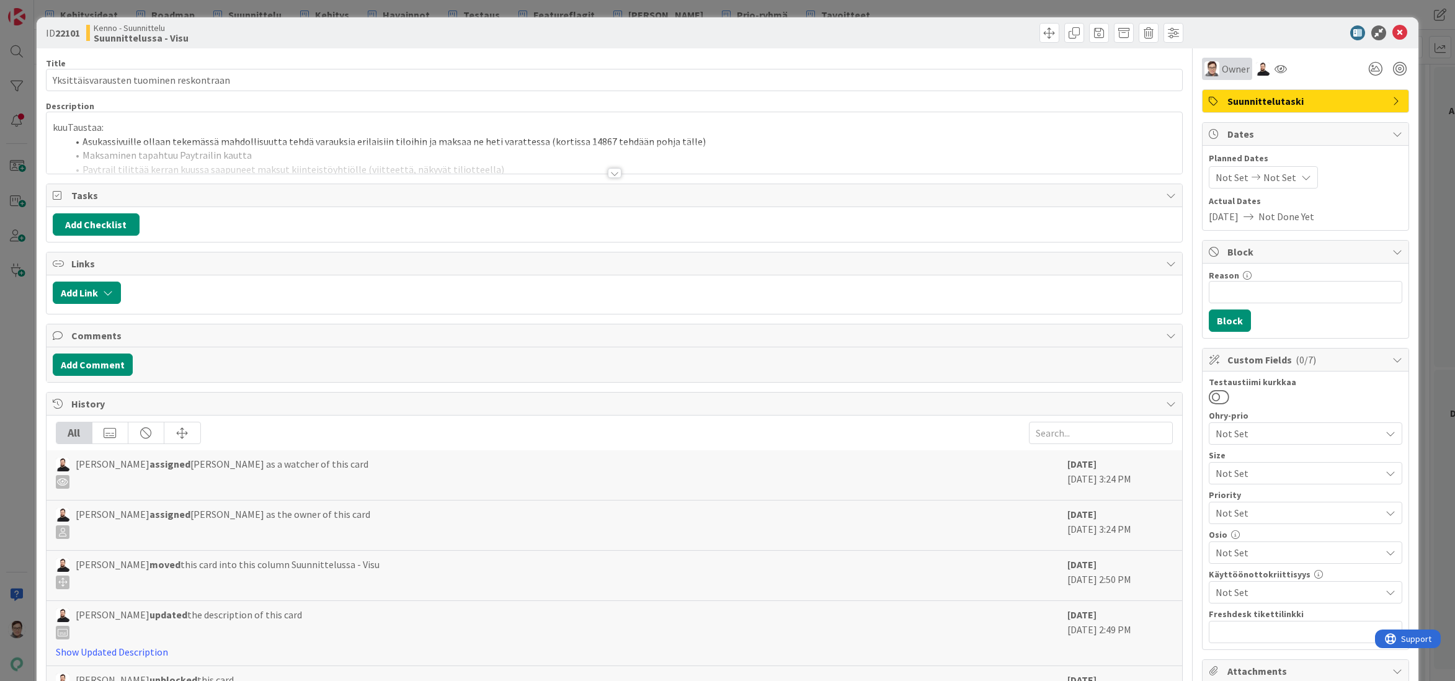
click at [1222, 64] on span "Owner" at bounding box center [1236, 68] width 28 height 15
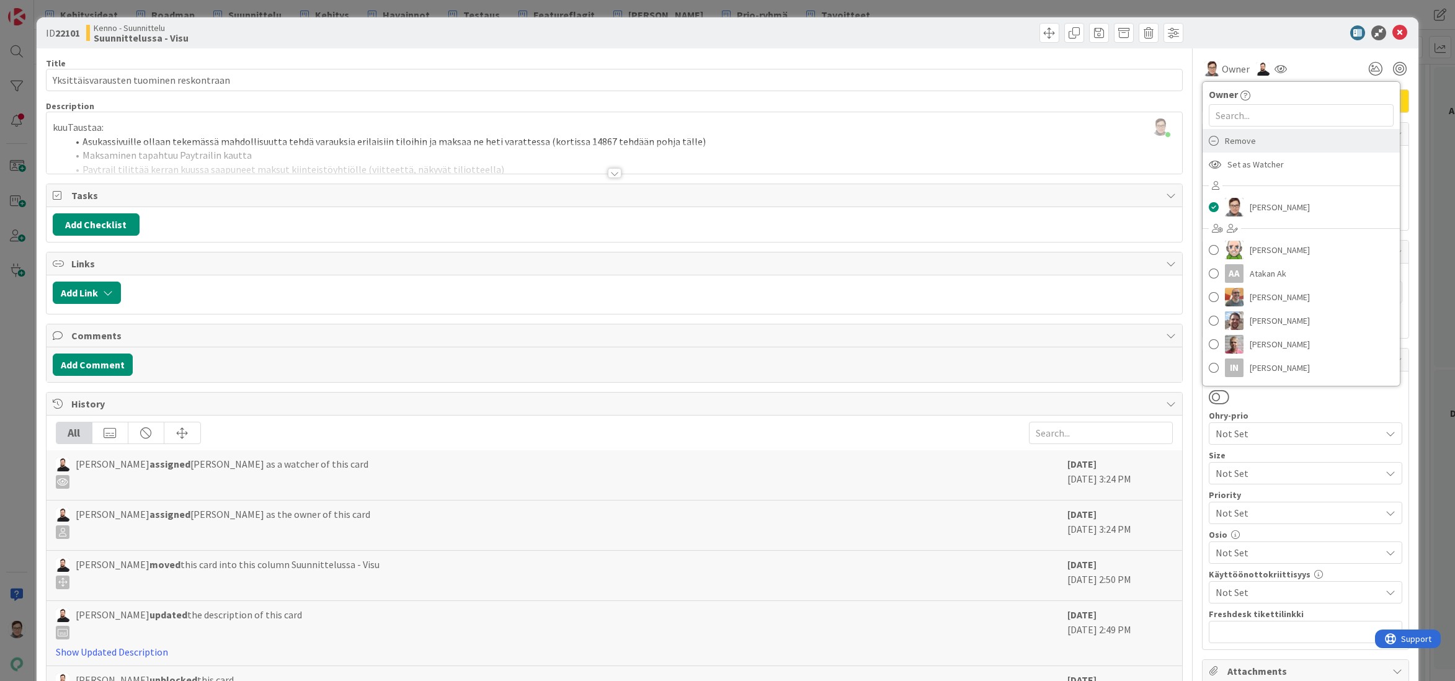
click at [1231, 139] on span "Remove" at bounding box center [1240, 141] width 31 height 19
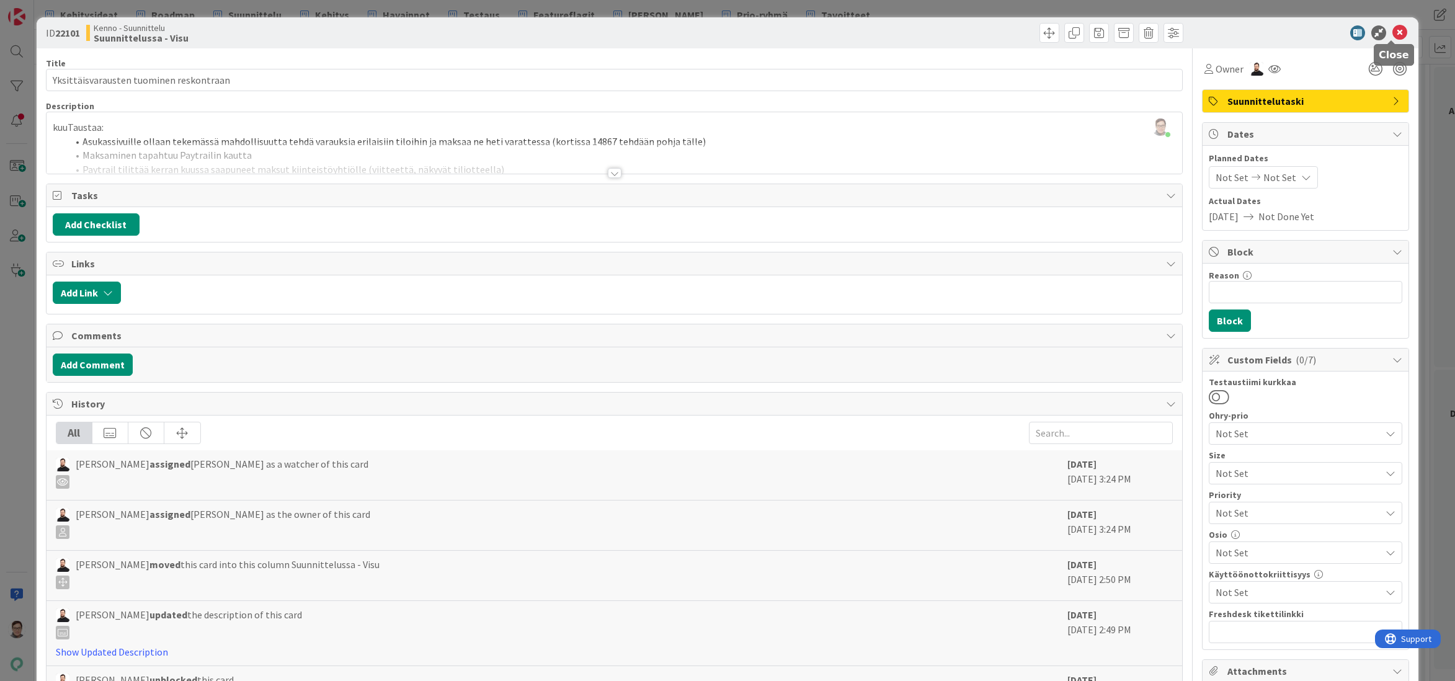
click at [1393, 33] on icon at bounding box center [1400, 32] width 15 height 15
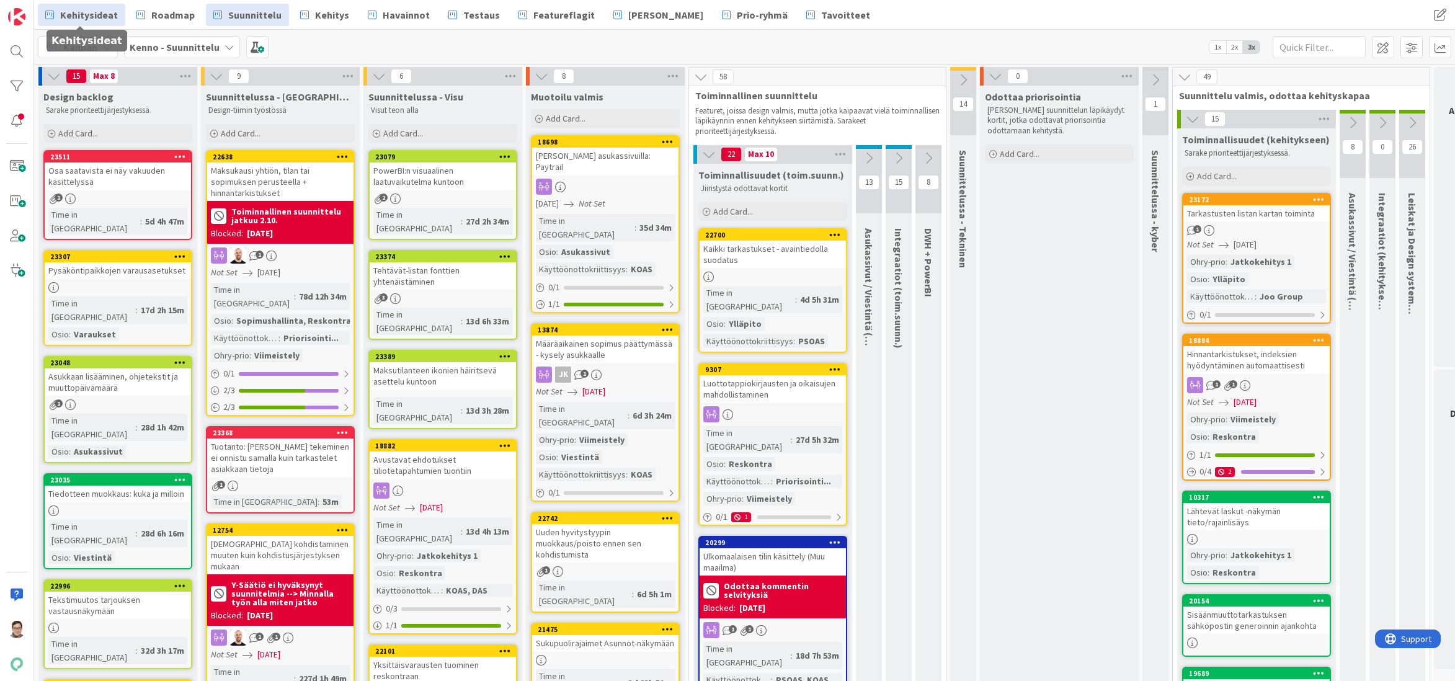
click at [97, 17] on span "Kehitysideat" at bounding box center [89, 14] width 58 height 15
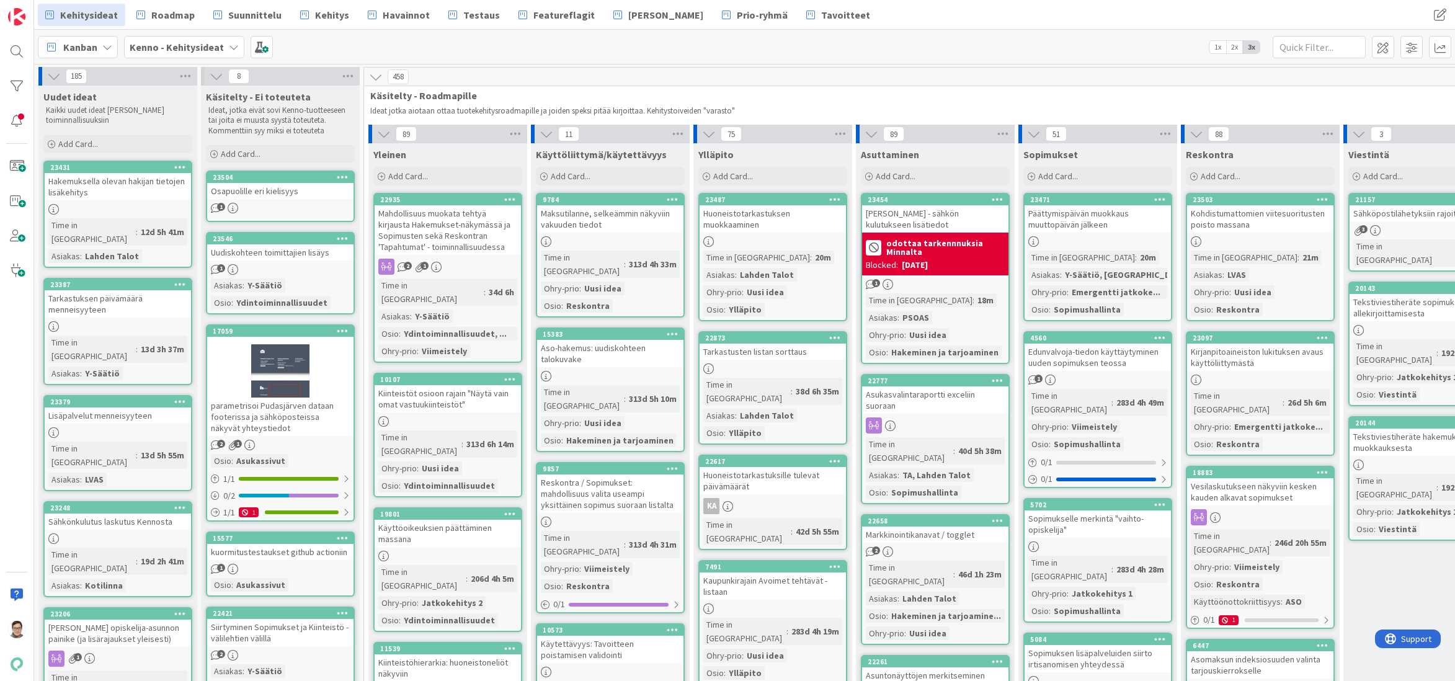
click at [128, 190] on div "Hakemuksella olevan hakijan tietojen lisäkehitys" at bounding box center [118, 186] width 146 height 27
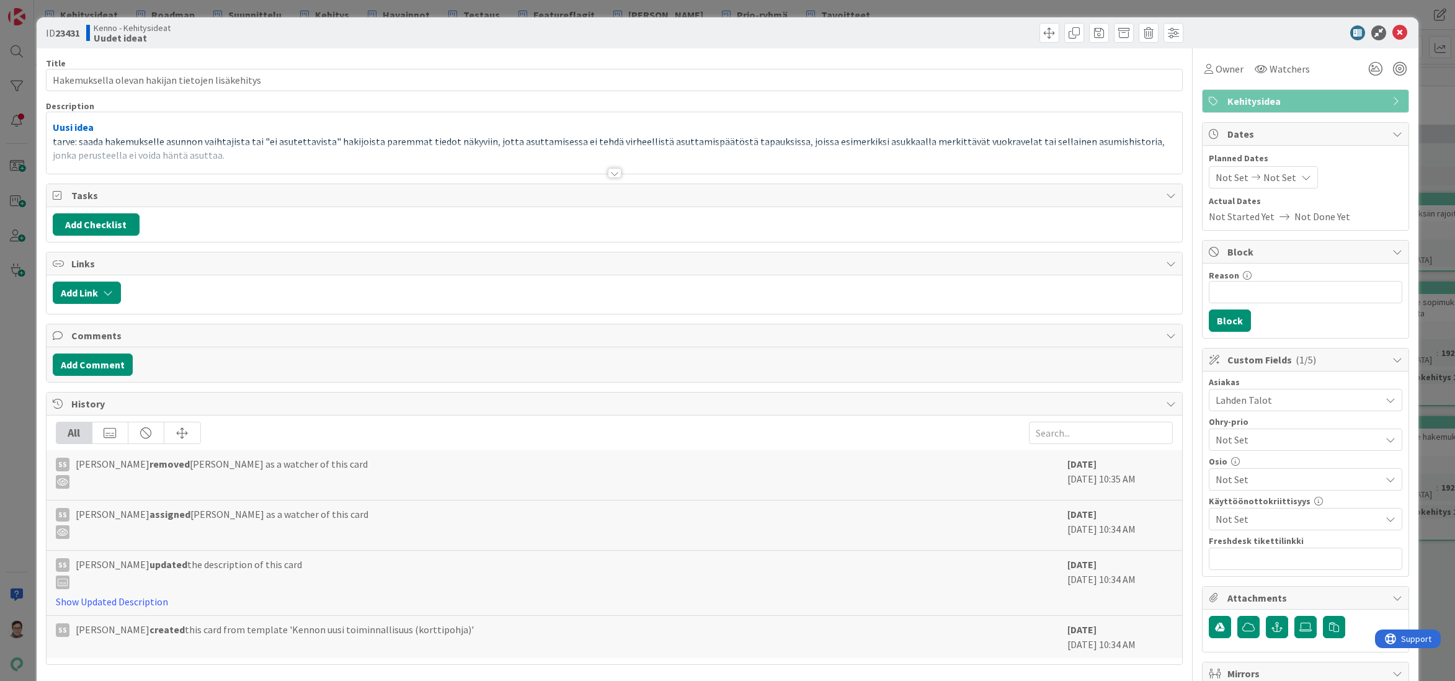
click at [612, 174] on div at bounding box center [615, 173] width 14 height 10
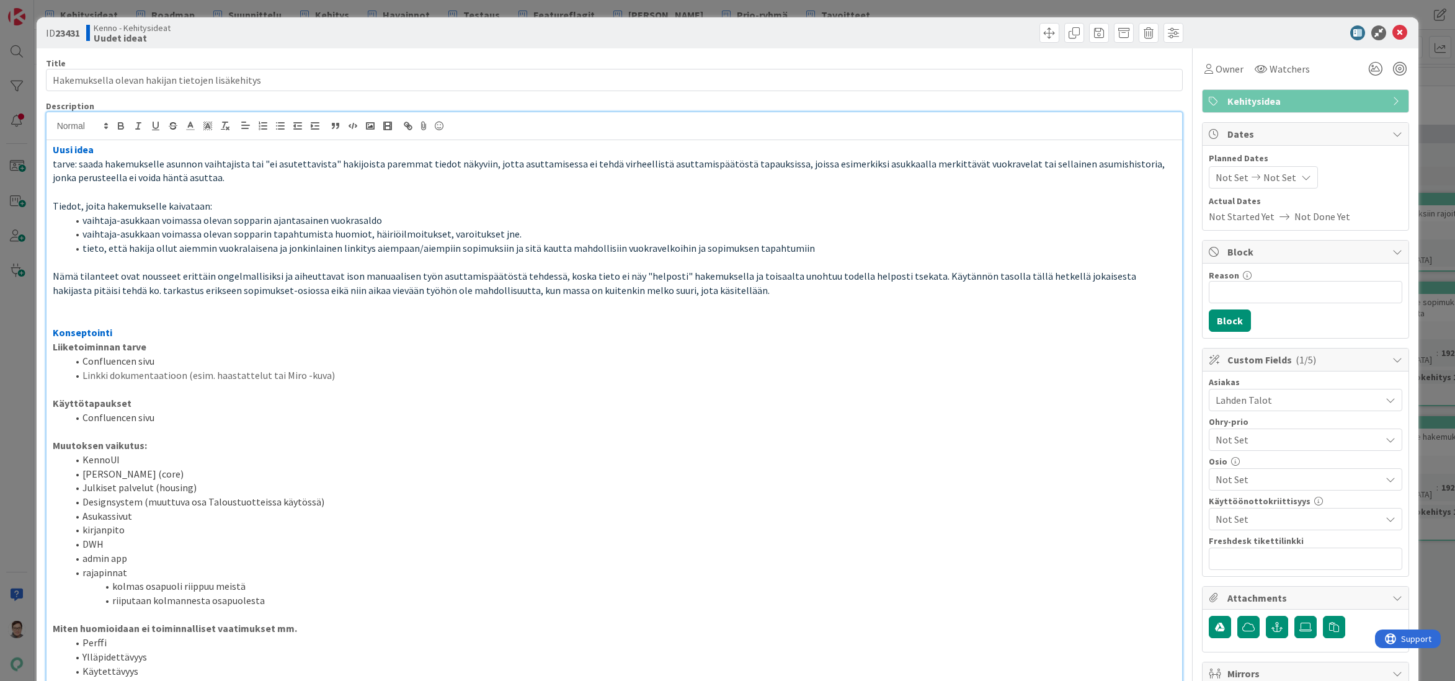
click at [1269, 436] on span "Not Set" at bounding box center [1295, 439] width 159 height 17
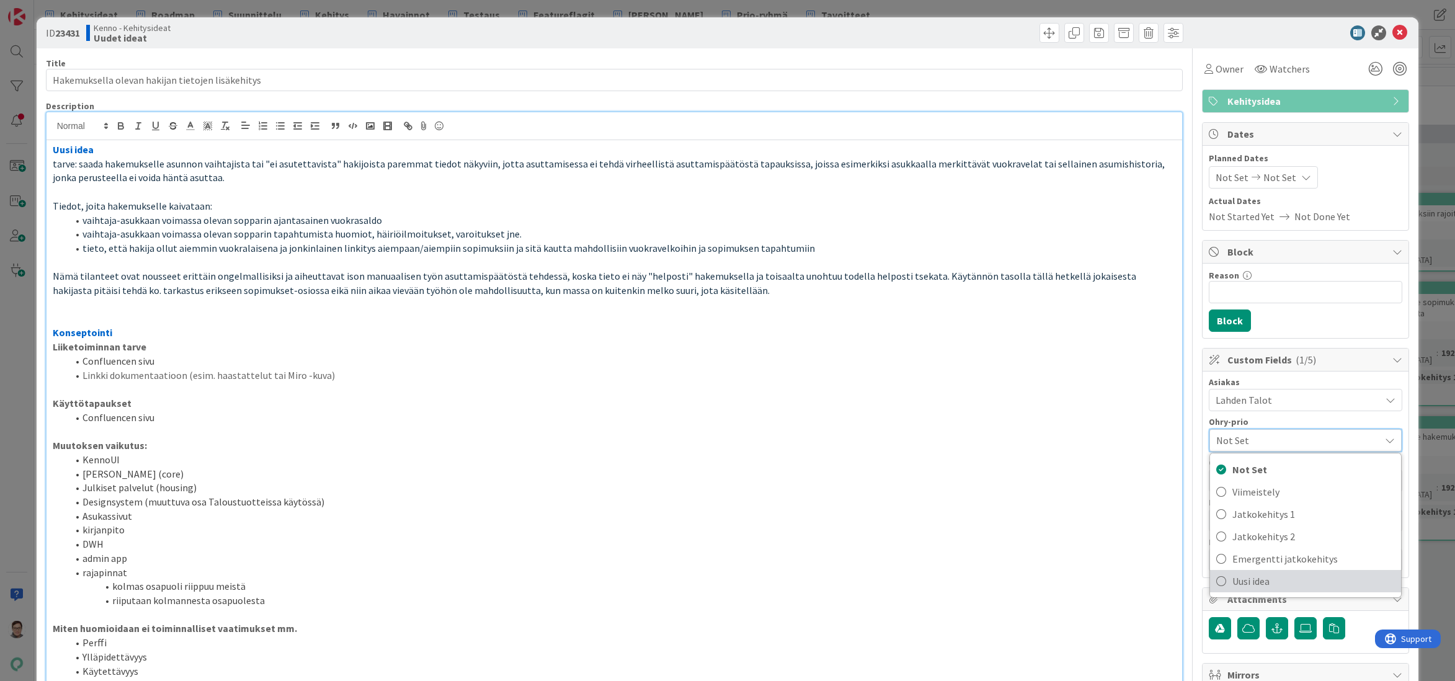
click at [1251, 581] on span "Uusi idea" at bounding box center [1314, 581] width 163 height 19
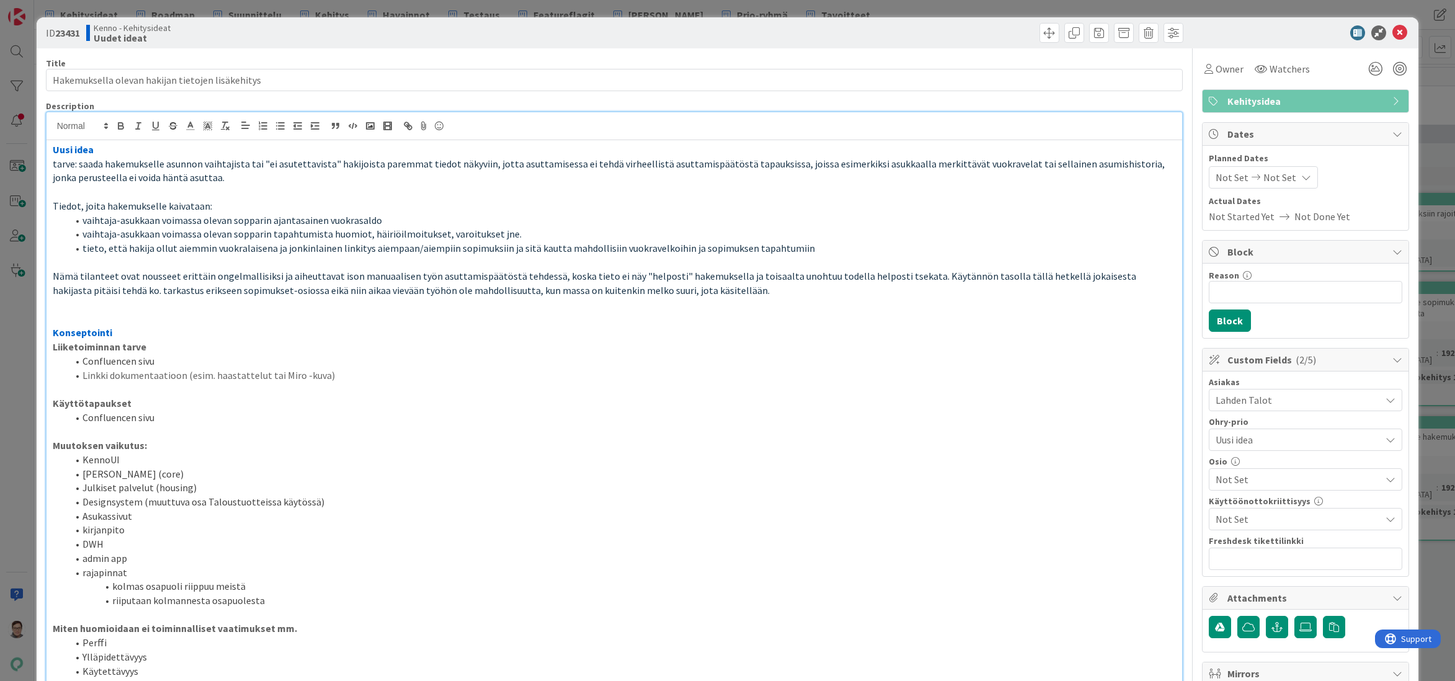
click at [1252, 476] on span "Not Set" at bounding box center [1298, 479] width 165 height 15
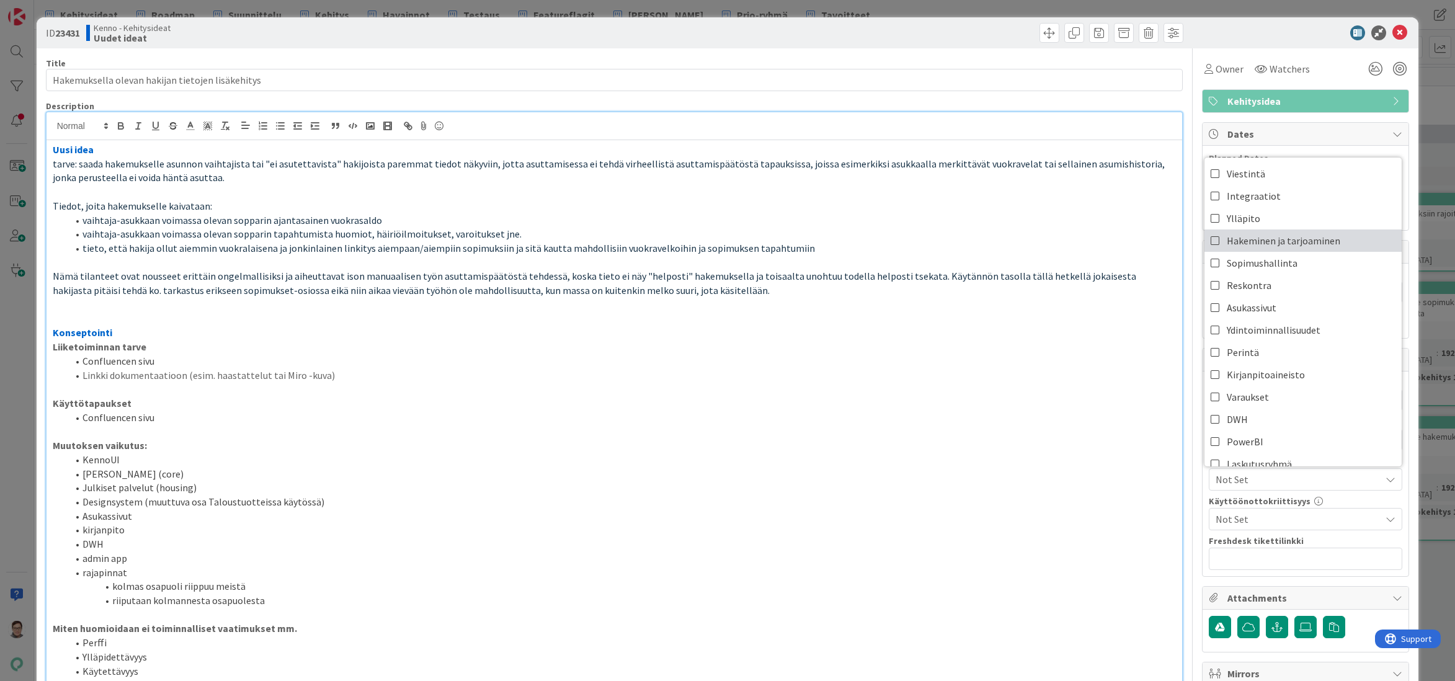
click at [1252, 240] on span "Hakeminen ja tarjoaminen" at bounding box center [1284, 240] width 114 height 19
click at [1098, 375] on li "Linkki dokumentaatioon (esim. haastattelut tai Miro -kuva)" at bounding box center [622, 375] width 1109 height 14
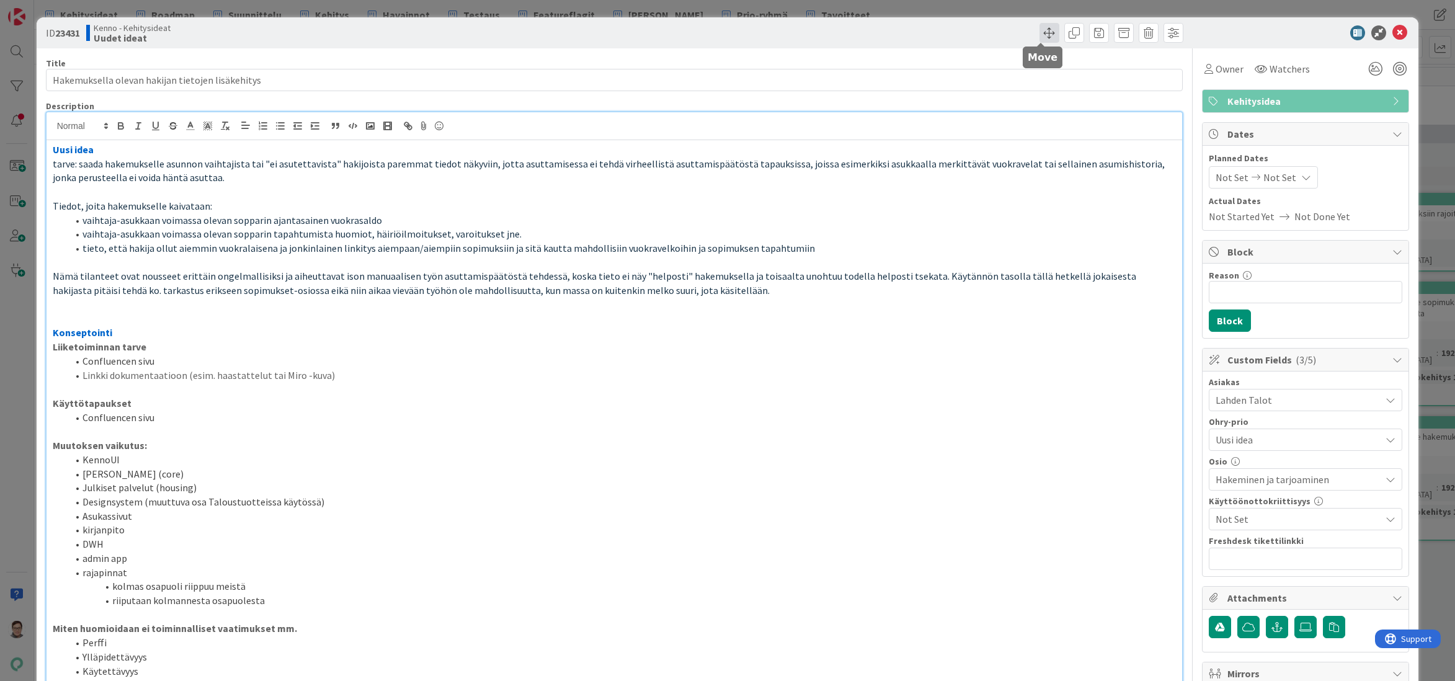
click at [1041, 37] on span at bounding box center [1050, 33] width 20 height 20
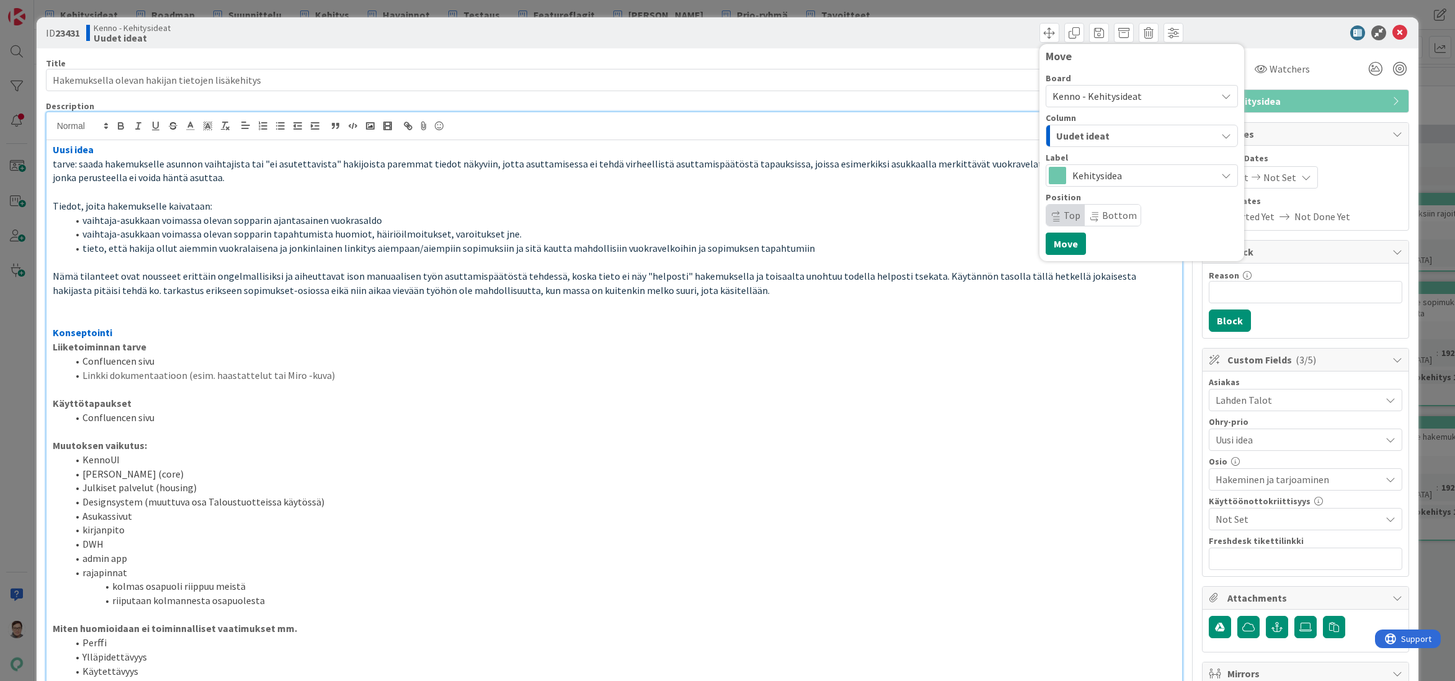
click at [1090, 138] on span "Uudet ideat" at bounding box center [1082, 136] width 53 height 16
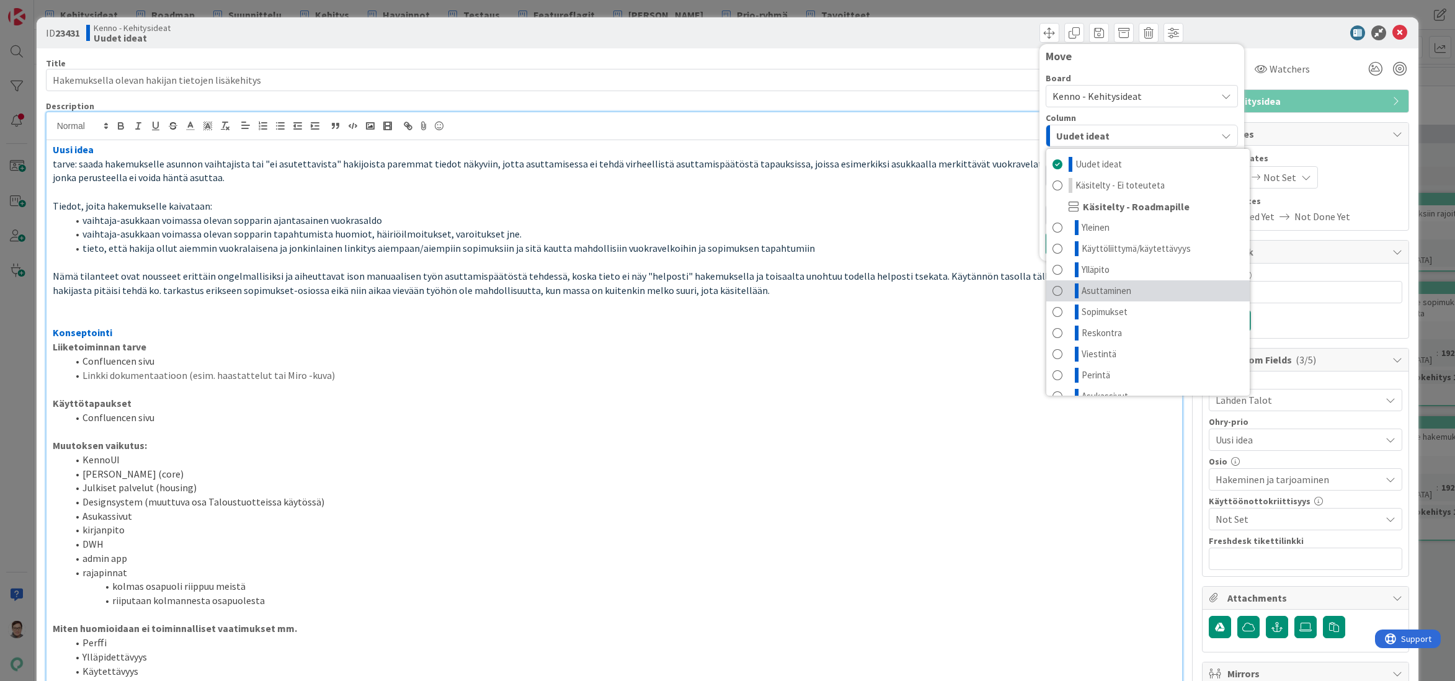
click at [1100, 293] on span "Asuttaminen" at bounding box center [1107, 290] width 50 height 15
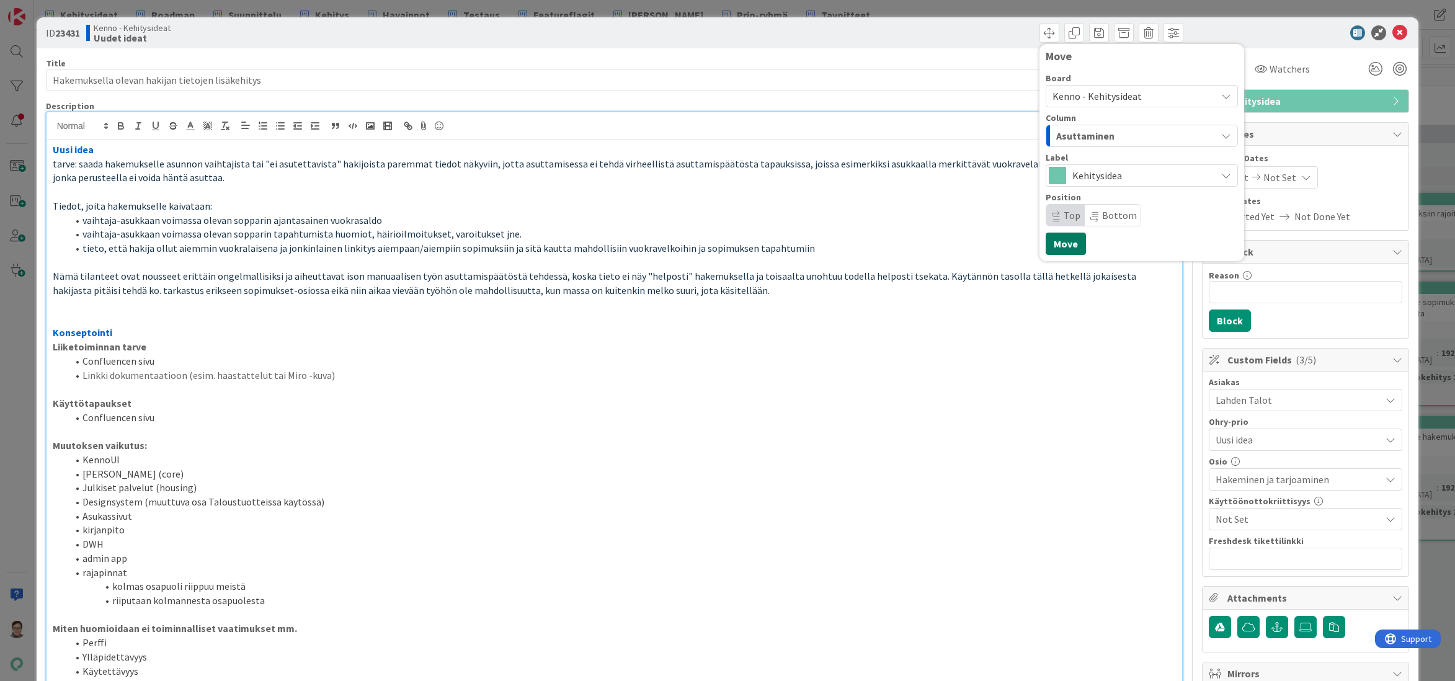
click at [1058, 241] on button "Move" at bounding box center [1066, 244] width 40 height 22
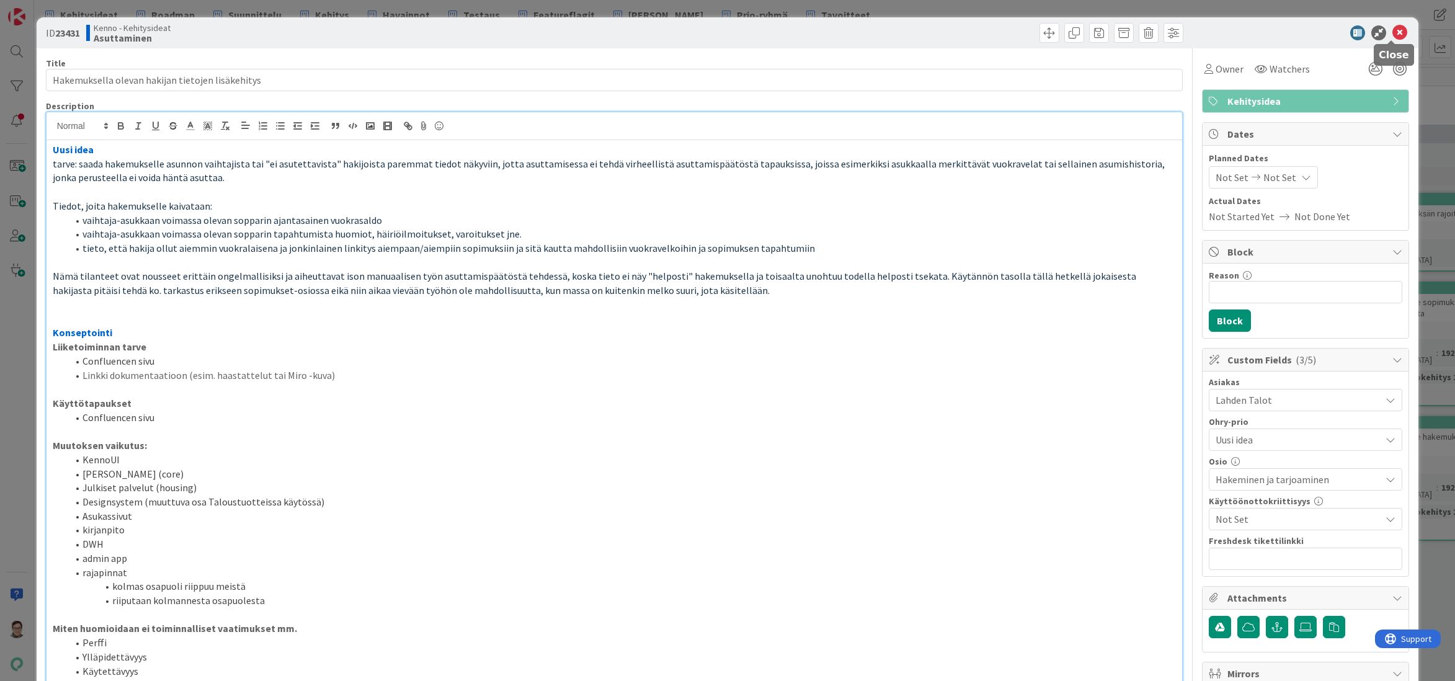
click at [1395, 37] on icon at bounding box center [1400, 32] width 15 height 15
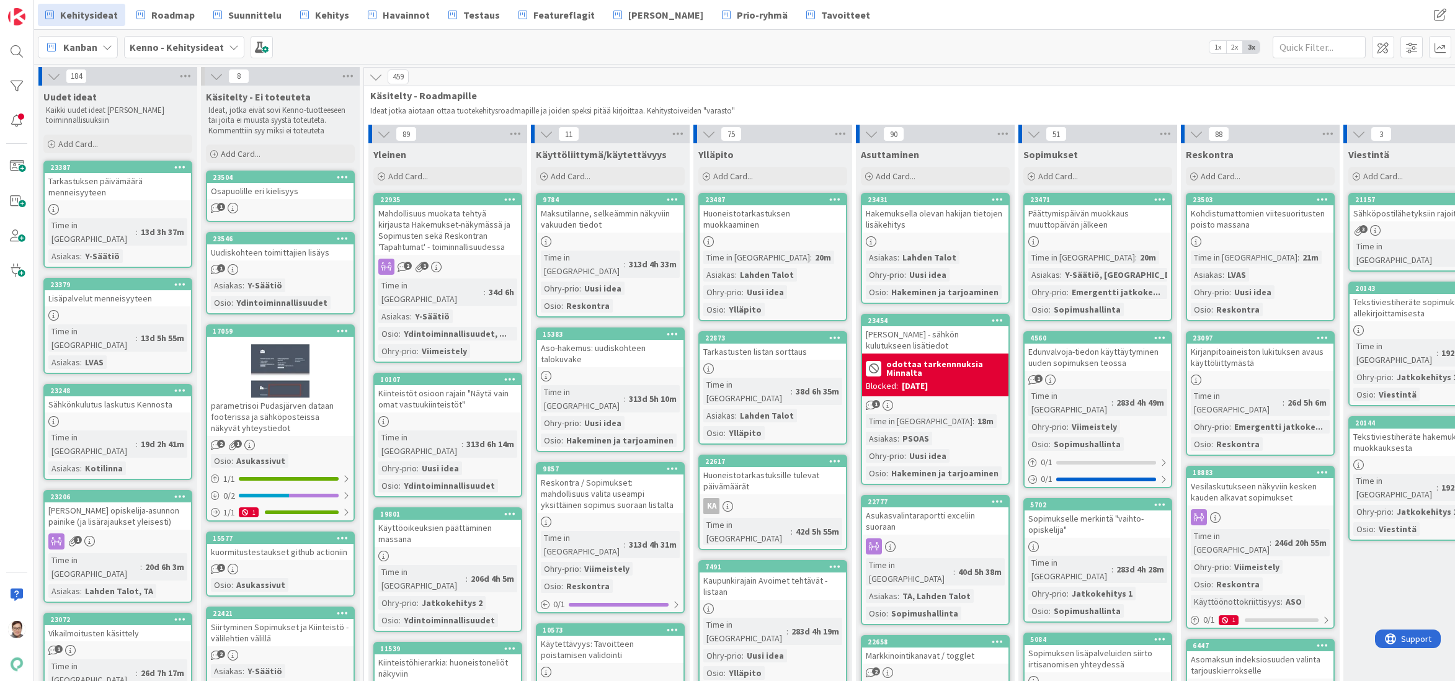
click at [113, 194] on div "Tarkastuksen päivämäärä menneisyyteen" at bounding box center [118, 186] width 146 height 27
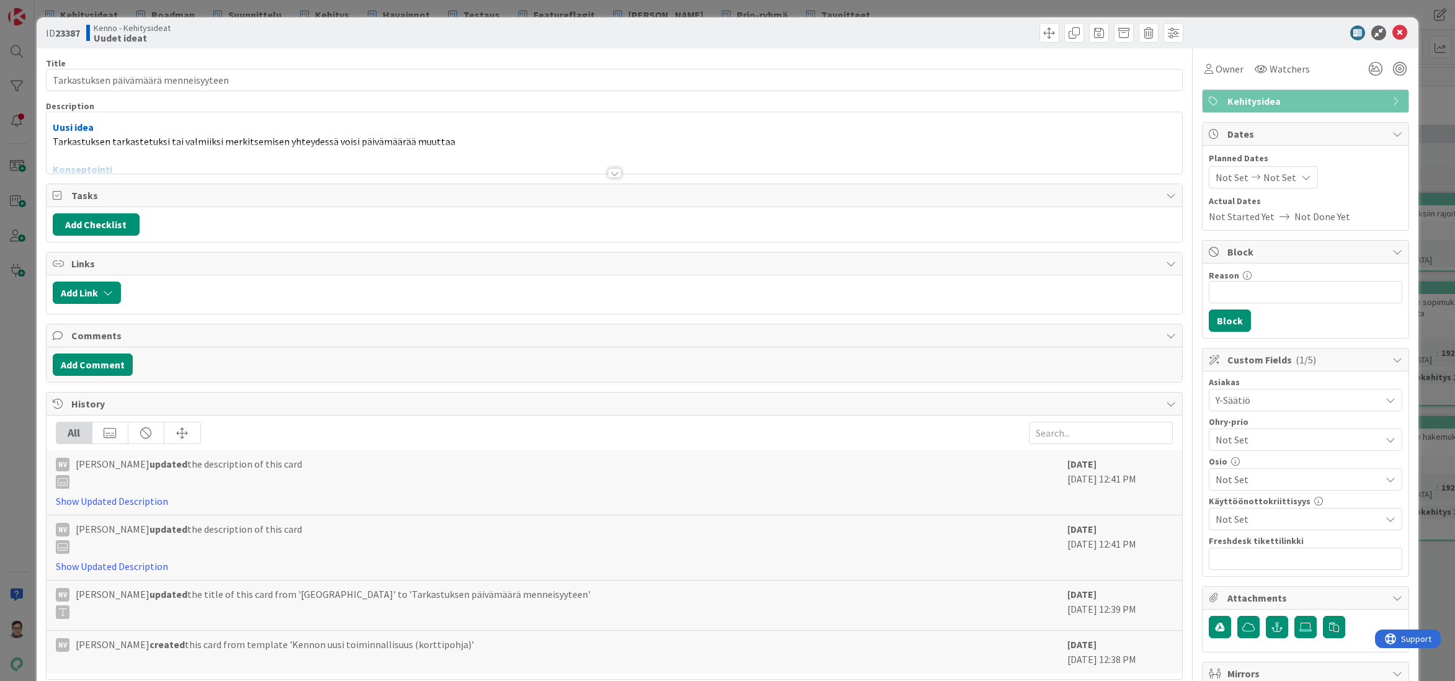
click at [608, 174] on div at bounding box center [615, 173] width 14 height 10
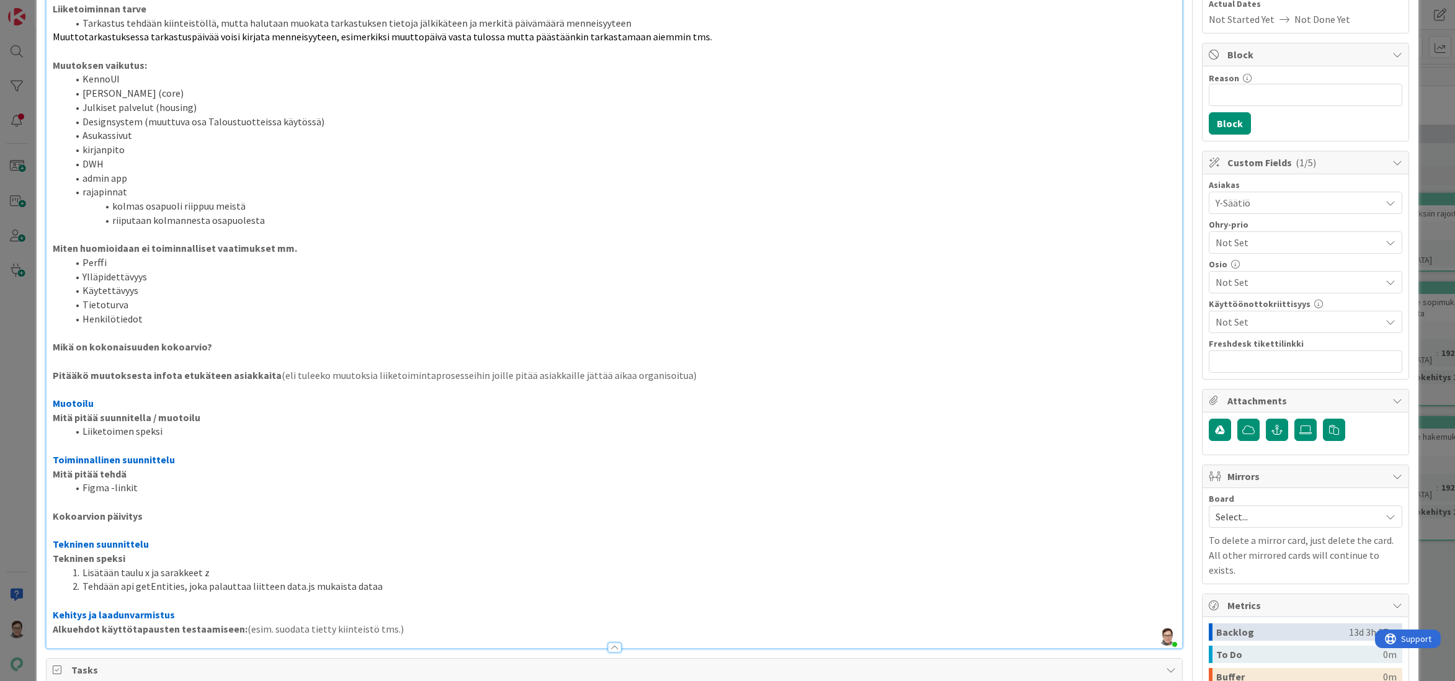
scroll to position [248, 0]
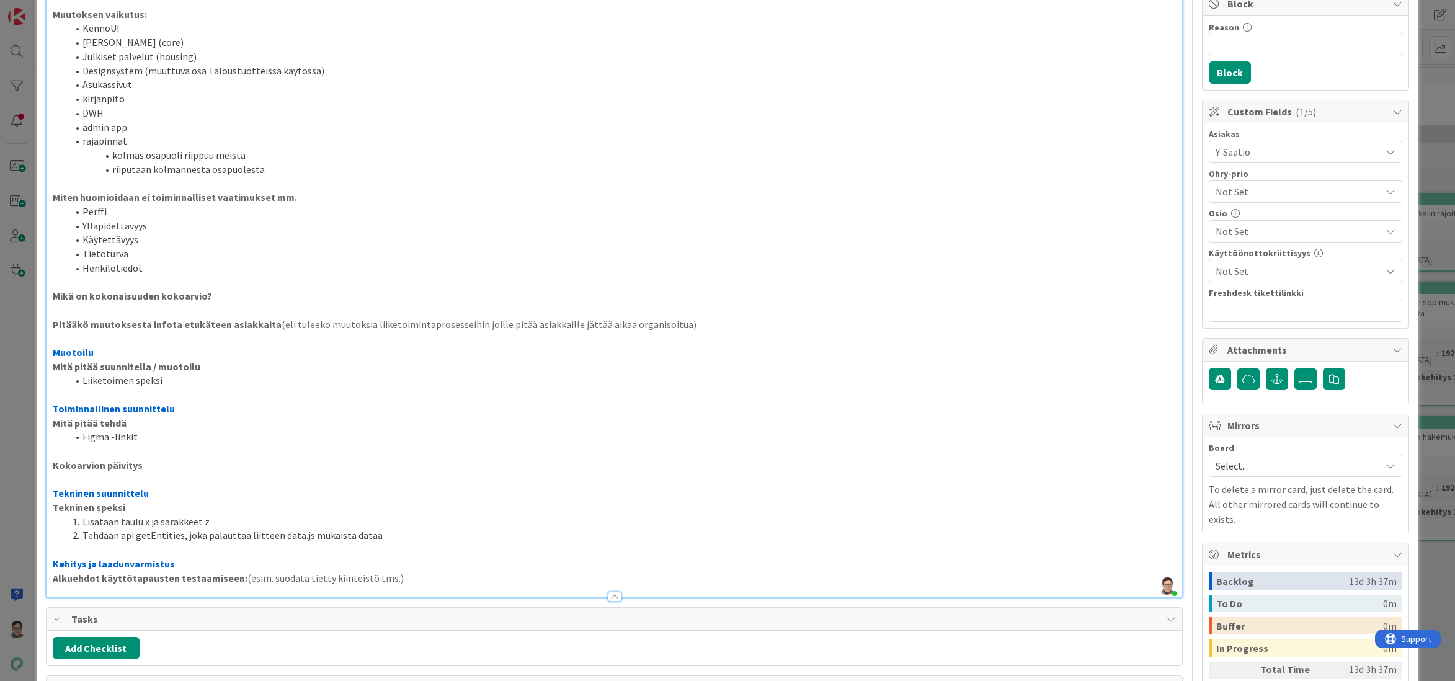
click at [1252, 233] on span "Not Set" at bounding box center [1298, 231] width 165 height 15
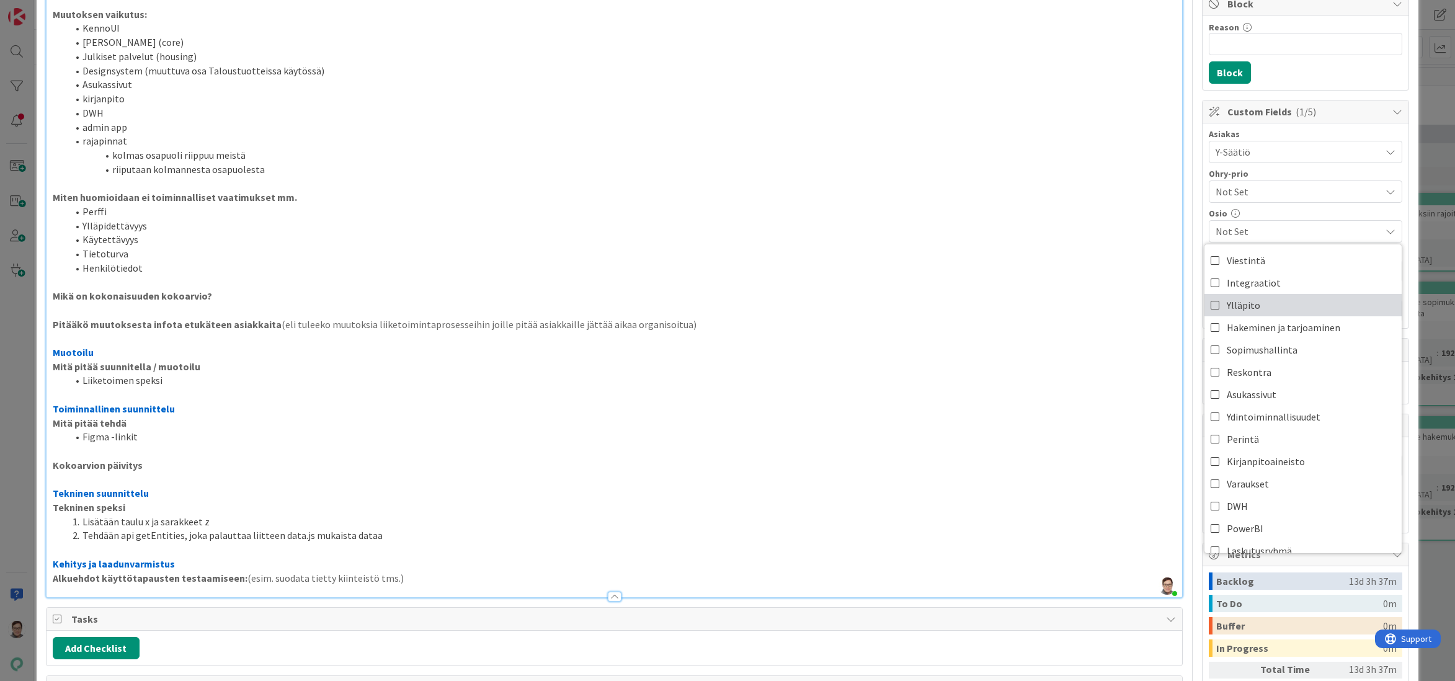
click at [1230, 307] on span "Ylläpito" at bounding box center [1243, 305] width 33 height 19
click at [1251, 190] on span "Not Set" at bounding box center [1295, 191] width 159 height 17
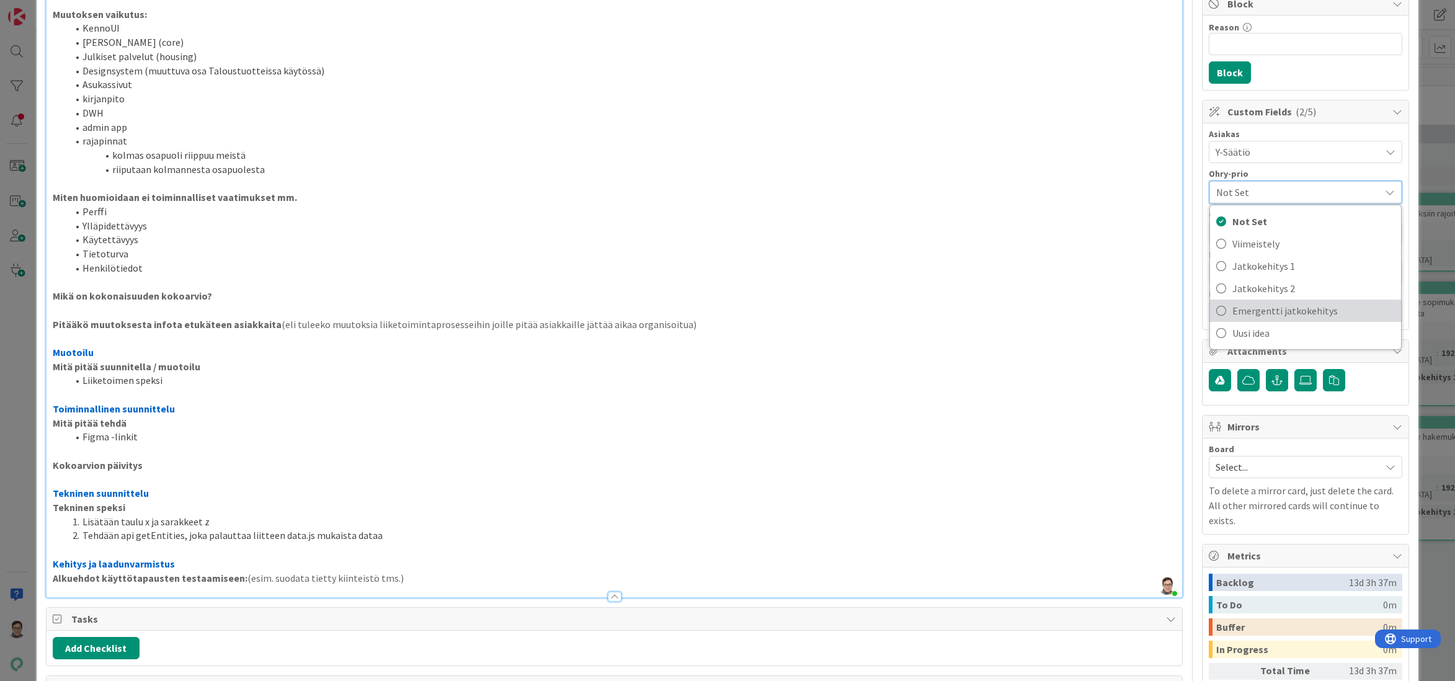
click at [1248, 316] on span "Emergentti jatkokehitys" at bounding box center [1314, 310] width 163 height 19
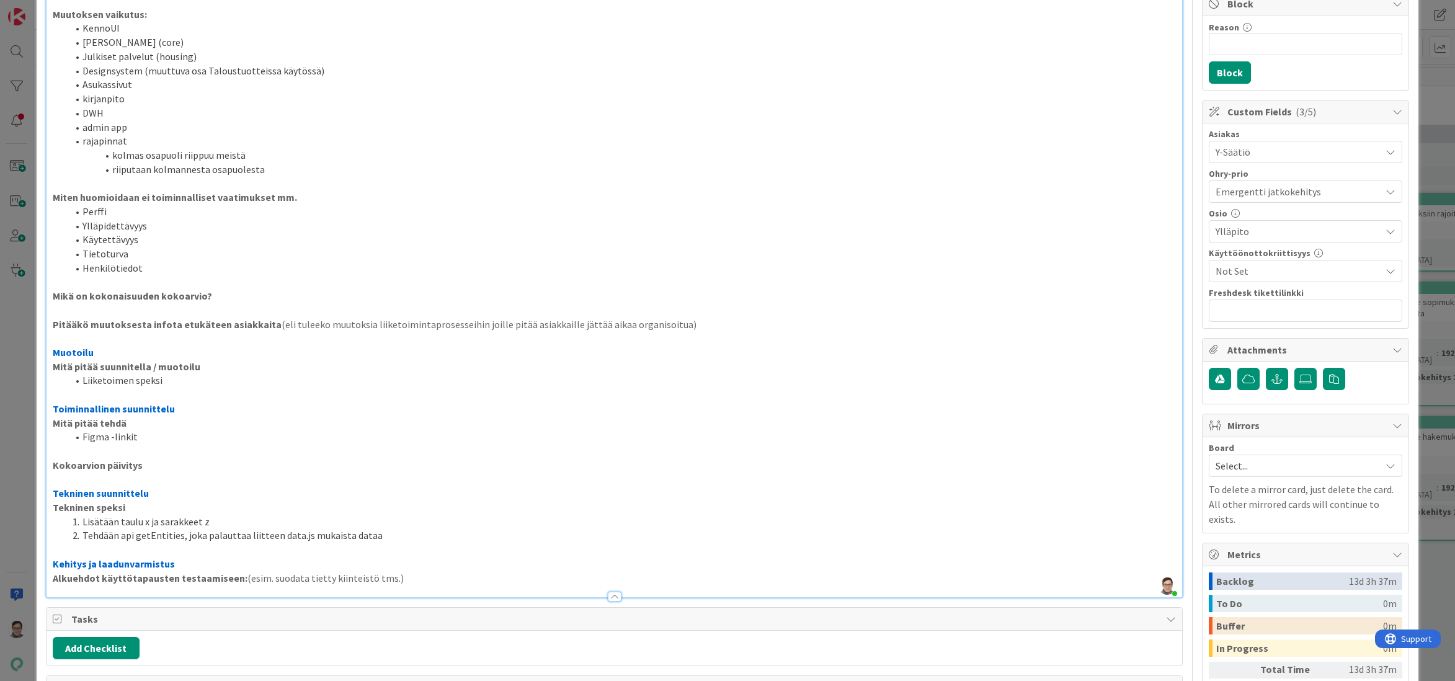
click at [1248, 195] on span "Emergentti jatkokehitys" at bounding box center [1295, 191] width 159 height 17
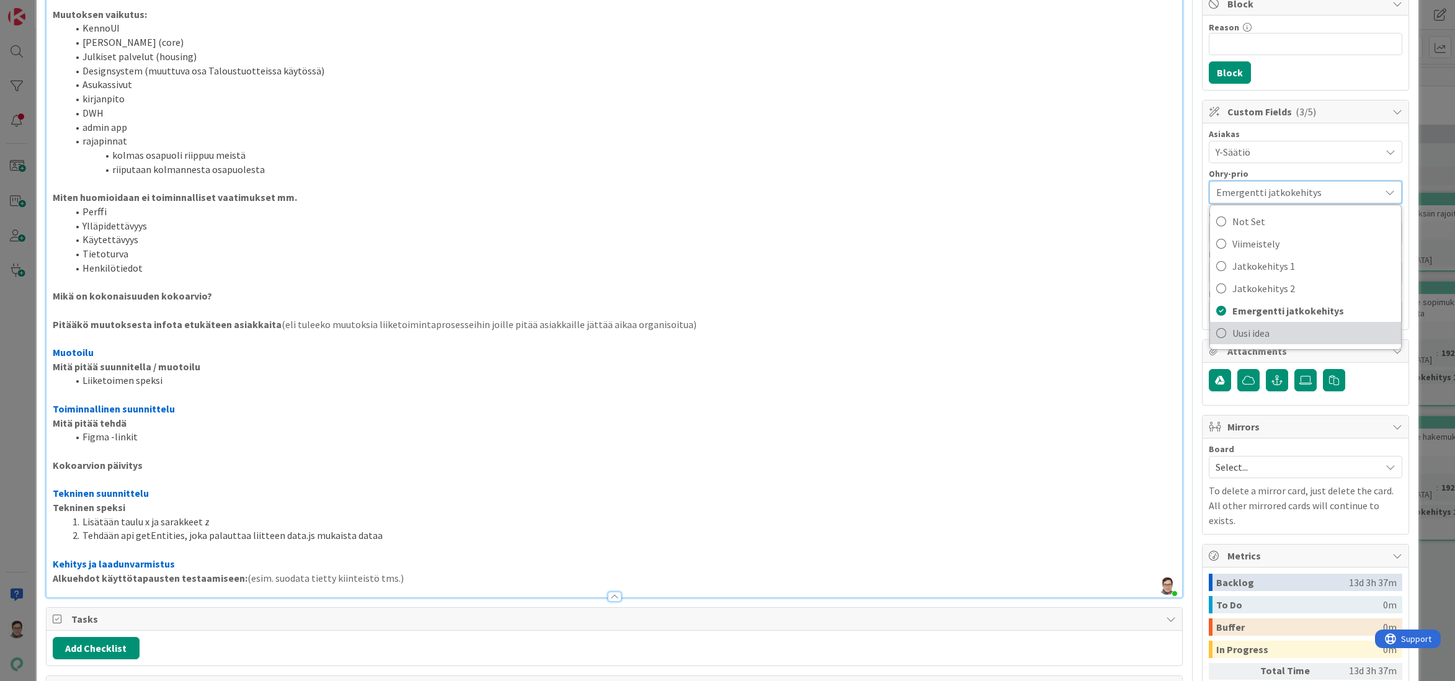
click at [1251, 332] on span "Uusi idea" at bounding box center [1314, 333] width 163 height 19
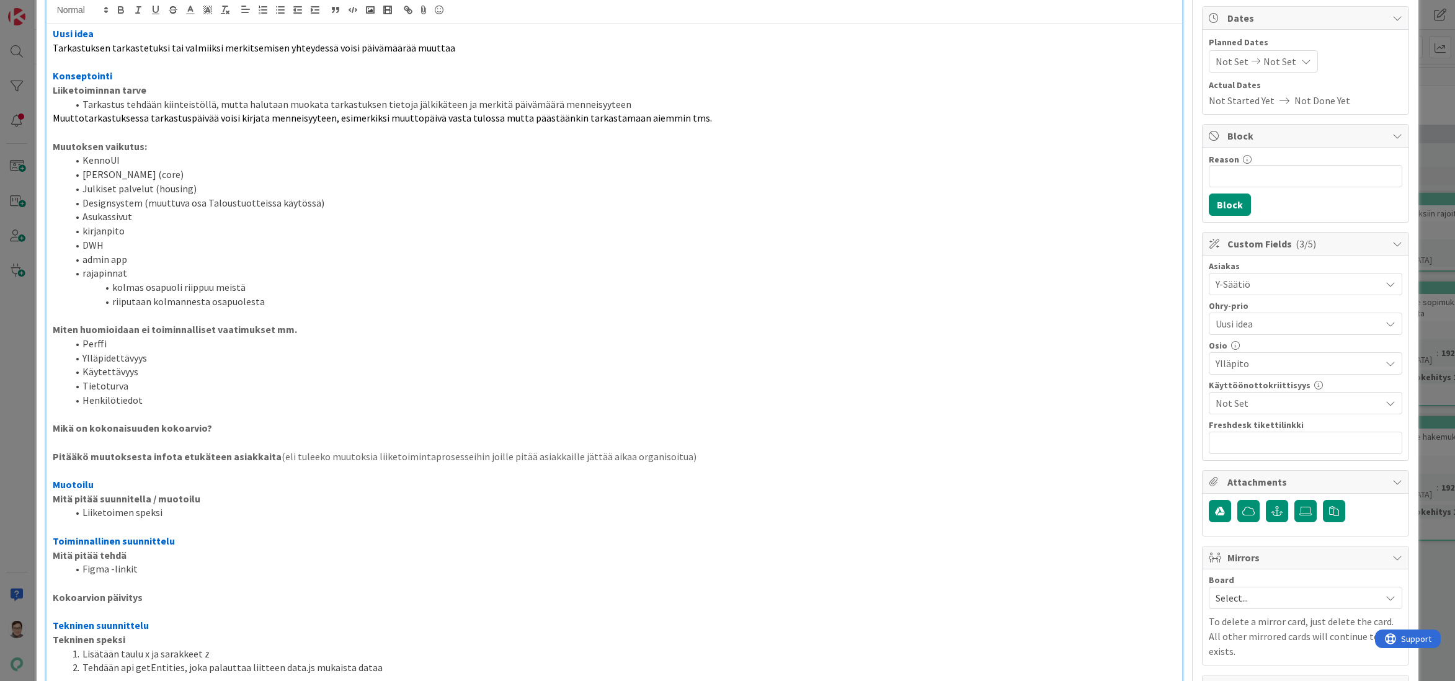
scroll to position [0, 0]
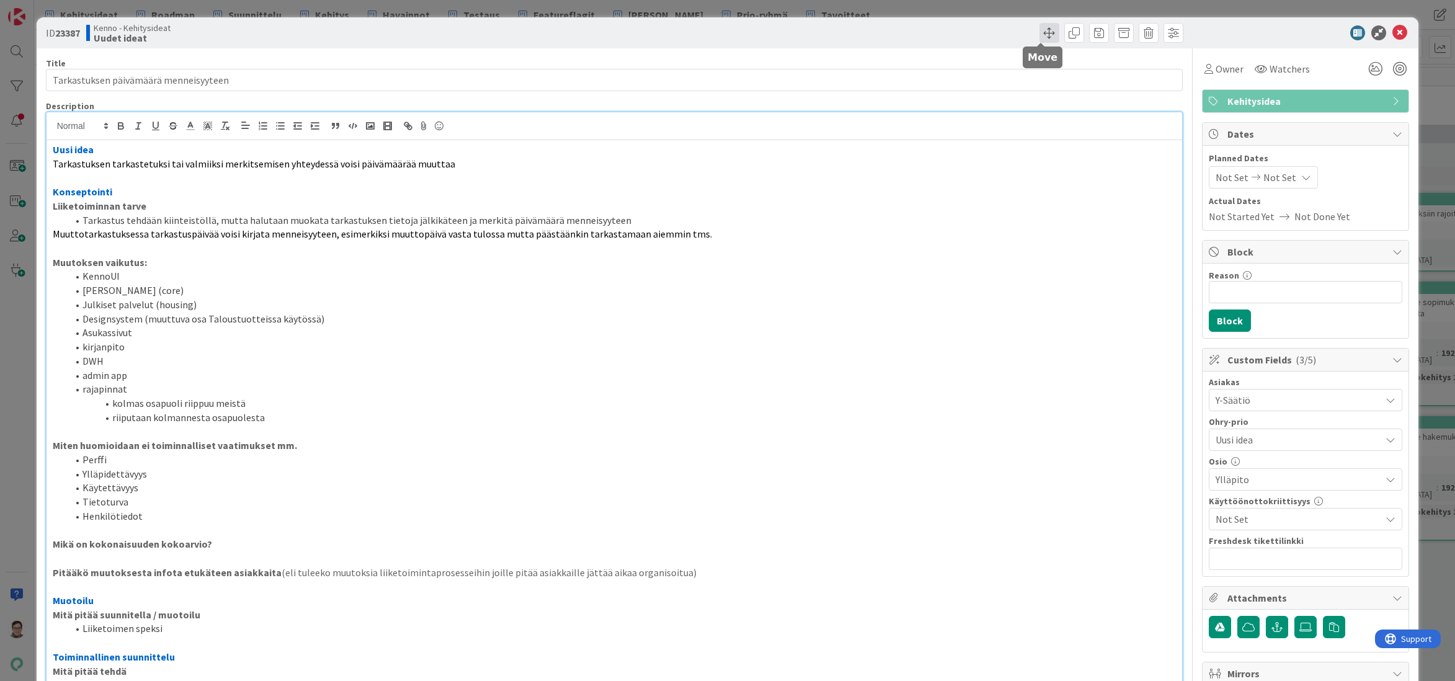
click at [1042, 35] on span at bounding box center [1050, 33] width 20 height 20
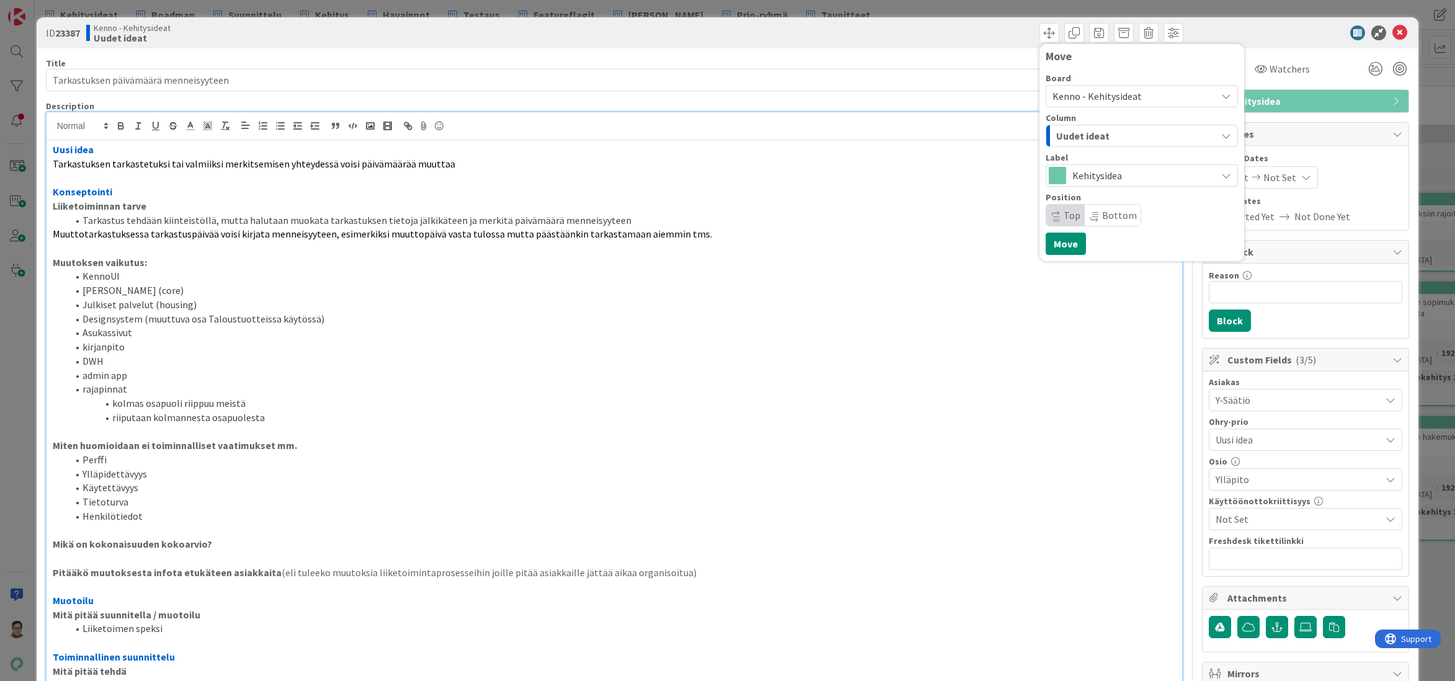
click at [1089, 135] on span "Uudet ideat" at bounding box center [1082, 136] width 53 height 16
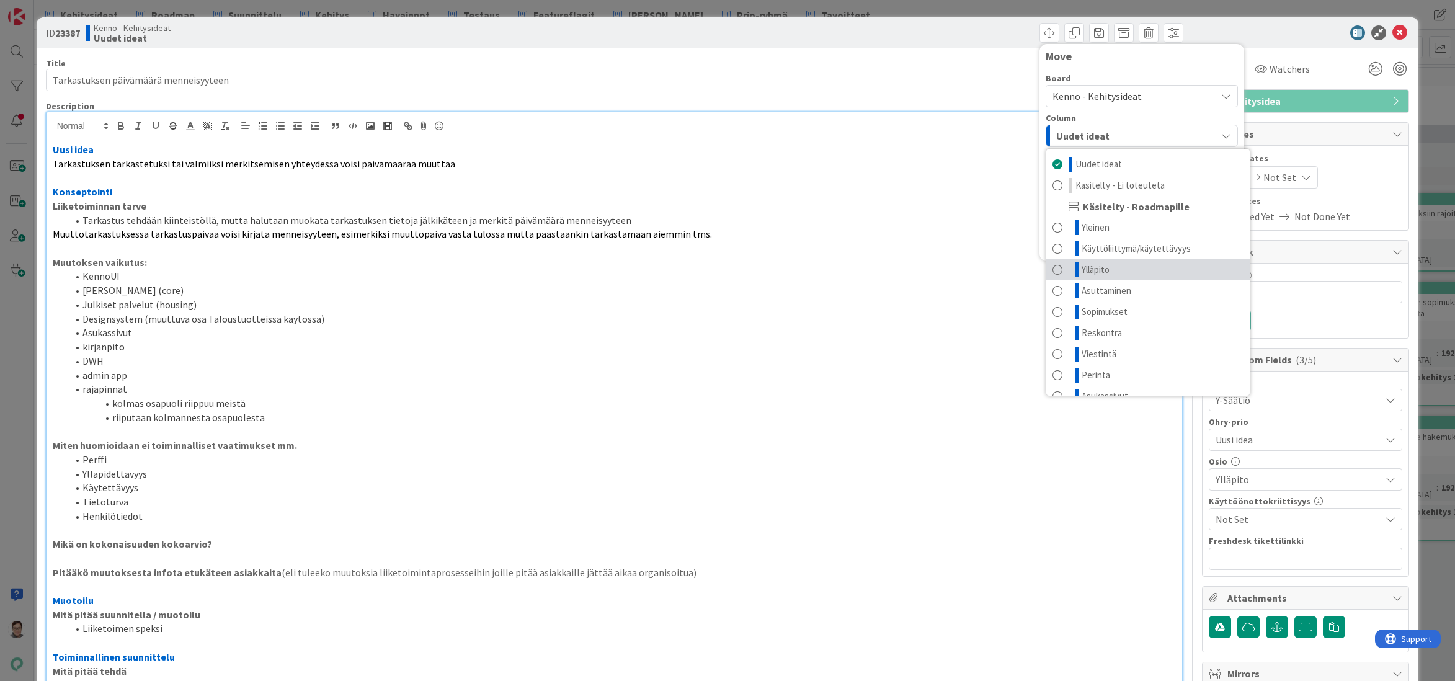
click at [1102, 266] on span "Ylläpito" at bounding box center [1096, 269] width 28 height 15
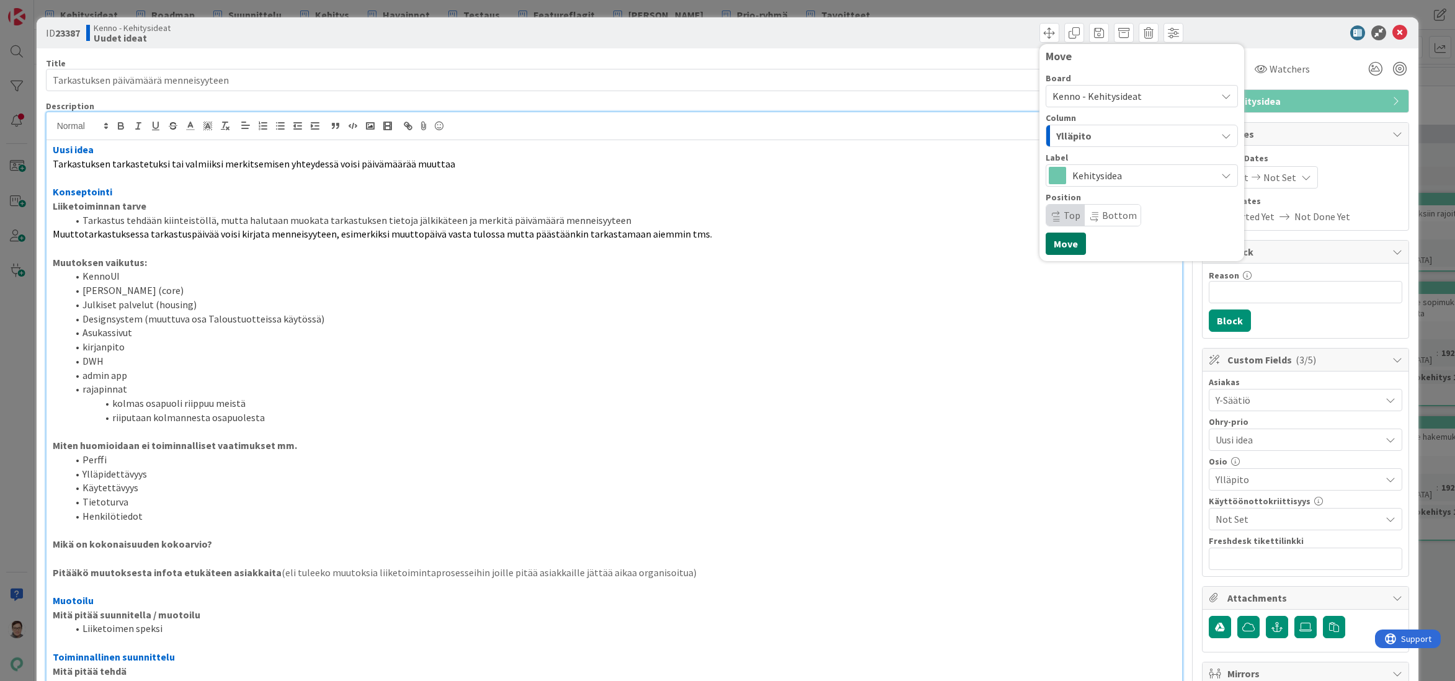
click at [1056, 244] on button "Move" at bounding box center [1066, 244] width 40 height 22
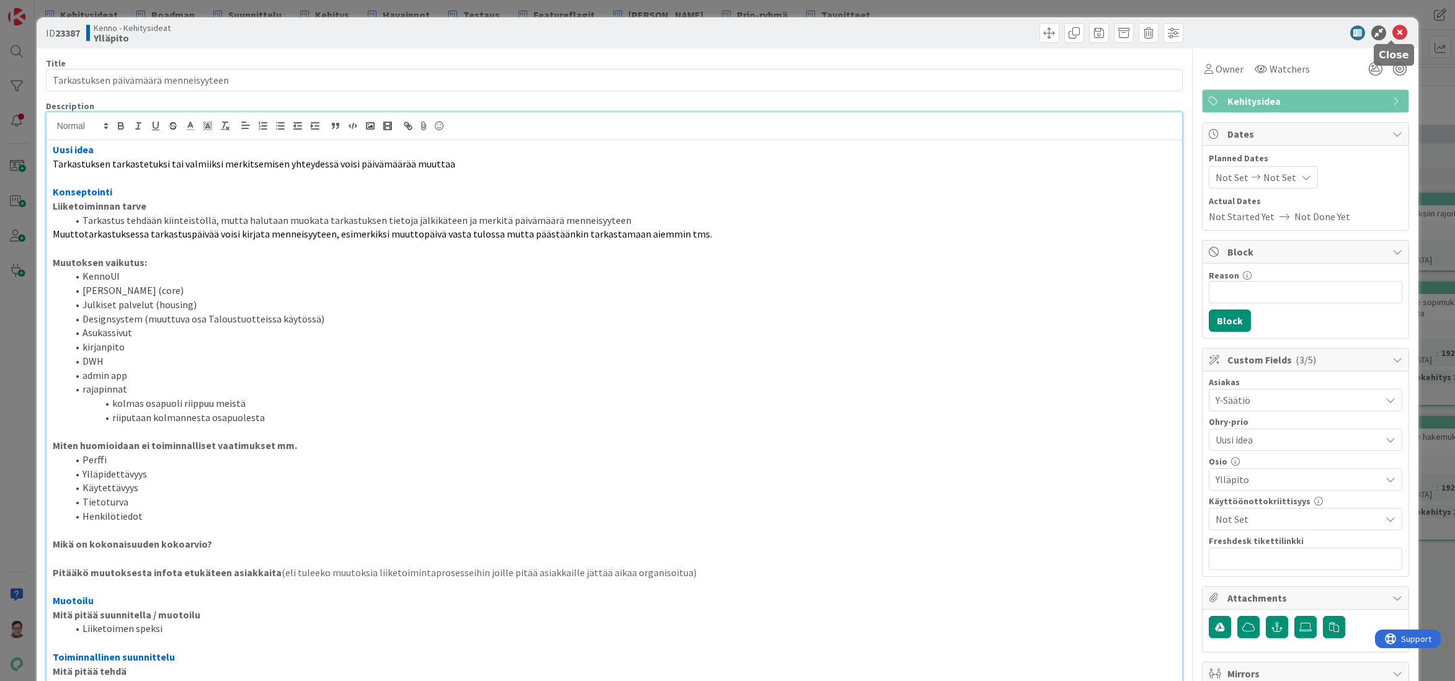
click at [1393, 31] on icon at bounding box center [1400, 32] width 15 height 15
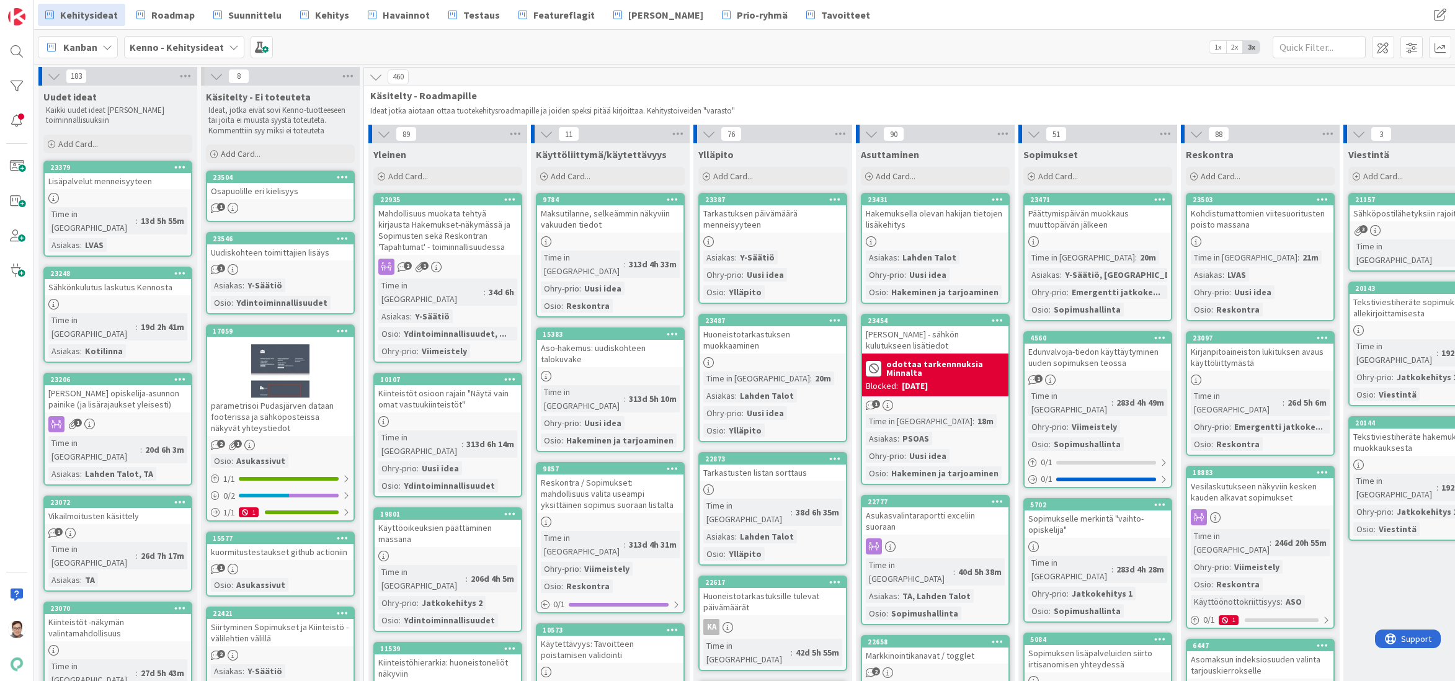
click at [112, 185] on div "Lisäpalvelut menneisyyteen" at bounding box center [118, 181] width 146 height 16
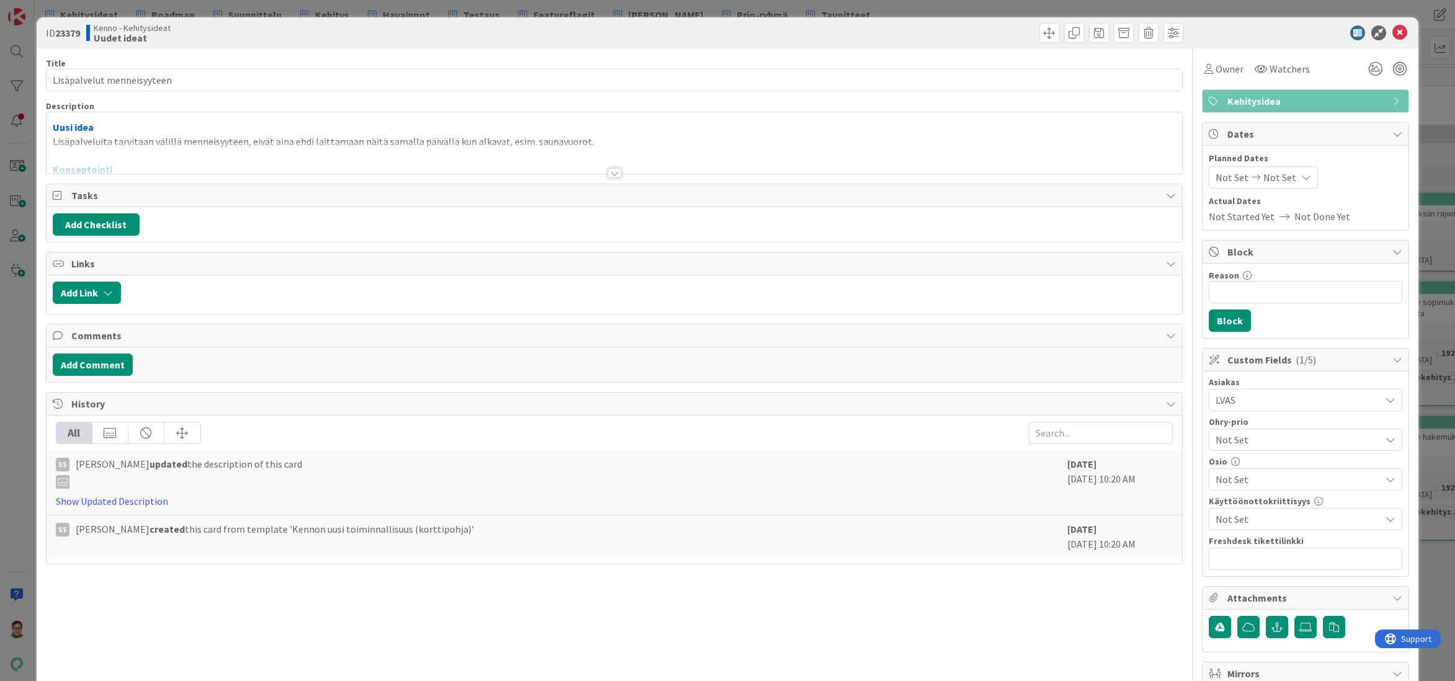
click at [612, 168] on div at bounding box center [615, 173] width 14 height 10
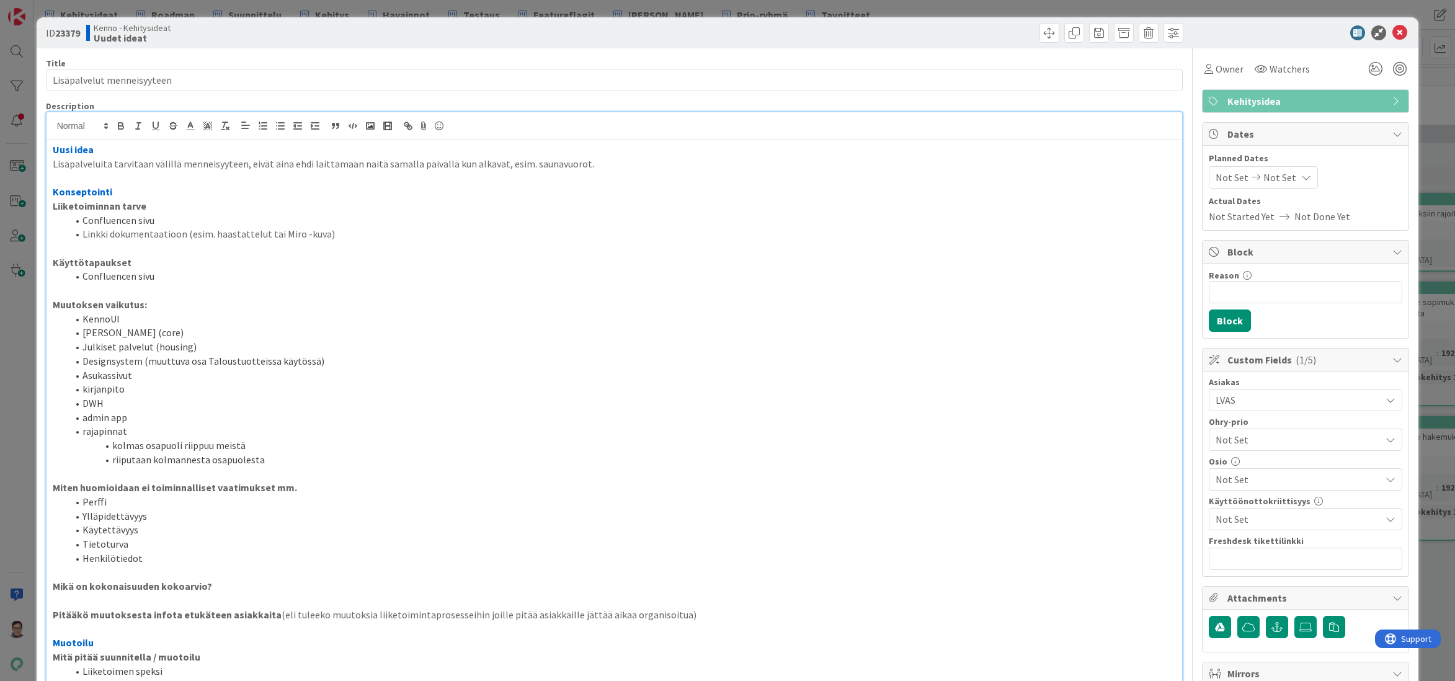
click at [434, 667] on li "Liiketoimen speksi" at bounding box center [622, 671] width 1109 height 14
drag, startPoint x: 295, startPoint y: 666, endPoint x: 377, endPoint y: 657, distance: 82.4
click at [295, 666] on li "Liiketoimen speksi" at bounding box center [622, 671] width 1109 height 14
click at [1396, 33] on icon at bounding box center [1400, 32] width 15 height 15
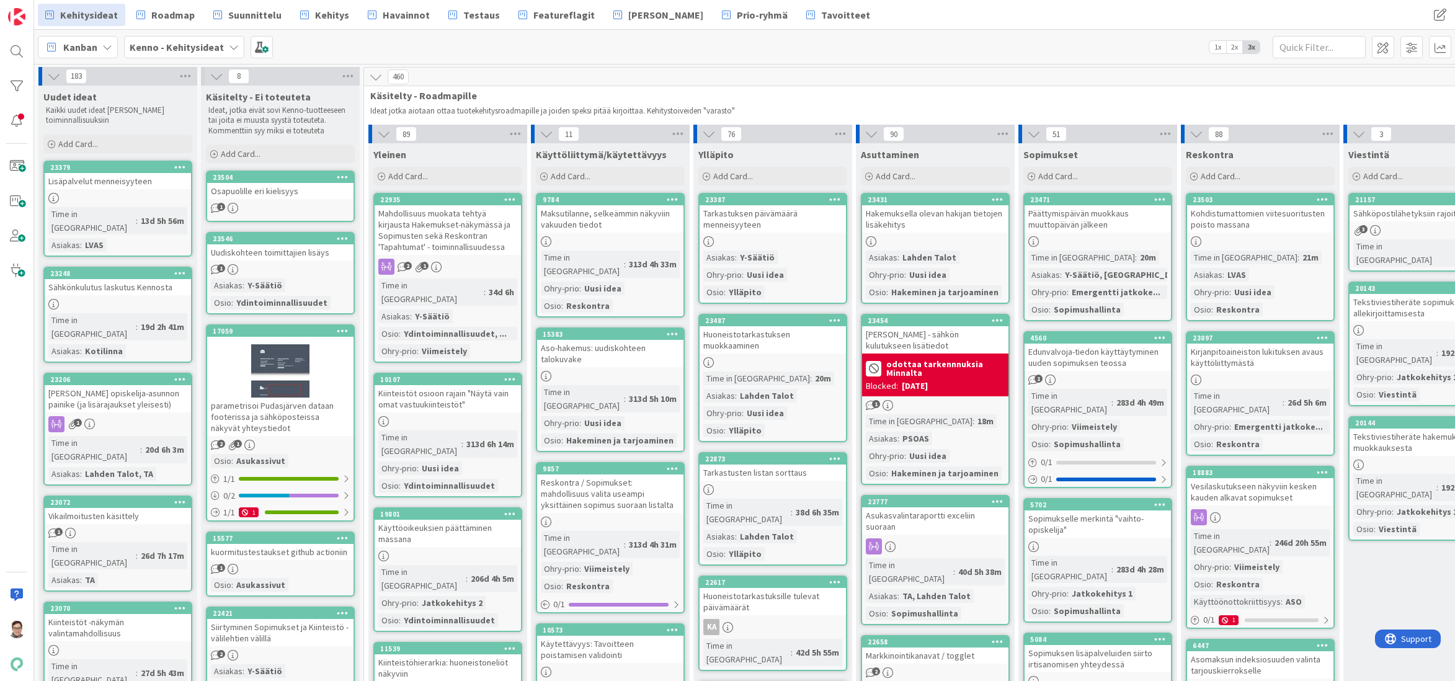
click at [104, 279] on div "Sähkönkulutus laskutus Kennosta" at bounding box center [118, 287] width 146 height 16
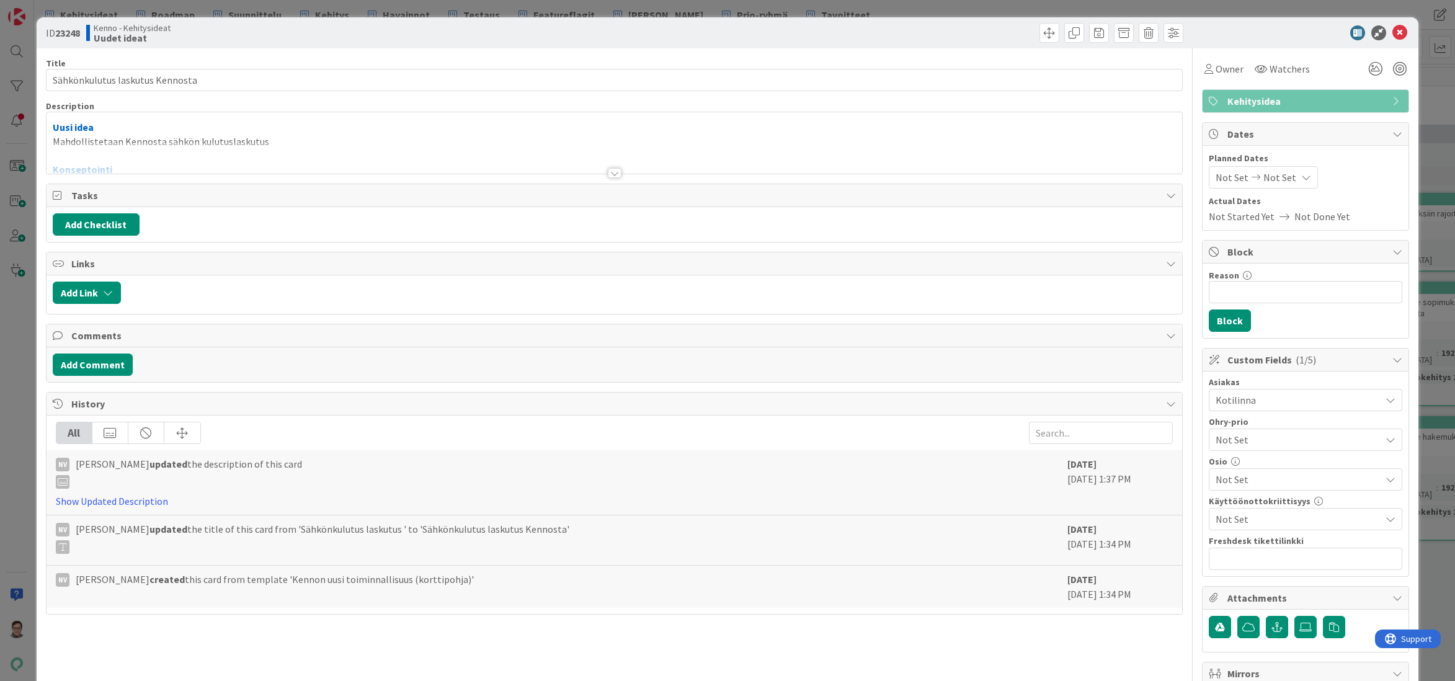
click at [608, 176] on div at bounding box center [615, 173] width 14 height 10
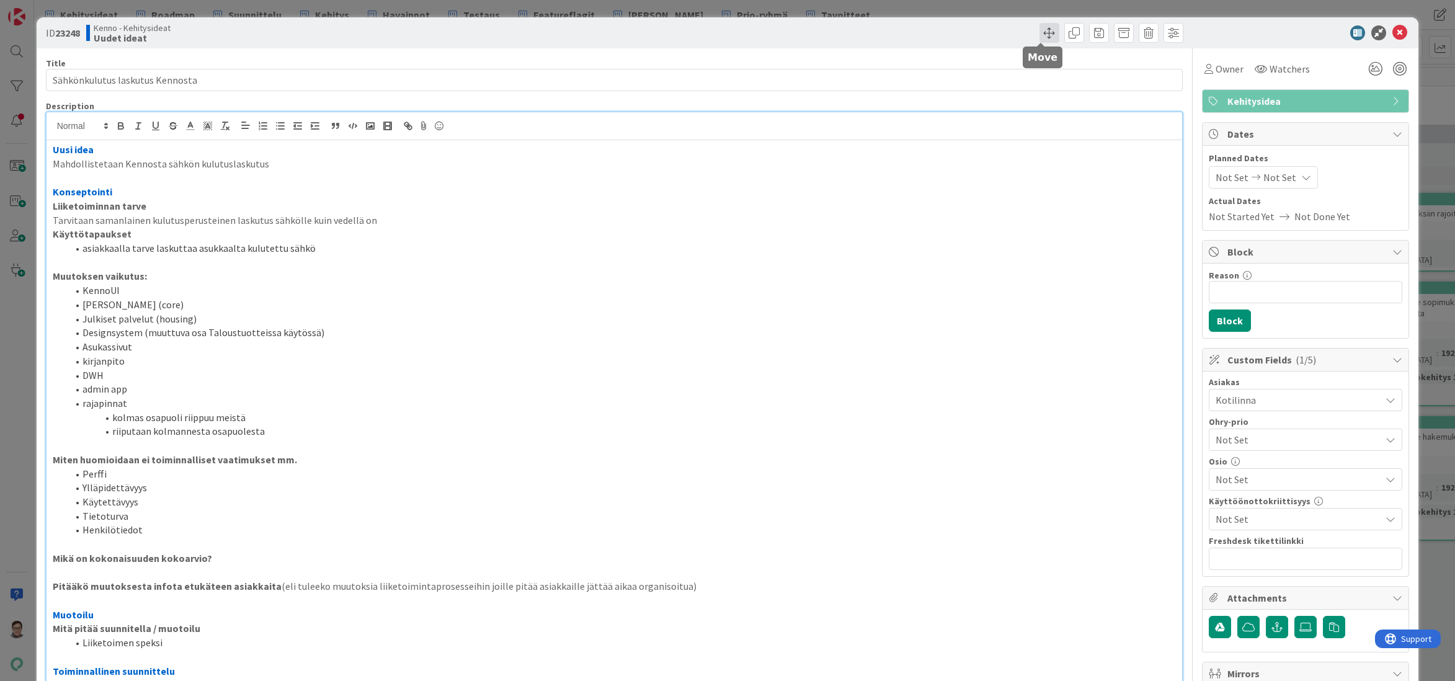
click at [1043, 33] on span at bounding box center [1050, 33] width 20 height 20
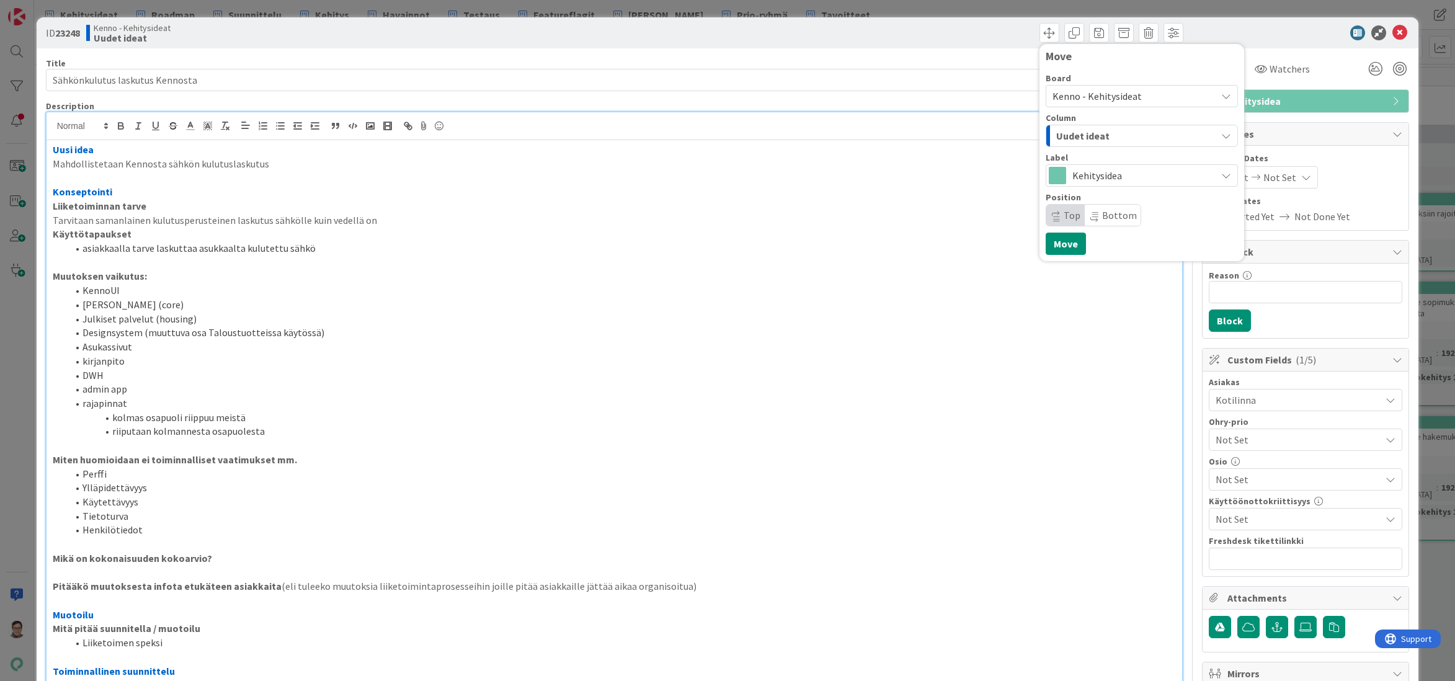
click at [1104, 133] on div "Uudet ideat" at bounding box center [1134, 136] width 163 height 20
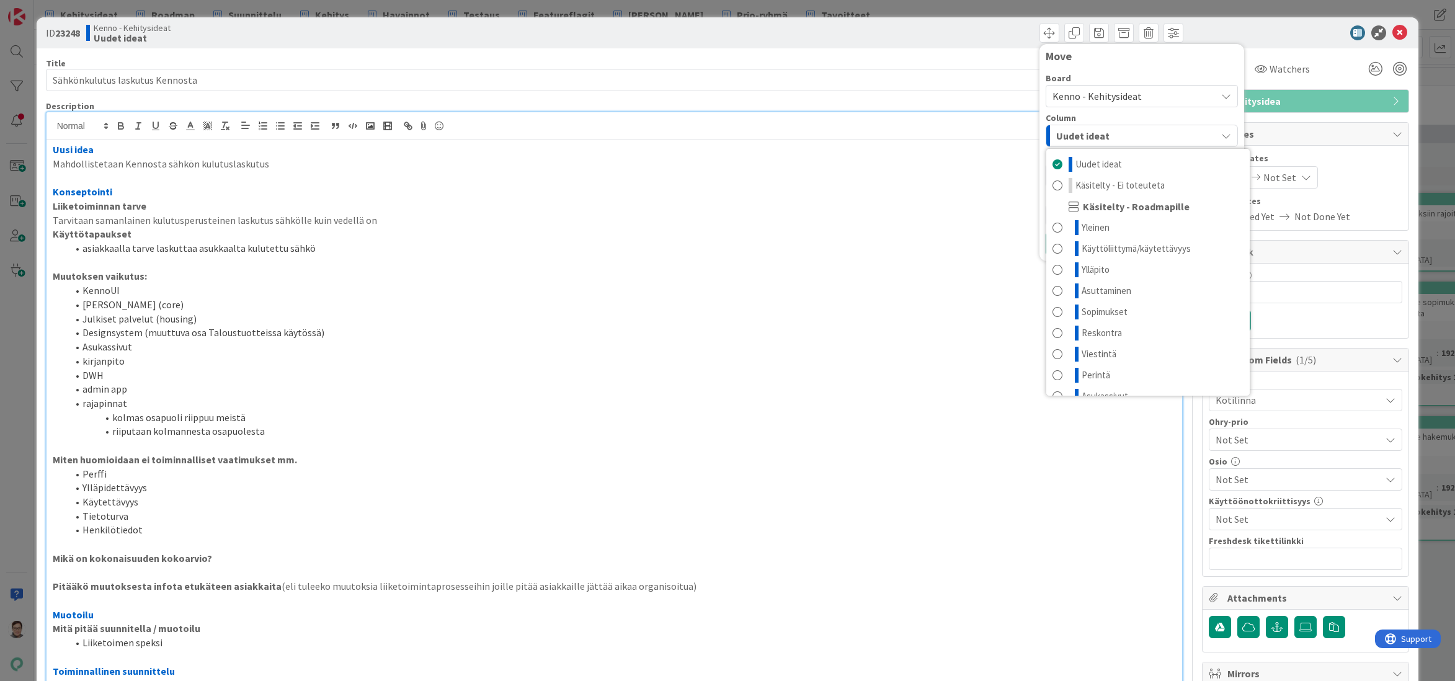
click at [1104, 133] on div "Uudet ideat" at bounding box center [1134, 136] width 163 height 20
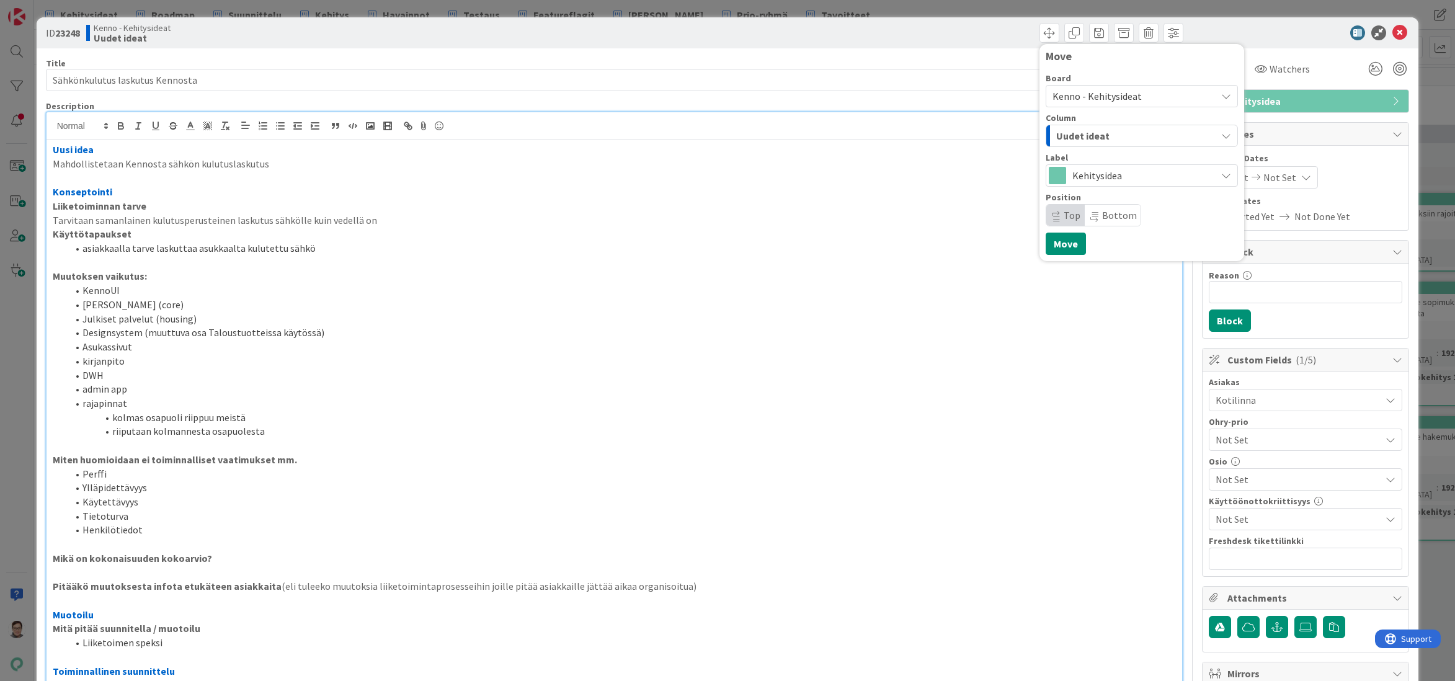
click at [1104, 133] on div "Uudet ideat" at bounding box center [1134, 136] width 163 height 20
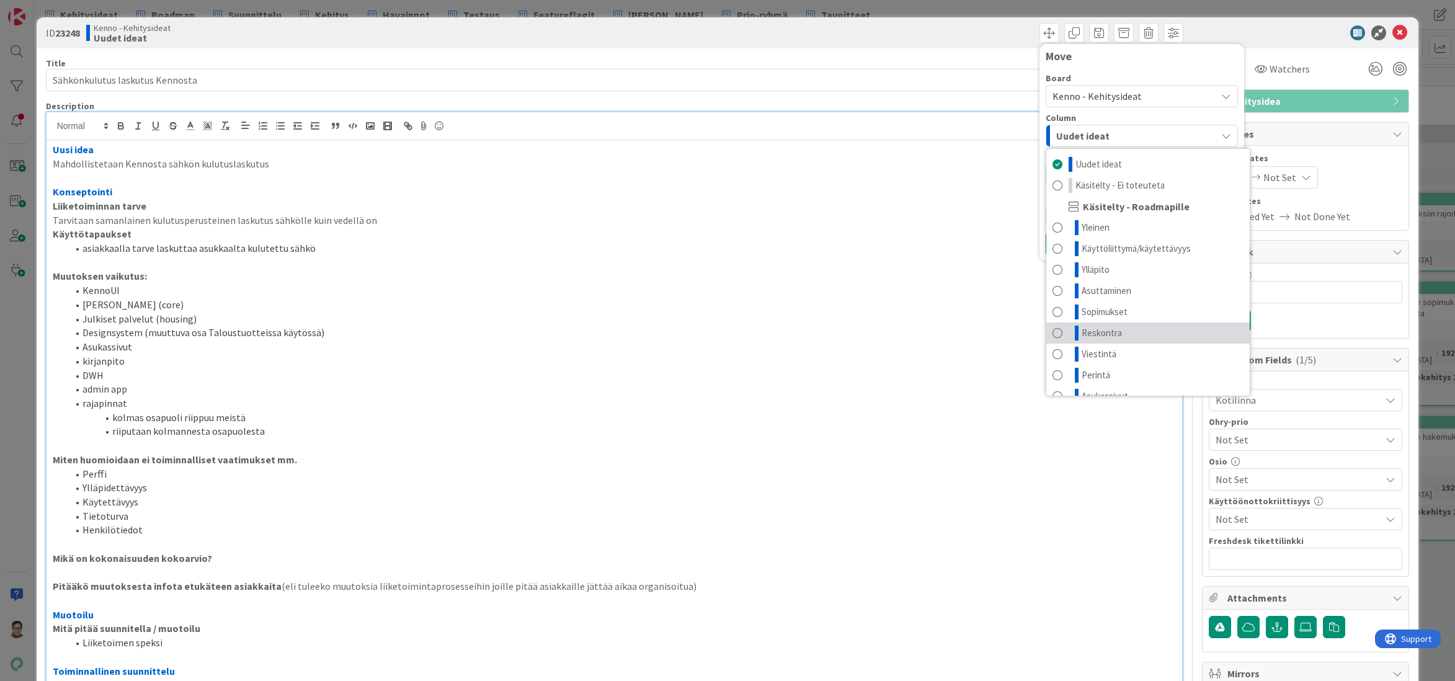
click at [1104, 329] on span "Reskontra" at bounding box center [1102, 333] width 40 height 15
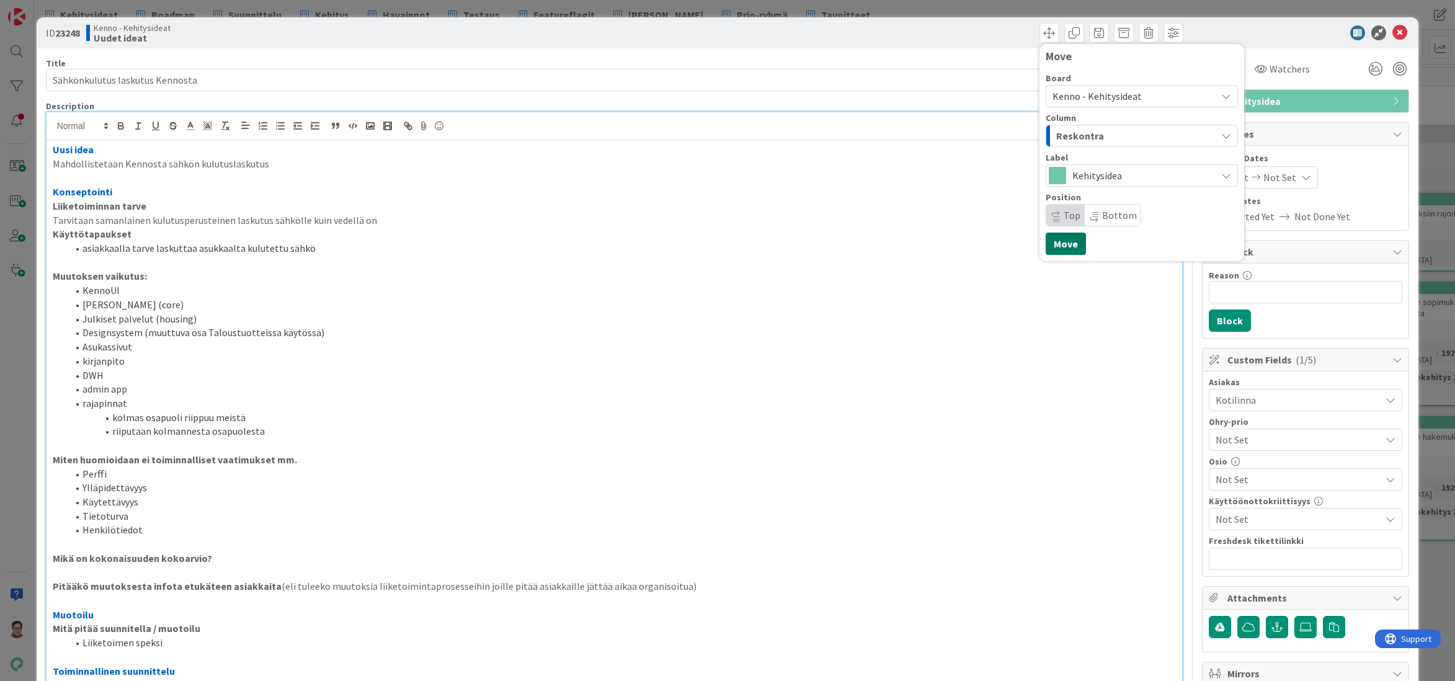
click at [1053, 246] on button "Move" at bounding box center [1066, 244] width 40 height 22
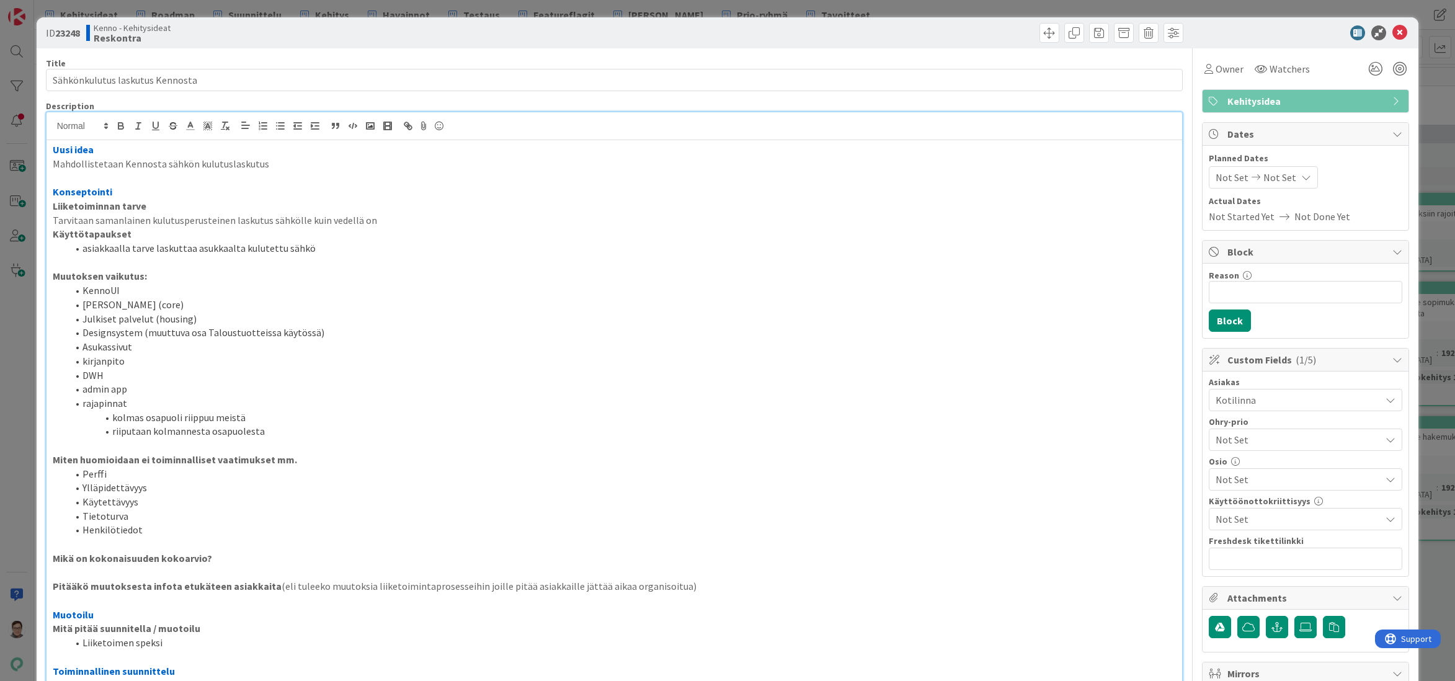
click at [1260, 436] on span "Not Set" at bounding box center [1295, 439] width 159 height 17
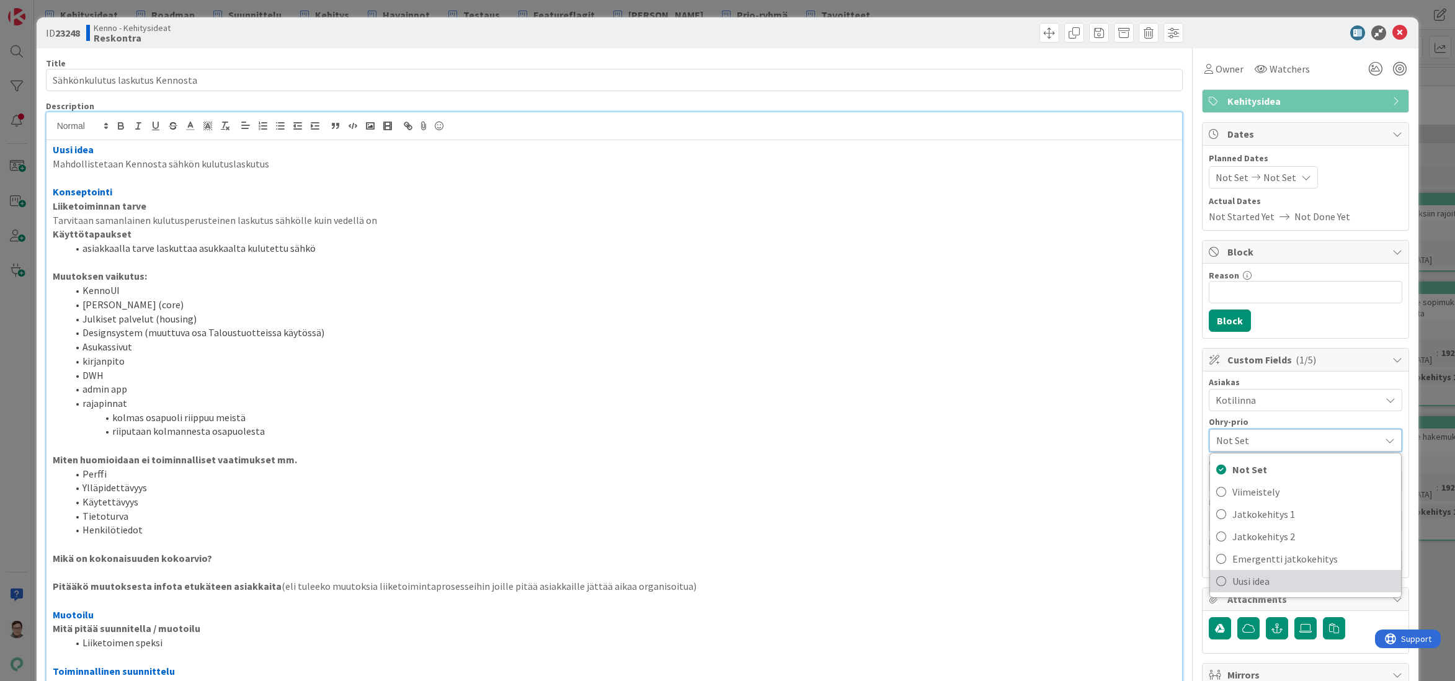
click at [1253, 586] on span "Uusi idea" at bounding box center [1314, 581] width 163 height 19
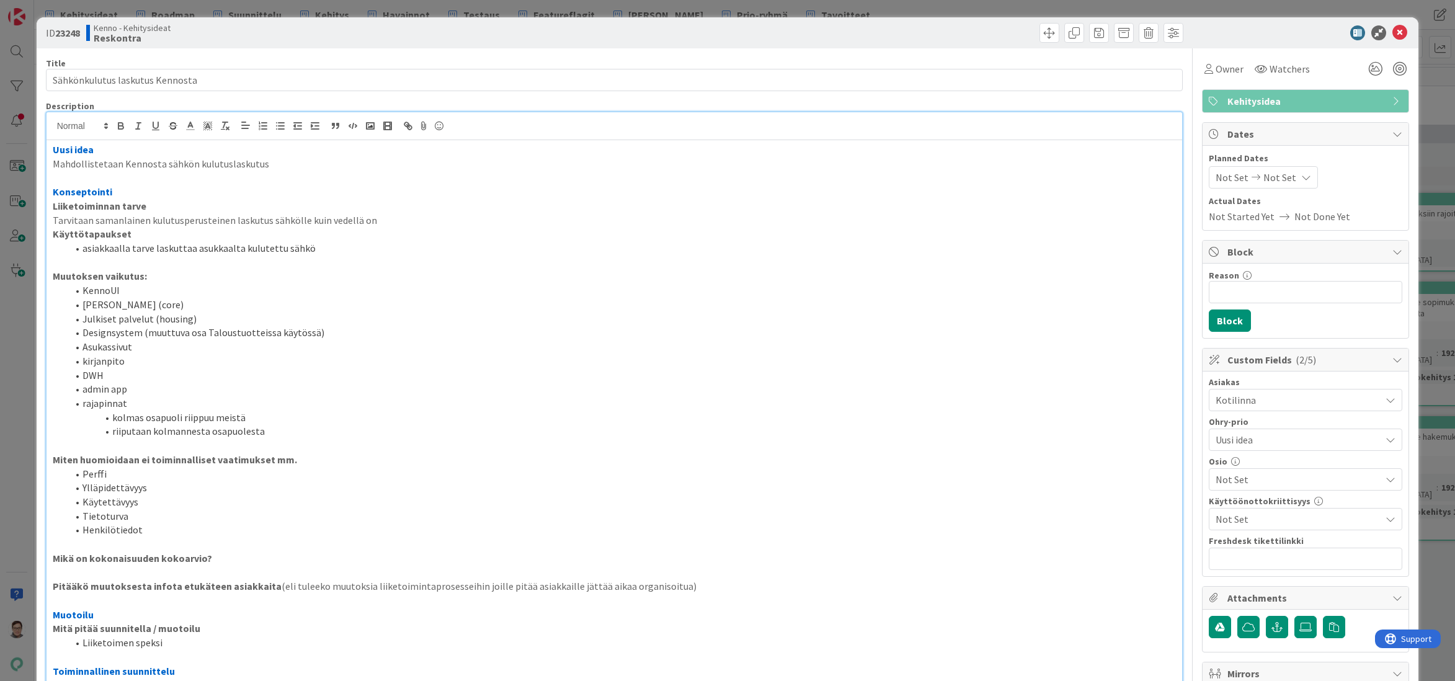
click at [1246, 442] on span "Uusi idea" at bounding box center [1295, 439] width 159 height 17
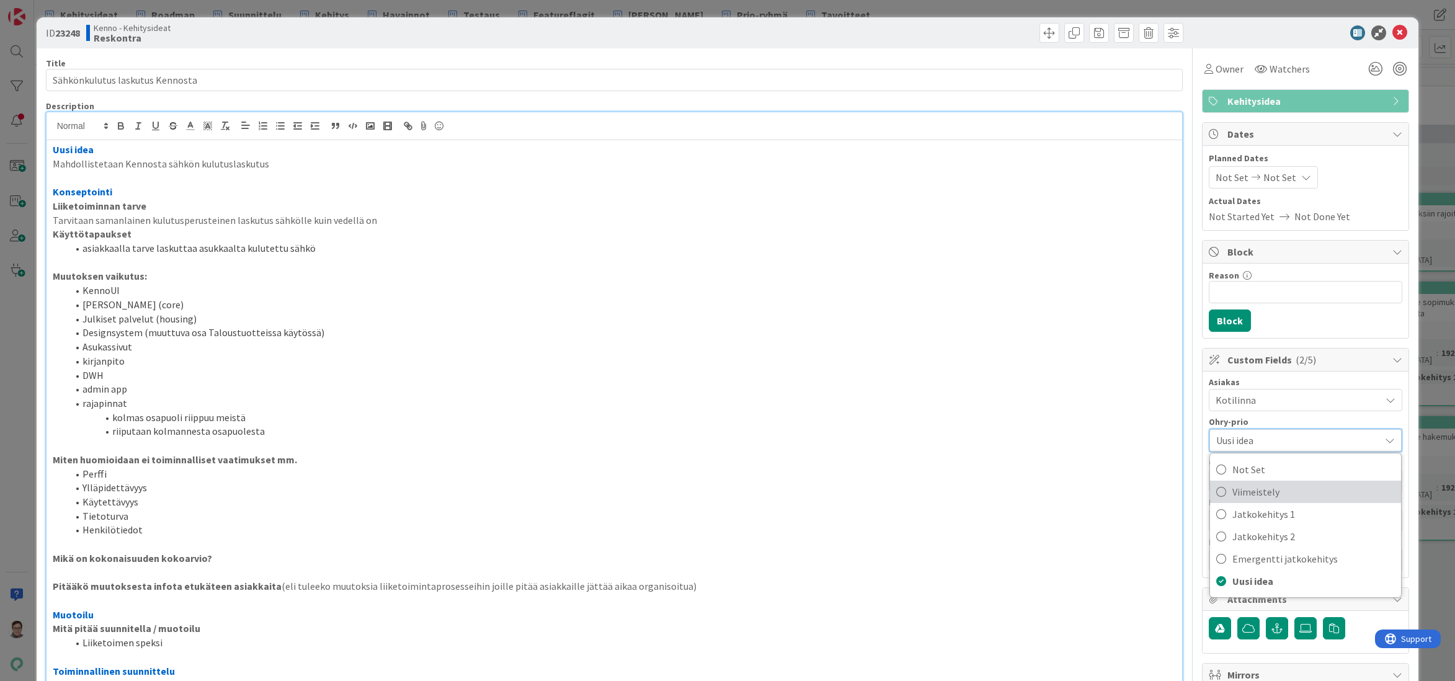
click at [1248, 496] on span "Viimeistely" at bounding box center [1314, 492] width 163 height 19
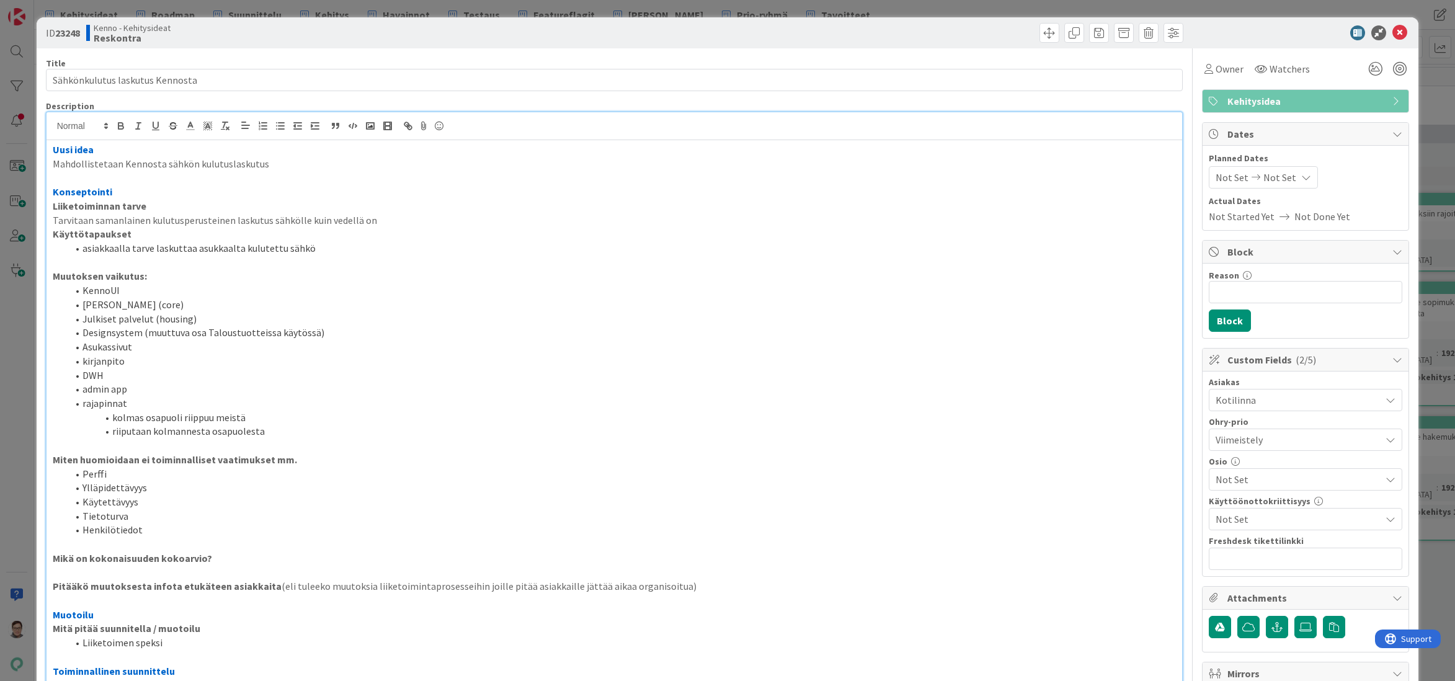
click at [1253, 435] on span "Viimeistely" at bounding box center [1295, 439] width 159 height 17
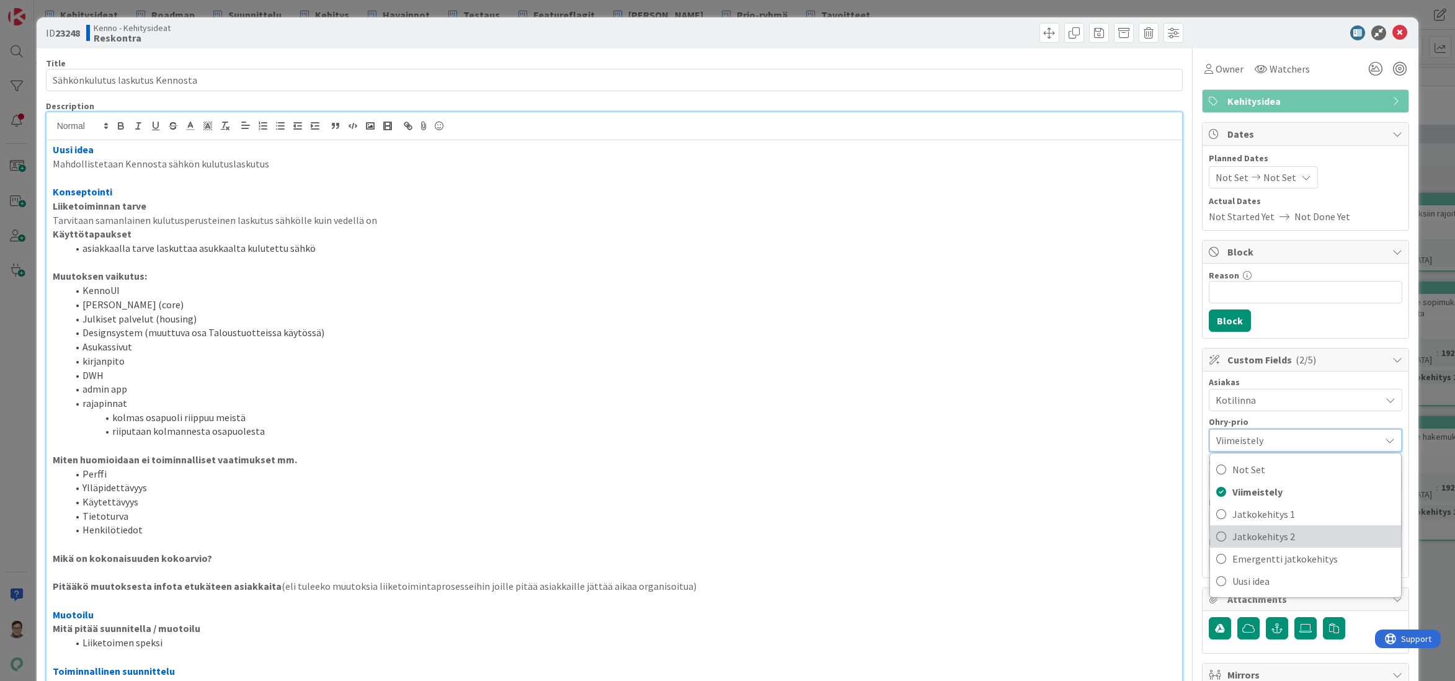
click at [1272, 542] on span "Jatkokehitys 2" at bounding box center [1314, 536] width 163 height 19
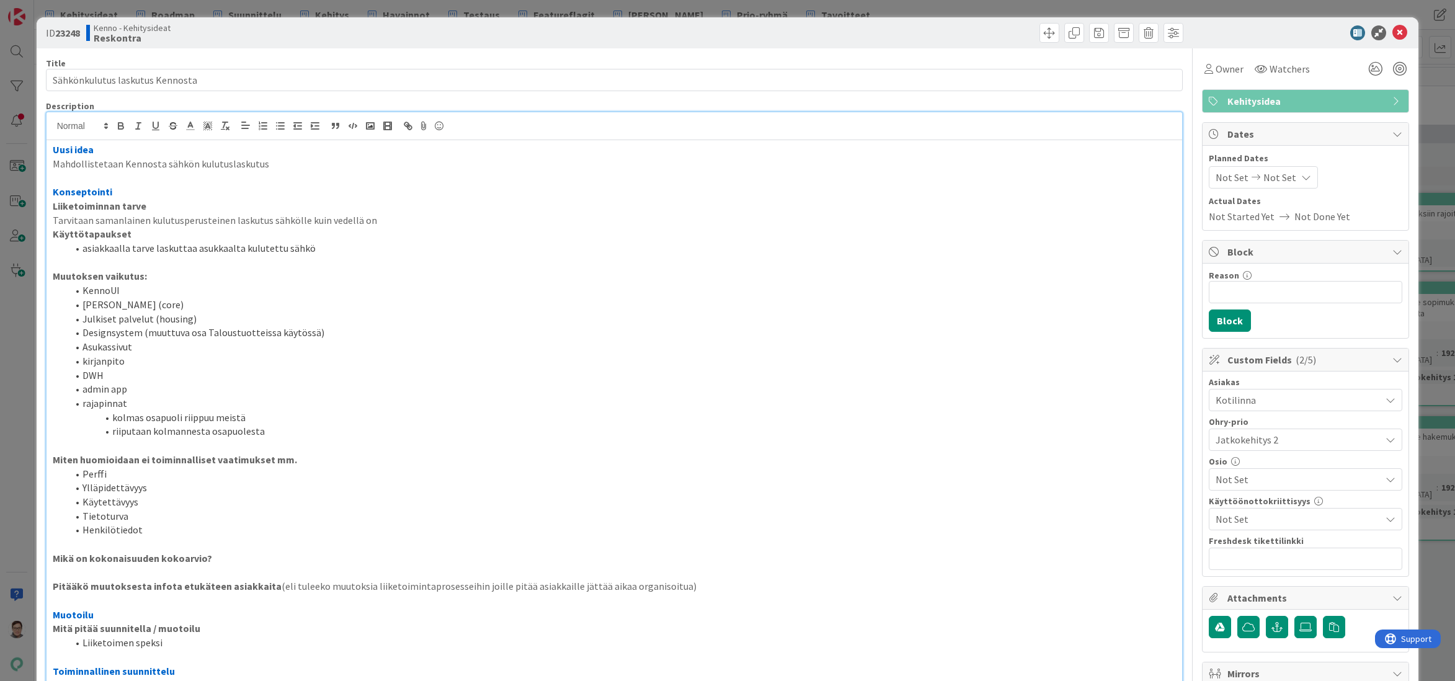
click at [1249, 475] on span "Not Set" at bounding box center [1298, 479] width 165 height 15
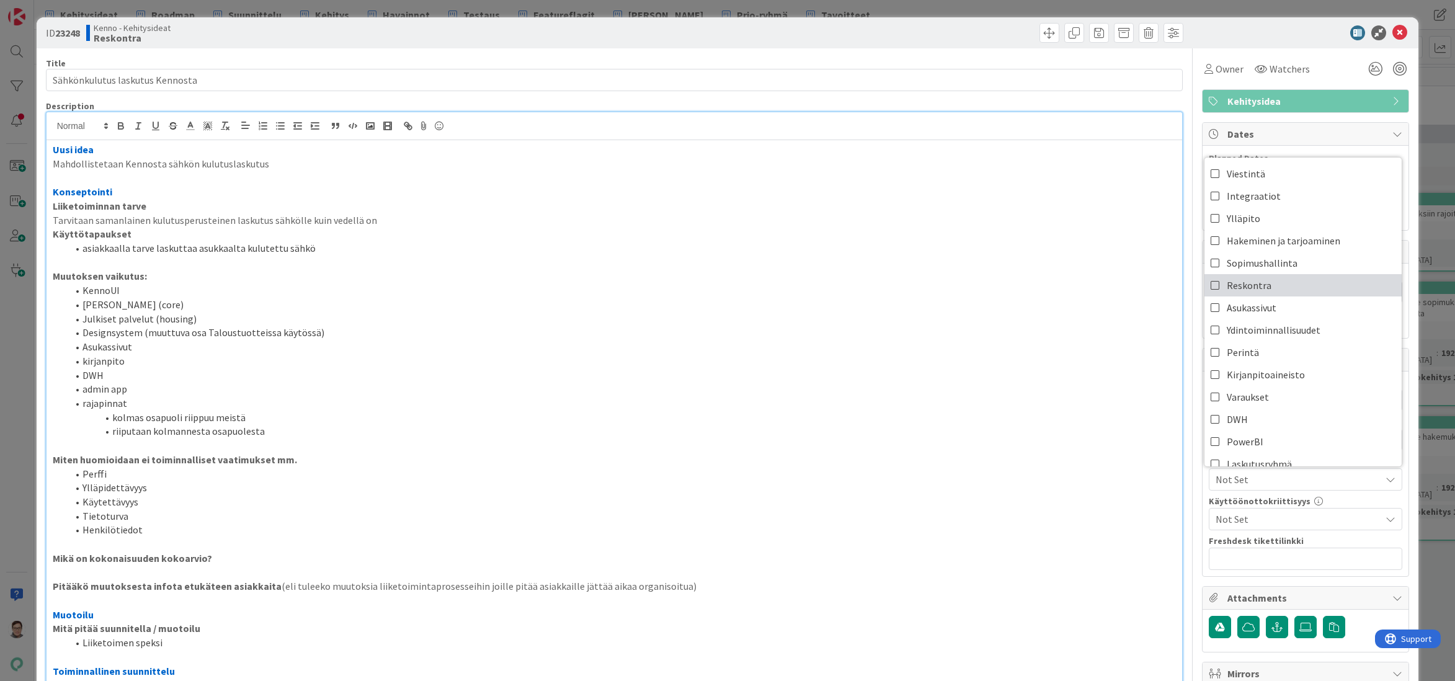
click at [1241, 287] on span "Reskontra" at bounding box center [1249, 285] width 45 height 19
click at [1103, 486] on li "Ylläpidettävyys" at bounding box center [622, 488] width 1109 height 14
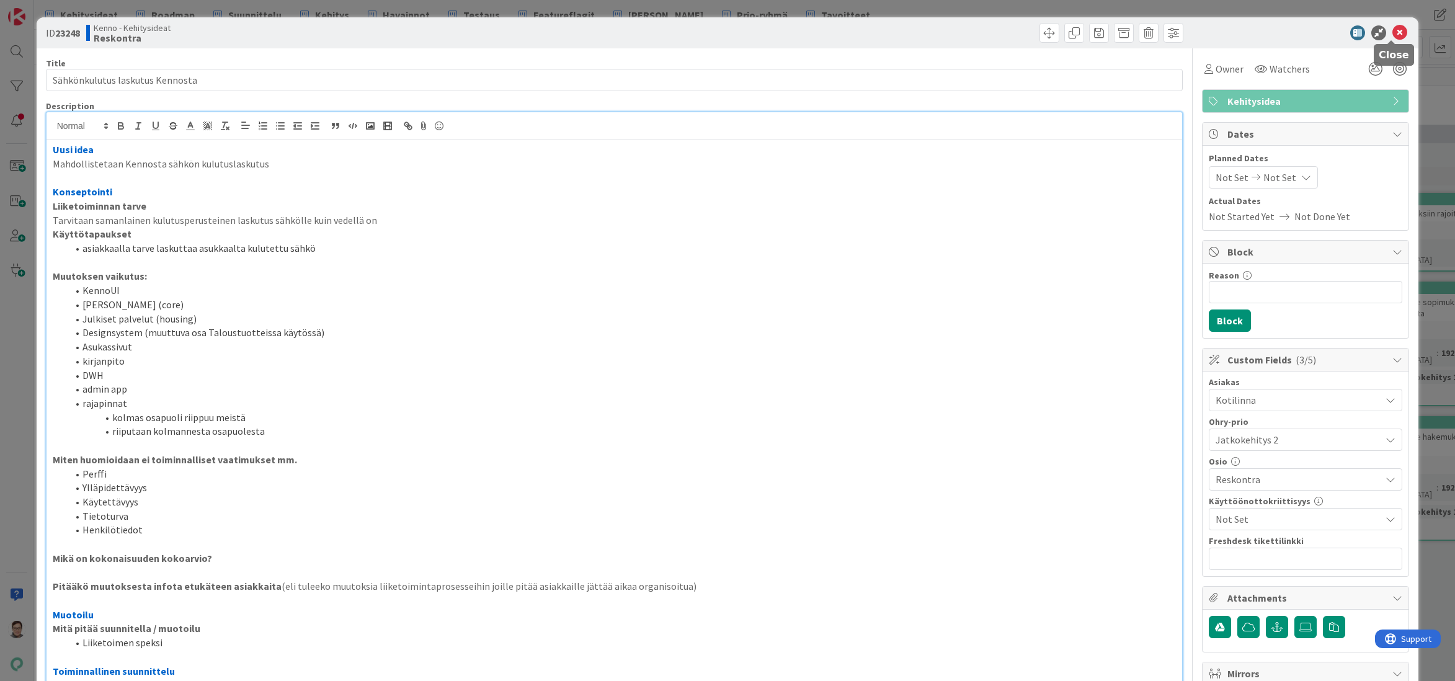
click at [1393, 30] on icon at bounding box center [1400, 32] width 15 height 15
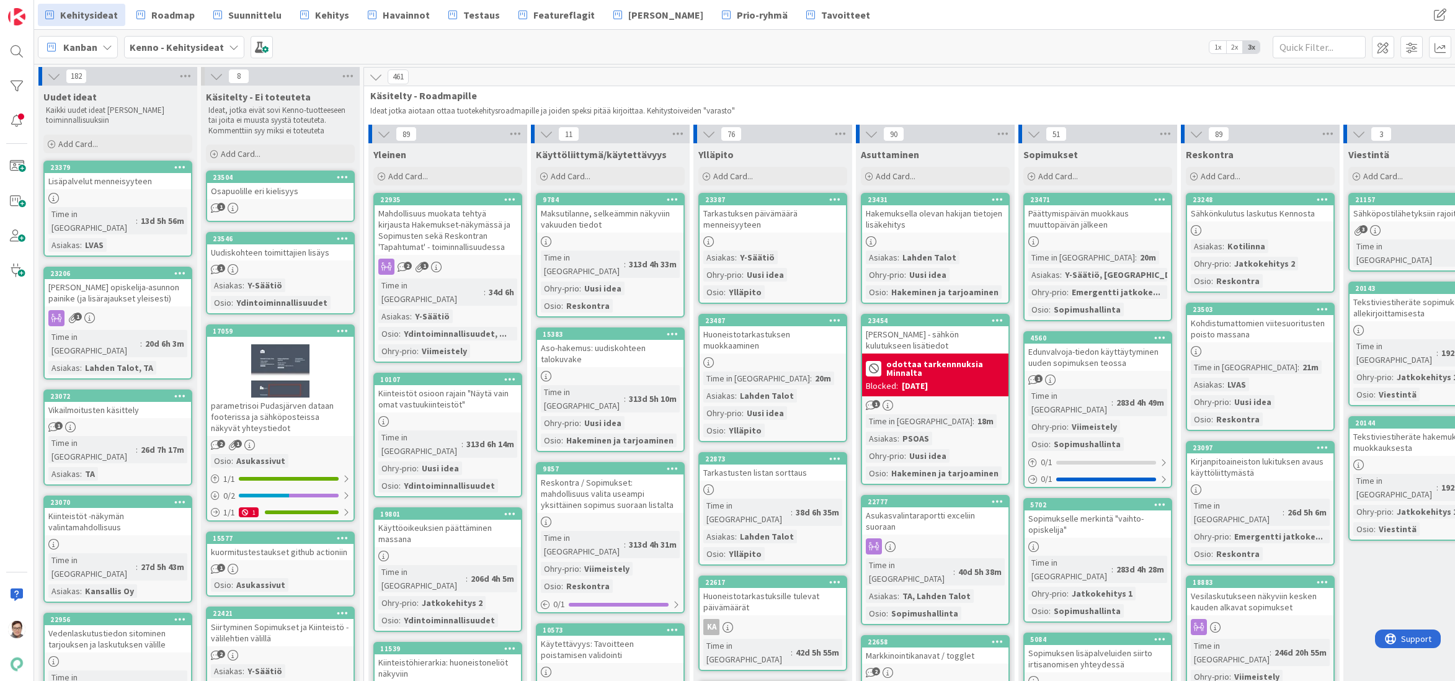
click at [119, 285] on div "Hakemuksen opiskelija-asunnon painike (ja lisärajaukset yleisesti)" at bounding box center [118, 292] width 146 height 27
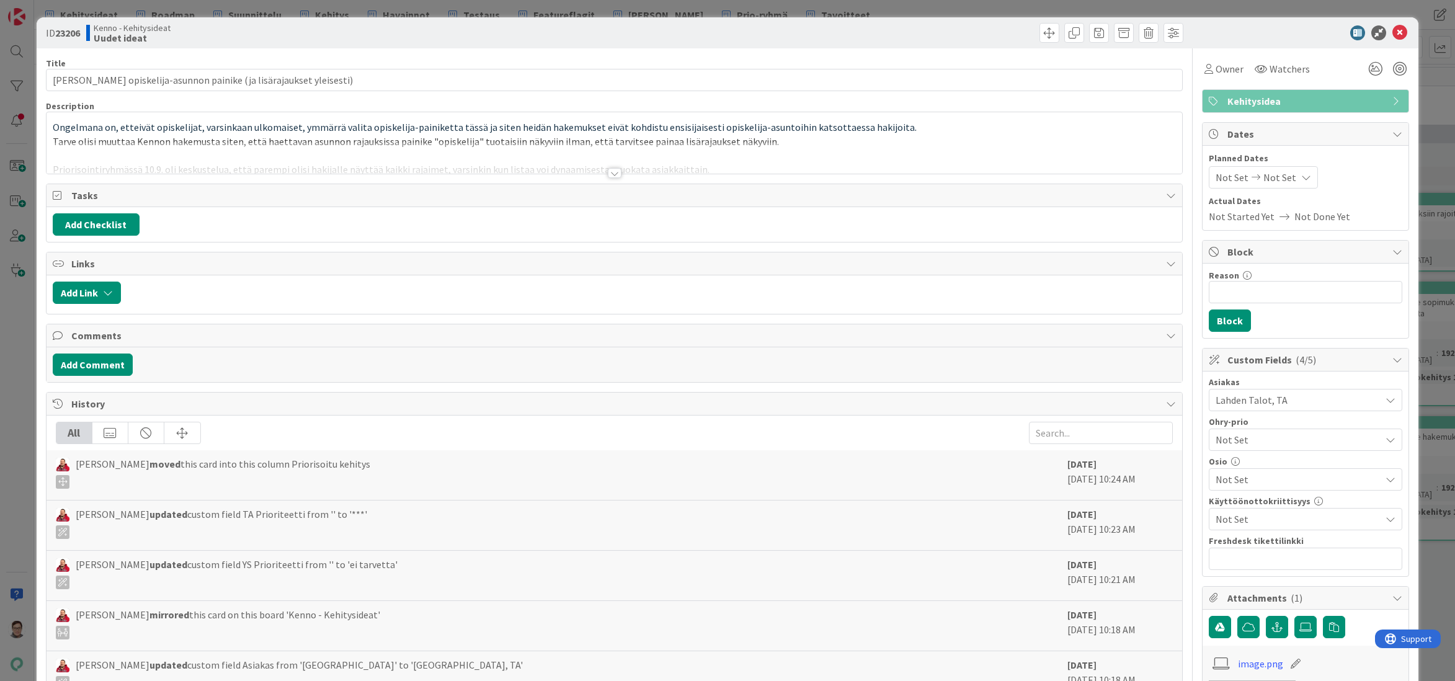
click at [608, 170] on div at bounding box center [615, 173] width 14 height 10
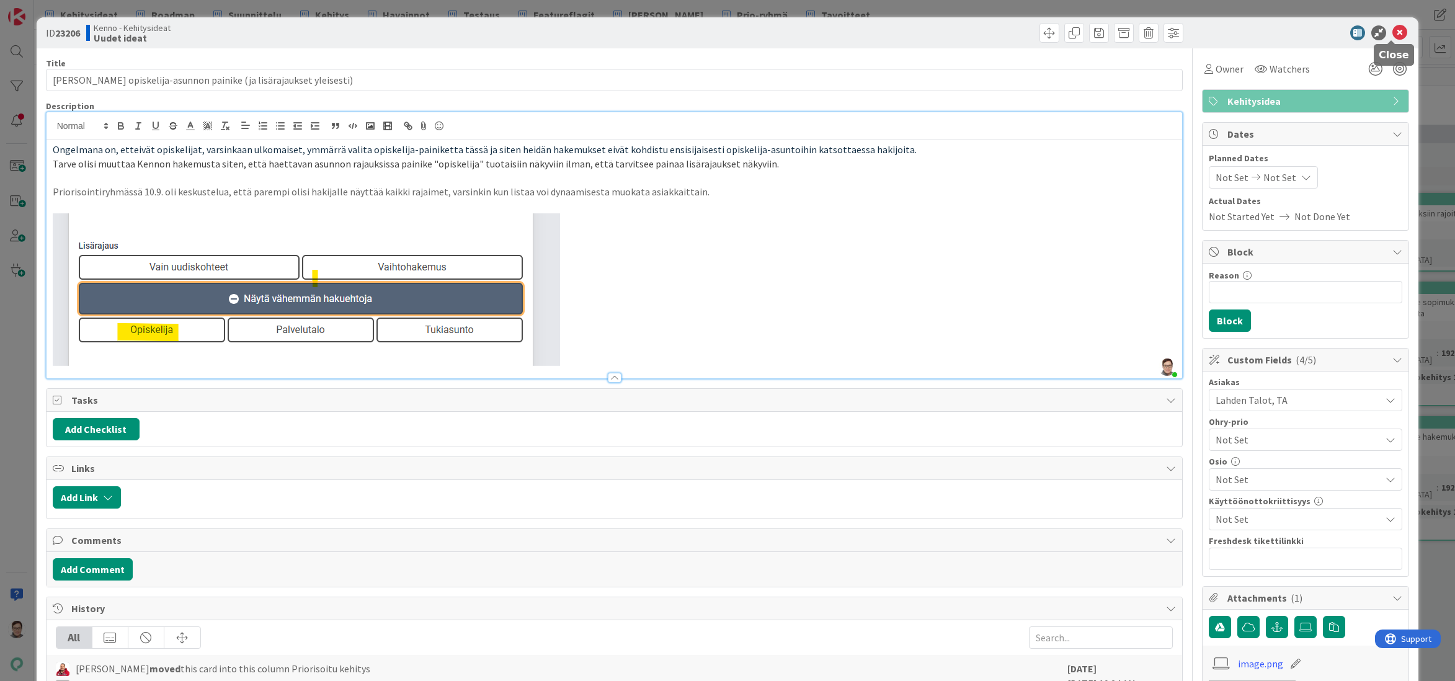
click at [1394, 32] on icon at bounding box center [1400, 32] width 15 height 15
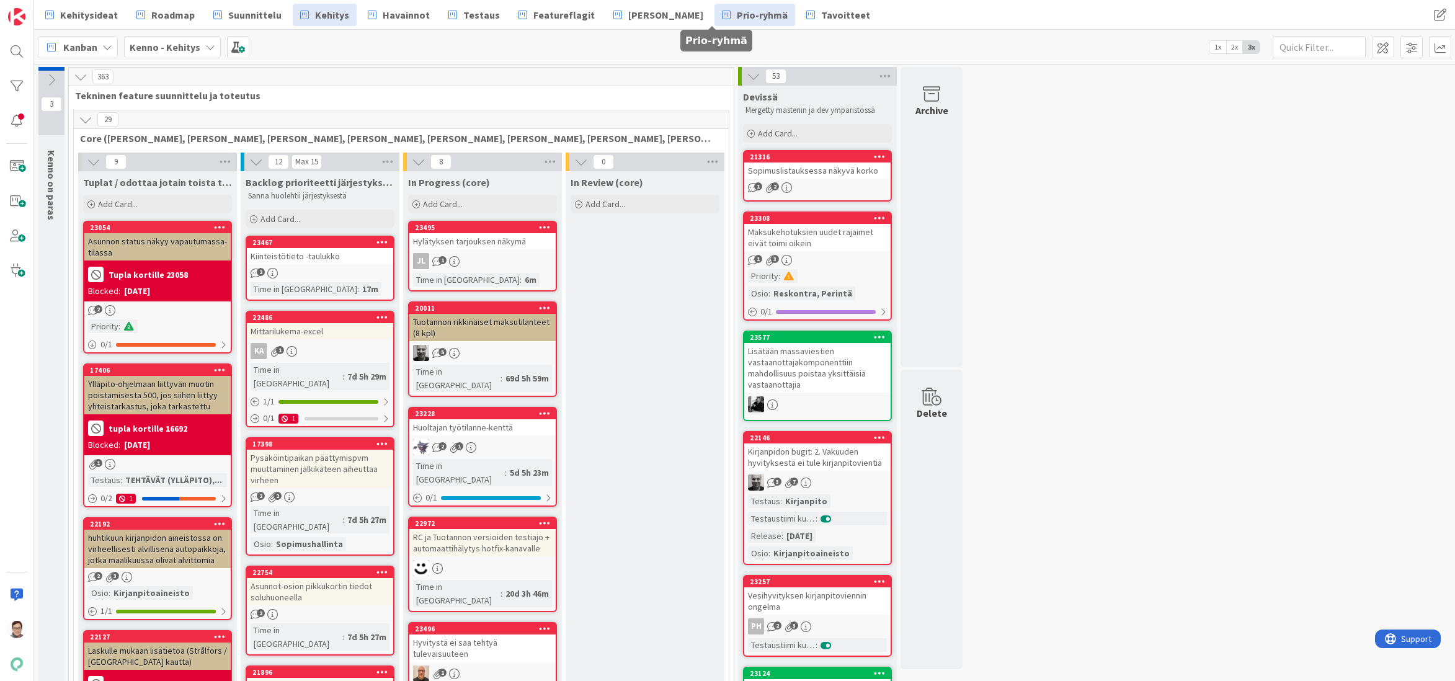
click at [744, 16] on link "Prio-ryhmä" at bounding box center [755, 15] width 81 height 22
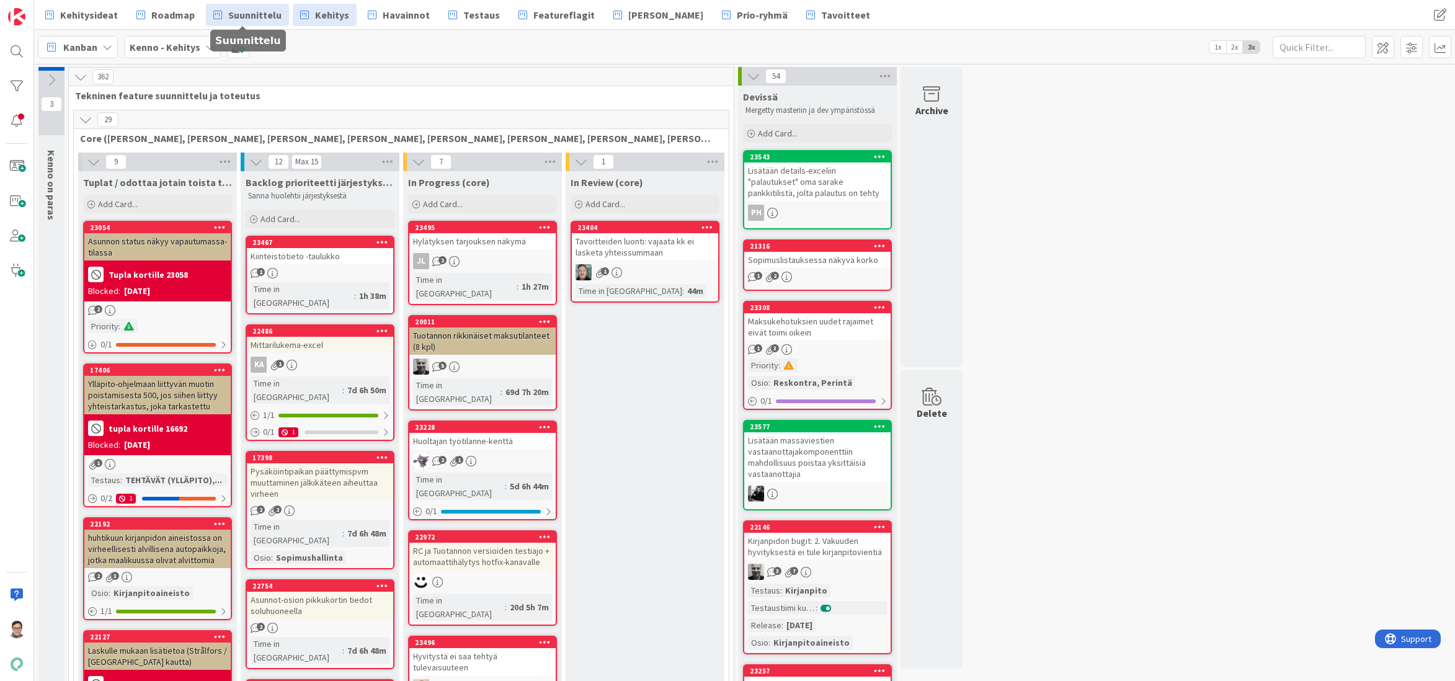
click at [255, 12] on span "Suunnittelu" at bounding box center [254, 14] width 53 height 15
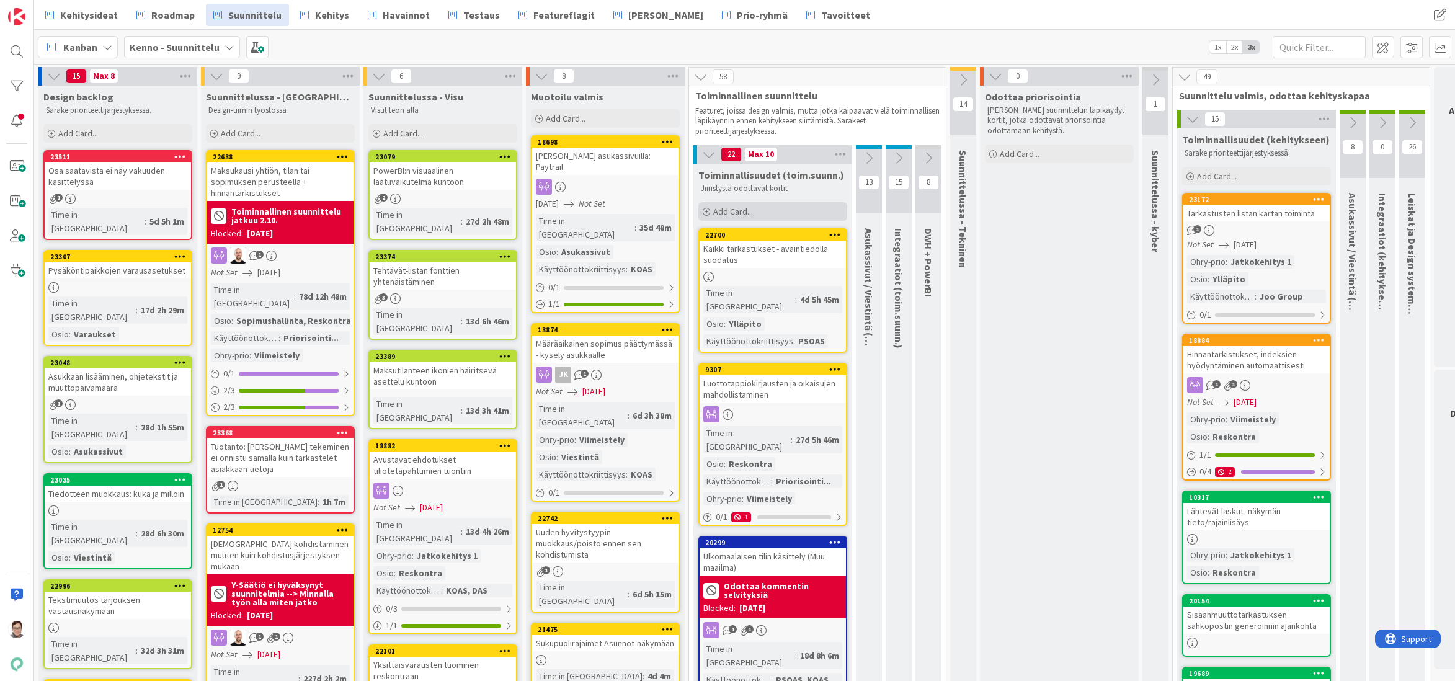
click at [743, 209] on span "Add Card..." at bounding box center [733, 211] width 40 height 11
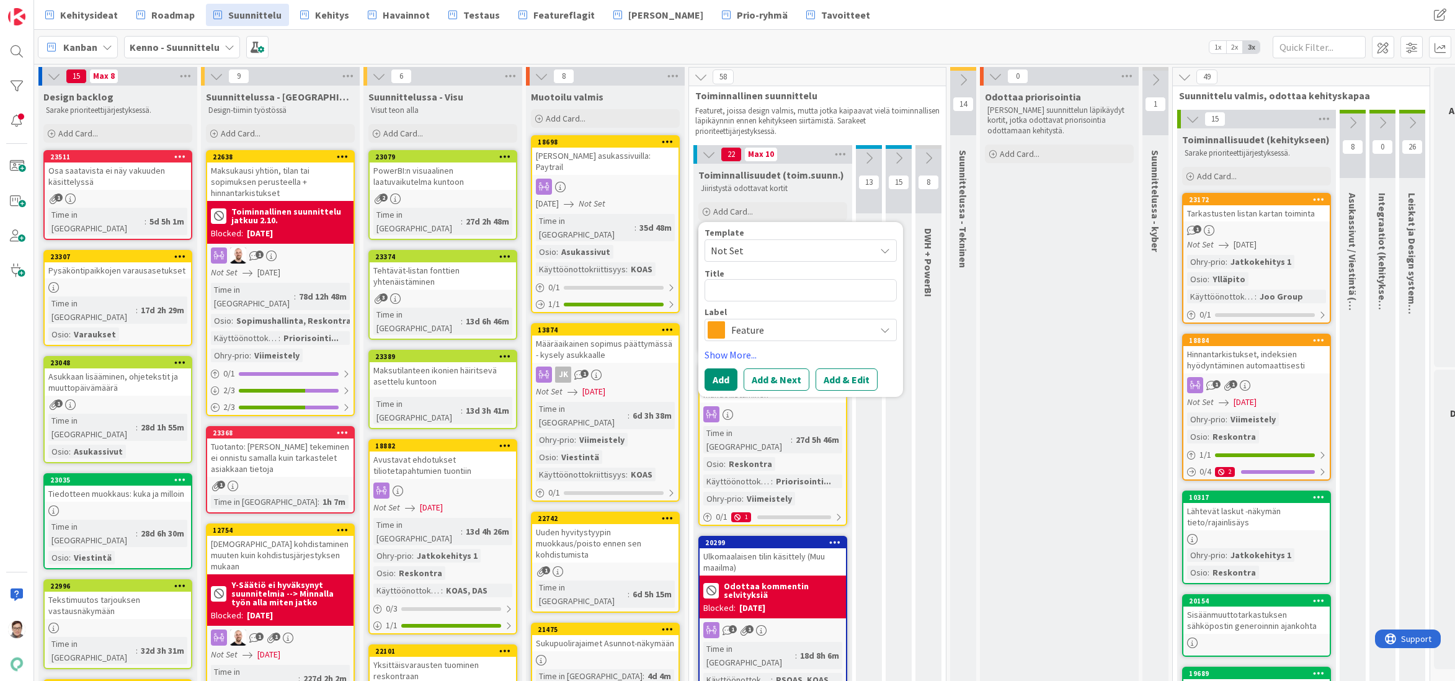
type textarea "x"
type textarea "L"
type textarea "x"
type textarea "Li"
type textarea "x"
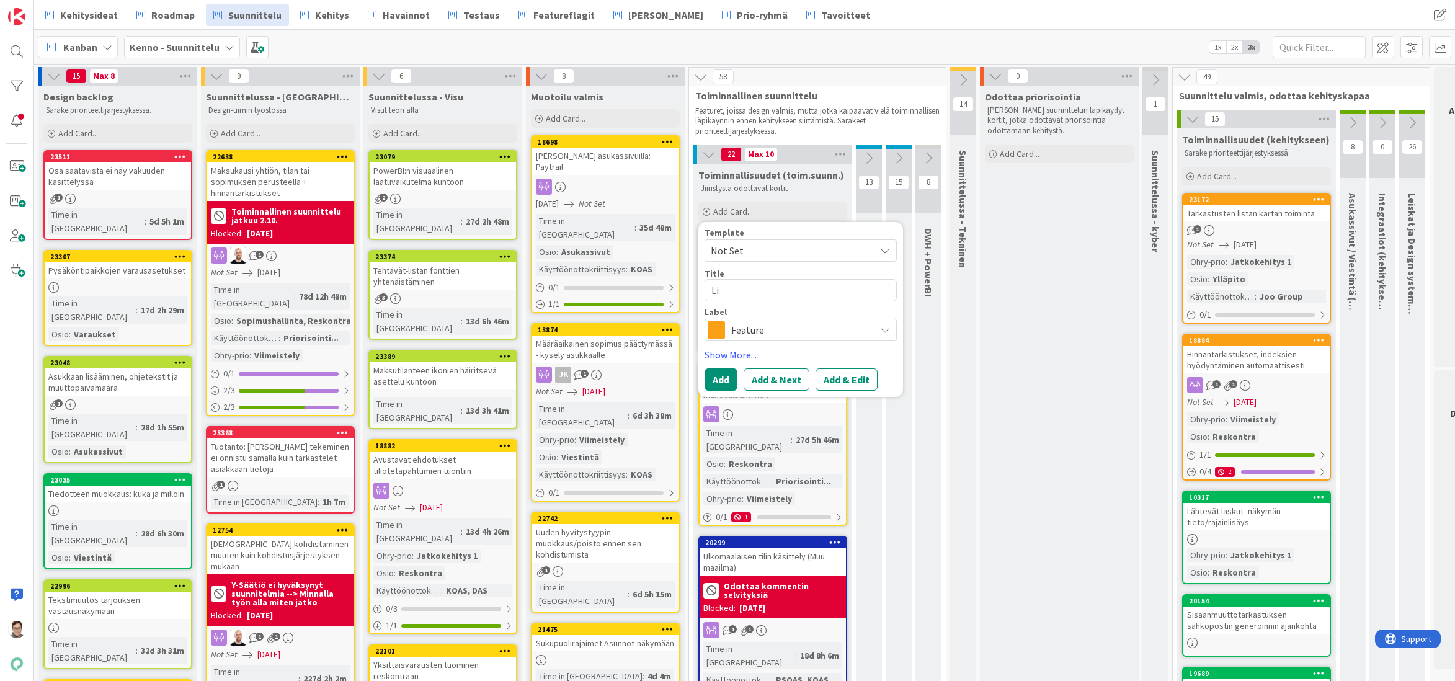
type textarea "Lis"
type textarea "x"
type textarea "List"
type textarea "x"
type textarea "Listo"
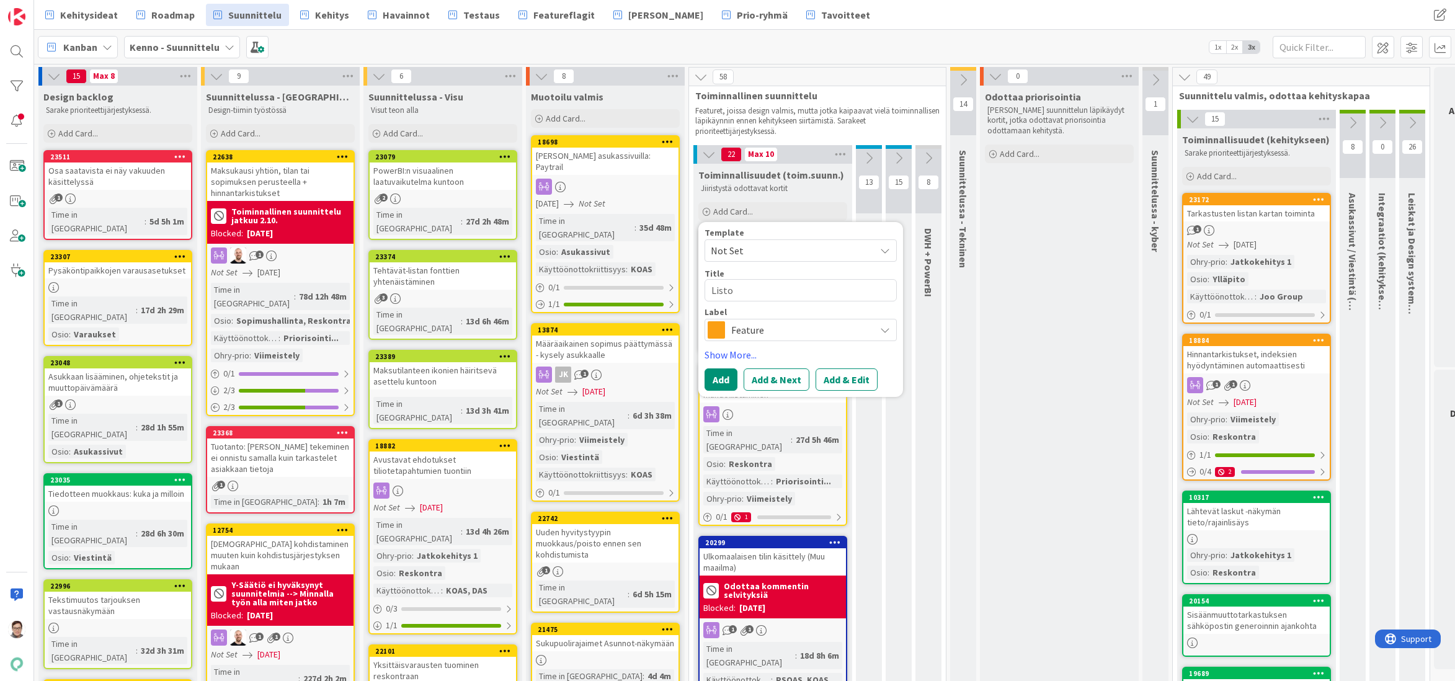
type textarea "x"
type textarea "Listoe"
type textarea "x"
type textarea "Listoen"
type textarea "x"
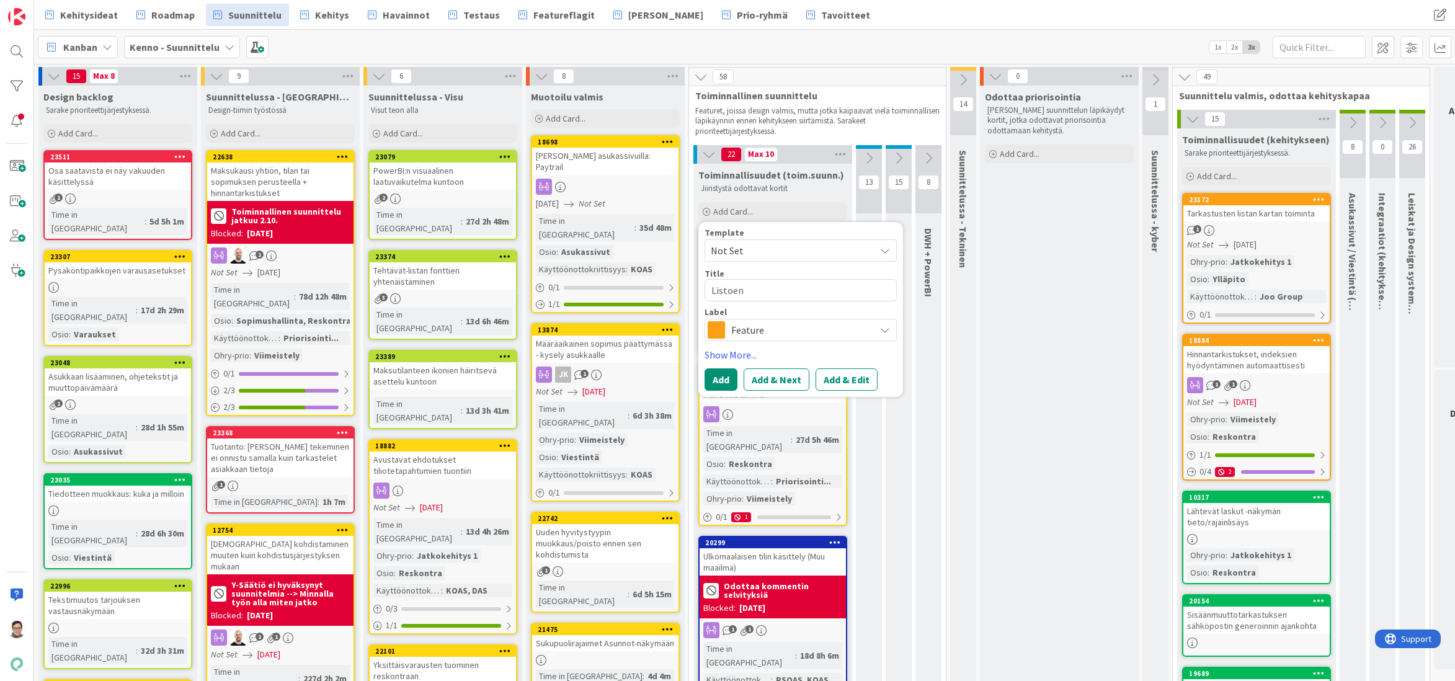
type textarea "Listoe"
type textarea "x"
type textarea "Listo"
type textarea "x"
type textarea "List"
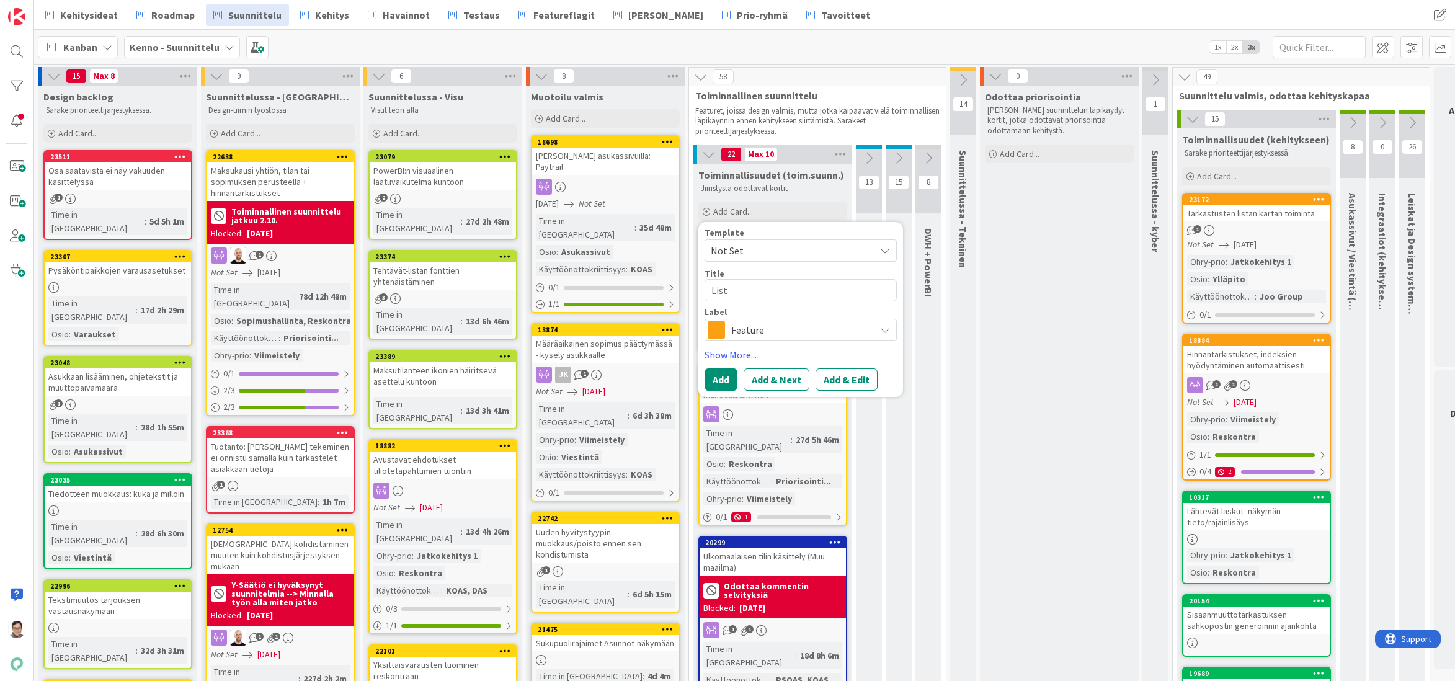
type textarea "x"
type textarea "Listo"
type textarea "x"
type textarea "Listoj"
type textarea "x"
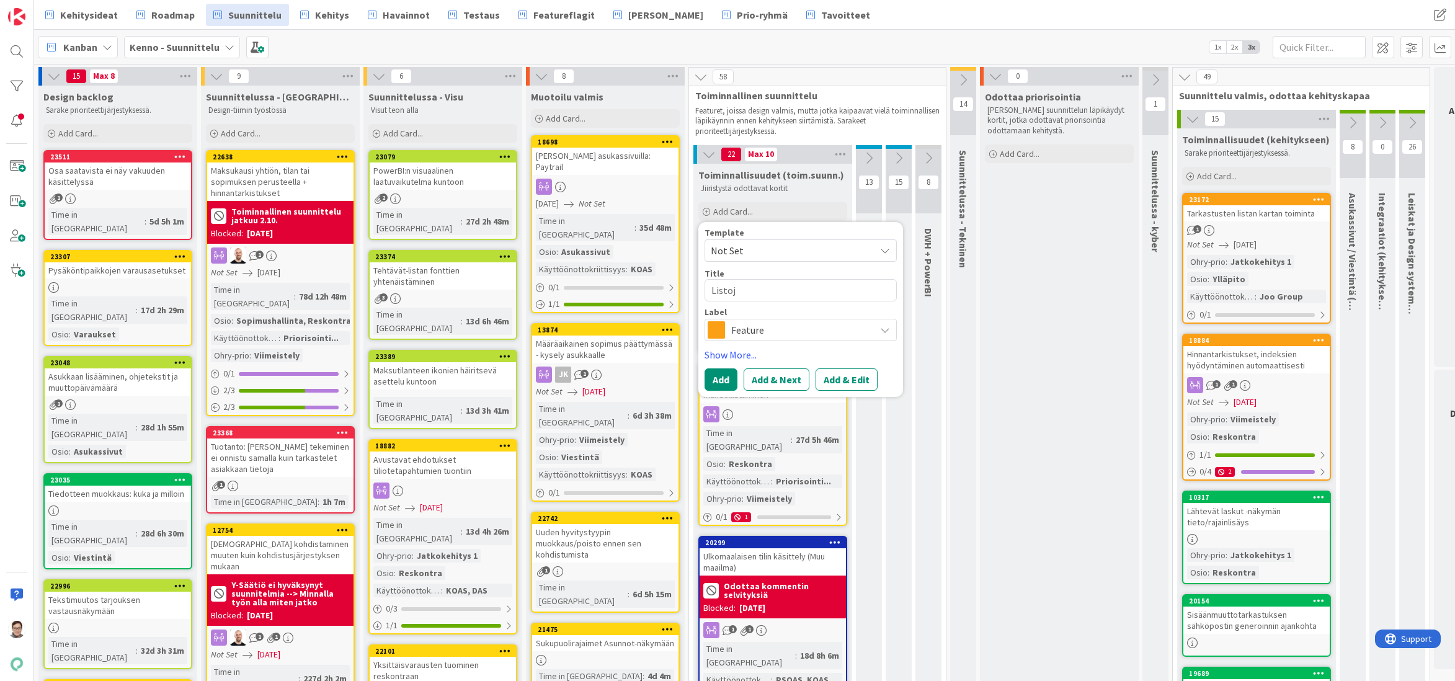
type textarea "Listoje"
type textarea "x"
type textarea "Listojen"
type textarea "x"
type textarea "Listojen"
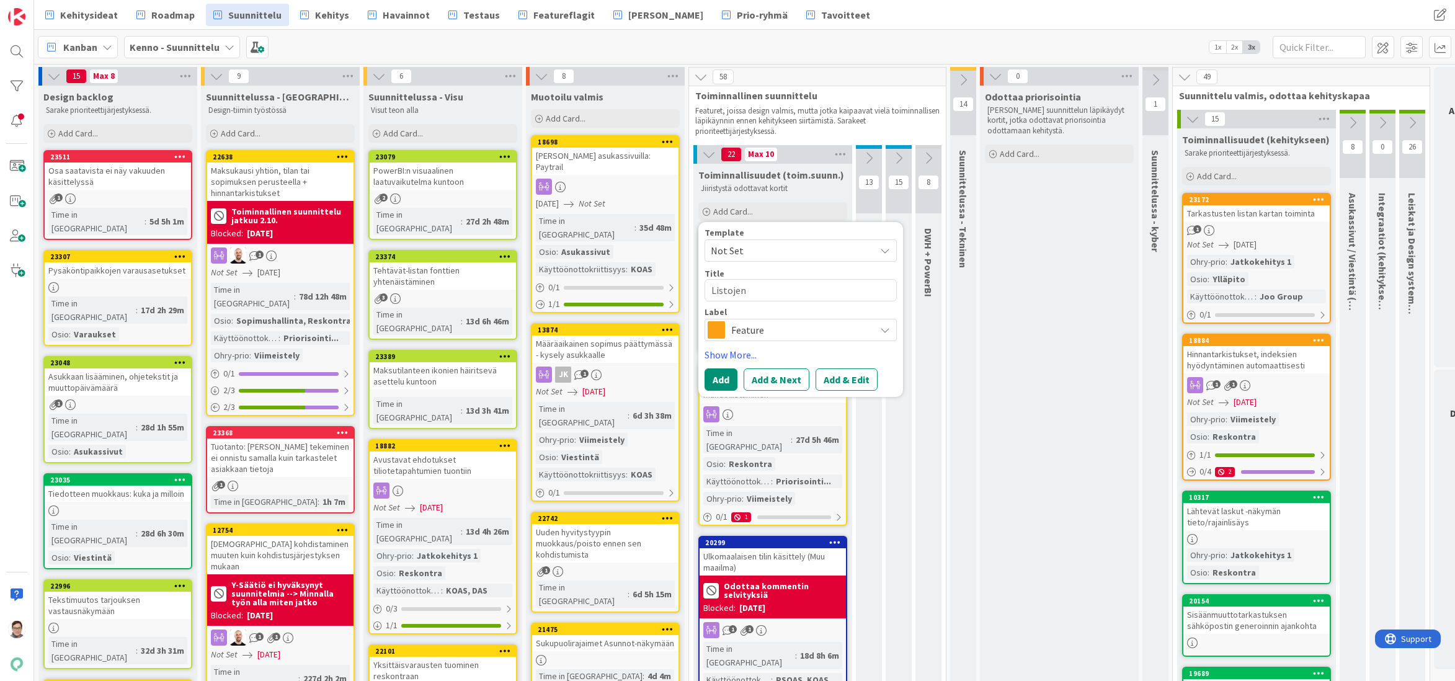
type textarea "x"
type textarea "Listojen p"
type textarea "x"
type textarea "Listojen pi"
type textarea "x"
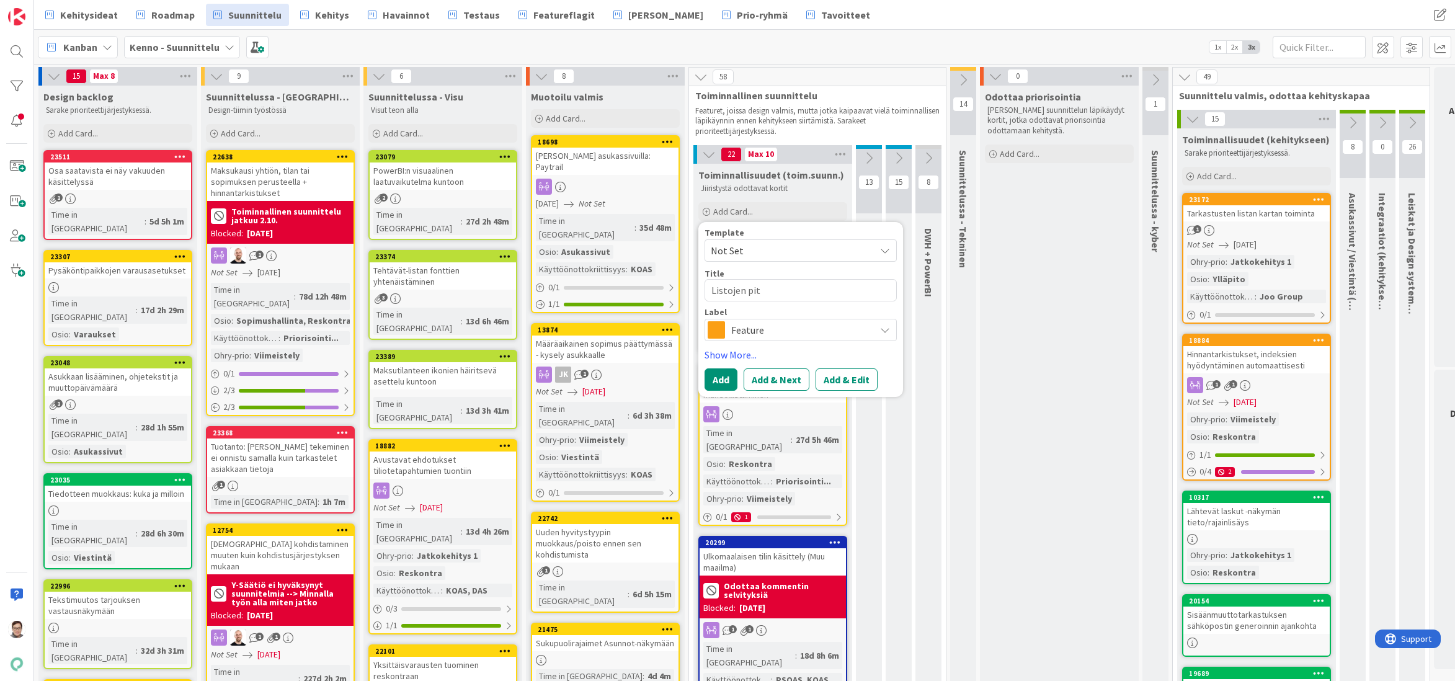
type textarea "Listojen pitu"
type textarea "x"
type textarea "Listojen pituu"
type textarea "x"
type textarea "Listojen pituud"
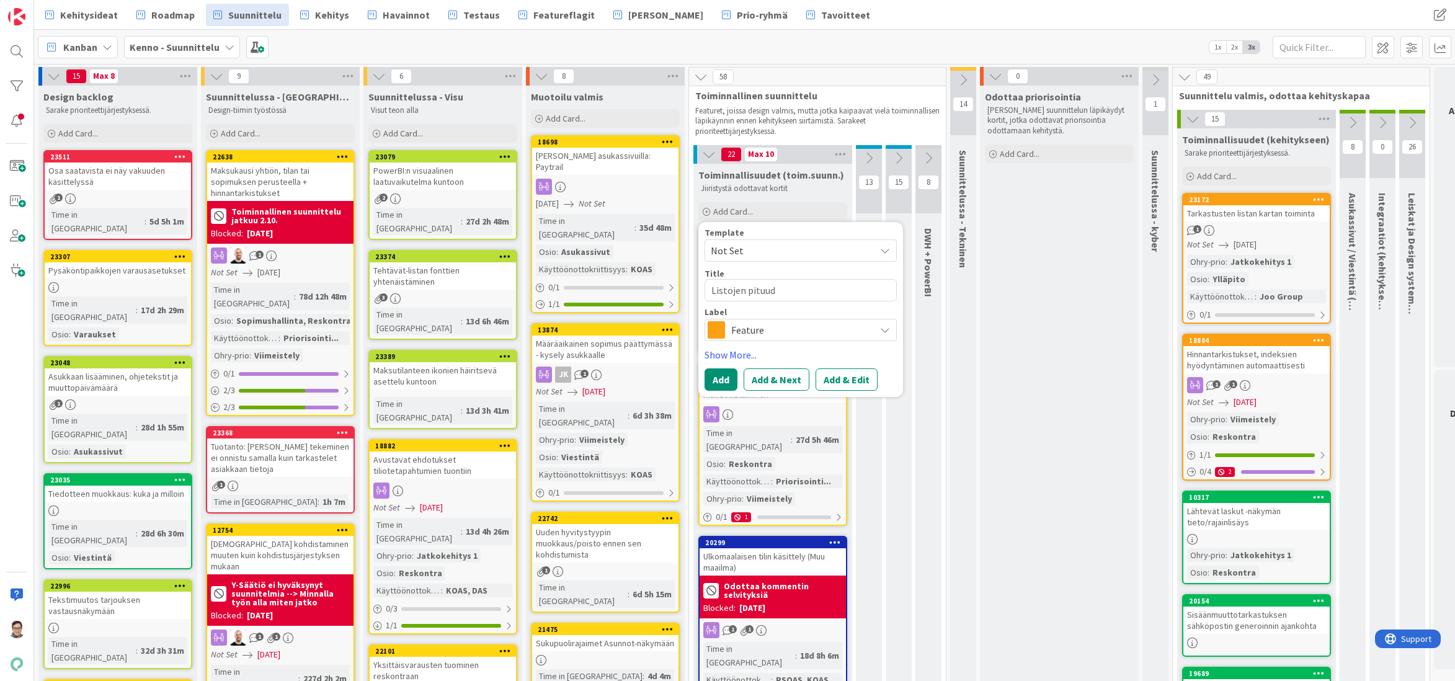
type textarea "x"
type textarea "Listojen pituudet"
type textarea "x"
type textarea "Listojen pituudet"
type textarea "x"
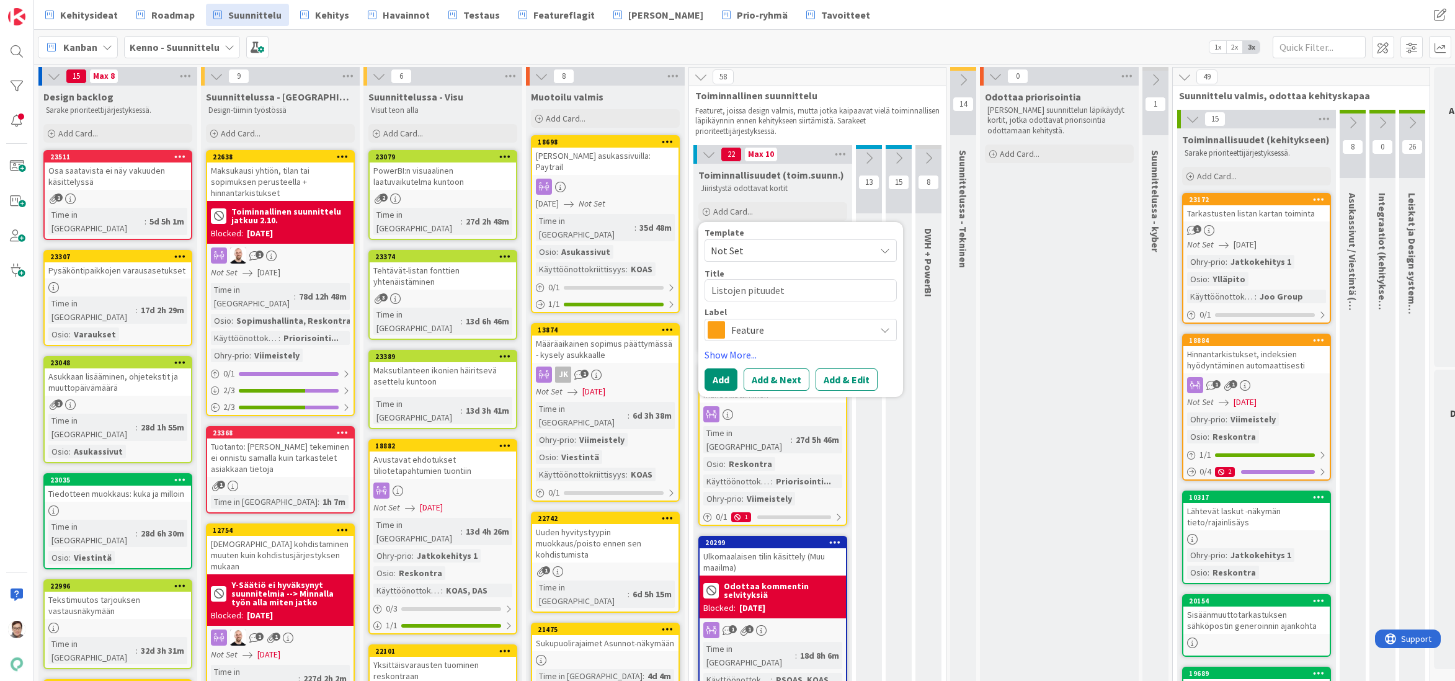
type textarea "Listojen pituudet j"
type textarea "x"
type textarea "Listojen pituudet ja"
type textarea "x"
type textarea "Listojen pituudet ja"
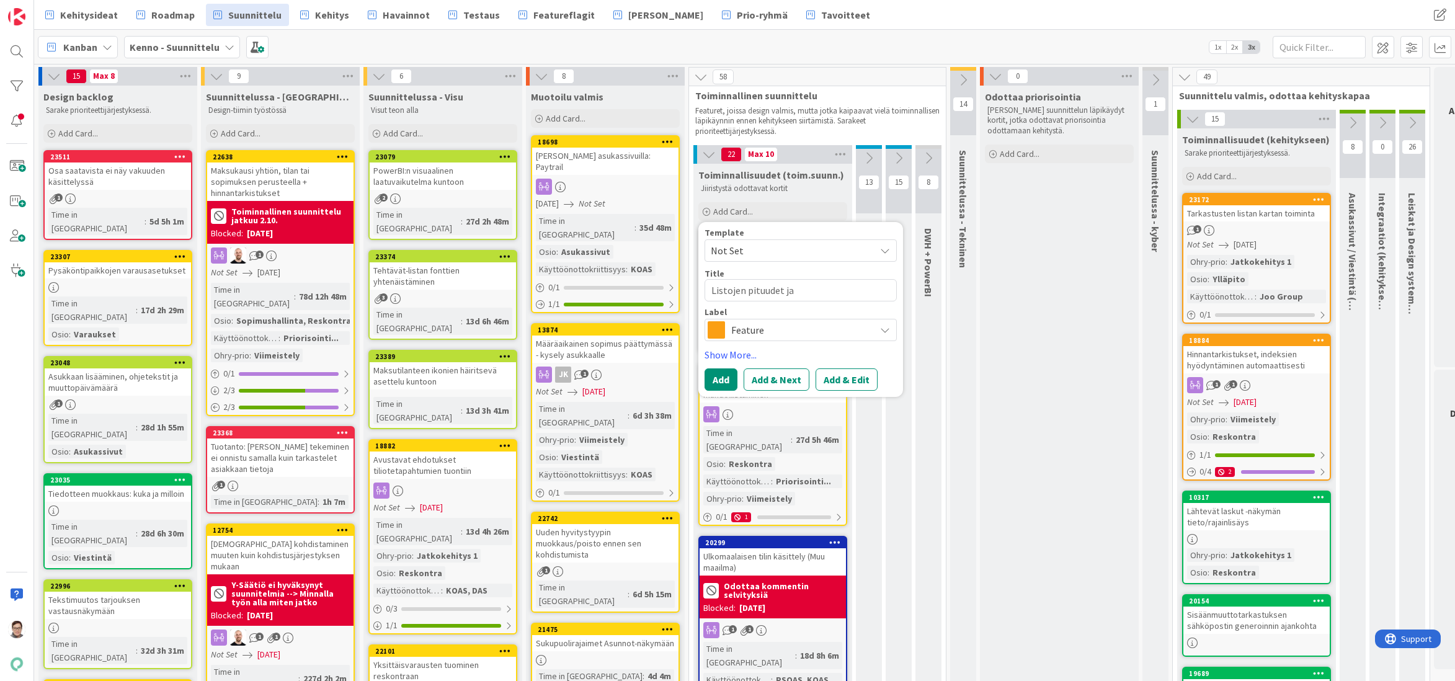
type textarea "x"
type textarea "Listojen pituudet ja ""
type textarea "x"
type textarea "Listojen pituudet ja "NÄ"
type textarea "x"
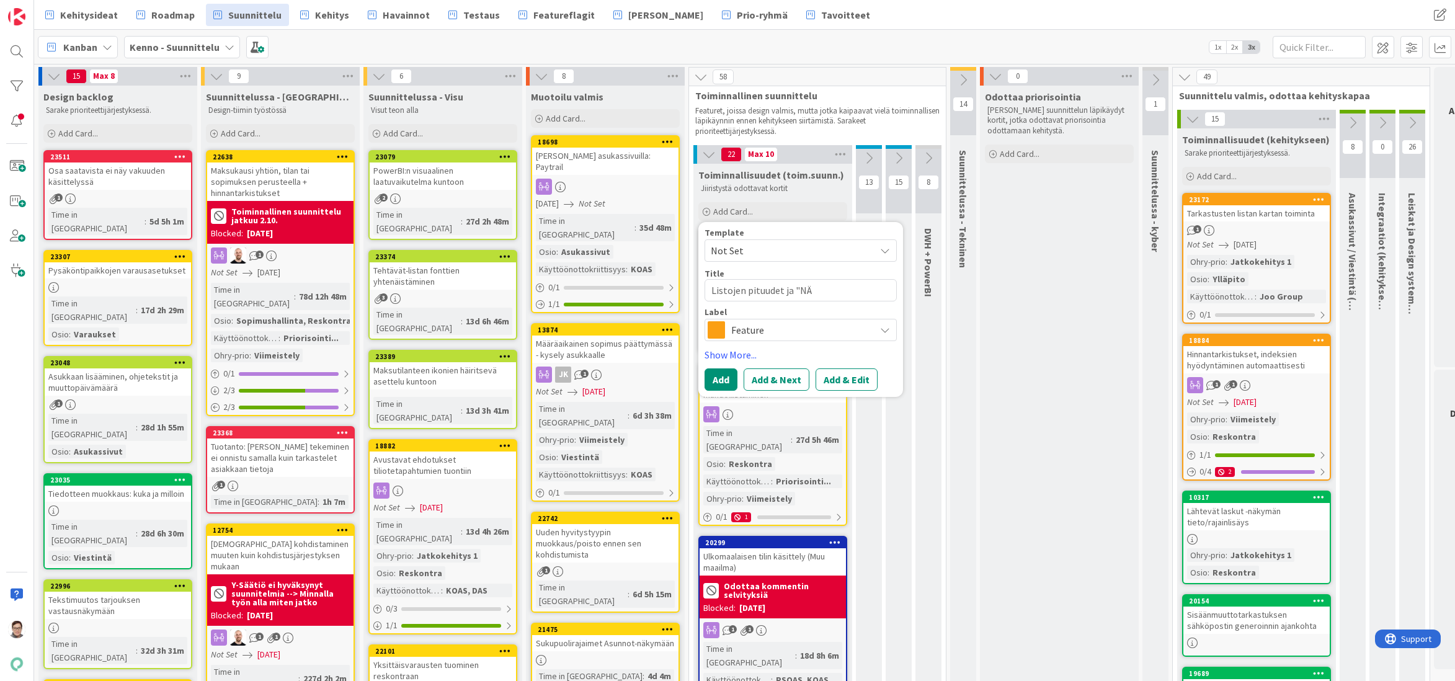
type textarea "Listojen pituudet ja "NÄy"
type textarea "x"
type textarea "Listojen pituudet ja "NÄyt"
type textarea "x"
type textarea "Listojen pituudet ja "NÄytä"
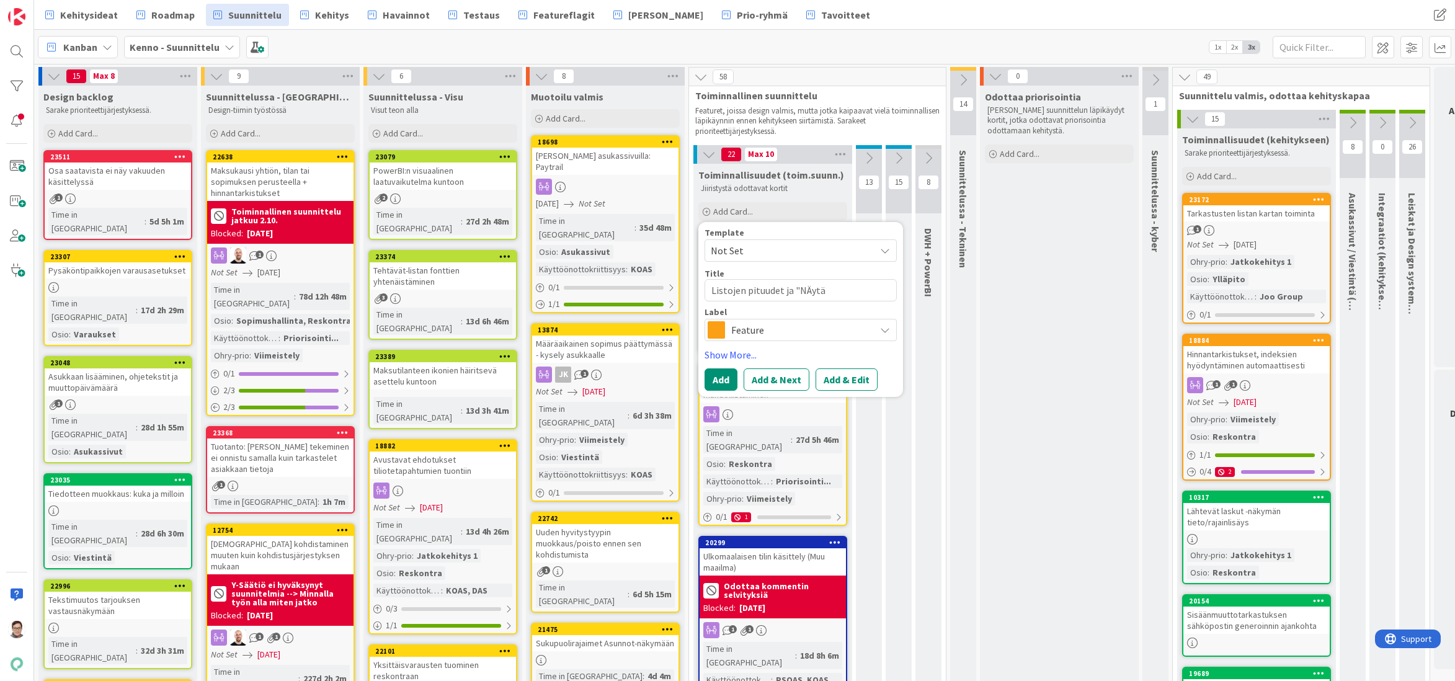
type textarea "x"
type textarea "Listojen pituudet ja "NÄytä"
type textarea "x"
type textarea "Listojen pituudet ja "NÄytä l"
type textarea "x"
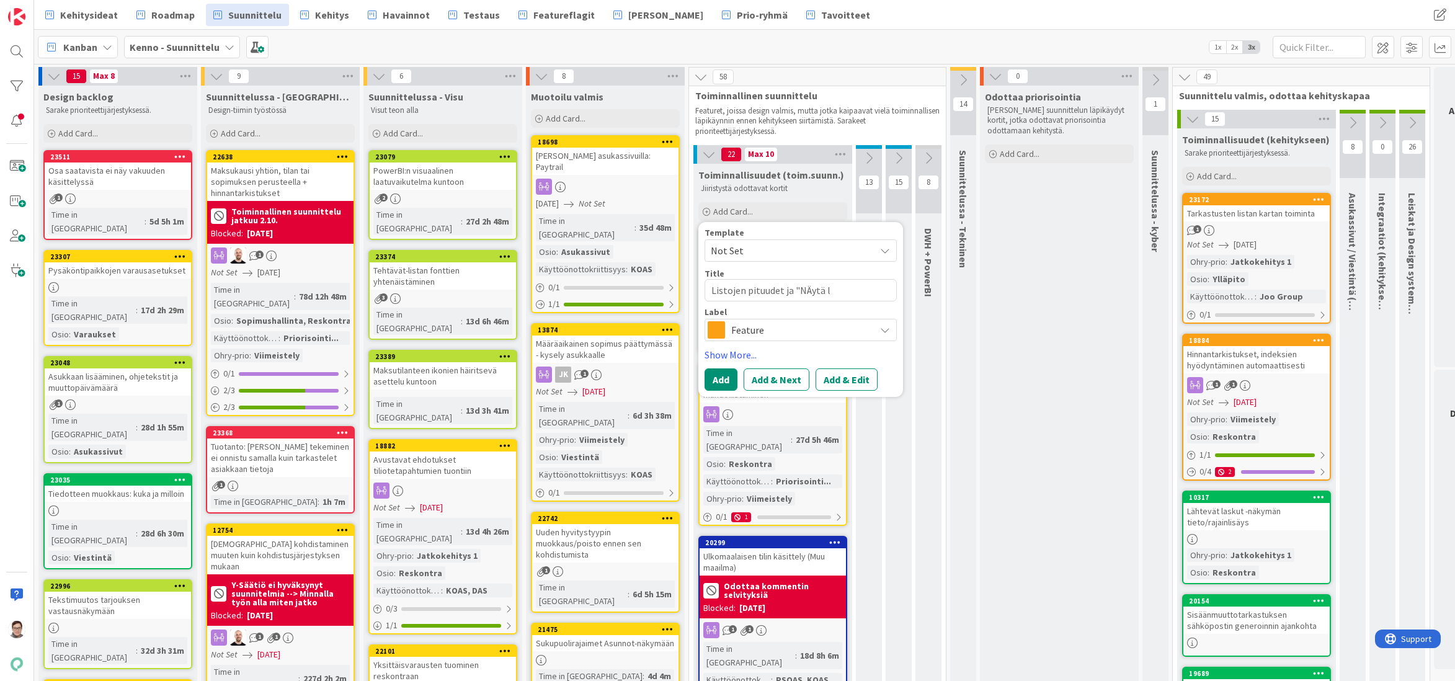
type textarea "Listojen pituudet ja "NÄytä li"
type textarea "x"
type textarea "Listojen pituudet ja "NÄytä lisä"
type textarea "x"
type textarea "Listojen pituudet ja "NÄytä lisää"
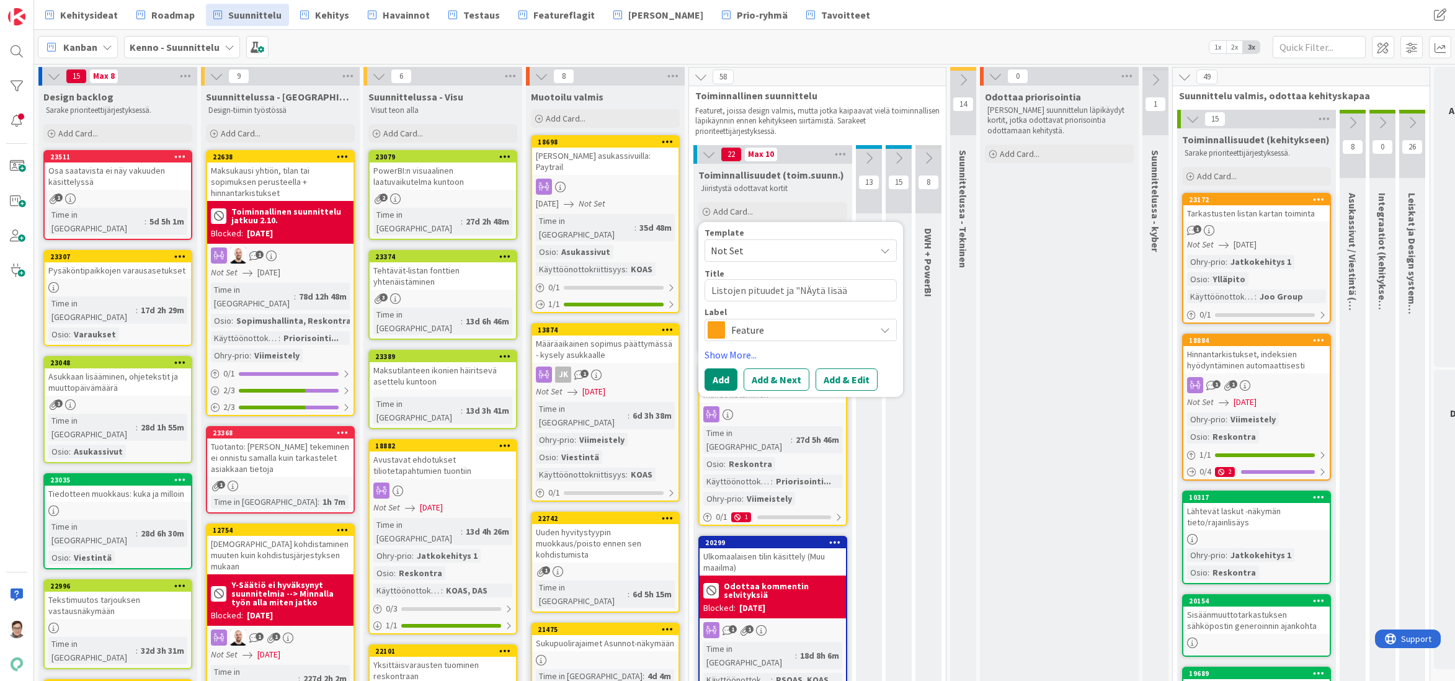
type textarea "x"
type textarea "Listojen pituudet ja "NÄytä lisää""
click at [808, 292] on textarea "Listojen pituudet ja "NÄytä lisää"" at bounding box center [801, 290] width 192 height 22
type textarea "x"
type textarea "Listojen pituudet ja "Nytä lisää""
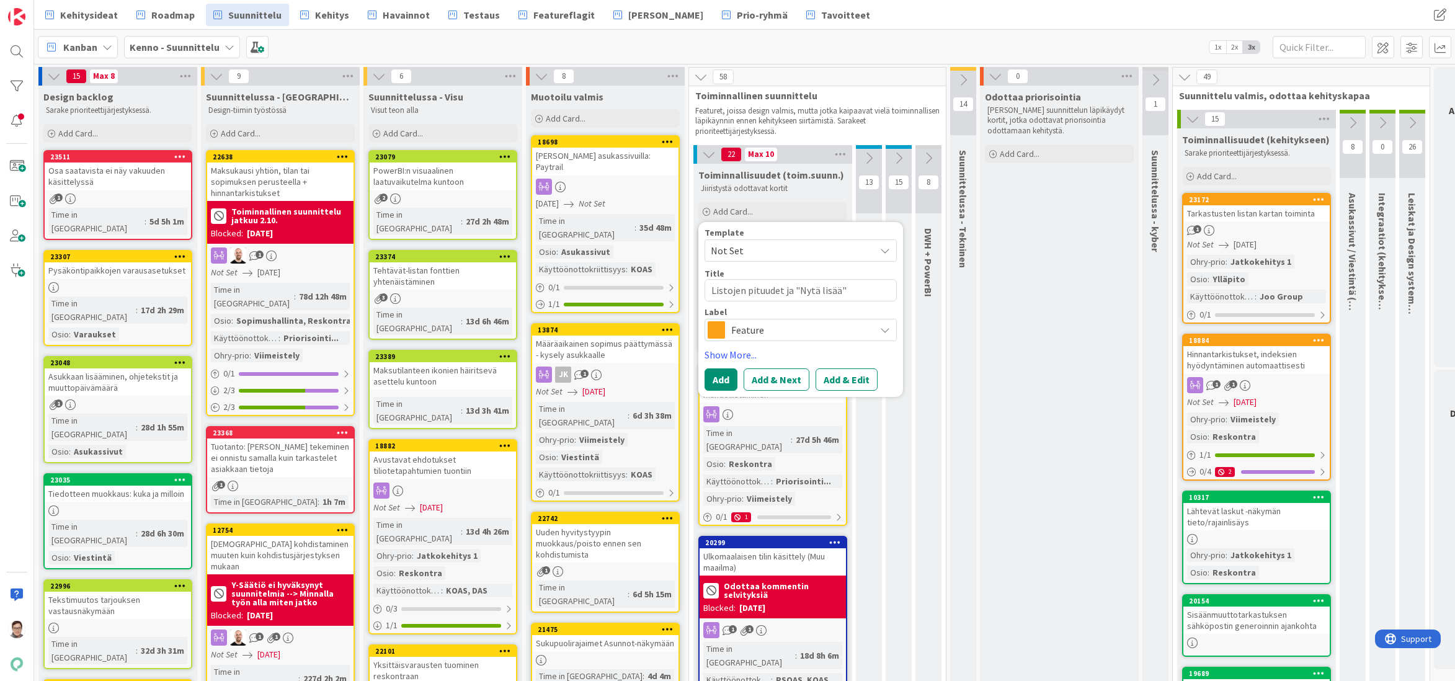
type textarea "x"
type textarea "Listojen pituudet ja "Näytä lisää""
click at [764, 332] on span "Feature" at bounding box center [800, 329] width 138 height 17
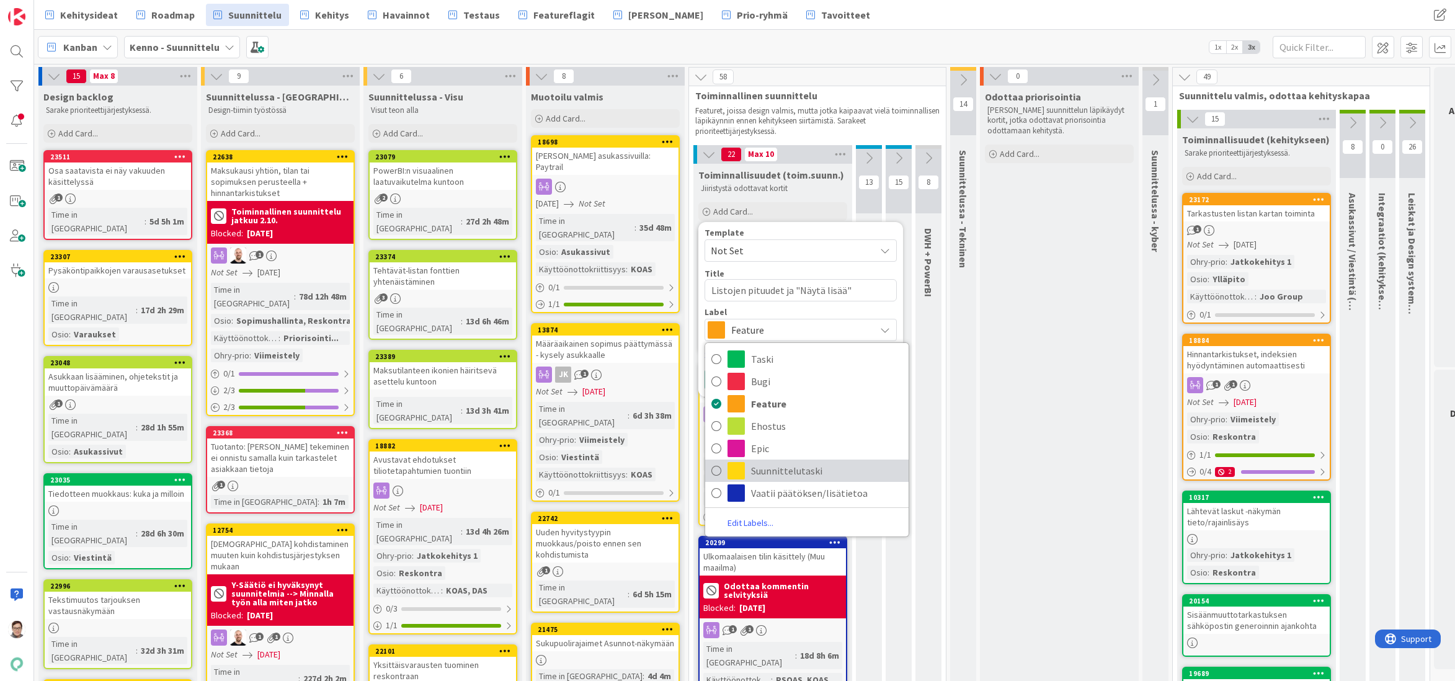
click at [775, 468] on span "Suunnittelutaski" at bounding box center [826, 471] width 151 height 19
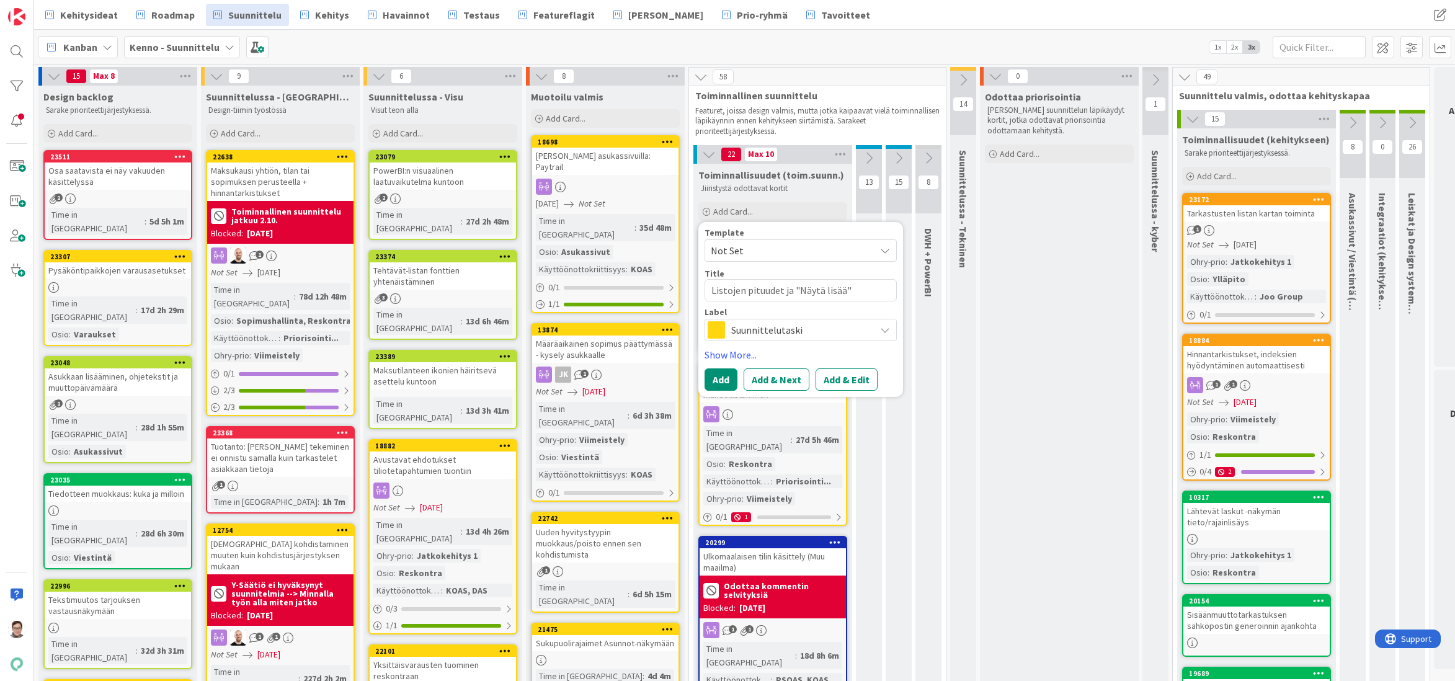
click at [791, 329] on span "Suunnittelutaski" at bounding box center [800, 329] width 138 height 17
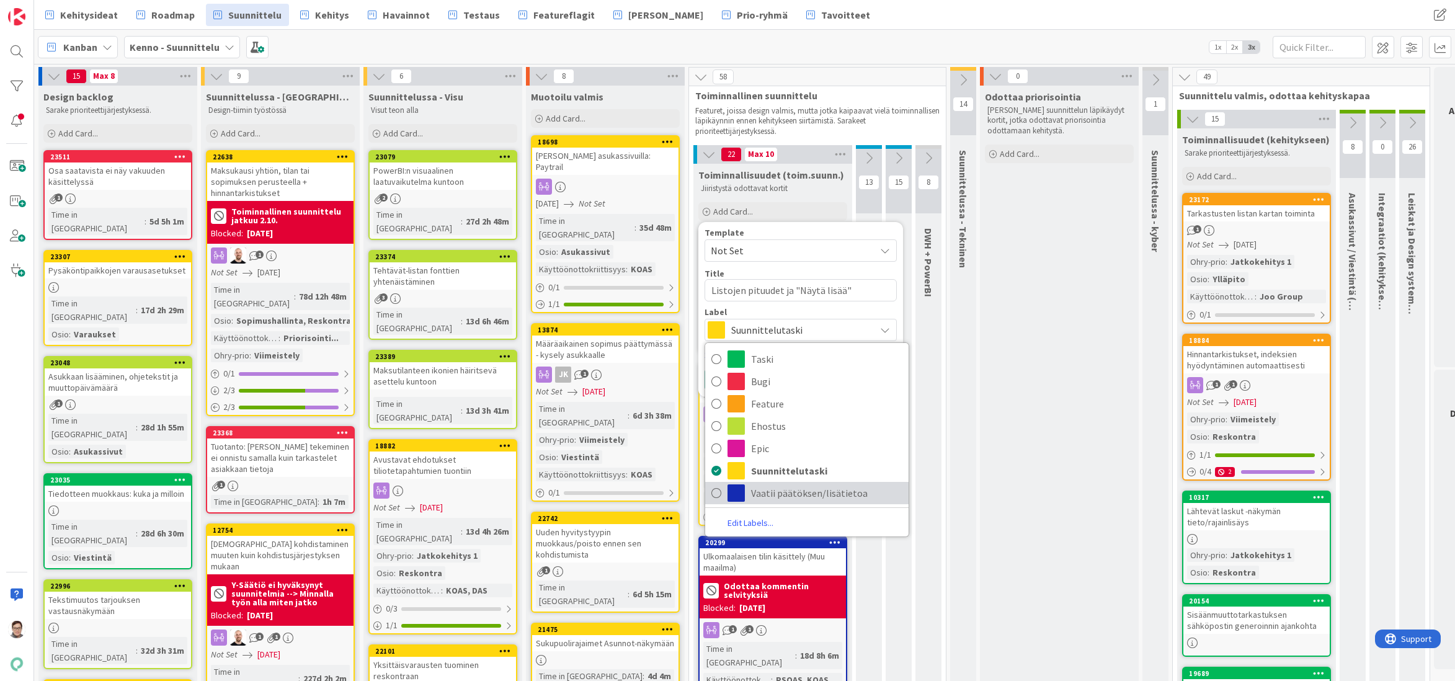
click at [811, 491] on span "Vaatii päätöksen/lisätietoa" at bounding box center [826, 493] width 151 height 19
type textarea "x"
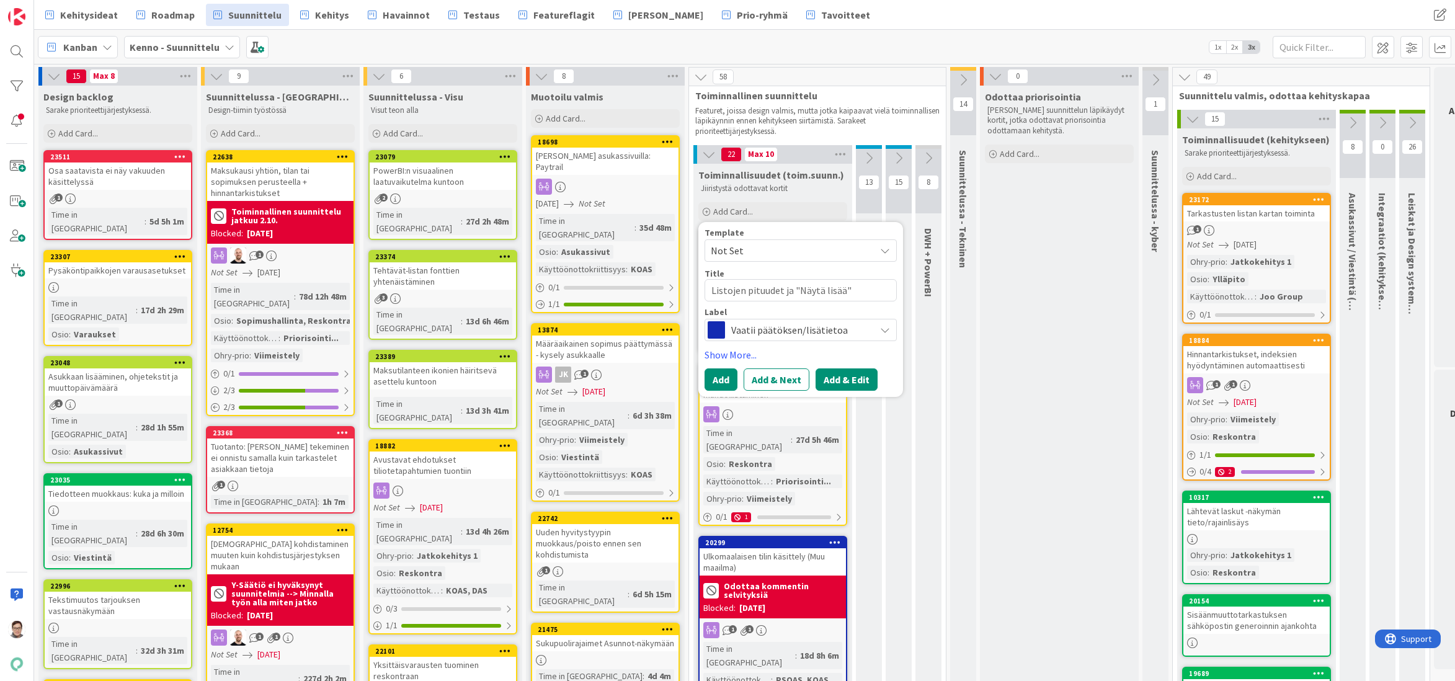
click at [850, 376] on button "Add & Edit" at bounding box center [847, 379] width 62 height 22
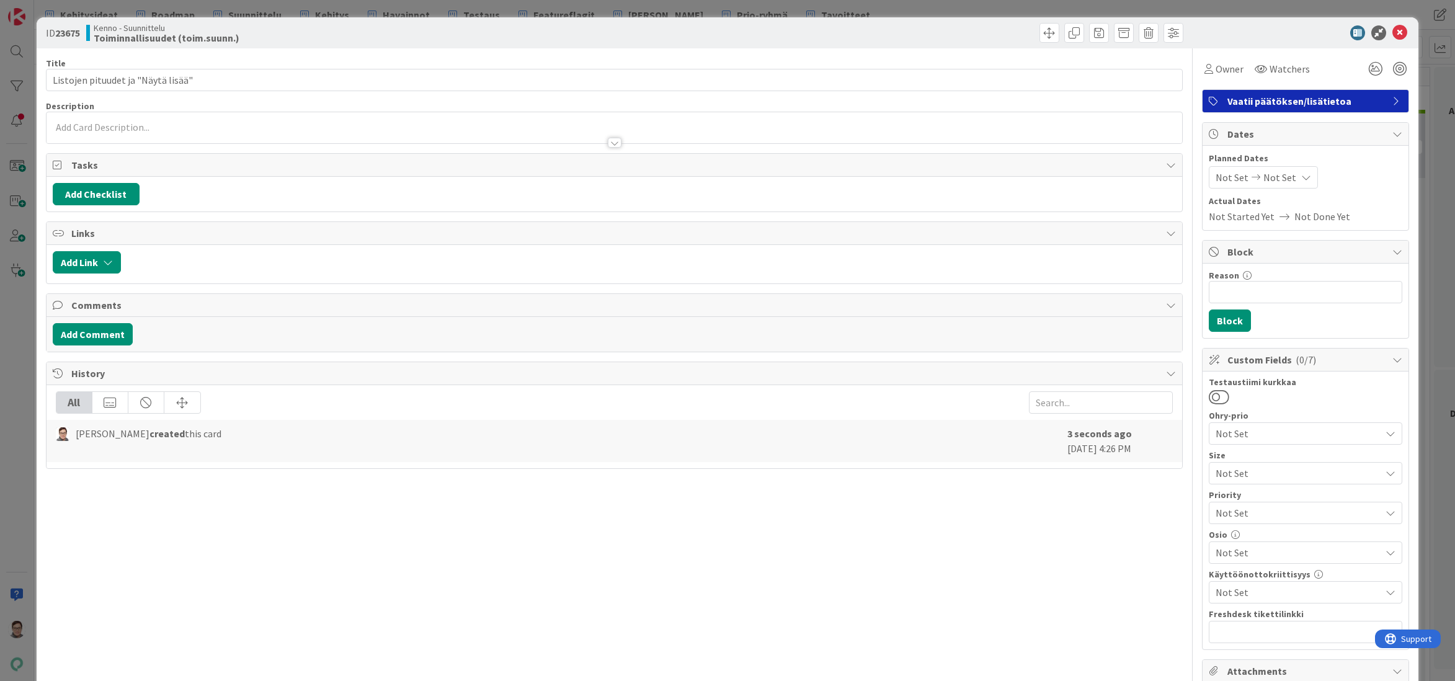
click at [184, 129] on p at bounding box center [615, 127] width 1124 height 14
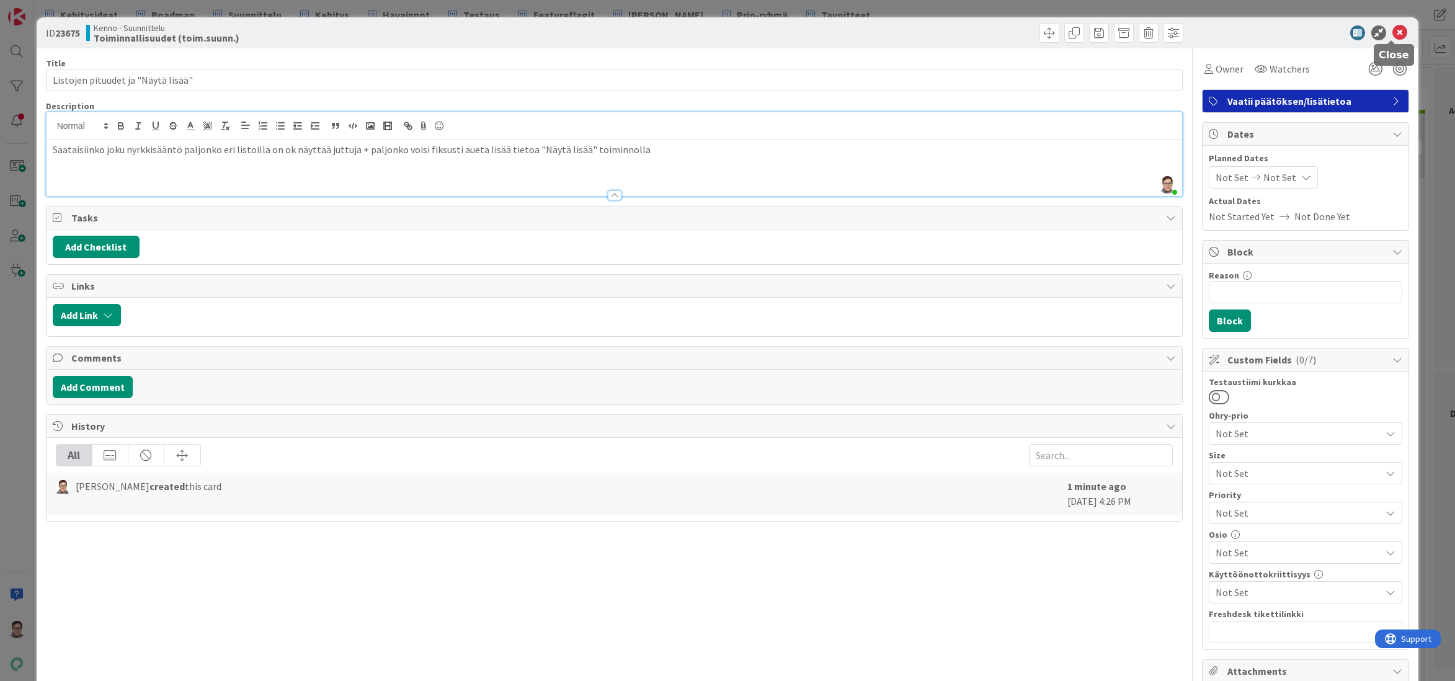
click at [1393, 32] on icon at bounding box center [1400, 32] width 15 height 15
